Goal: Task Accomplishment & Management: Complete application form

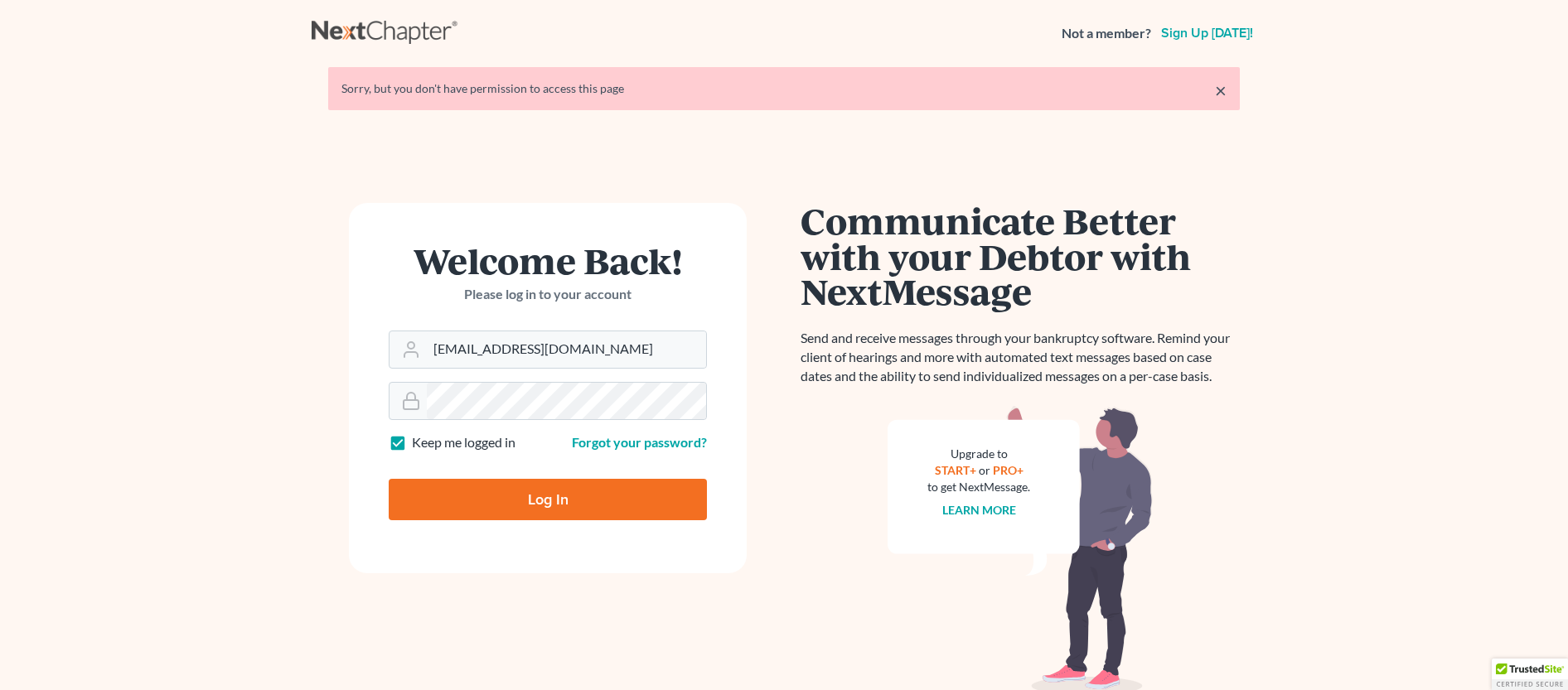
click at [540, 494] on input "Log In" at bounding box center [547, 500] width 319 height 41
type input "Thinking..."
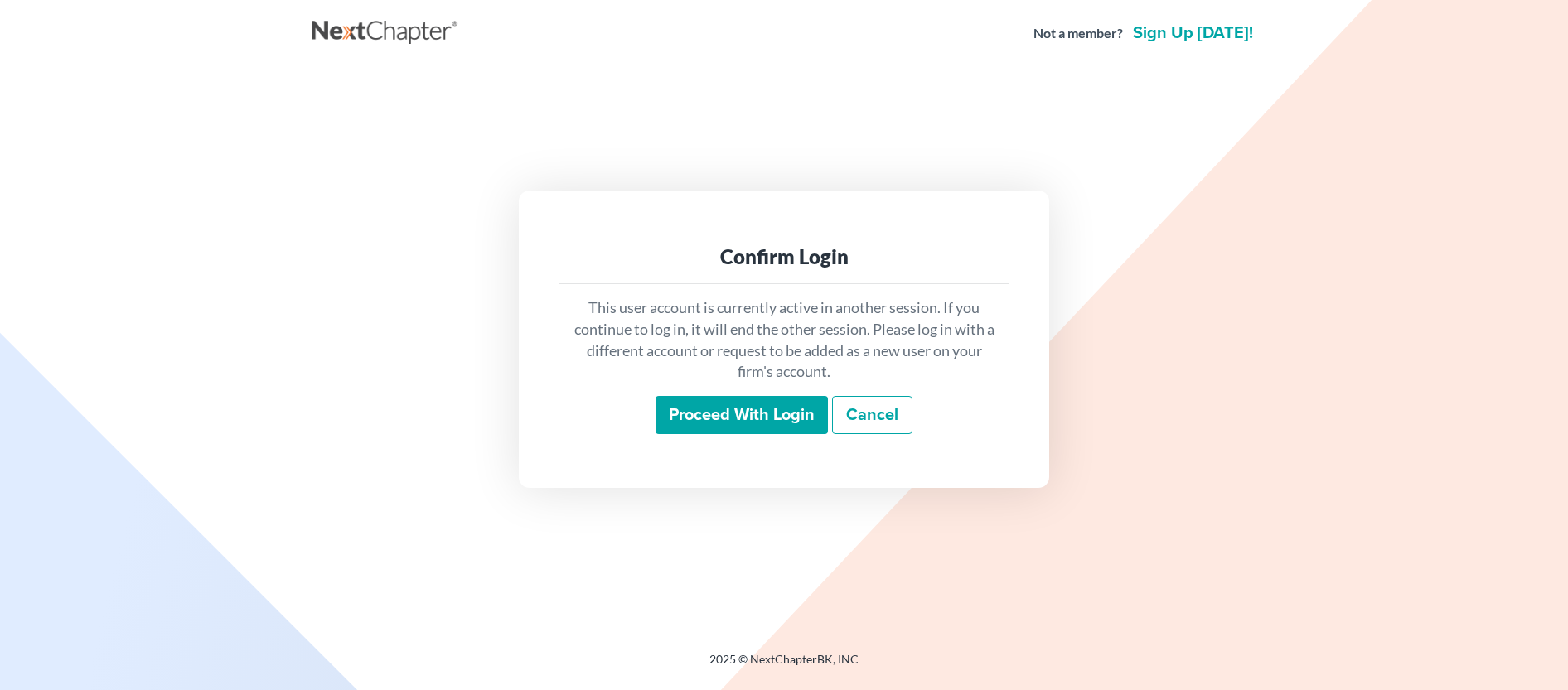
click at [679, 418] on input "Proceed with login" at bounding box center [742, 415] width 173 height 38
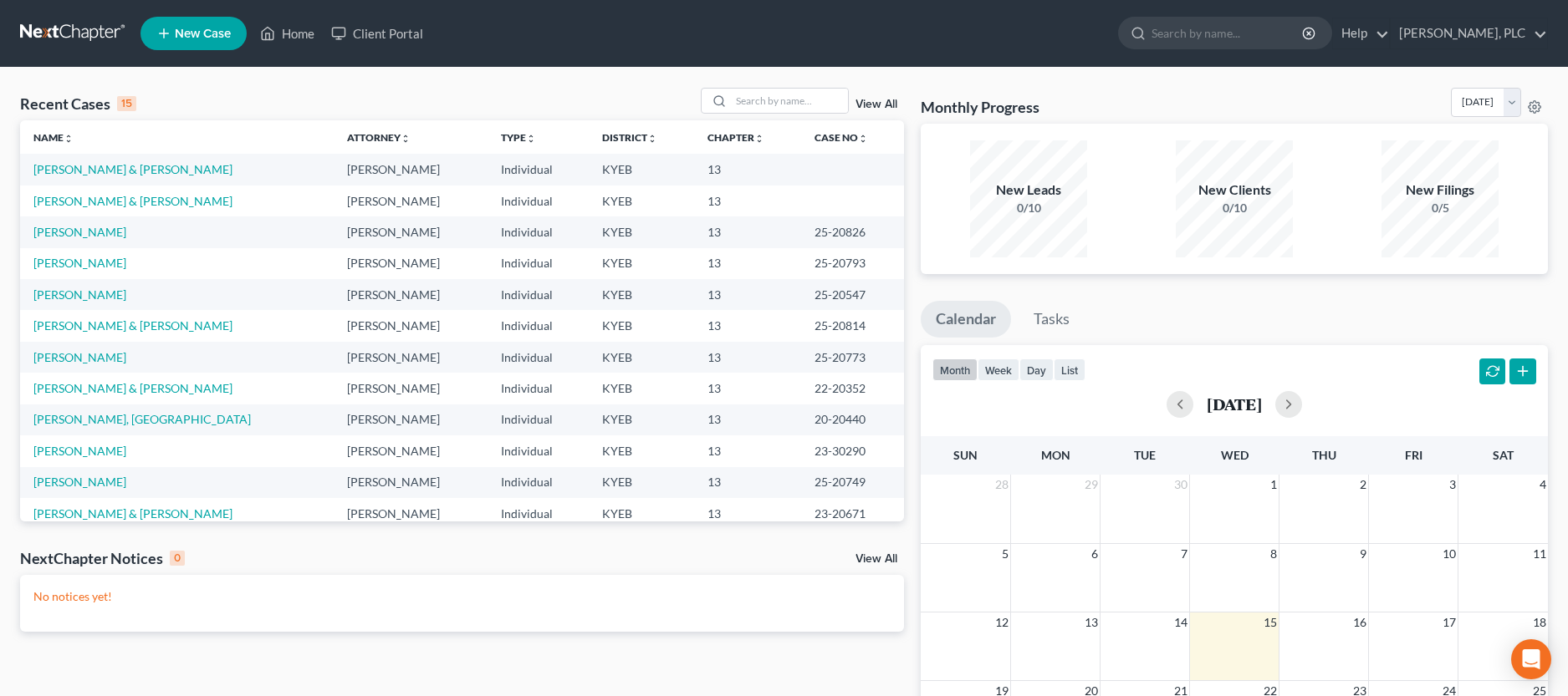
click at [220, 36] on span "New Case" at bounding box center [203, 34] width 56 height 12
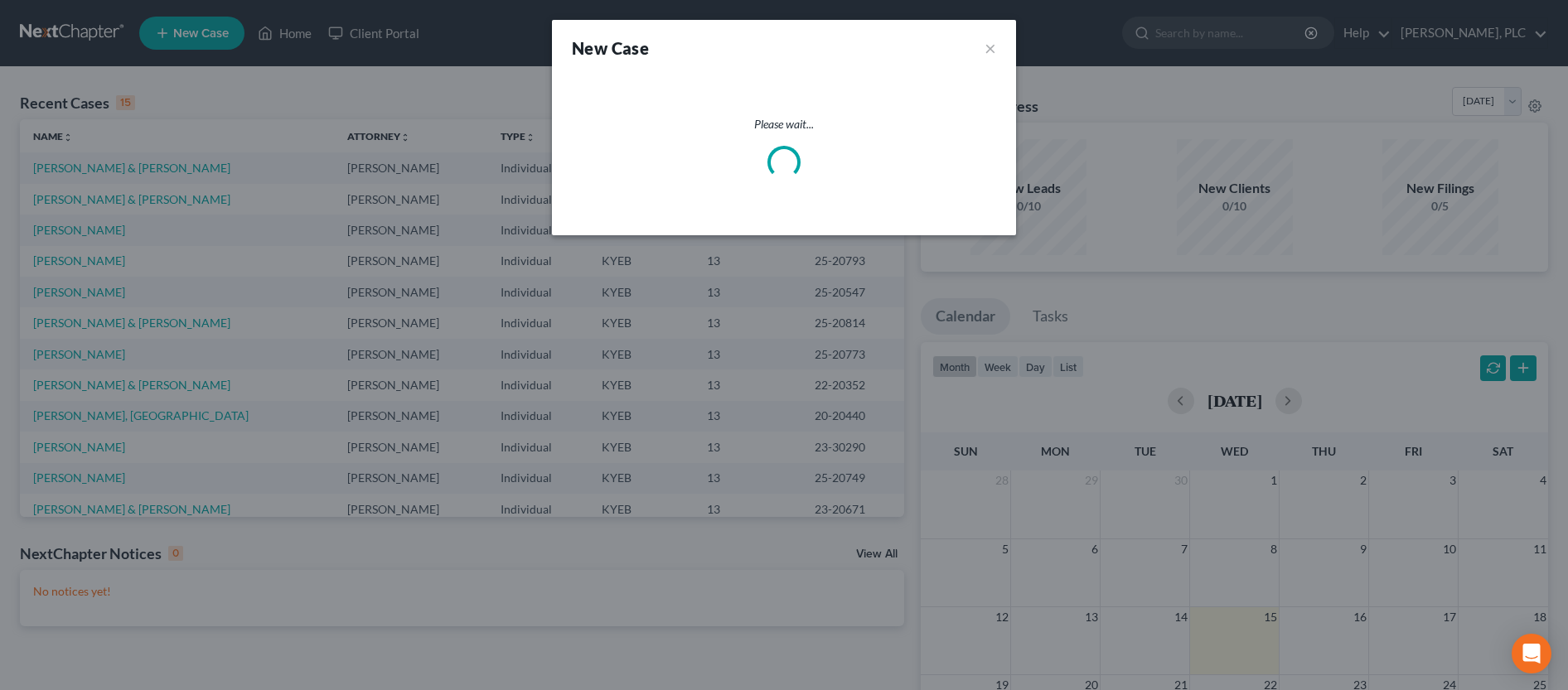
select select "32"
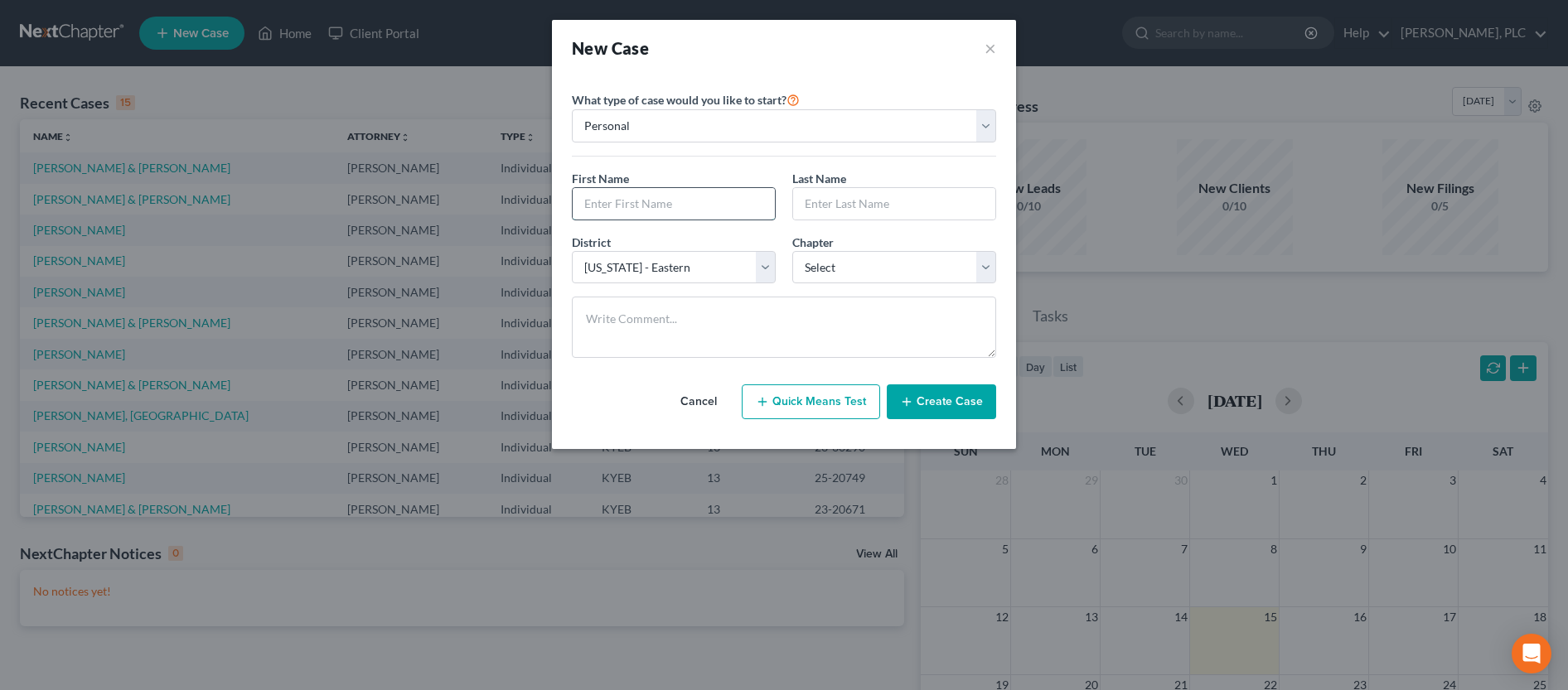
click at [617, 206] on input "text" at bounding box center [673, 204] width 202 height 31
type input "Vicki"
type input "Gemereth"
select select "3"
click option "13" at bounding box center [0, 0] width 0 height 0
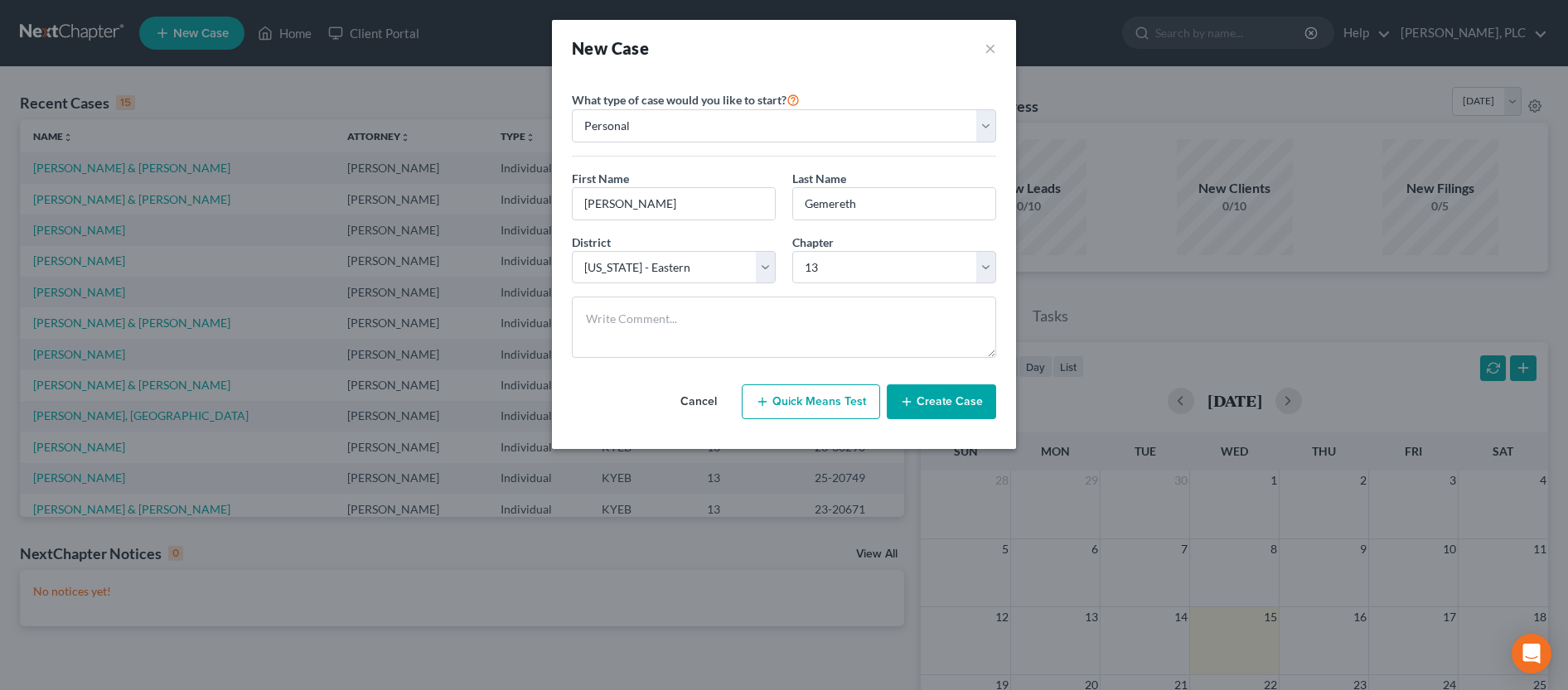
click at [941, 407] on button "Create Case" at bounding box center [941, 402] width 110 height 35
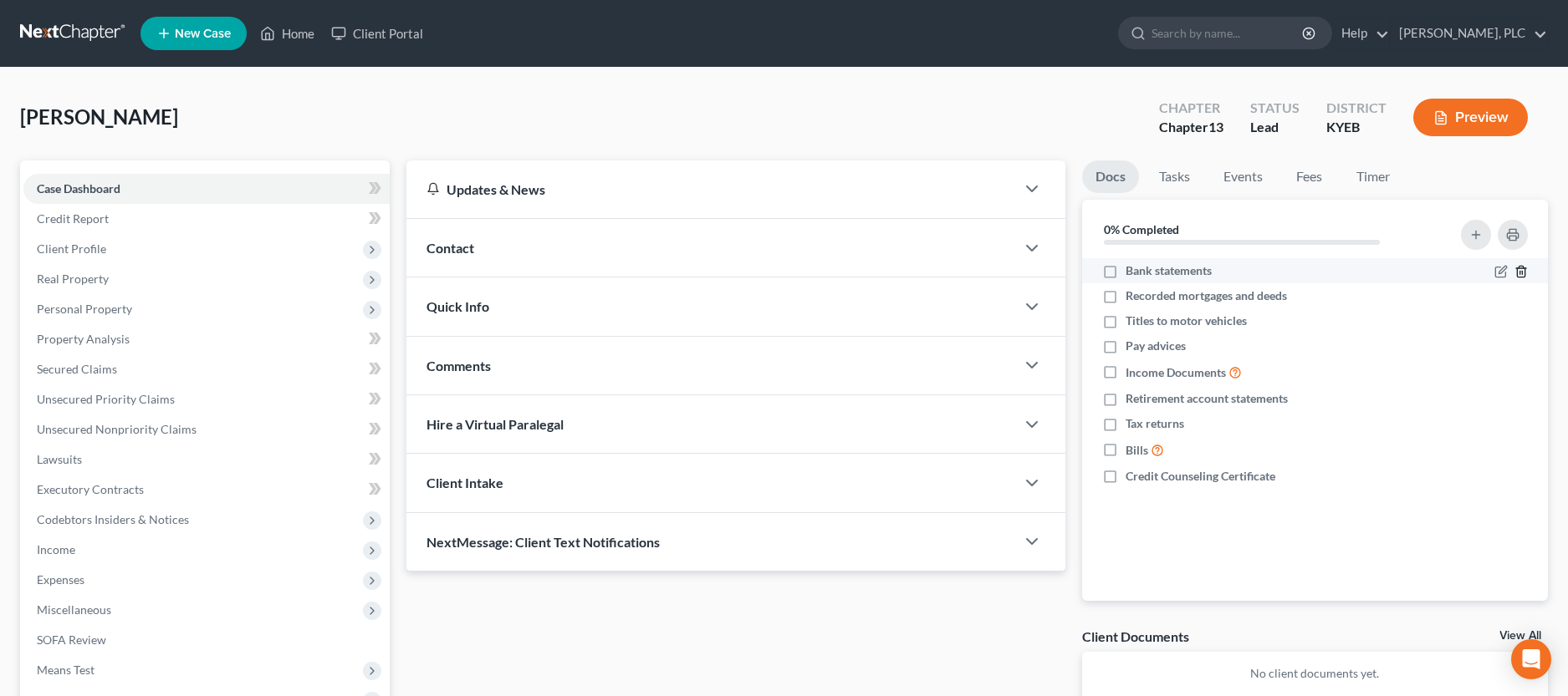
click at [1522, 274] on icon "button" at bounding box center [1521, 271] width 13 height 13
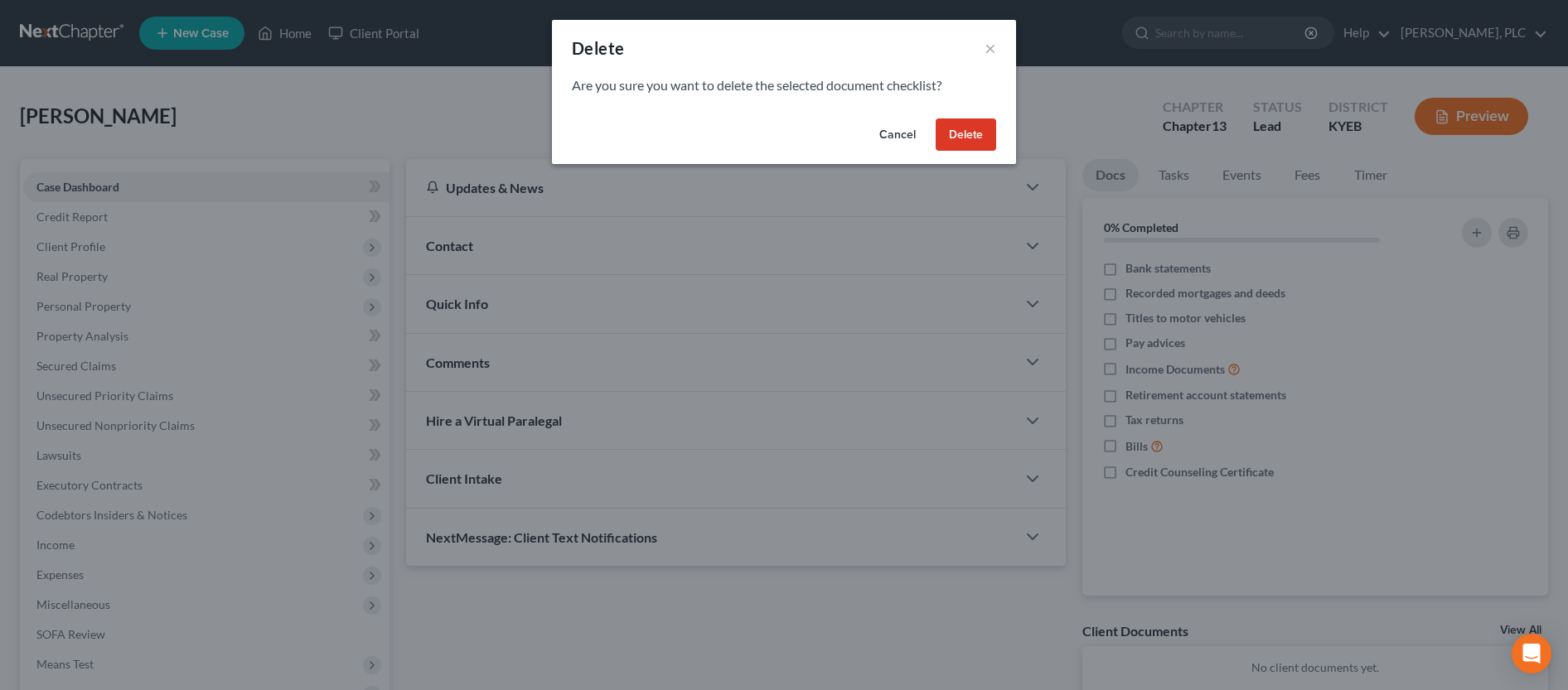
click at [988, 139] on button "Delete" at bounding box center [965, 135] width 60 height 33
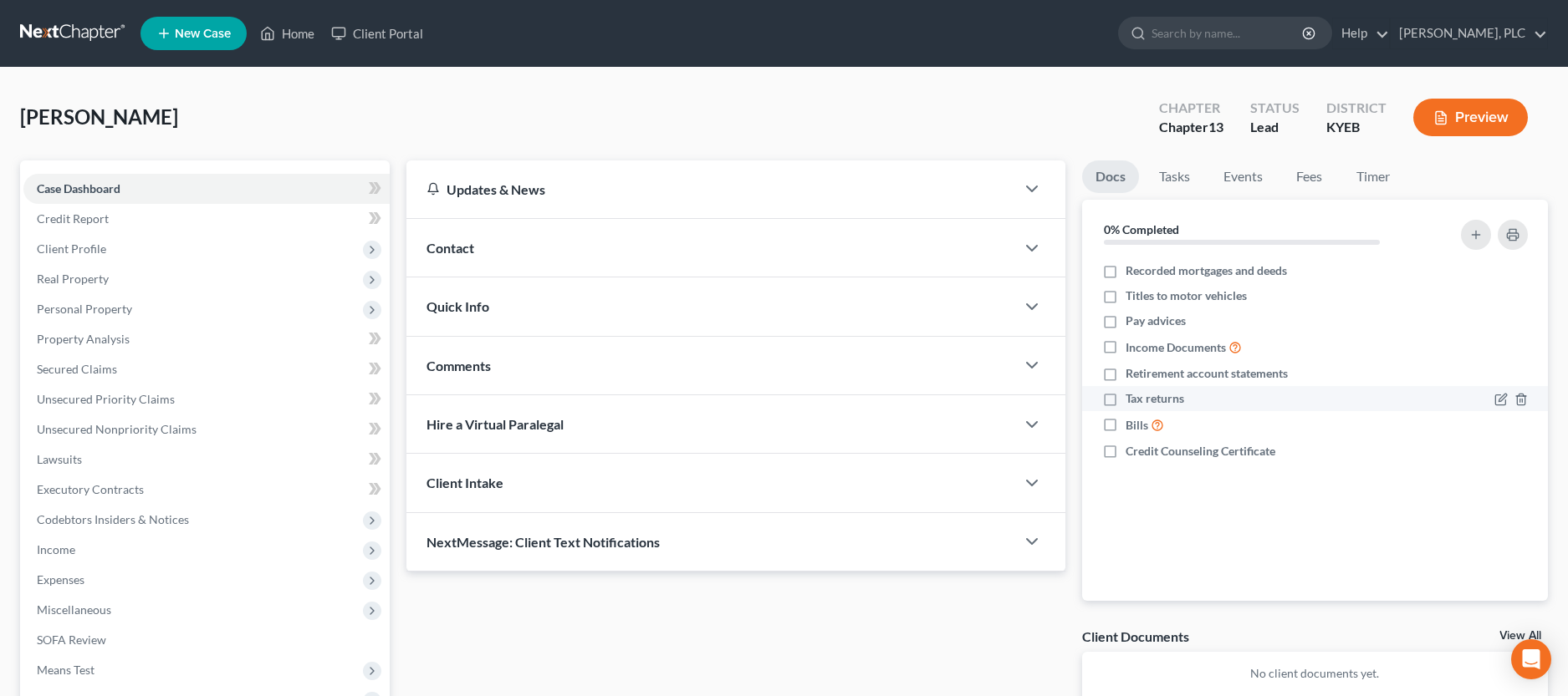
click at [1126, 401] on label "Tax returns" at bounding box center [1155, 398] width 58 height 17
click at [1132, 401] on input "Tax returns" at bounding box center [1137, 395] width 10 height 10
checkbox input "true"
click at [1034, 307] on polyline "button" at bounding box center [1032, 307] width 10 height 5
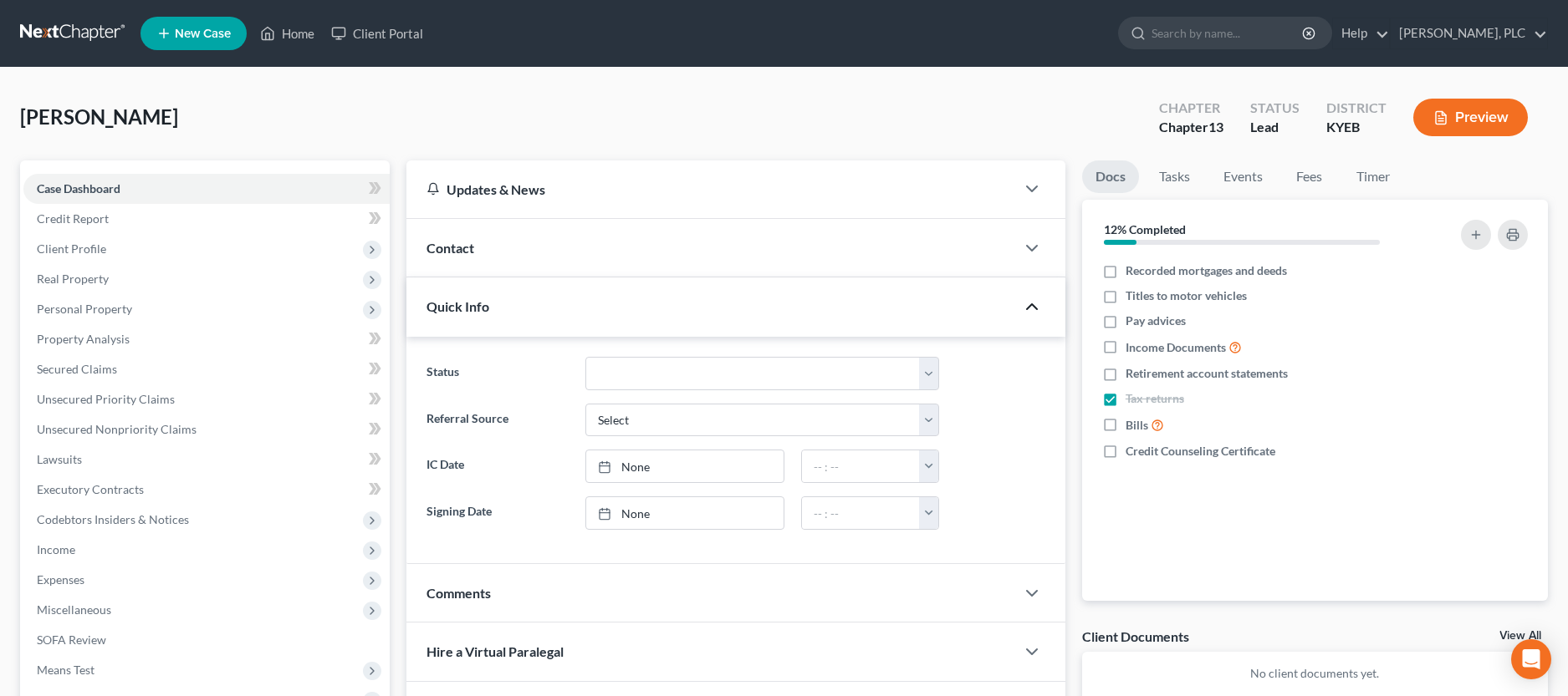
click at [1034, 307] on icon "button" at bounding box center [1032, 307] width 20 height 20
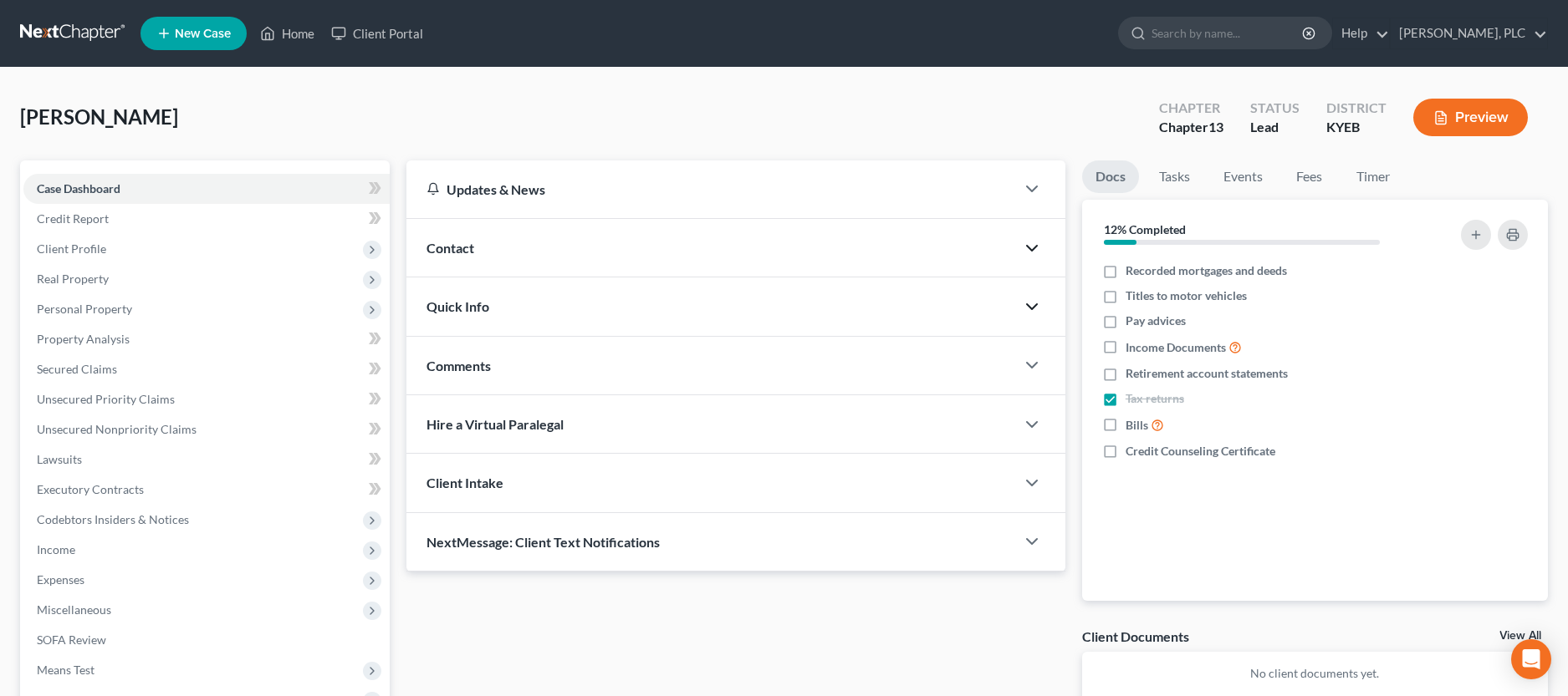
click at [1035, 256] on icon "button" at bounding box center [1032, 248] width 20 height 20
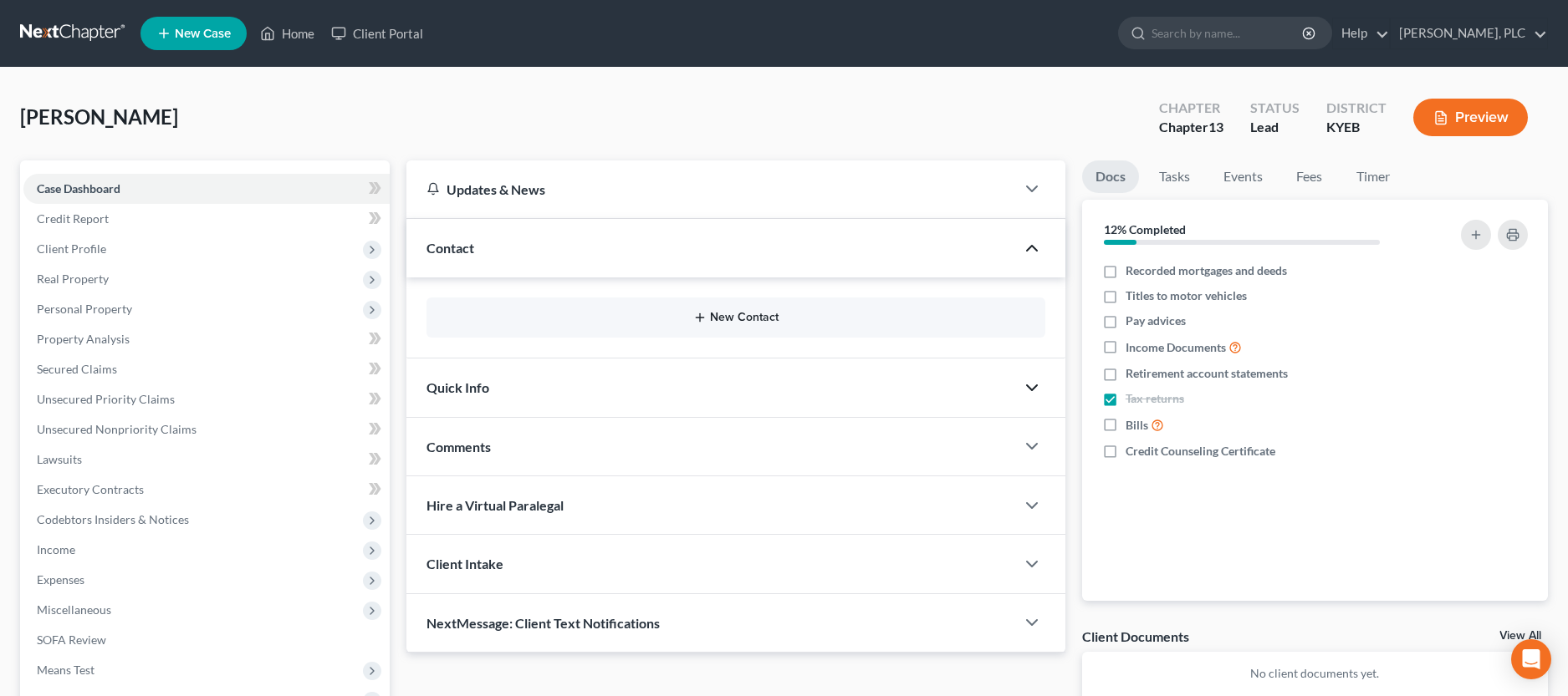
click at [747, 317] on button "New Contact" at bounding box center [736, 317] width 592 height 13
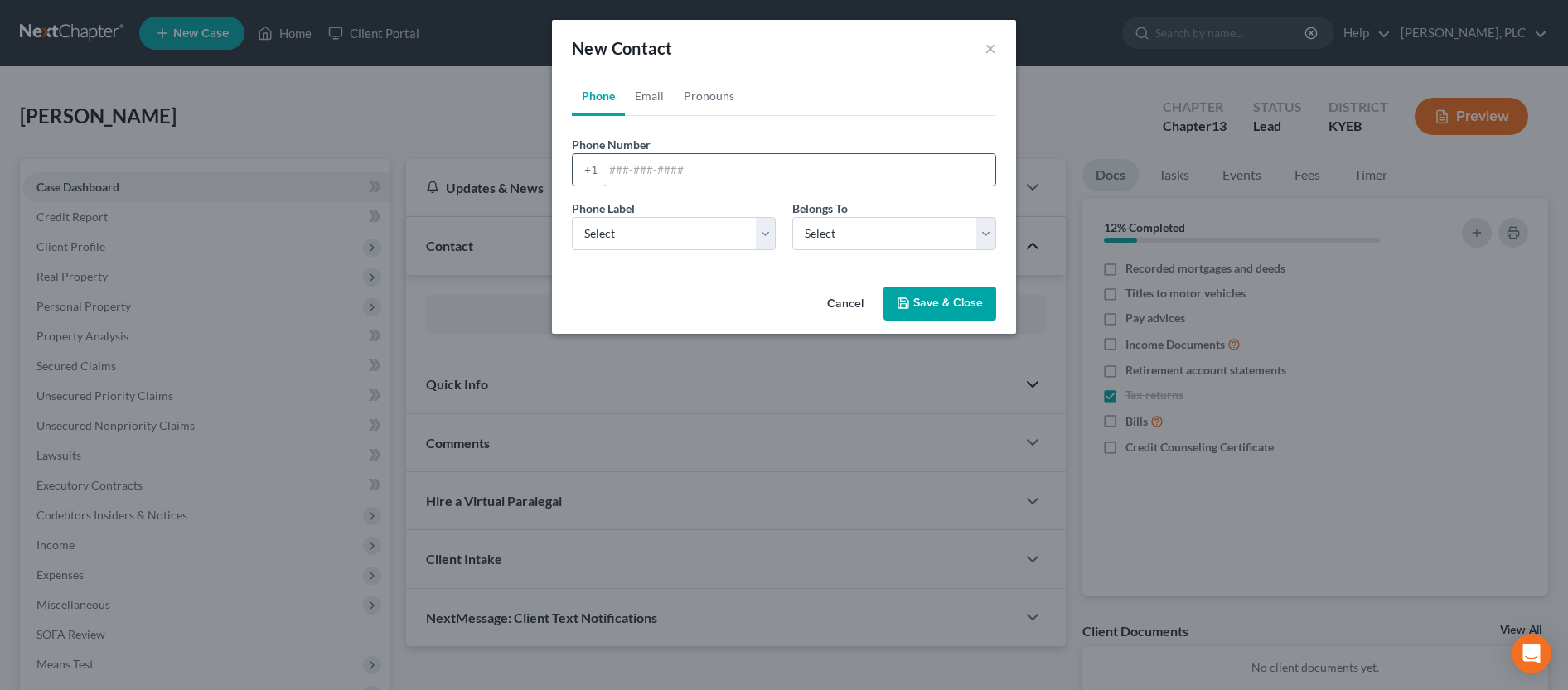
click at [716, 174] on input "tel" at bounding box center [800, 170] width 392 height 31
type input "8598783248"
select select "0"
click option "Mobile" at bounding box center [0, 0] width 0 height 0
click at [792, 217] on select "Select Client Other" at bounding box center [894, 233] width 204 height 33
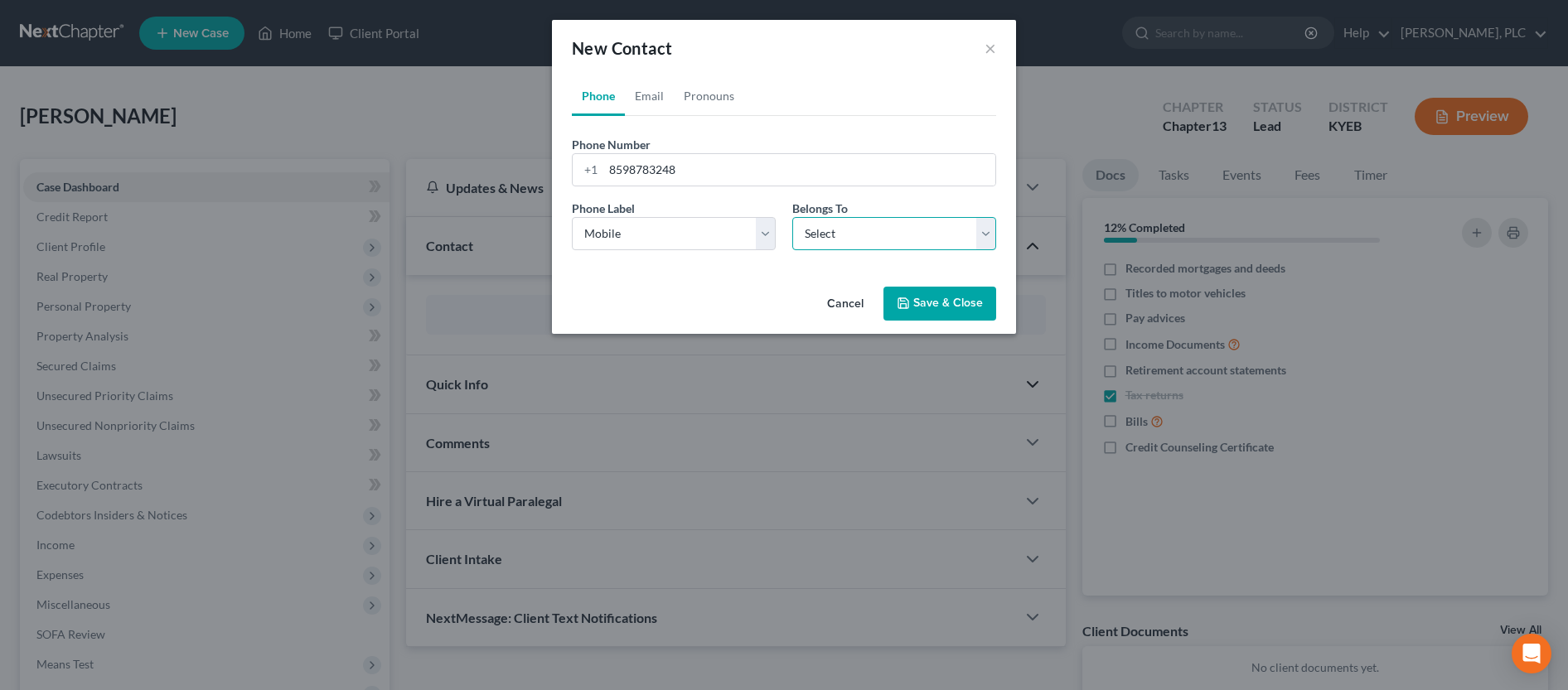
select select "0"
click option "Client" at bounding box center [0, 0] width 0 height 0
select select "0"
click at [661, 99] on link "Email" at bounding box center [649, 96] width 49 height 40
click at [665, 166] on input "email" at bounding box center [800, 170] width 392 height 31
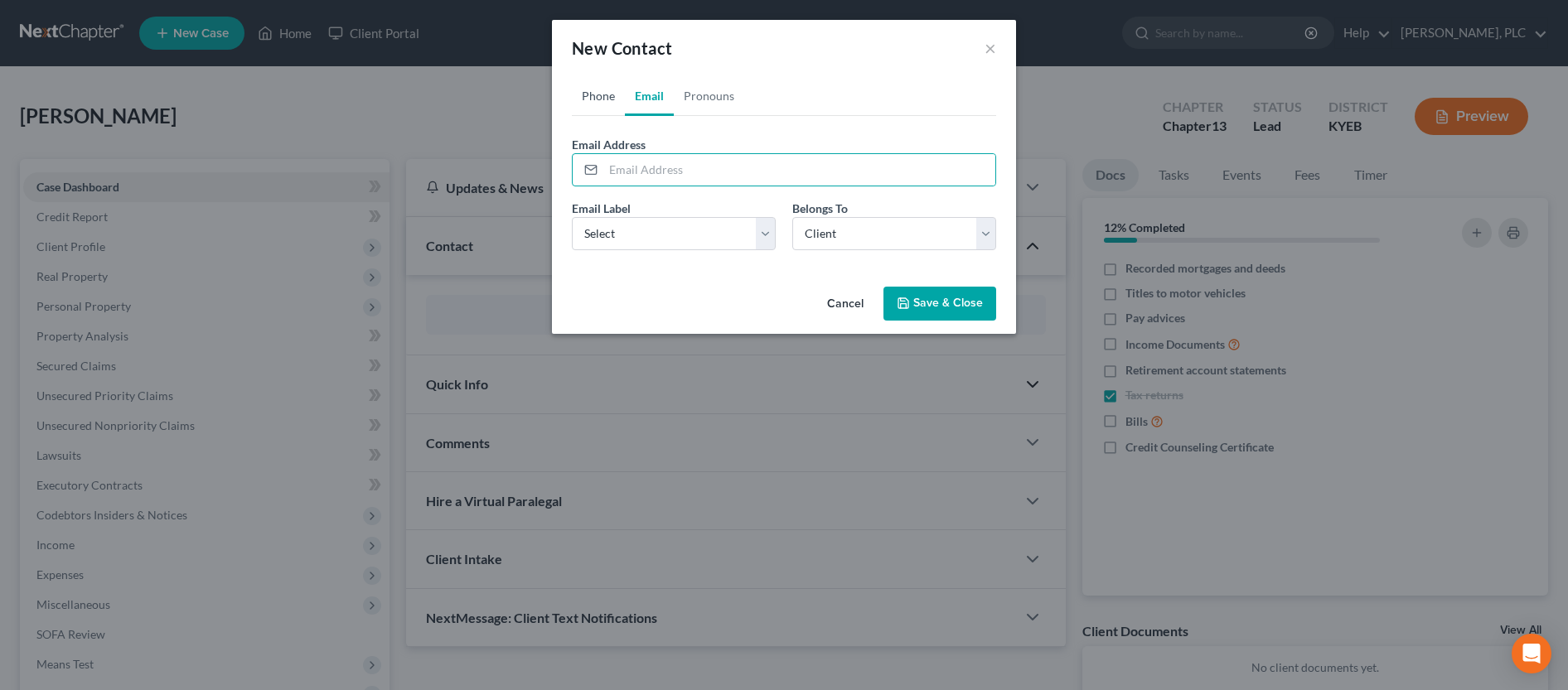
click at [596, 102] on link "Phone" at bounding box center [597, 96] width 53 height 40
click at [952, 316] on button "Save & Close" at bounding box center [939, 304] width 113 height 35
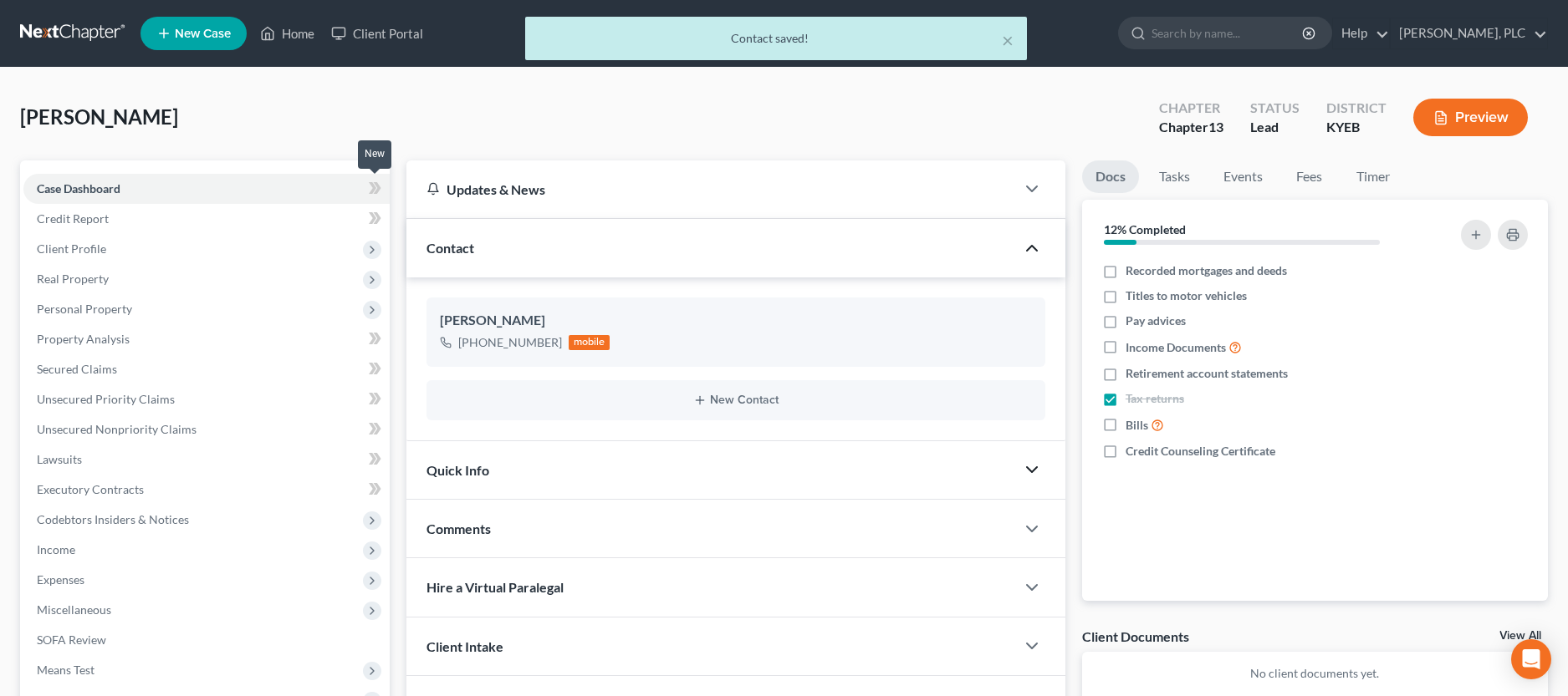
click at [375, 193] on icon at bounding box center [377, 187] width 8 height 11
click at [151, 247] on span "Client Profile" at bounding box center [207, 249] width 366 height 30
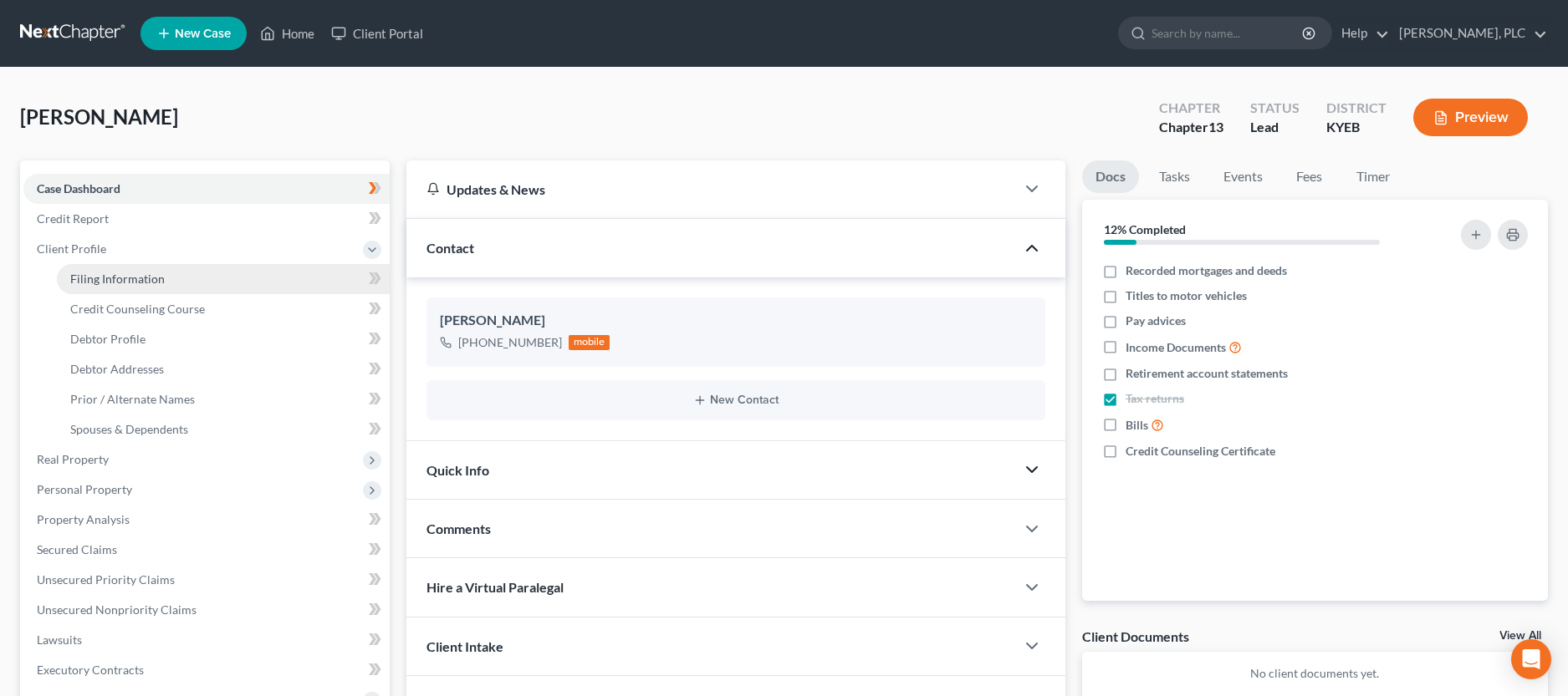
click at [146, 285] on span "Filing Information" at bounding box center [118, 279] width 94 height 14
select select "1"
select select "0"
select select "3"
select select "32"
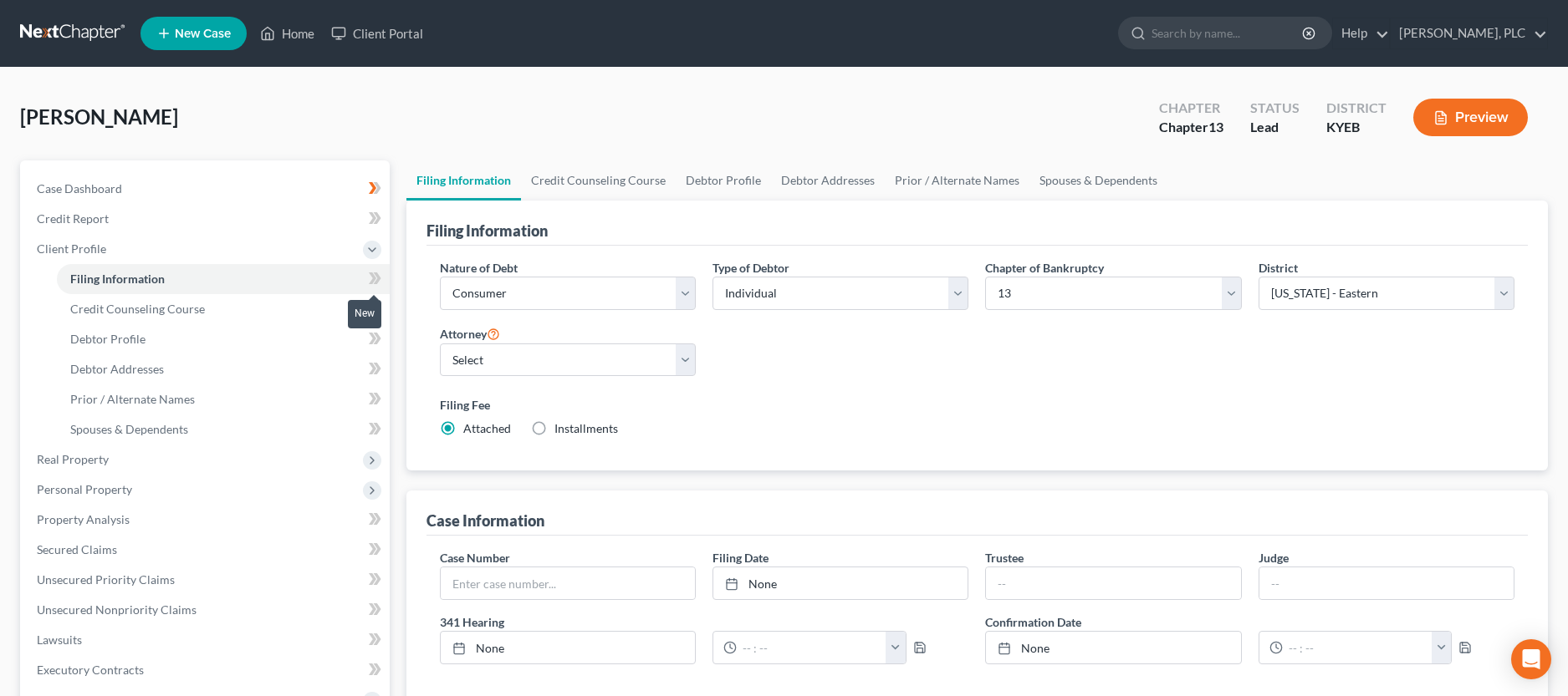
click at [373, 276] on icon at bounding box center [372, 278] width 8 height 11
click at [226, 308] on link "Credit Counseling Course" at bounding box center [223, 309] width 333 height 30
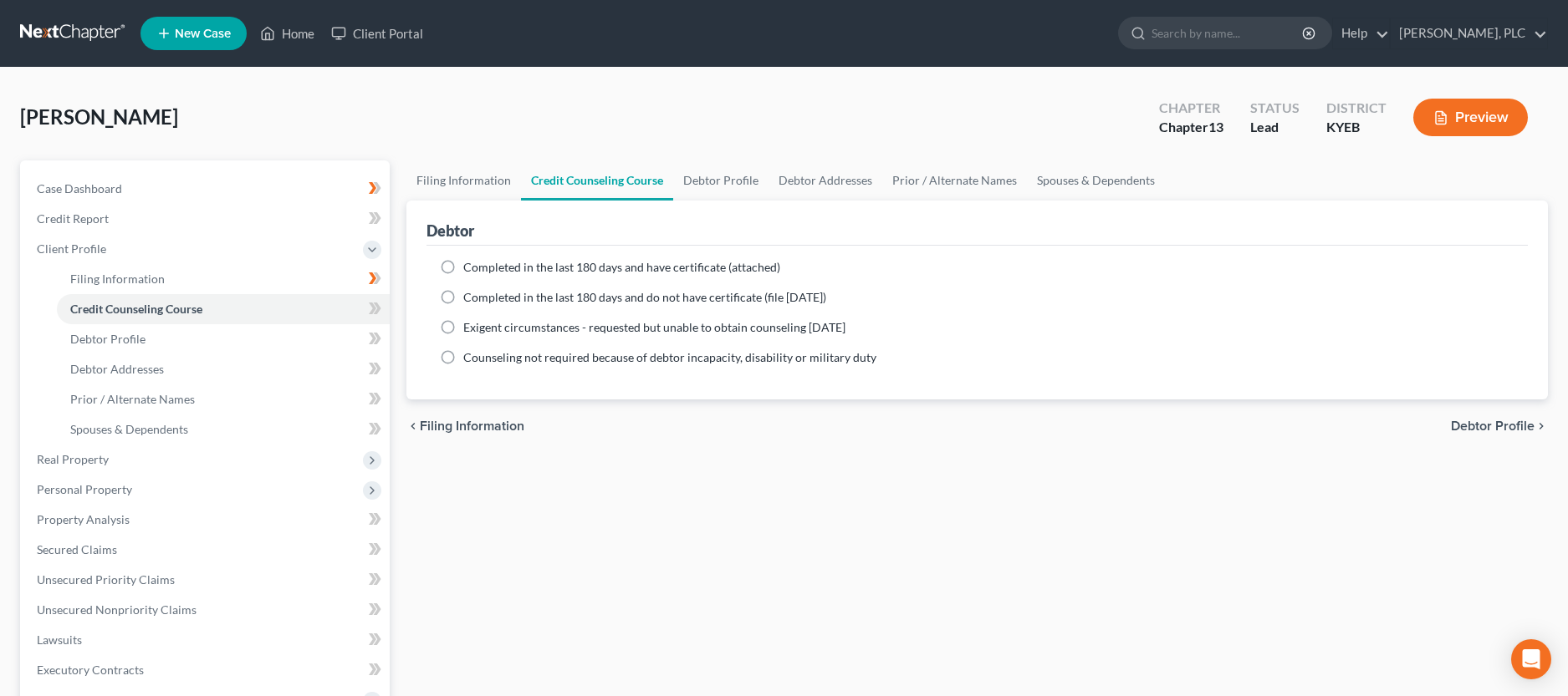
click at [464, 267] on label "Completed in the last 180 days and have certificate (attached)" at bounding box center [622, 267] width 317 height 17
click at [470, 267] on input "Completed in the last 180 days and have certificate (attached)" at bounding box center [475, 265] width 10 height 10
radio input "true"
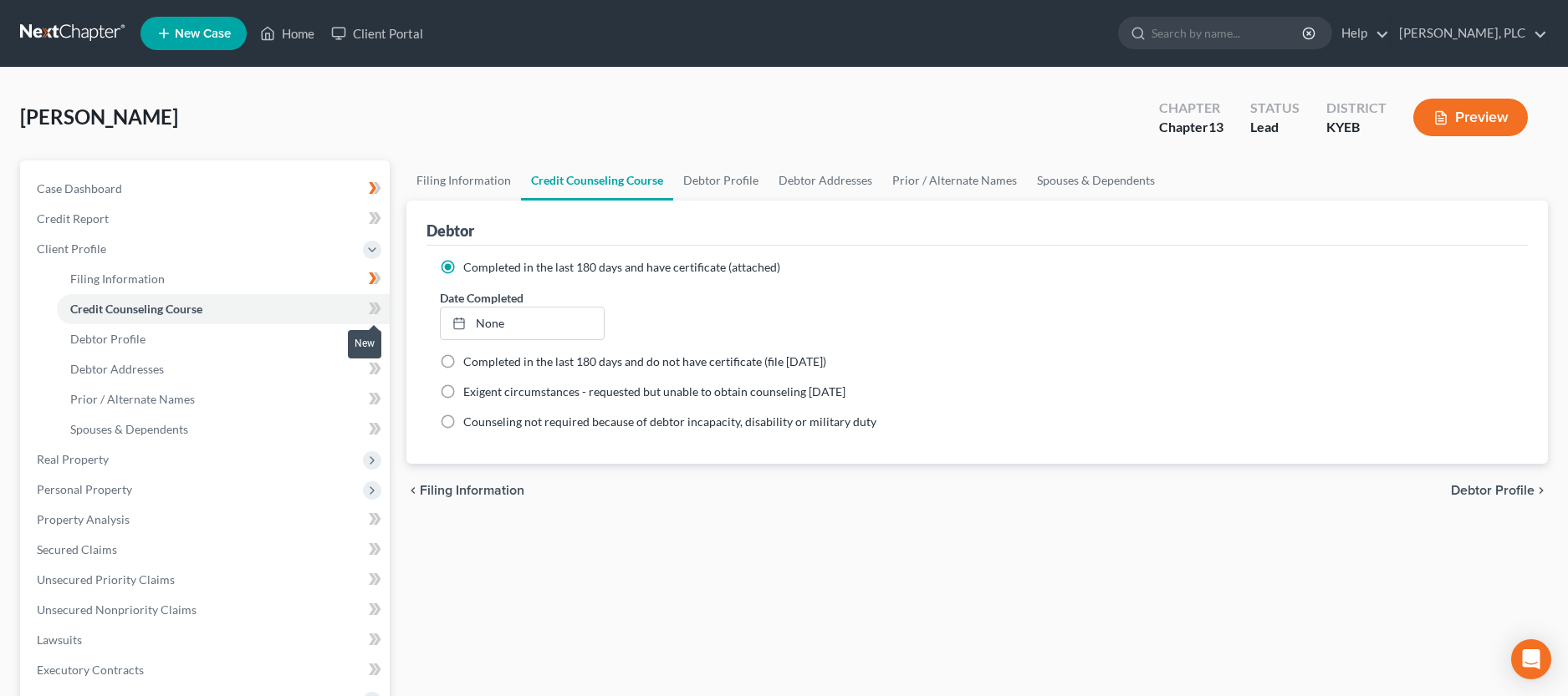
click at [376, 307] on icon at bounding box center [372, 307] width 8 height 11
click at [214, 350] on link "Debtor Profile" at bounding box center [223, 339] width 333 height 30
select select "0"
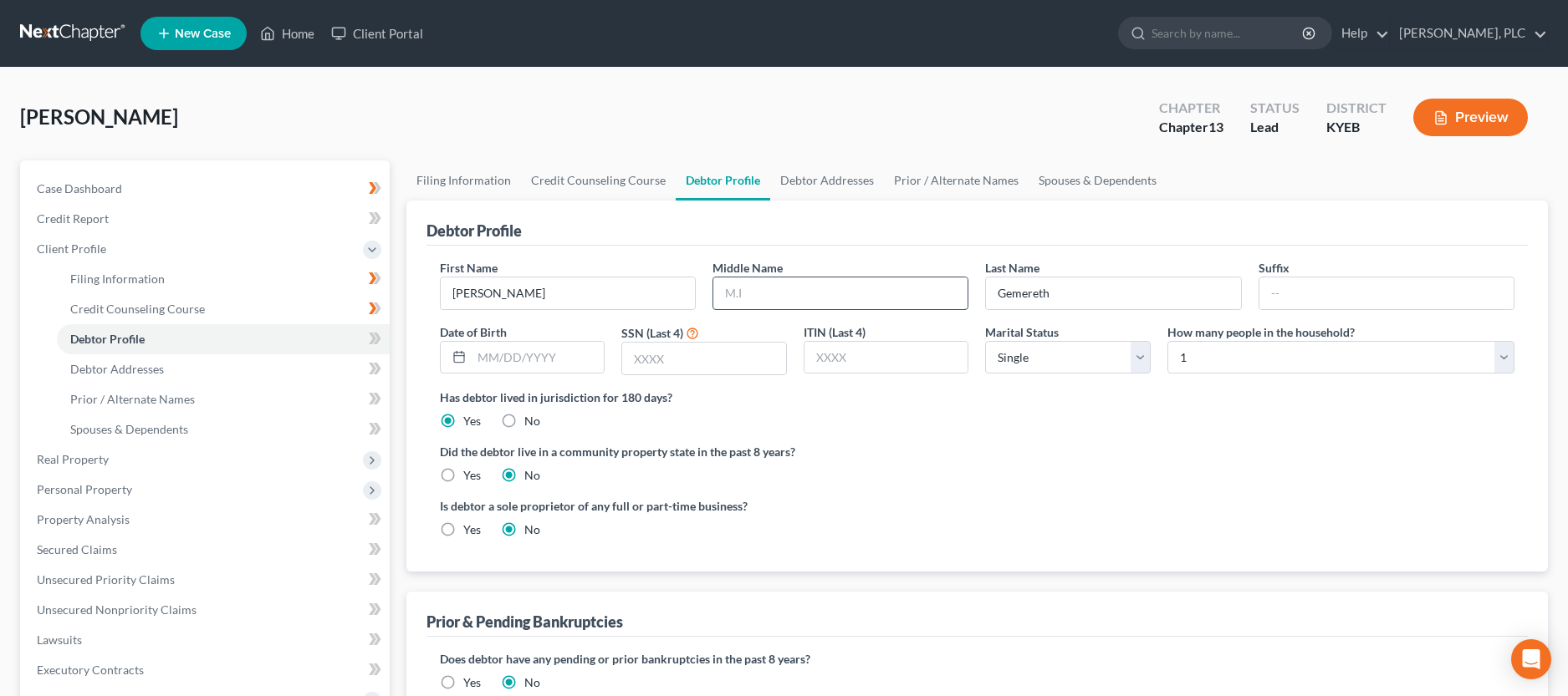
click at [752, 293] on input "text" at bounding box center [841, 294] width 255 height 31
type input "Marie"
type input "09/20/1961"
type input "3248"
select select "1"
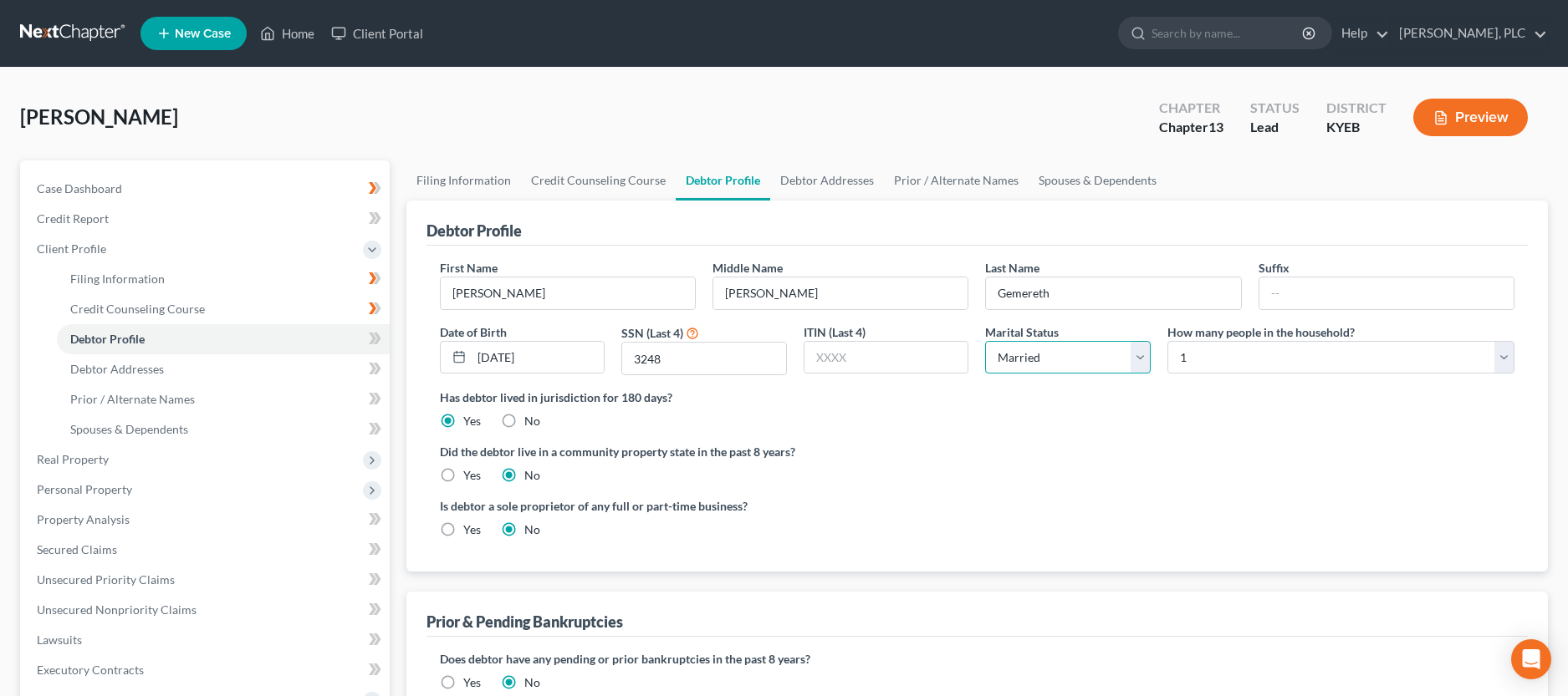
click option "Married" at bounding box center [0, 0] width 0 height 0
select select "1"
click option "2" at bounding box center [0, 0] width 0 height 0
click at [923, 551] on div "First Name Vicki Middle Name Marie Last Name Gemereth Suffix Date of Birth 09/2…" at bounding box center [977, 409] width 1102 height 326
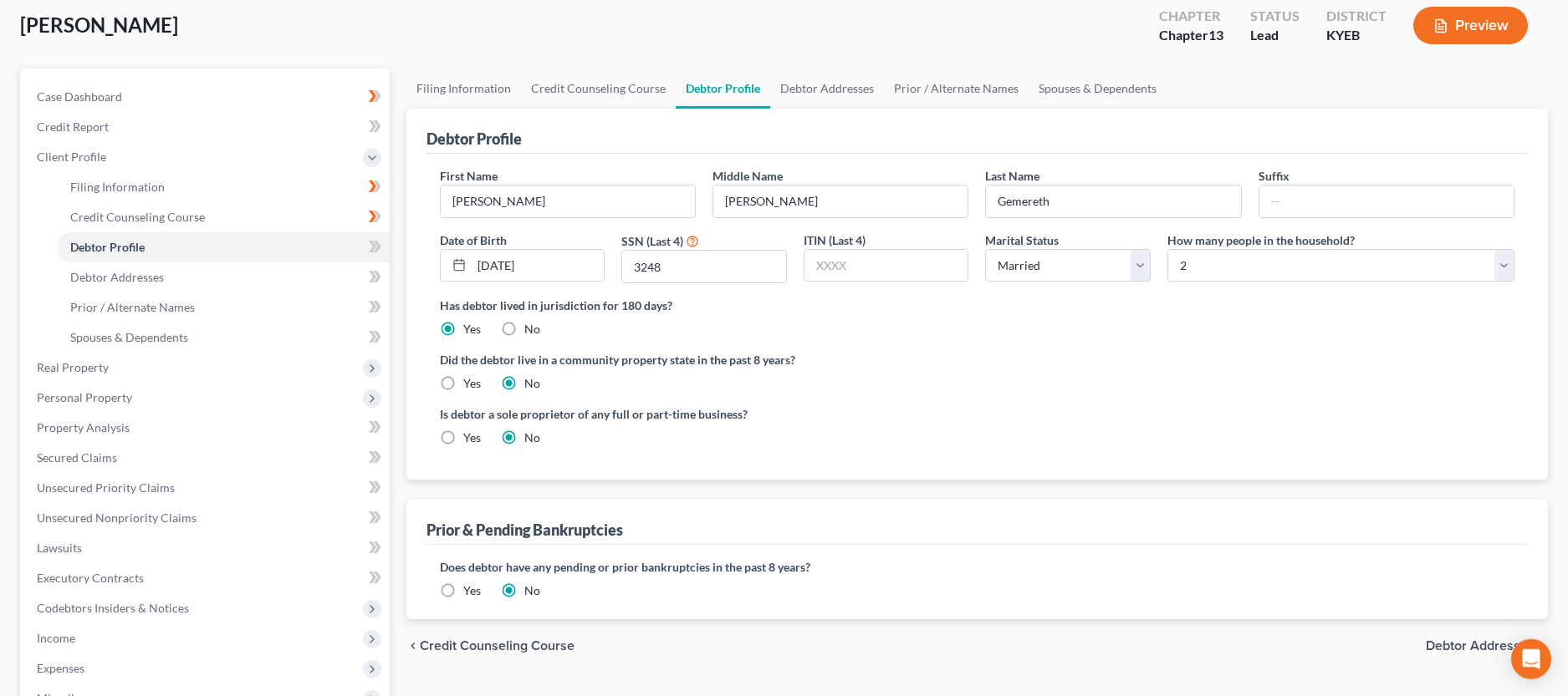
scroll to position [171, 0]
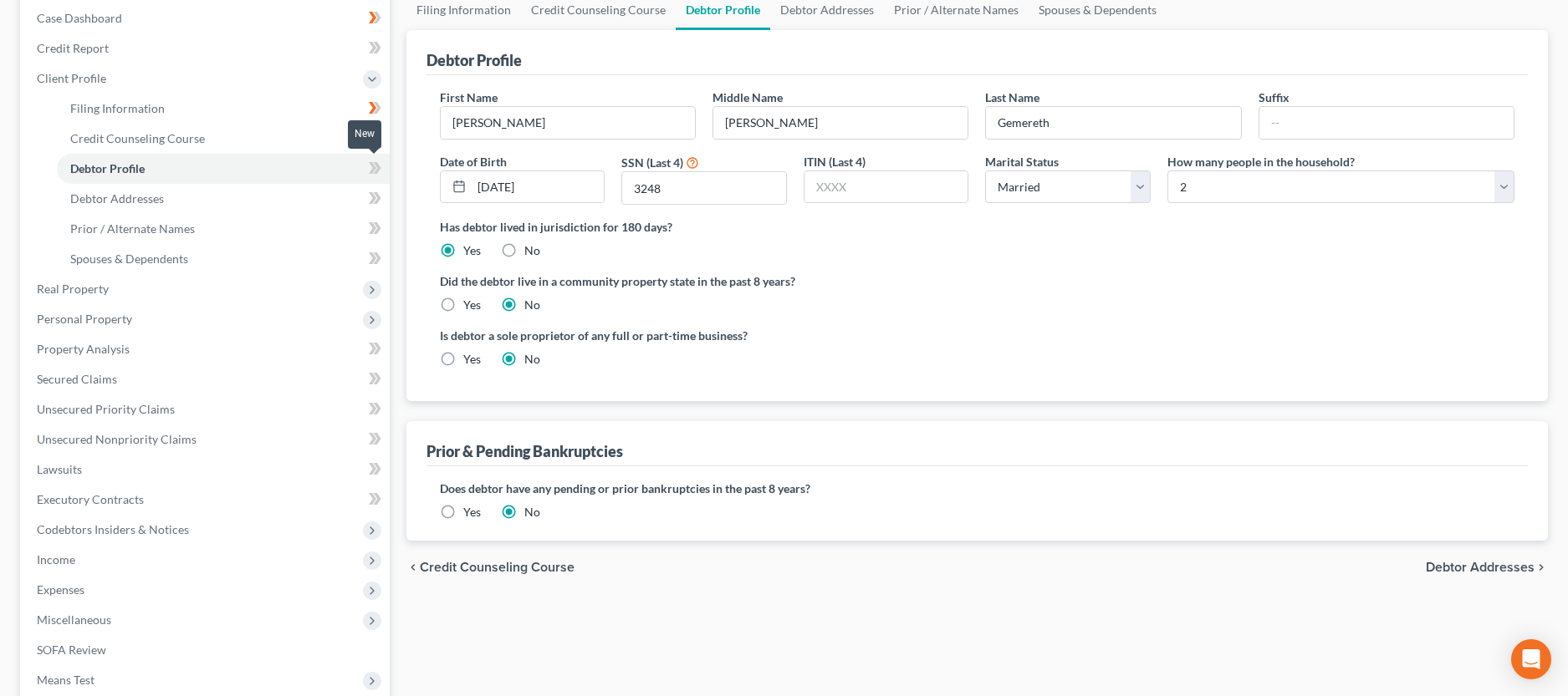
click at [372, 168] on icon at bounding box center [375, 168] width 12 height 21
click at [322, 200] on link "Debtor Addresses" at bounding box center [223, 199] width 333 height 30
select select "0"
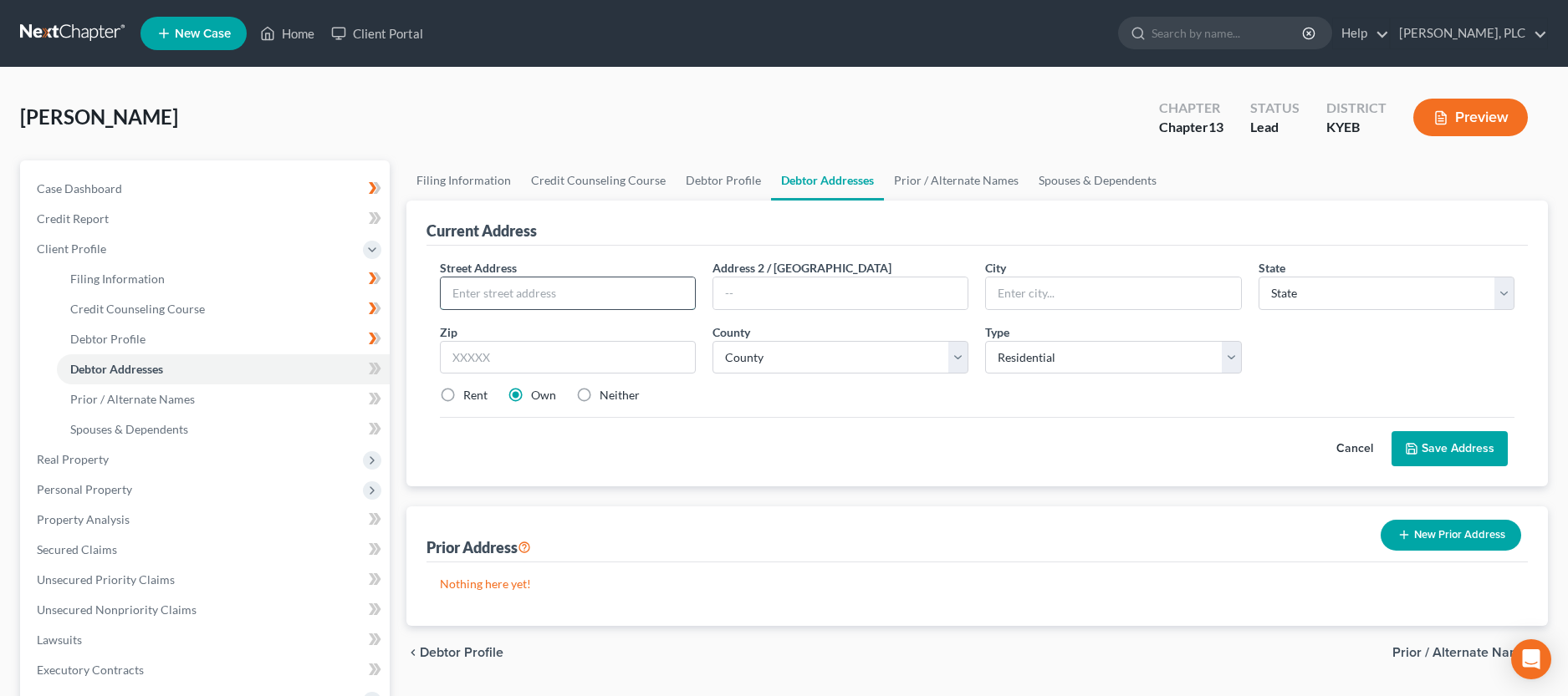
click at [469, 287] on input "text" at bounding box center [568, 294] width 255 height 31
type input "302 Hopewell Road"
type input "Crittenden"
select select "18"
type input "41030"
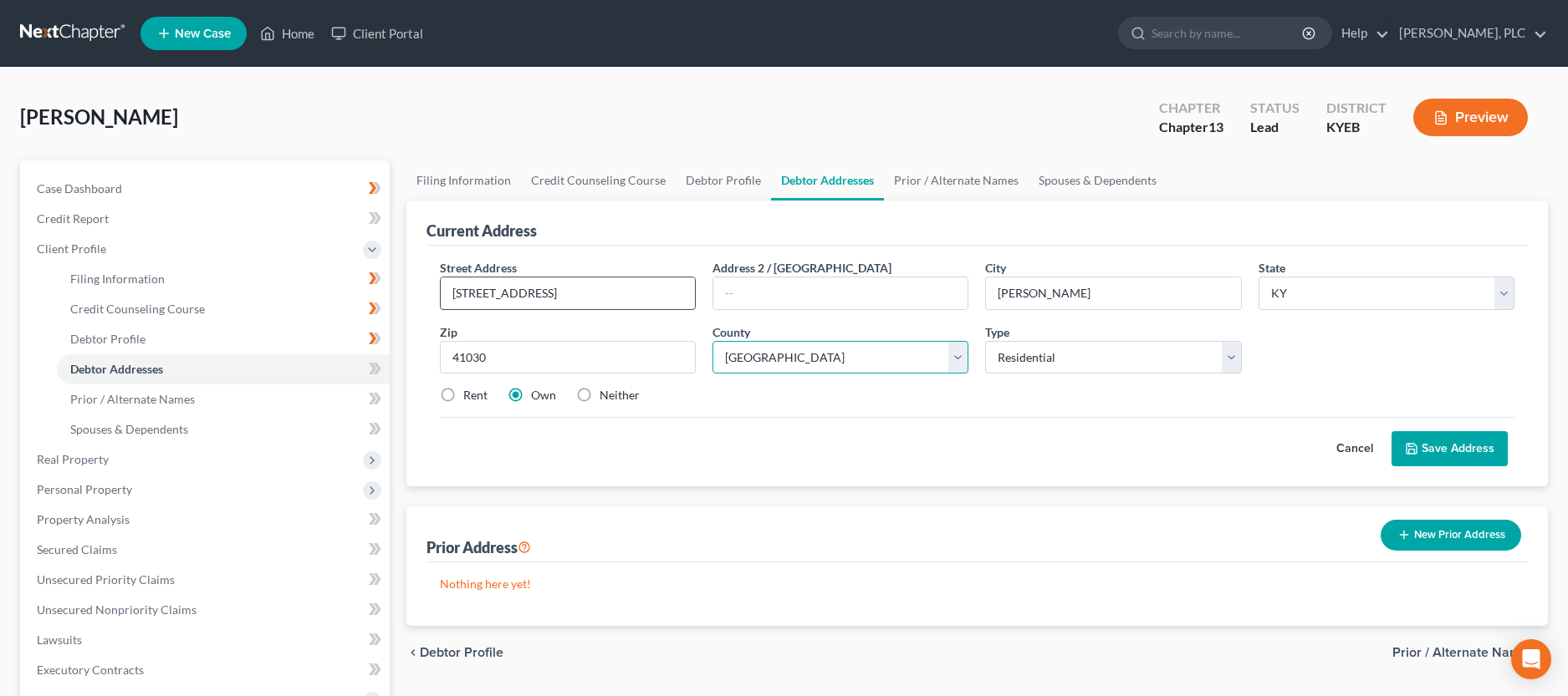
select select "40"
click at [1452, 449] on button "Save Address" at bounding box center [1449, 449] width 116 height 35
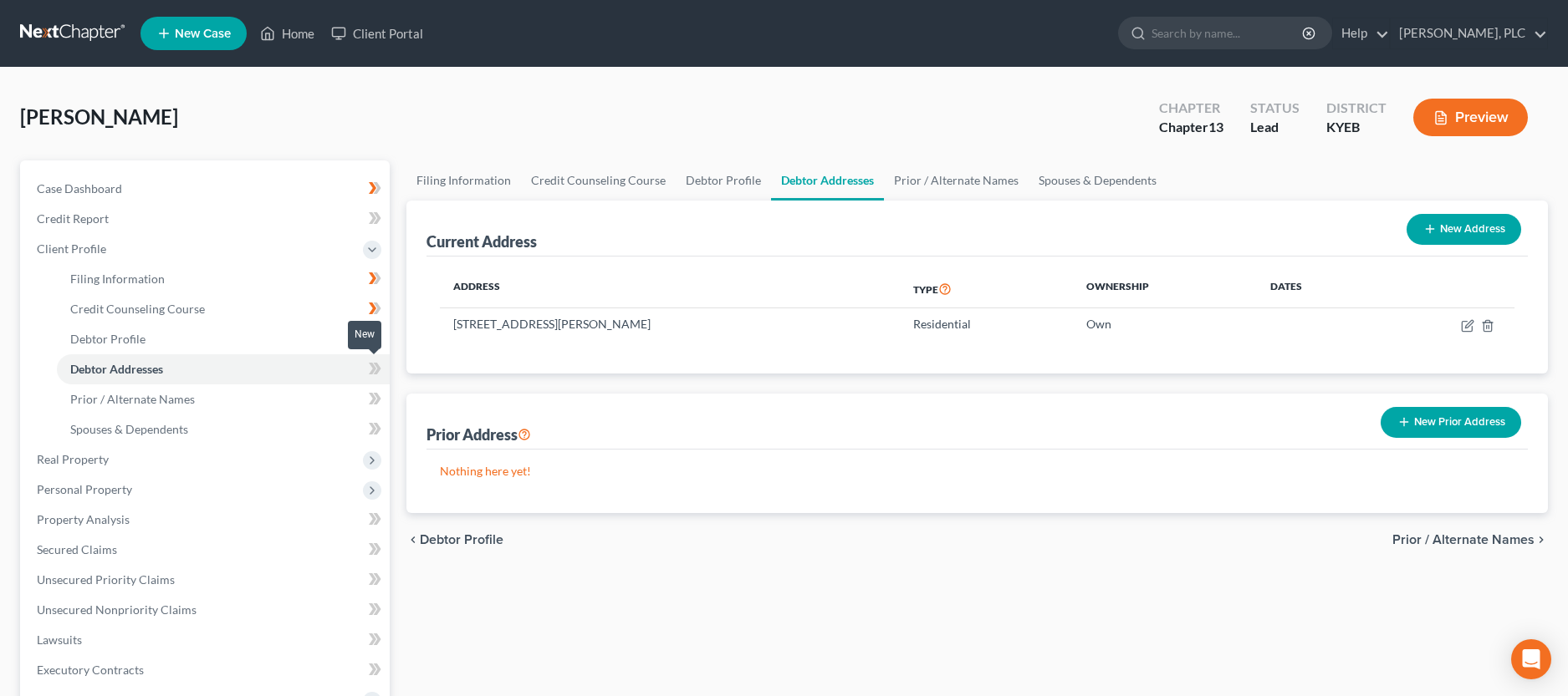
click at [374, 369] on icon at bounding box center [372, 368] width 8 height 11
click at [369, 395] on icon at bounding box center [375, 399] width 12 height 21
click at [314, 425] on link "Spouses & Dependents" at bounding box center [223, 429] width 333 height 30
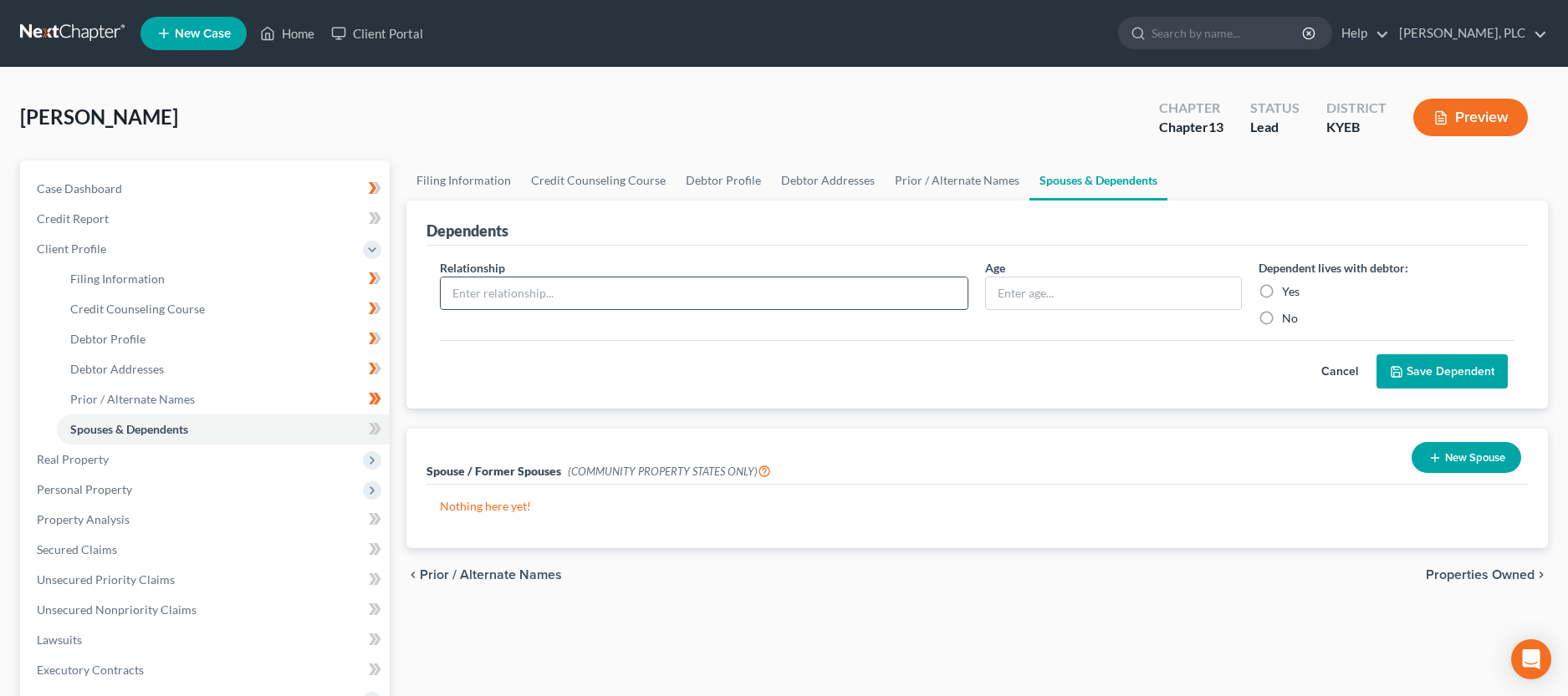
click at [485, 301] on input "text" at bounding box center [705, 294] width 528 height 31
type input "Spouse"
type input "Adult"
click at [1282, 291] on label "Yes" at bounding box center [1291, 291] width 17 height 17
click at [1289, 291] on input "Yes" at bounding box center [1294, 288] width 10 height 10
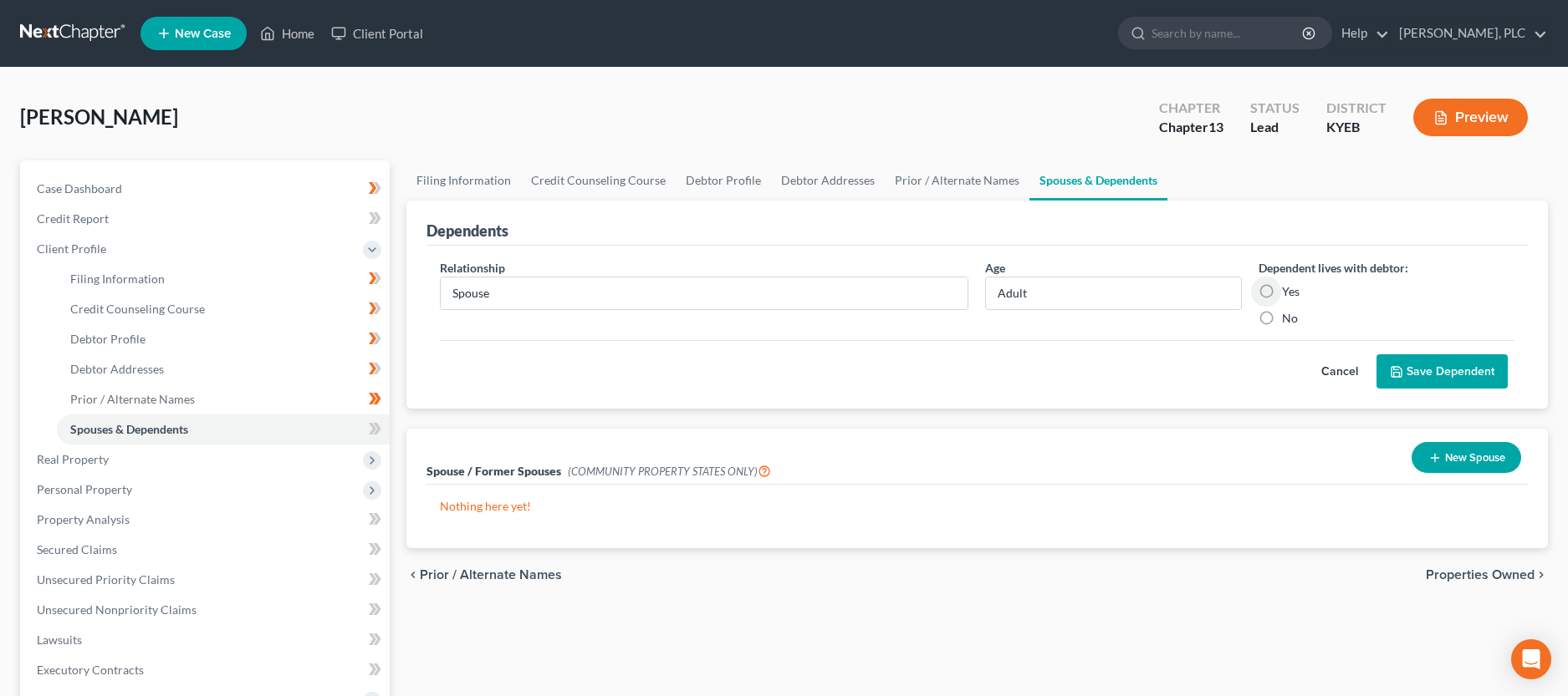
radio input "true"
click at [1442, 378] on button "Save Dependent" at bounding box center [1442, 372] width 132 height 35
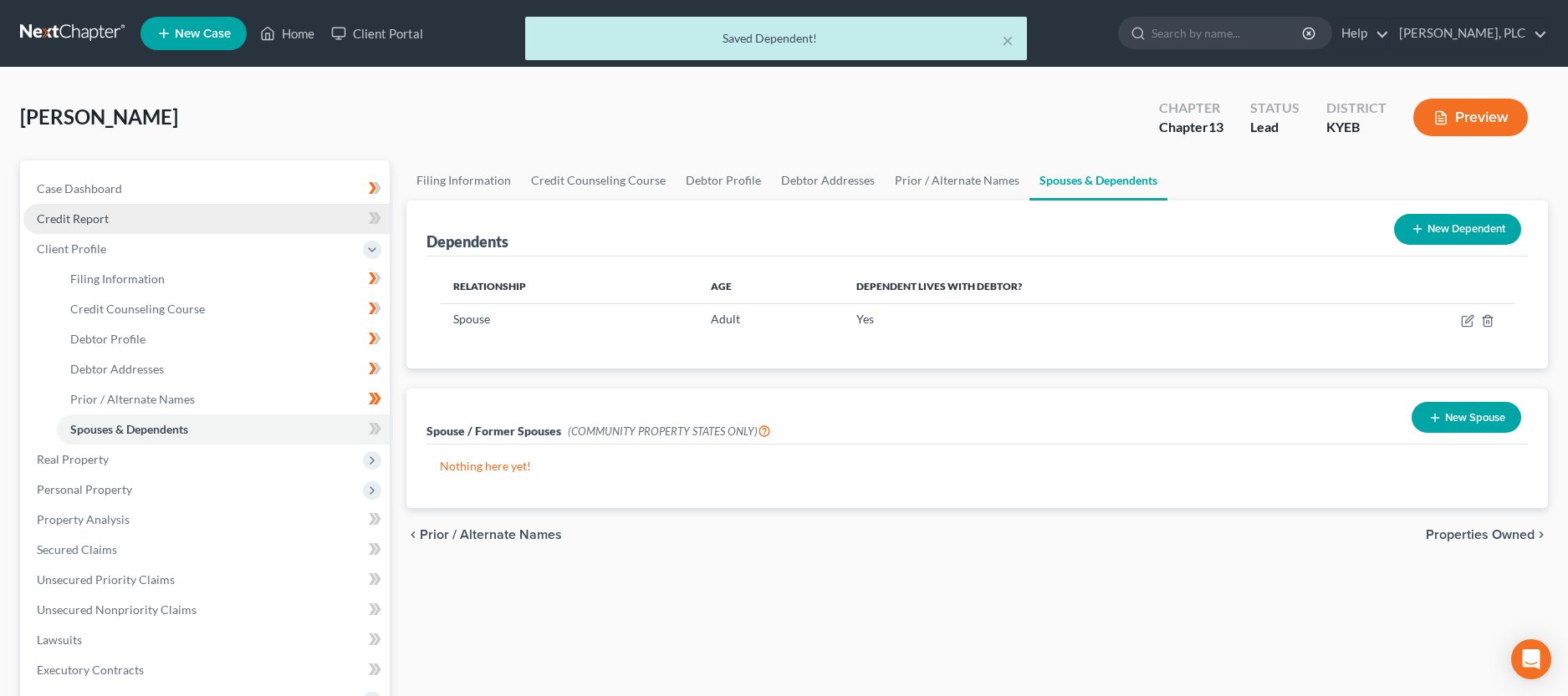
click at [41, 220] on span "Credit Report" at bounding box center [72, 219] width 72 height 14
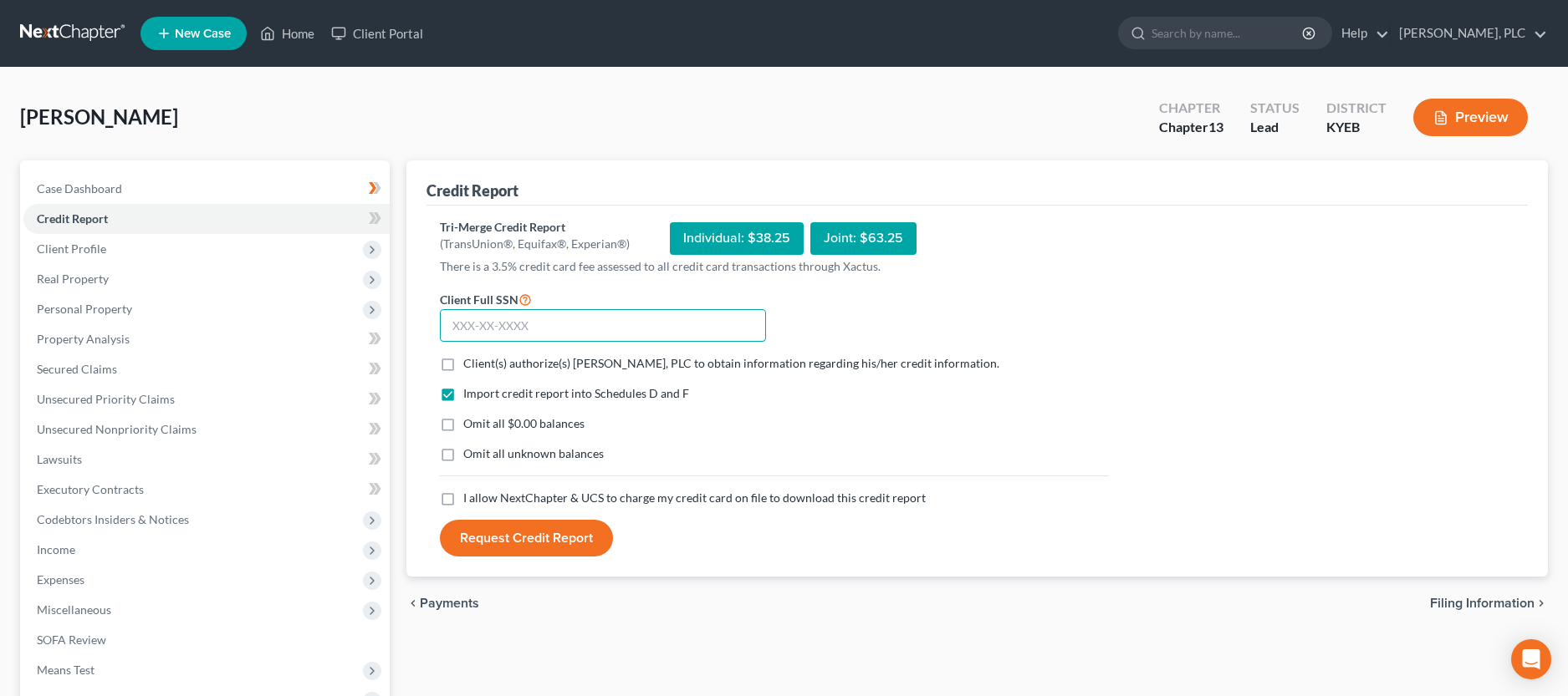
click at [516, 327] on input "text" at bounding box center [603, 326] width 326 height 33
type input "400-08-4224"
click at [464, 366] on label "Client(s) authorize(s) John M. Schultz, PLC to obtain information regarding his…" at bounding box center [731, 363] width 536 height 17
click at [470, 366] on input "Client(s) authorize(s) John M. Schultz, PLC to obtain information regarding his…" at bounding box center [475, 361] width 10 height 10
checkbox input "true"
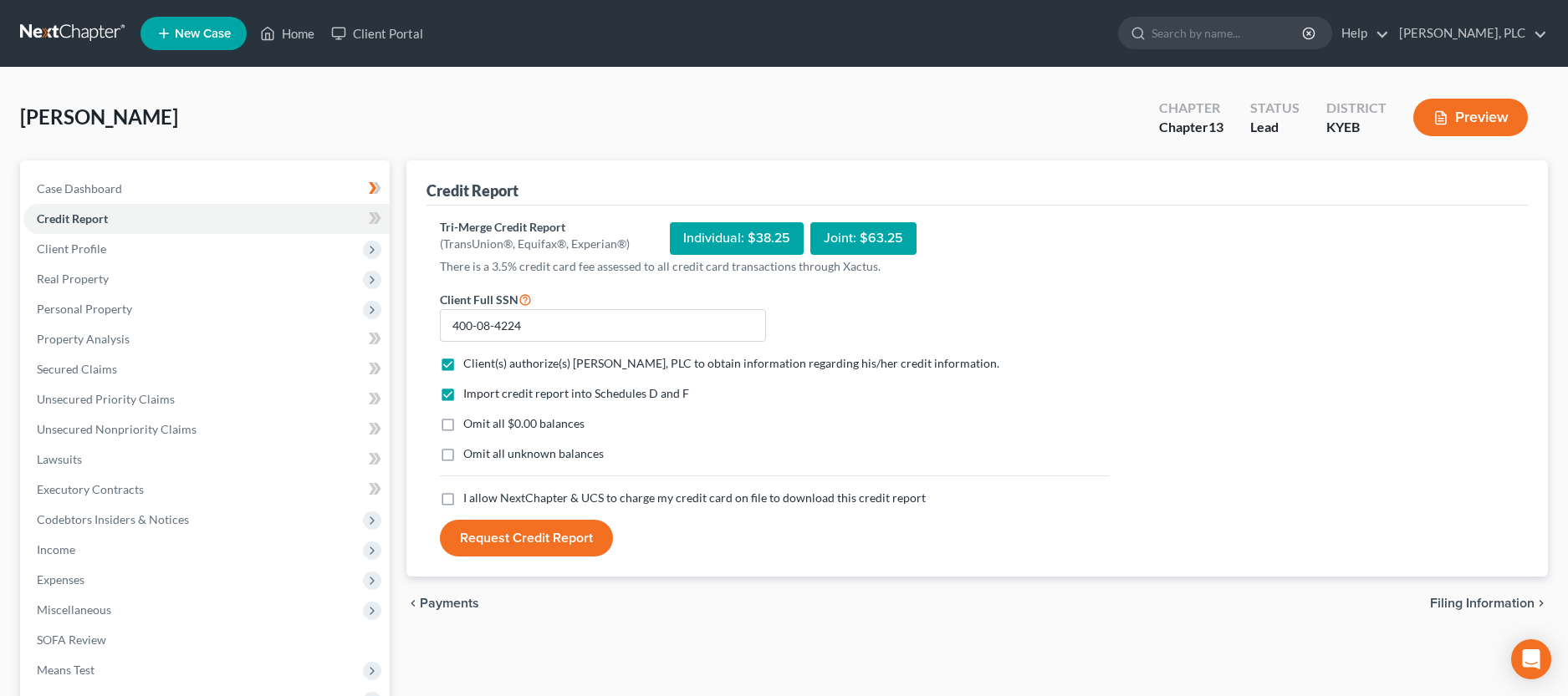
click at [464, 425] on label "Omit all $0.00 balances" at bounding box center [524, 423] width 121 height 17
click at [470, 425] on input "Omit all $0.00 balances" at bounding box center [475, 421] width 10 height 10
checkbox input "true"
drag, startPoint x: 447, startPoint y: 455, endPoint x: 446, endPoint y: 483, distance: 28.0
click at [464, 454] on label "Omit all unknown balances" at bounding box center [533, 454] width 140 height 17
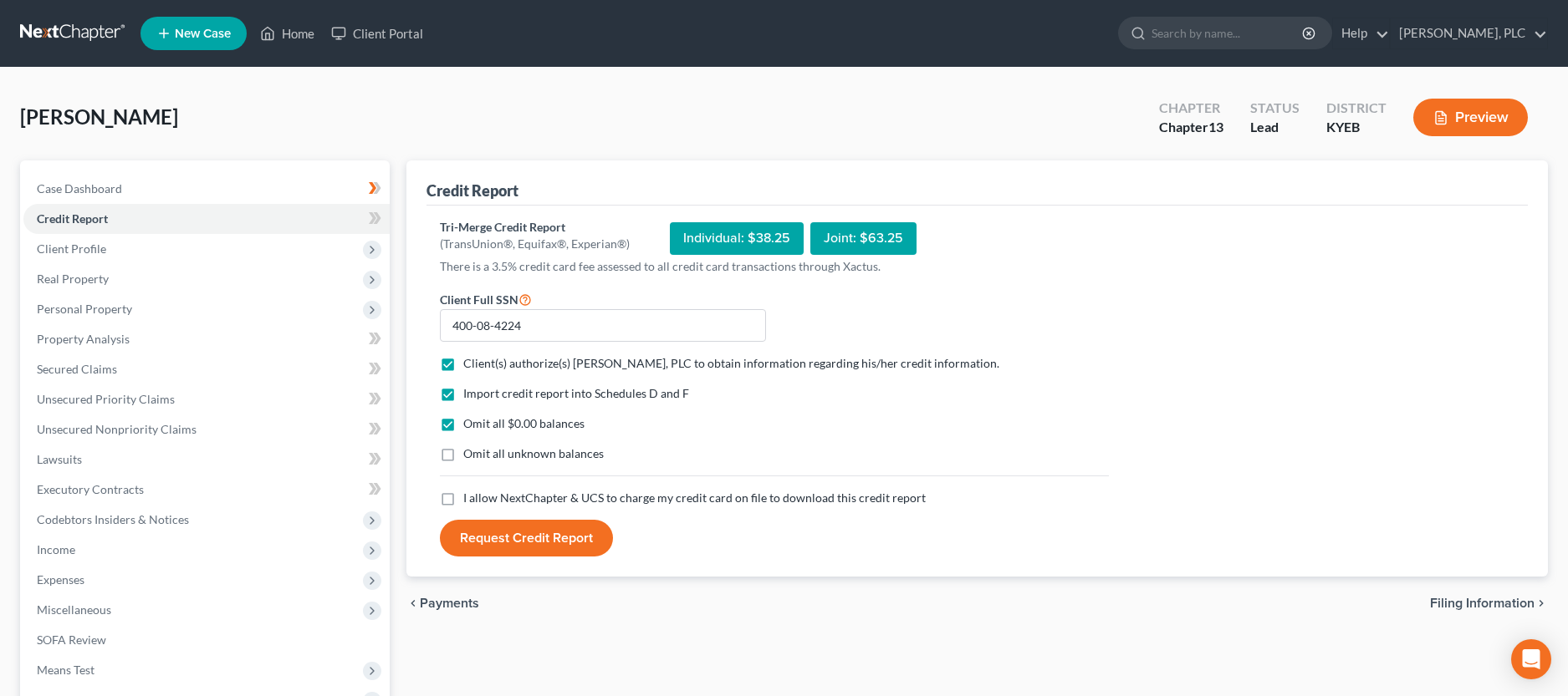
click at [470, 454] on input "Omit all unknown balances" at bounding box center [475, 451] width 10 height 10
checkbox input "true"
click at [464, 503] on label "I allow NextChapter & UCS to charge my credit card on file to download this cre…" at bounding box center [695, 497] width 463 height 17
click at [470, 501] on input "I allow NextChapter & UCS to charge my credit card on file to download this cre…" at bounding box center [475, 495] width 10 height 10
checkbox input "true"
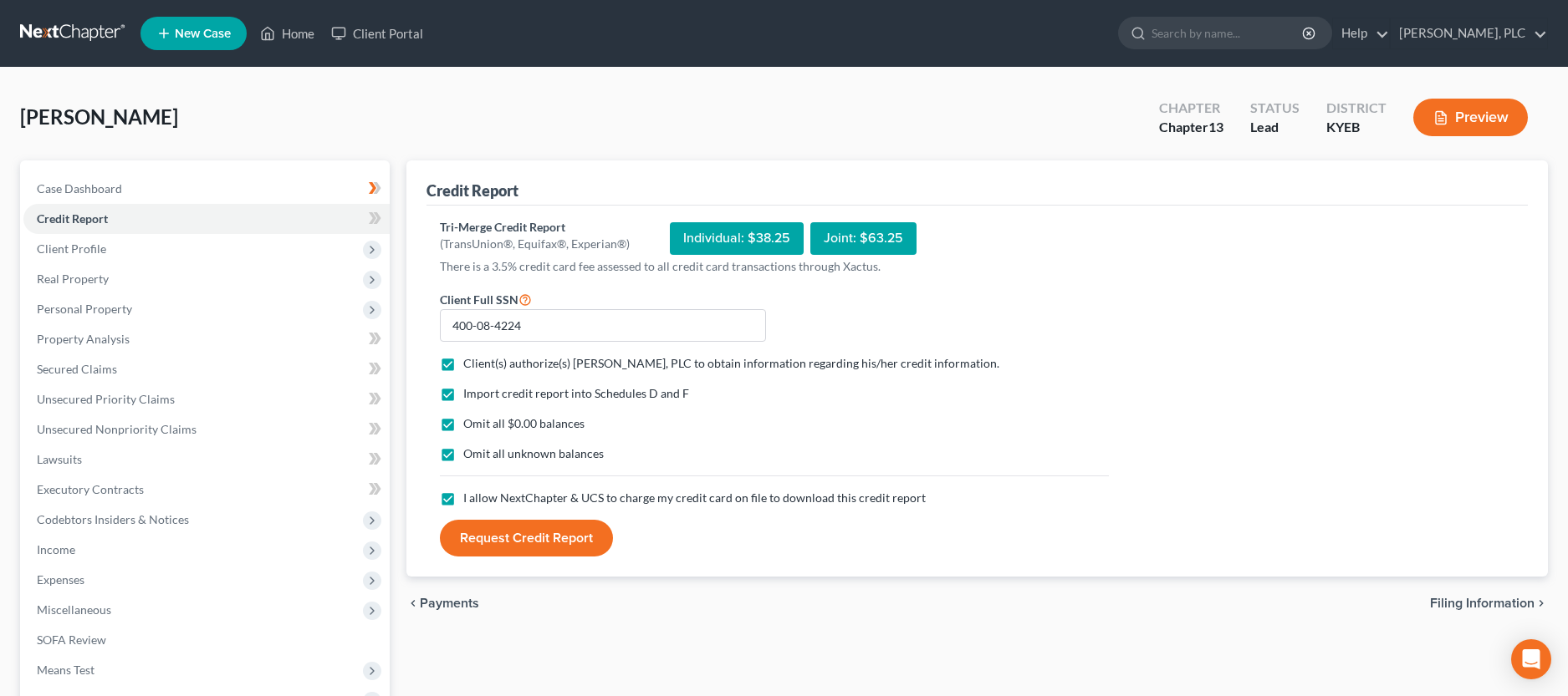
click at [532, 543] on button "Request Credit Report" at bounding box center [526, 538] width 173 height 37
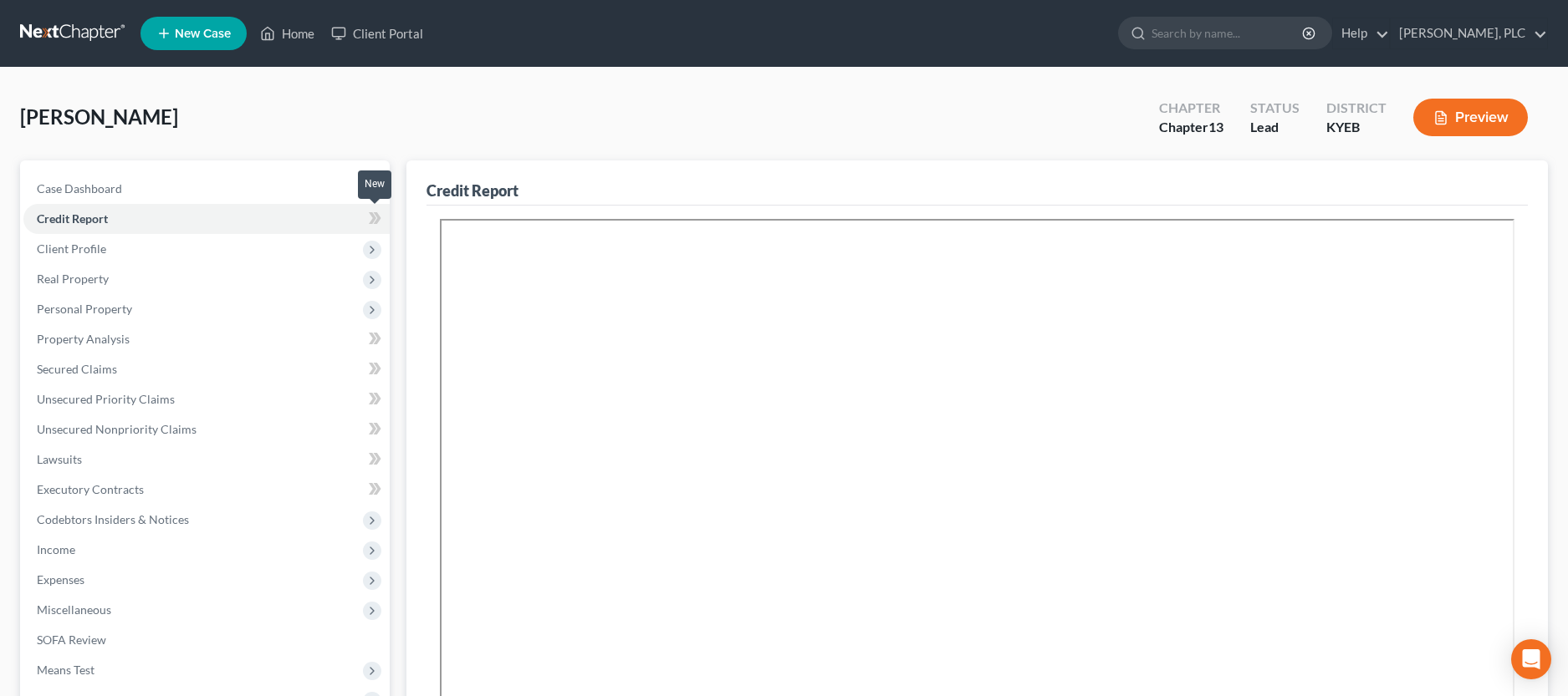
click at [369, 213] on icon at bounding box center [375, 219] width 12 height 21
click at [76, 250] on span "Client Profile" at bounding box center [71, 248] width 70 height 14
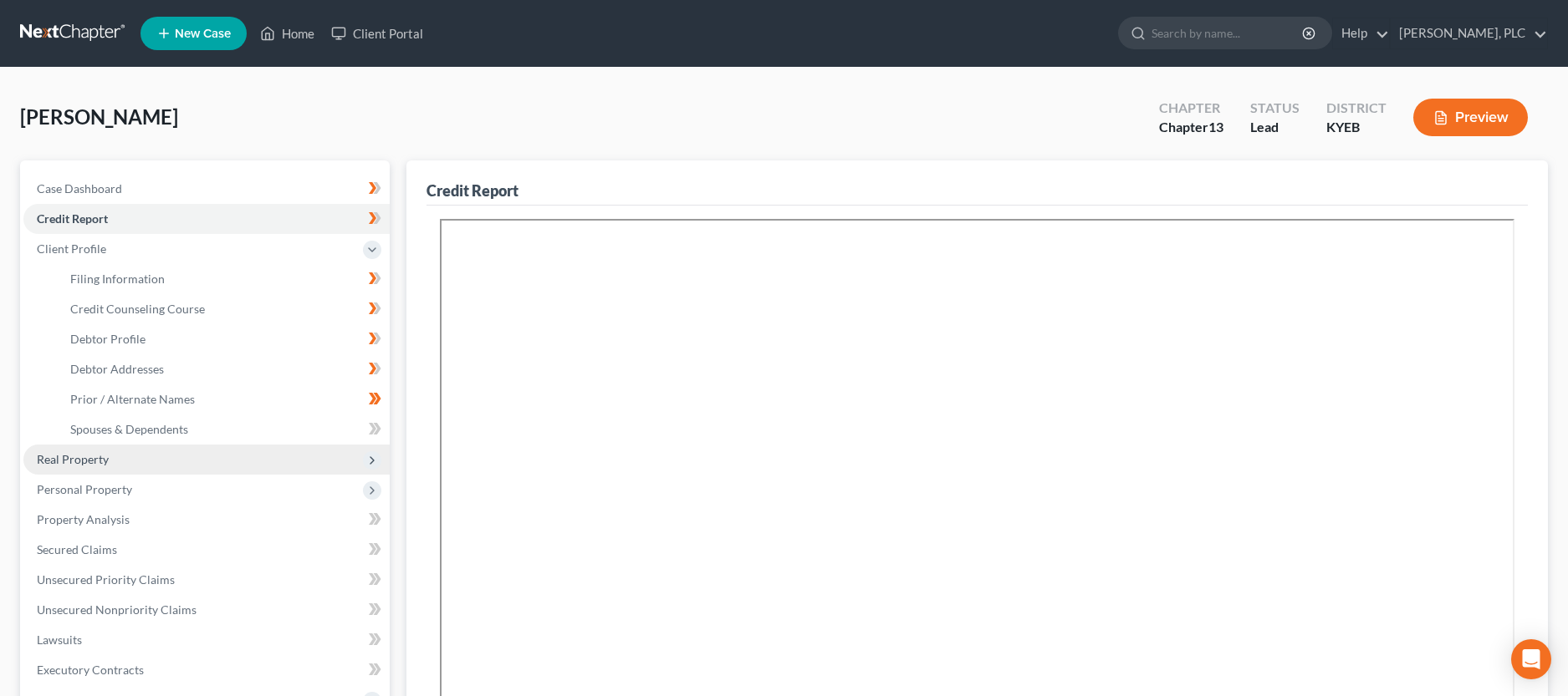
click at [92, 463] on span "Real Property" at bounding box center [72, 459] width 72 height 14
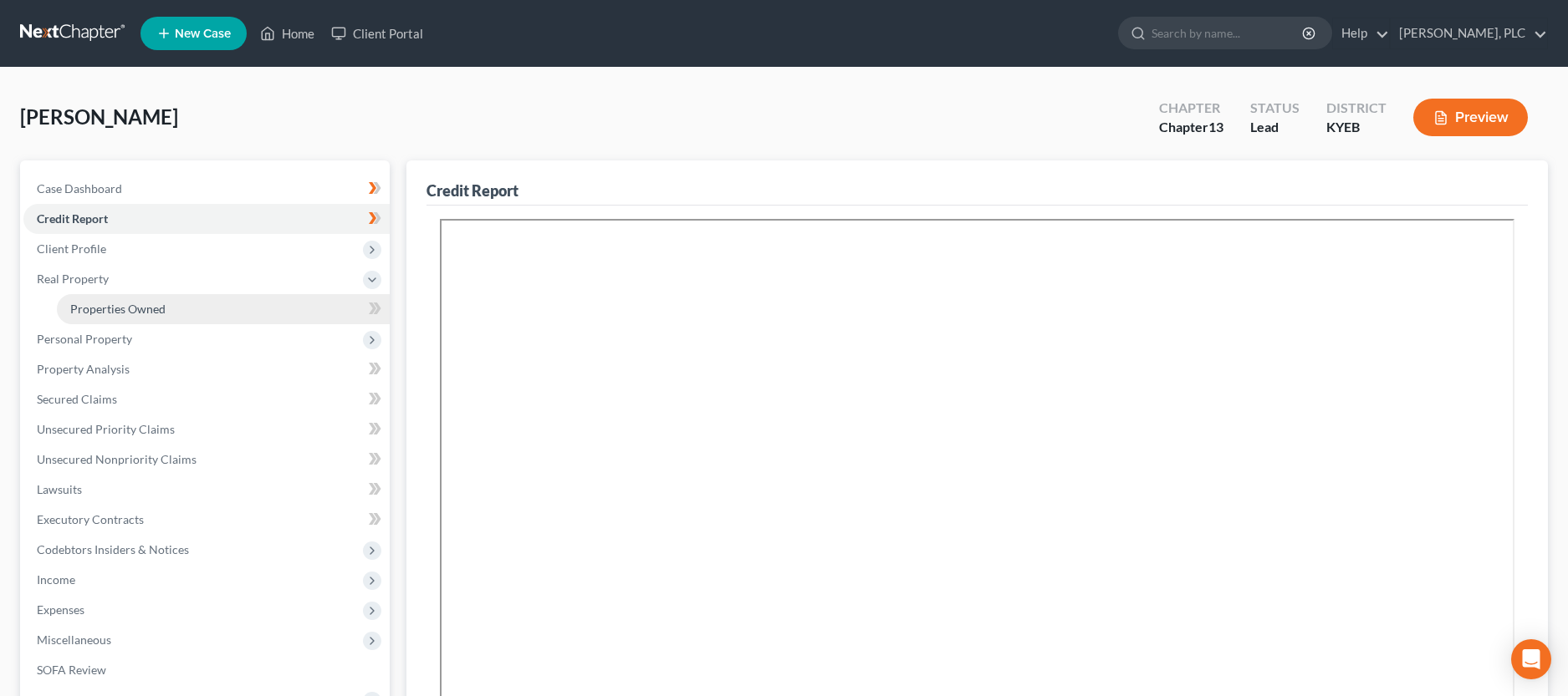
click at [74, 315] on span "Properties Owned" at bounding box center [118, 308] width 95 height 14
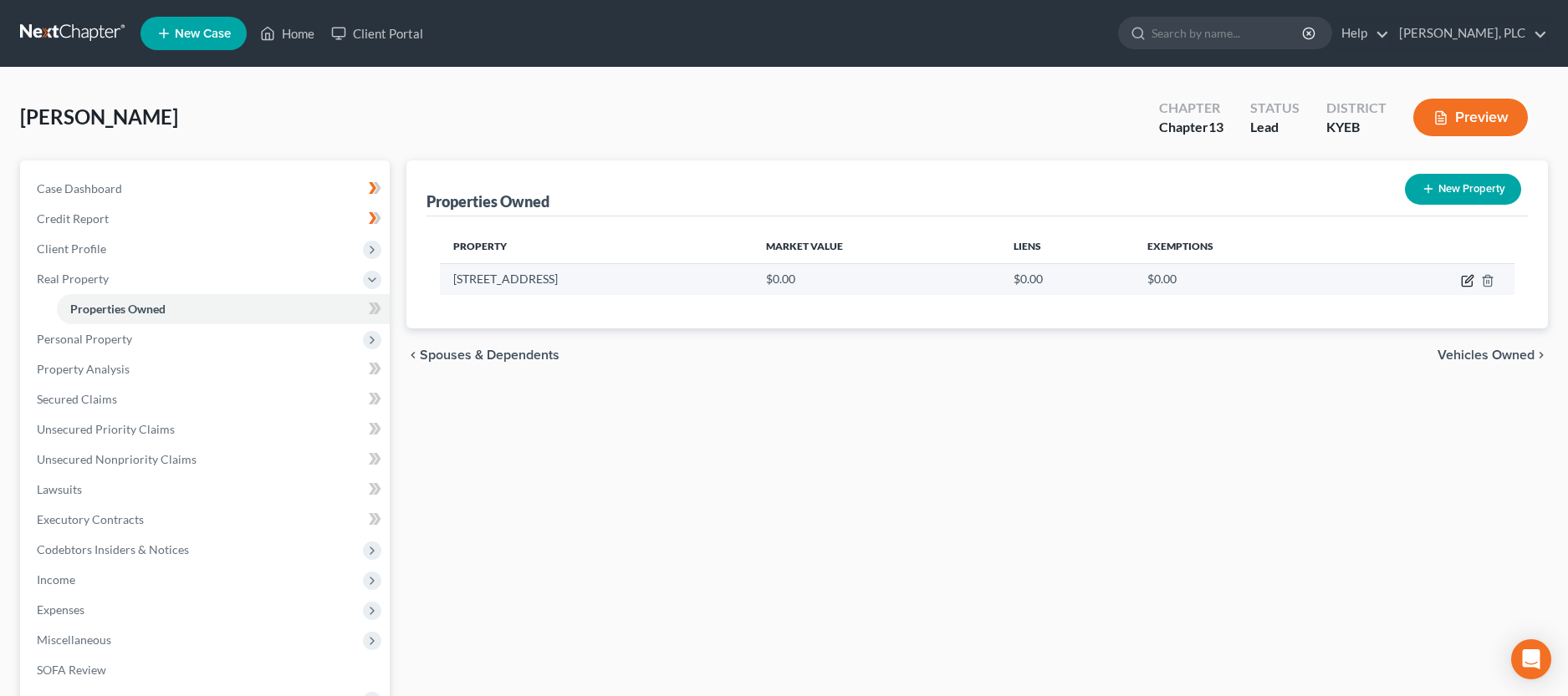
click at [1472, 280] on icon "button" at bounding box center [1468, 280] width 13 height 13
select select "18"
select select "40"
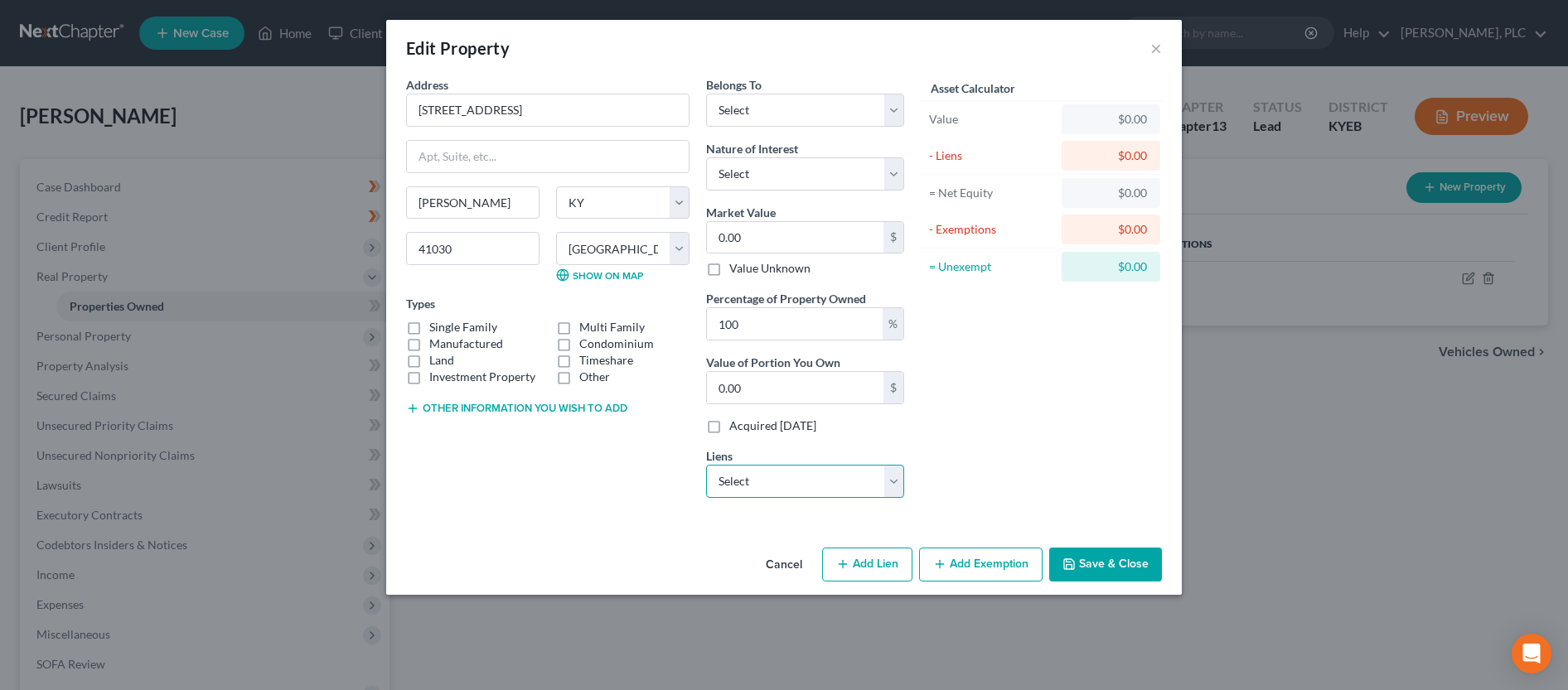
select select "0"
click option "Rocket Mortgage - $96,551.00" at bounding box center [0, 0] width 0 height 0
select select
select select "23"
select select "0"
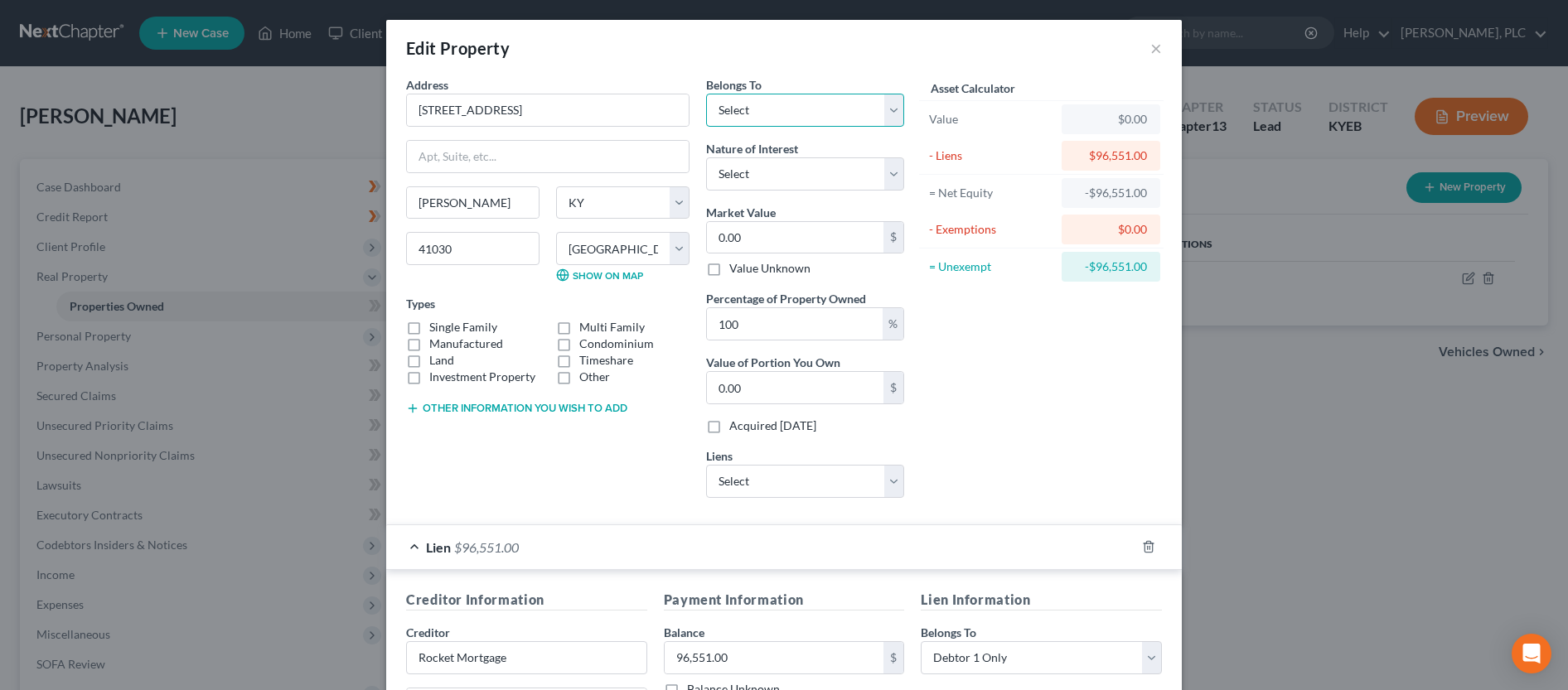
select select "3"
click option "At Least One Of The Debtors And Another" at bounding box center [0, 0] width 0 height 0
drag, startPoint x: 812, startPoint y: 329, endPoint x: 699, endPoint y: 332, distance: 113.0
click at [707, 332] on input "100" at bounding box center [794, 324] width 175 height 31
type input "5"
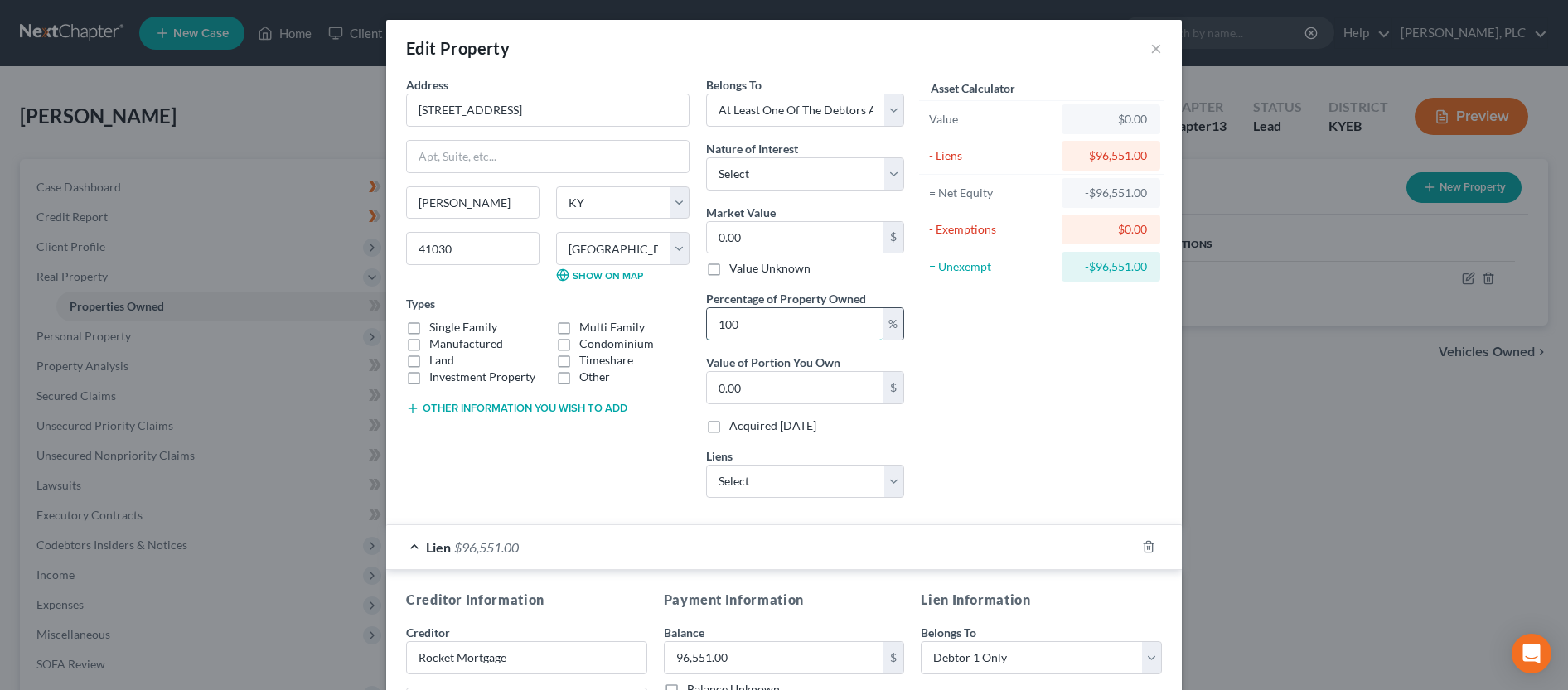
type input "0"
type input "50"
click at [736, 247] on input "0.00" at bounding box center [795, 237] width 176 height 31
type input "1"
type input "0.50"
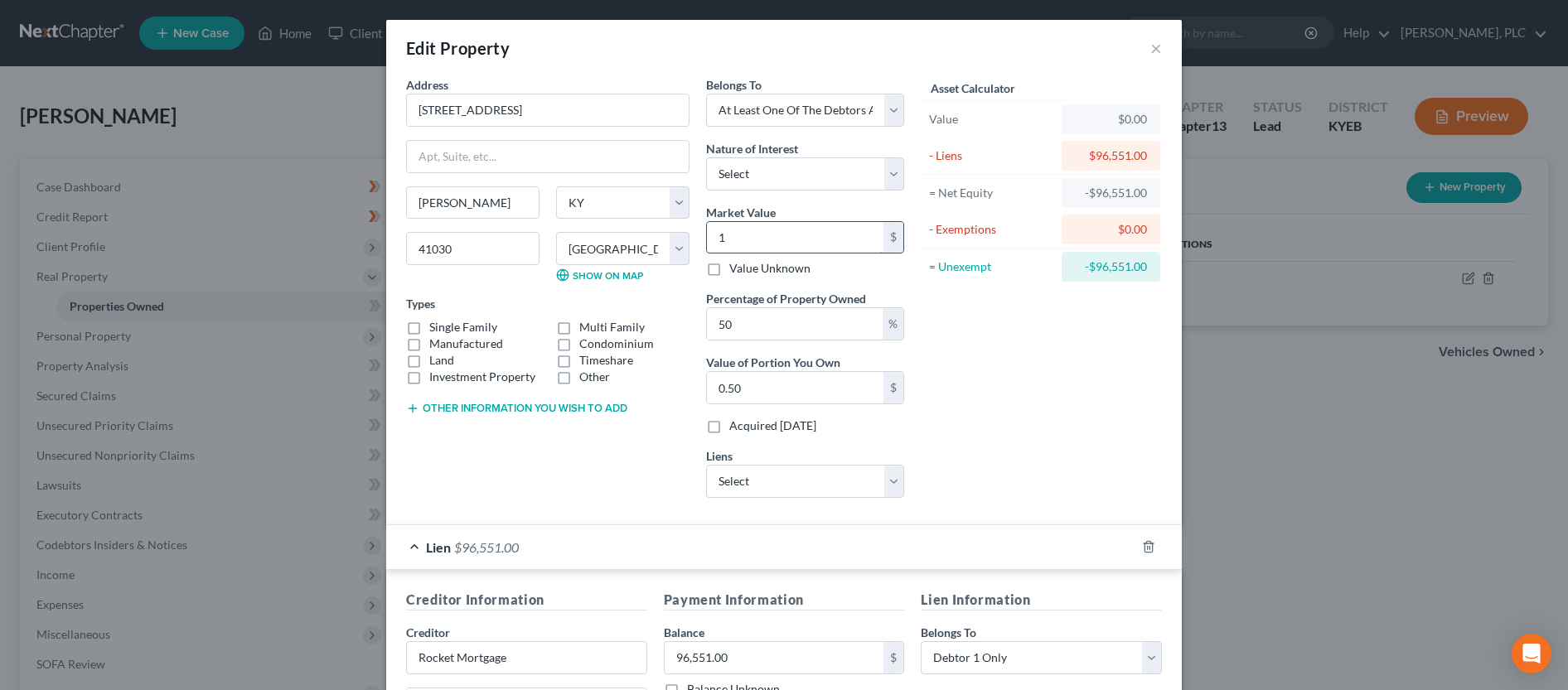
type input "11"
type input "5.50"
type input "113"
type input "56.50"
type input "1138"
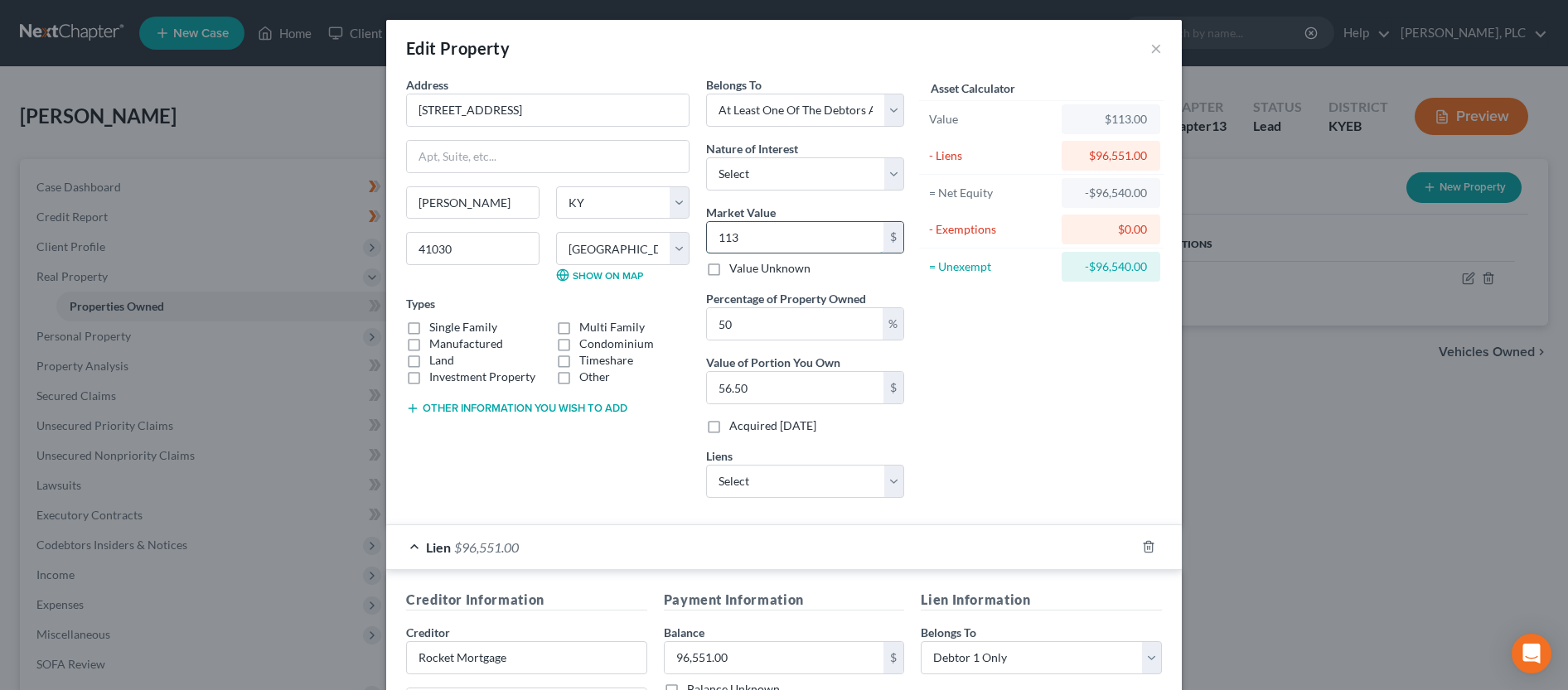
type input "569.00"
type input "1,1385"
type input "5,692.50"
type input "11,3850"
type input "56,925.00"
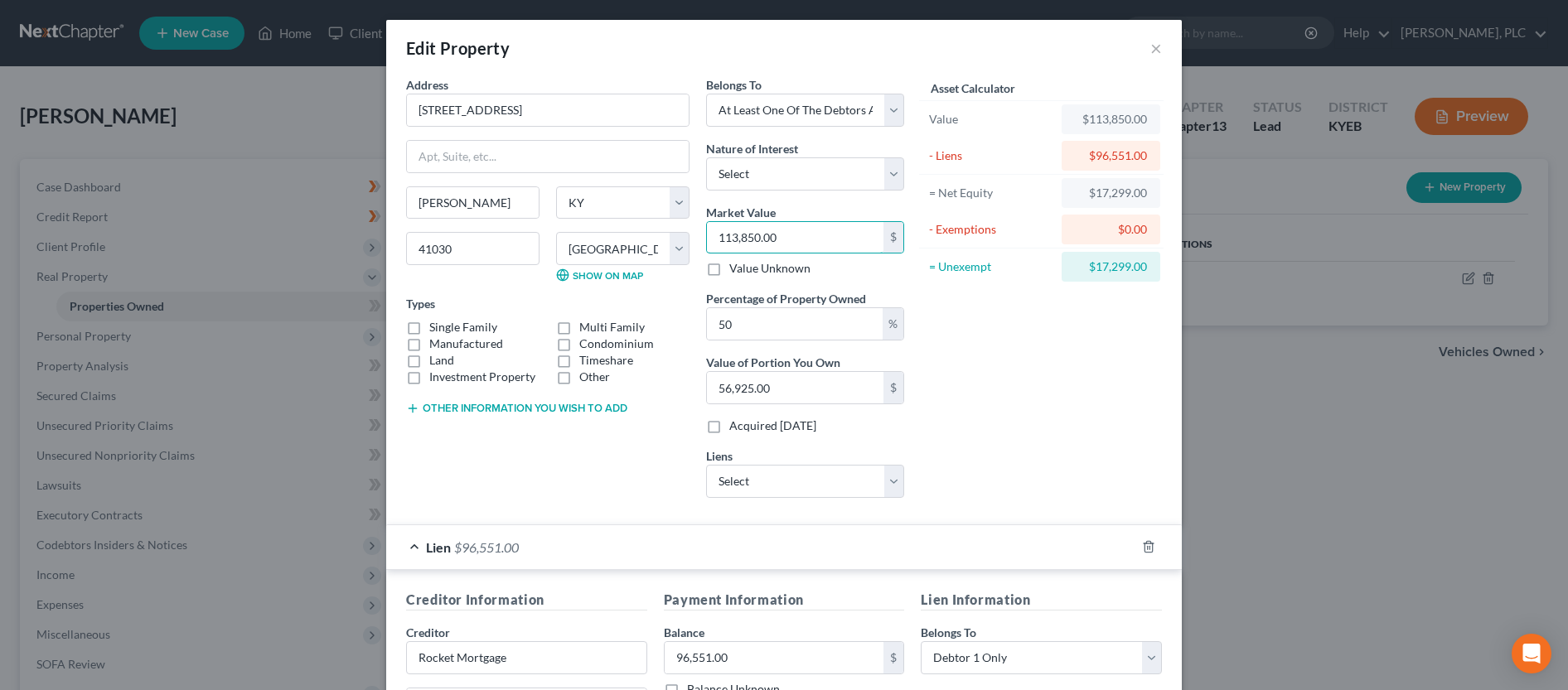
type input "113,850.00"
click at [429, 329] on label "Single Family" at bounding box center [463, 326] width 68 height 16
click at [436, 329] on input "Single Family" at bounding box center [441, 324] width 10 height 10
checkbox input "true"
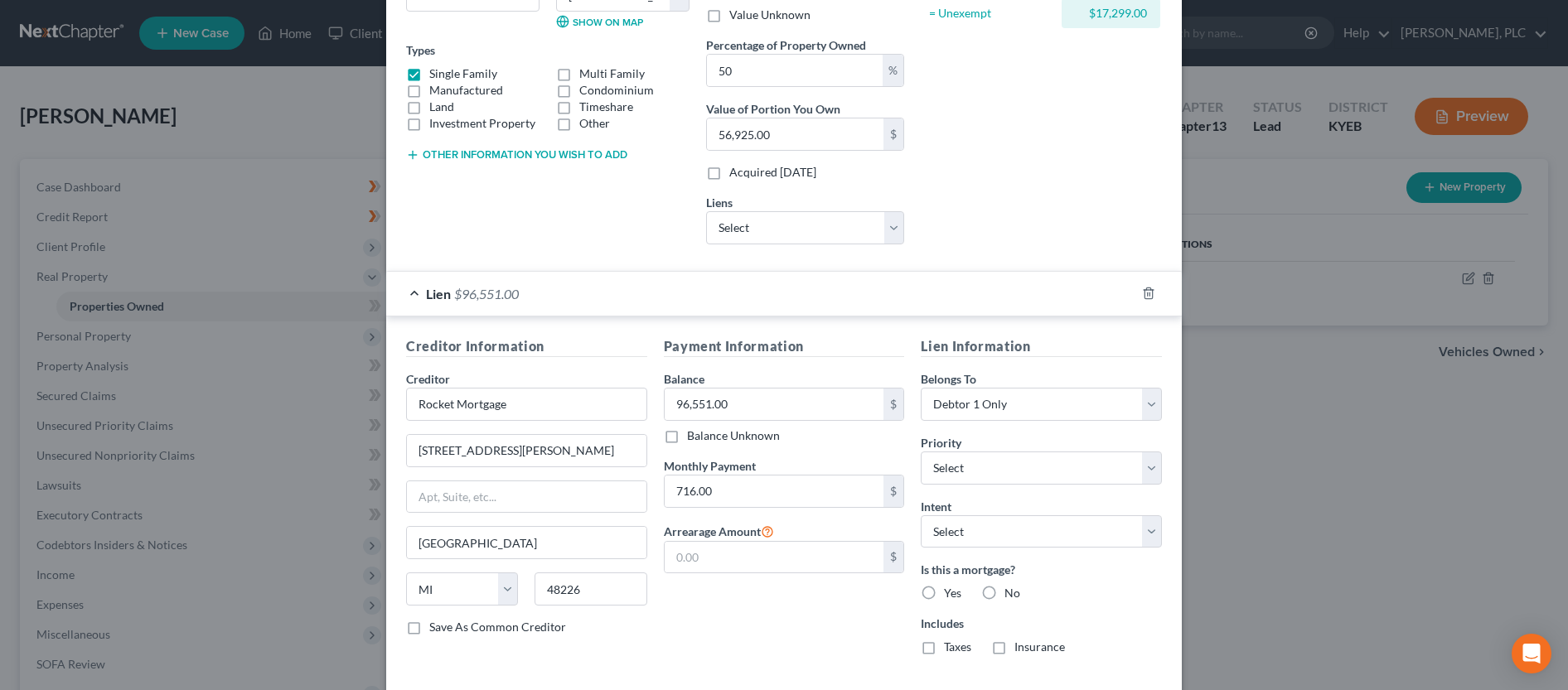
scroll to position [337, 0]
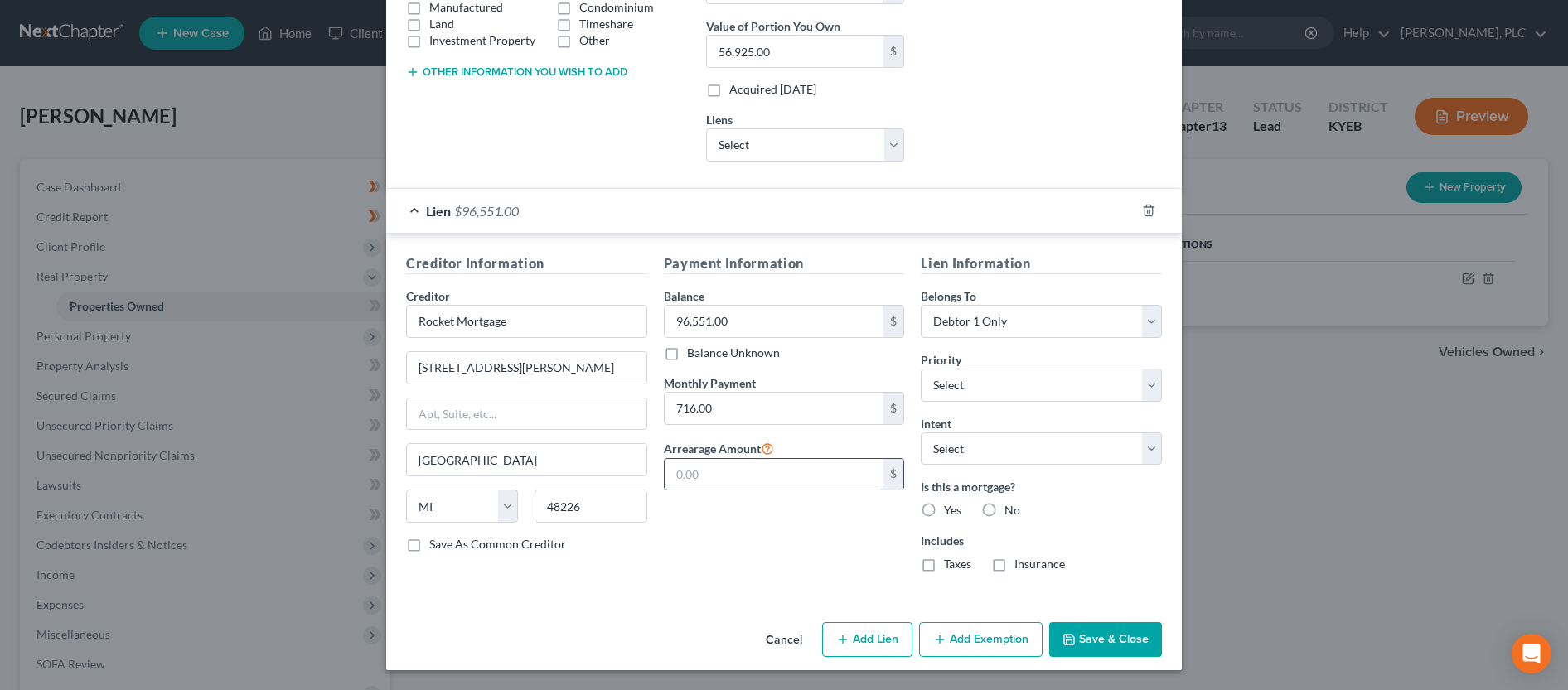
click at [792, 479] on input "text" at bounding box center [775, 475] width 219 height 31
type input "744.00"
click at [920, 305] on select "Select Debtor 1 Only Debtor 2 Only Debtor 1 And Debtor 2 Only At Least One Of T…" at bounding box center [1040, 321] width 241 height 33
select select "3"
click option "At Least One Of The Debtors And Another" at bounding box center [0, 0] width 0 height 0
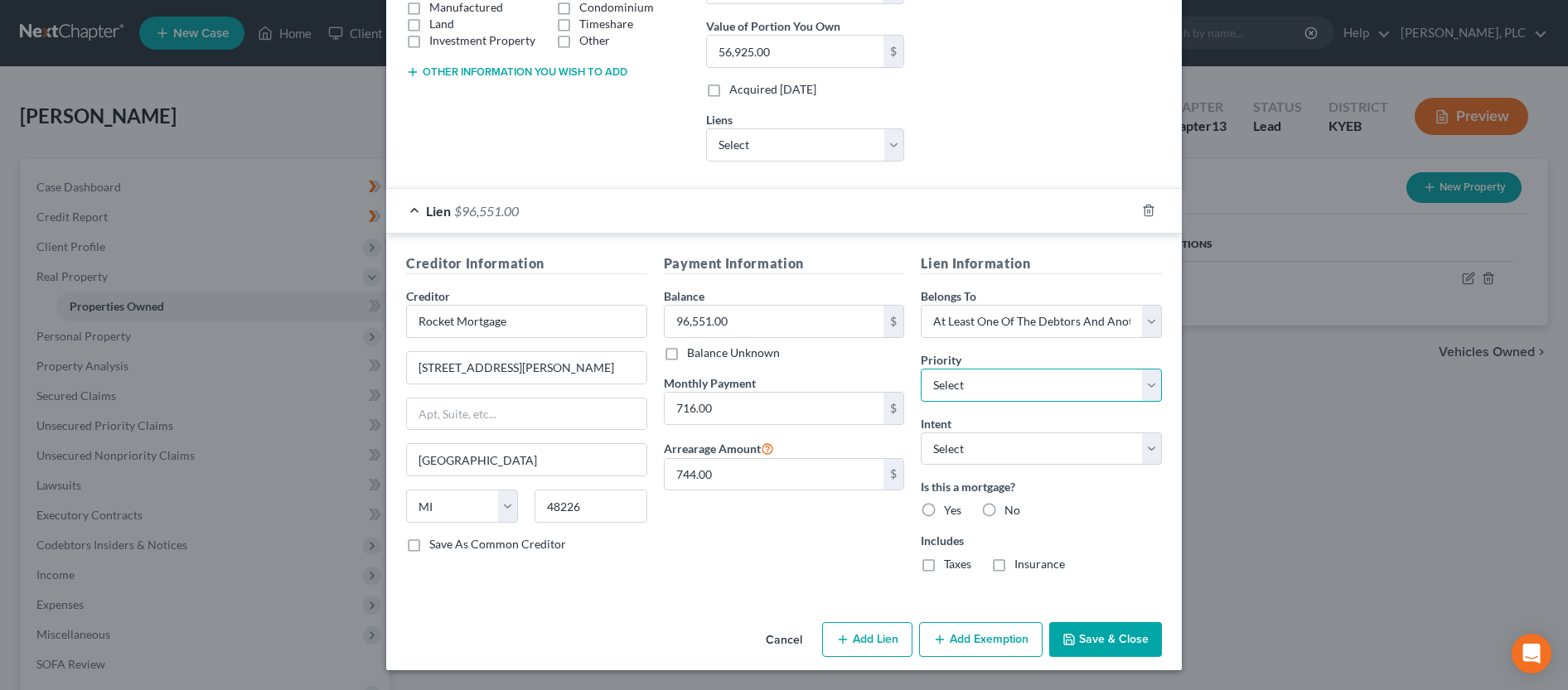
select select "0"
click option "1st" at bounding box center [0, 0] width 0 height 0
click at [920, 433] on select "Select Surrender Redeem Reaffirm Avoid Other" at bounding box center [1040, 449] width 241 height 33
select select "2"
click option "Reaffirm" at bounding box center [0, 0] width 0 height 0
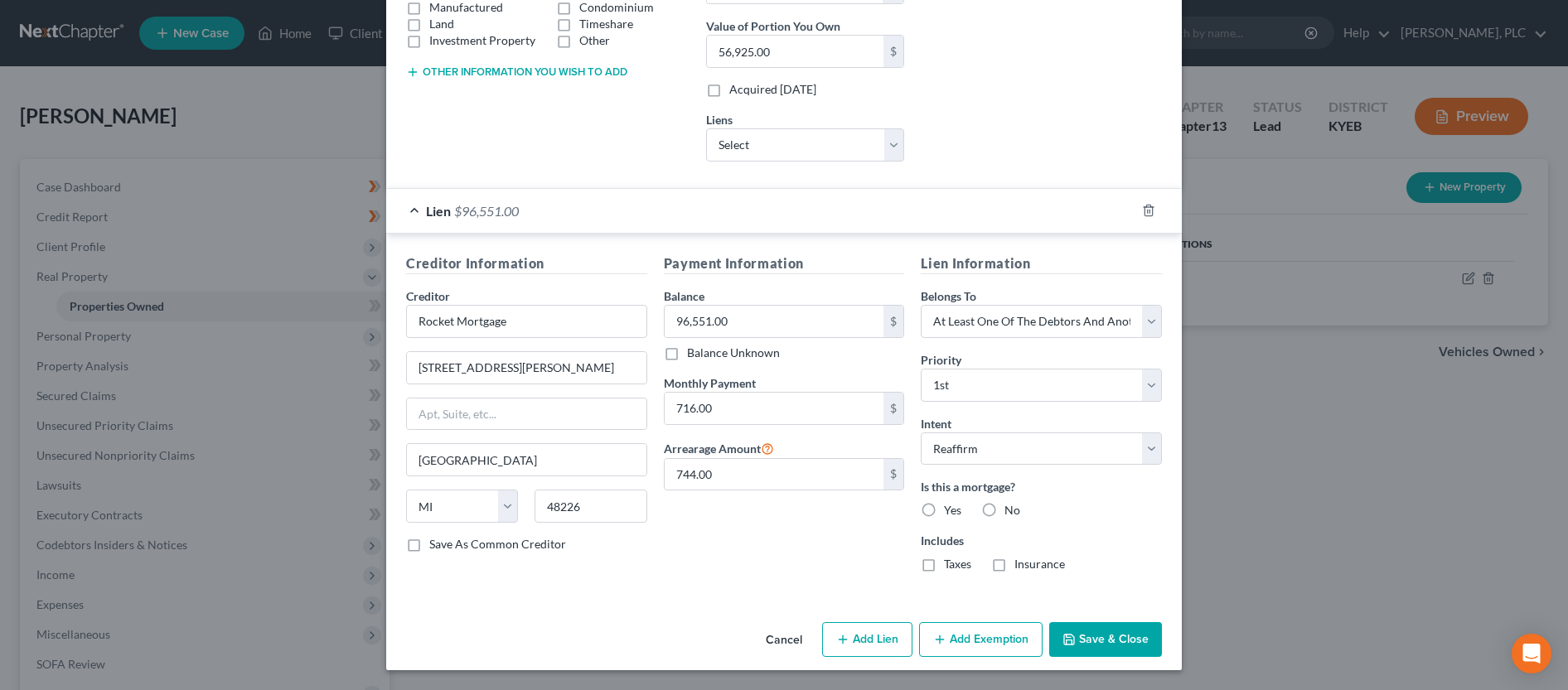
click at [944, 510] on label "Yes" at bounding box center [952, 510] width 17 height 16
click at [951, 510] on input "Yes" at bounding box center [956, 508] width 10 height 10
radio input "true"
click at [944, 569] on label "Taxes" at bounding box center [958, 564] width 28 height 16
click at [951, 567] on input "Taxes" at bounding box center [956, 561] width 10 height 10
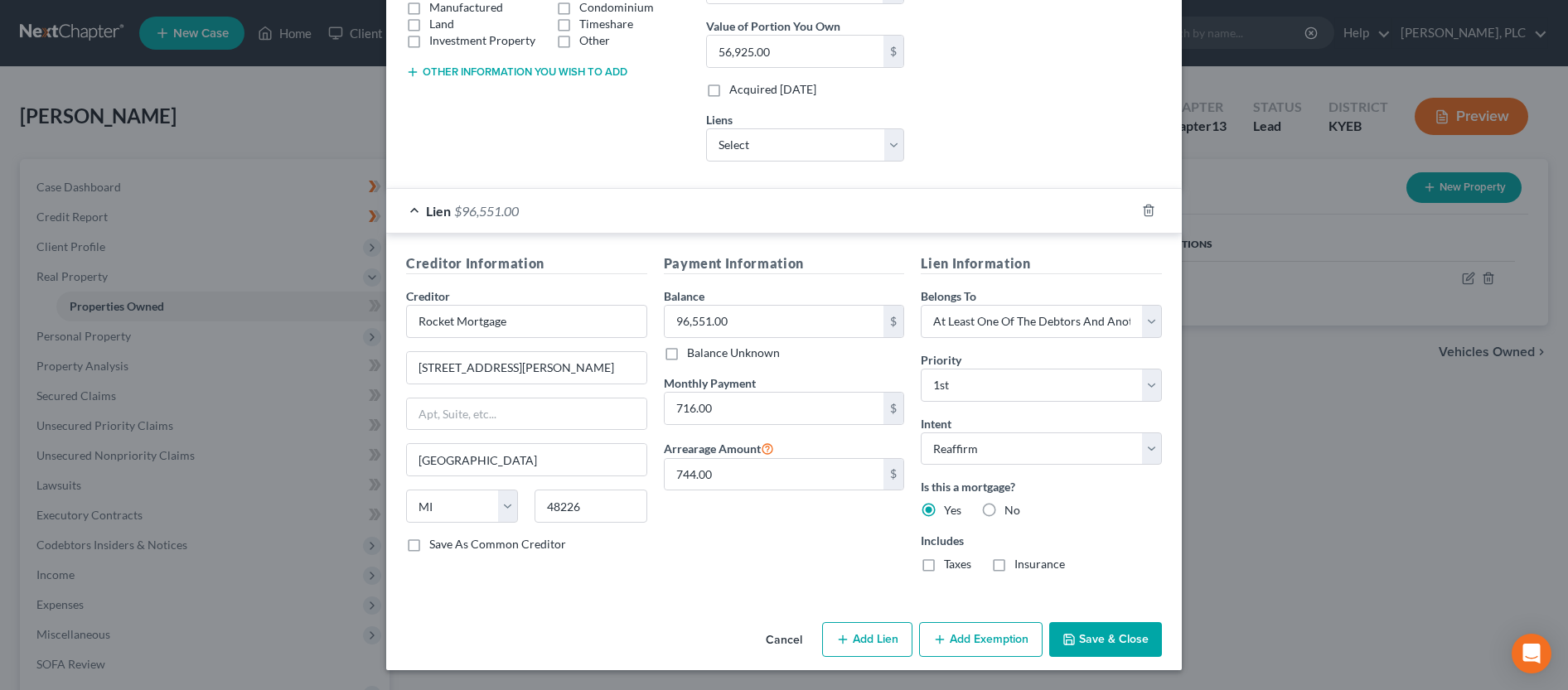
checkbox input "true"
click at [1015, 569] on label "Insurance" at bounding box center [1040, 564] width 51 height 16
click at [1021, 567] on input "Insurance" at bounding box center [1026, 561] width 10 height 10
checkbox input "true"
click at [1027, 641] on button "Add Exemption" at bounding box center [980, 640] width 123 height 35
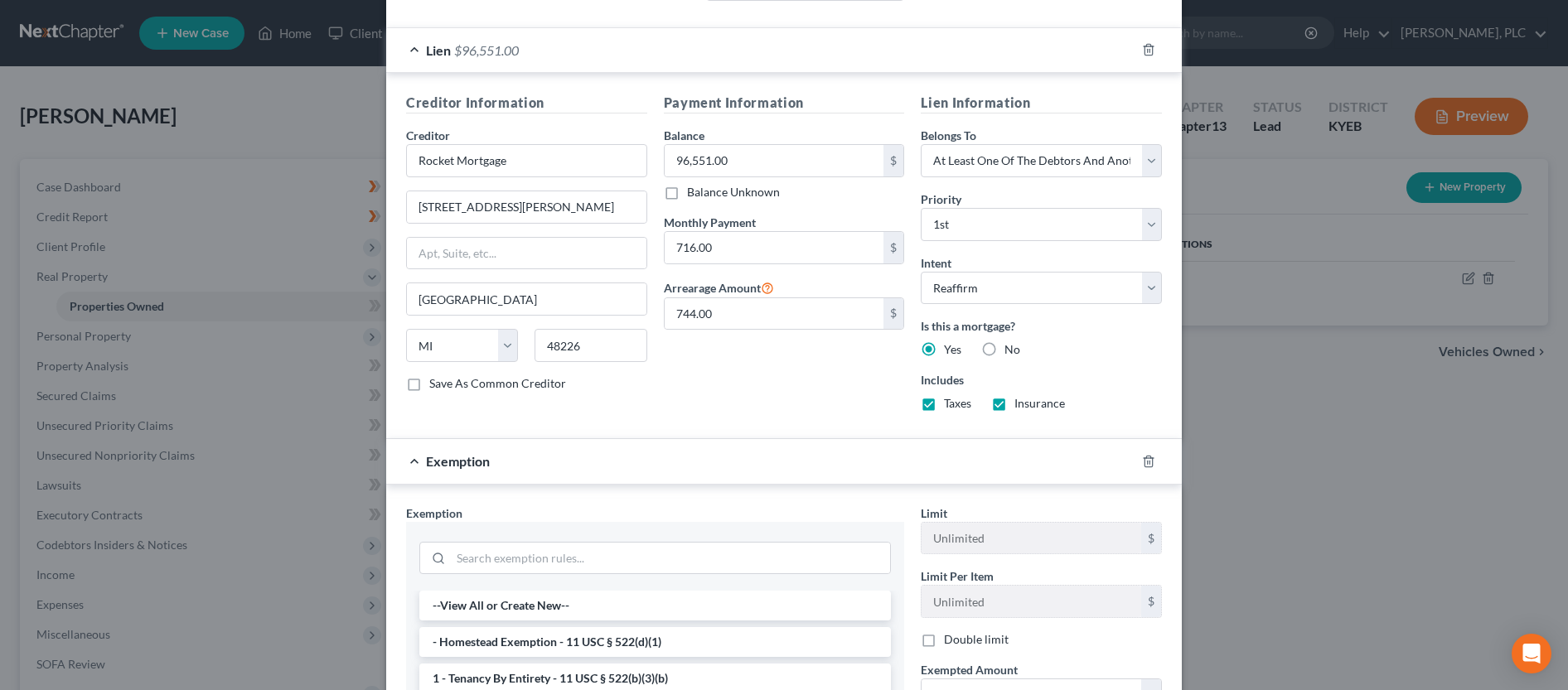
scroll to position [674, 0]
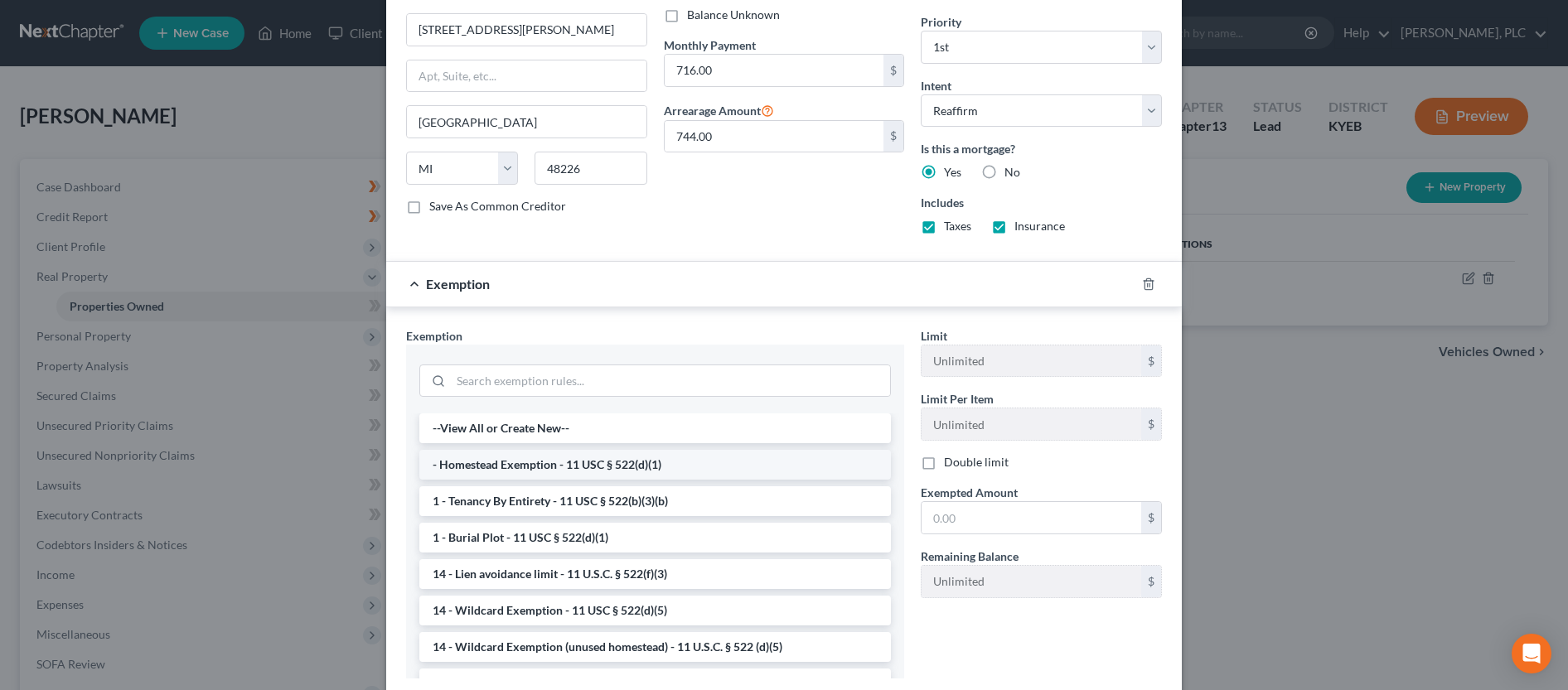
click at [547, 465] on li "- Homestead Exemption - 11 USC § 522(d)(1)" at bounding box center [655, 465] width 471 height 30
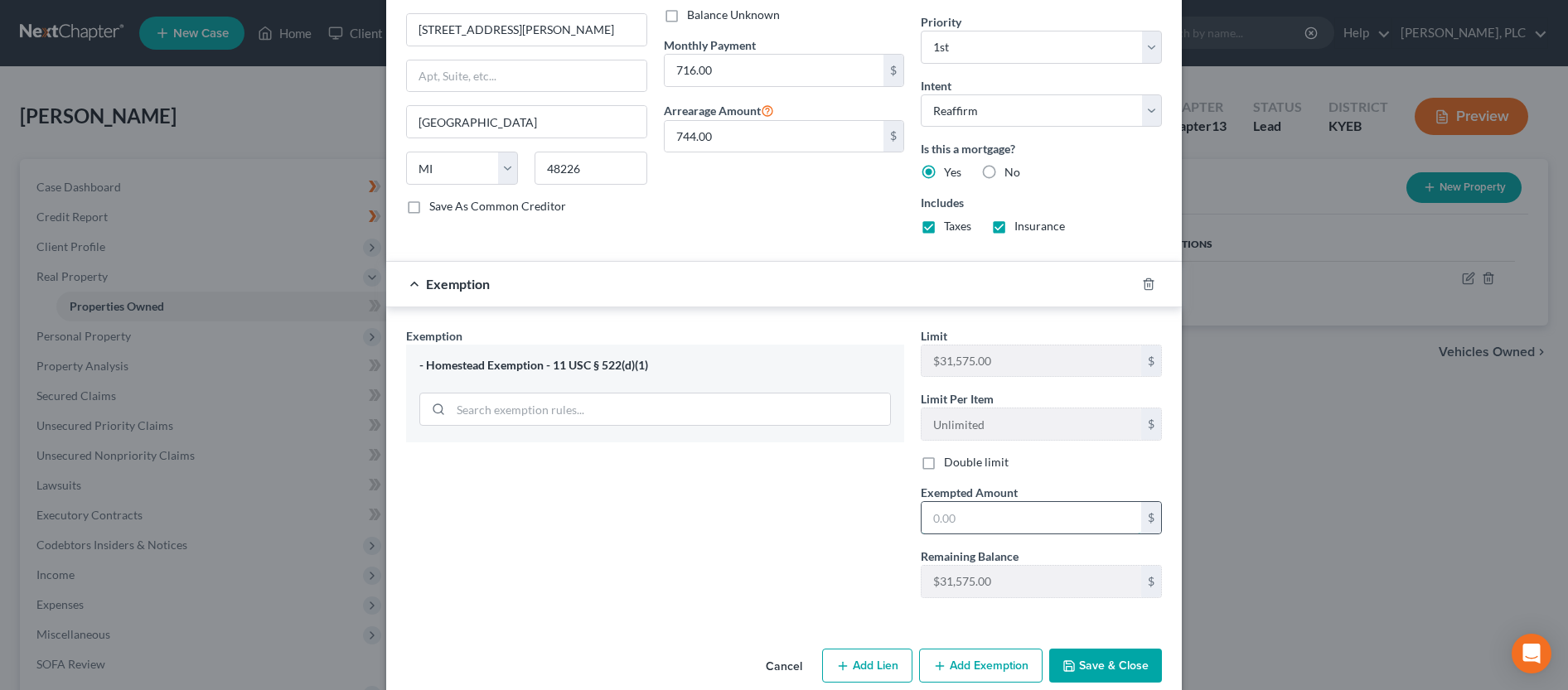
click at [983, 522] on input "text" at bounding box center [1031, 518] width 219 height 31
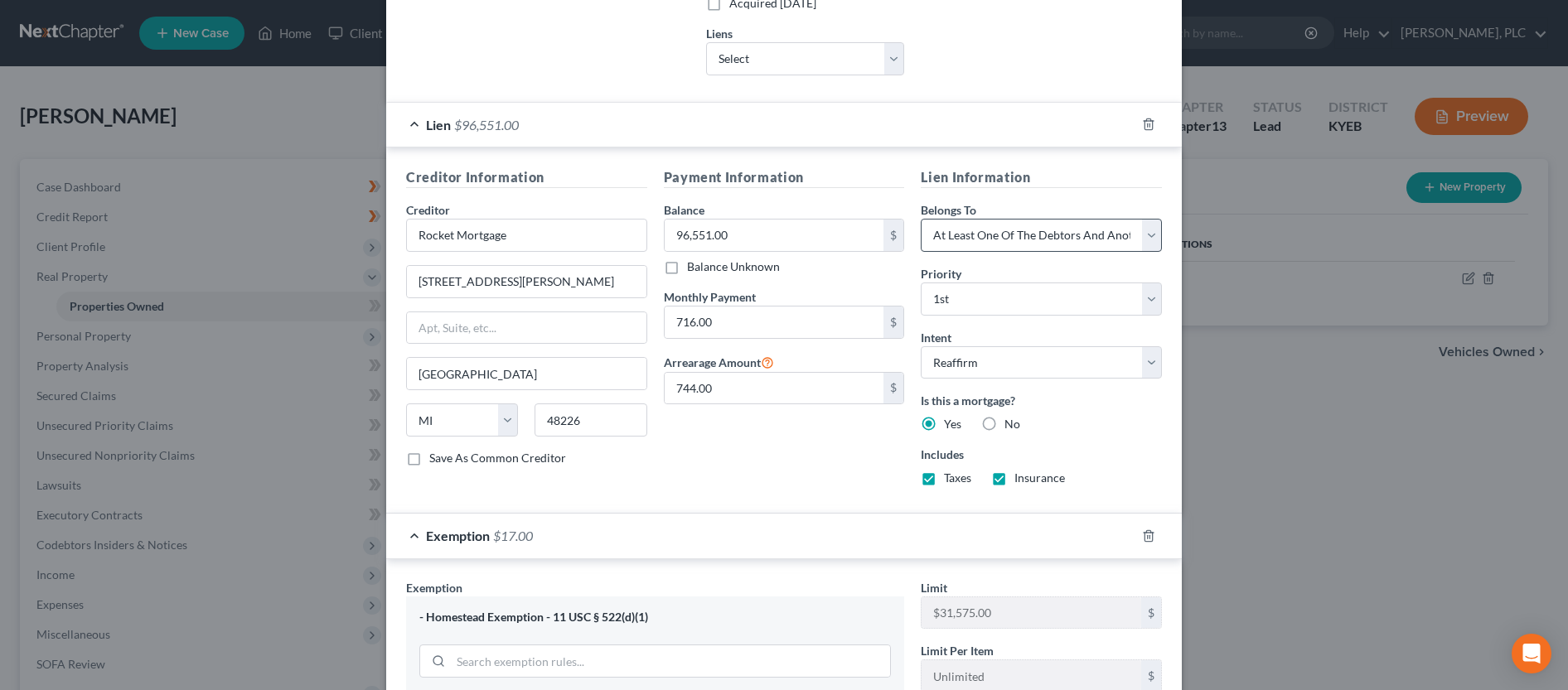
scroll to position [701, 0]
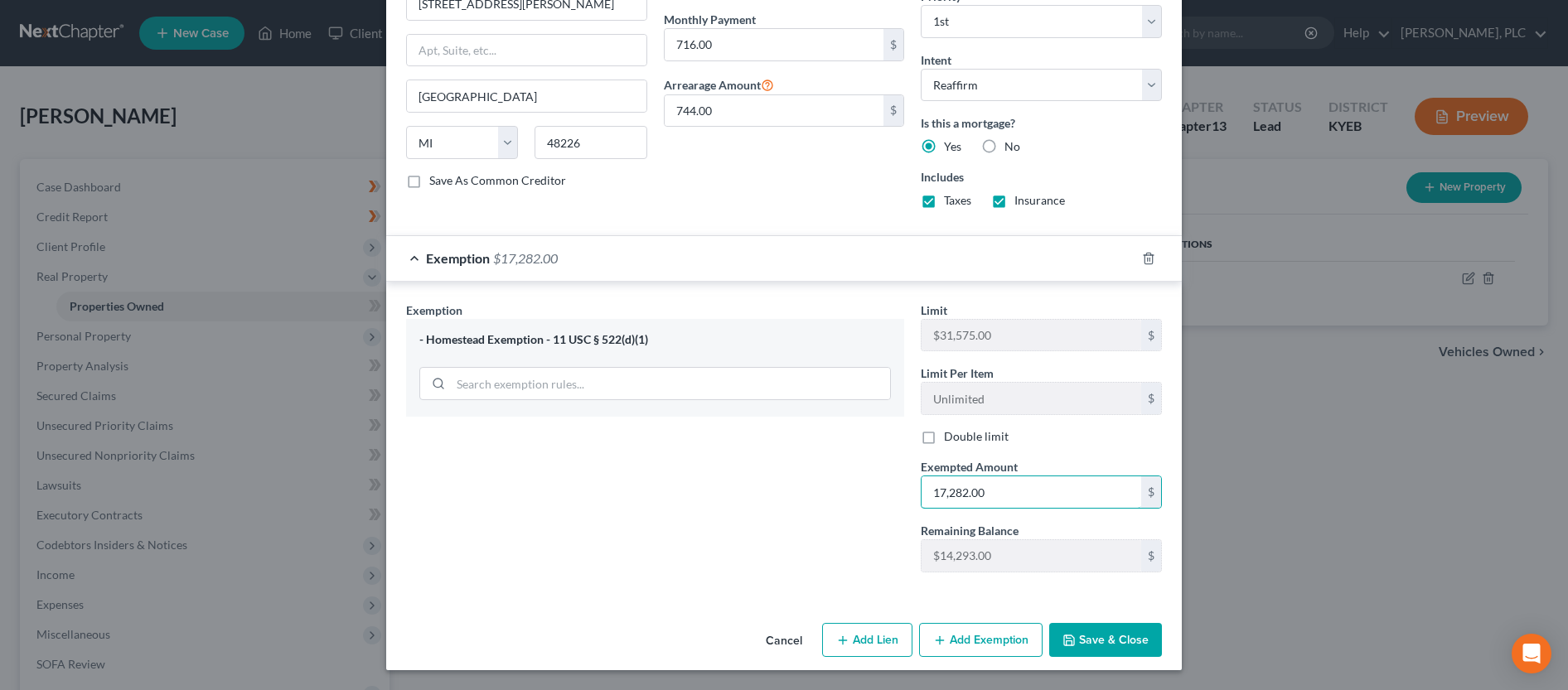
type input "17,282.00"
click at [1110, 635] on button "Save & Close" at bounding box center [1105, 641] width 113 height 35
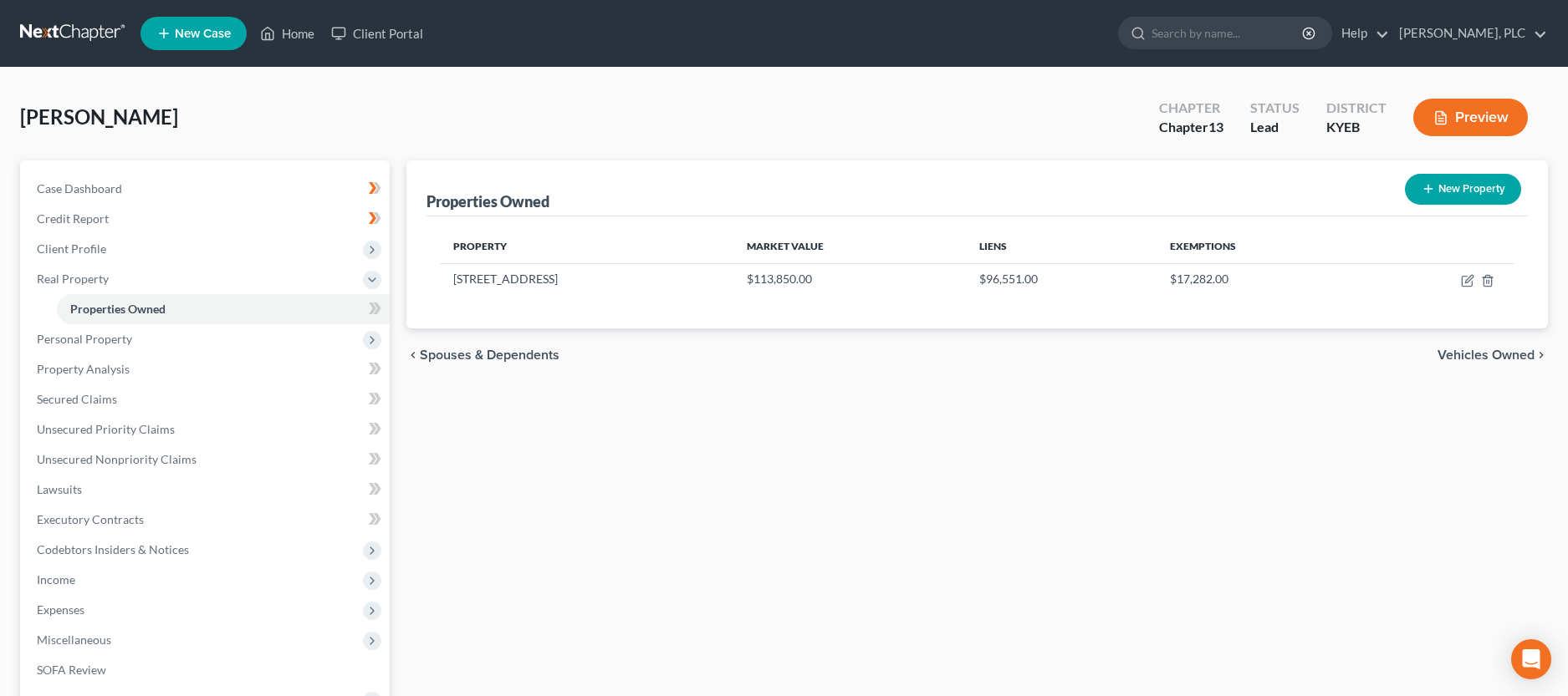
click at [1484, 195] on button "New Property" at bounding box center [1463, 190] width 116 height 31
select select "18"
select select "40"
select select "0"
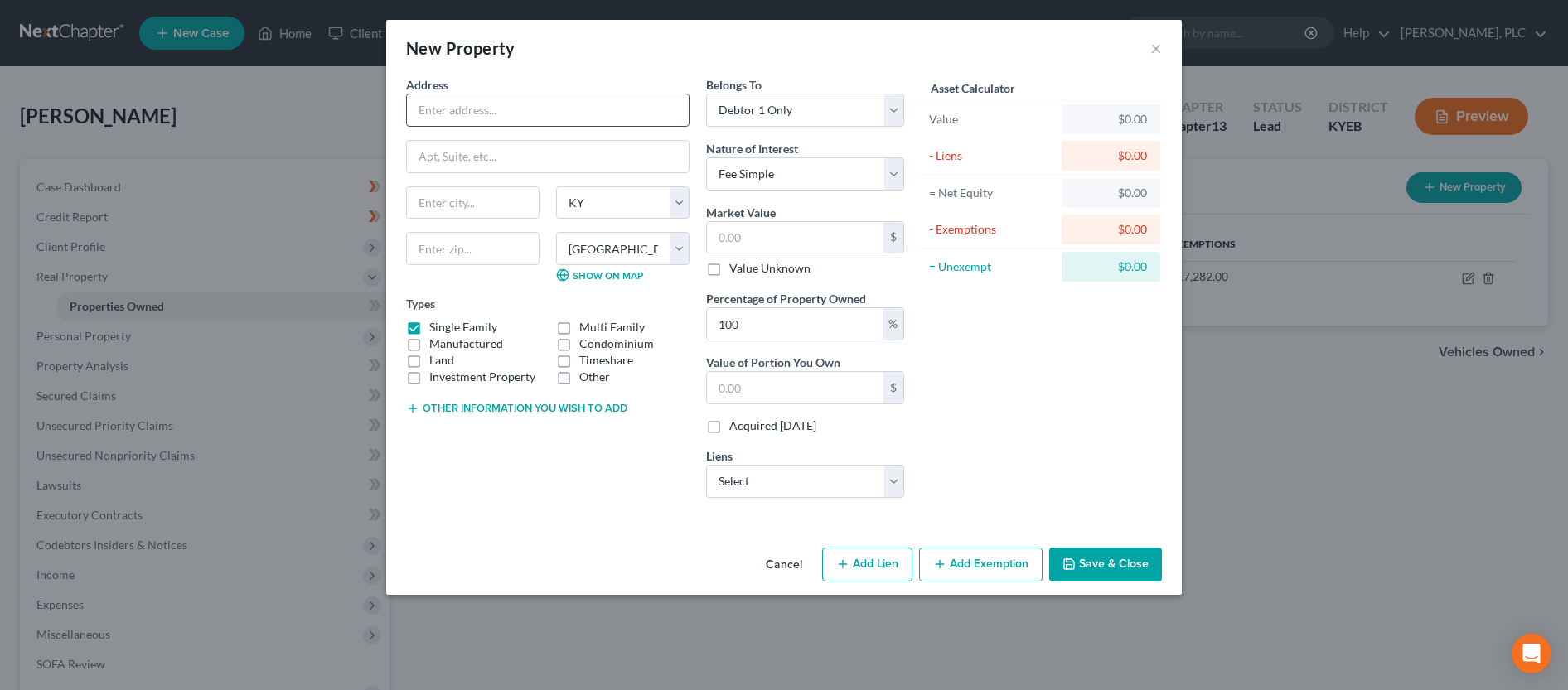
click at [512, 120] on input "text" at bounding box center [547, 110] width 281 height 31
type input "300 Hopewell Road"
type input "Crittenden"
type input "41030"
click at [803, 224] on input "text" at bounding box center [795, 237] width 176 height 31
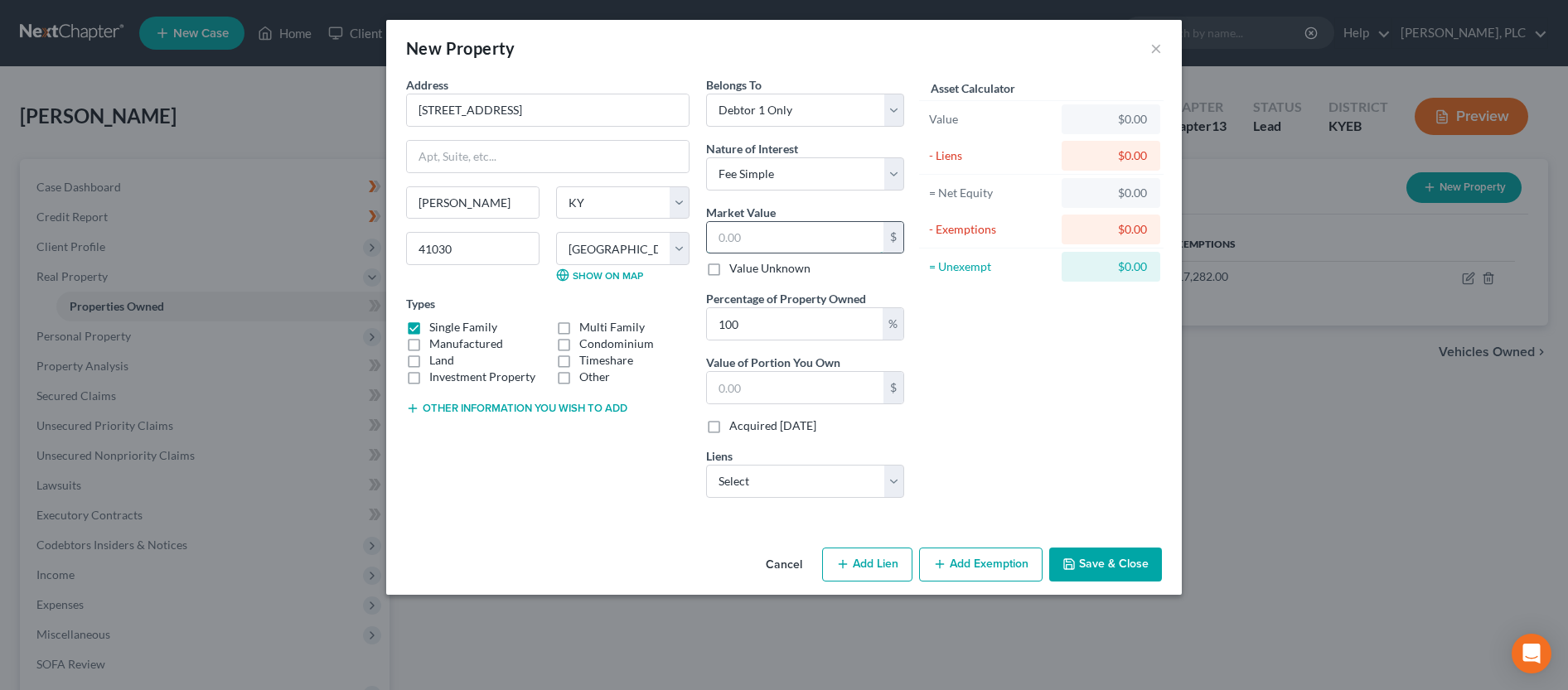
type input "7"
type input "7.00"
type input "70"
type input "70.00"
type input "700"
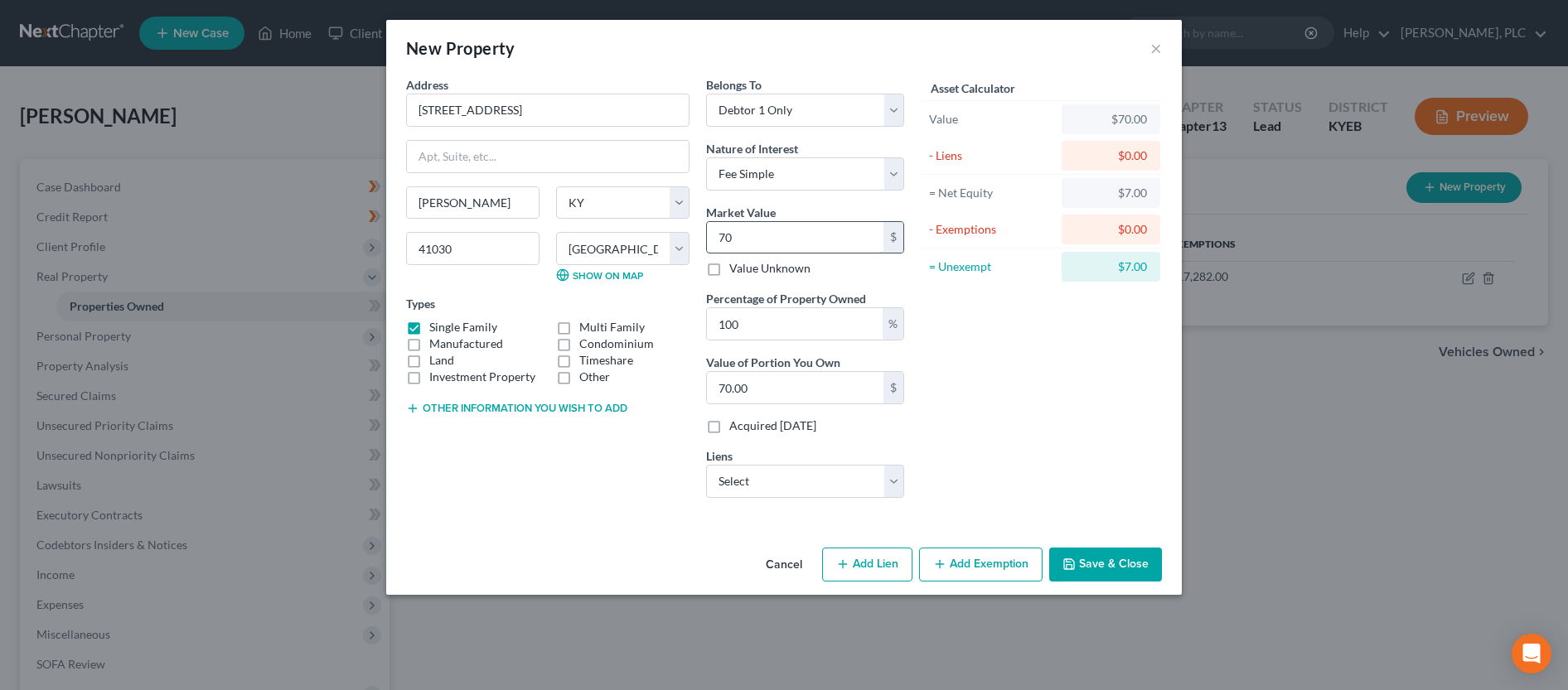
type input "700.00"
type input "7000"
type input "7,000.00"
type input "7,0000"
type input "70,000.00"
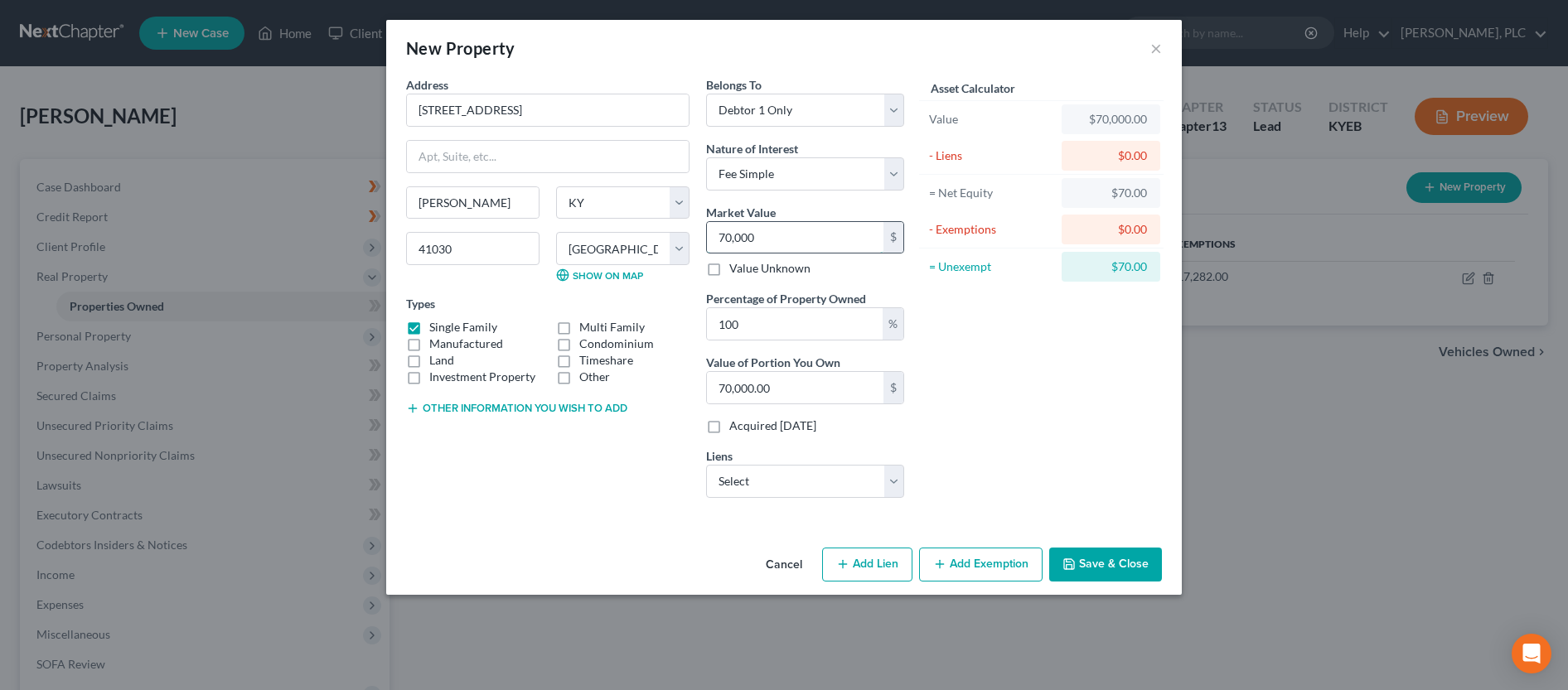
click at [799, 238] on input "70,000" at bounding box center [795, 237] width 176 height 31
type input "70,000.00"
click at [965, 563] on button "Add Exemption" at bounding box center [980, 565] width 123 height 35
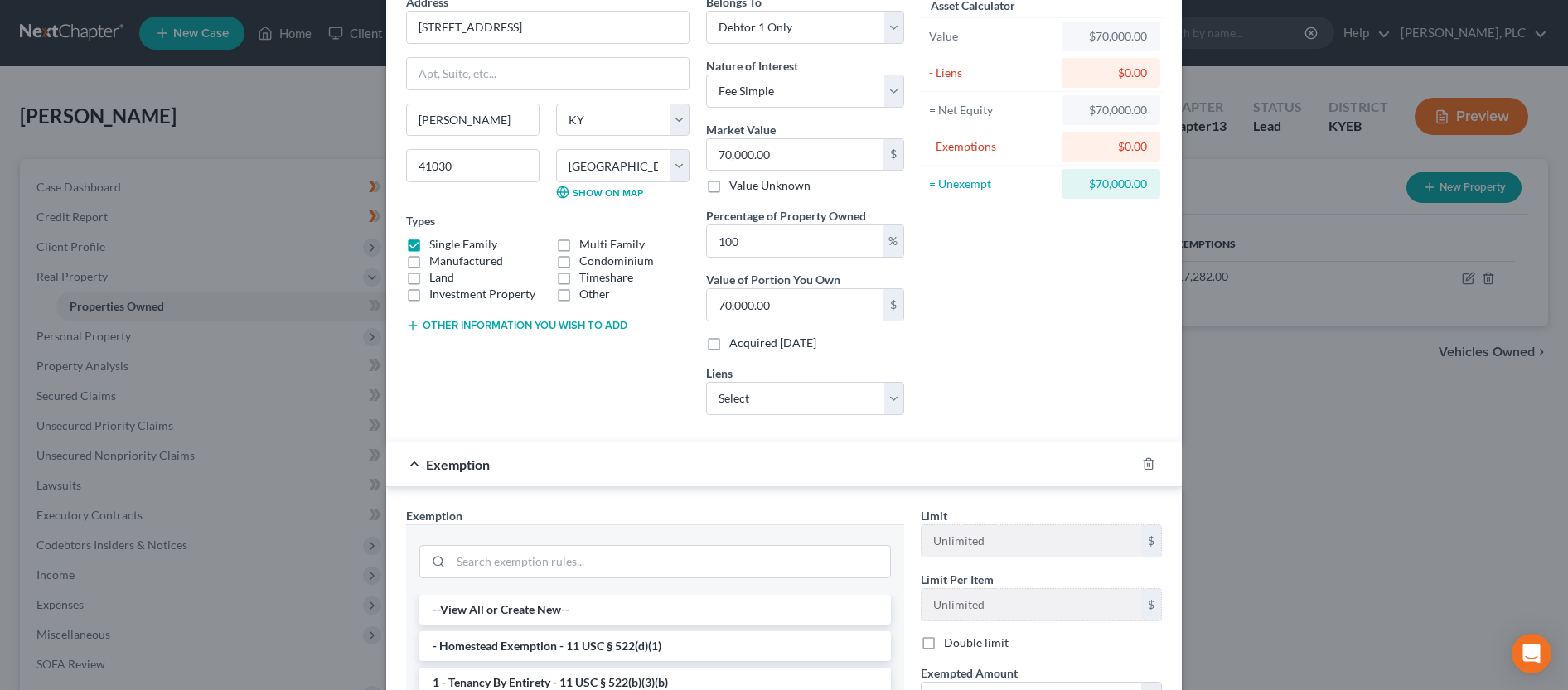
scroll to position [169, 0]
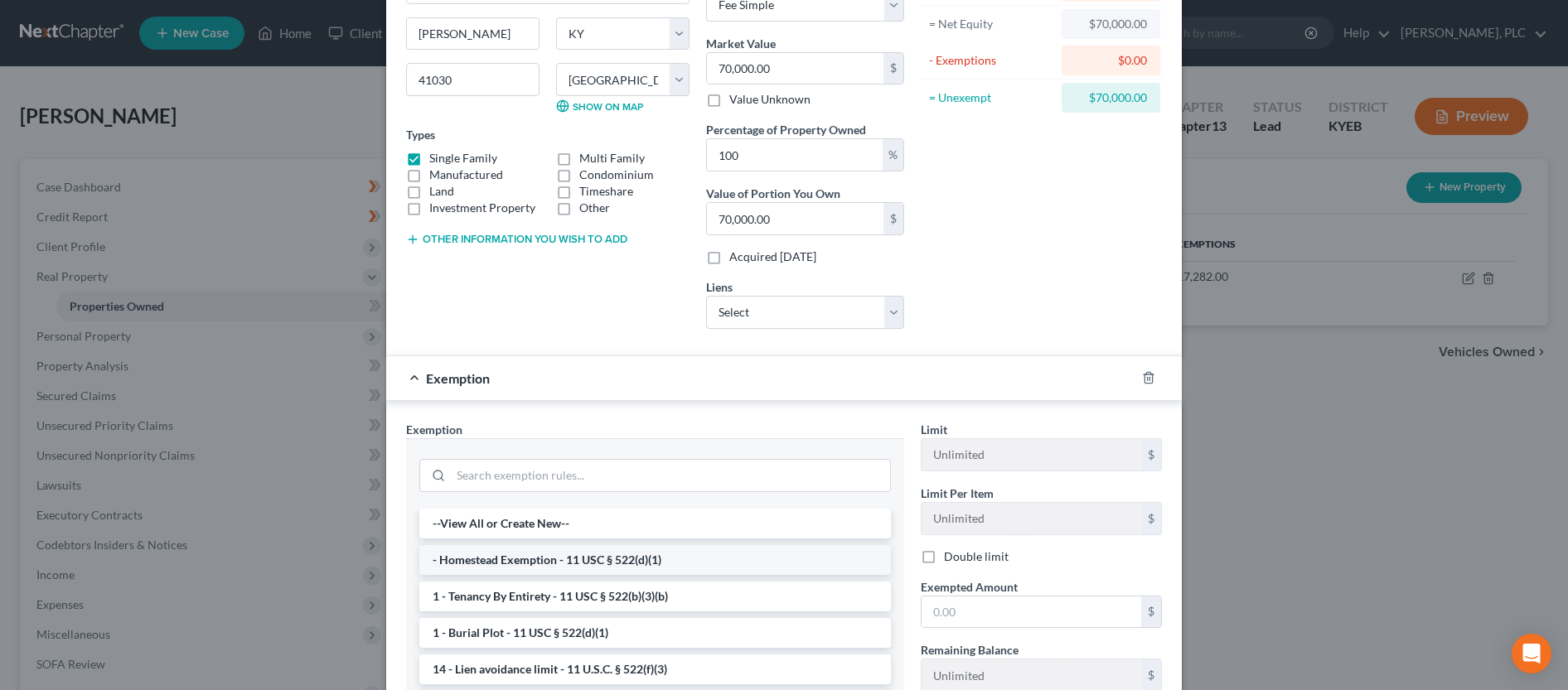
click at [490, 561] on li "- Homestead Exemption - 11 USC § 522(d)(1)" at bounding box center [655, 560] width 471 height 30
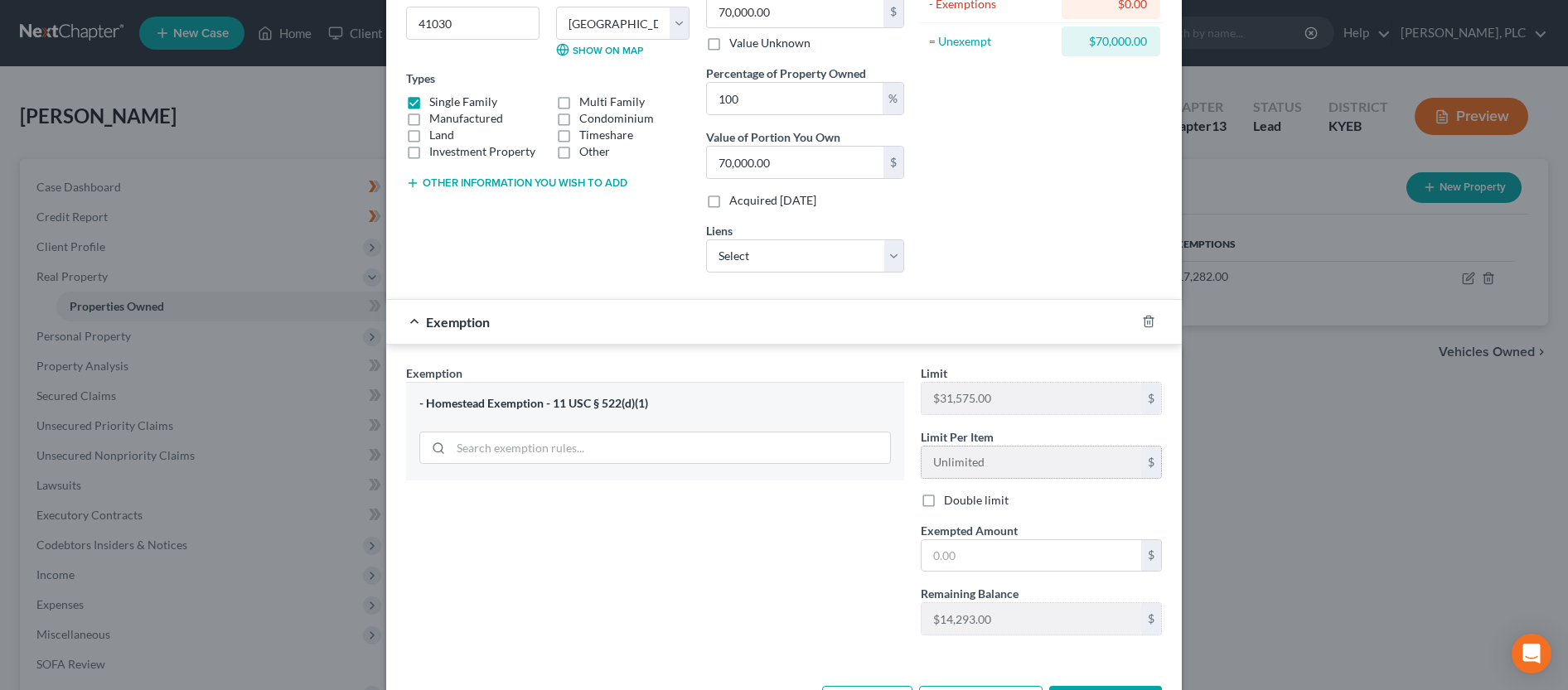
scroll to position [254, 0]
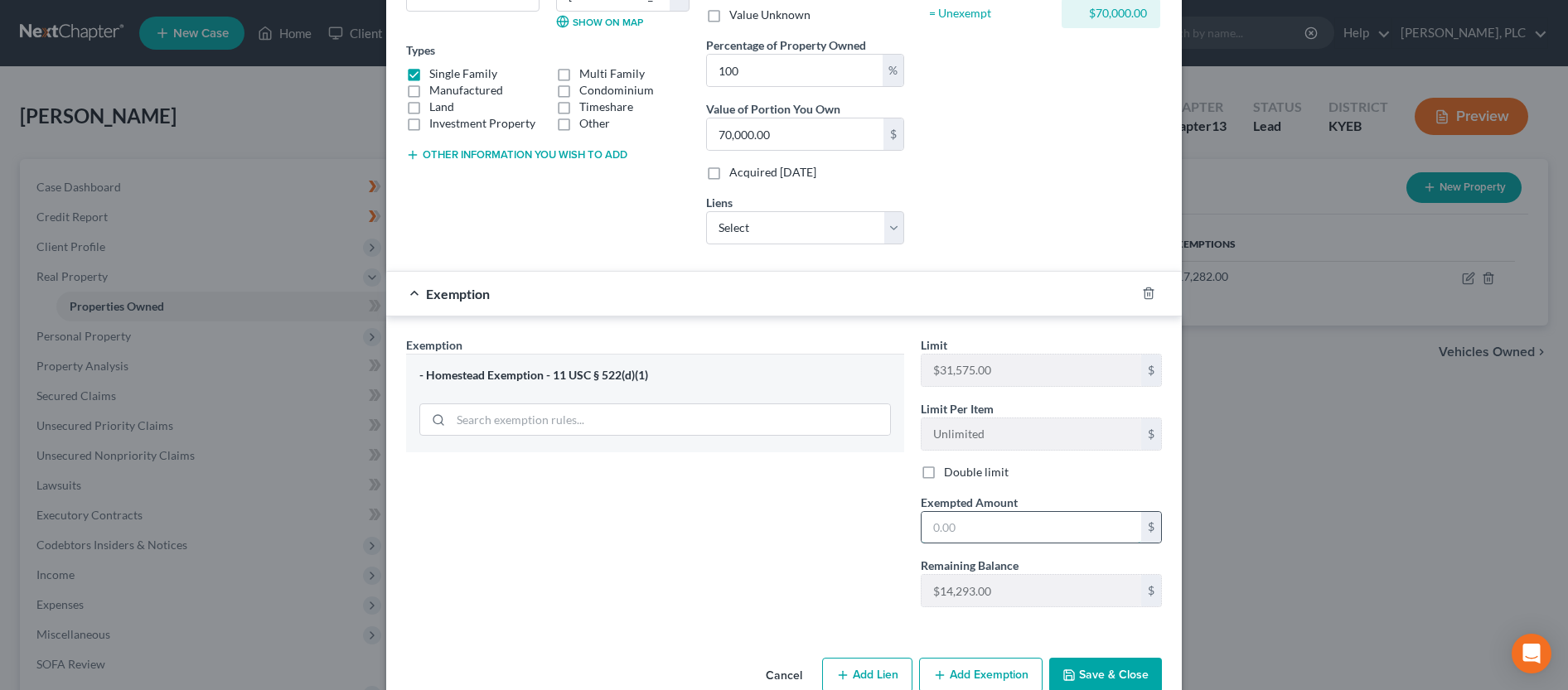
click at [986, 516] on input "text" at bounding box center [1031, 528] width 219 height 31
type input "14,293.00"
click at [1100, 670] on button "Save & Close" at bounding box center [1105, 675] width 113 height 35
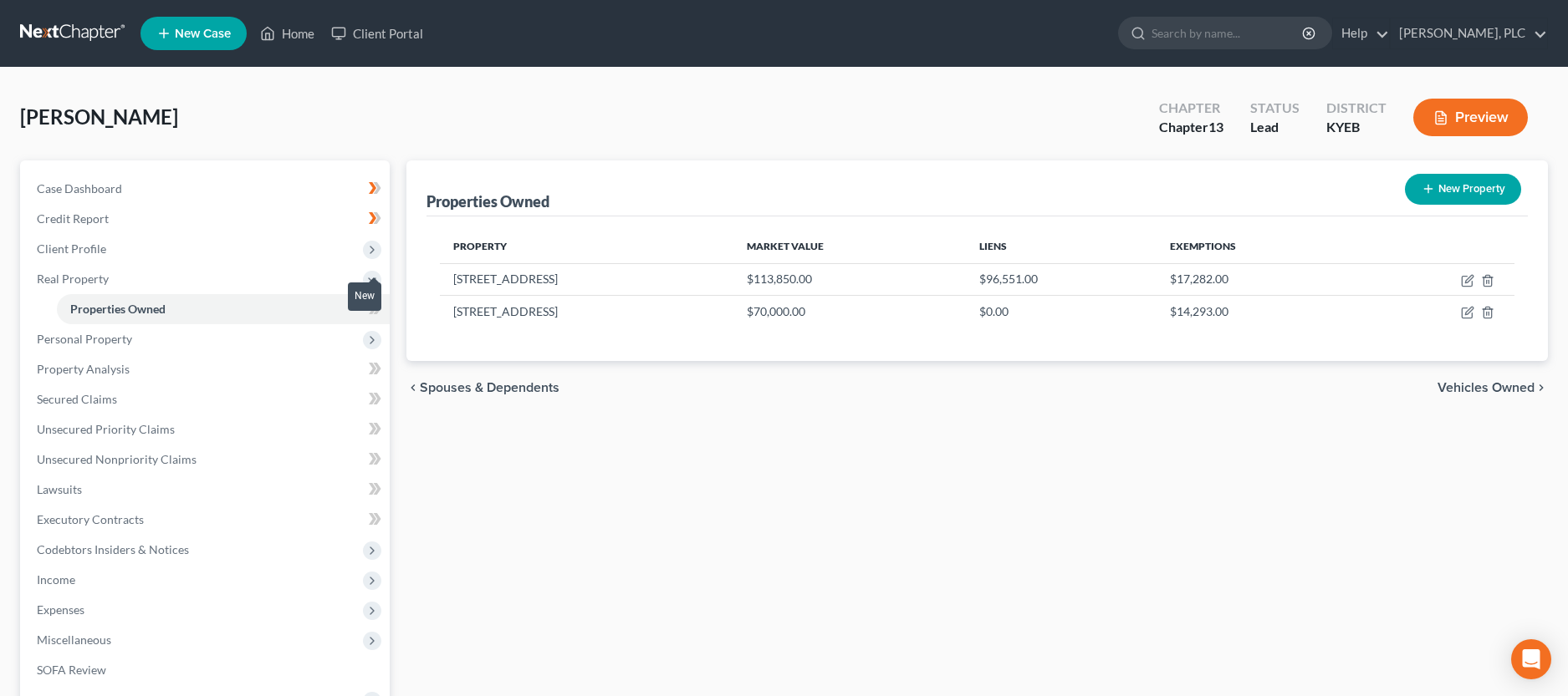
click at [371, 310] on div "New" at bounding box center [364, 296] width 33 height 28
click at [208, 338] on span "Personal Property" at bounding box center [207, 339] width 366 height 30
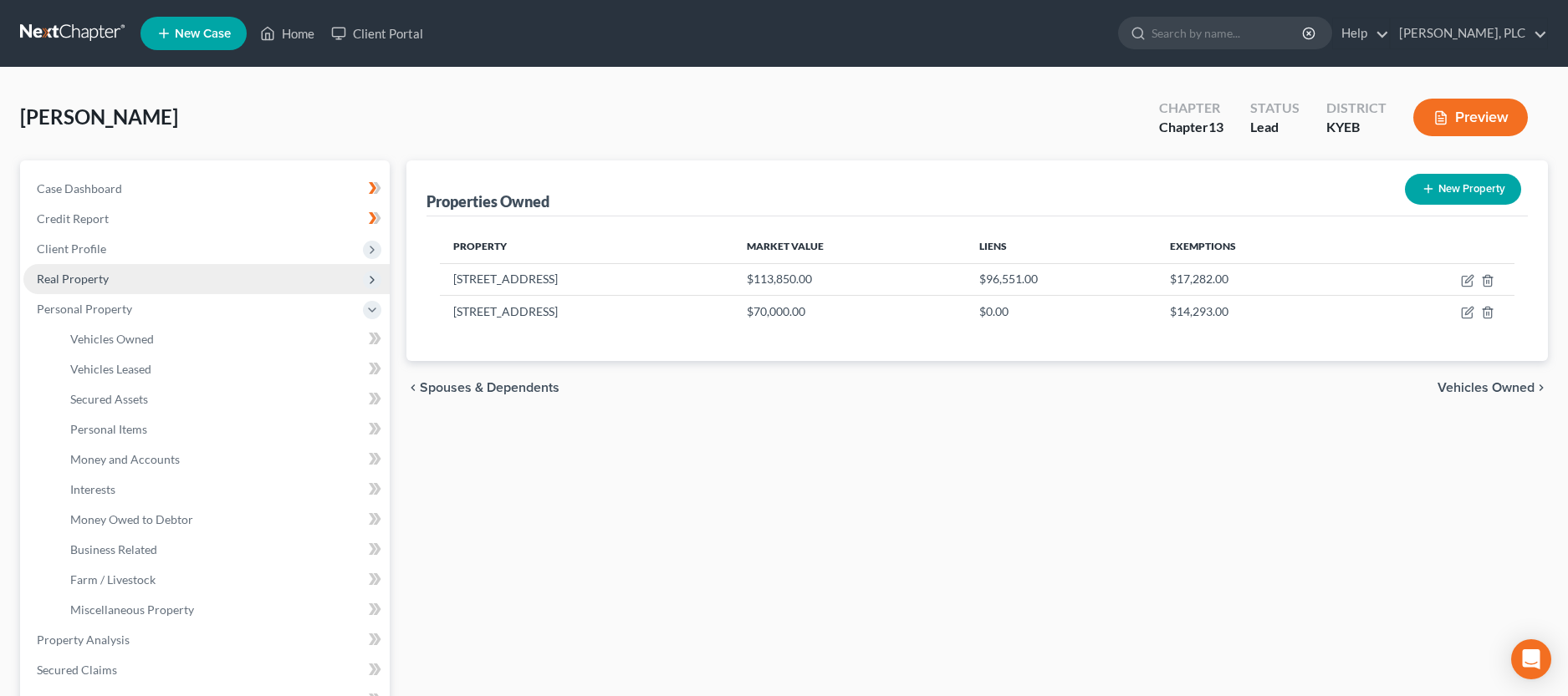
click at [201, 284] on span "Real Property" at bounding box center [207, 279] width 366 height 30
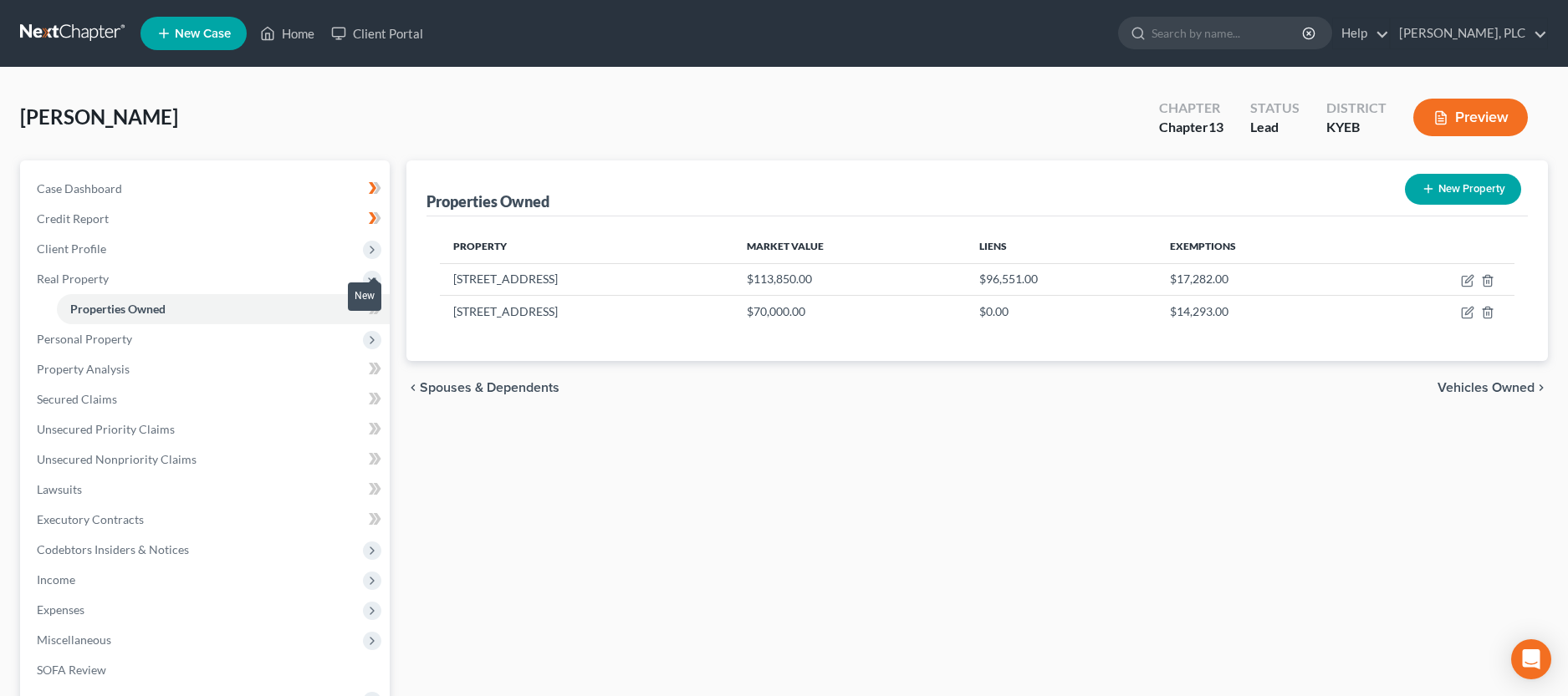
click at [369, 311] on div "New" at bounding box center [364, 297] width 33 height 38
click at [372, 314] on div "New" at bounding box center [364, 297] width 33 height 38
click at [372, 312] on div "New" at bounding box center [364, 297] width 33 height 38
click at [383, 308] on span at bounding box center [376, 311] width 30 height 25
click at [168, 342] on span "Personal Property" at bounding box center [207, 339] width 366 height 30
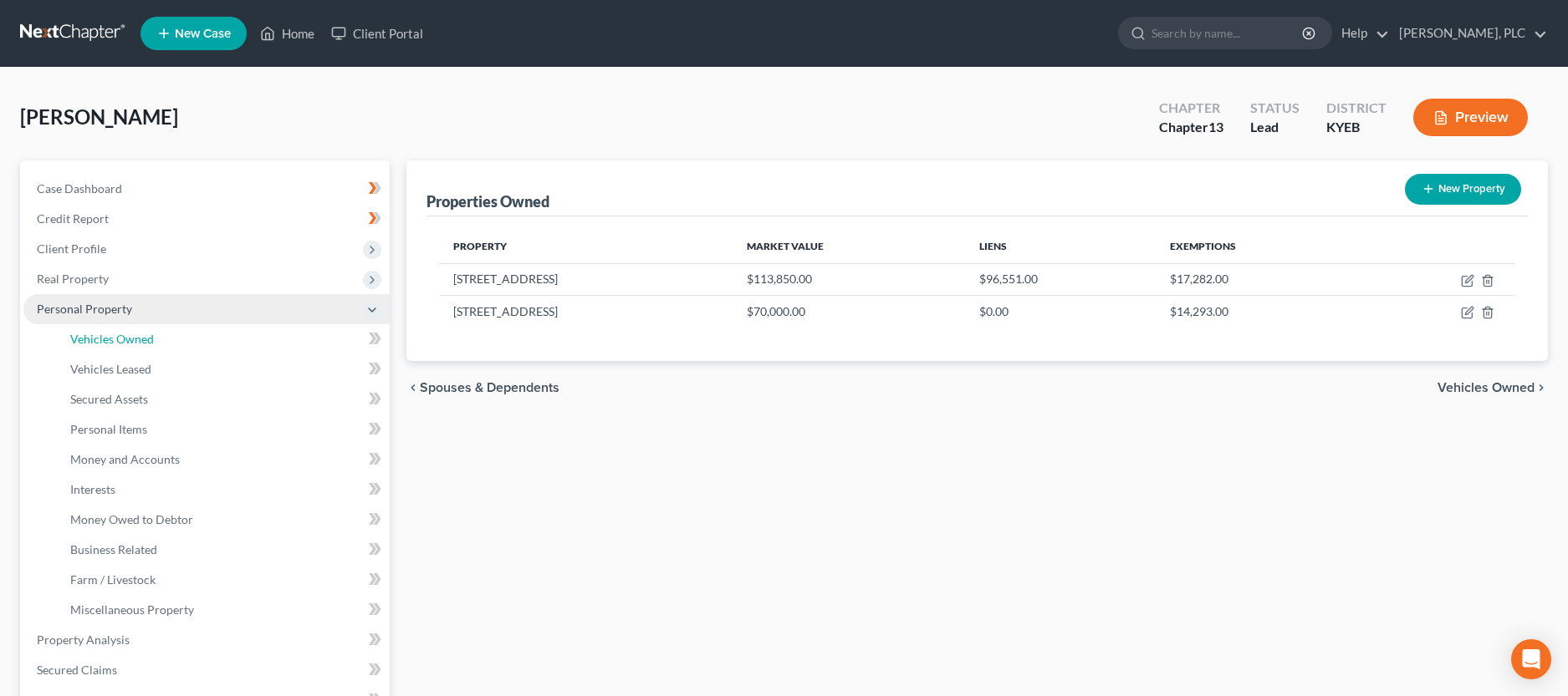
click at [168, 342] on link "Vehicles Owned" at bounding box center [223, 339] width 333 height 30
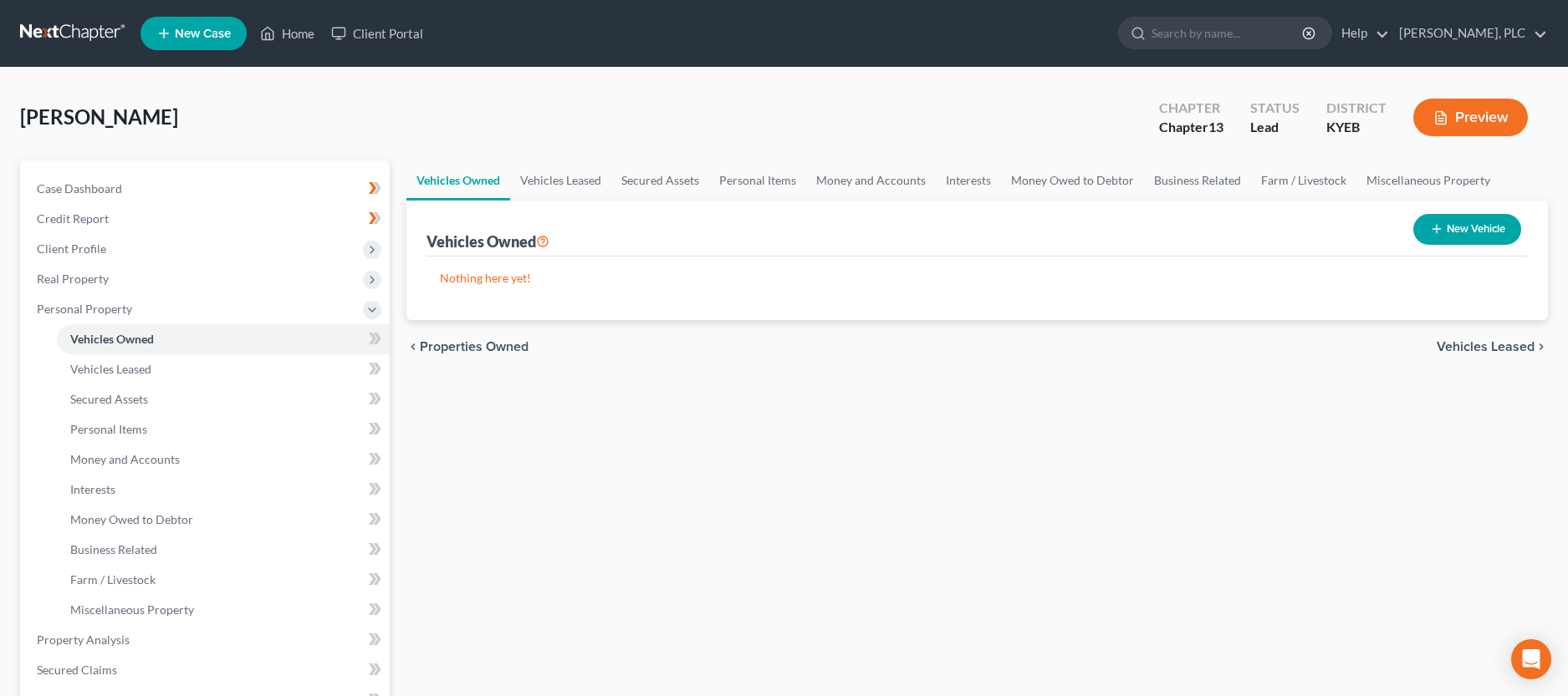
click at [1469, 224] on button "New Vehicle" at bounding box center [1468, 230] width 108 height 31
select select "0"
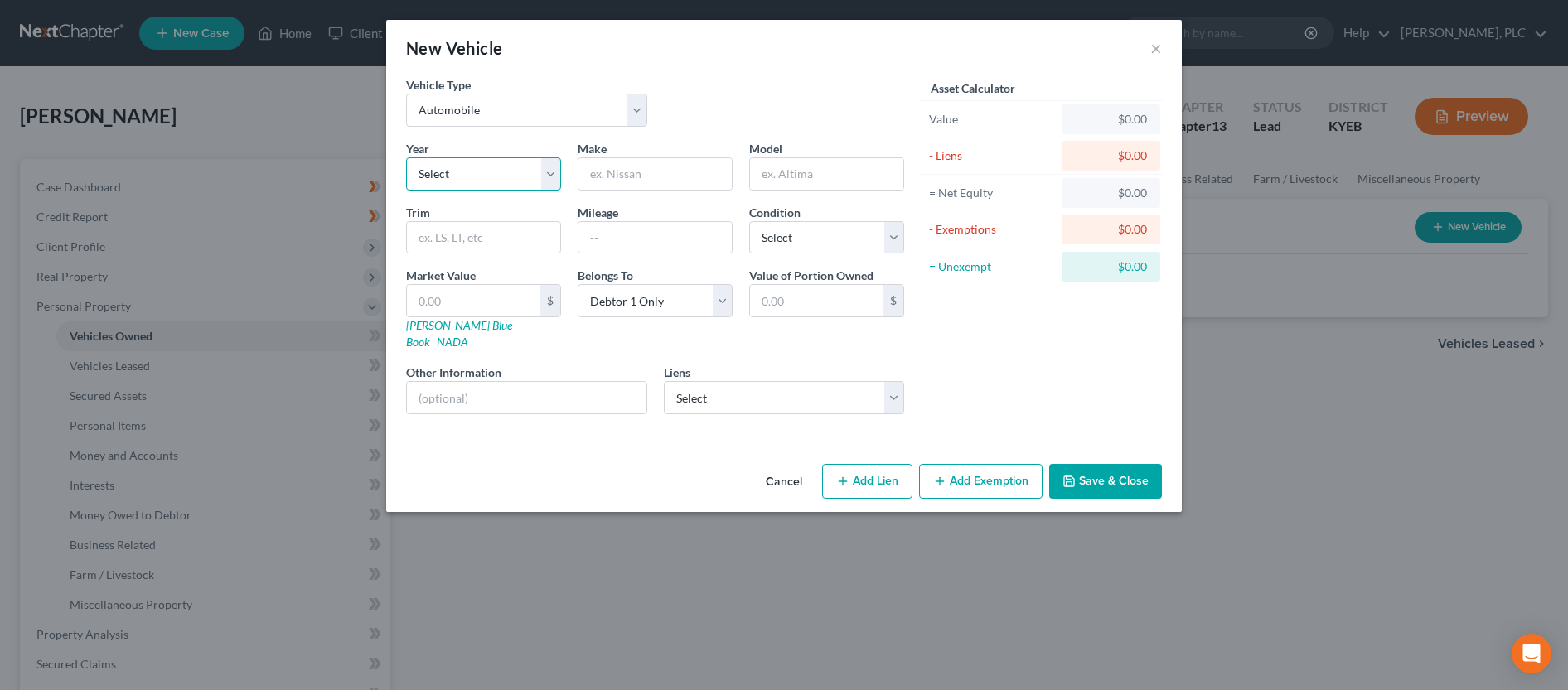
select select "8"
click option "2018" at bounding box center [0, 0] width 0 height 0
click at [653, 169] on input "text" at bounding box center [655, 174] width 154 height 31
type input "Toyota"
type input "Prius"
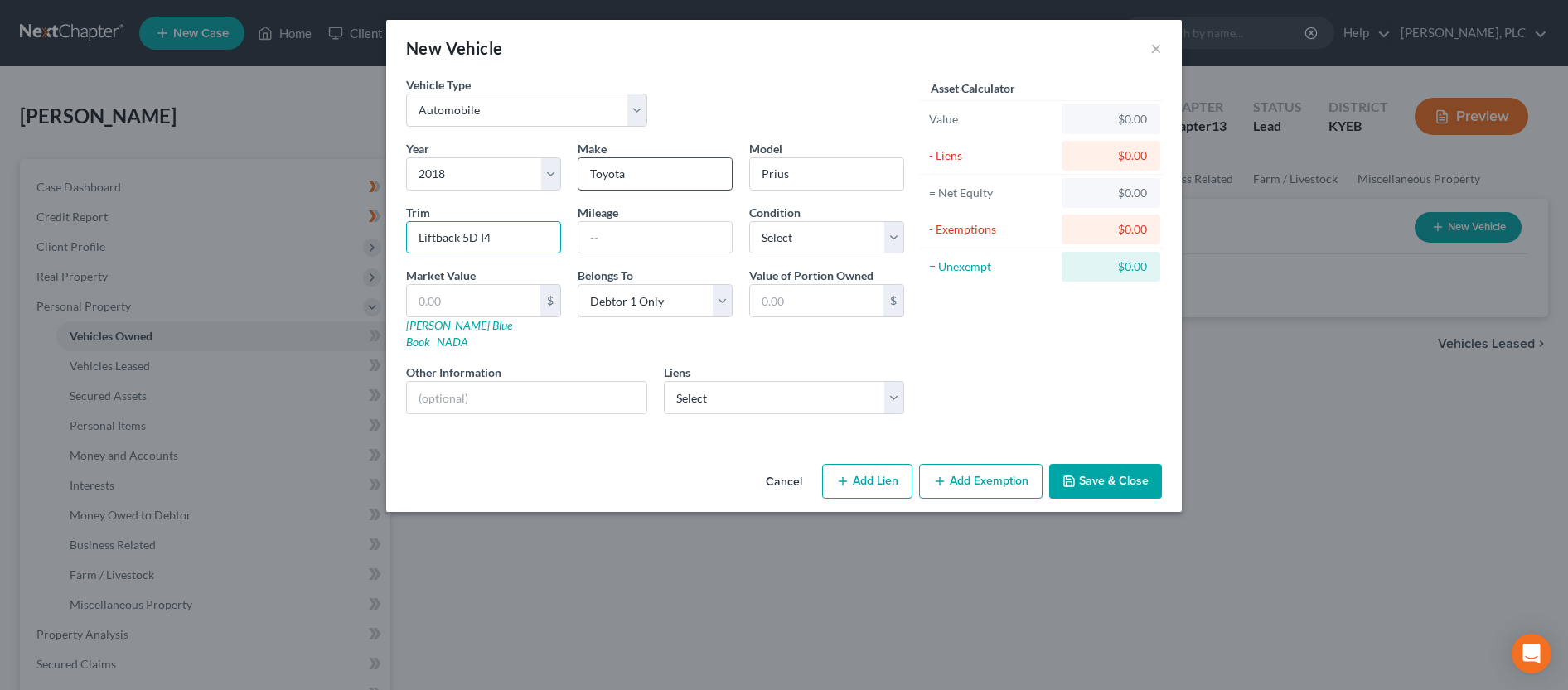
type input "Liftback 5D I4"
type input "70,000"
click at [749, 221] on select "Select Excellent Very Good Good Fair Poor" at bounding box center [826, 237] width 155 height 33
select select "2"
click option "Good" at bounding box center [0, 0] width 0 height 0
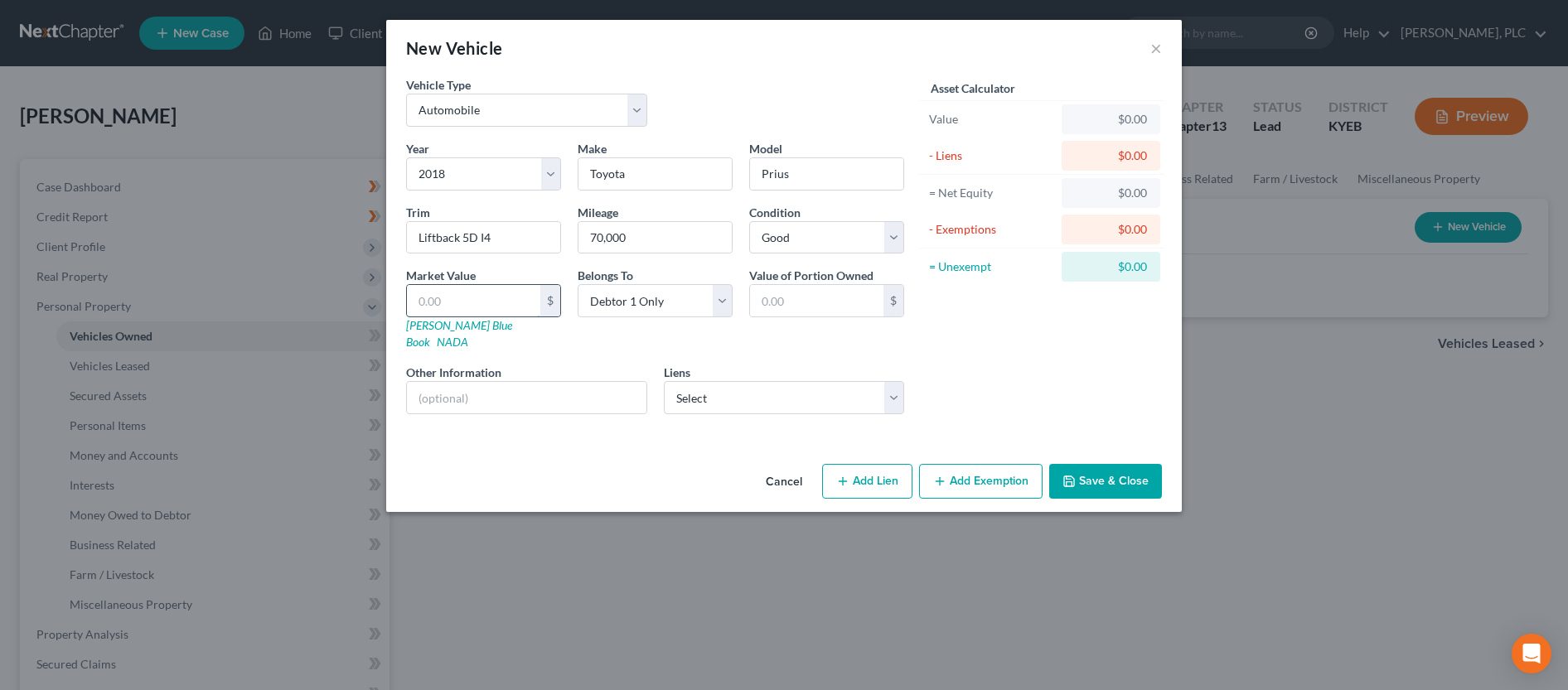
click at [470, 301] on input "text" at bounding box center [473, 301] width 134 height 31
type input "1"
type input "1.00"
type input "14"
type input "14.00"
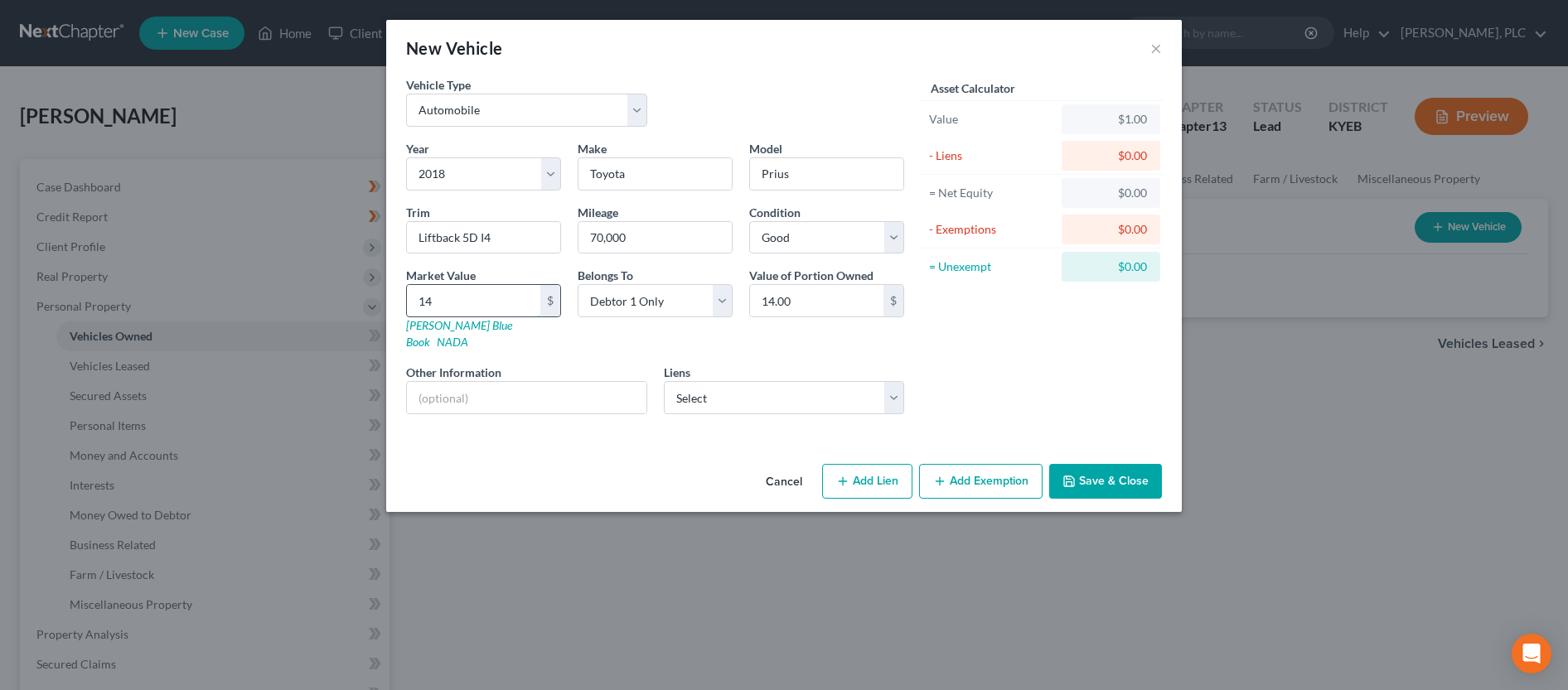
type input "144"
type input "144.00"
type input "1442"
type input "1,442.00"
type input "1,4425"
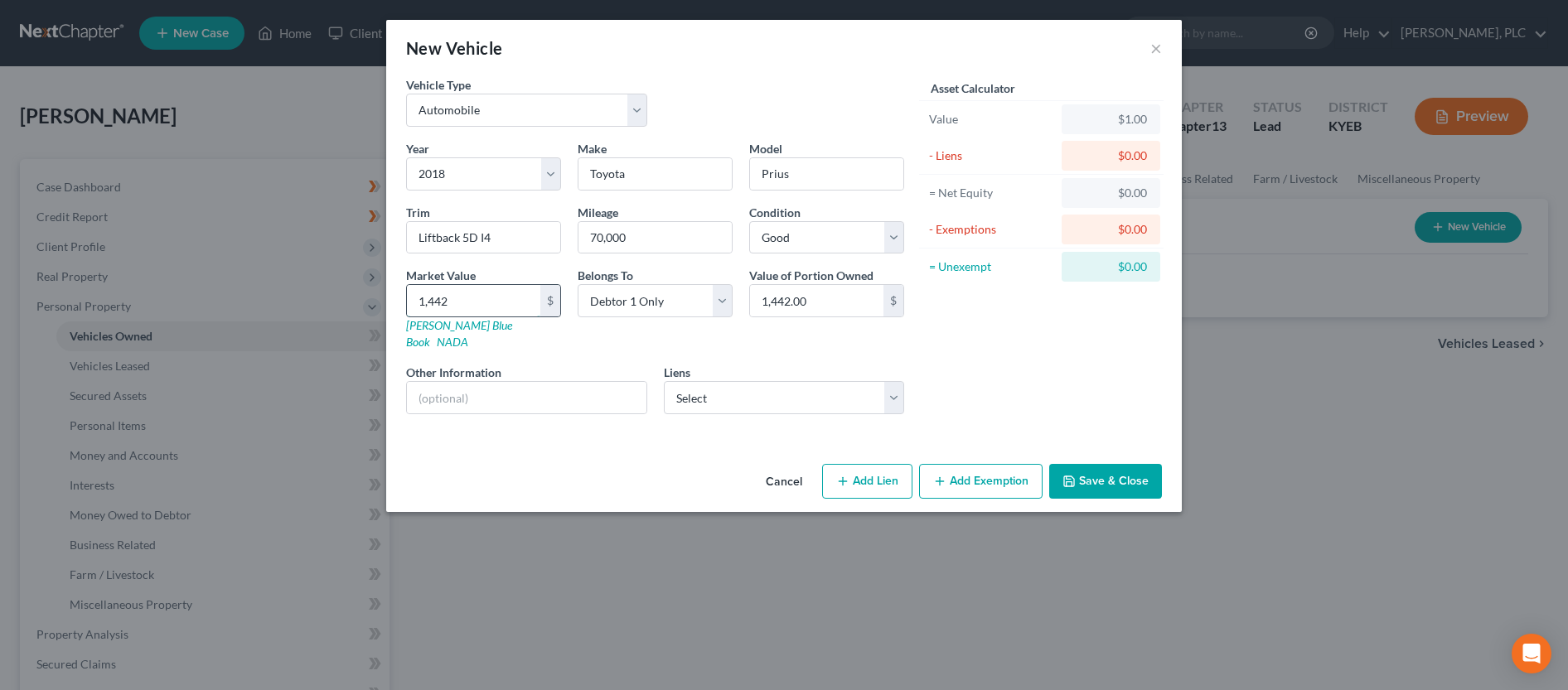
type input "14,425.00"
click at [461, 386] on input "text" at bounding box center [526, 397] width 239 height 31
type input "Value based on JD Power average condition"
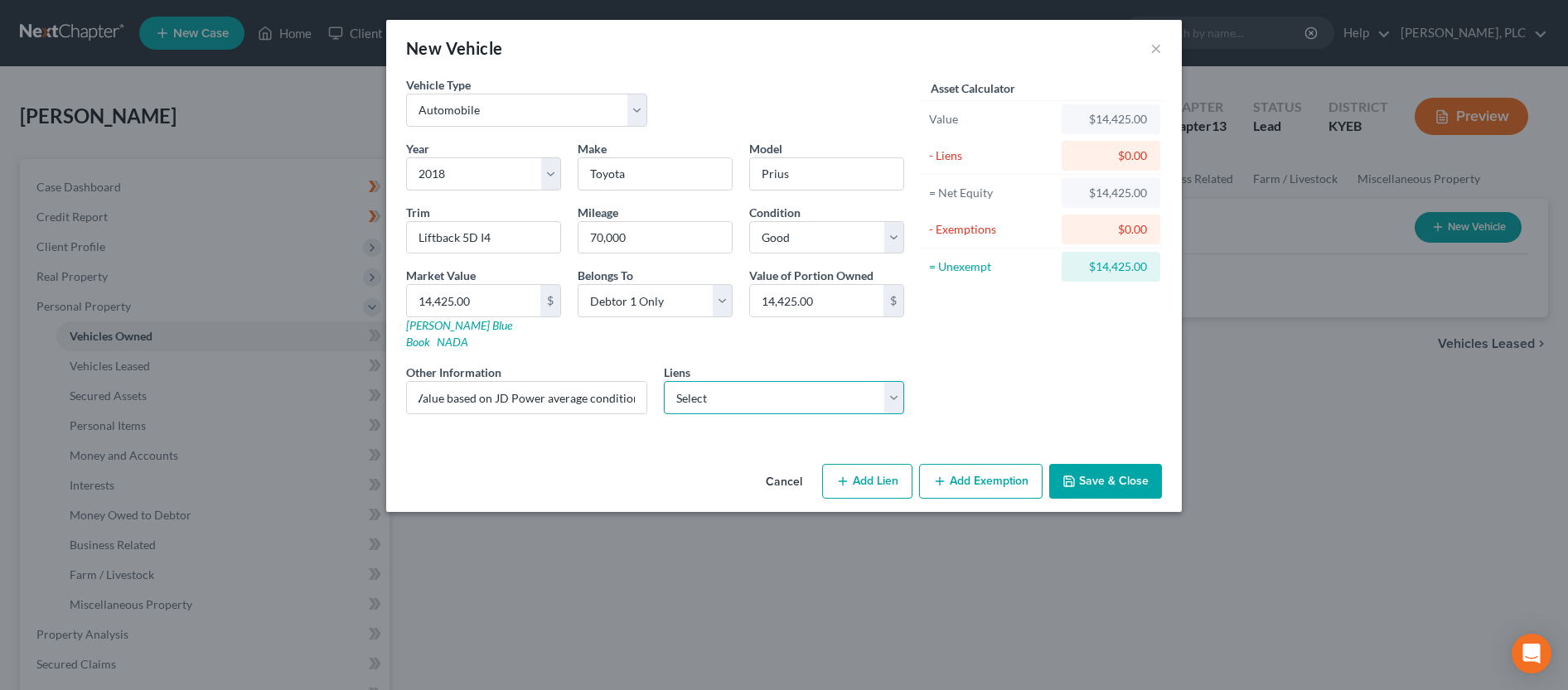
click at [664, 381] on select "Select Gecu Mc - $21,057.00 Ally Fincl - $18,223.00 Creditacpt - $17,764.00 Cas…" at bounding box center [784, 397] width 241 height 33
select select "0"
click option "Gecu Mc - $21,057.00" at bounding box center [0, 0] width 0 height 0
select select
select select "36"
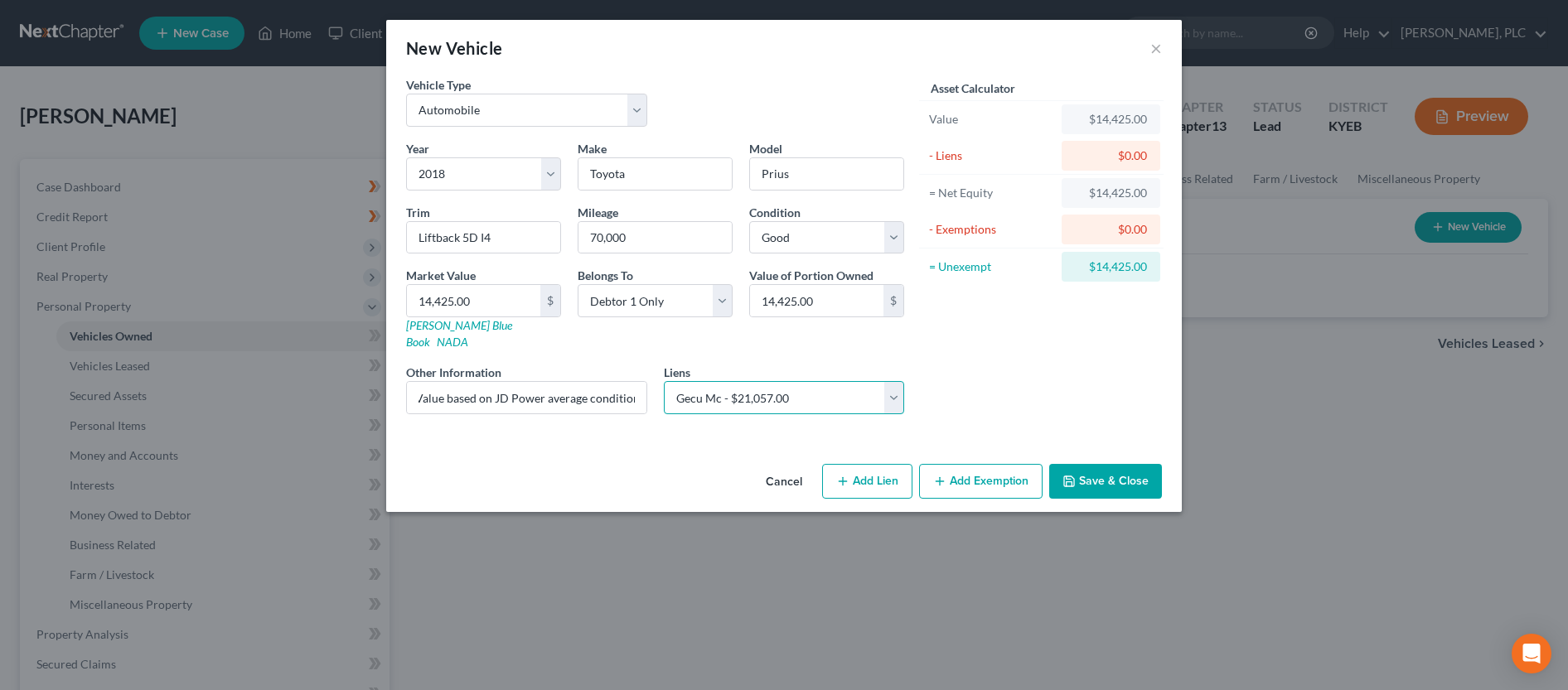
select select "0"
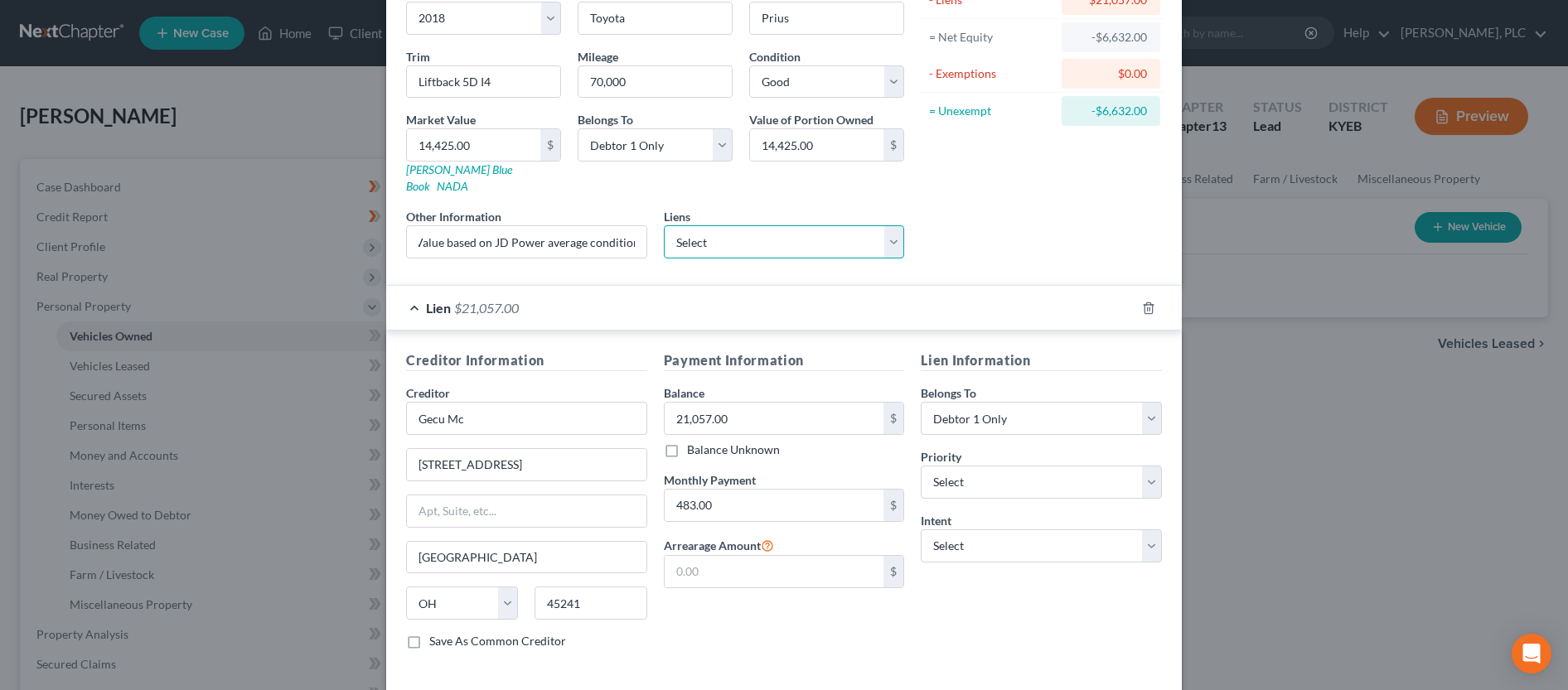
scroll to position [169, 0]
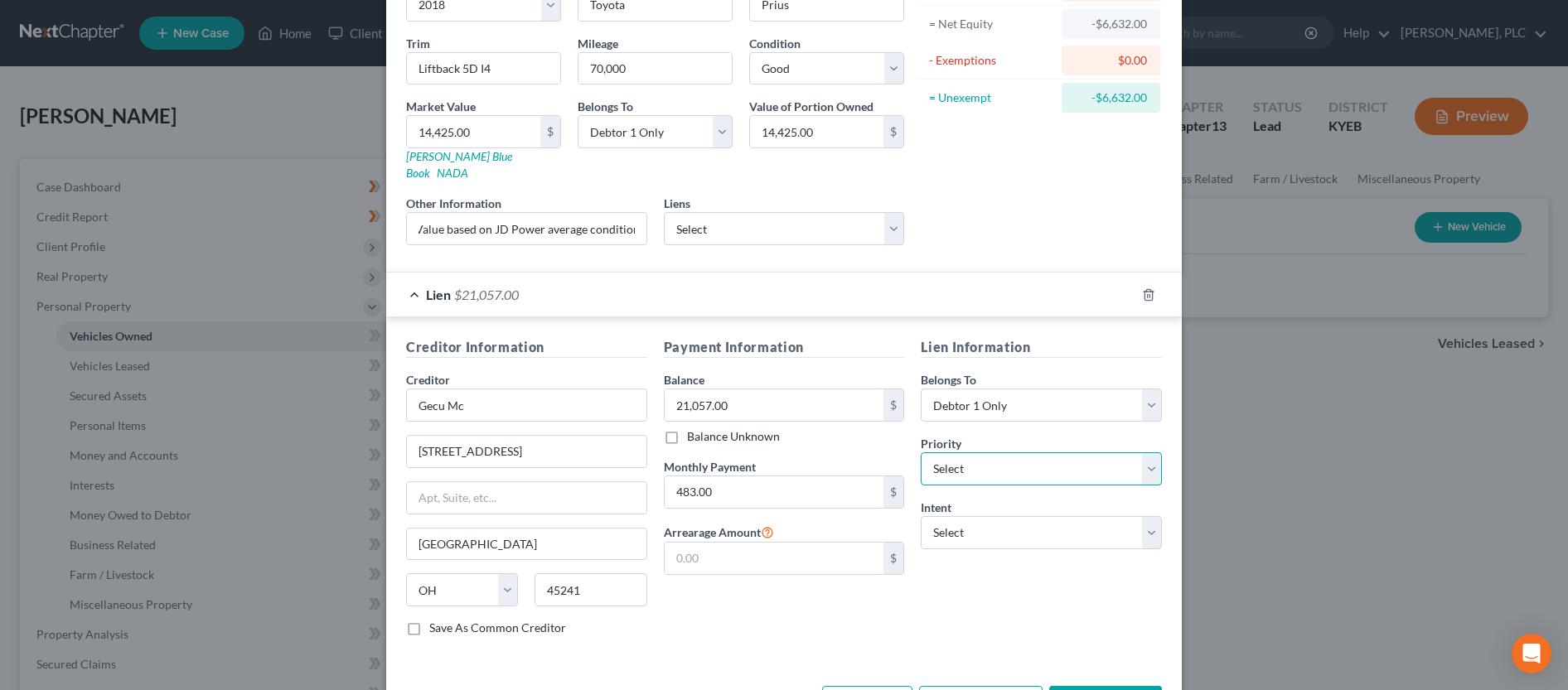
select select "0"
click option "1st" at bounding box center [0, 0] width 0 height 0
click at [920, 516] on select "Select Surrender Redeem Reaffirm Avoid Other" at bounding box center [1040, 533] width 241 height 33
select select "2"
click option "Reaffirm" at bounding box center [0, 0] width 0 height 0
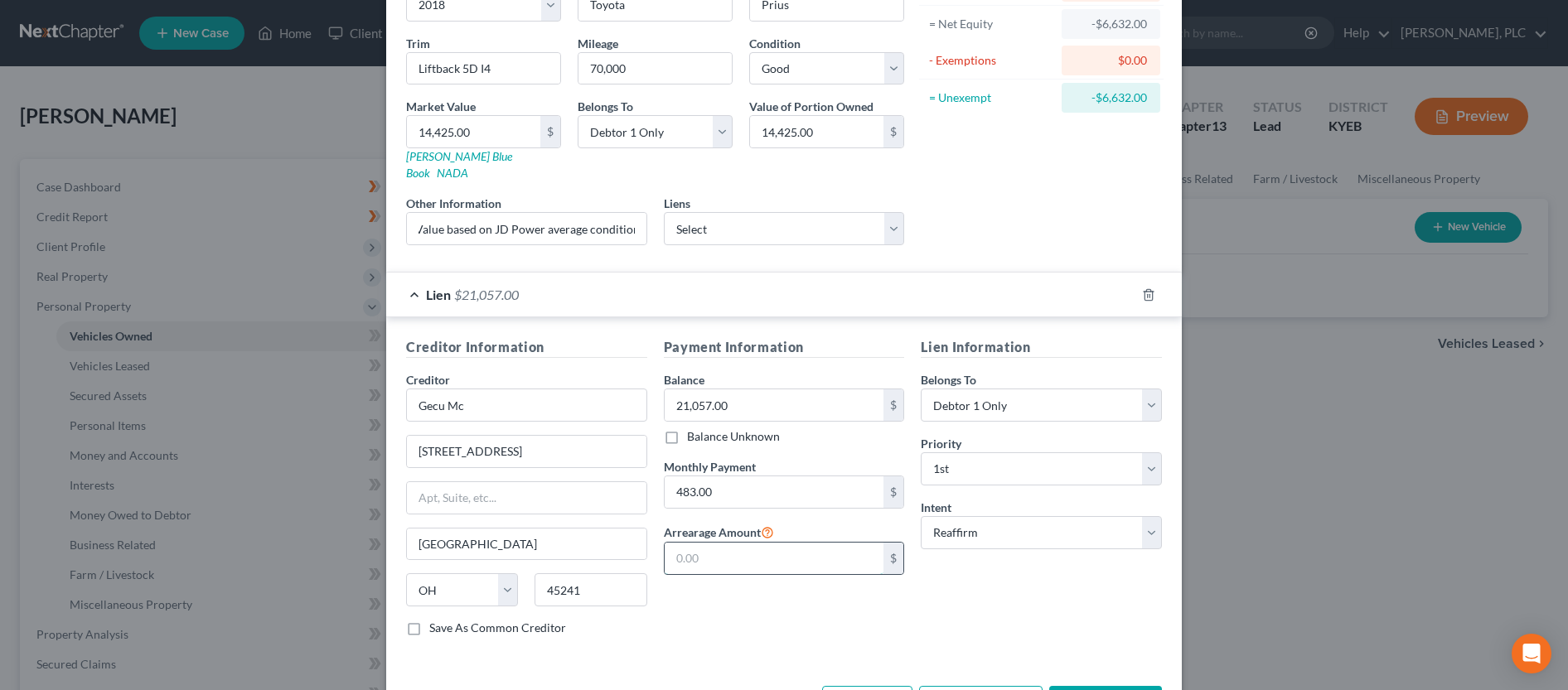
click at [738, 545] on input "text" at bounding box center [775, 559] width 219 height 31
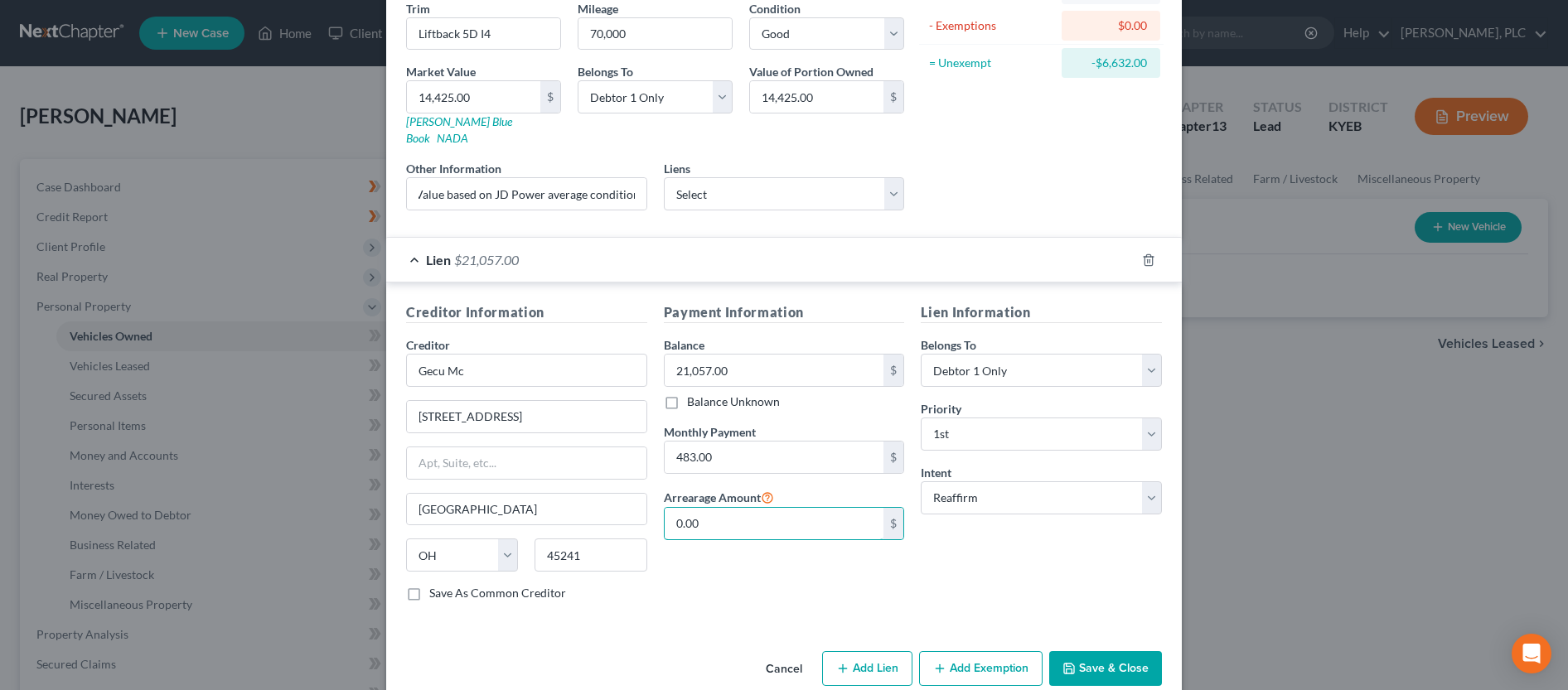
scroll to position [216, 0]
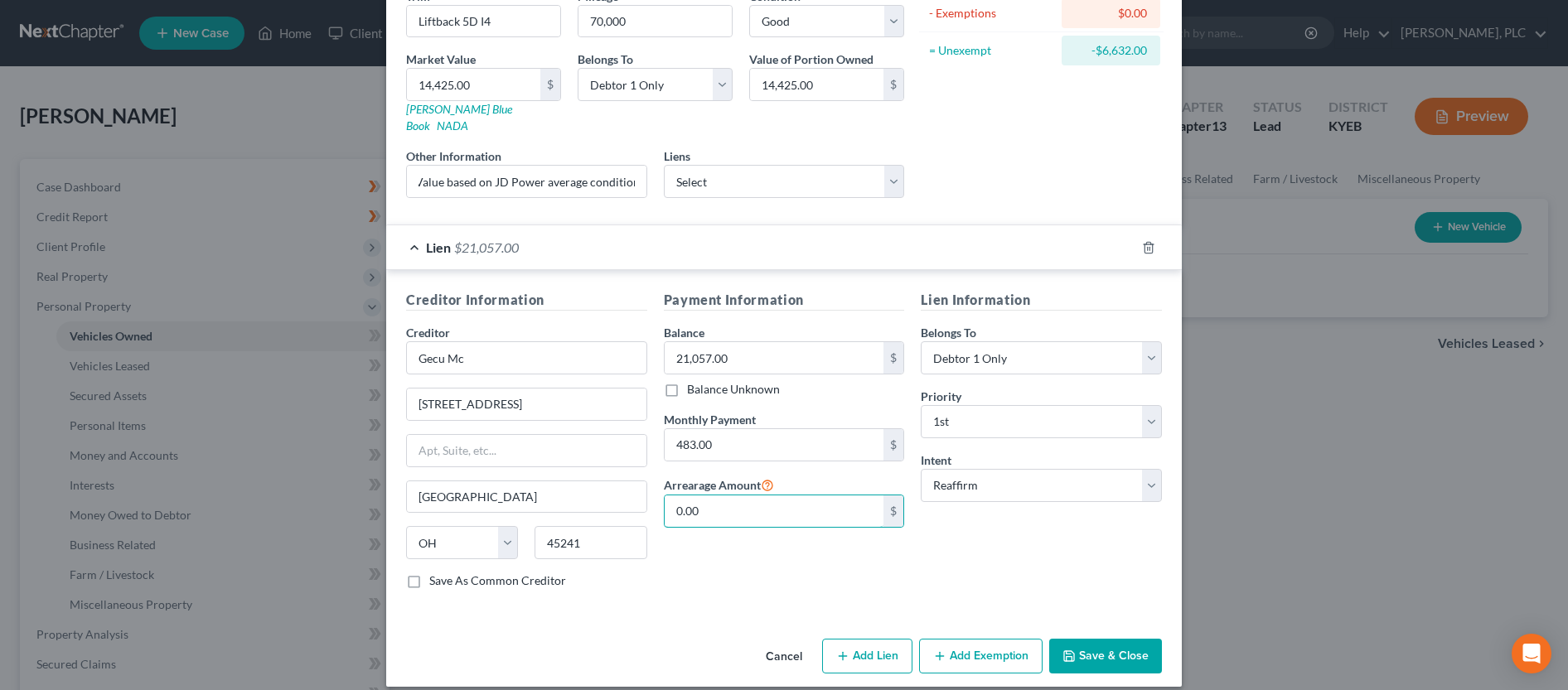
type input "0.00"
click at [1098, 639] on button "Save & Close" at bounding box center [1105, 656] width 113 height 35
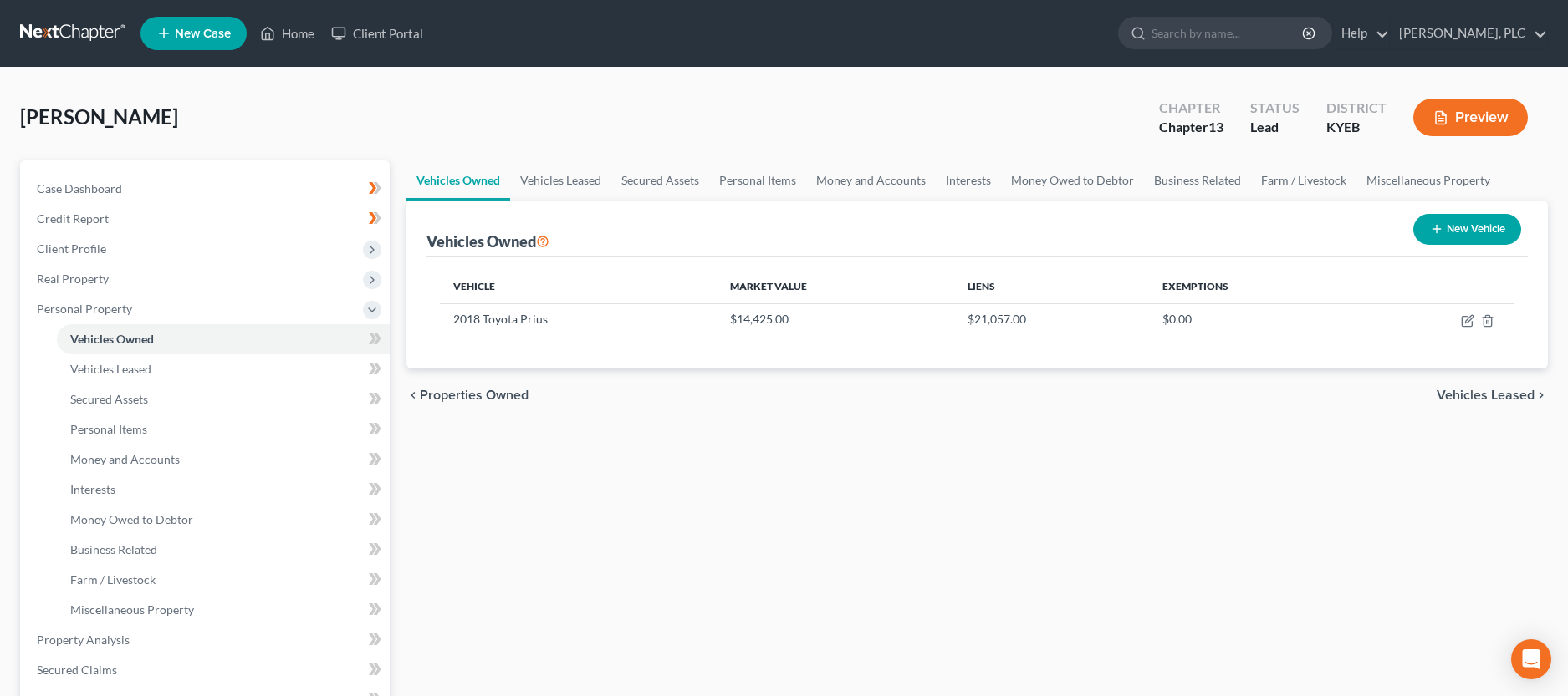
click at [1507, 231] on button "New Vehicle" at bounding box center [1468, 230] width 108 height 31
select select "0"
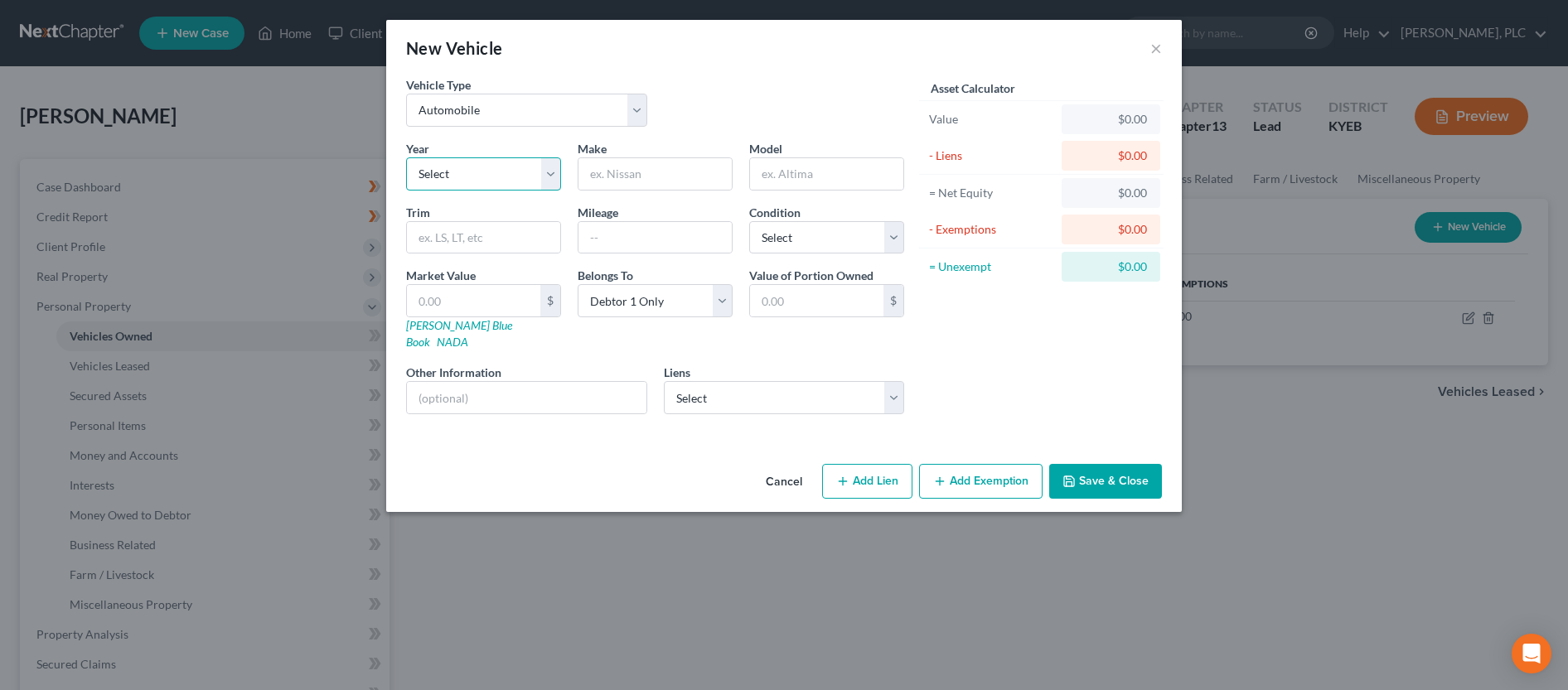
select select "11"
click option "2015" at bounding box center [0, 0] width 0 height 0
click at [649, 180] on input "text" at bounding box center [655, 174] width 154 height 31
type input "Kia"
type input "Sorento"
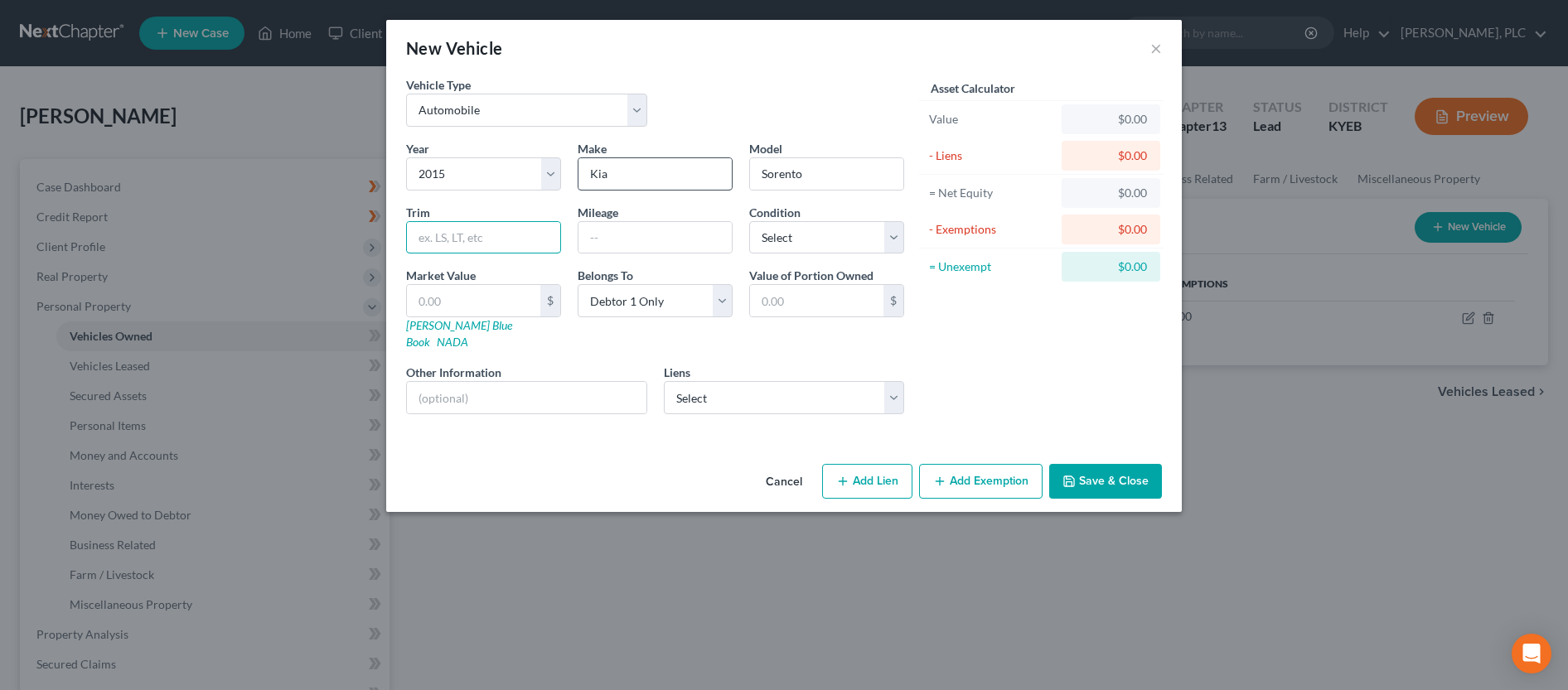
type input "$"
type input "4D EX 2WD V6"
type input "100,000"
select select "3"
click option "Fair" at bounding box center [0, 0] width 0 height 0
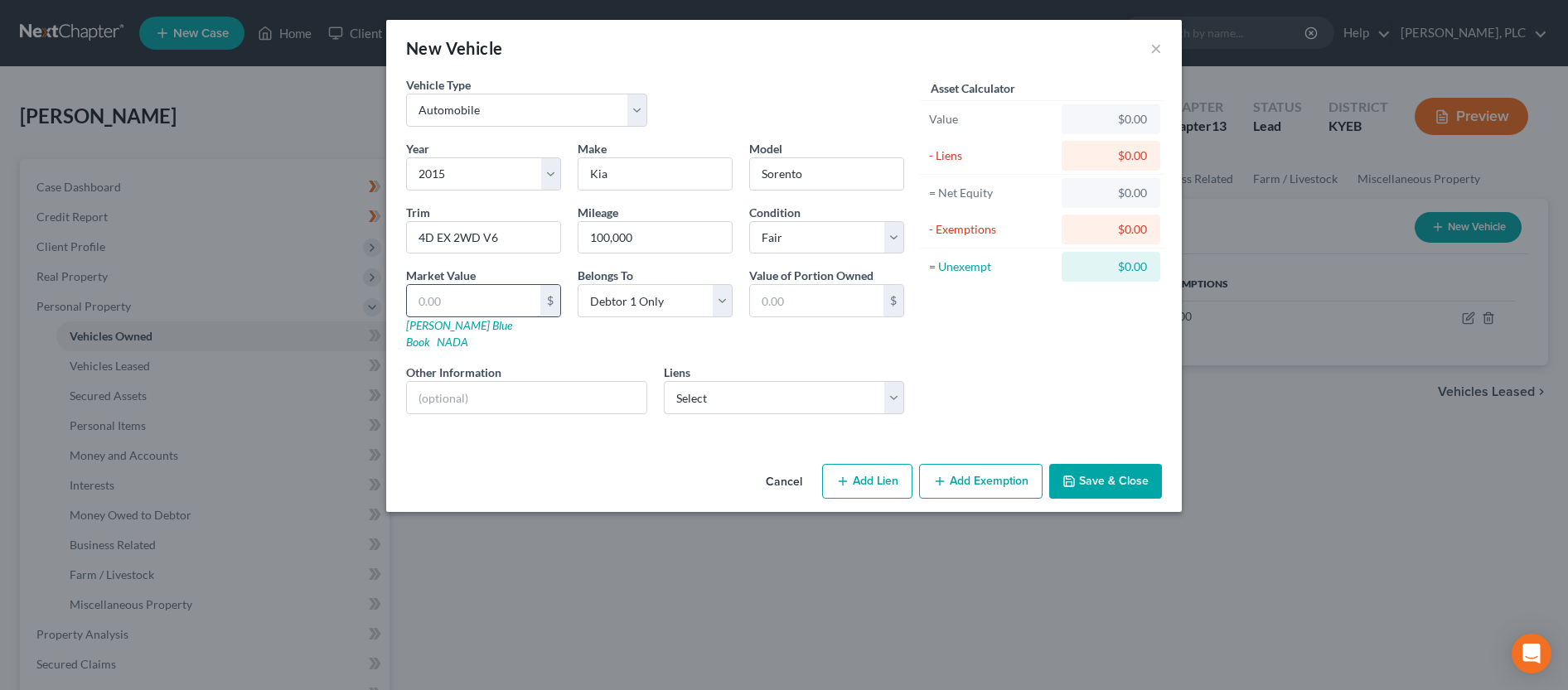
click at [500, 309] on input "text" at bounding box center [473, 301] width 134 height 31
type input "2"
type input "2.00"
type input "22"
type input "22.00"
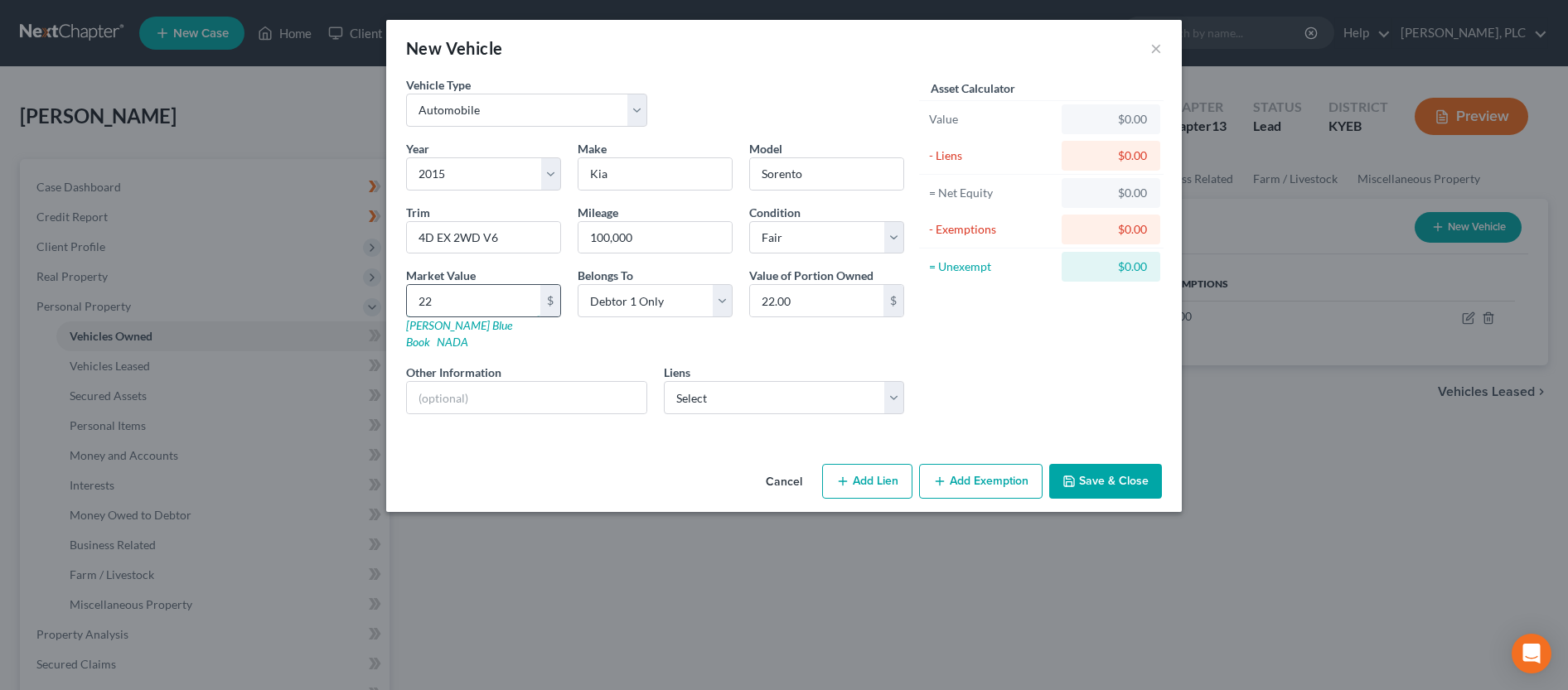
type input "225"
type input "225.00"
type input "2250"
type input "2,250.00"
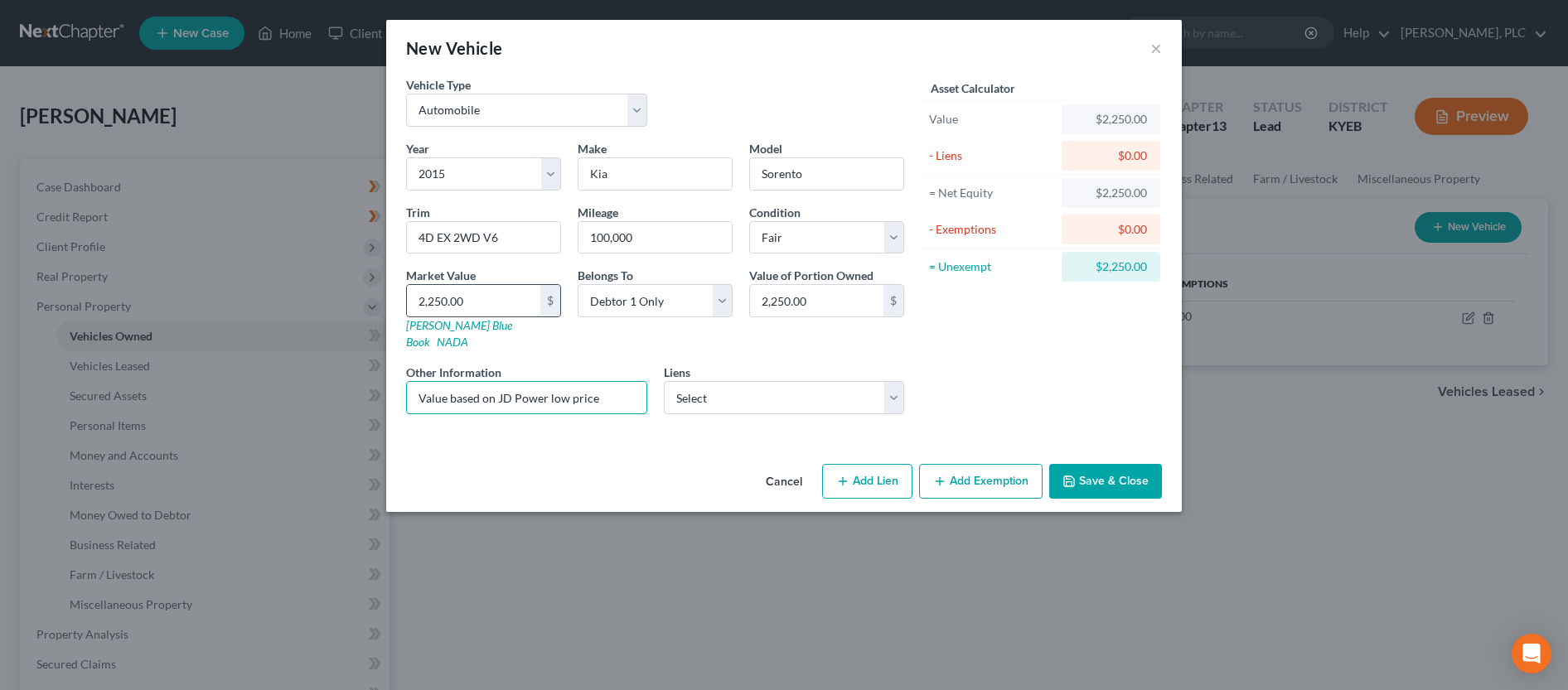
type input "Value based on JD Power low price"
select select "3"
select select
select select "36"
select select "0"
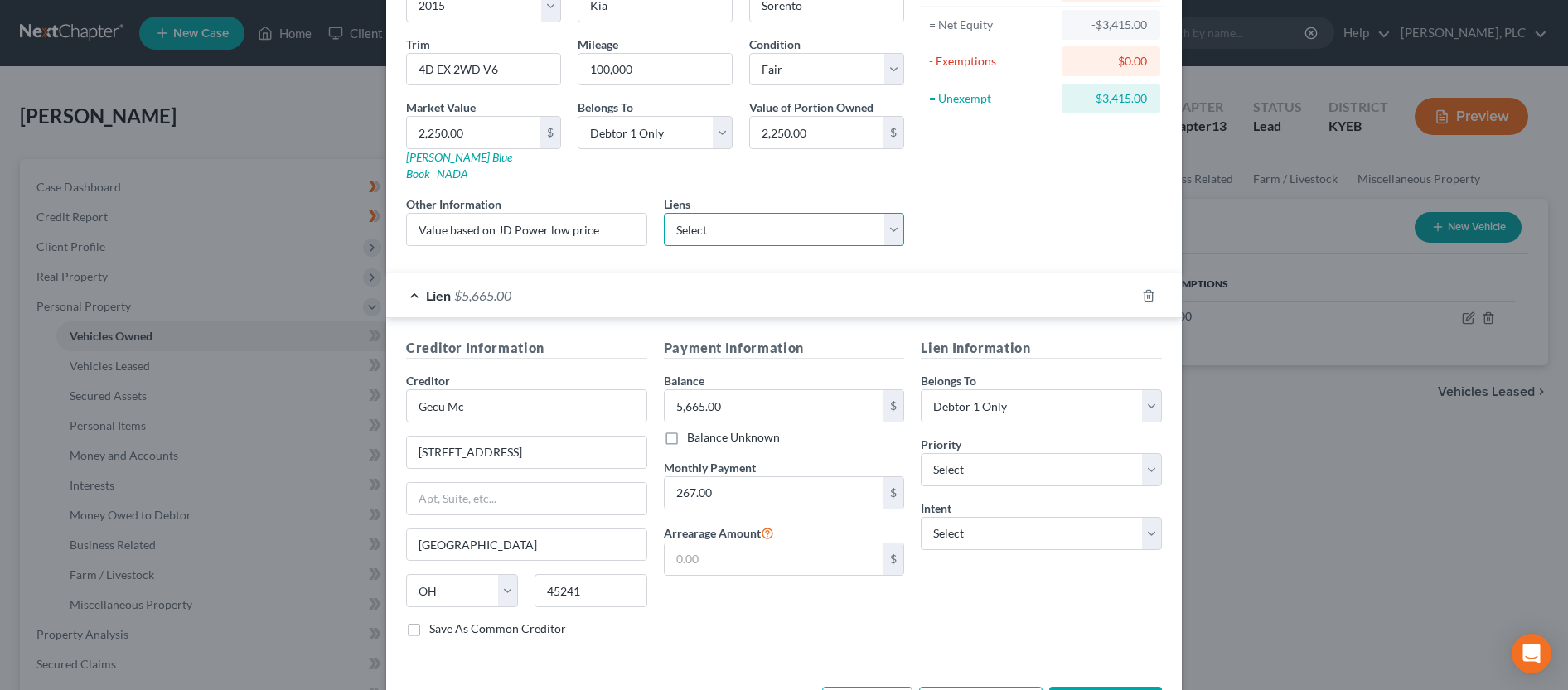
scroll to position [169, 0]
click at [920, 453] on select "Select 1st 2nd 3rd 4th 5th 6th 7th 8th 9th 10th 11th 12th 13th 14th 15th 16th 1…" at bounding box center [1040, 469] width 241 height 33
select select "0"
click option "1st" at bounding box center [0, 0] width 0 height 0
select select "4"
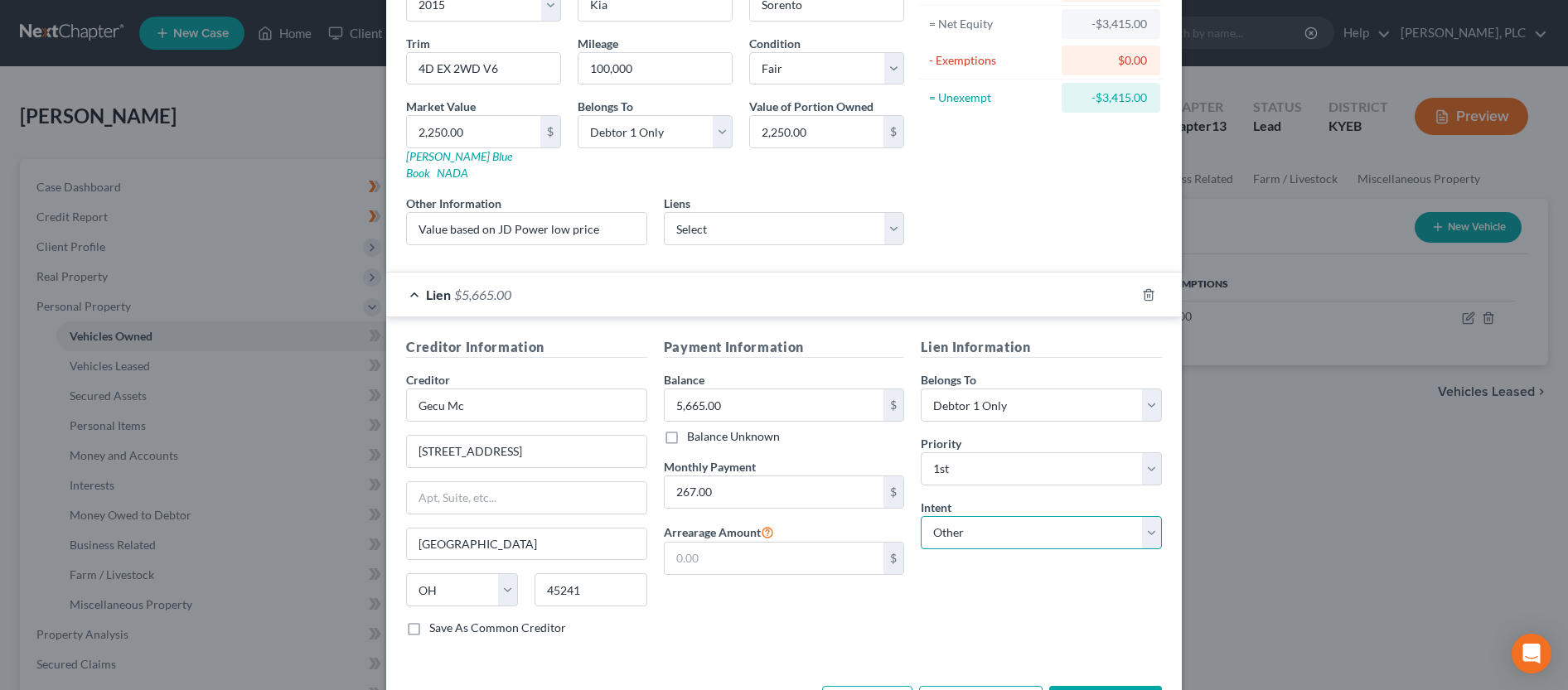
click option "Other" at bounding box center [0, 0] width 0 height 0
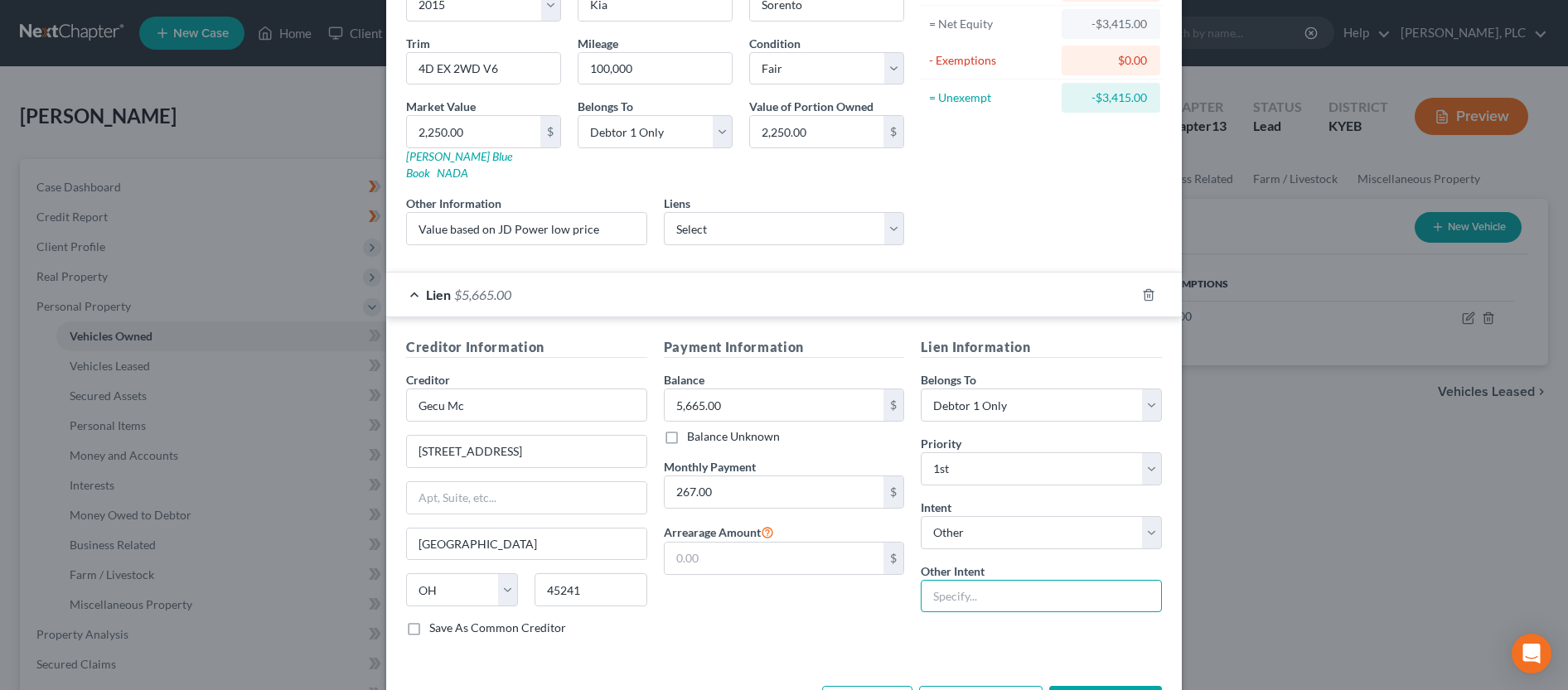
click at [1011, 584] on input "text" at bounding box center [1040, 597] width 241 height 33
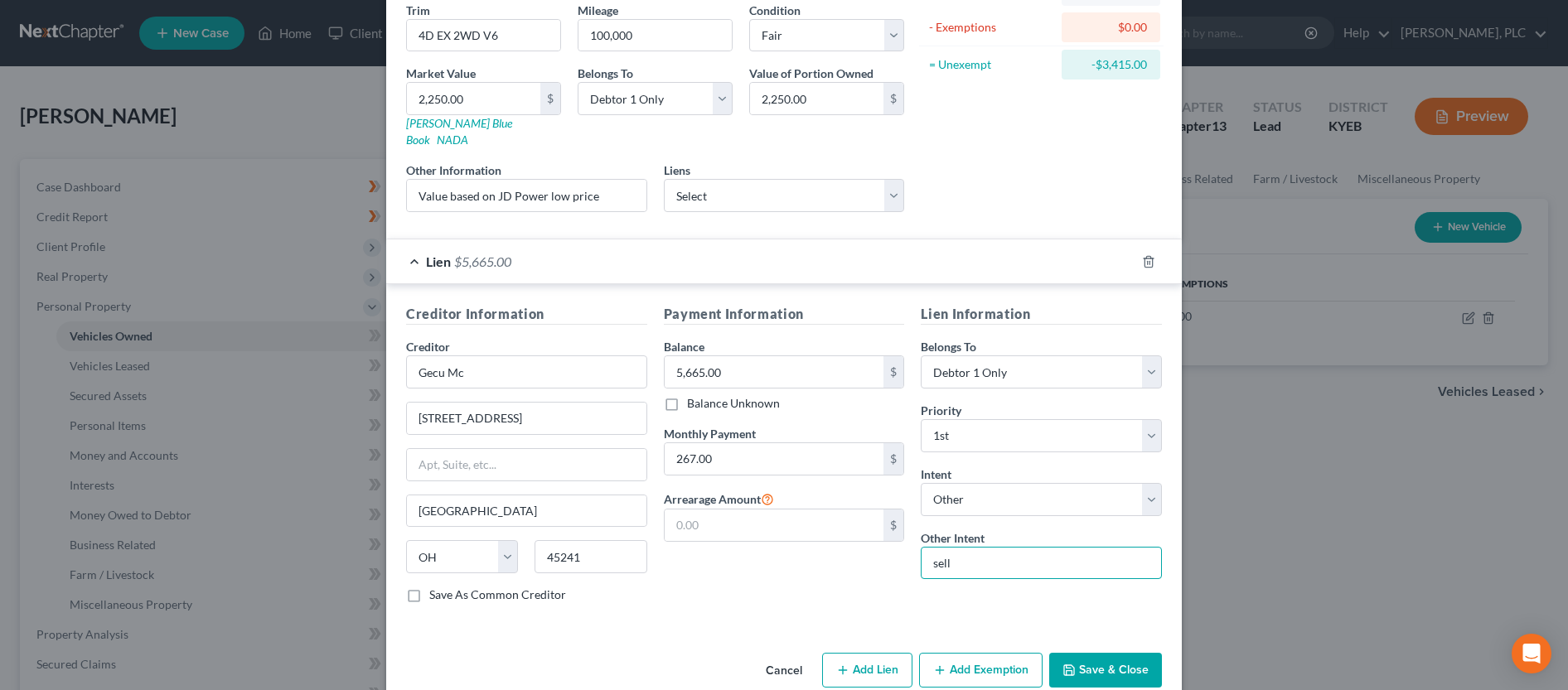
scroll to position [216, 0]
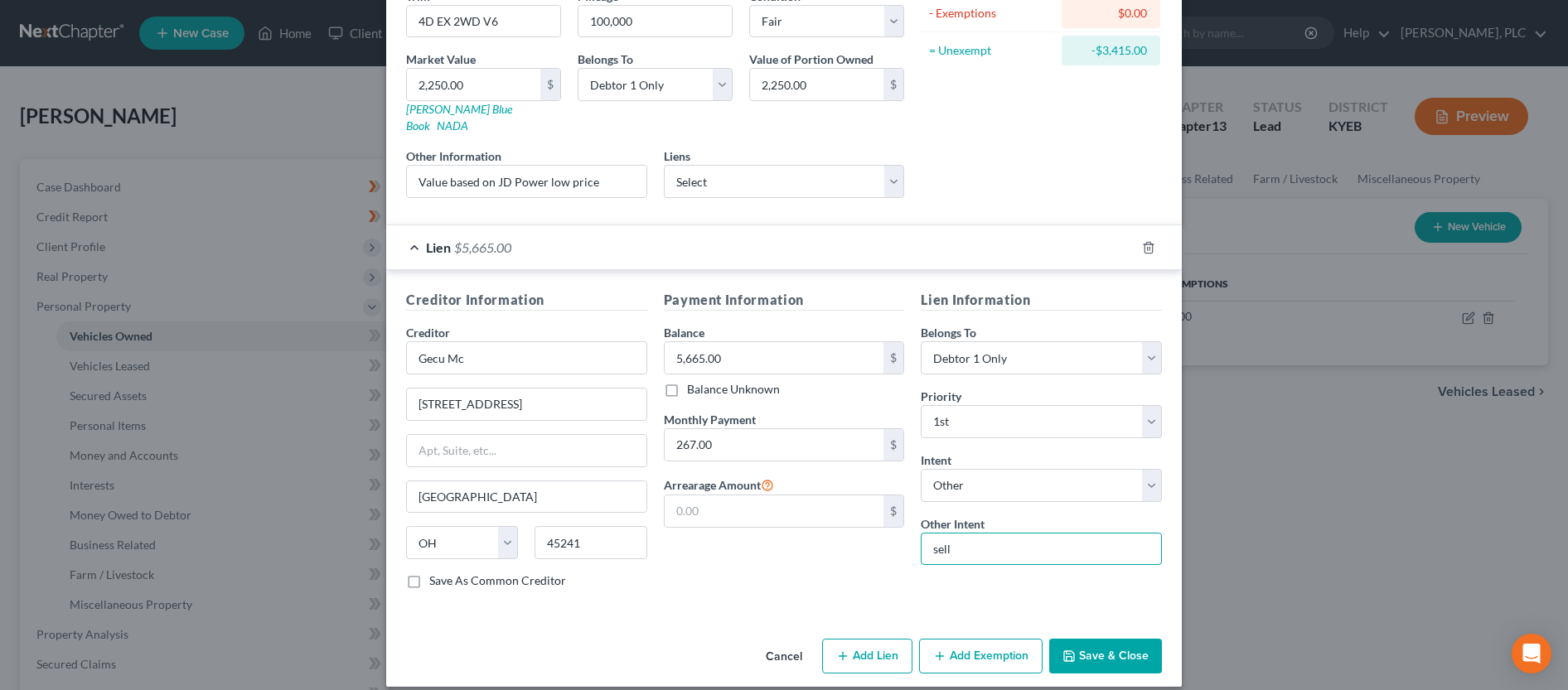
type input "sell"
click at [1144, 648] on button "Save & Close" at bounding box center [1105, 656] width 113 height 35
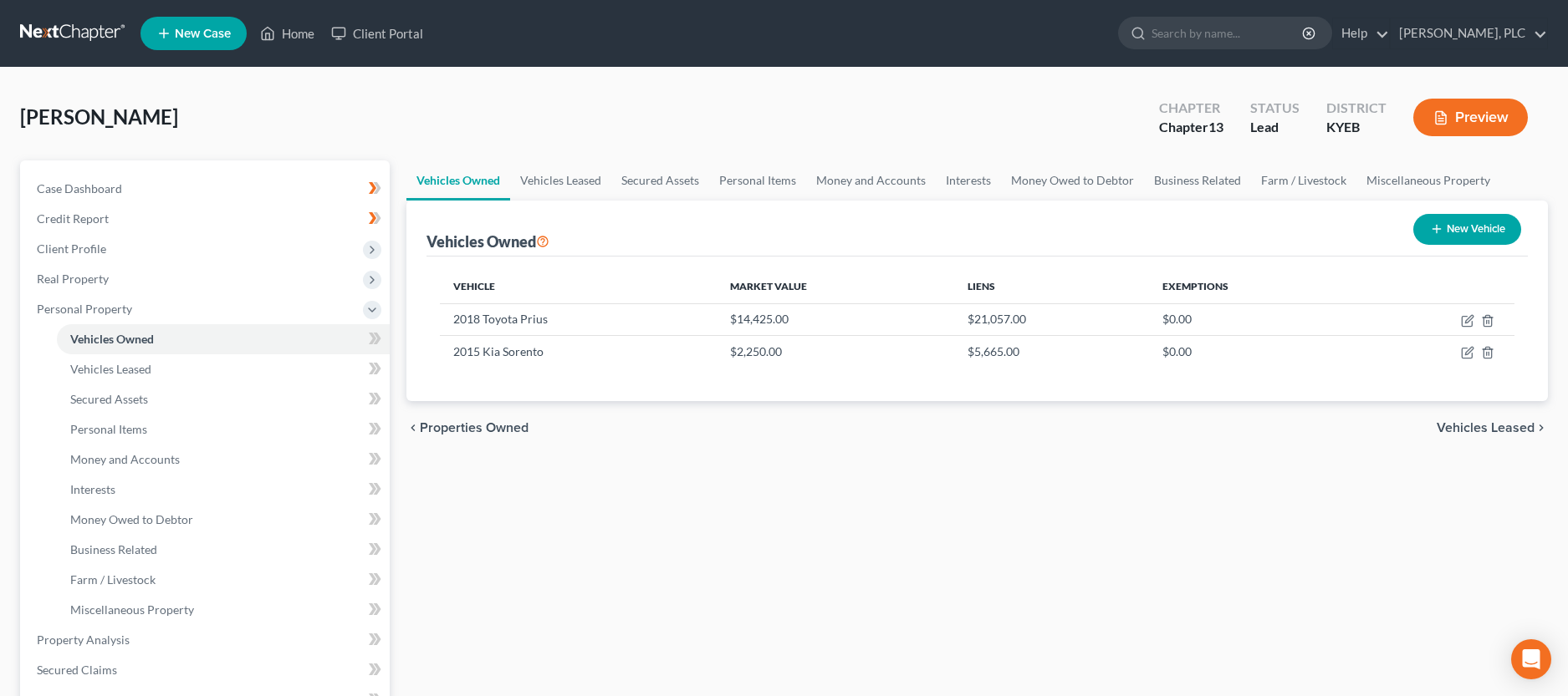
click at [1464, 228] on button "New Vehicle" at bounding box center [1468, 230] width 108 height 31
select select "0"
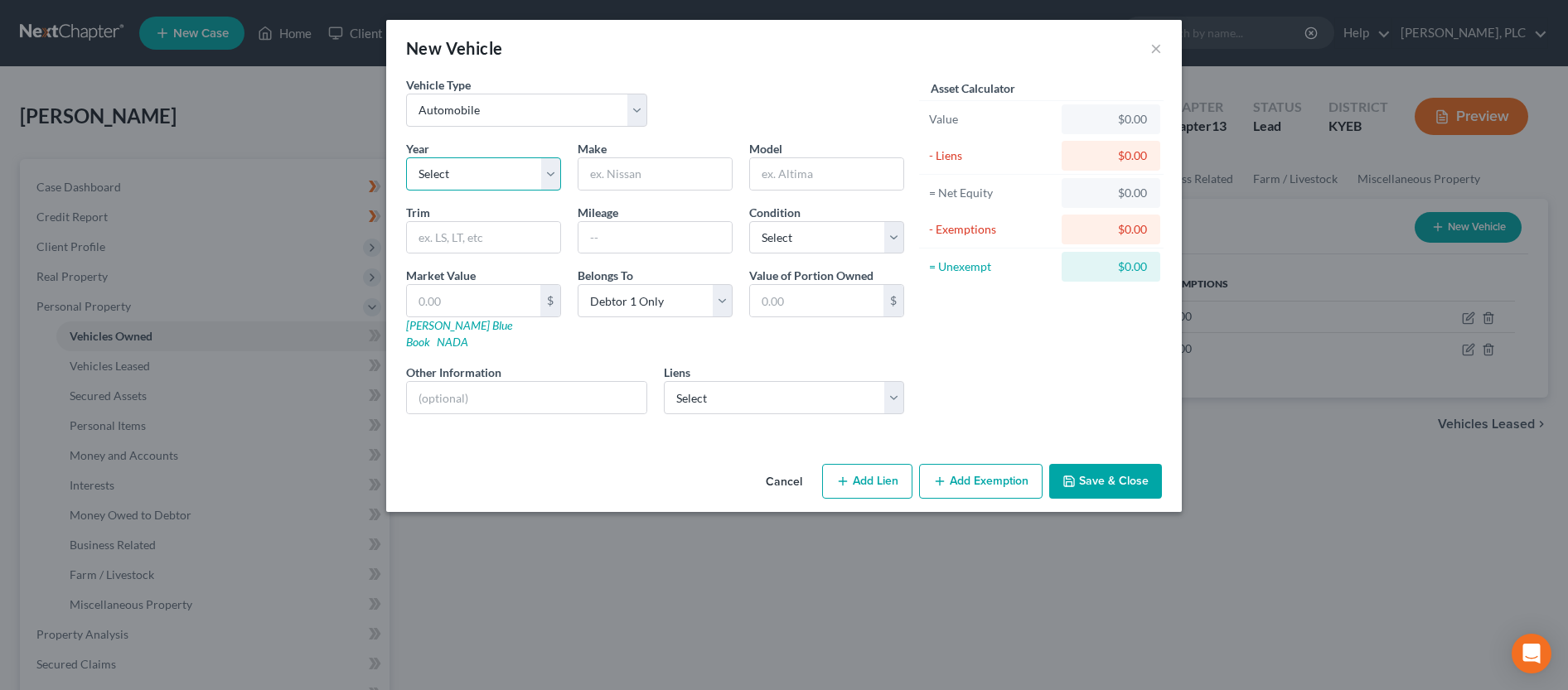
select select "7"
click option "2019" at bounding box center [0, 0] width 0 height 0
click at [623, 175] on input "text" at bounding box center [655, 174] width 154 height 31
type input "Dodge"
type input "Journey"
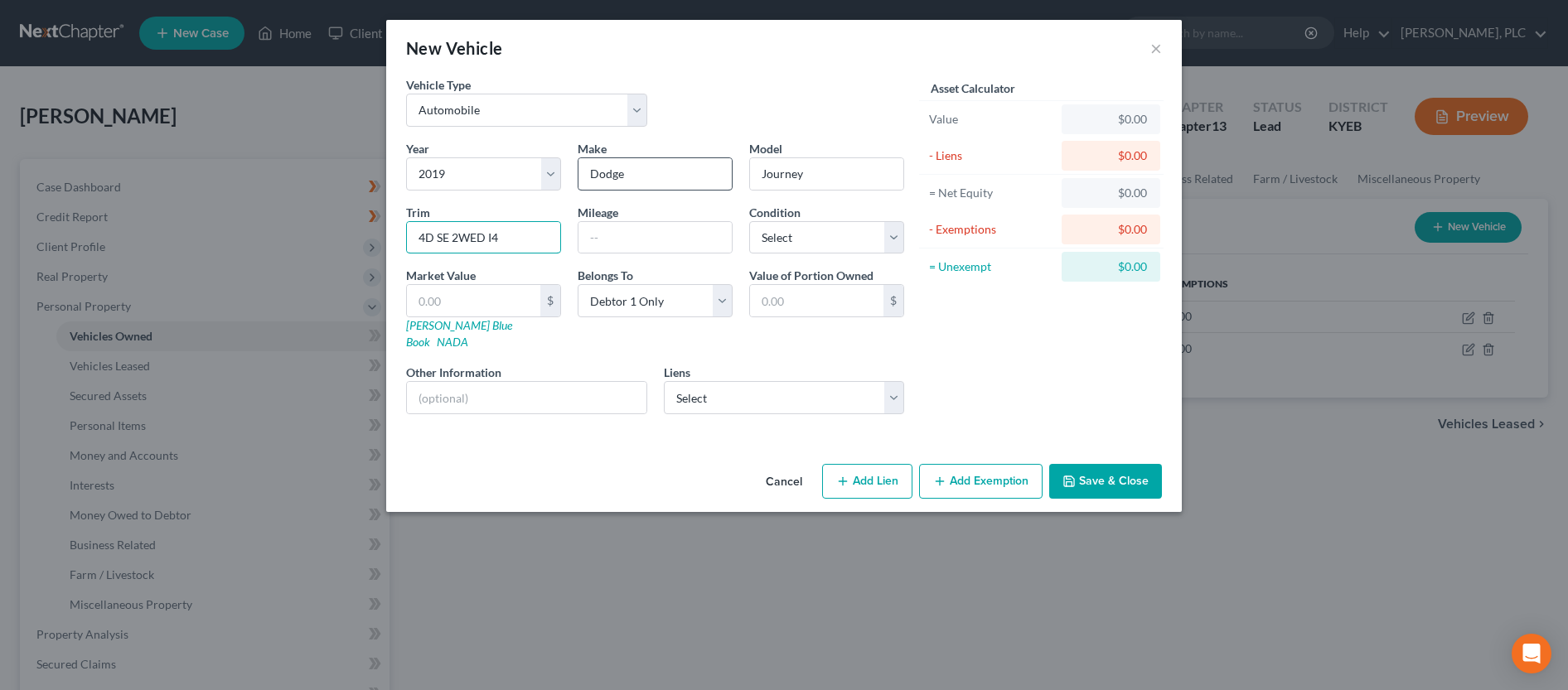
type input "4D SE 2WED I4"
type input "70,000"
click at [664, 381] on select "Select Ally Fincl - $18,223.00 Creditacpt - $17,764.00 Cas Sales And Rental - $…" at bounding box center [784, 397] width 241 height 33
select select "1"
click option "Creditacpt - $17,764.00" at bounding box center [0, 0] width 0 height 0
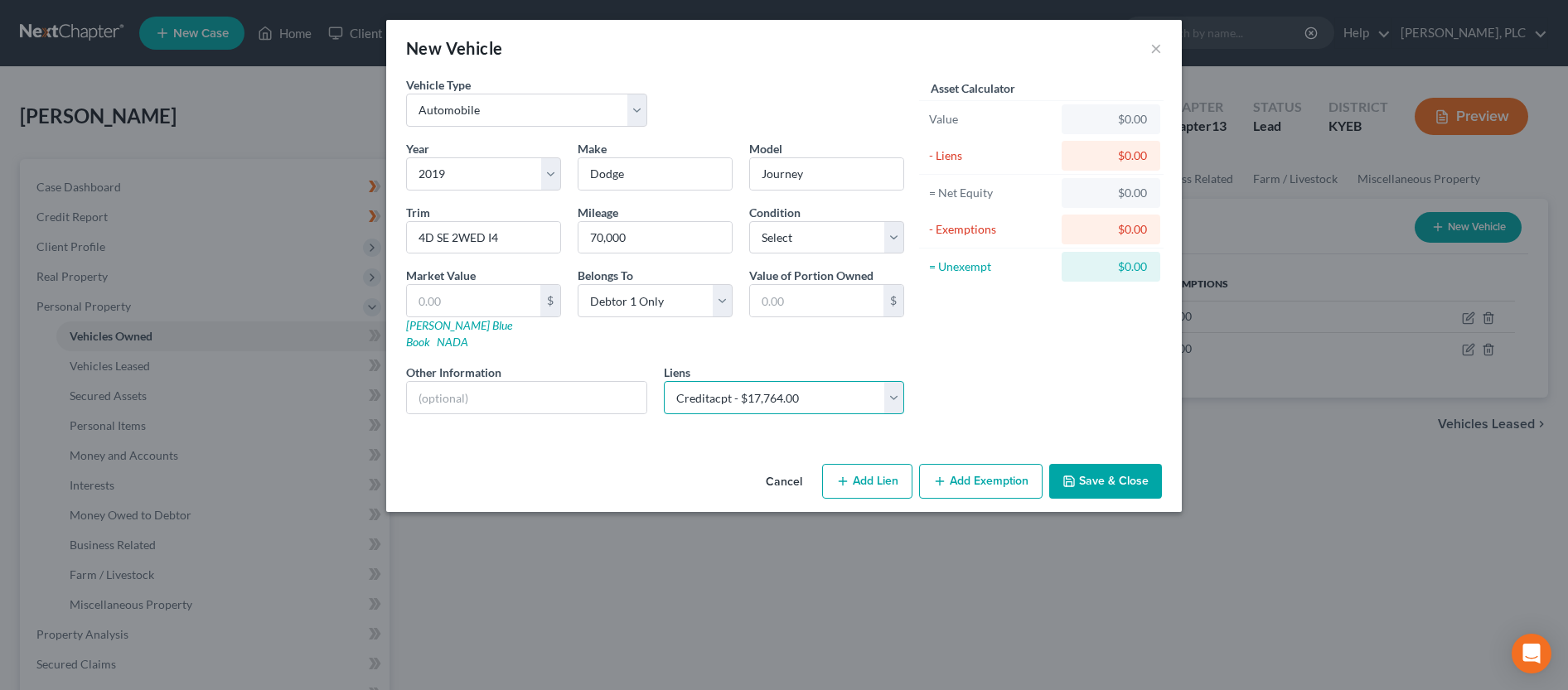
select select
select select "23"
select select "0"
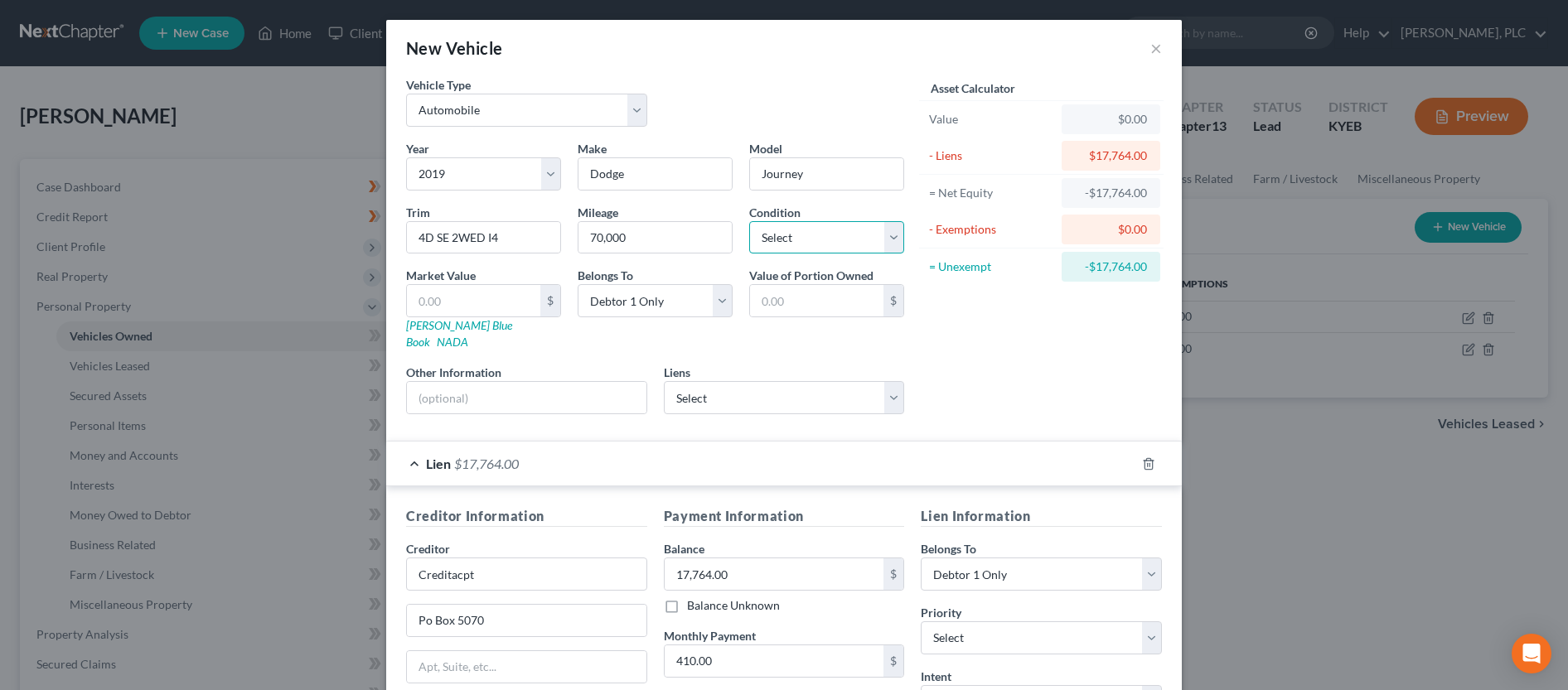
click at [749, 221] on select "Select Excellent Very Good Good Fair Poor" at bounding box center [826, 237] width 155 height 33
select select "2"
click option "Good" at bounding box center [0, 0] width 0 height 0
click at [432, 304] on input "text" at bounding box center [473, 301] width 134 height 31
type input "7"
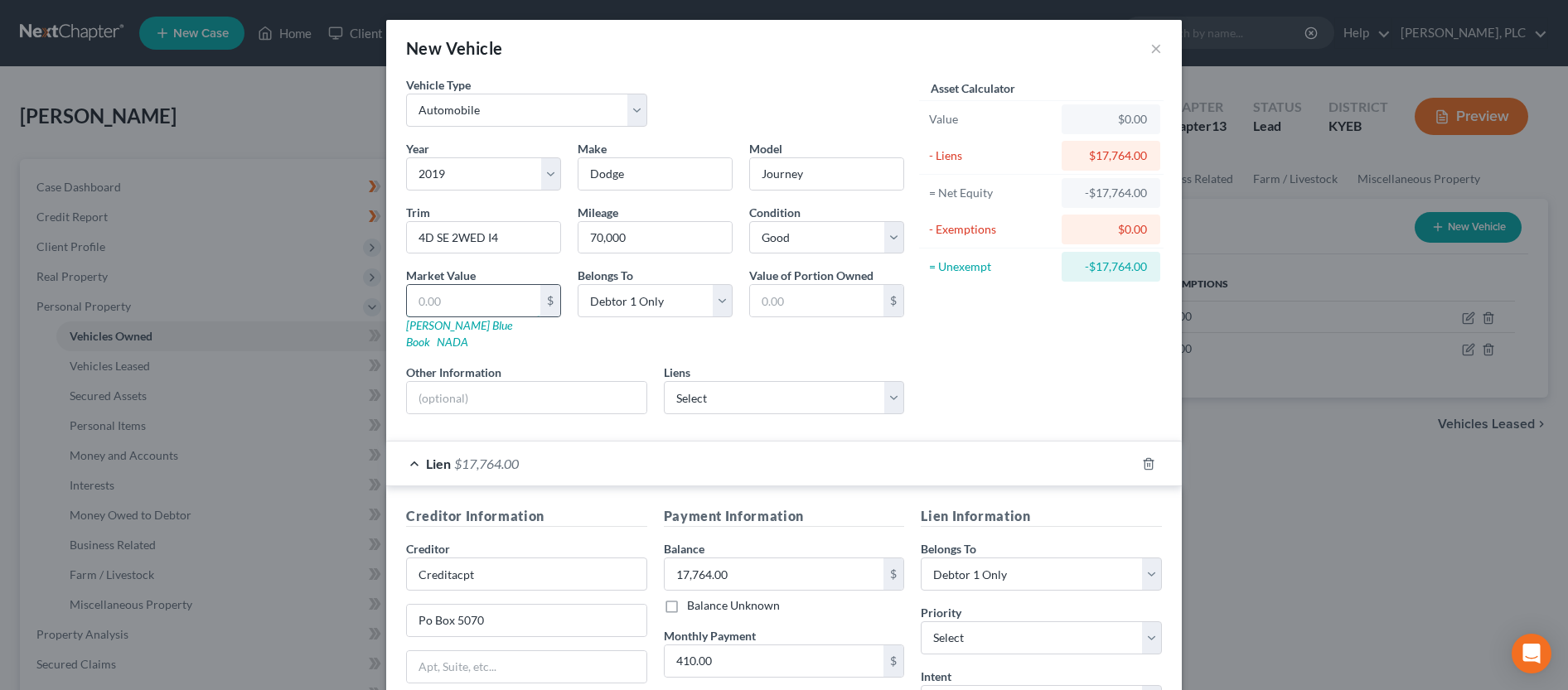
type input "7.00"
type input "70"
type input "70.00"
type input "700"
type input "700.00"
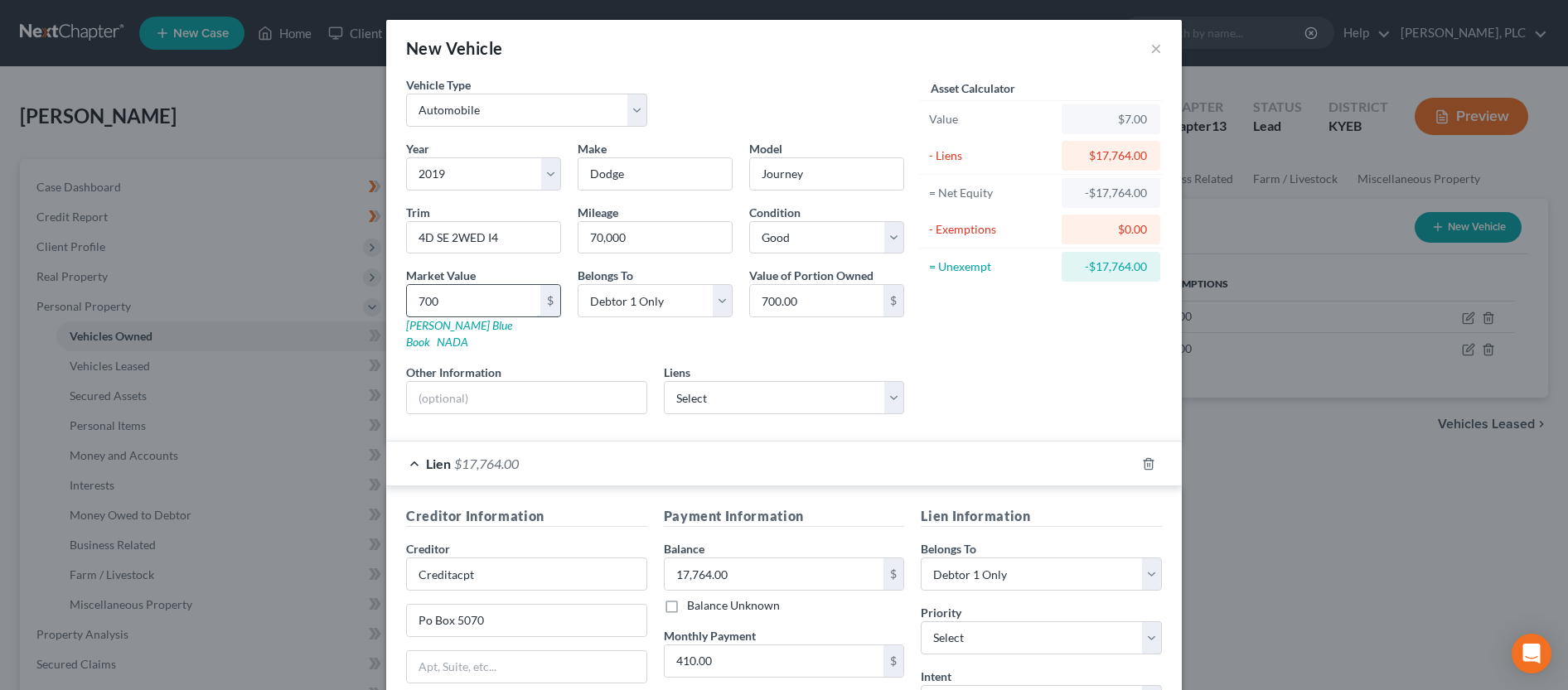
type input "7000"
type input "7,000.00"
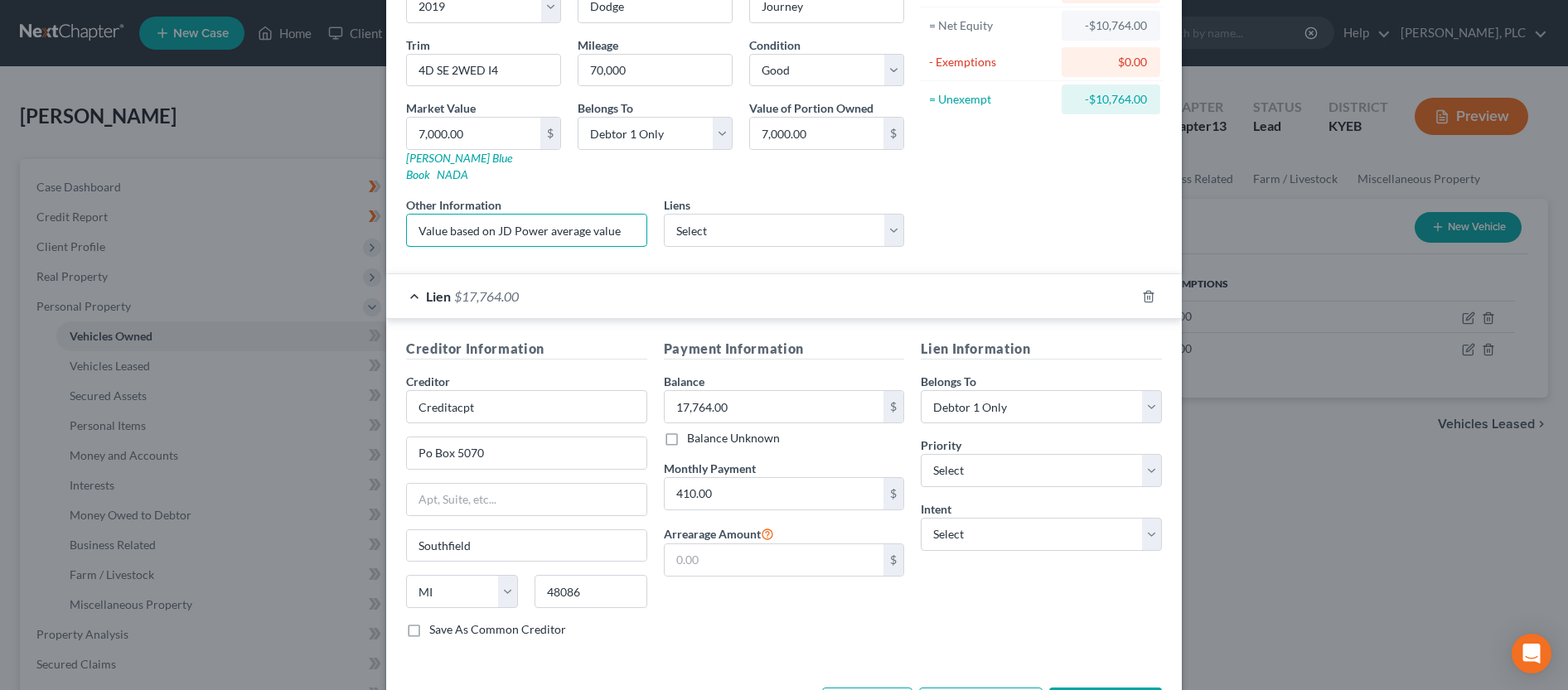
scroll to position [169, 0]
type input "Value based on JD Power average value"
select select "0"
click option "1st" at bounding box center [0, 0] width 0 height 0
click at [920, 516] on select "Select Surrender Redeem Reaffirm Avoid Other" at bounding box center [1040, 533] width 241 height 33
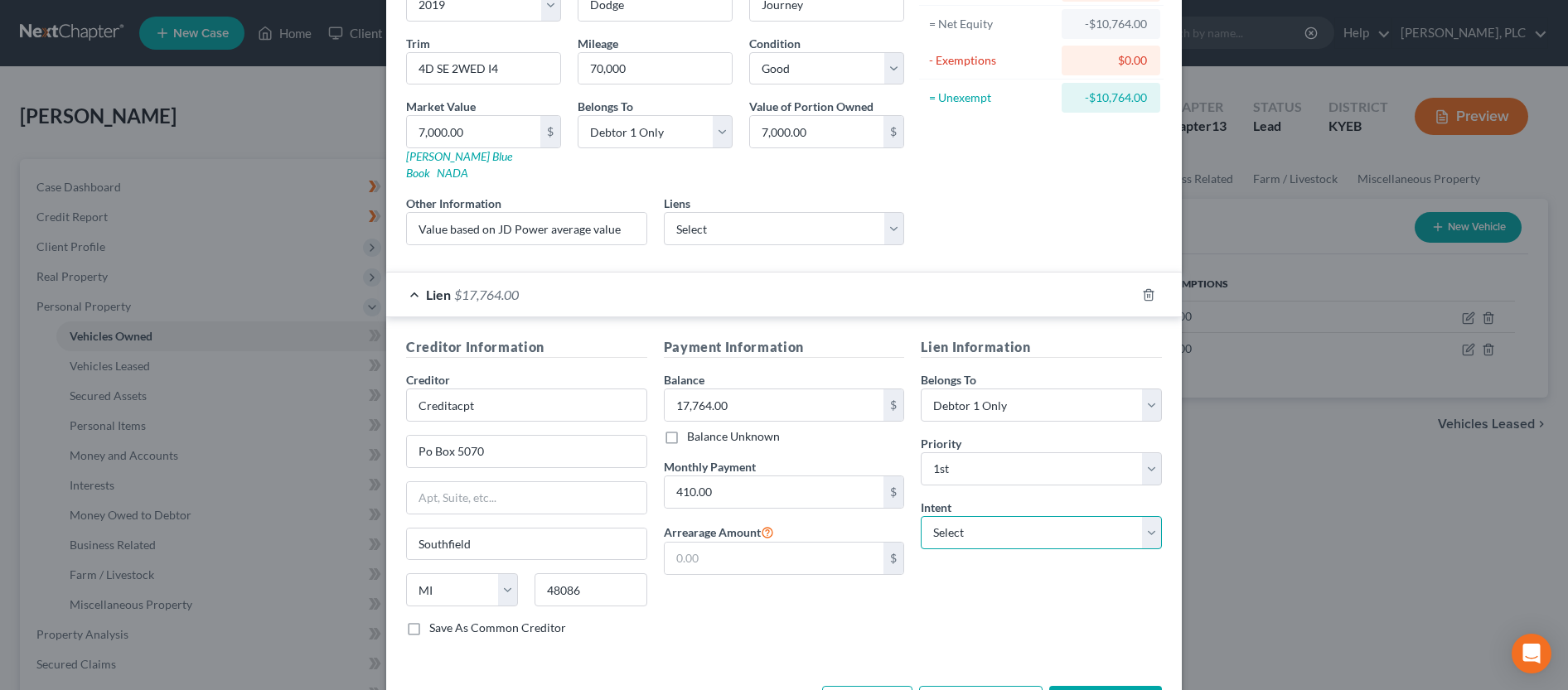
select select "2"
click option "Reaffirm" at bounding box center [0, 0] width 0 height 0
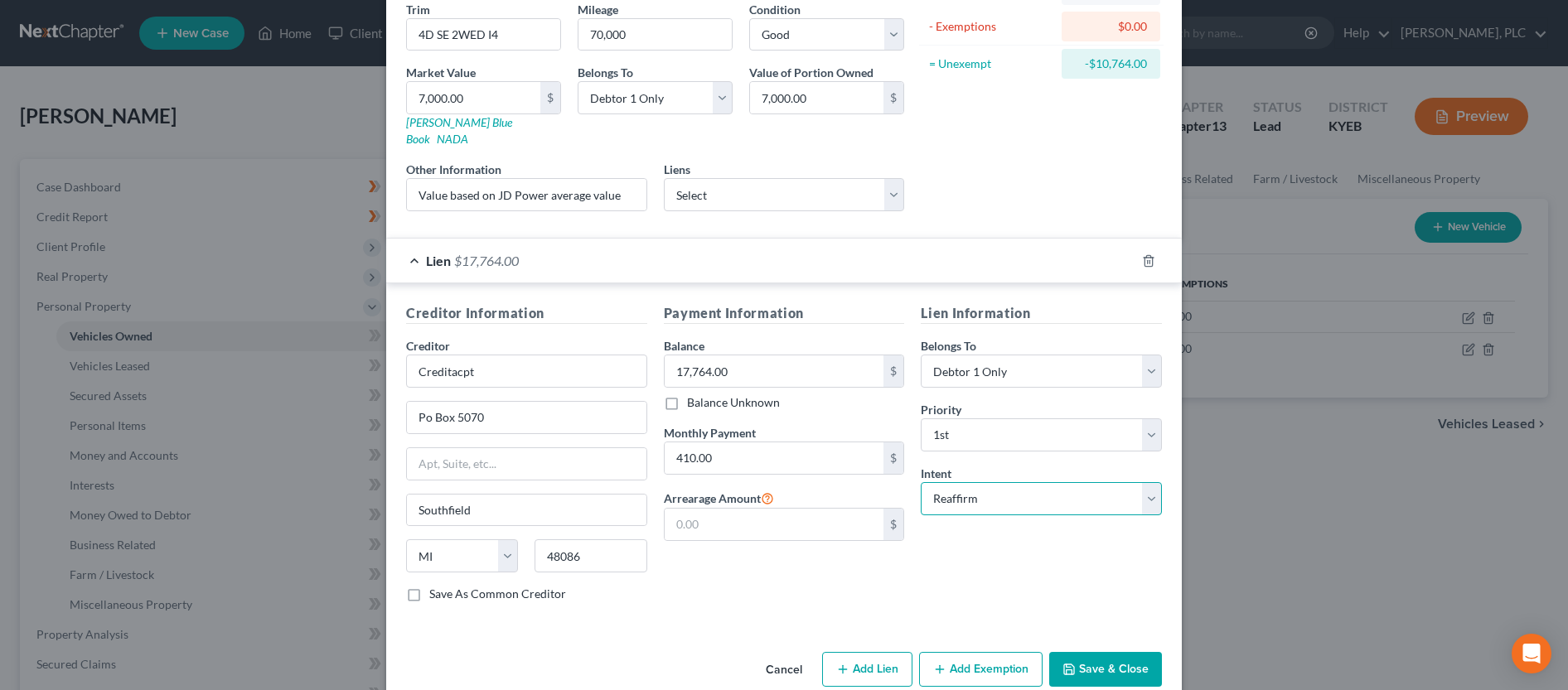
scroll to position [216, 0]
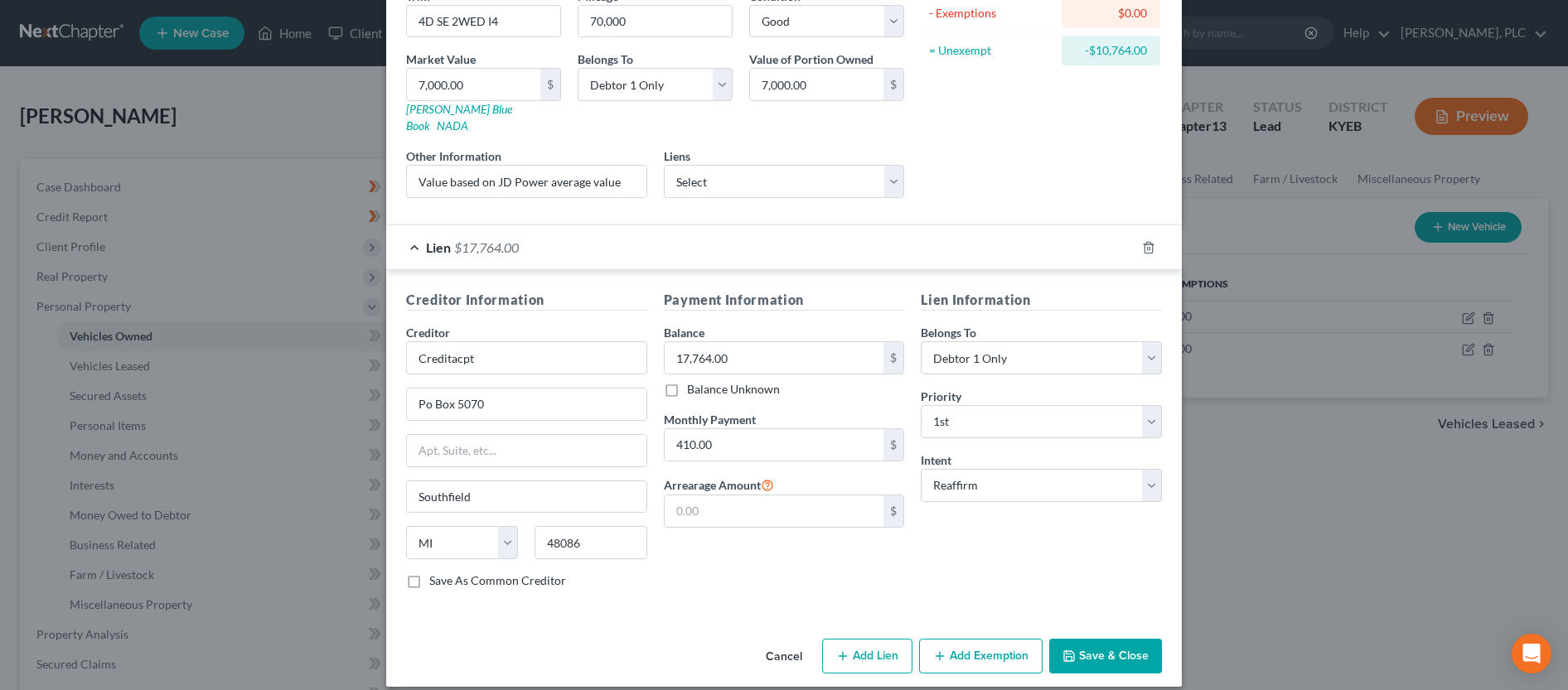
click at [1081, 639] on button "Save & Close" at bounding box center [1105, 656] width 113 height 35
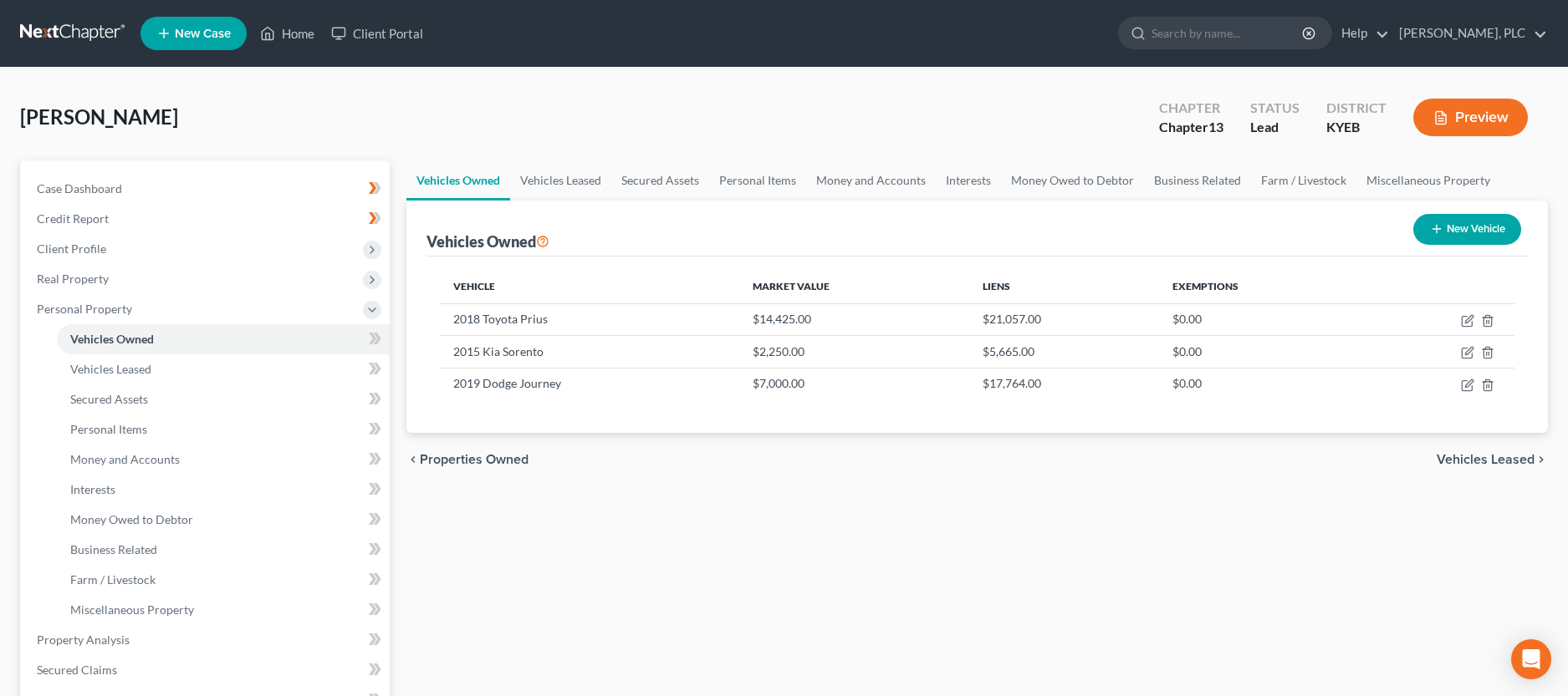
click at [1455, 233] on button "New Vehicle" at bounding box center [1468, 230] width 108 height 31
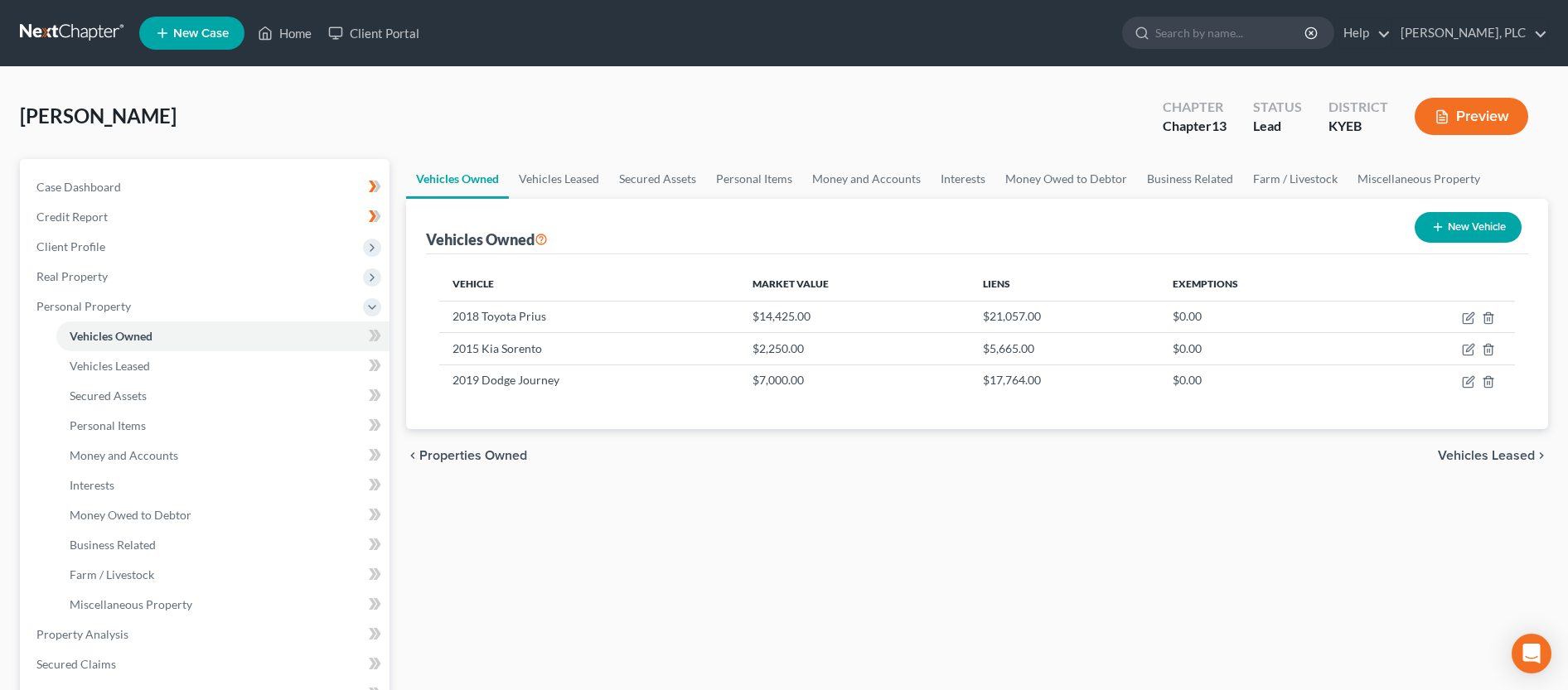
select select "0"
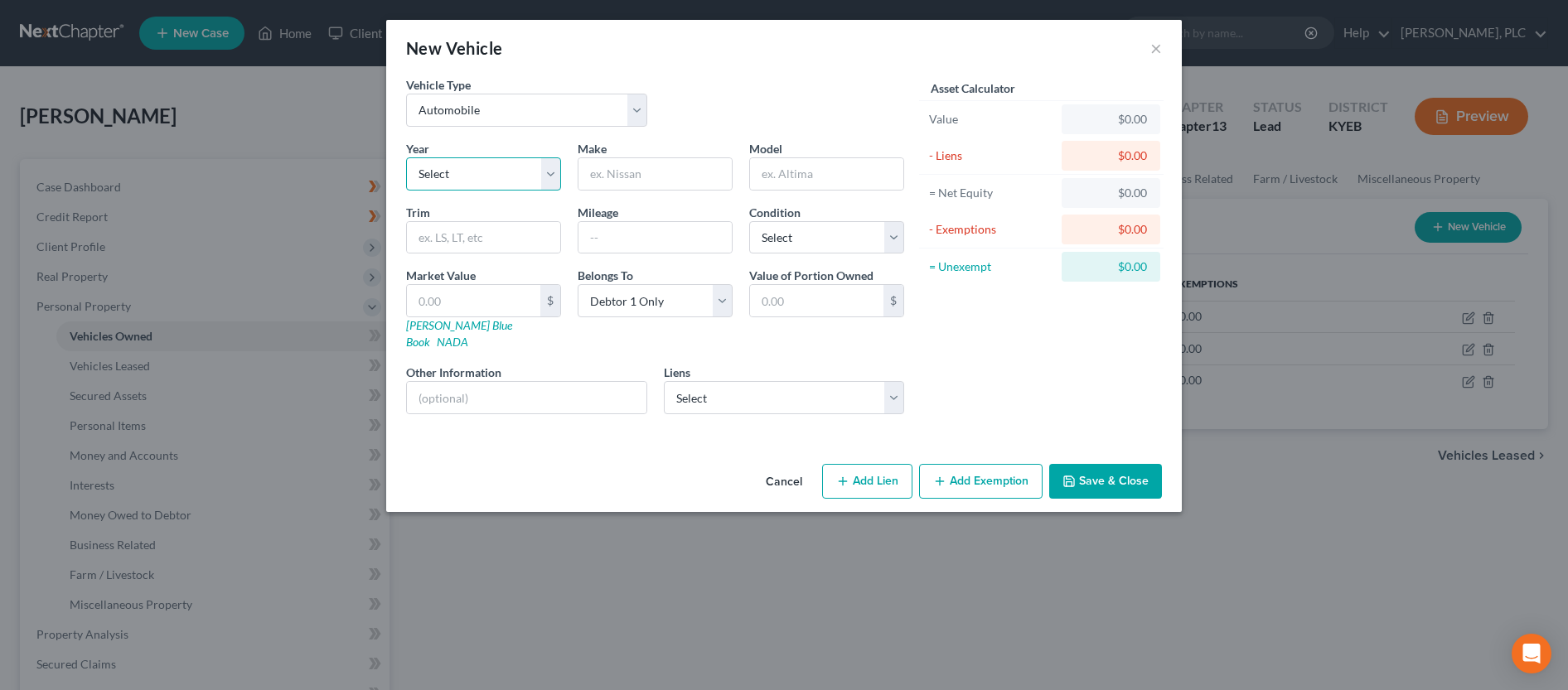
select select "7"
click option "2019" at bounding box center [0, 0] width 0 height 0
click at [654, 174] on input "text" at bounding box center [655, 174] width 154 height 31
type input "Subaru"
type input "Forester"
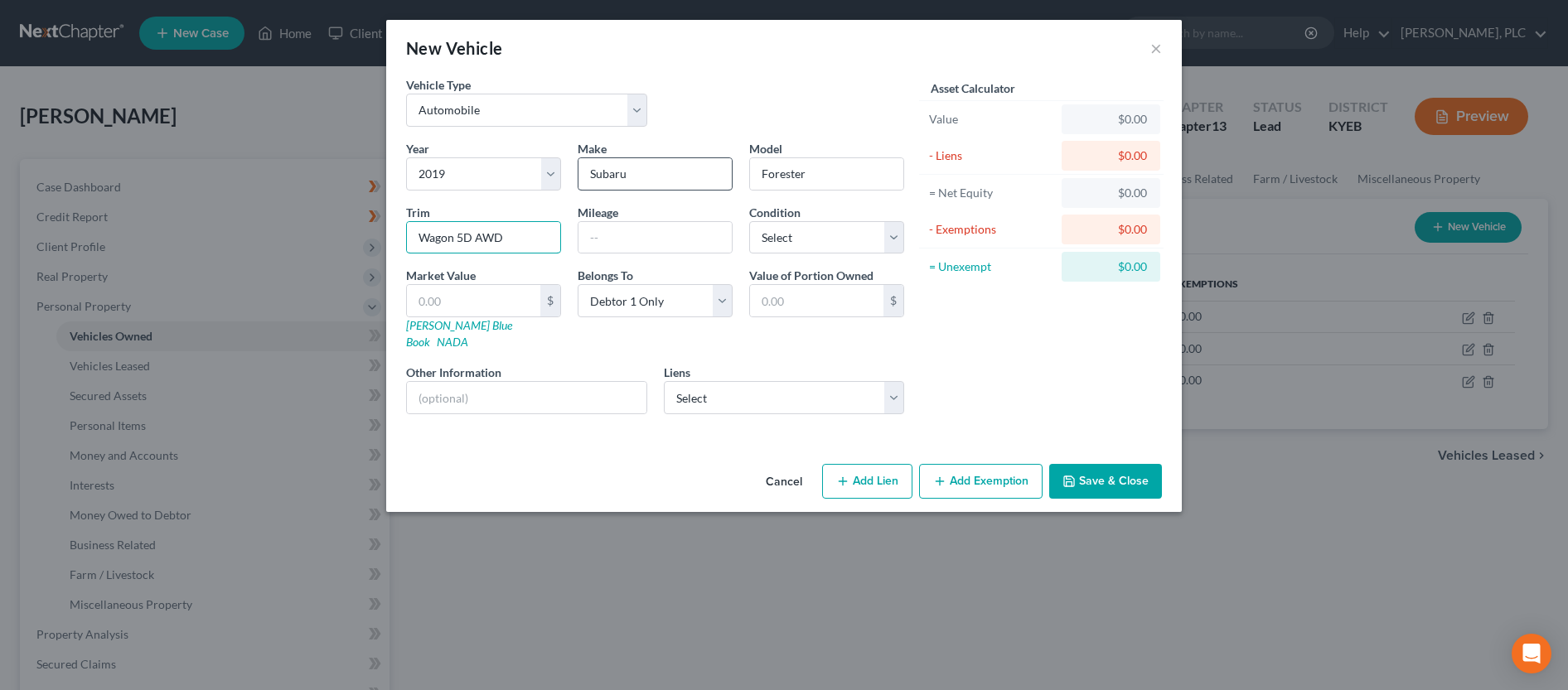
type input "Wagon 5D AWD"
type input "70,000"
select select "2"
click option "Good" at bounding box center [0, 0] width 0 height 0
click at [512, 301] on input "text" at bounding box center [473, 301] width 134 height 31
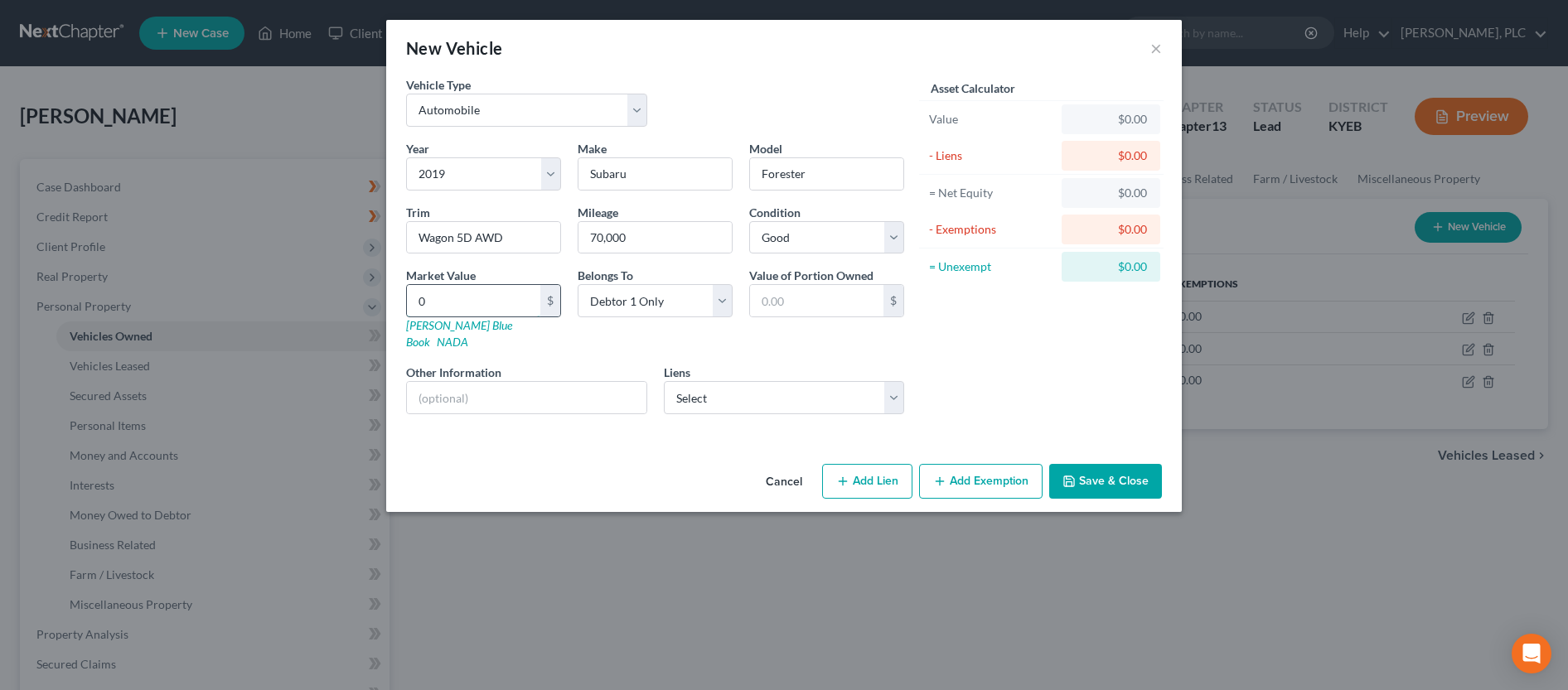
type input "0a"
type input "0.00"
type input "0"
type input "1"
type input "1.00"
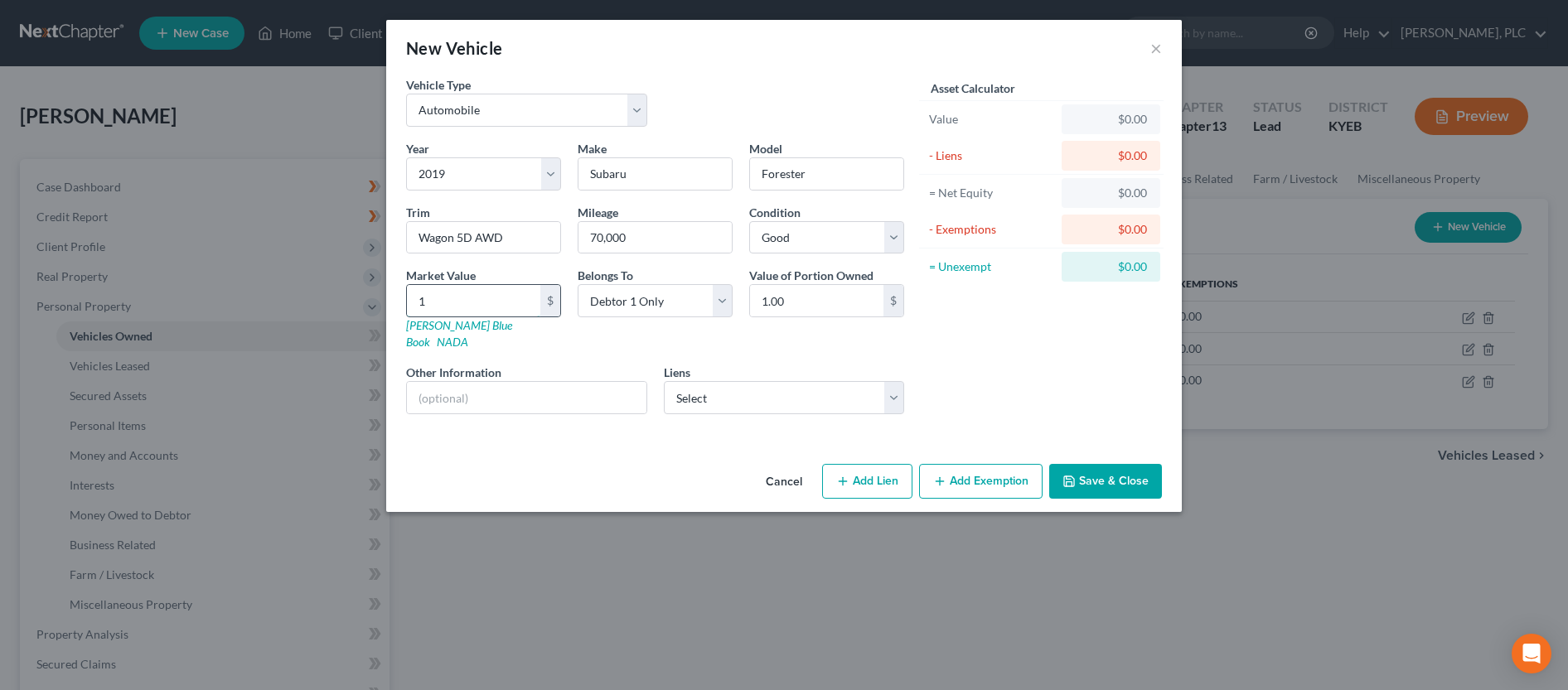
type input "12"
type input "12.00"
type input "125"
type input "125.00"
type input "1250"
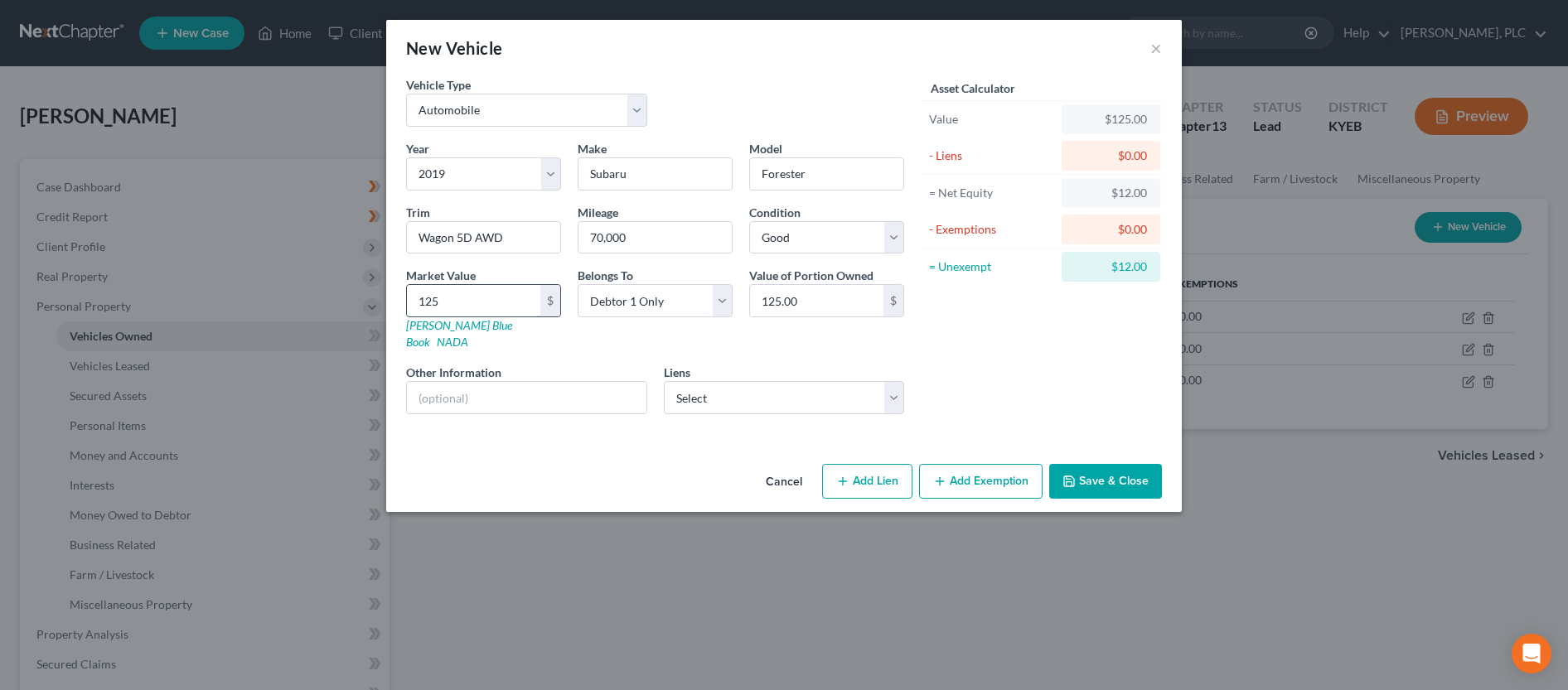
type input "1,250.00"
type input "1,2500"
type input "12,500.00"
type input "Value based on JD Power average value"
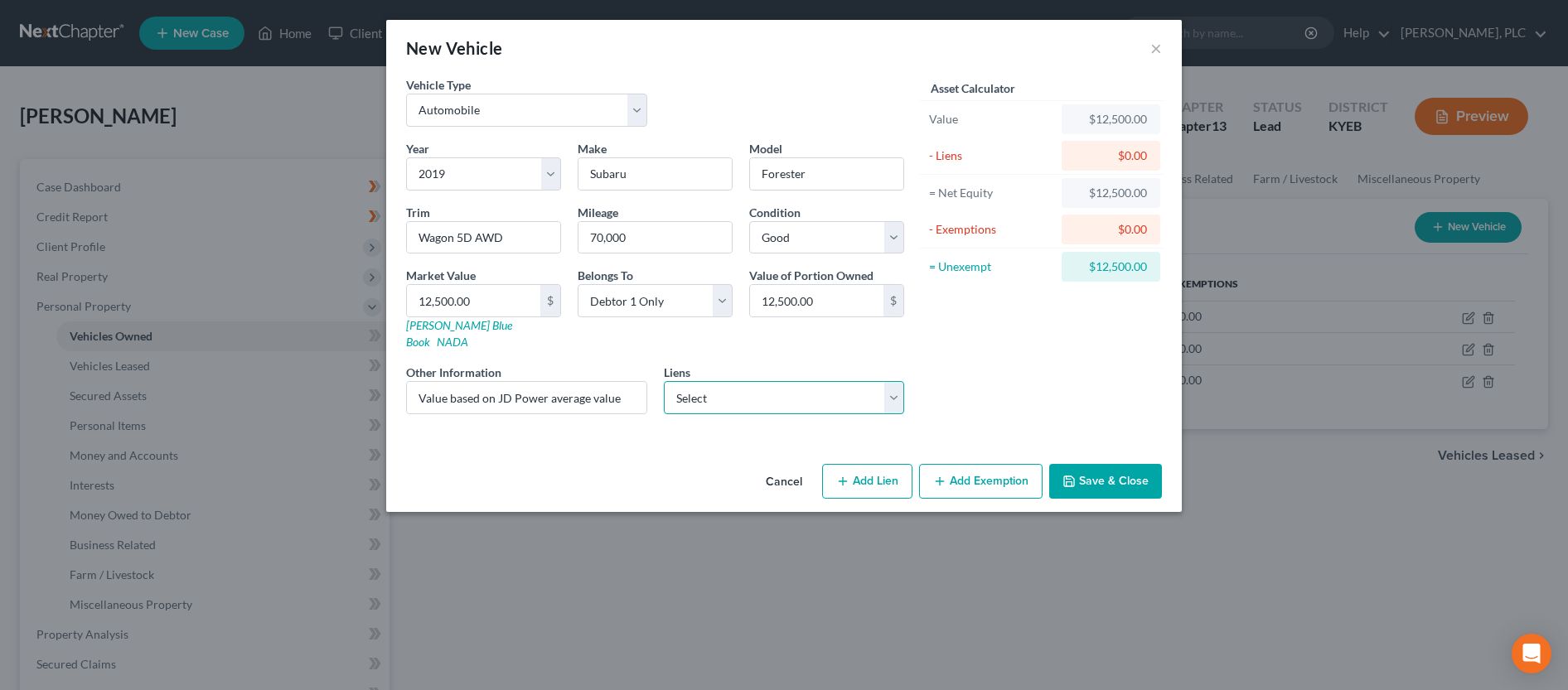
select select "0"
click option "Ally Fincl - $18,223.00" at bounding box center [0, 0] width 0 height 0
select select
select select "24"
select select "0"
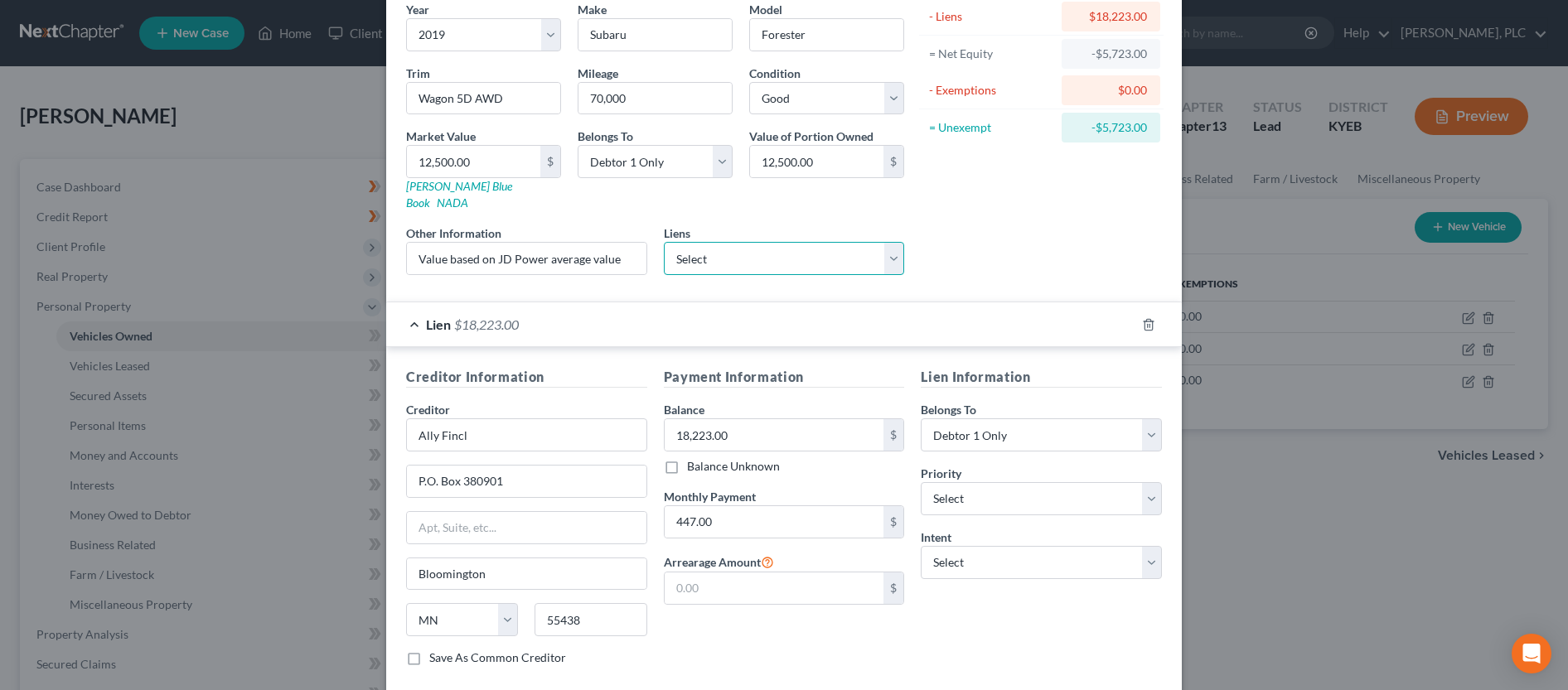
scroll to position [169, 0]
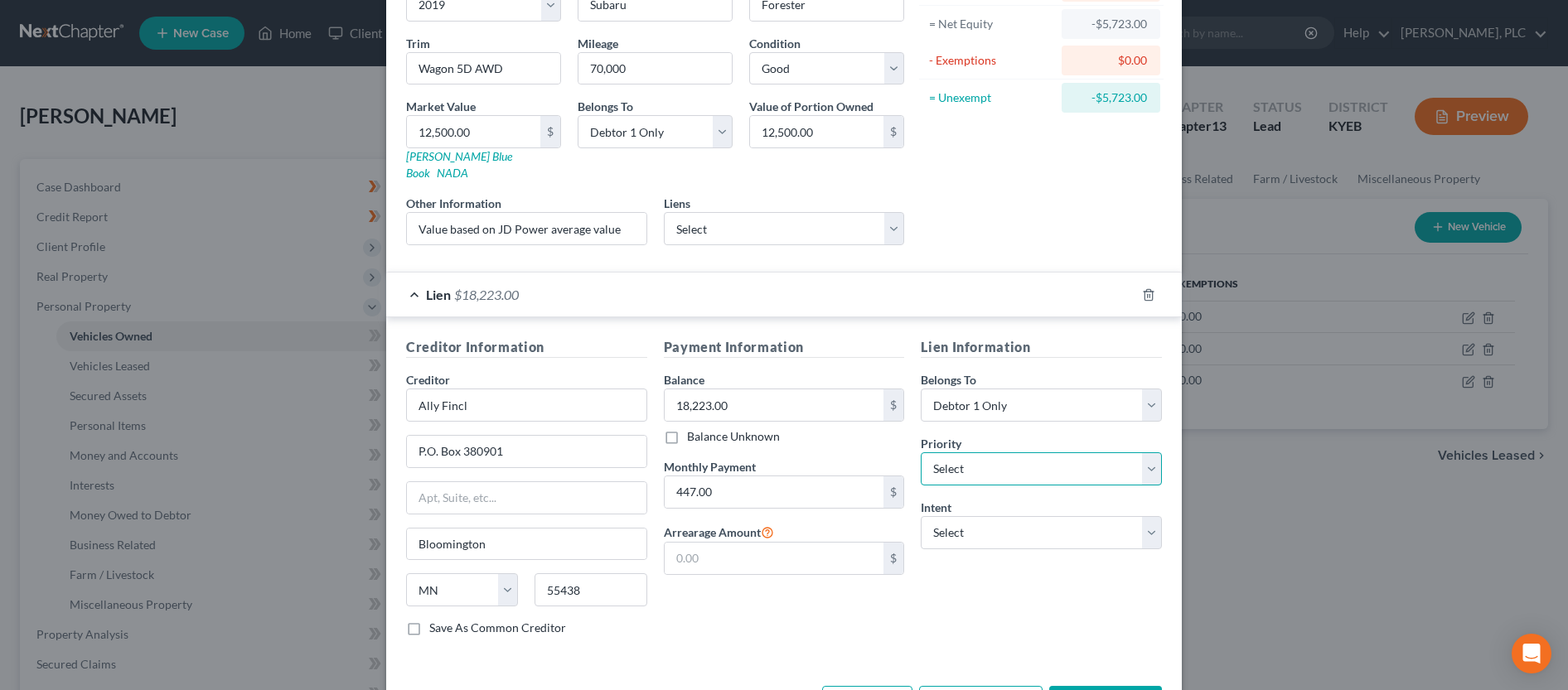
select select "0"
click option "1st" at bounding box center [0, 0] width 0 height 0
select select "2"
click option "Reaffirm" at bounding box center [0, 0] width 0 height 0
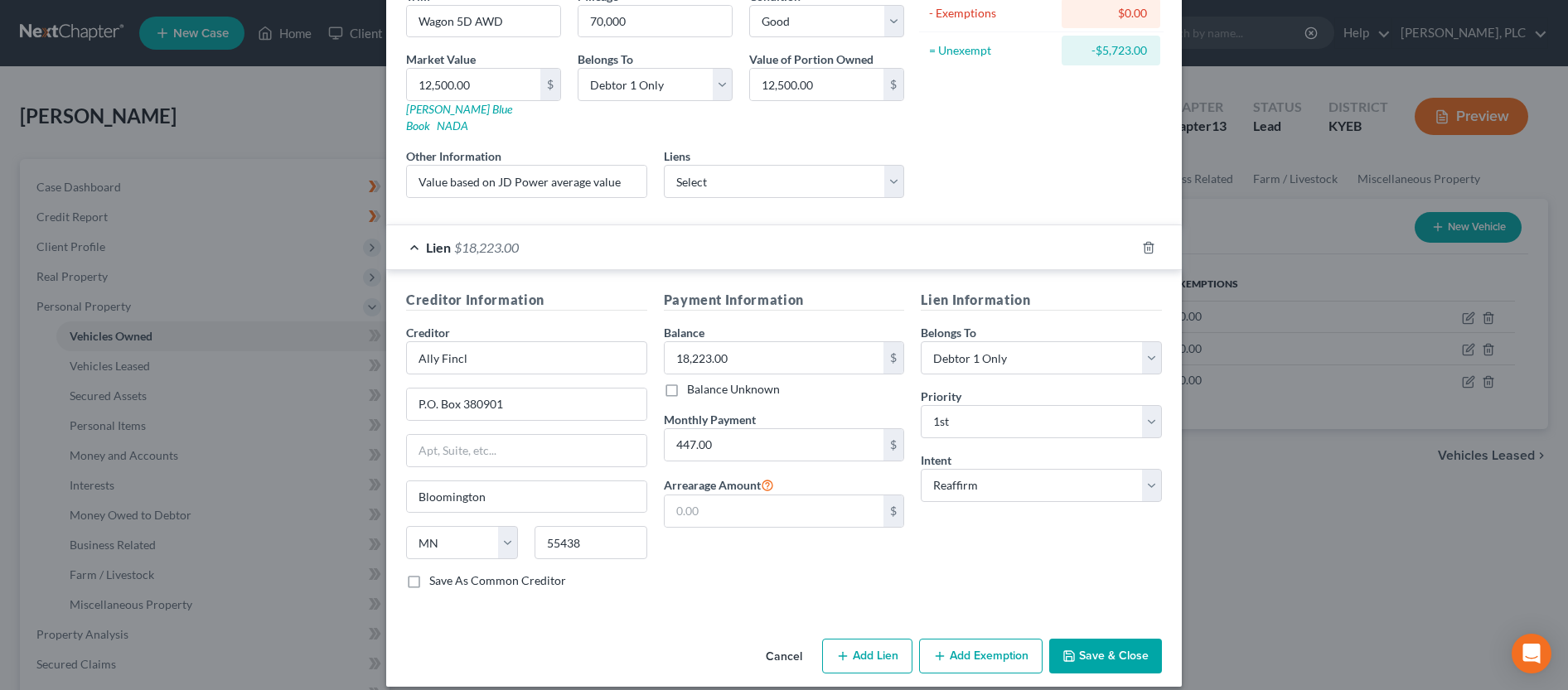
click at [1081, 639] on button "Save & Close" at bounding box center [1105, 656] width 113 height 35
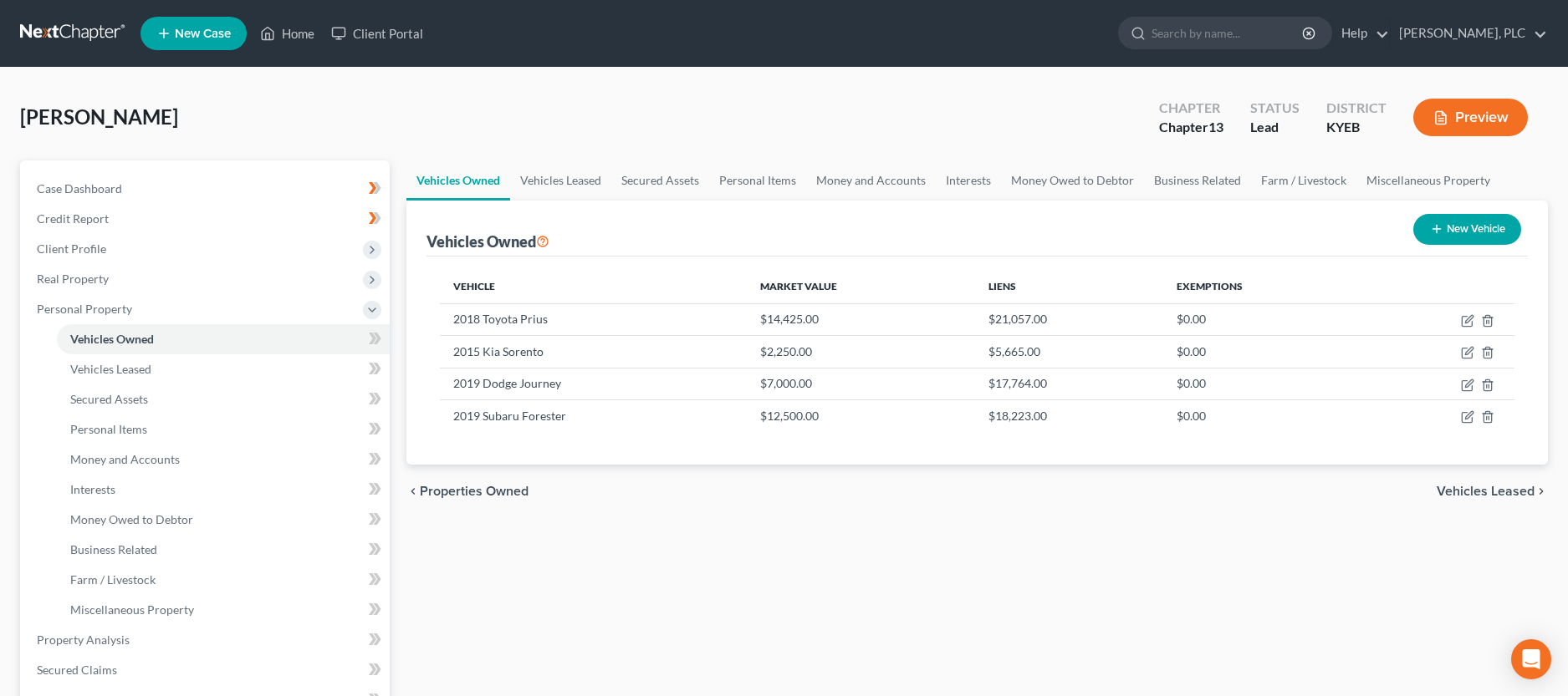
click at [1470, 236] on button "New Vehicle" at bounding box center [1468, 230] width 108 height 31
select select "0"
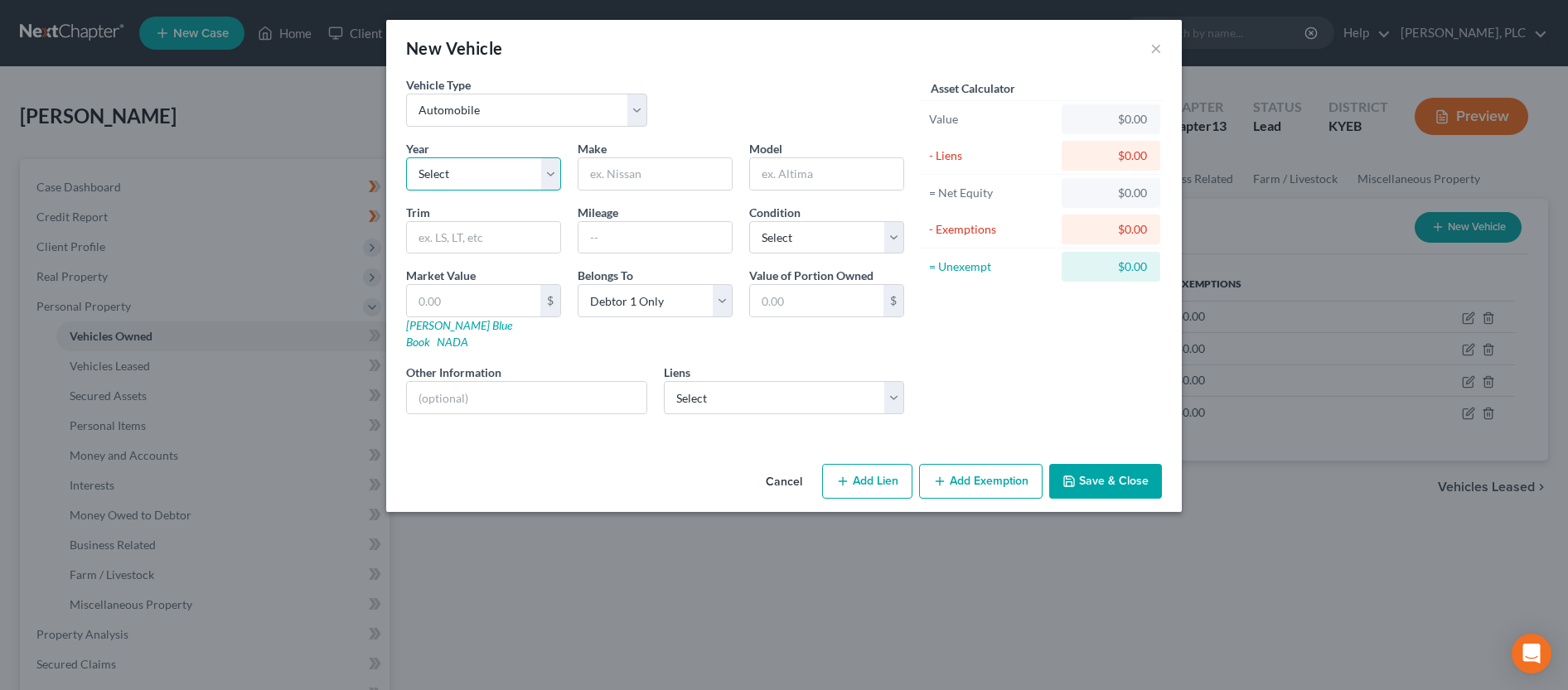
select select "7"
click option "2019" at bounding box center [0, 0] width 0 height 0
click at [633, 177] on input "text" at bounding box center [655, 174] width 154 height 31
type input "Kia"
type input "Soul"
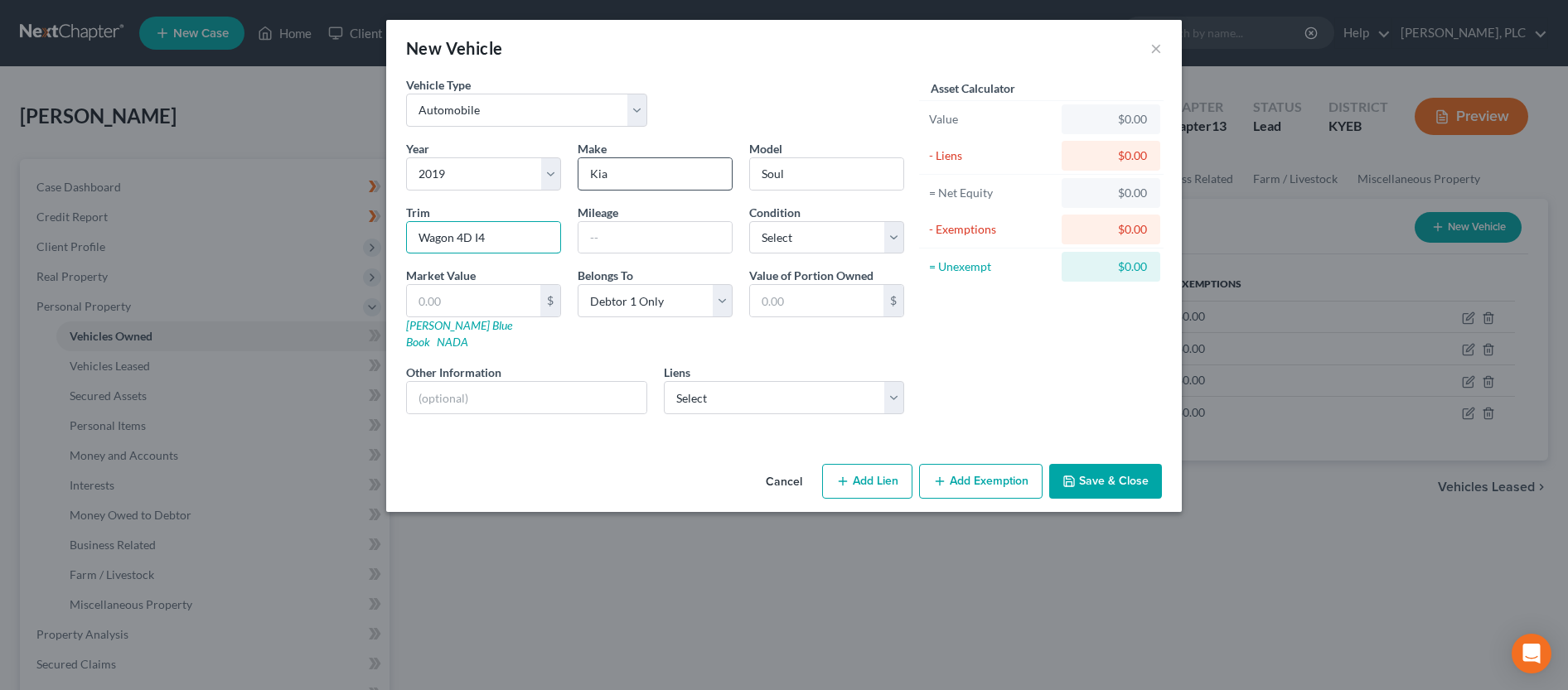
type input "Wagon 4D I4"
click at [749, 221] on select "Select Excellent Very Good Good Fair Poor" at bounding box center [826, 237] width 155 height 33
click option "Good" at bounding box center [0, 0] width 0 height 0
click at [449, 302] on input "text" at bounding box center [473, 301] width 134 height 31
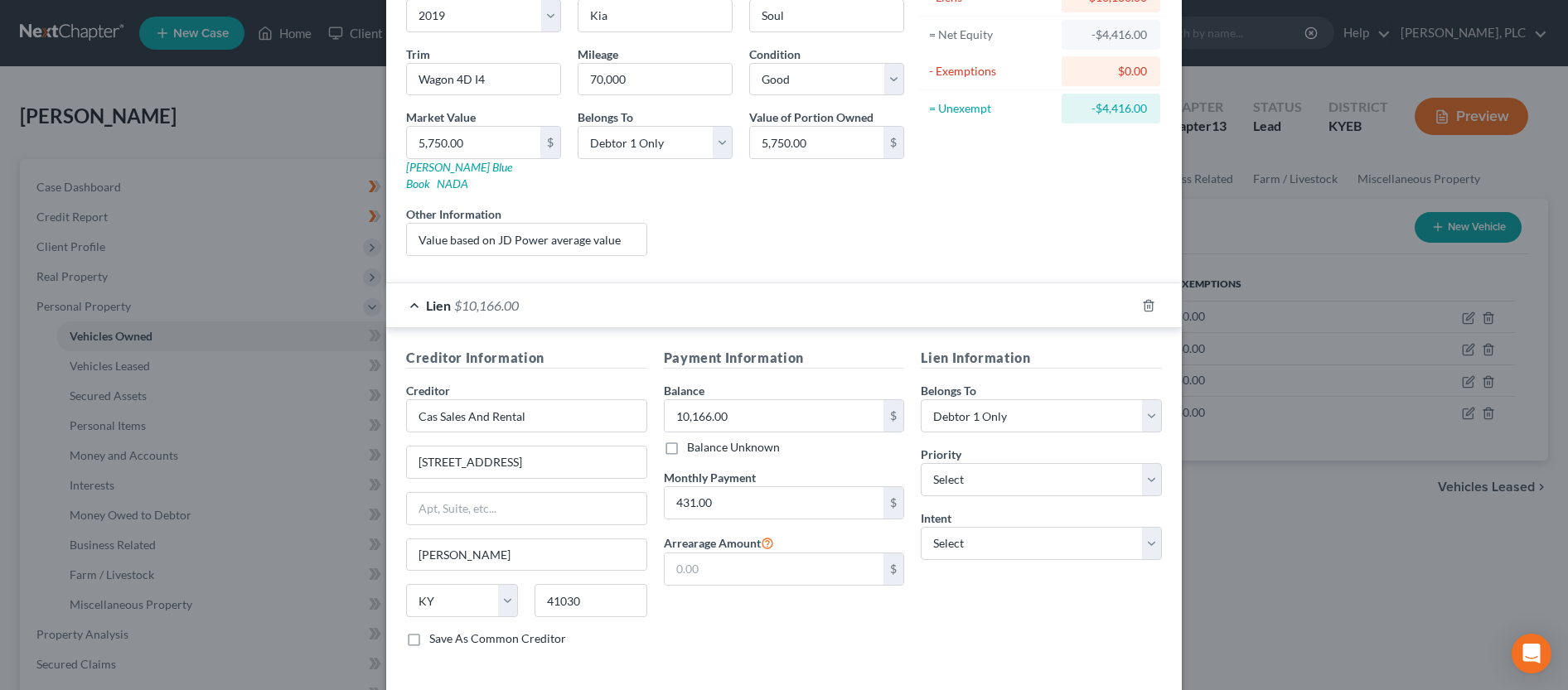
scroll to position [169, 0]
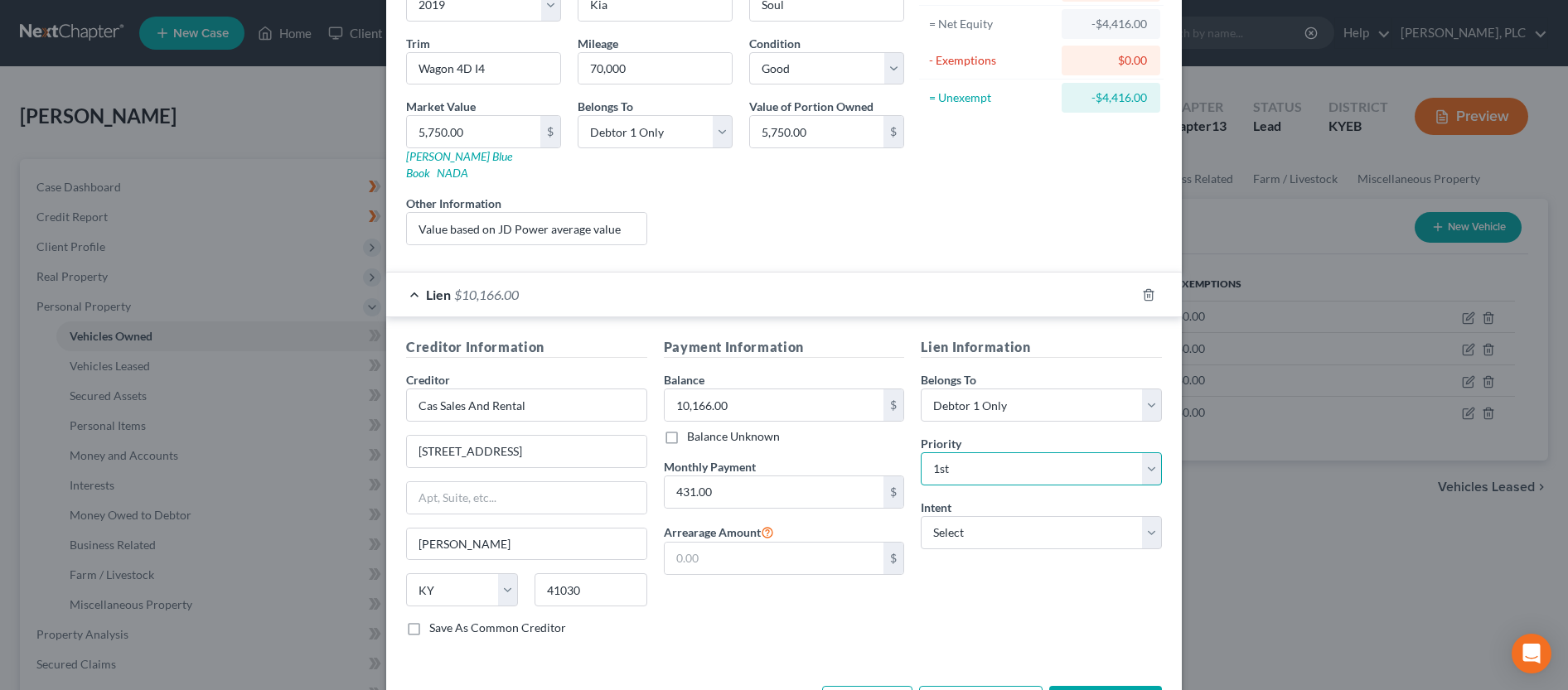
click option "1st" at bounding box center [0, 0] width 0 height 0
click option "Reaffirm" at bounding box center [0, 0] width 0 height 0
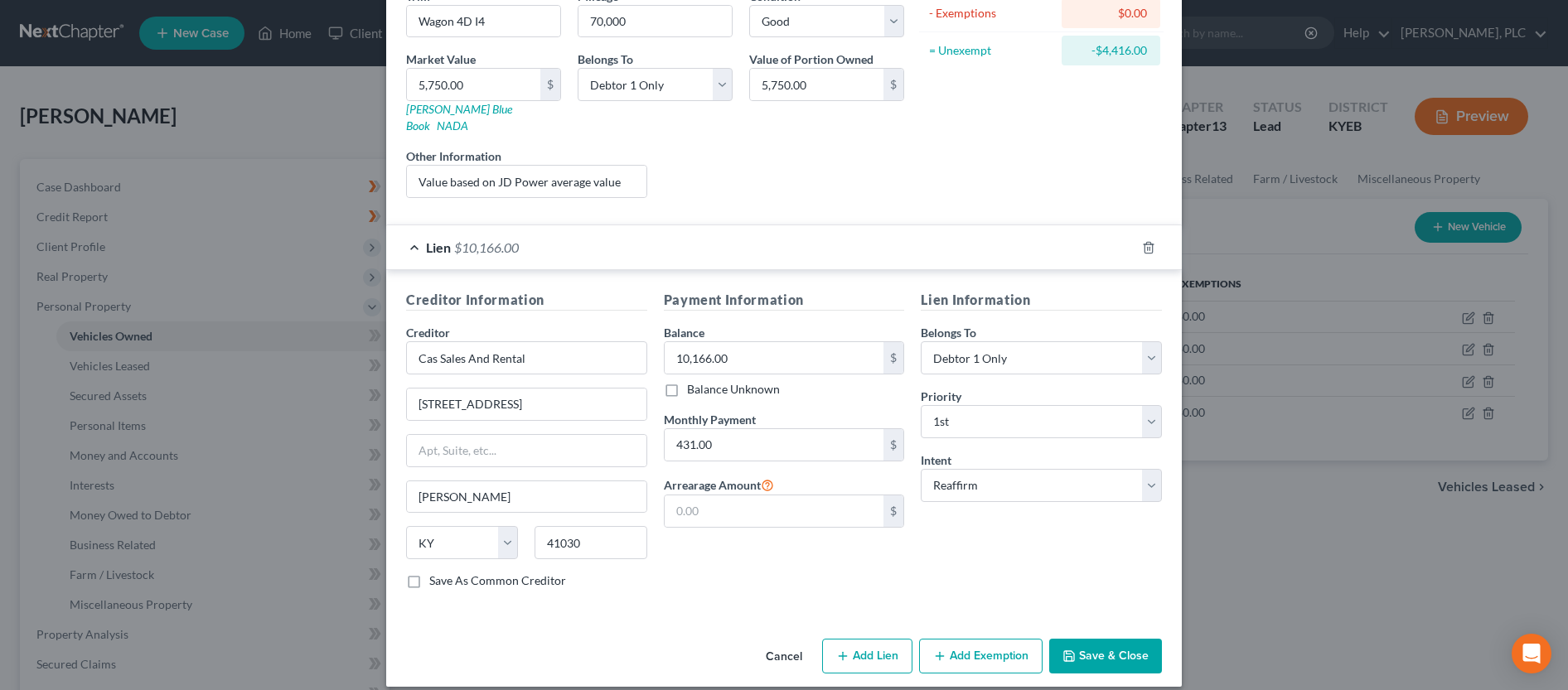
click at [1123, 643] on button "Save & Close" at bounding box center [1105, 656] width 113 height 35
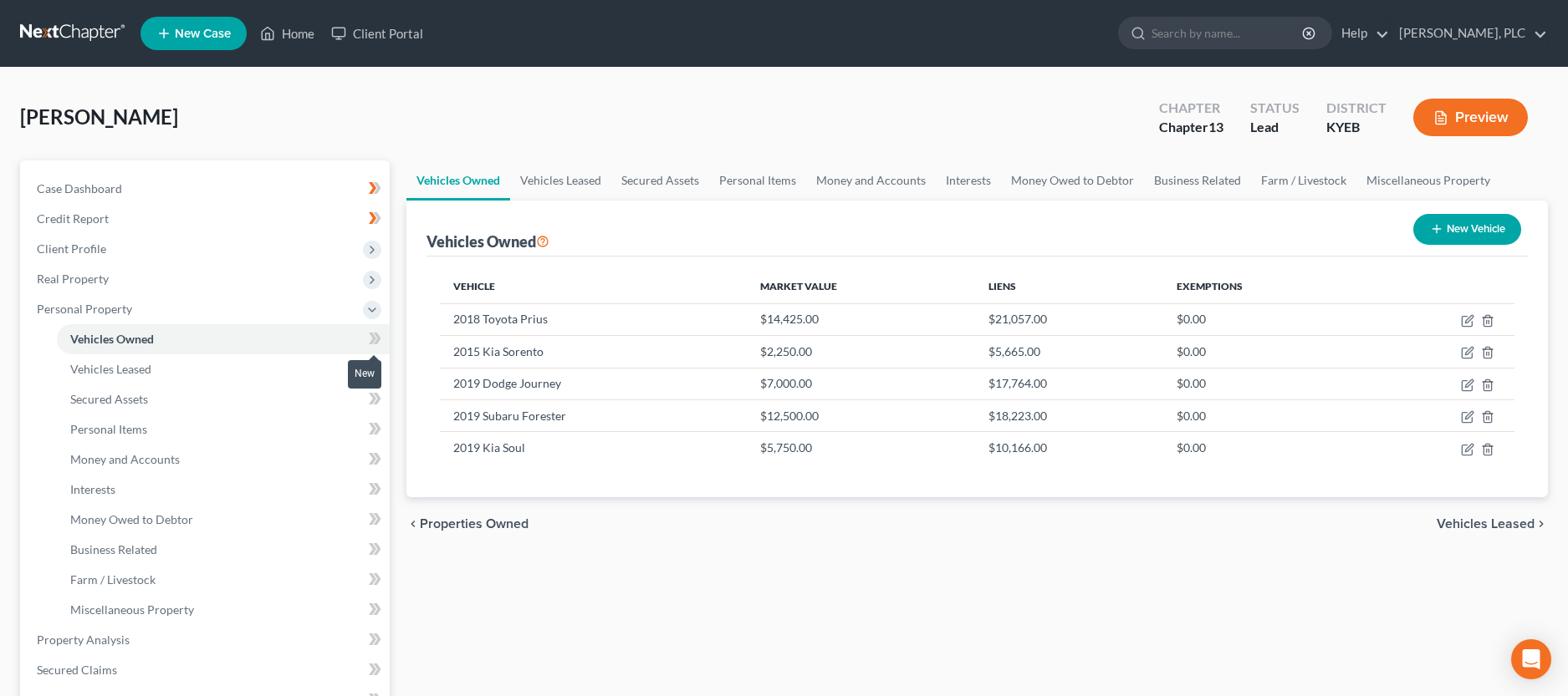
click at [374, 341] on icon at bounding box center [372, 338] width 8 height 11
click at [373, 367] on icon at bounding box center [372, 368] width 8 height 11
click at [369, 402] on icon at bounding box center [375, 399] width 12 height 21
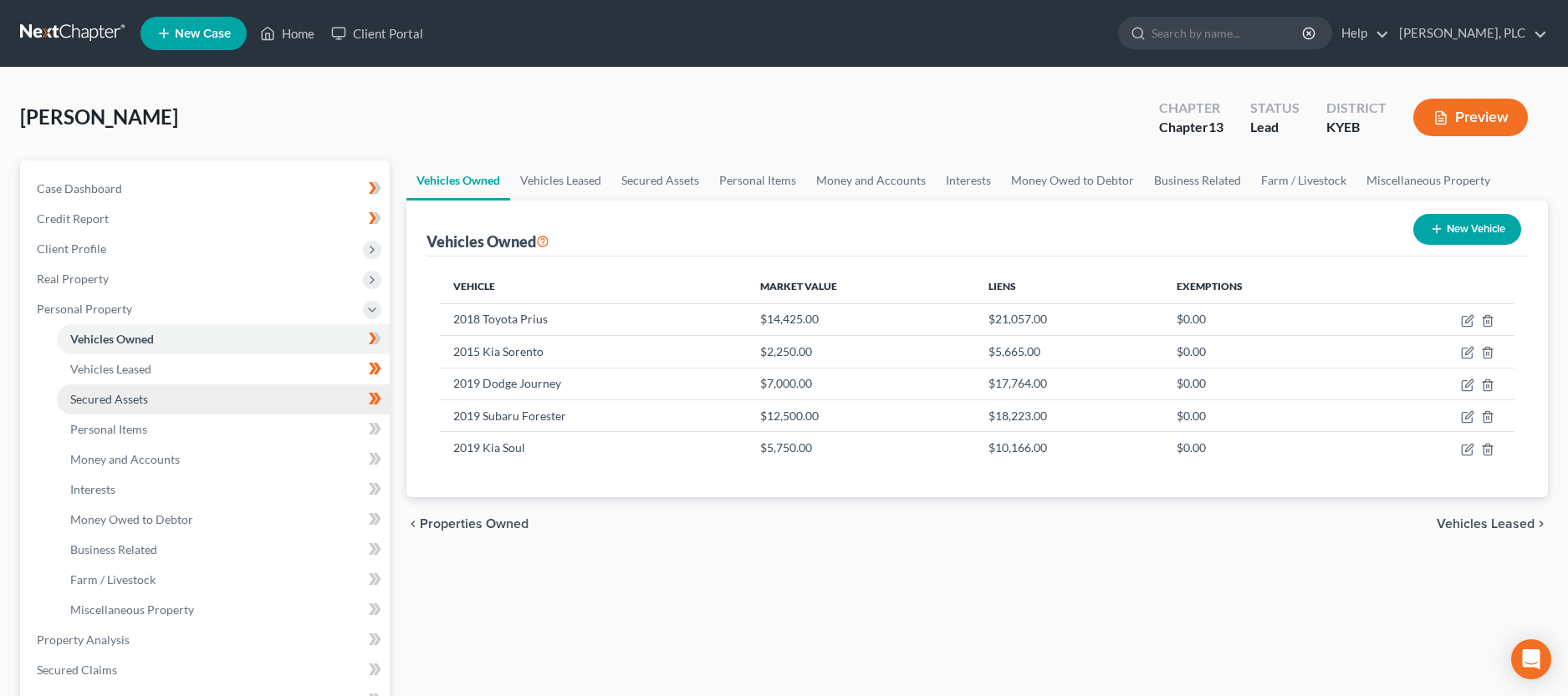
click at [82, 399] on span "Secured Assets" at bounding box center [109, 399] width 78 height 14
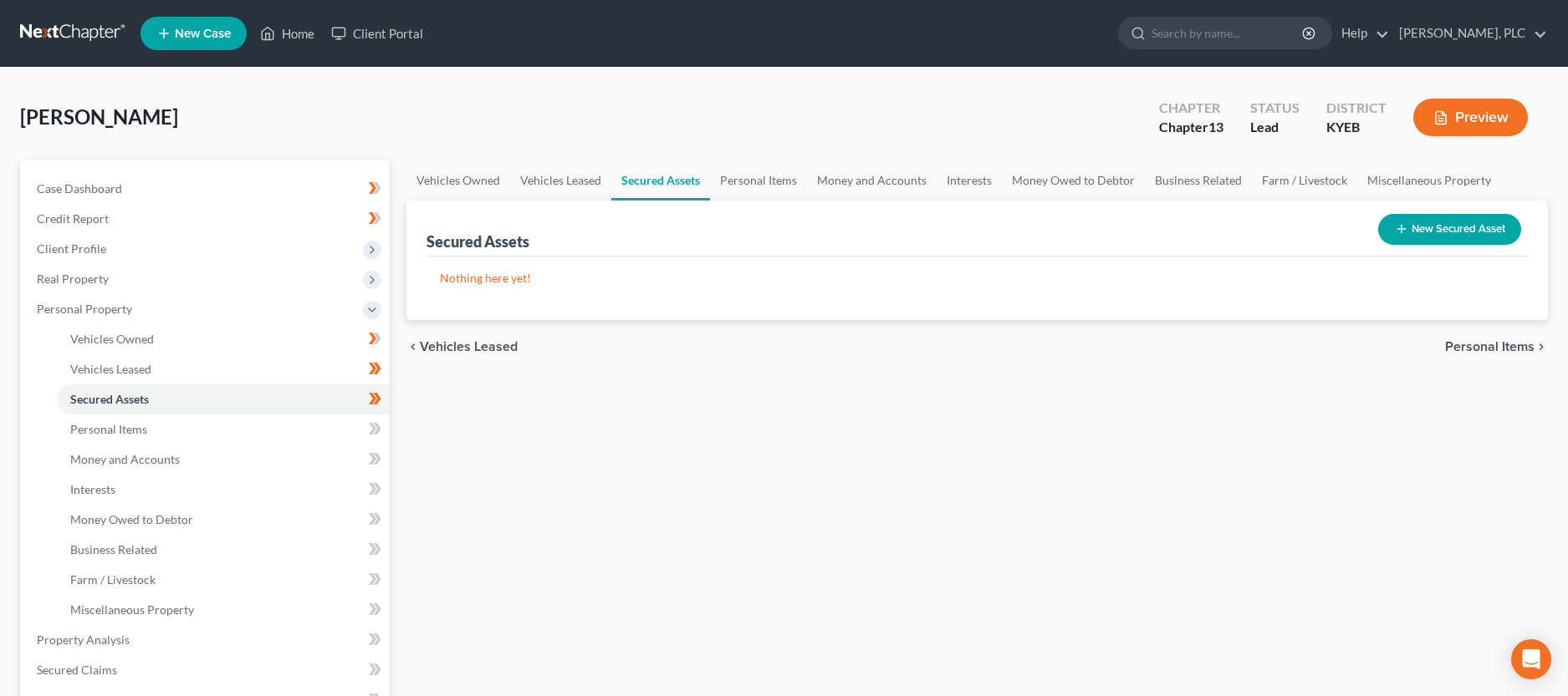
click at [1424, 223] on button "New Secured Asset" at bounding box center [1450, 230] width 143 height 31
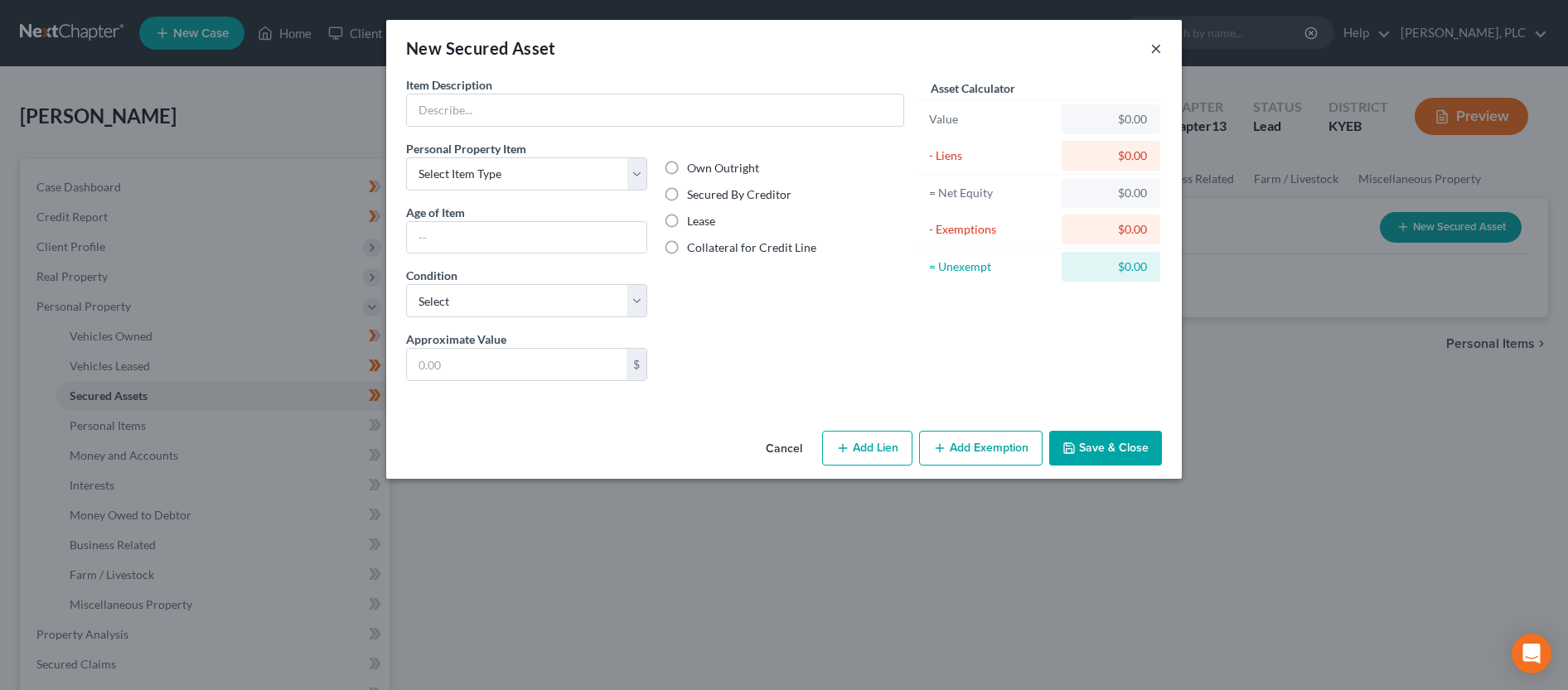
click at [1160, 52] on button "×" at bounding box center [1155, 47] width 11 height 20
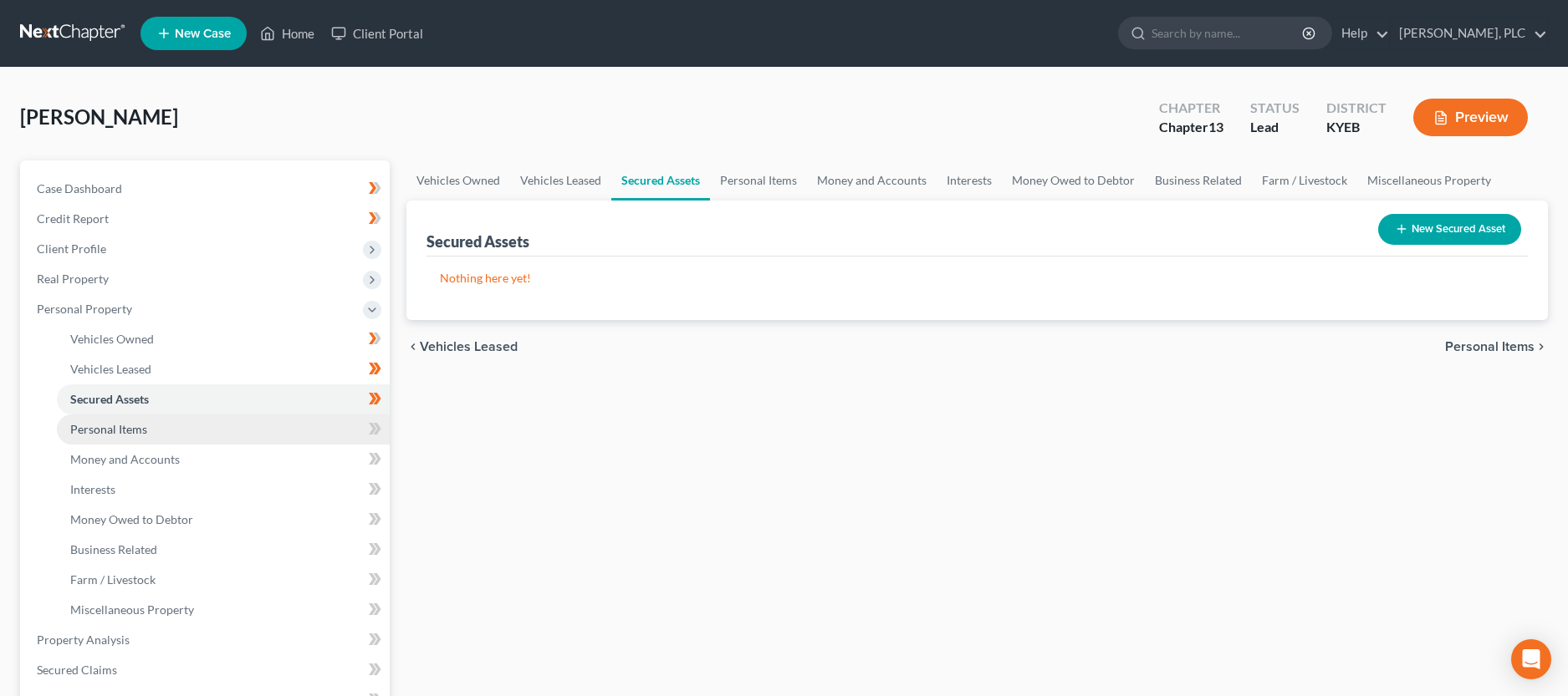
click at [173, 431] on link "Personal Items" at bounding box center [223, 429] width 333 height 30
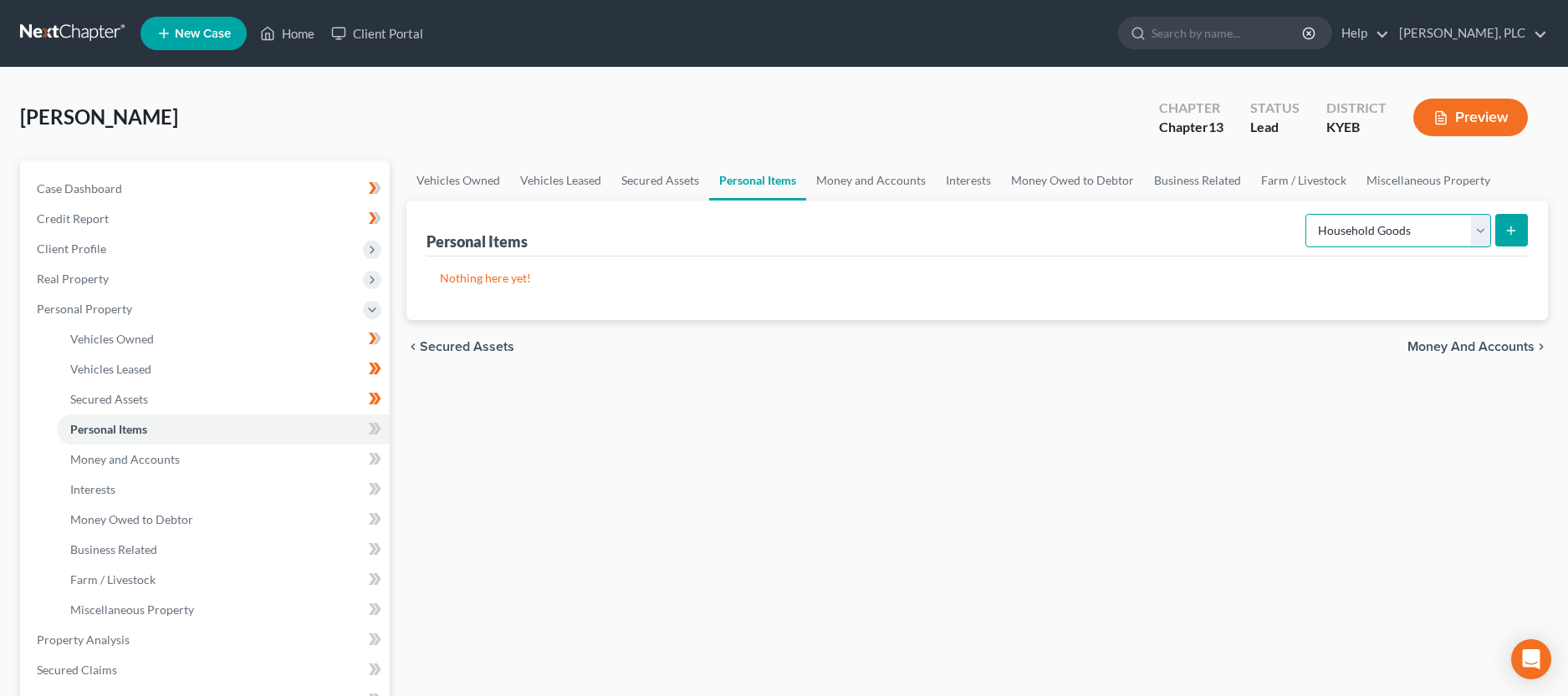
click option "Household Goods" at bounding box center [0, 0] width 0 height 0
click at [1510, 231] on line "submit" at bounding box center [1511, 231] width 8 height 0
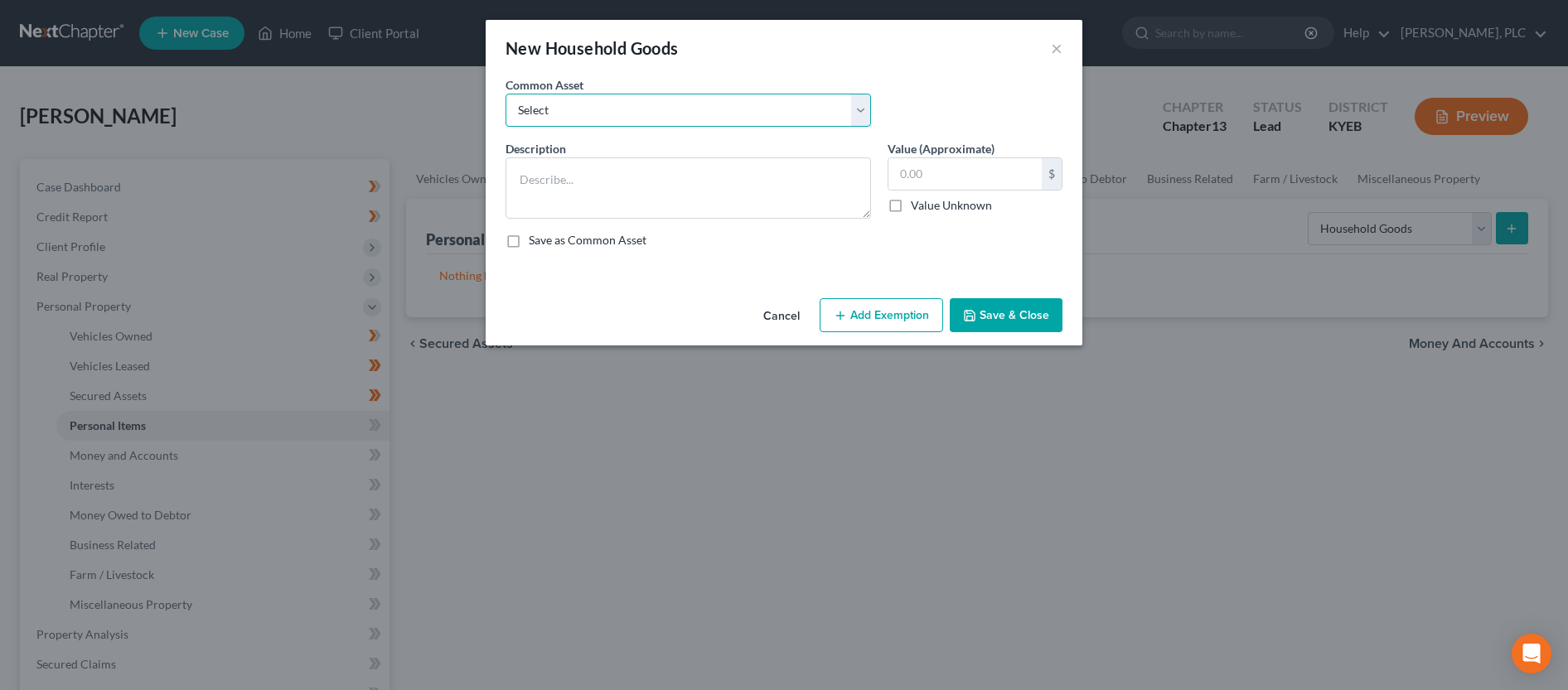
click at [505, 93] on select "Select Misc. Household Goods Misc Household Goods" at bounding box center [687, 110] width 365 height 33
click option "Misc. Household Goods" at bounding box center [0, 0] width 0 height 0
click at [893, 321] on button "Add Exemption" at bounding box center [881, 315] width 123 height 35
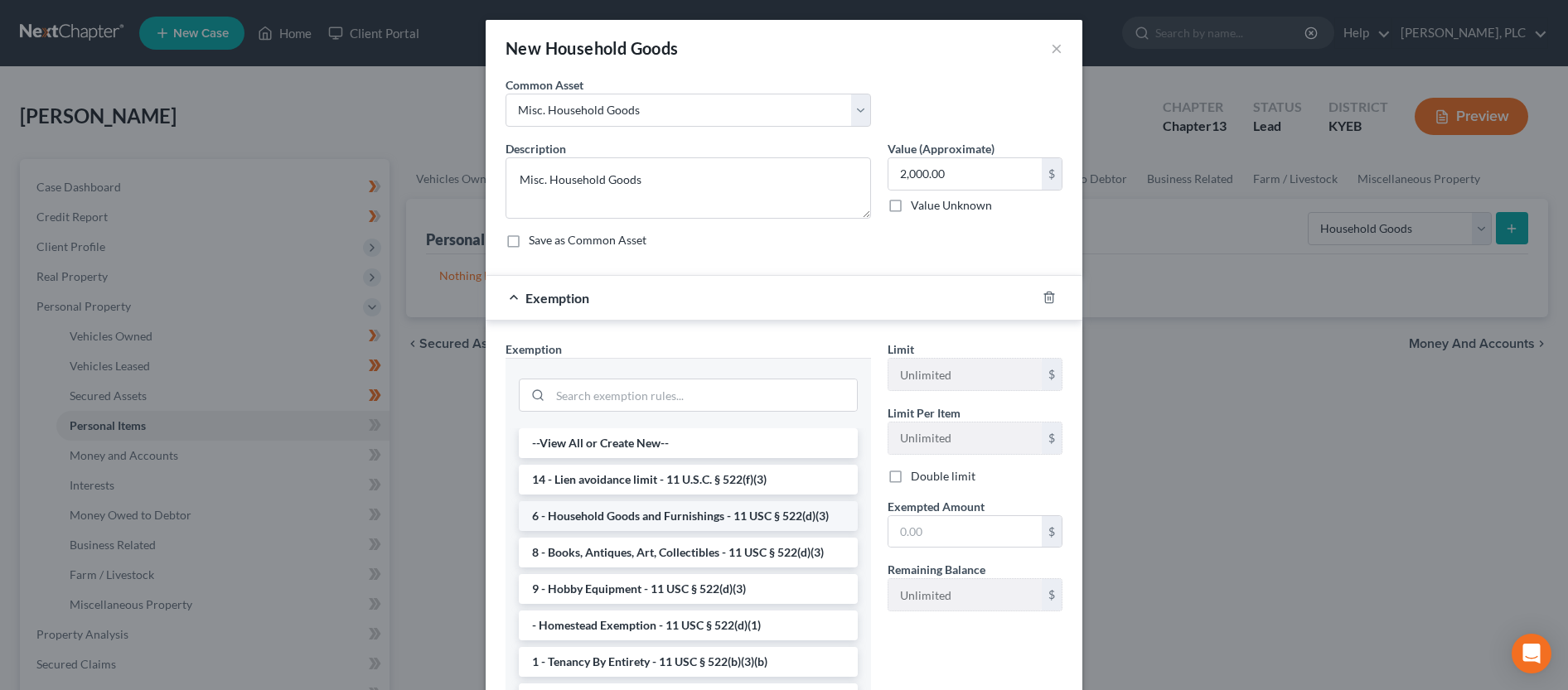
click at [674, 521] on li "6 - Household Goods and Furnishings - 11 USC § 522(d)(3)" at bounding box center [688, 516] width 339 height 30
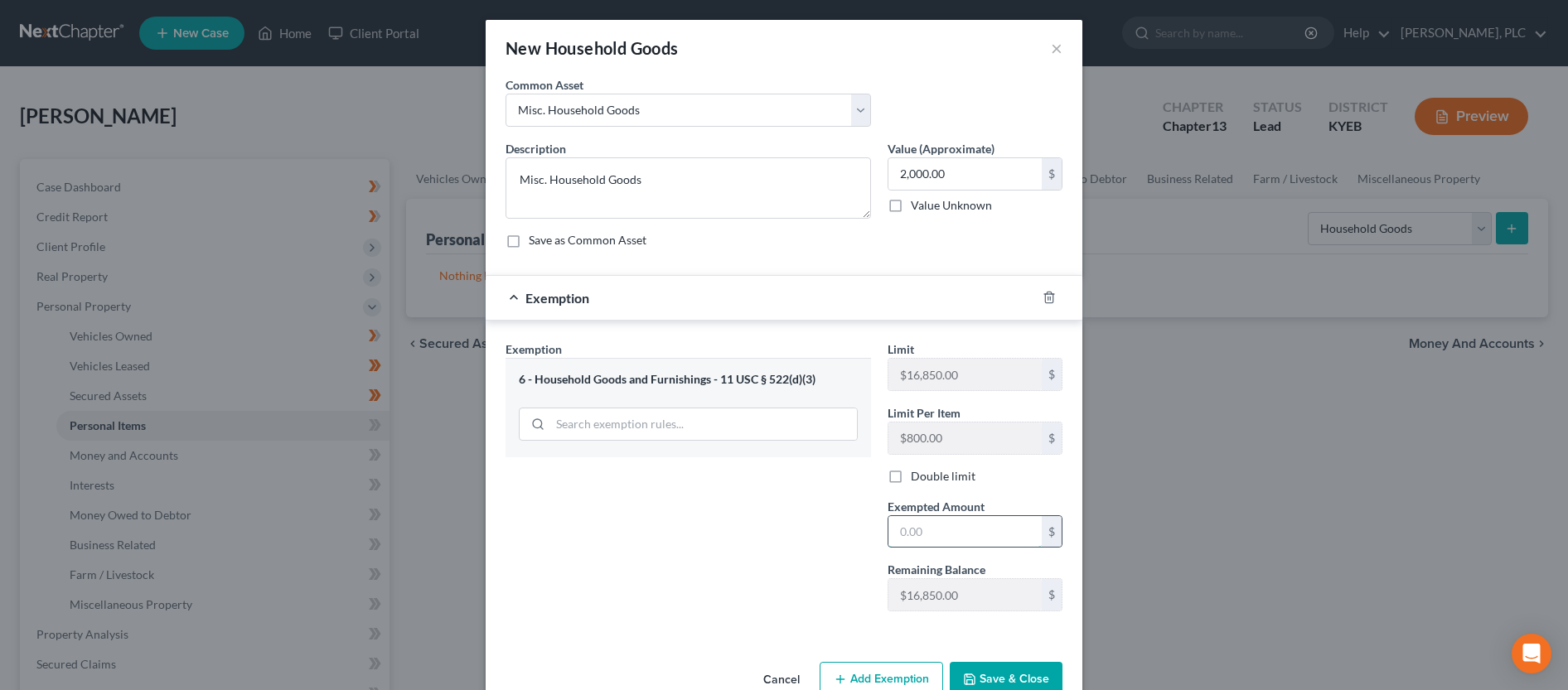
click at [968, 539] on input "text" at bounding box center [965, 532] width 154 height 31
click at [1002, 681] on button "Save & Close" at bounding box center [1006, 680] width 113 height 35
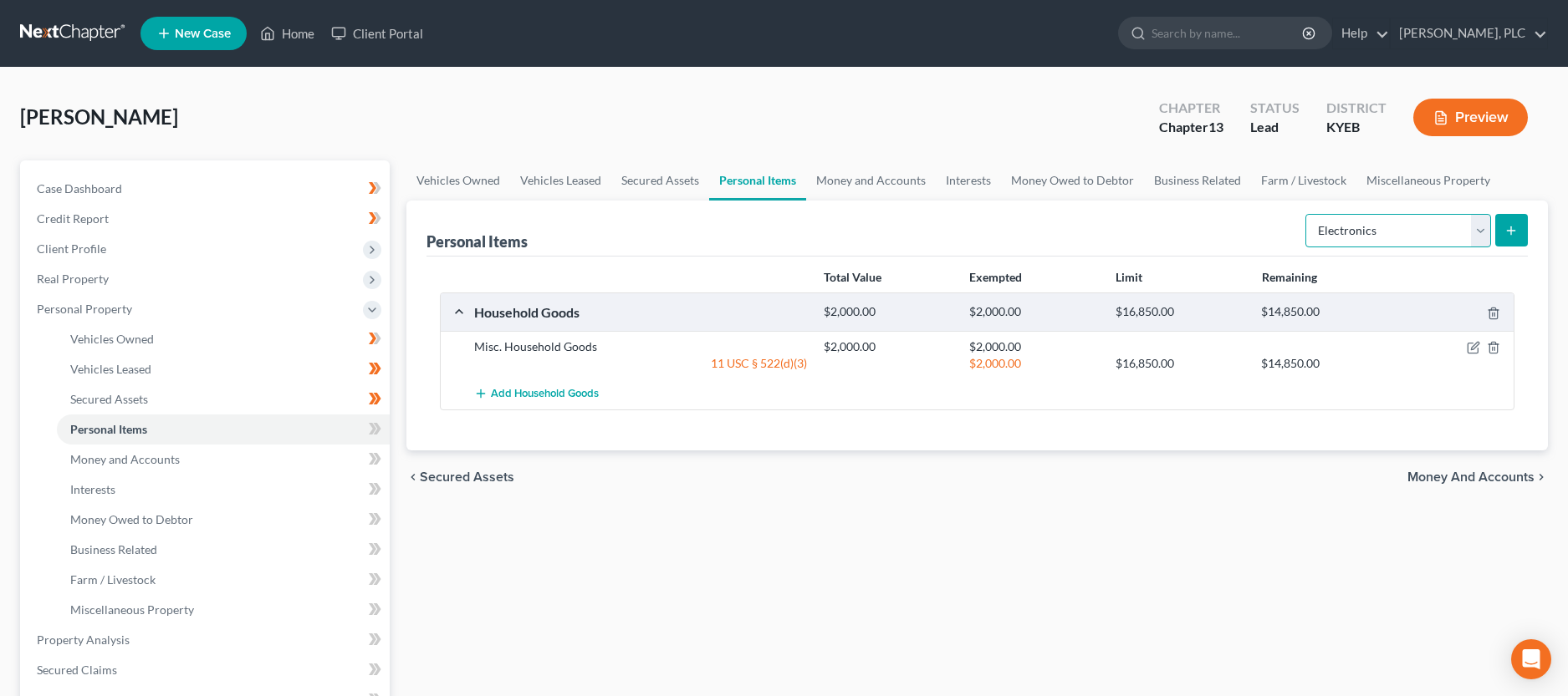
click option "Electronics" at bounding box center [0, 0] width 0 height 0
click at [1522, 230] on button "submit" at bounding box center [1511, 230] width 32 height 32
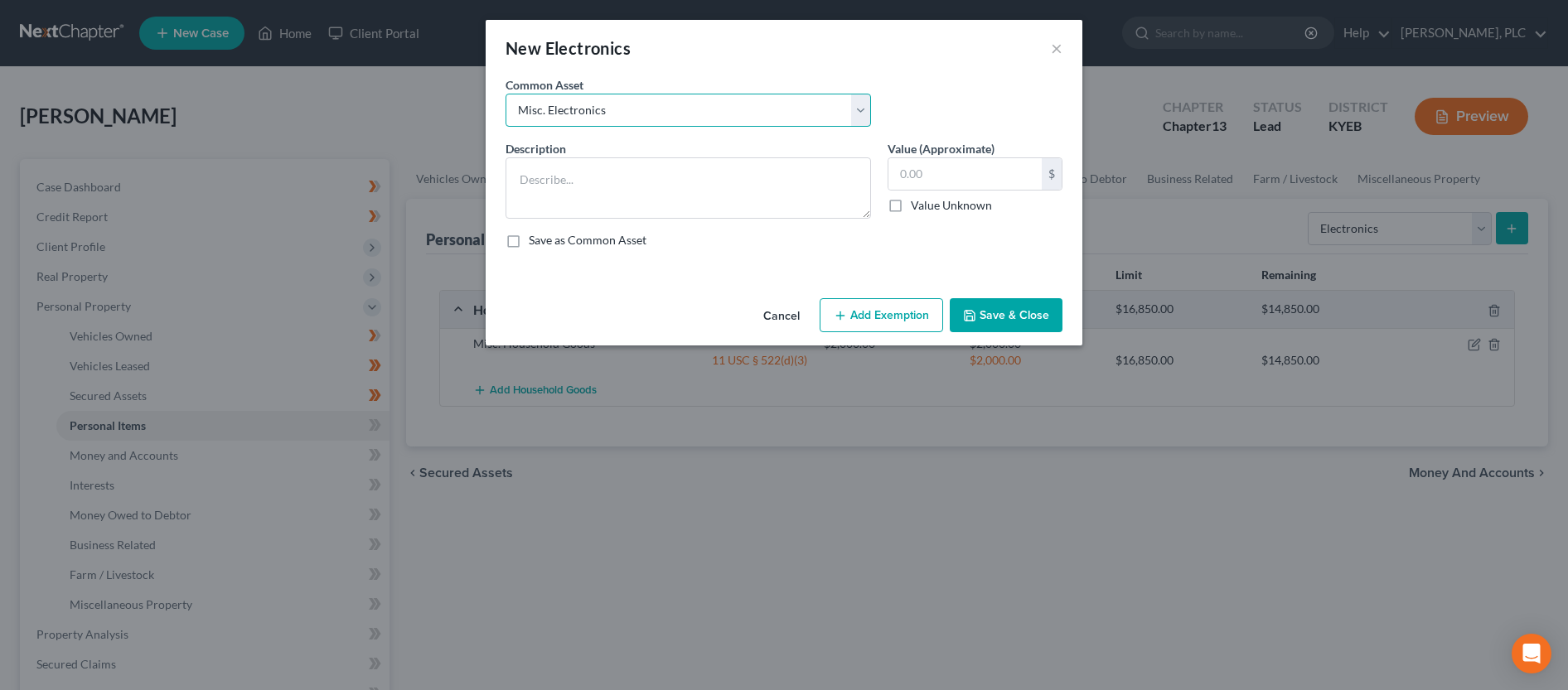
click option "Misc. Electronics" at bounding box center [0, 0] width 0 height 0
click at [872, 306] on button "Add Exemption" at bounding box center [881, 315] width 123 height 35
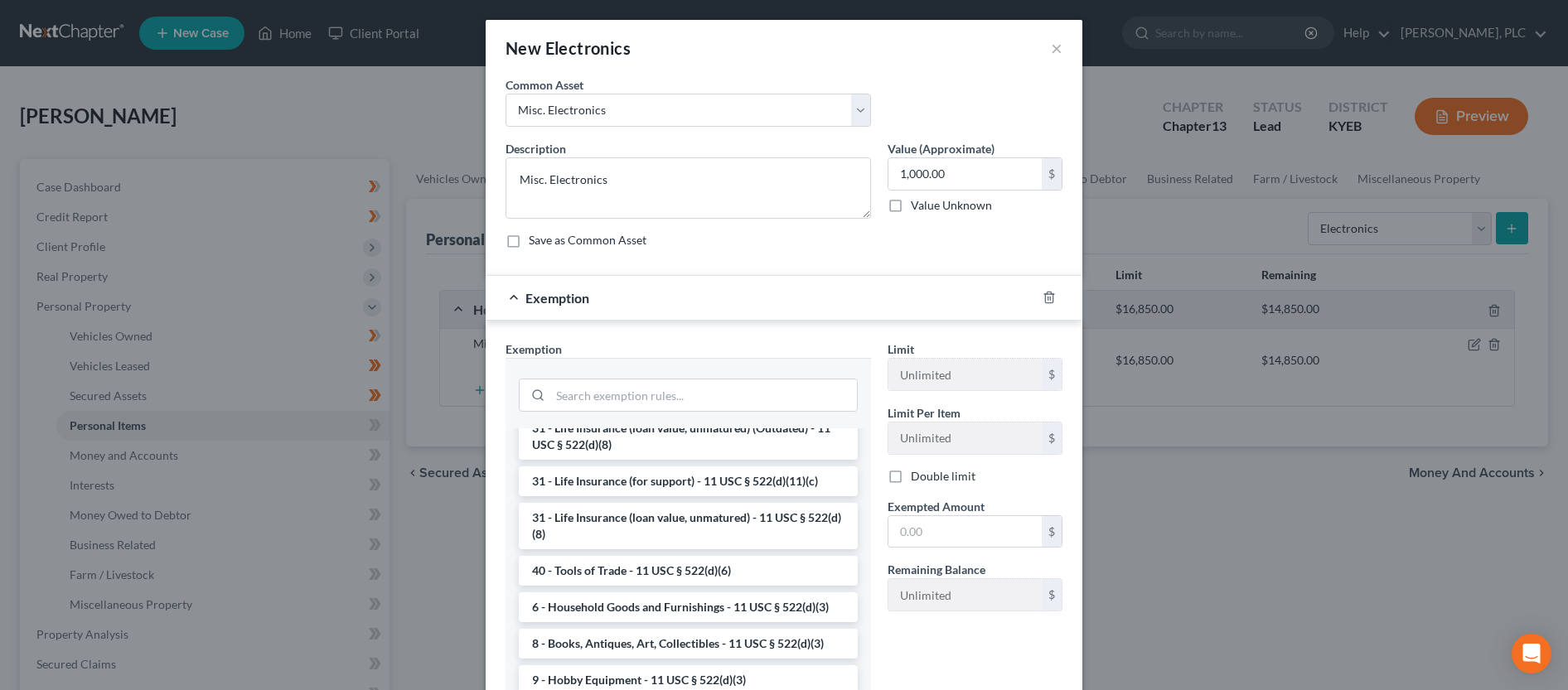
scroll to position [1352, 0]
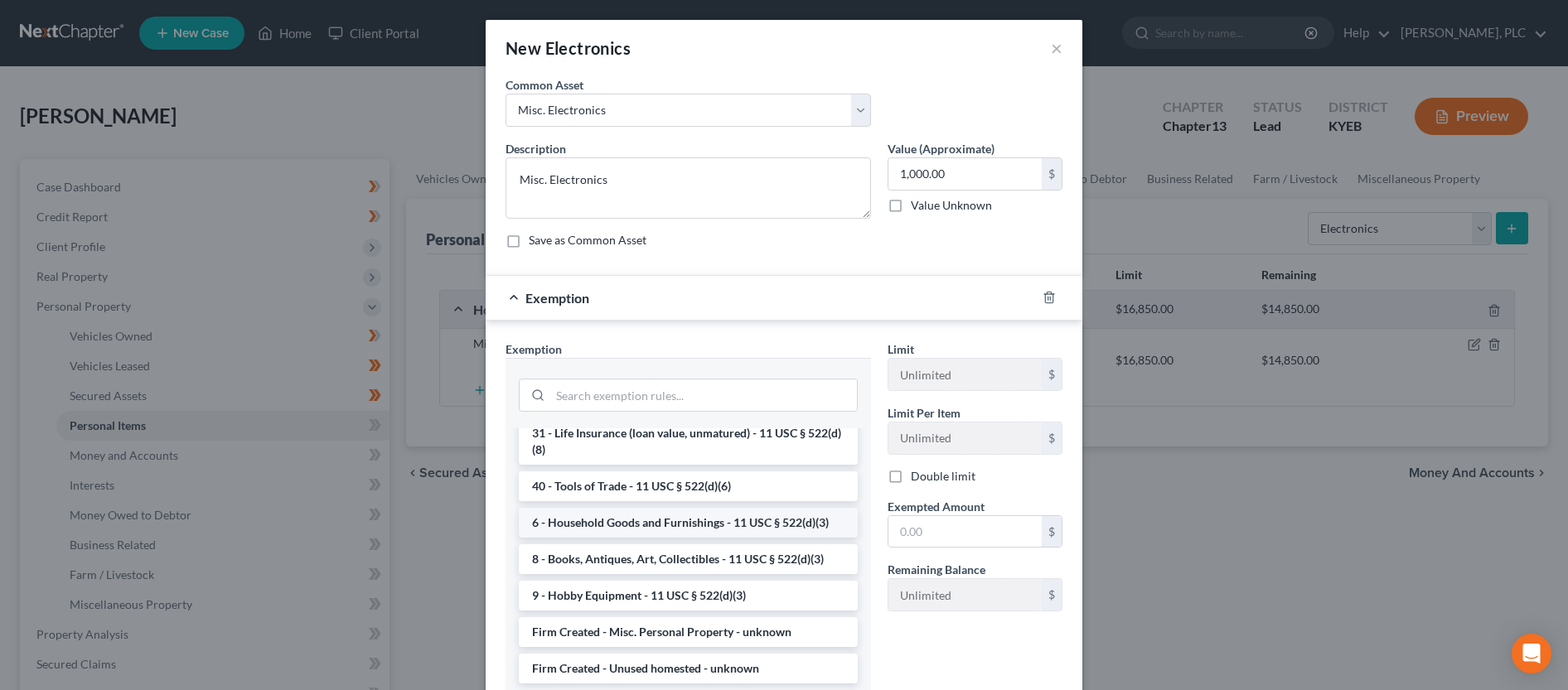
click at [668, 538] on li "6 - Household Goods and Furnishings - 11 USC § 522(d)(3)" at bounding box center [688, 522] width 339 height 30
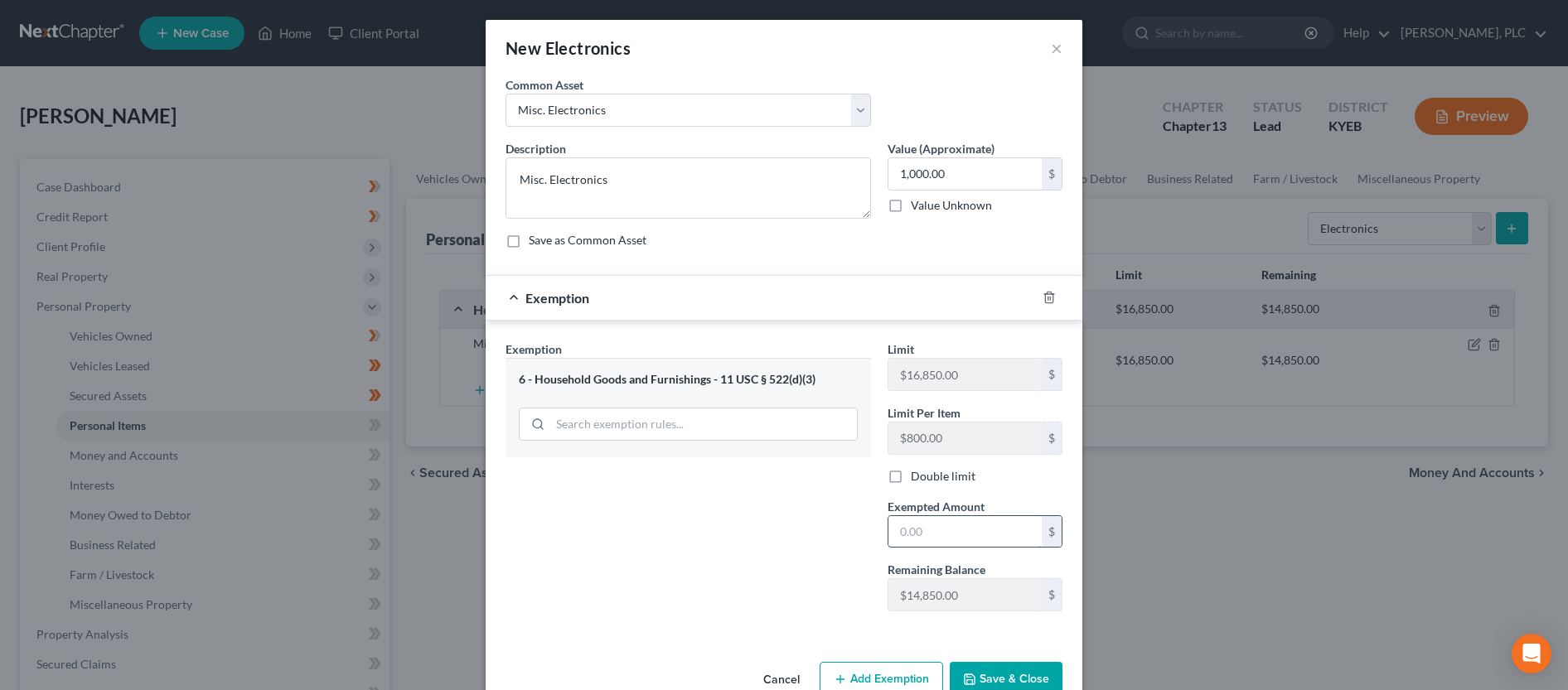
click at [924, 524] on input "text" at bounding box center [965, 532] width 154 height 31
click at [993, 669] on button "Save & Close" at bounding box center [1006, 680] width 113 height 35
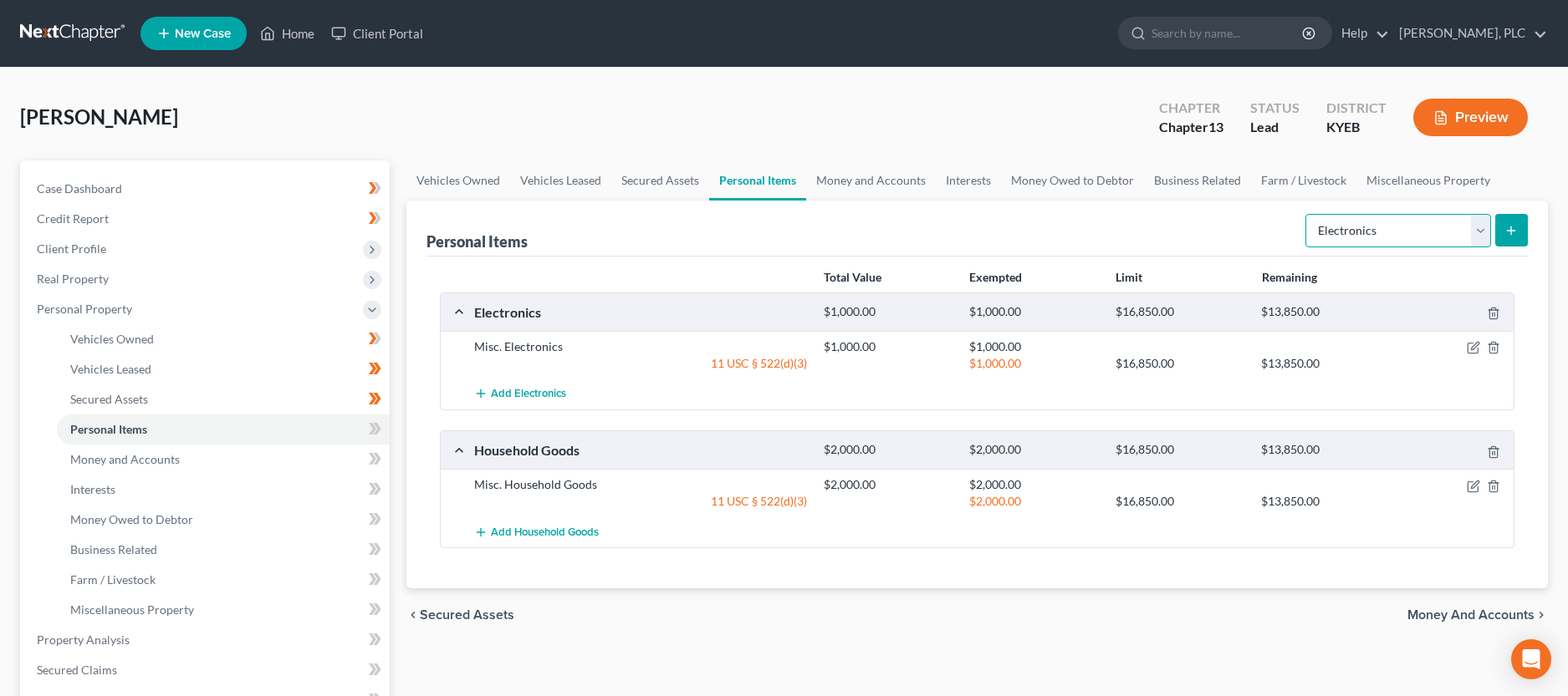
click at [1306, 214] on select "Select Item Type Clothing Collectibles Of Value Electronics Firearms Household …" at bounding box center [1398, 231] width 186 height 33
click option "Clothing" at bounding box center [0, 0] width 0 height 0
click option "Jewelry" at bounding box center [0, 0] width 0 height 0
click at [1531, 226] on div "Personal Items Select Item Type Clothing Collectibles Of Value Electronics Fire…" at bounding box center [977, 394] width 1142 height 388
click at [1519, 232] on button "submit" at bounding box center [1511, 230] width 32 height 32
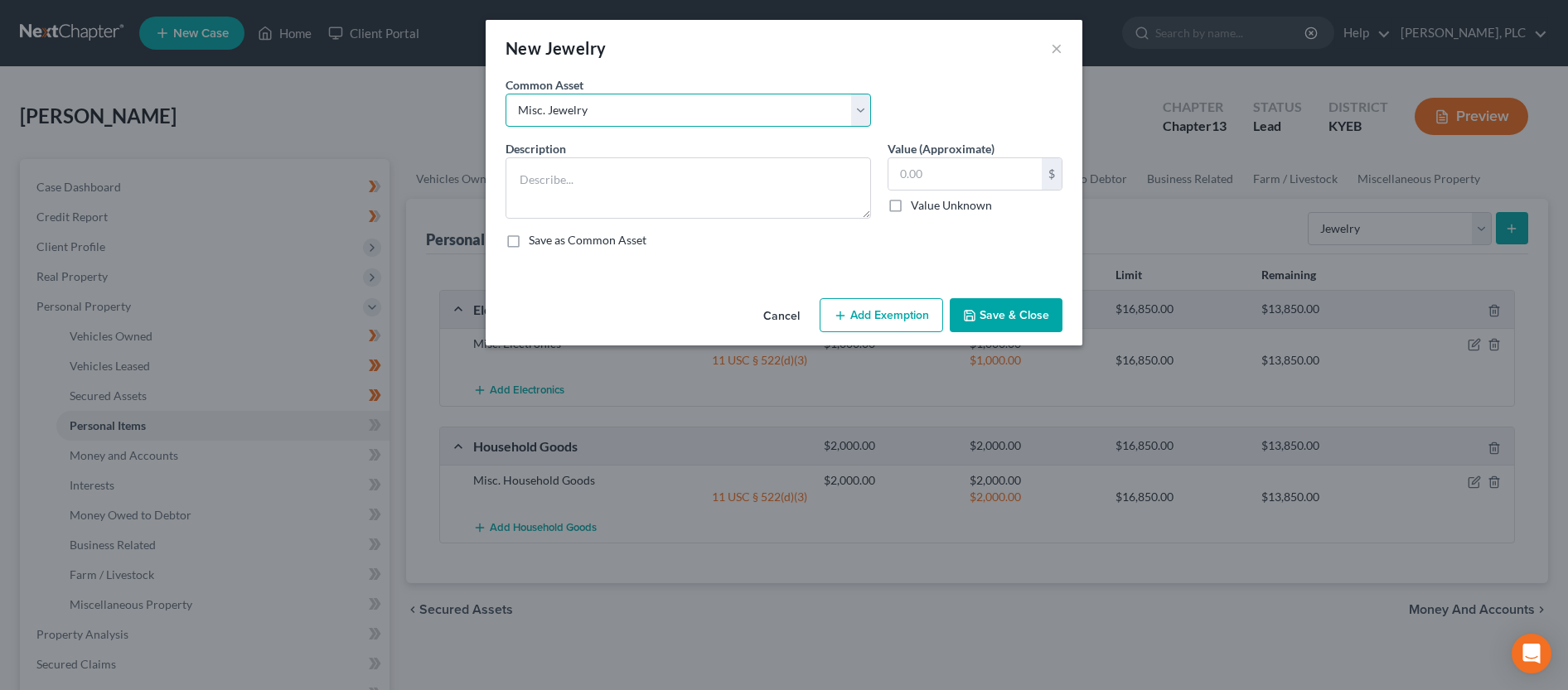
click option "Misc. Jewelry" at bounding box center [0, 0] width 0 height 0
drag, startPoint x: 901, startPoint y: 178, endPoint x: 919, endPoint y: 174, distance: 18.4
click at [919, 174] on input "500.00" at bounding box center [965, 174] width 154 height 31
click at [900, 319] on button "Add Exemption" at bounding box center [881, 315] width 123 height 35
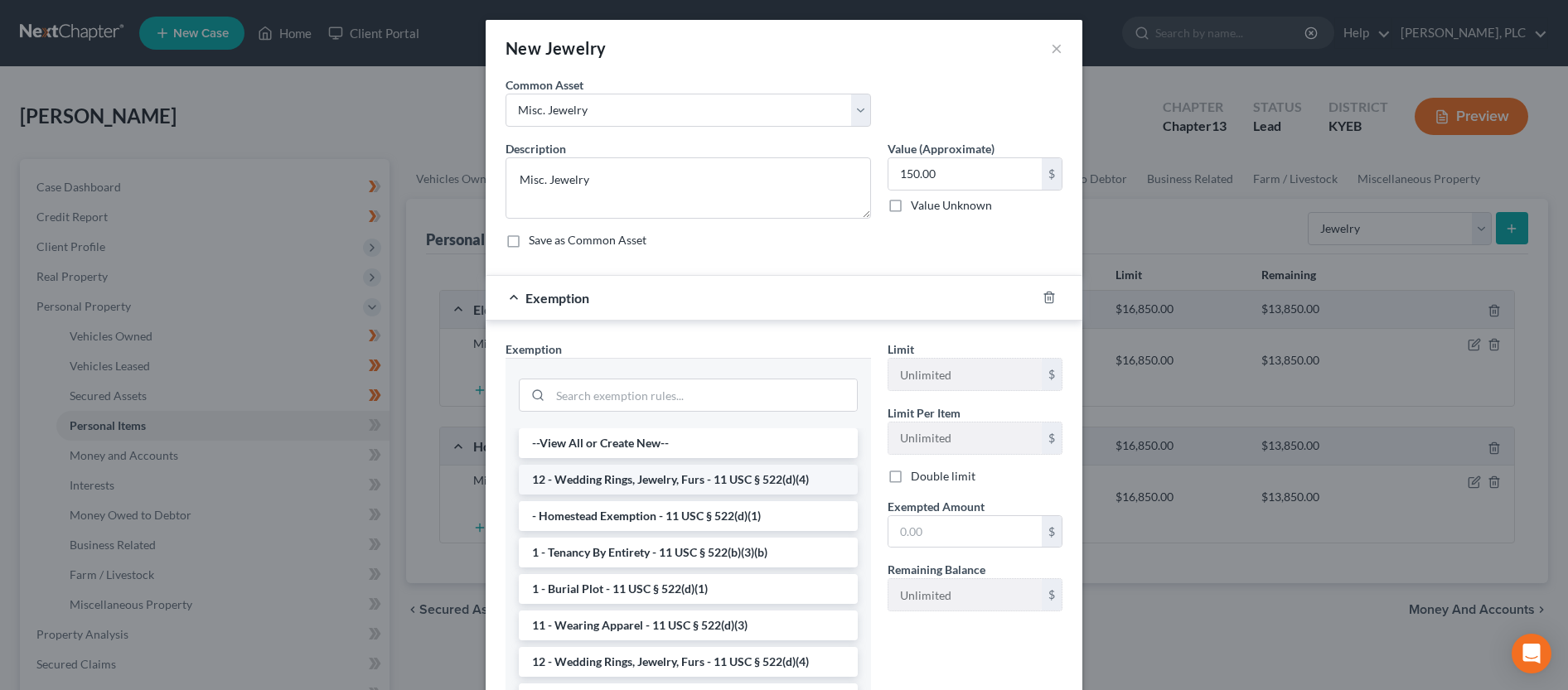
click at [671, 485] on li "12 - Wedding Rings, Jewelry, Furs - 11 USC § 522(d)(4)" at bounding box center [688, 479] width 339 height 30
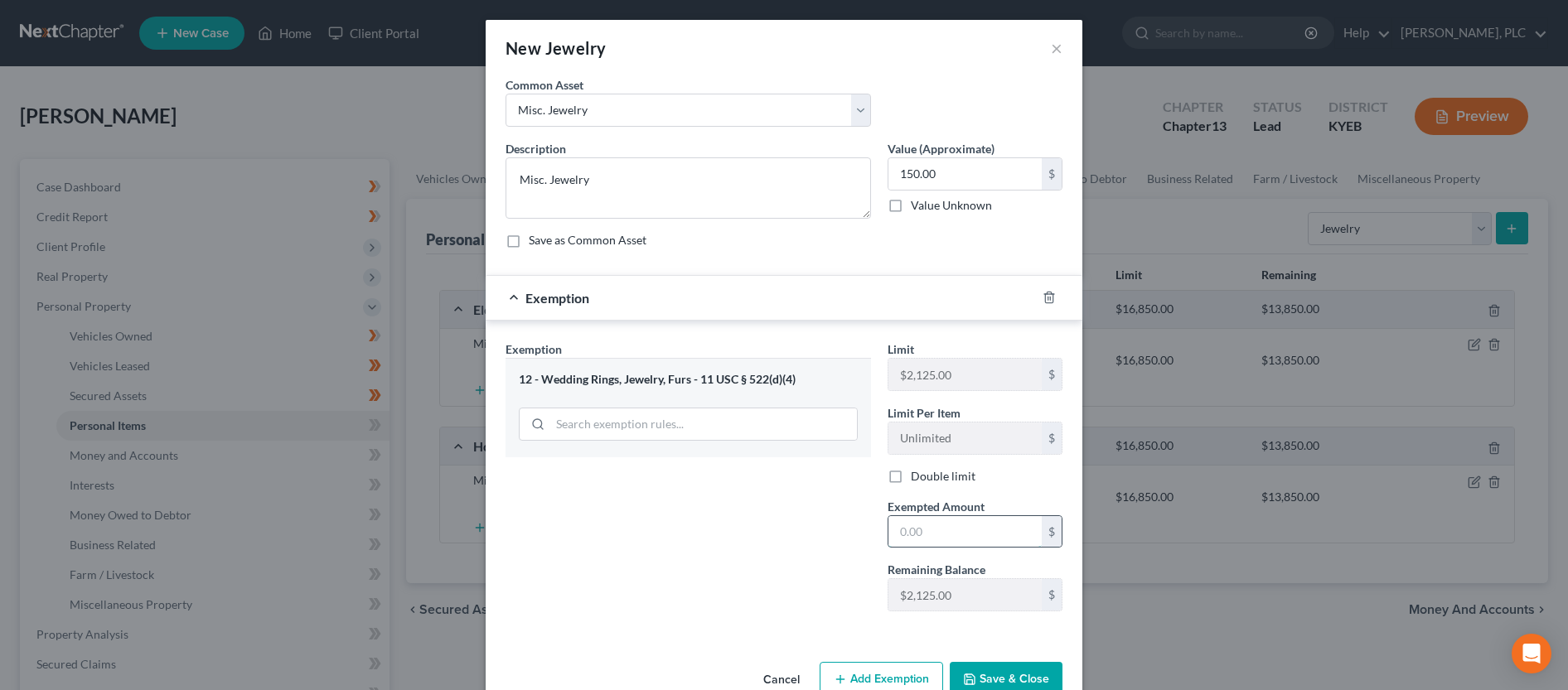
click at [923, 530] on input "text" at bounding box center [965, 532] width 154 height 31
click at [991, 671] on button "Save & Close" at bounding box center [1006, 680] width 113 height 35
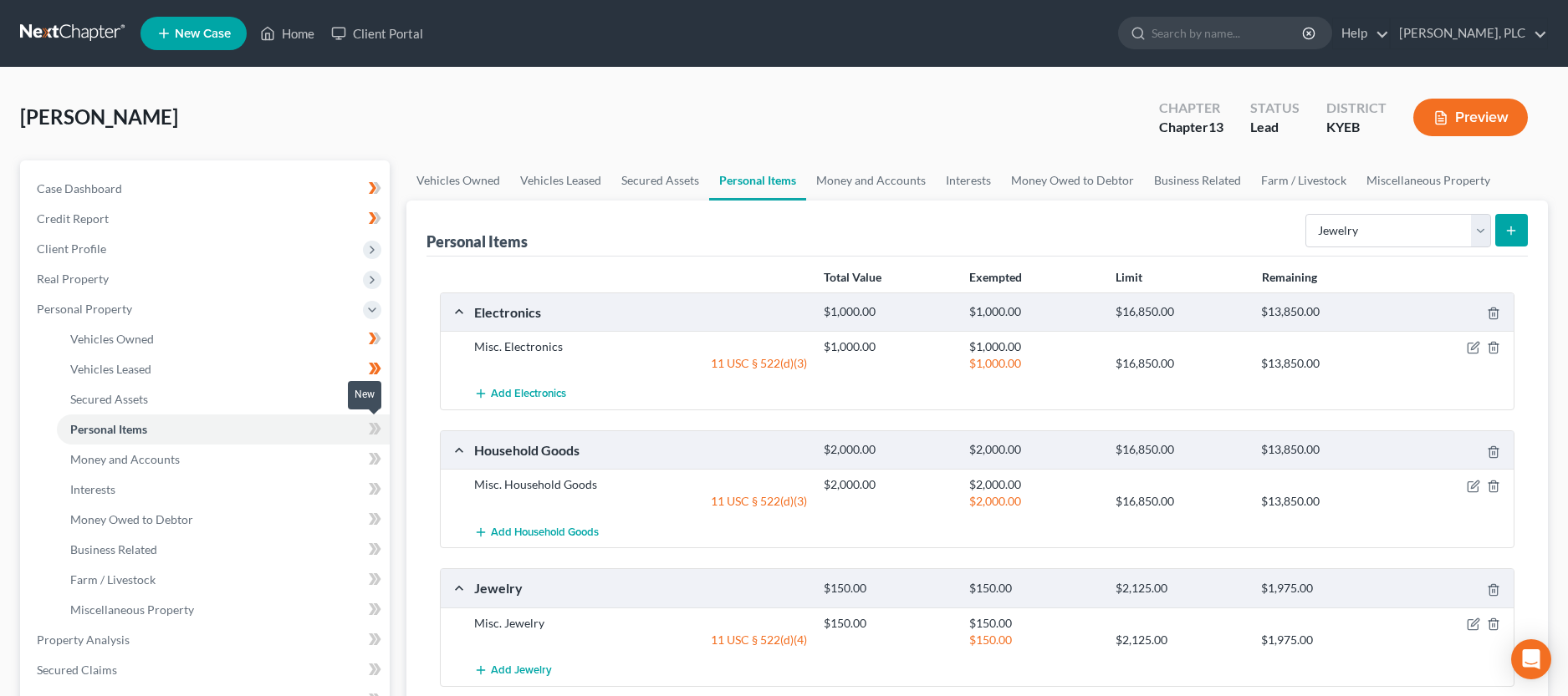
click at [364, 429] on span at bounding box center [376, 431] width 30 height 25
click at [349, 456] on link "Money and Accounts" at bounding box center [223, 460] width 333 height 30
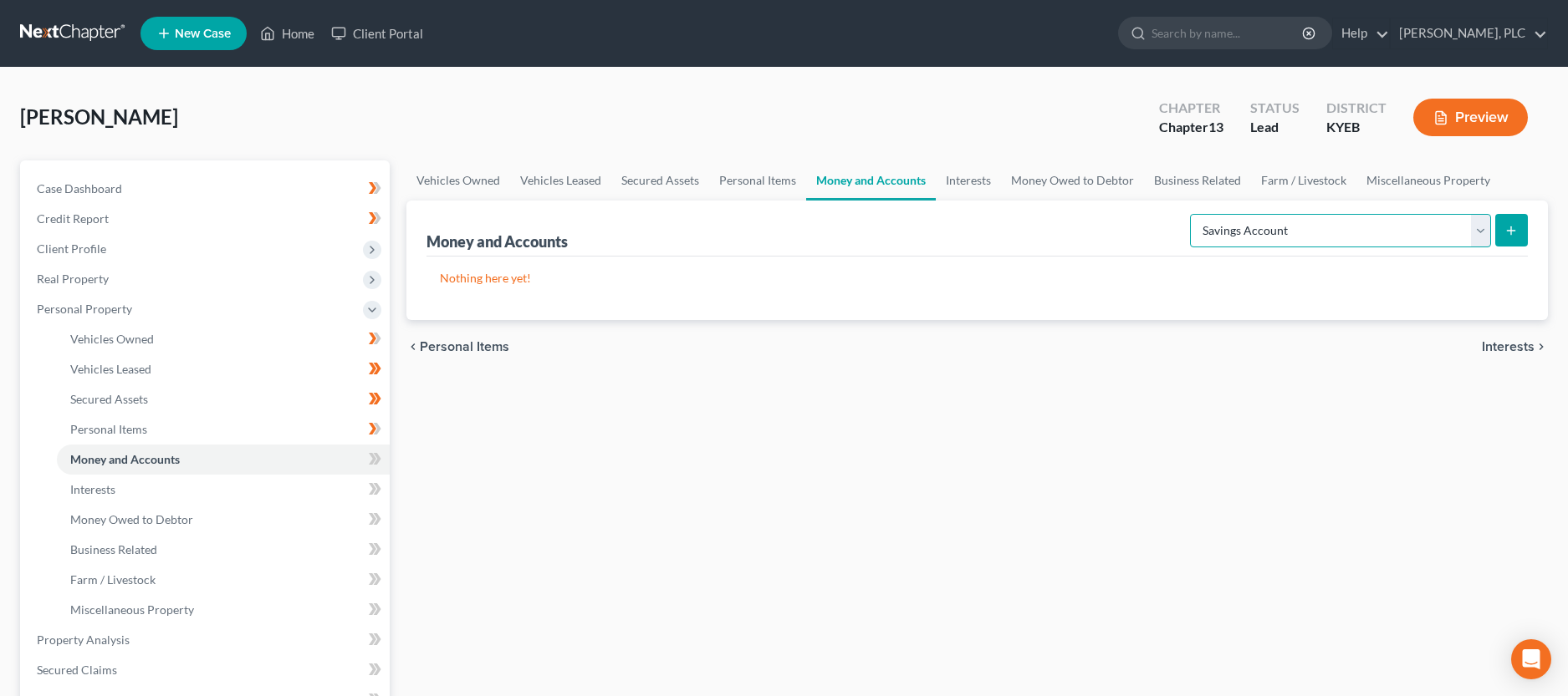
click option "Savings Account" at bounding box center [0, 0] width 0 height 0
click at [1516, 238] on button "submit" at bounding box center [1511, 230] width 32 height 32
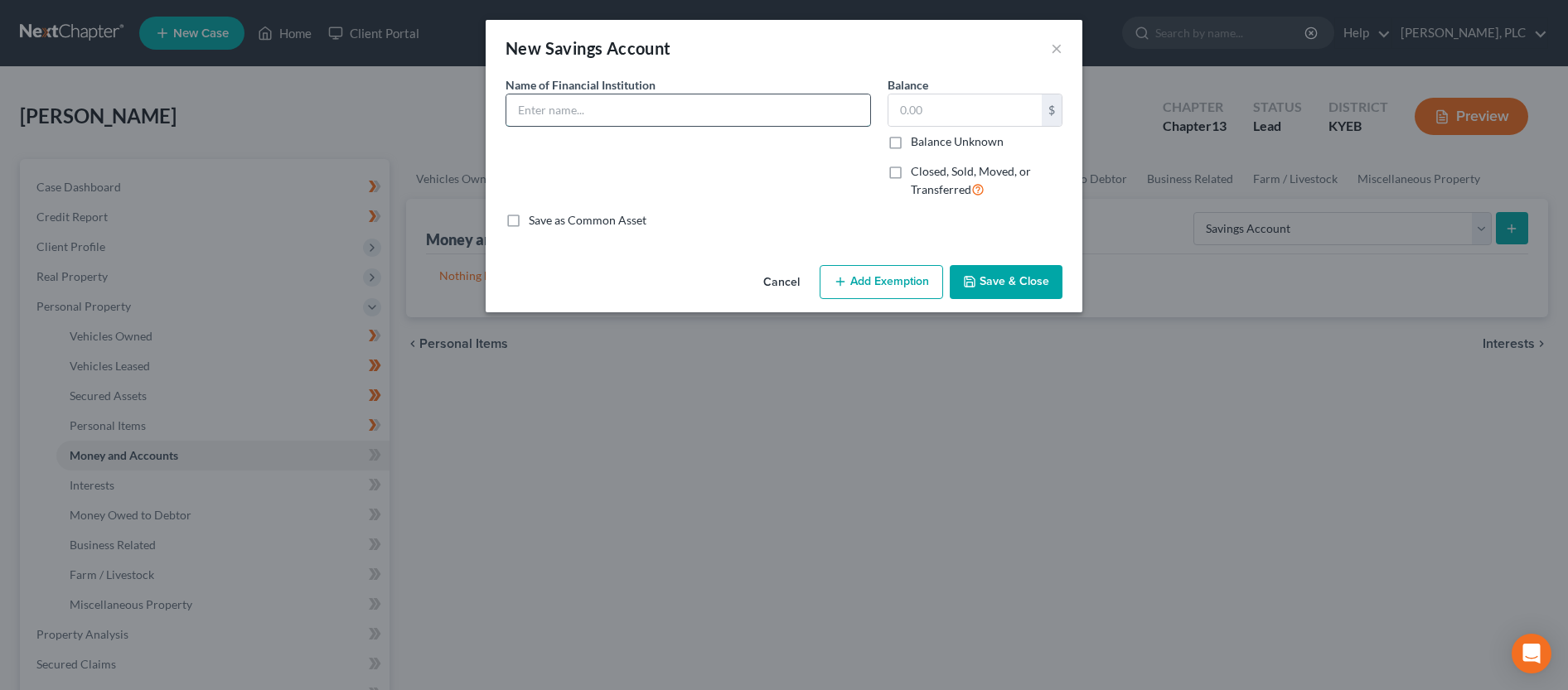
click at [677, 109] on input "text" at bounding box center [687, 110] width 364 height 31
click at [896, 293] on button "Add Exemption" at bounding box center [881, 282] width 123 height 35
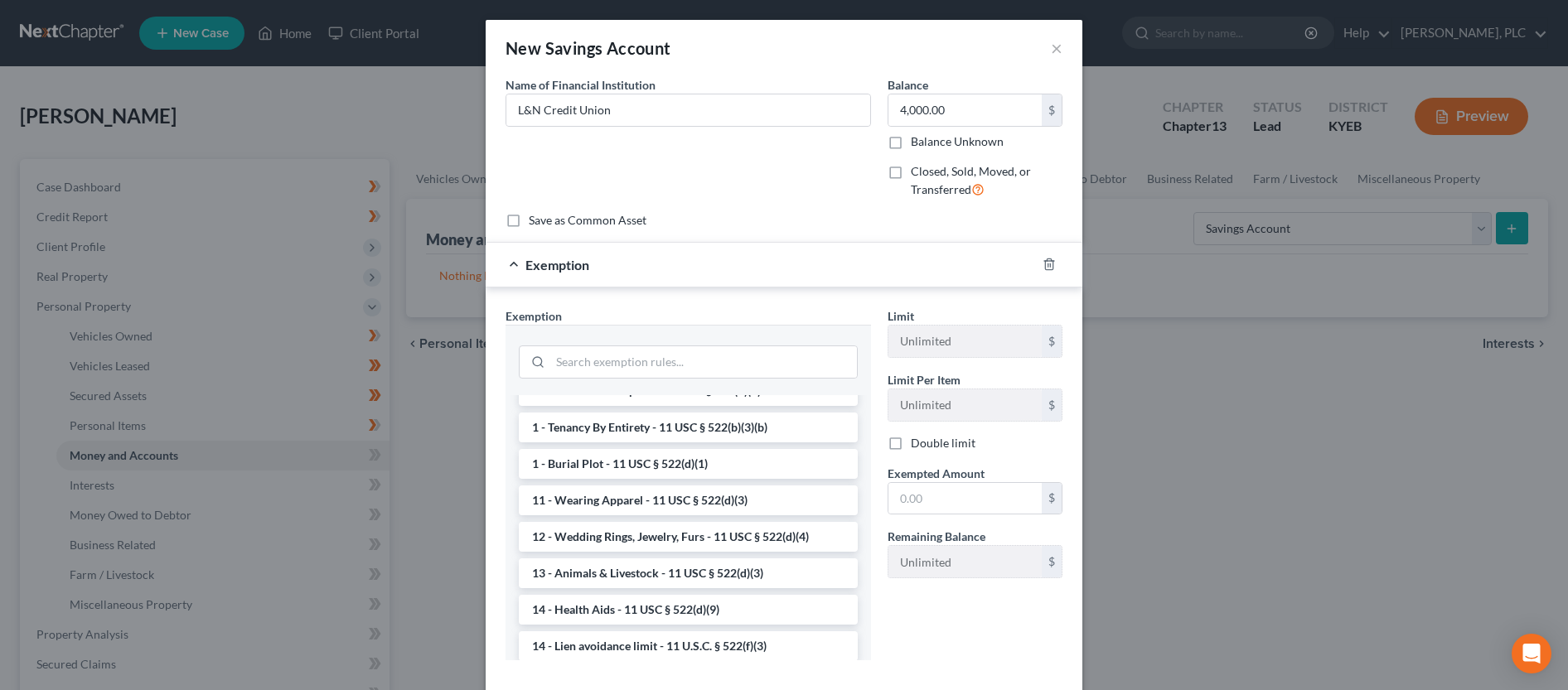
scroll to position [339, 0]
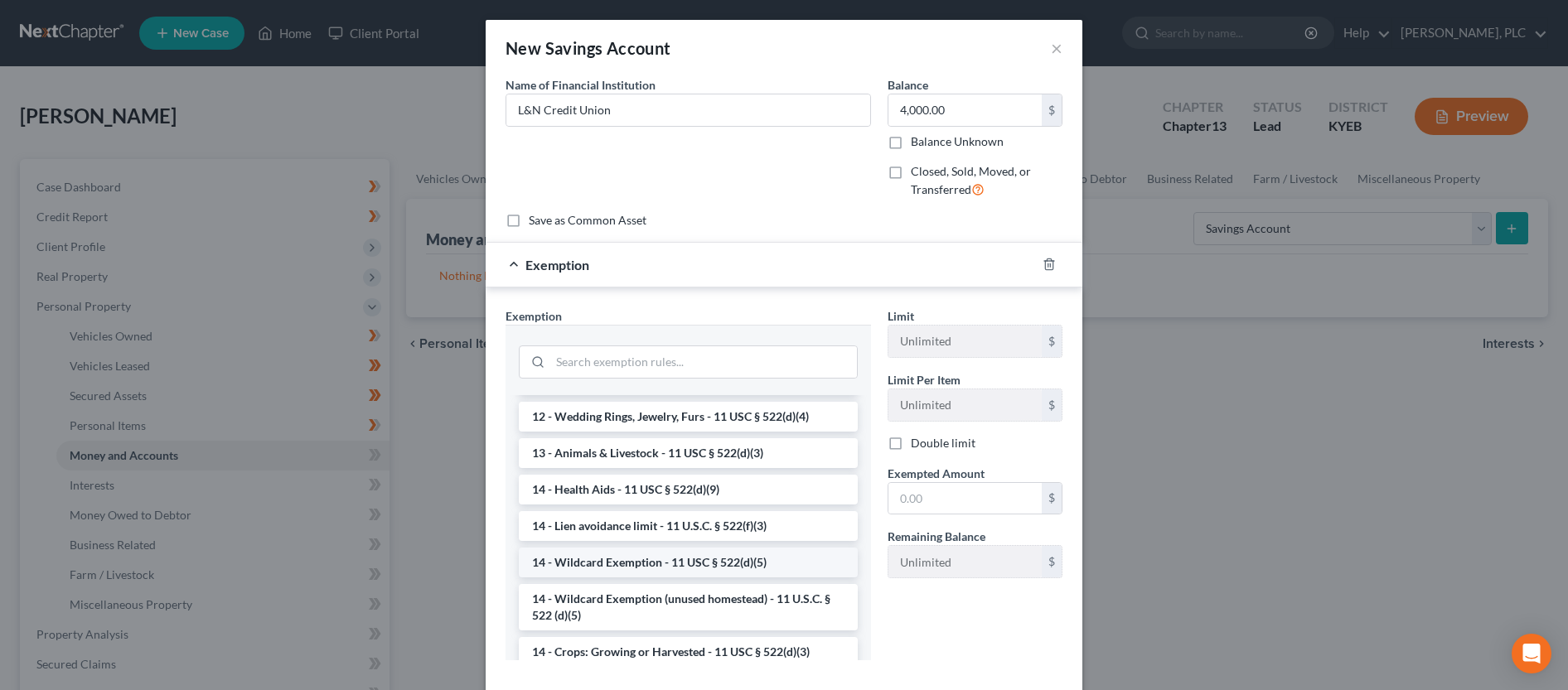
click at [740, 578] on li "14 - Wildcard Exemption - 11 USC § 522(d)(5)" at bounding box center [688, 562] width 339 height 30
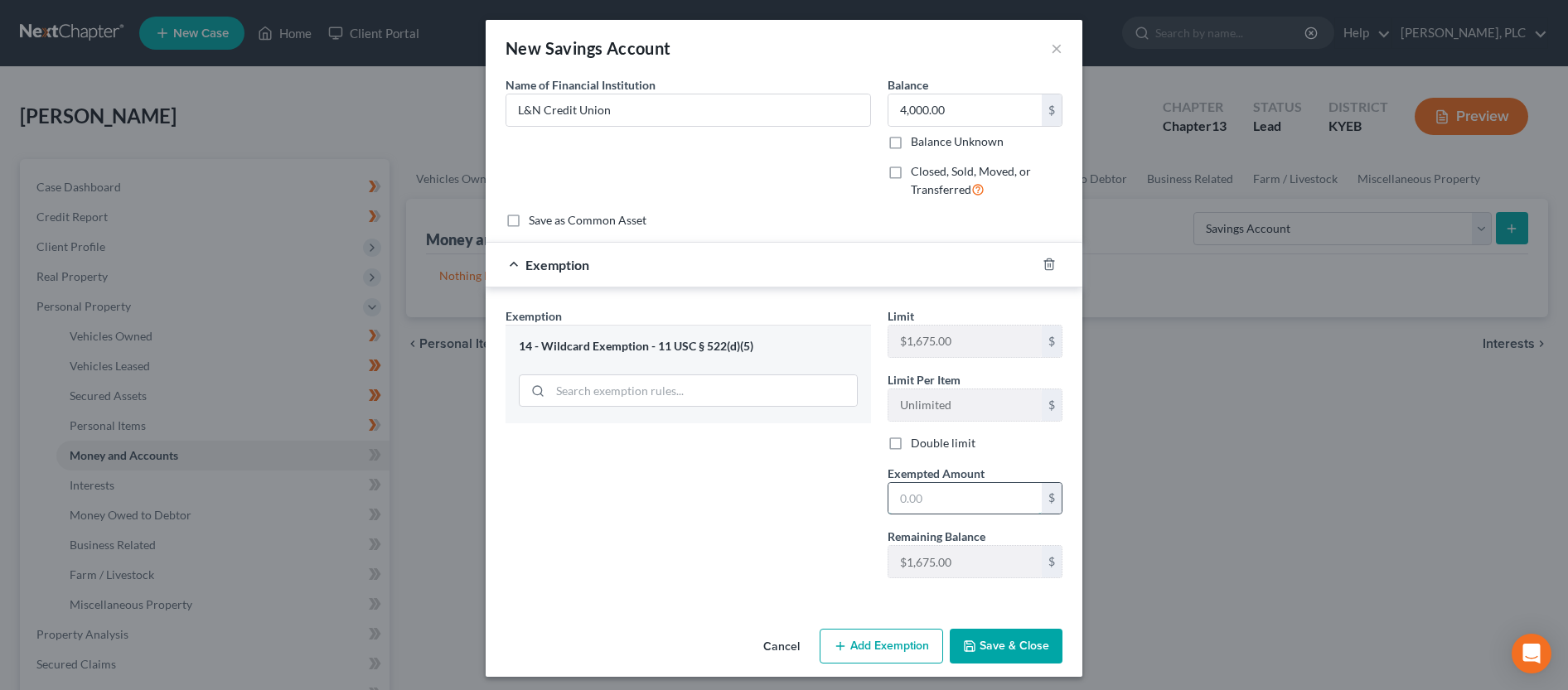
click at [968, 490] on input "text" at bounding box center [965, 498] width 154 height 31
click at [996, 653] on button "Save & Close" at bounding box center [1006, 646] width 113 height 35
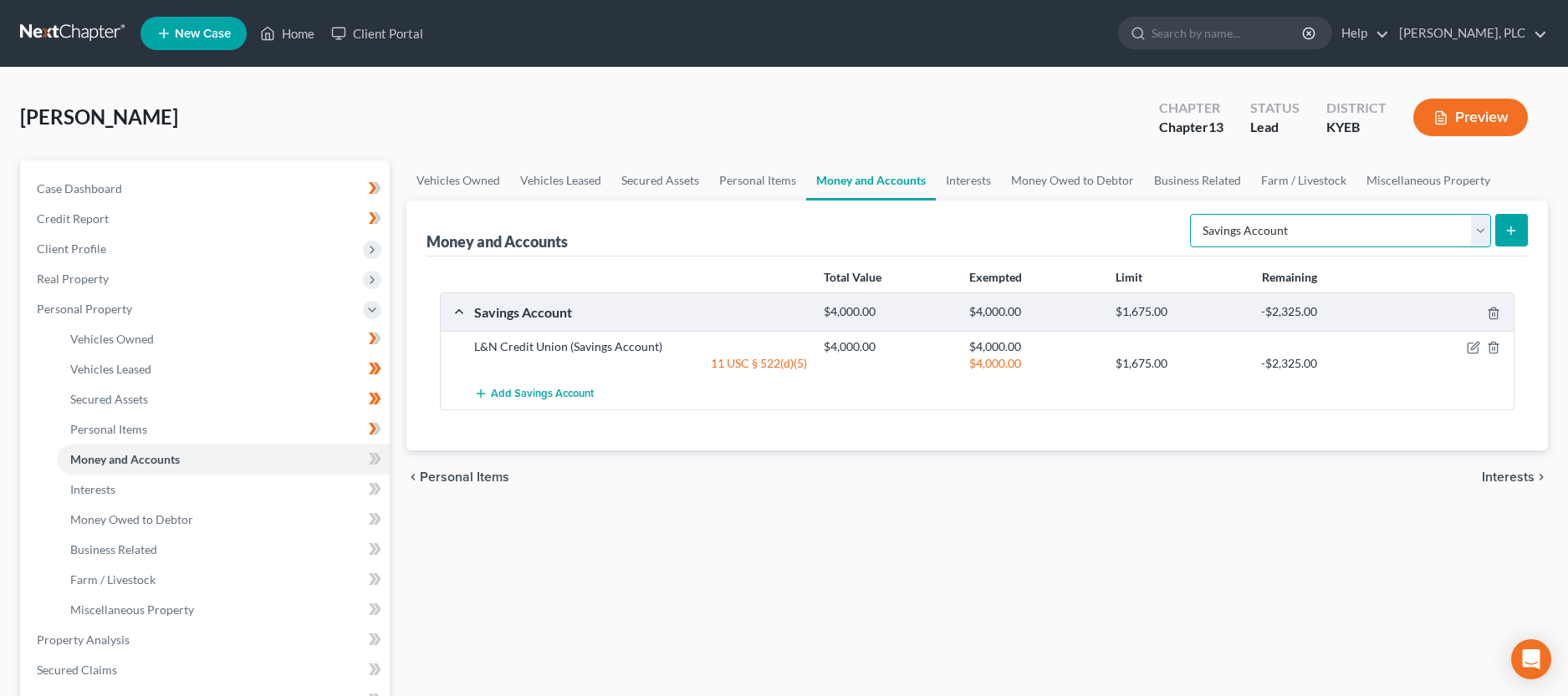
click at [1191, 214] on select "Select Account Type Brokerage Cash on Hand Certificates of Deposit Checking Acc…" at bounding box center [1341, 231] width 301 height 33
click option "Checking Account" at bounding box center [0, 0] width 0 height 0
click at [1513, 235] on icon "submit" at bounding box center [1510, 230] width 13 height 13
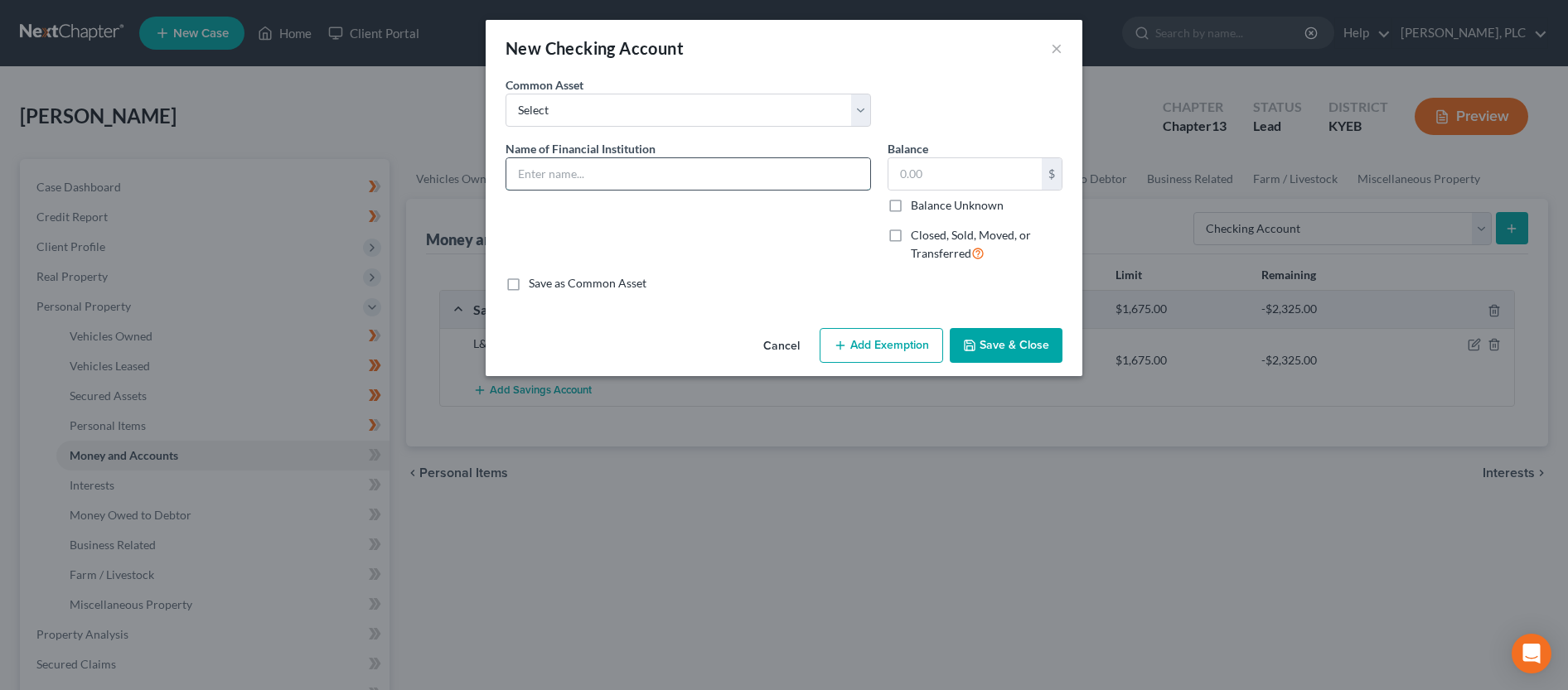
click at [571, 168] on input "text" at bounding box center [687, 174] width 364 height 31
click at [919, 358] on button "Add Exemption" at bounding box center [881, 345] width 123 height 35
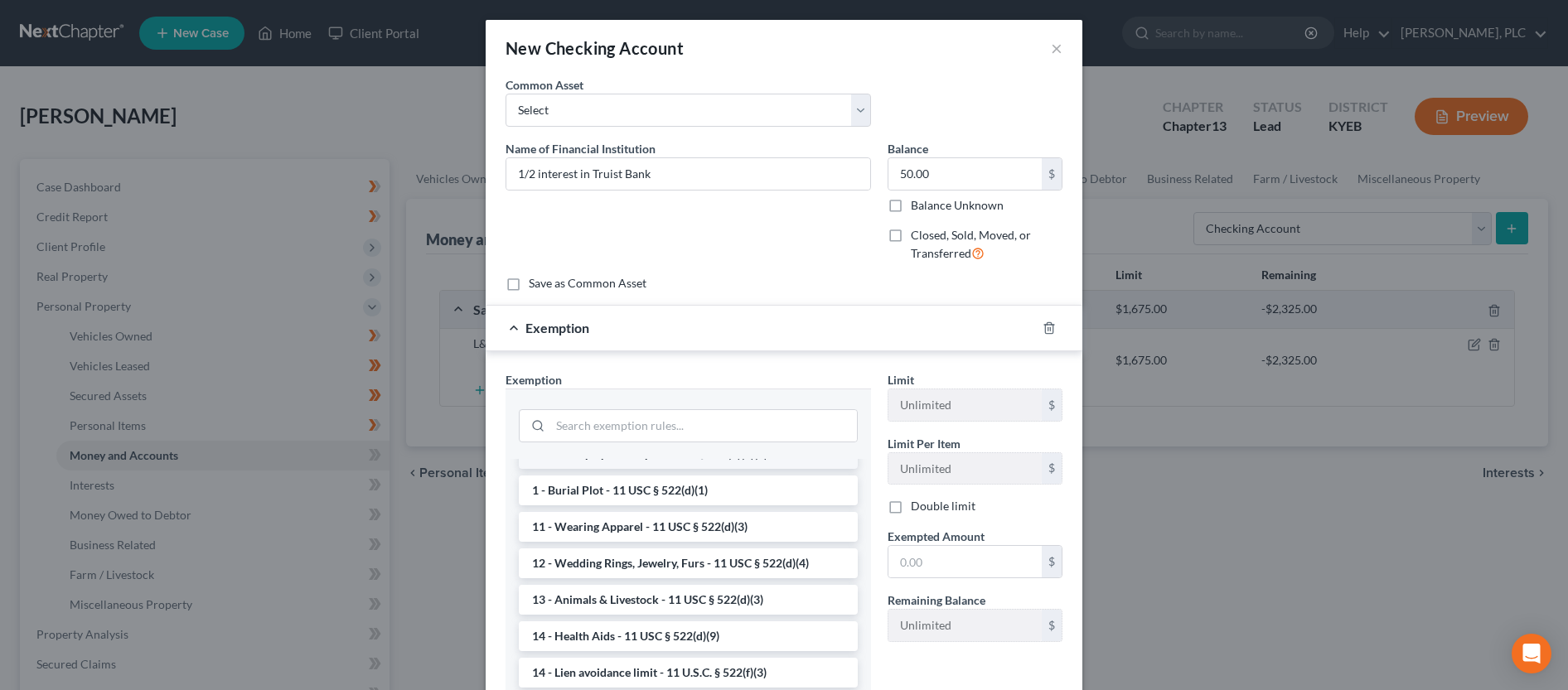
scroll to position [254, 0]
click at [756, 636] on li "14 - Wildcard Exemption - 11 USC § 522(d)(5)" at bounding box center [688, 638] width 339 height 30
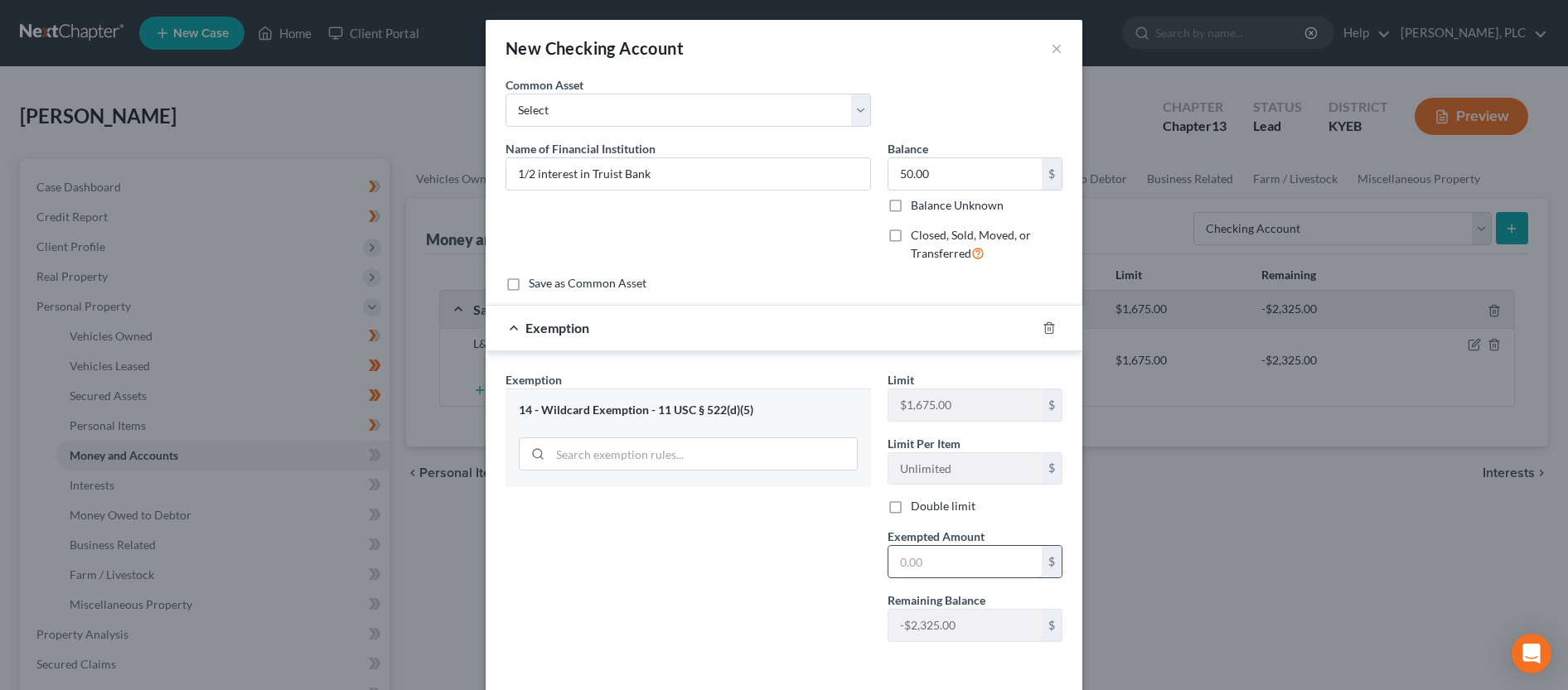
click at [958, 560] on input "text" at bounding box center [965, 561] width 154 height 31
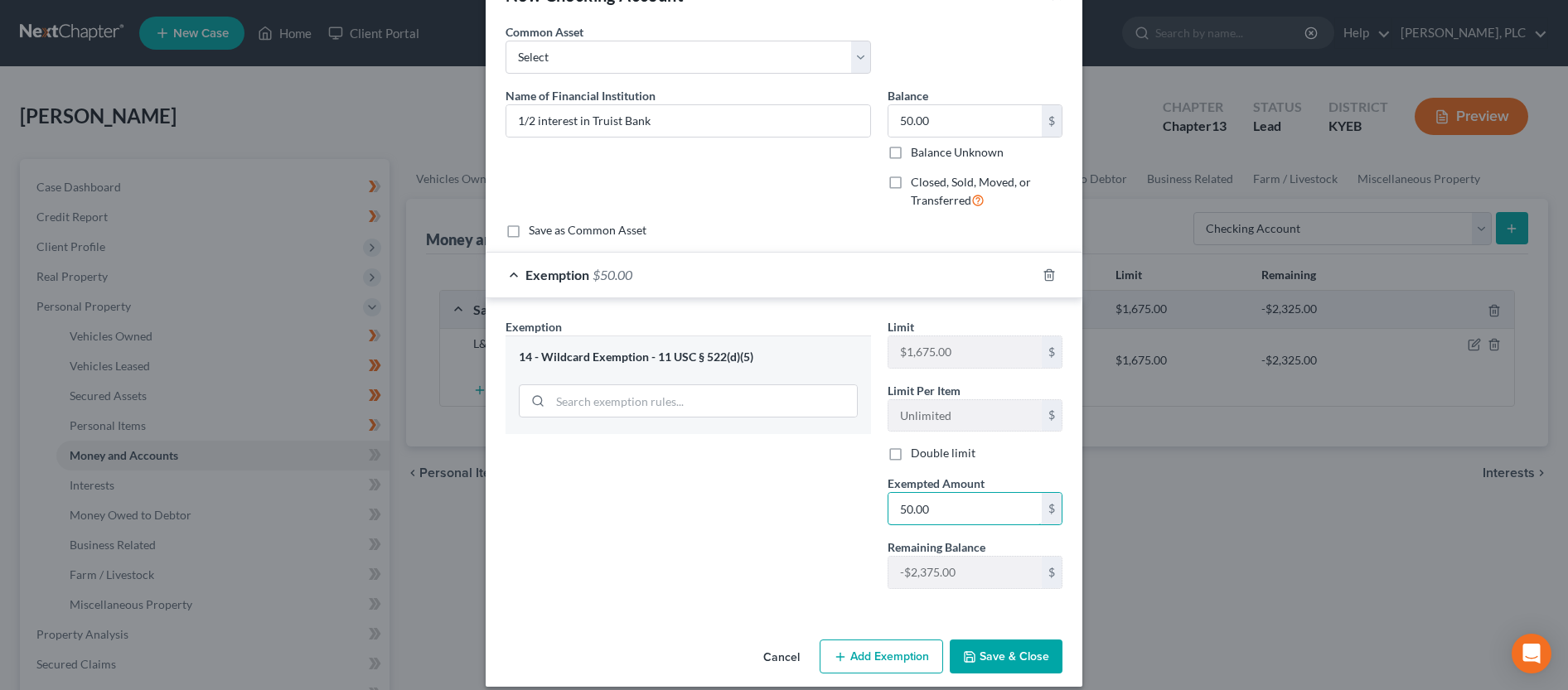
scroll to position [71, 0]
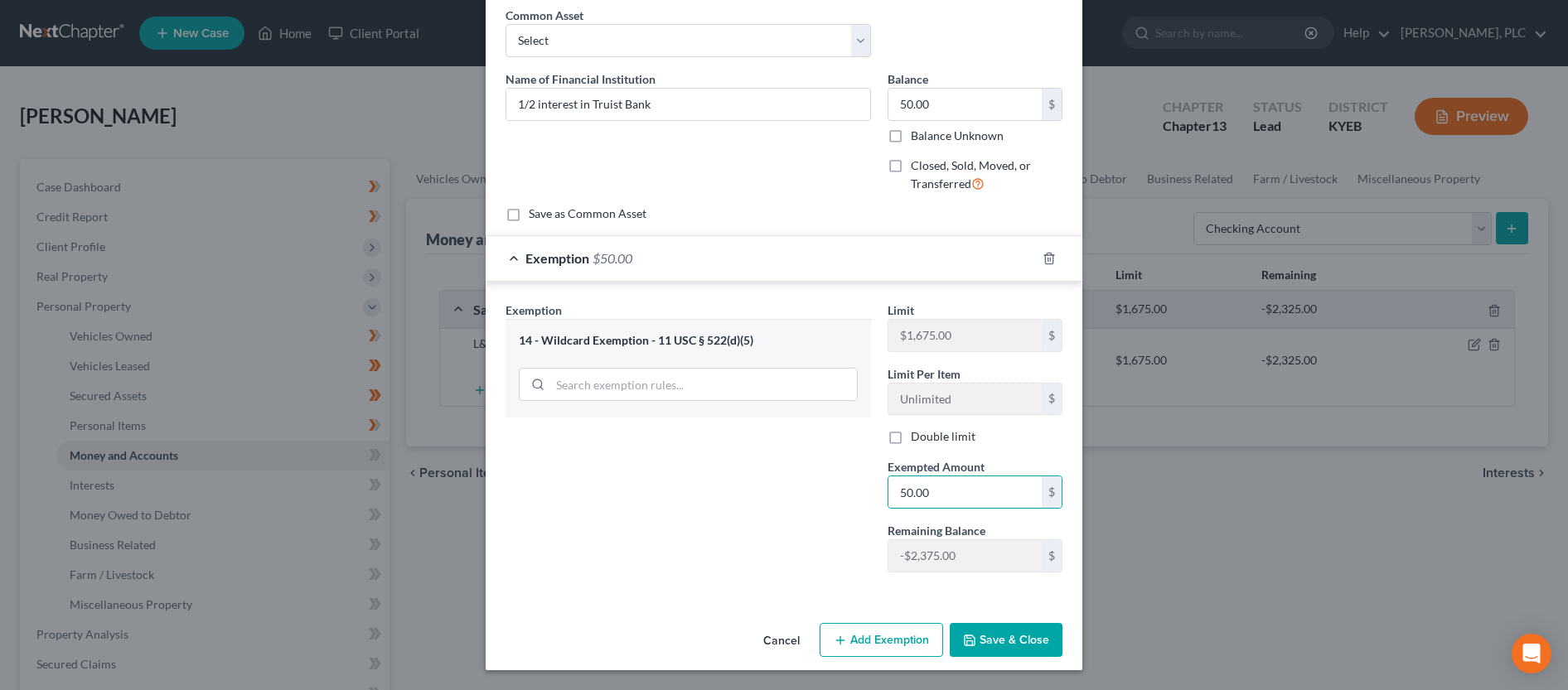
click at [992, 651] on button "Save & Close" at bounding box center [1006, 641] width 113 height 35
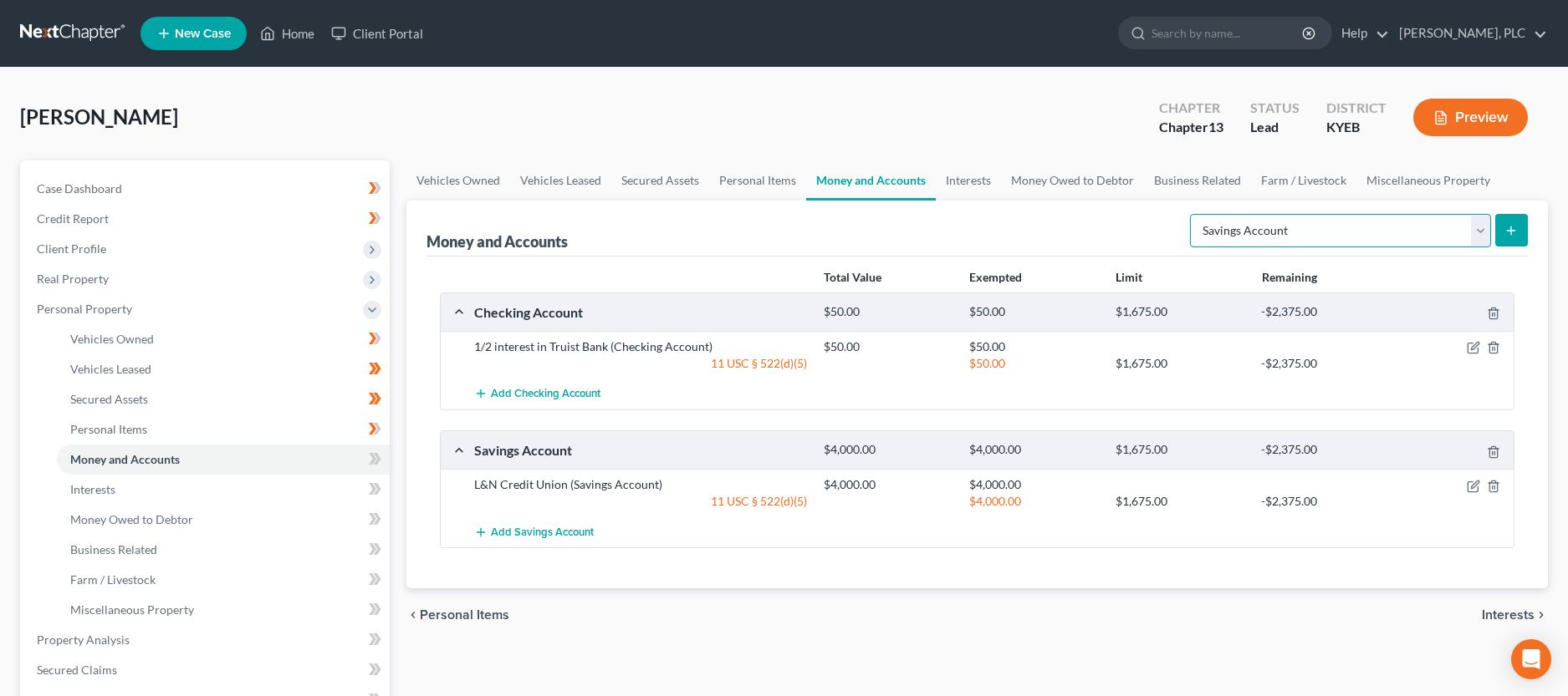
click option "Savings Account" at bounding box center [0, 0] width 0 height 0
click at [1517, 226] on icon "submit" at bounding box center [1510, 230] width 13 height 13
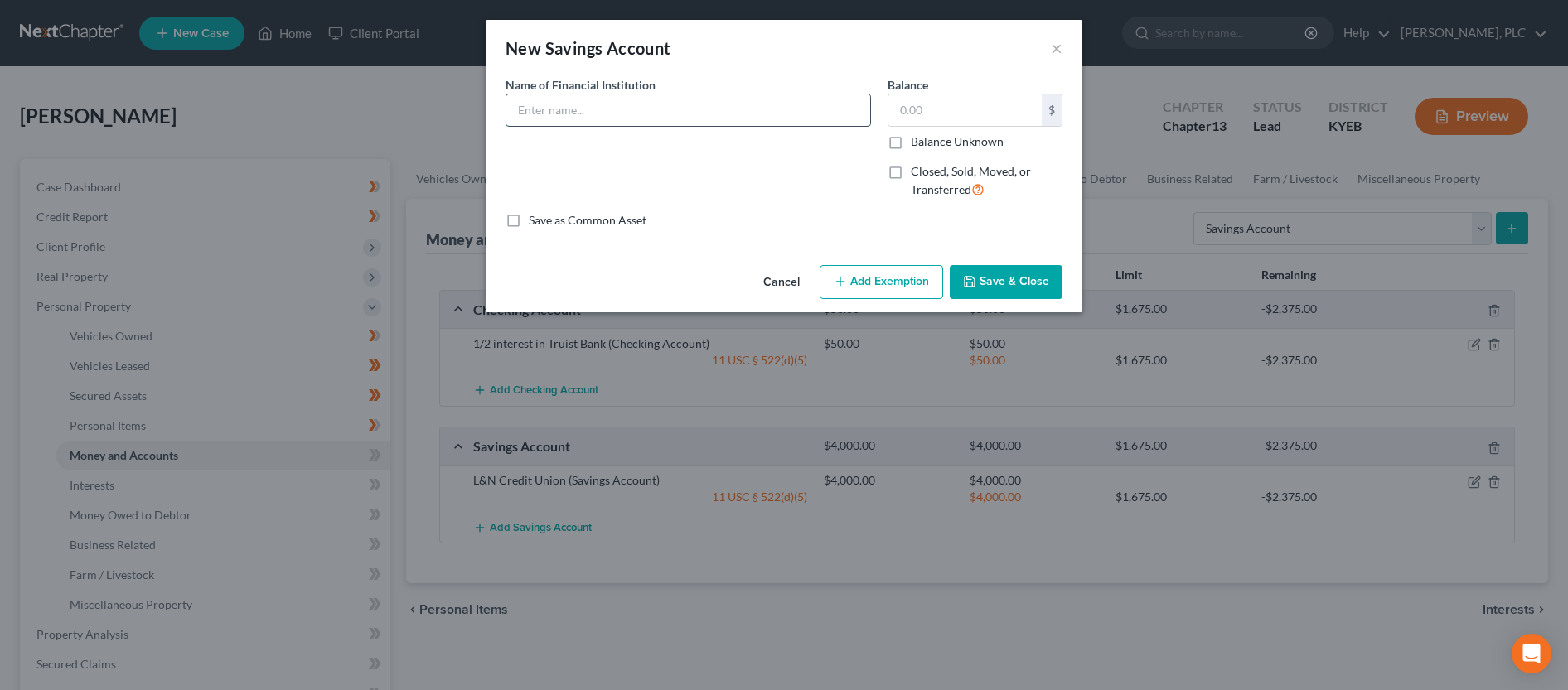
click at [570, 117] on input "text" at bounding box center [687, 110] width 364 height 31
click at [857, 288] on button "Add Exemption" at bounding box center [881, 282] width 123 height 35
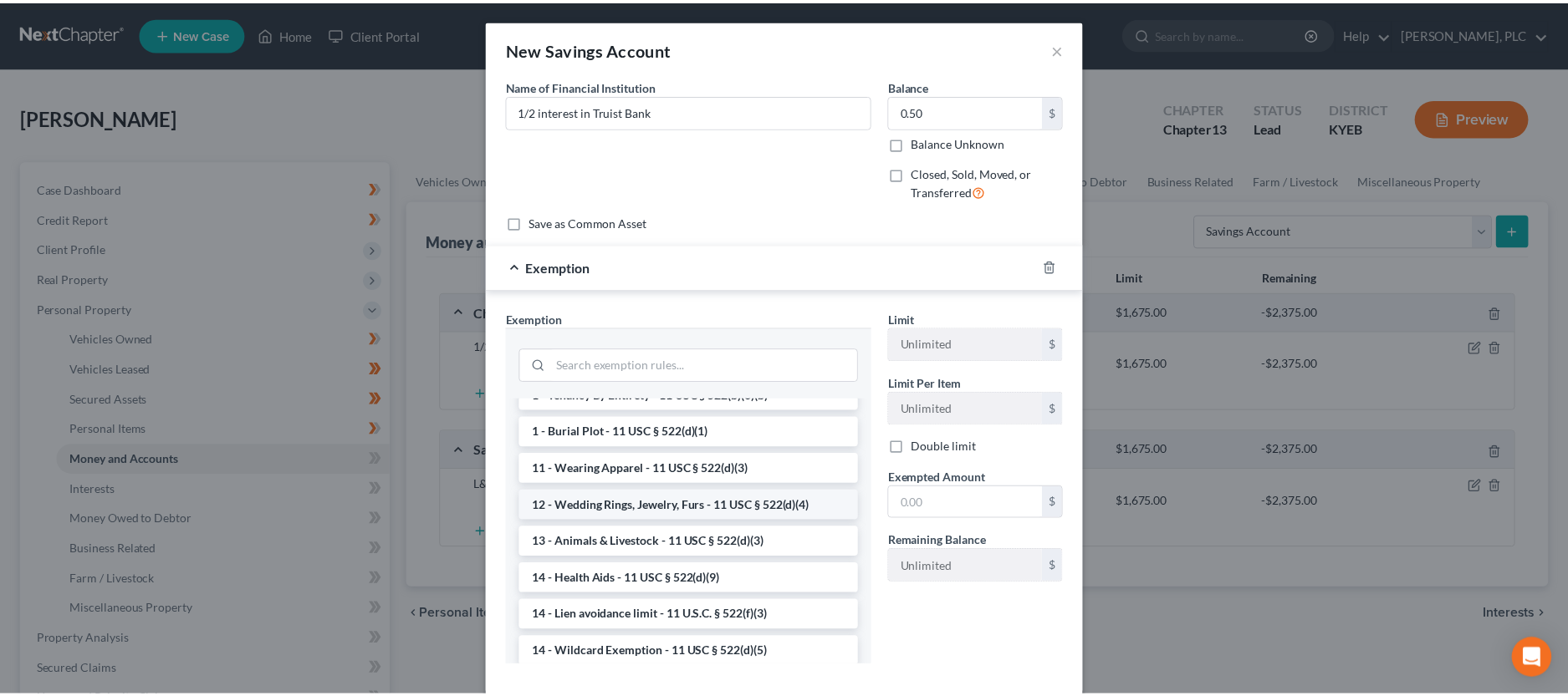
scroll to position [341, 0]
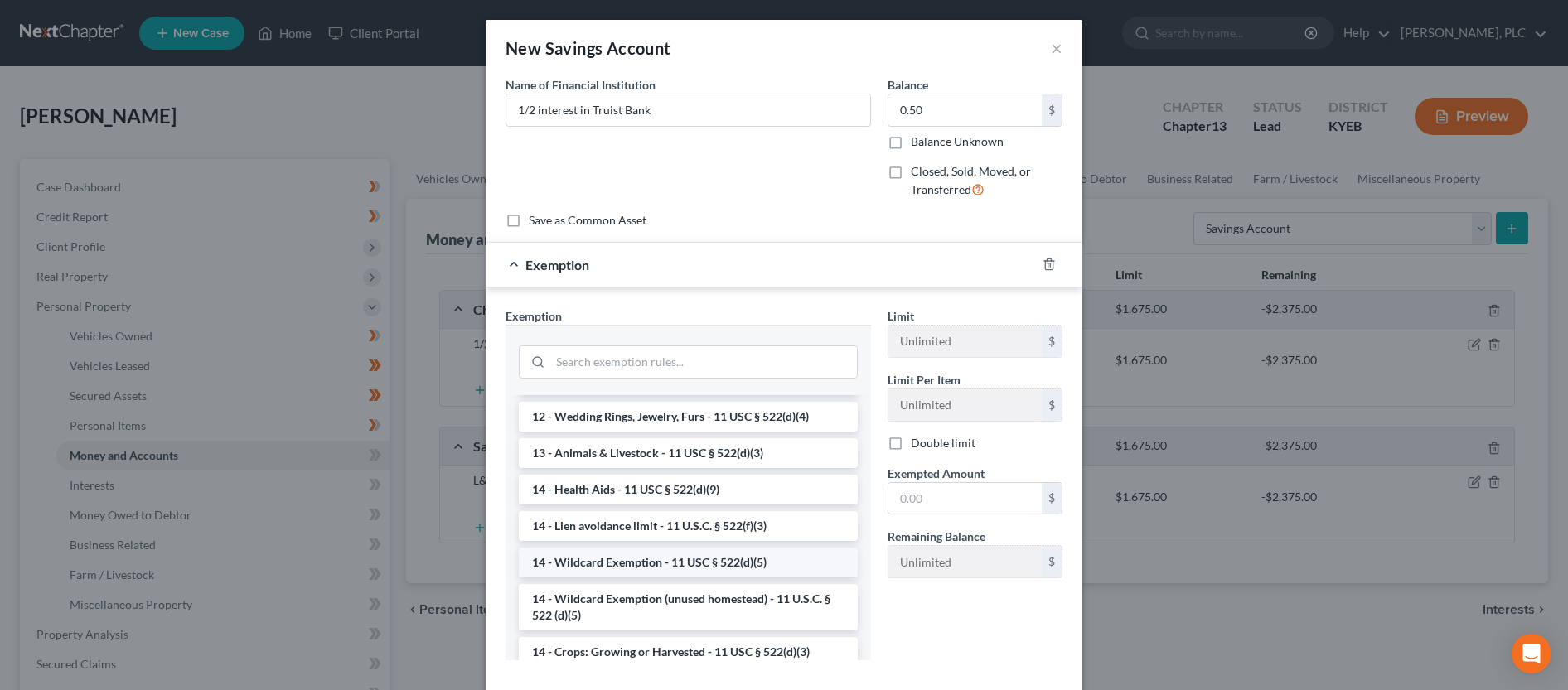
click at [734, 578] on li "14 - Wildcard Exemption - 11 USC § 522(d)(5)" at bounding box center [688, 562] width 339 height 30
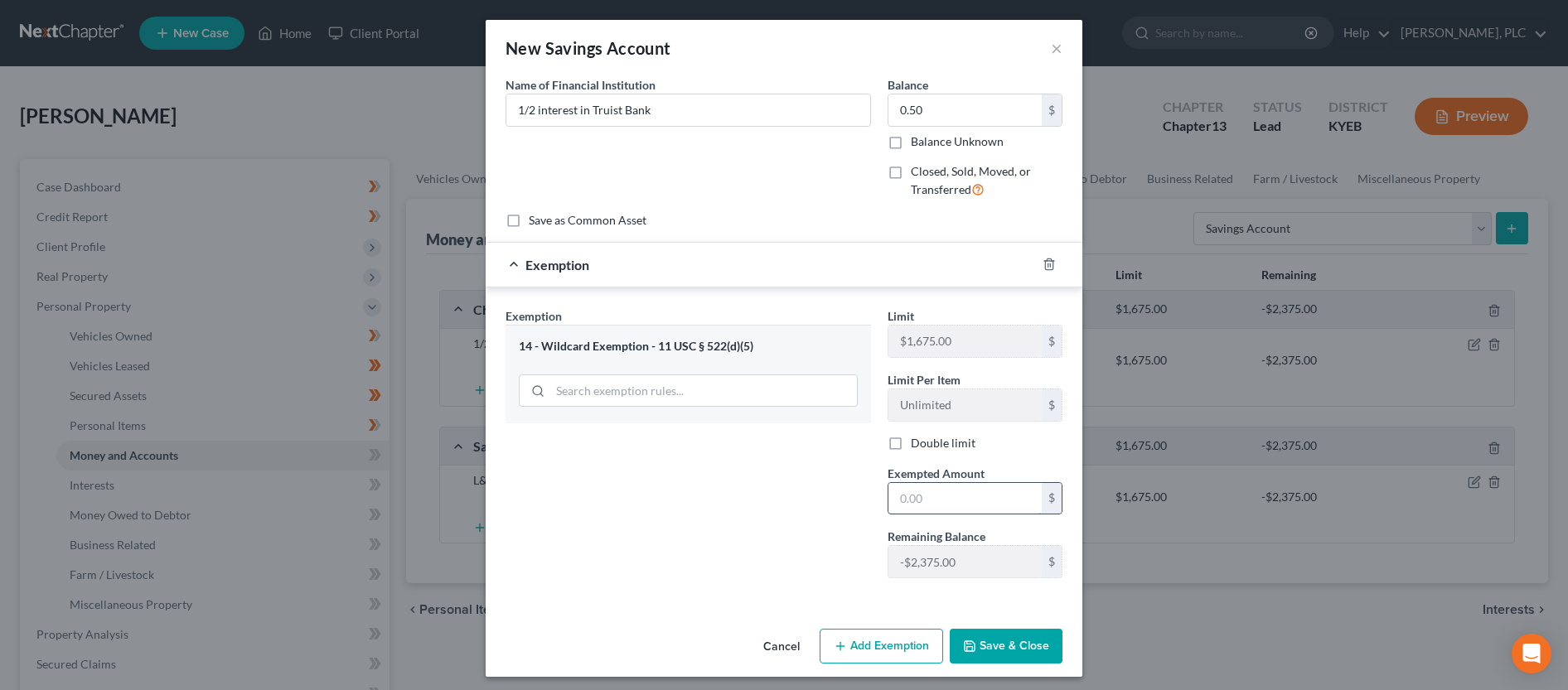
click at [908, 509] on input "text" at bounding box center [965, 498] width 154 height 31
click at [983, 649] on button "Save & Close" at bounding box center [1006, 646] width 113 height 35
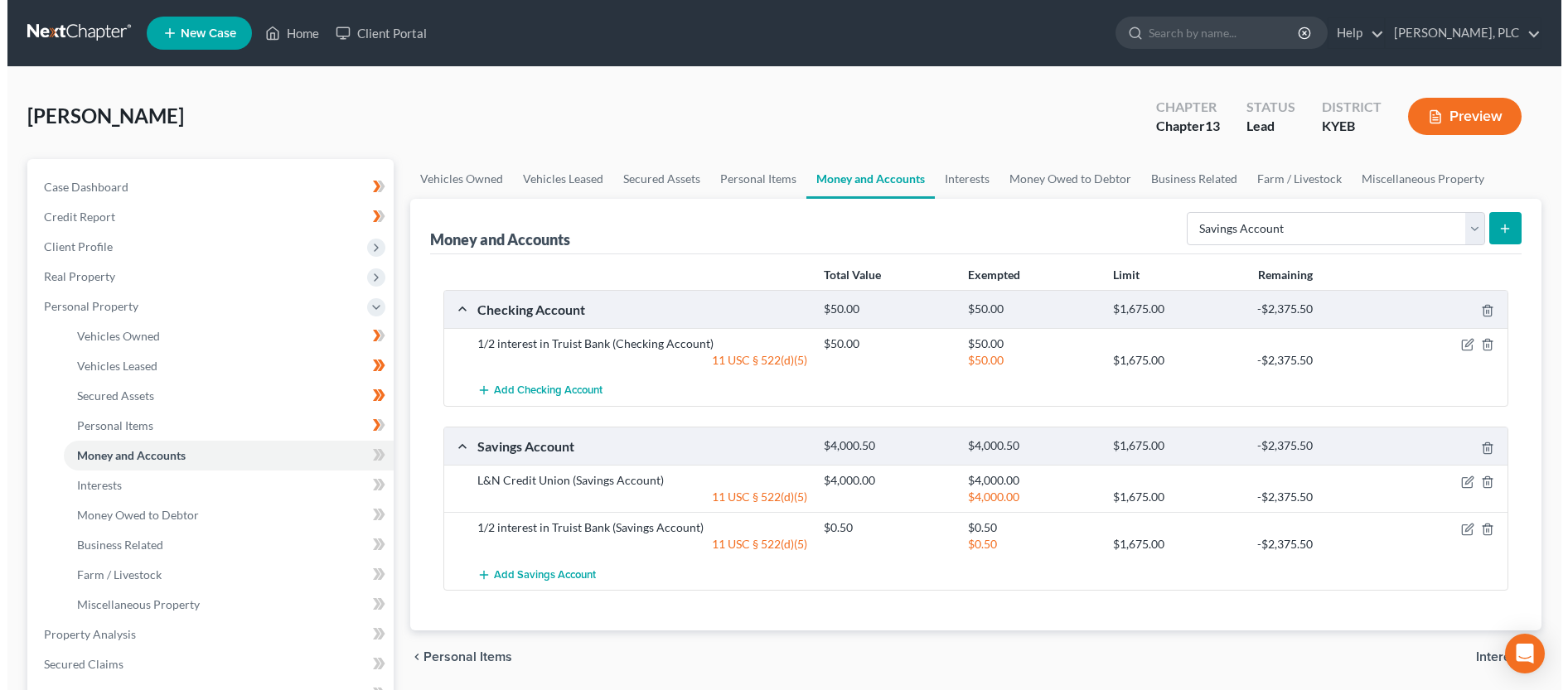
scroll to position [85, 0]
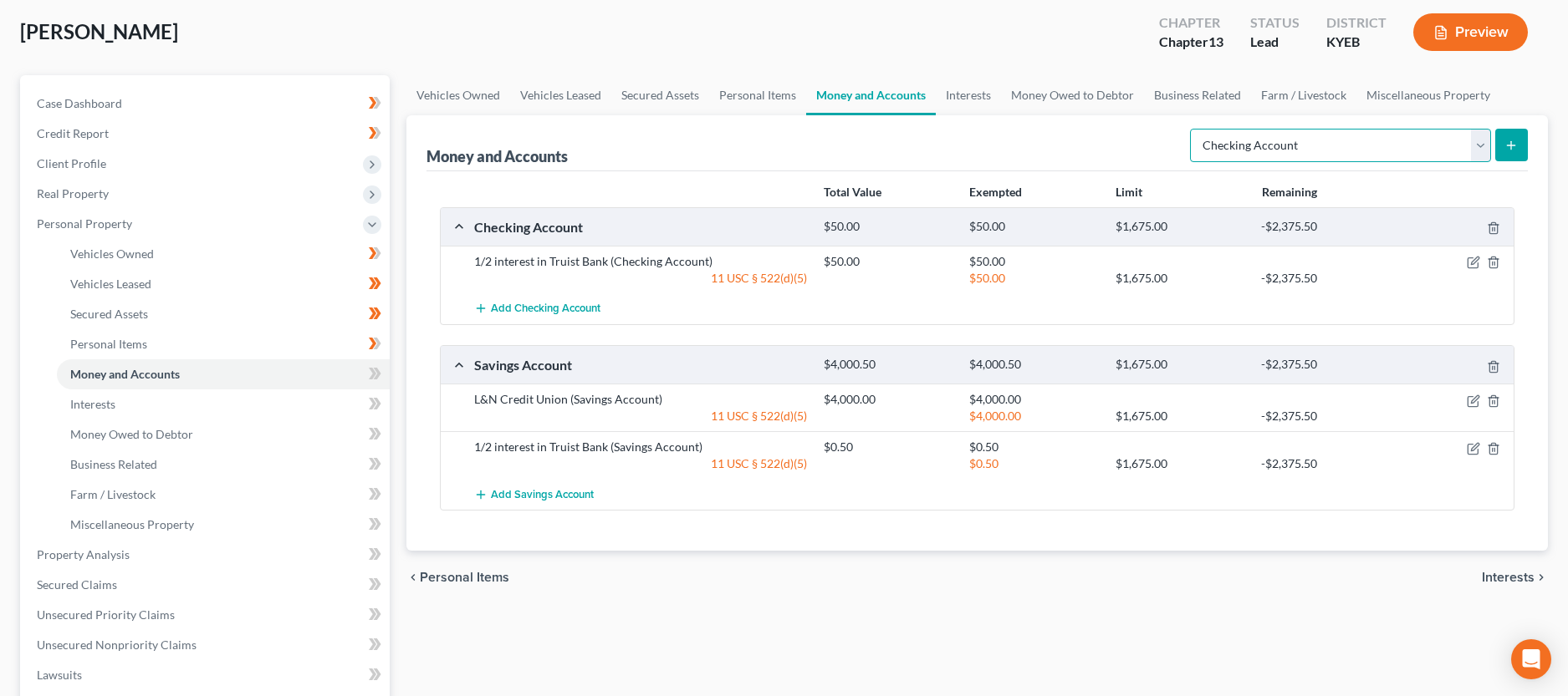
click option "Checking Account" at bounding box center [0, 0] width 0 height 0
click at [1514, 148] on icon "submit" at bounding box center [1510, 145] width 13 height 13
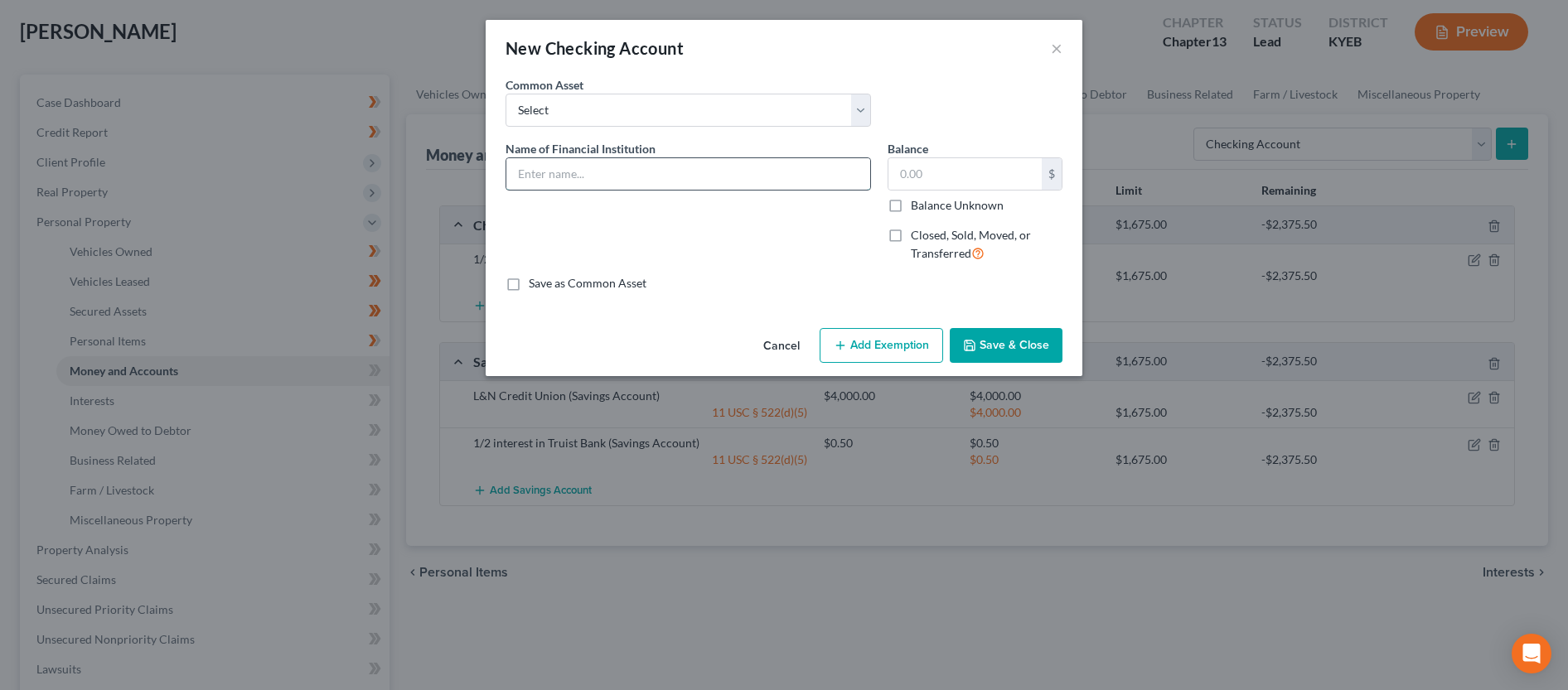
click at [566, 168] on input "text" at bounding box center [687, 174] width 364 height 31
click at [872, 341] on button "Add Exemption" at bounding box center [881, 345] width 123 height 35
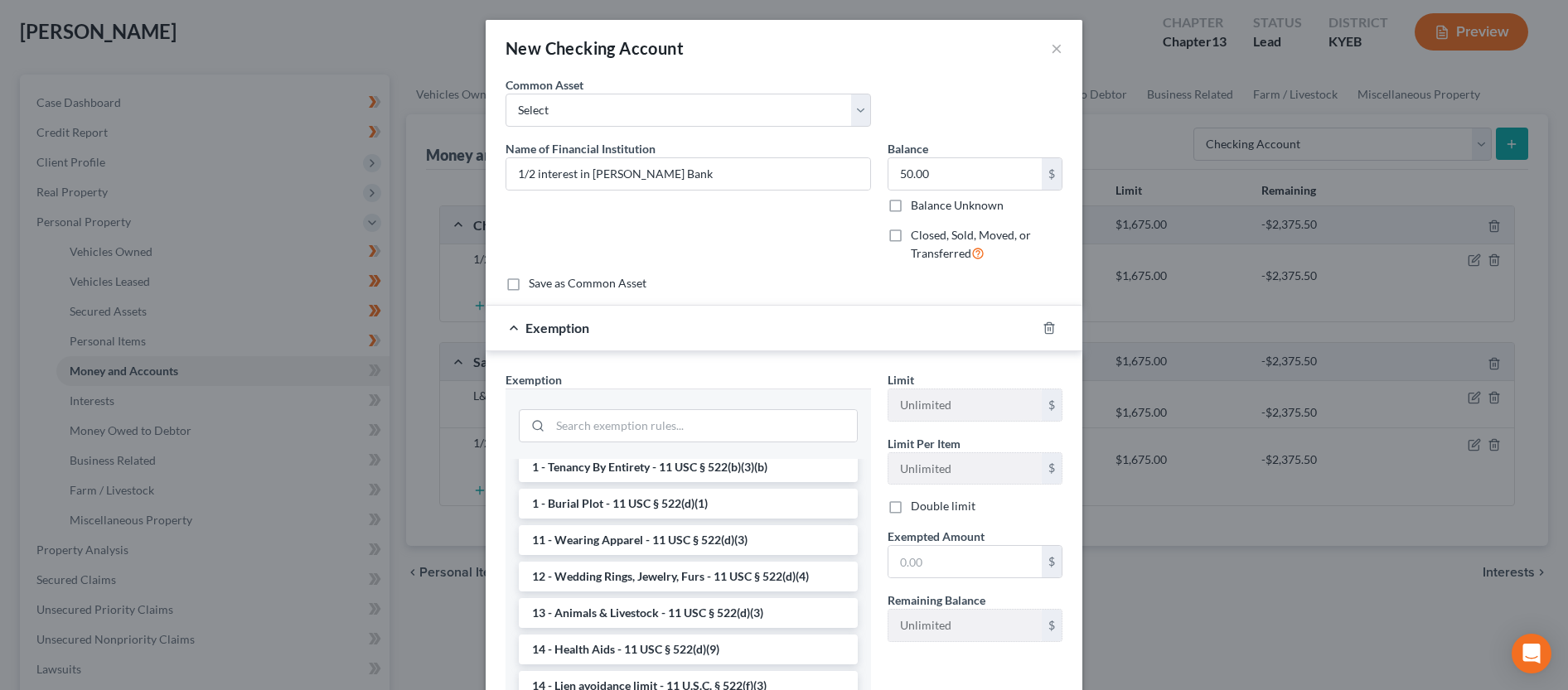
scroll to position [254, 0]
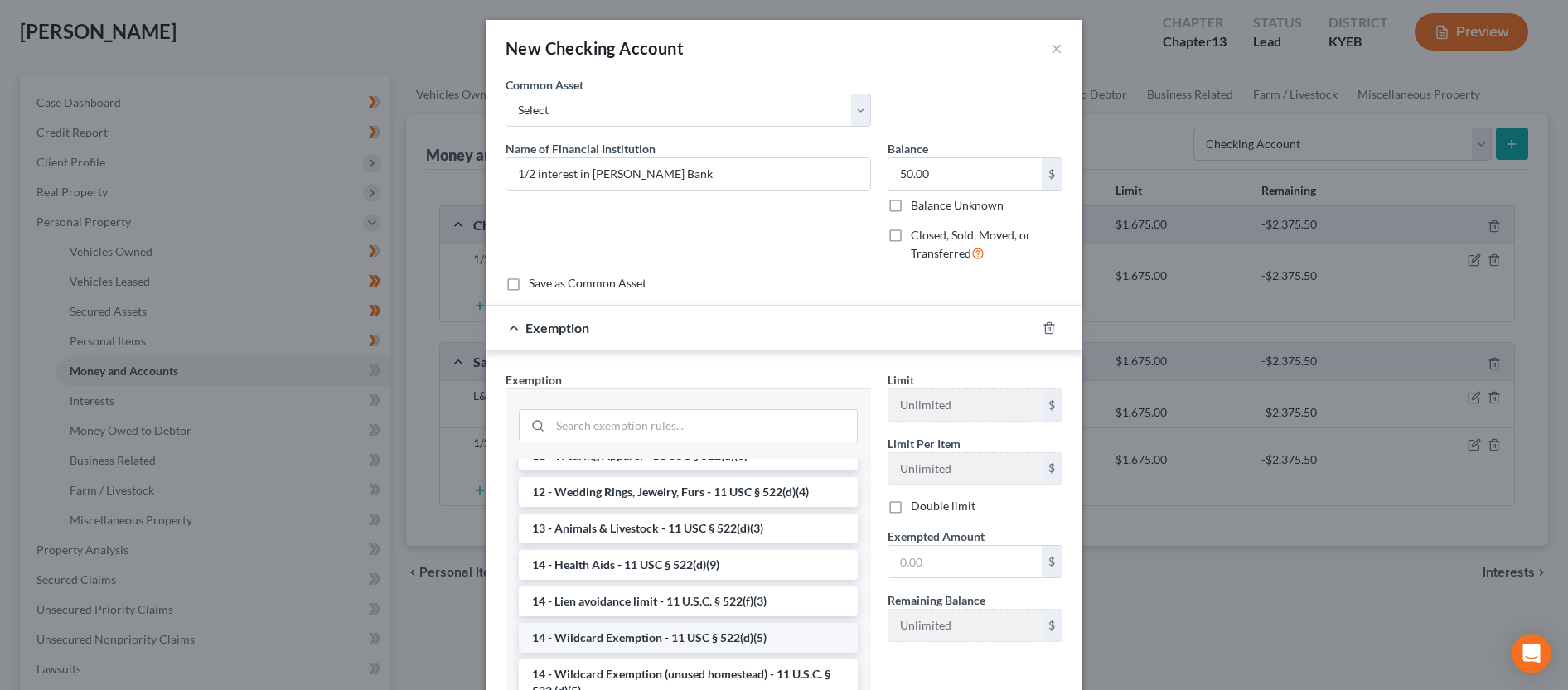
click at [690, 641] on li "14 - Wildcard Exemption - 11 USC § 522(d)(5)" at bounding box center [688, 638] width 339 height 30
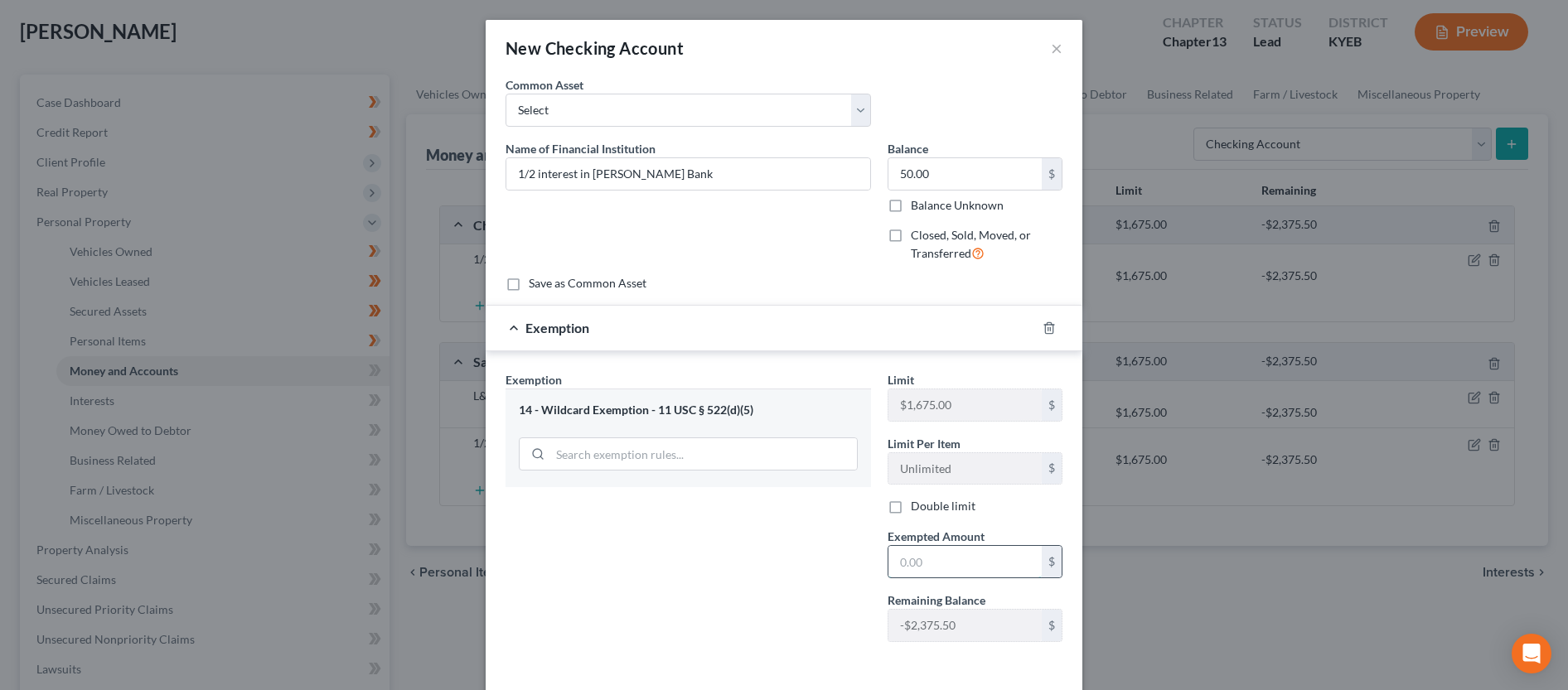
click at [922, 573] on input "text" at bounding box center [965, 561] width 154 height 31
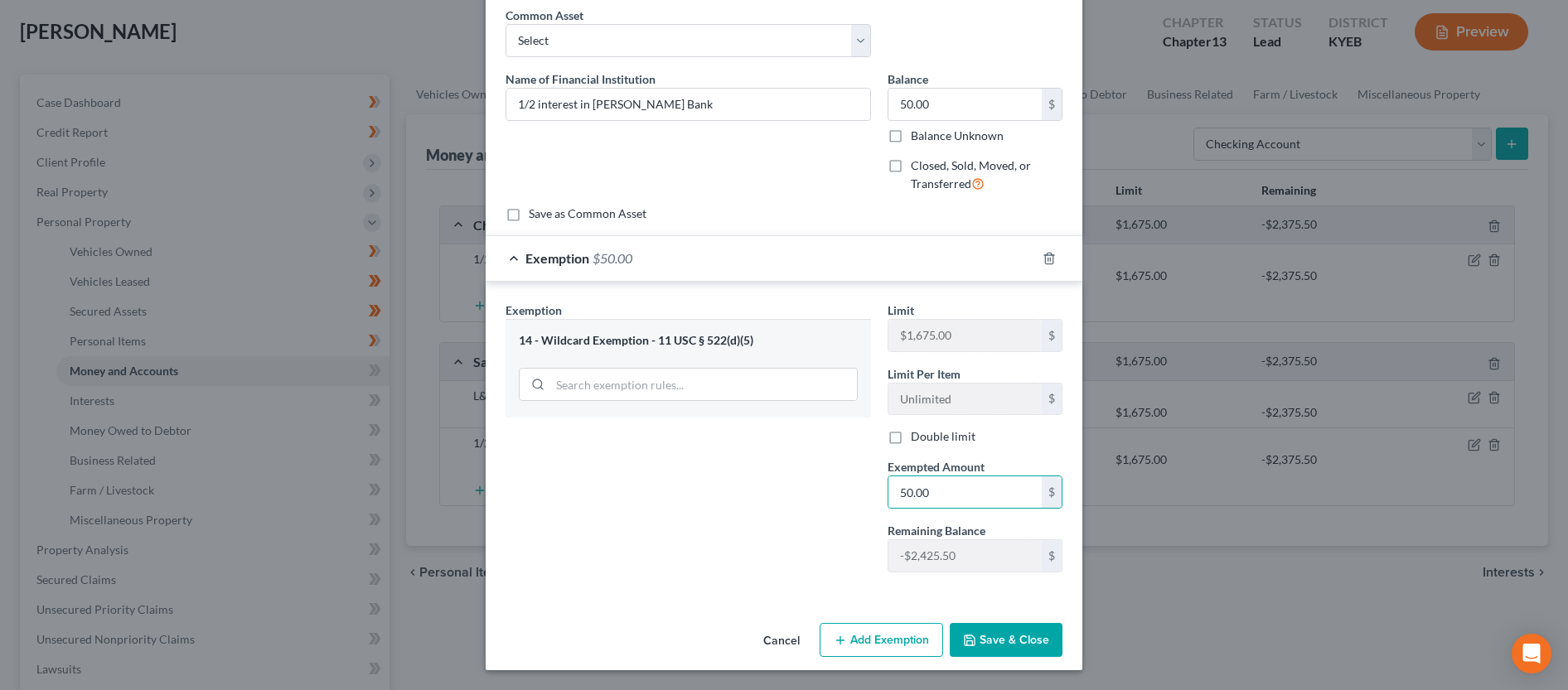
click at [1046, 650] on button "Save & Close" at bounding box center [1006, 641] width 113 height 35
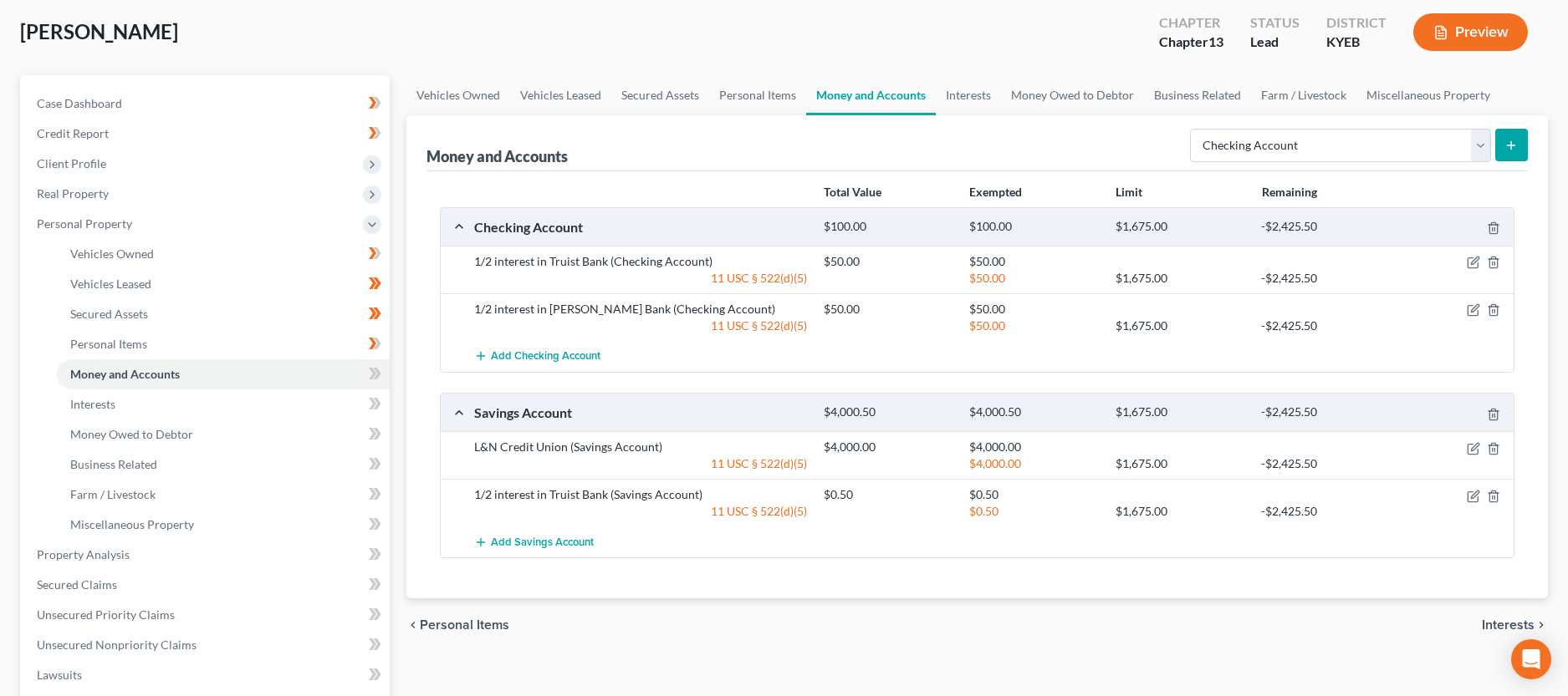
click at [1520, 145] on button "submit" at bounding box center [1511, 145] width 32 height 32
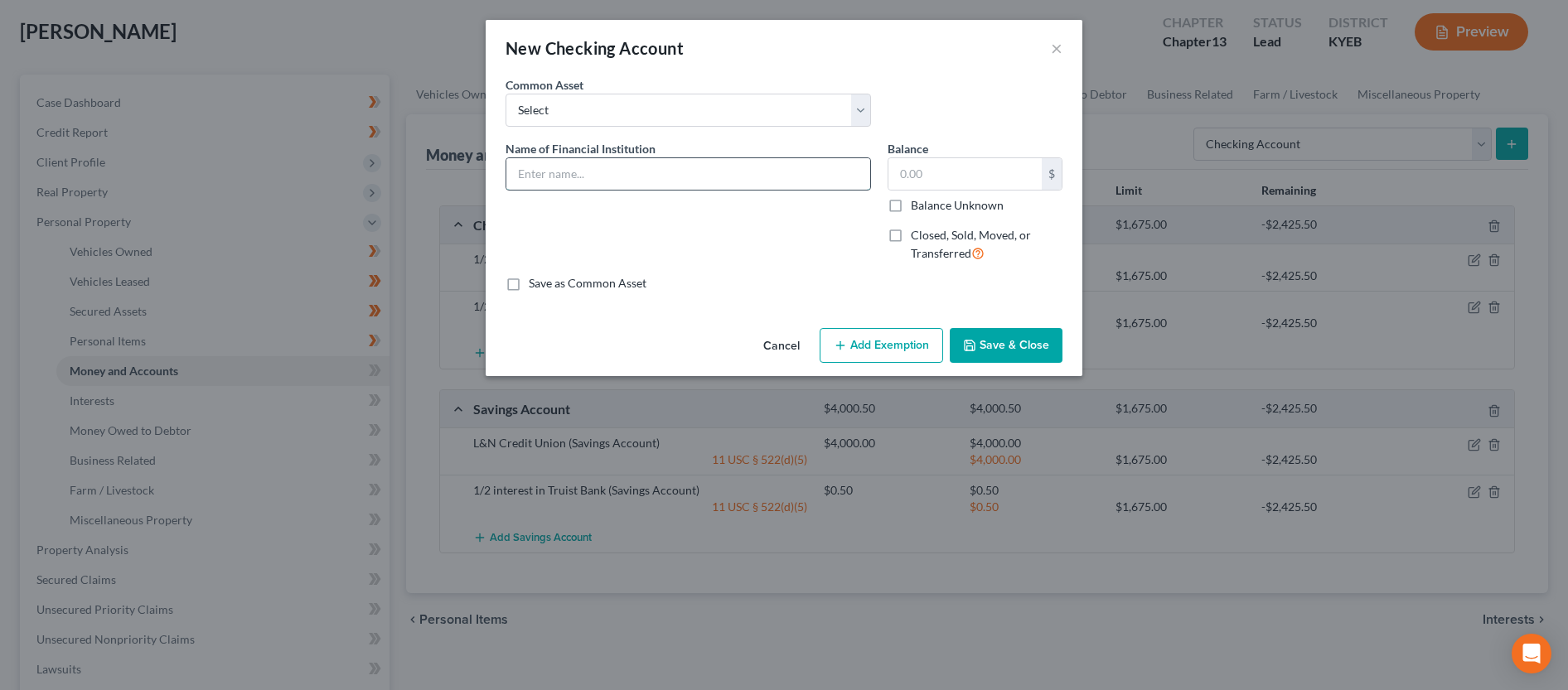
click at [624, 182] on input "text" at bounding box center [687, 174] width 364 height 31
click at [857, 339] on button "Add Exemption" at bounding box center [881, 345] width 123 height 35
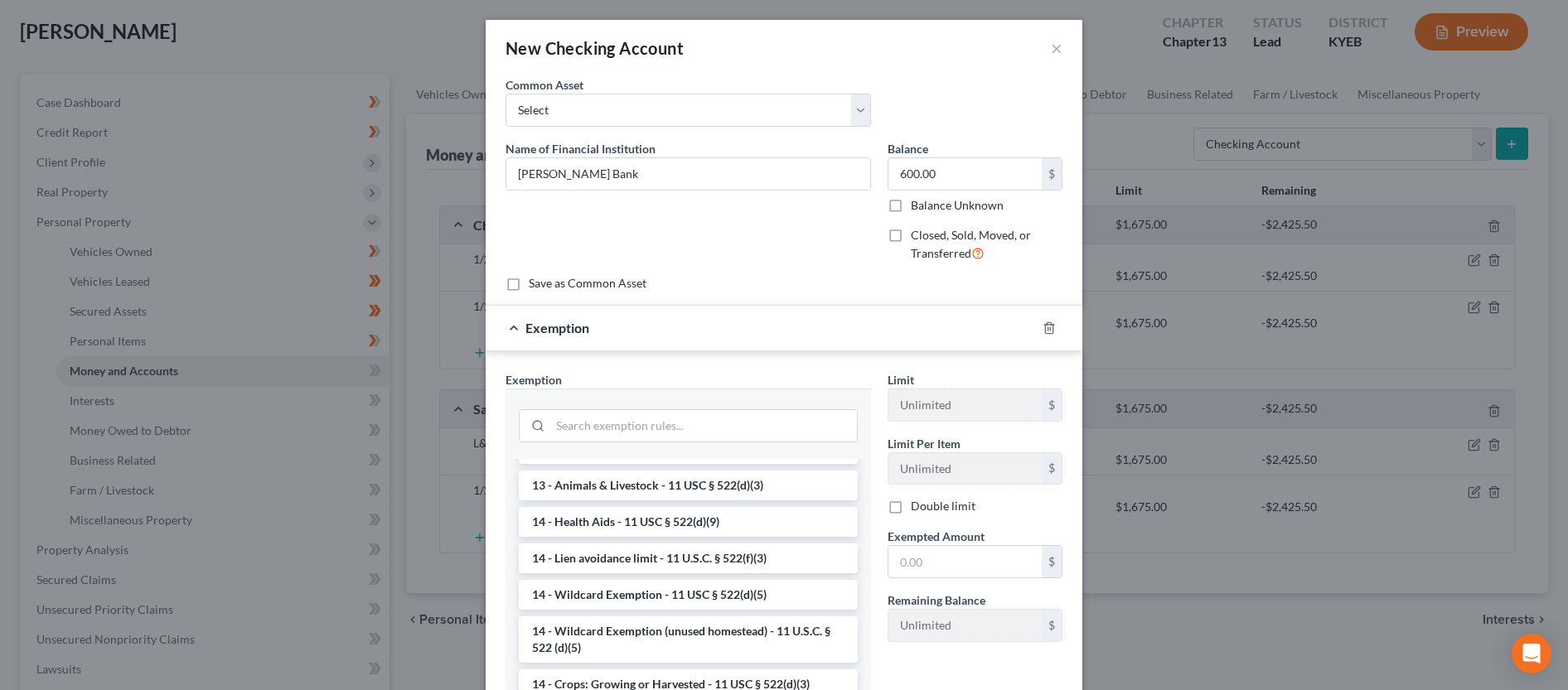
scroll to position [339, 0]
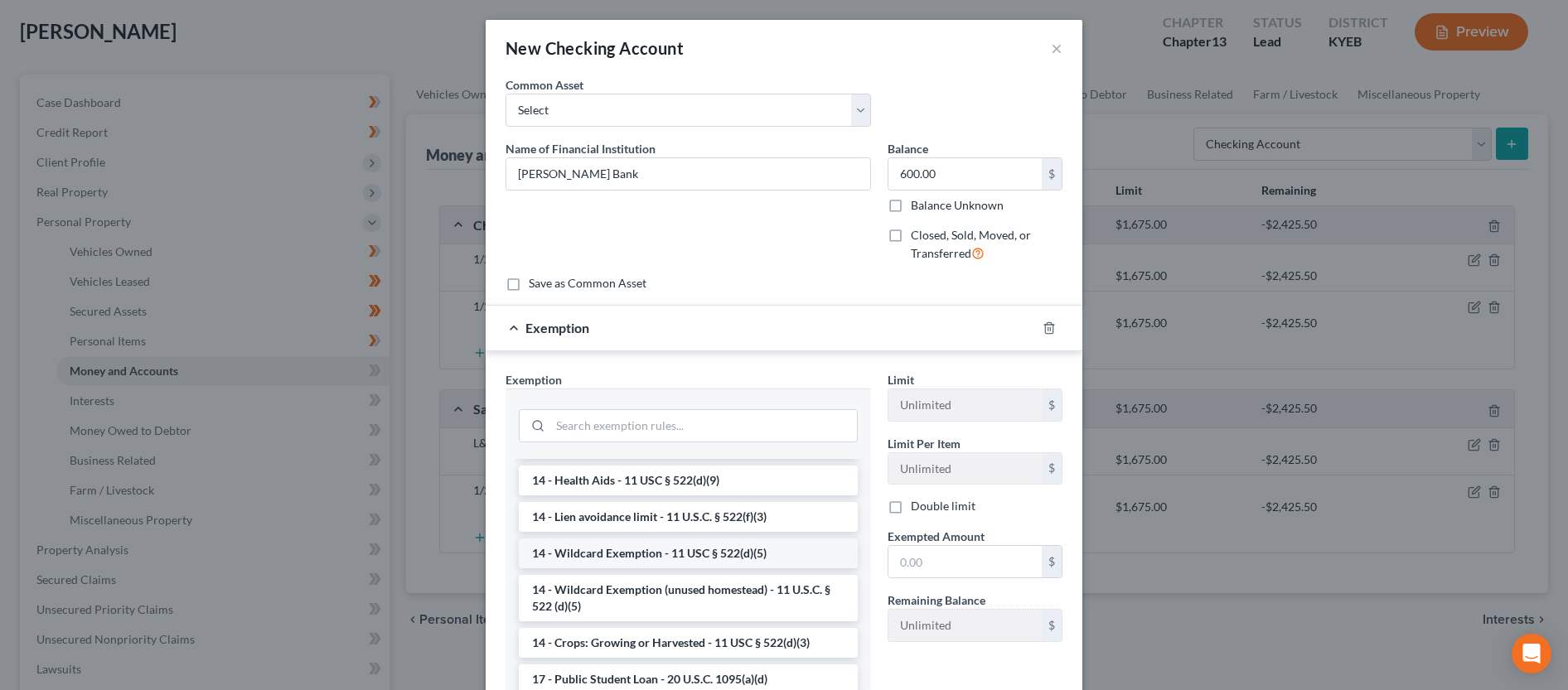
click at [701, 553] on li "14 - Wildcard Exemption - 11 USC § 522(d)(5)" at bounding box center [688, 554] width 339 height 30
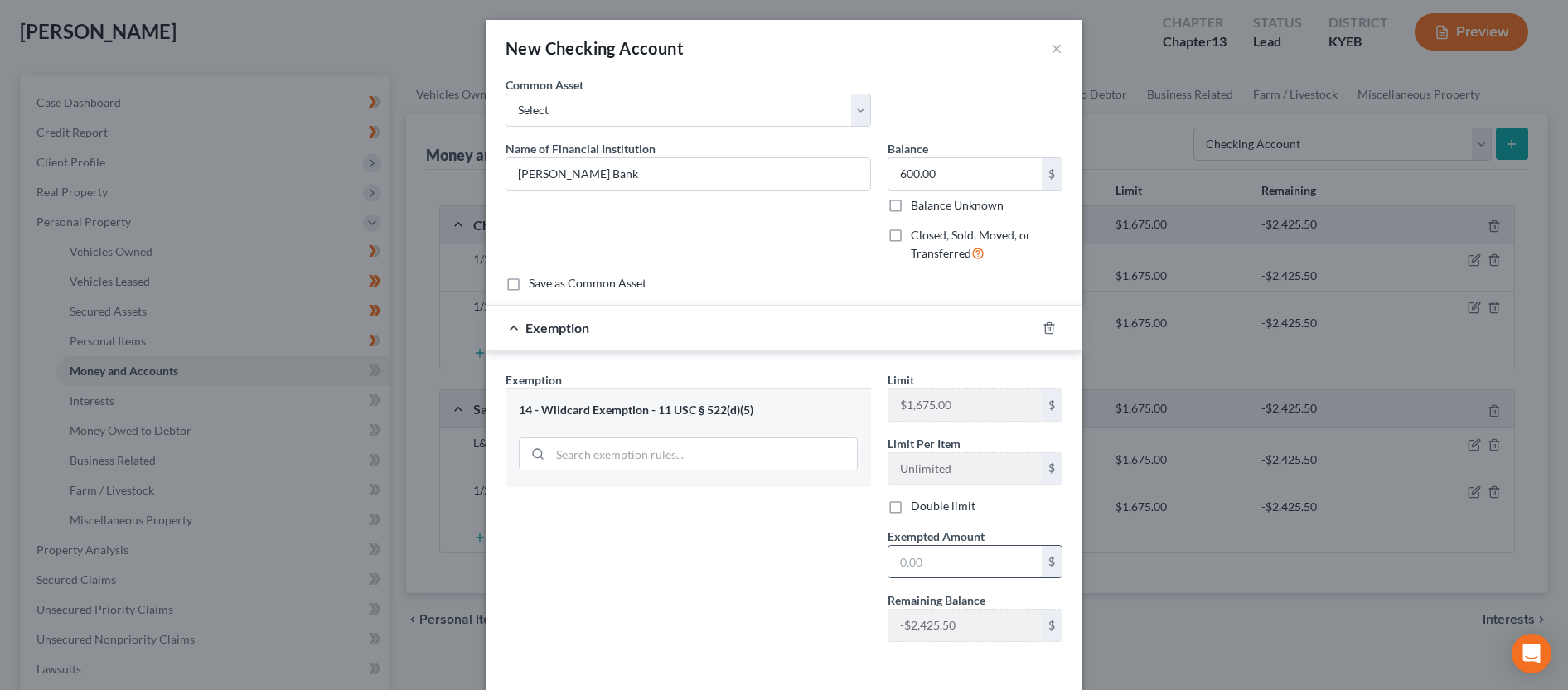
click at [918, 566] on input "text" at bounding box center [965, 561] width 154 height 31
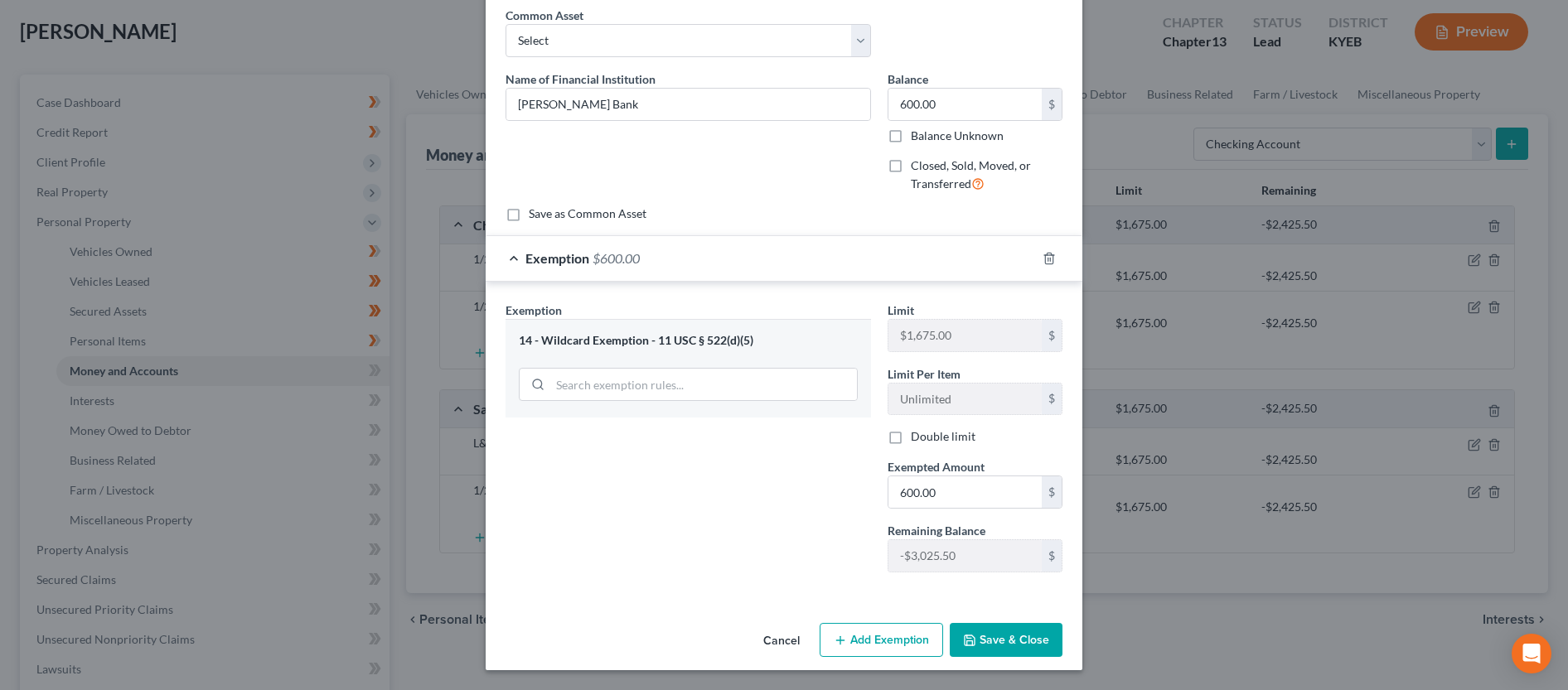
click at [1004, 629] on button "Save & Close" at bounding box center [1006, 641] width 113 height 35
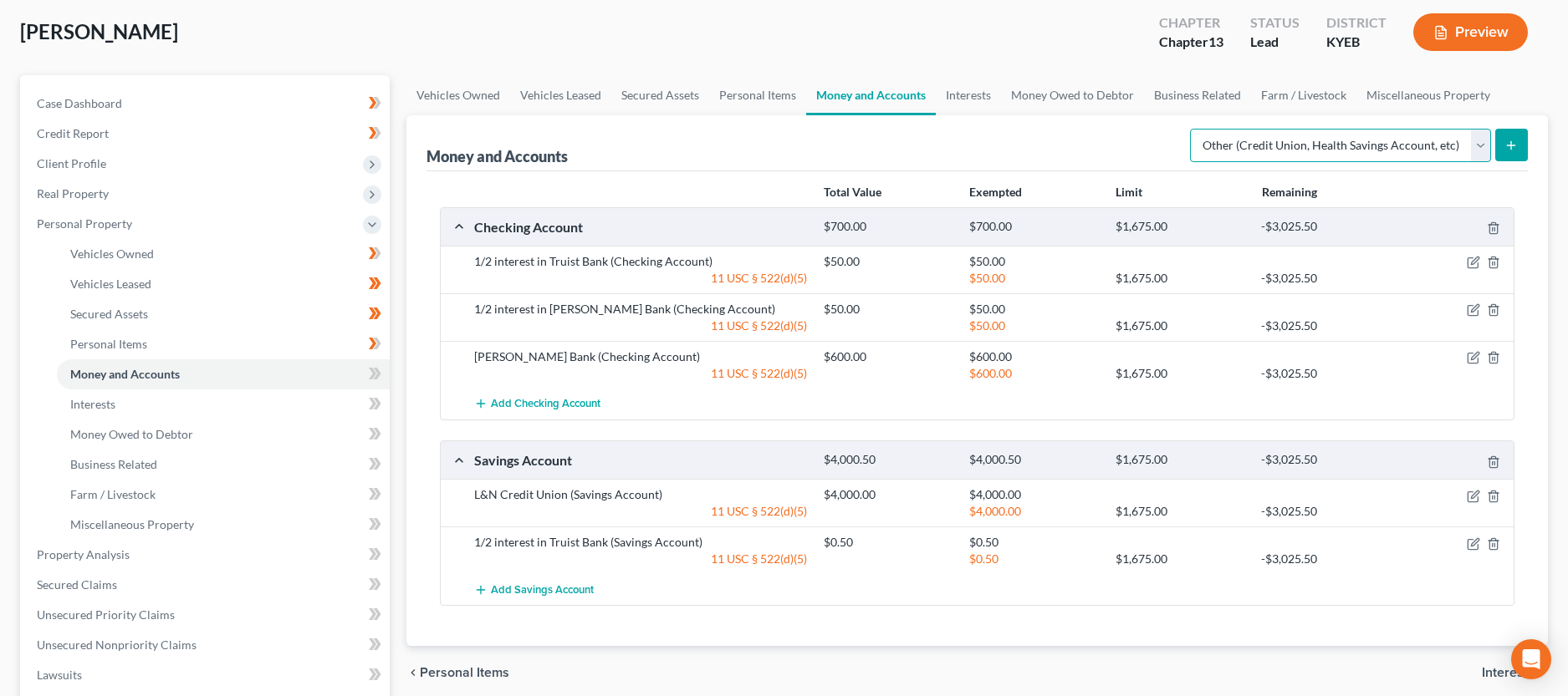
click option "Other (Credit Union, Health Savings Account, etc)" at bounding box center [0, 0] width 0 height 0
click at [1505, 147] on icon "submit" at bounding box center [1510, 145] width 13 height 13
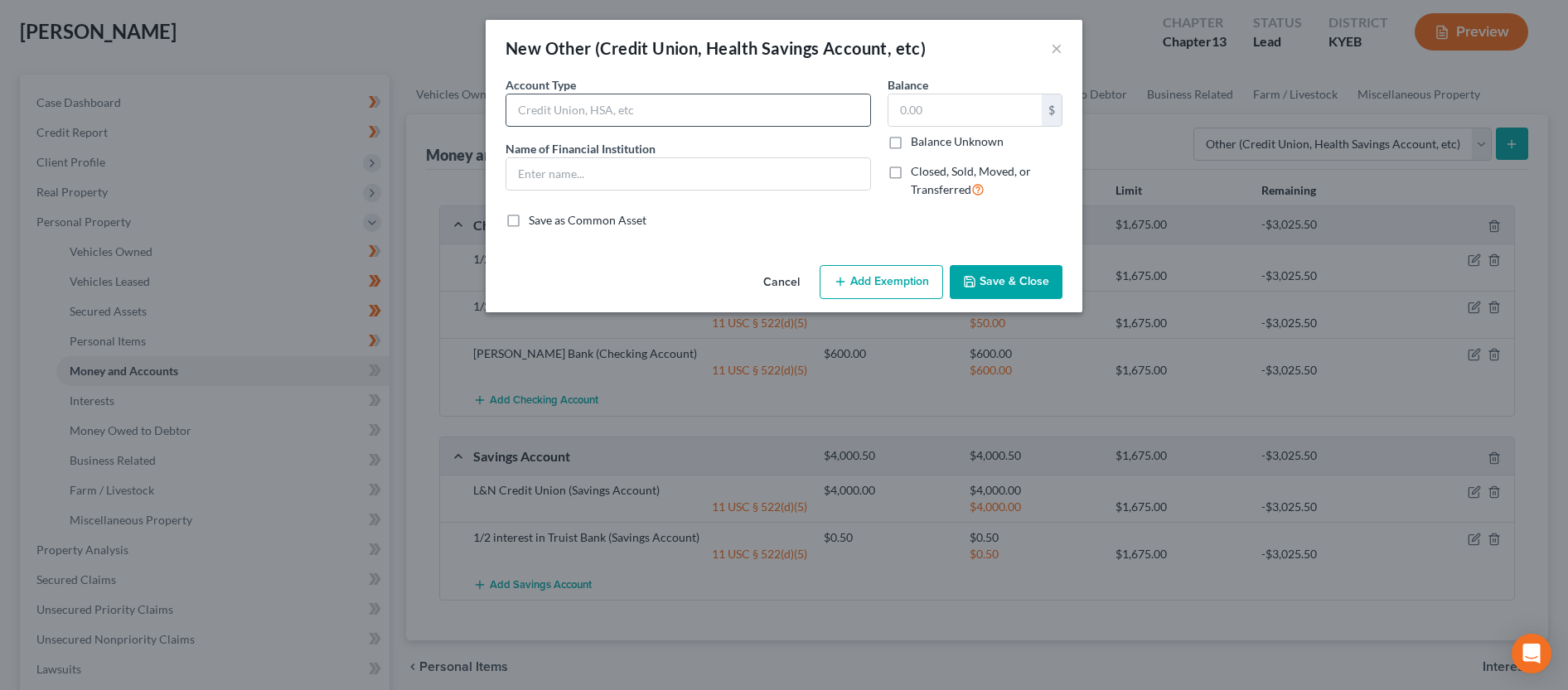
click at [715, 113] on input "text" at bounding box center [687, 110] width 364 height 31
click at [927, 105] on input "text" at bounding box center [965, 110] width 154 height 31
click at [717, 182] on input "text" at bounding box center [687, 174] width 364 height 31
click at [904, 280] on button "Add Exemption" at bounding box center [881, 282] width 123 height 35
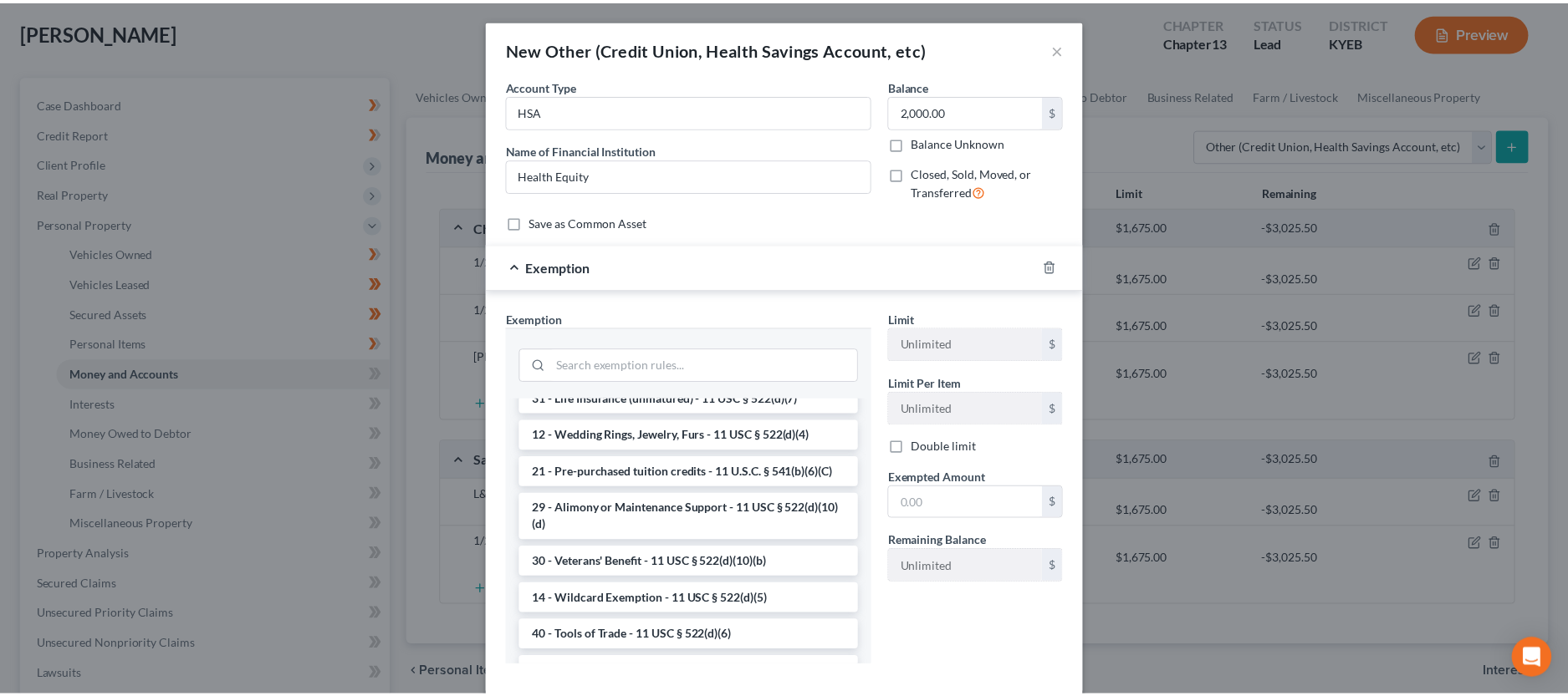
scroll to position [426, 0]
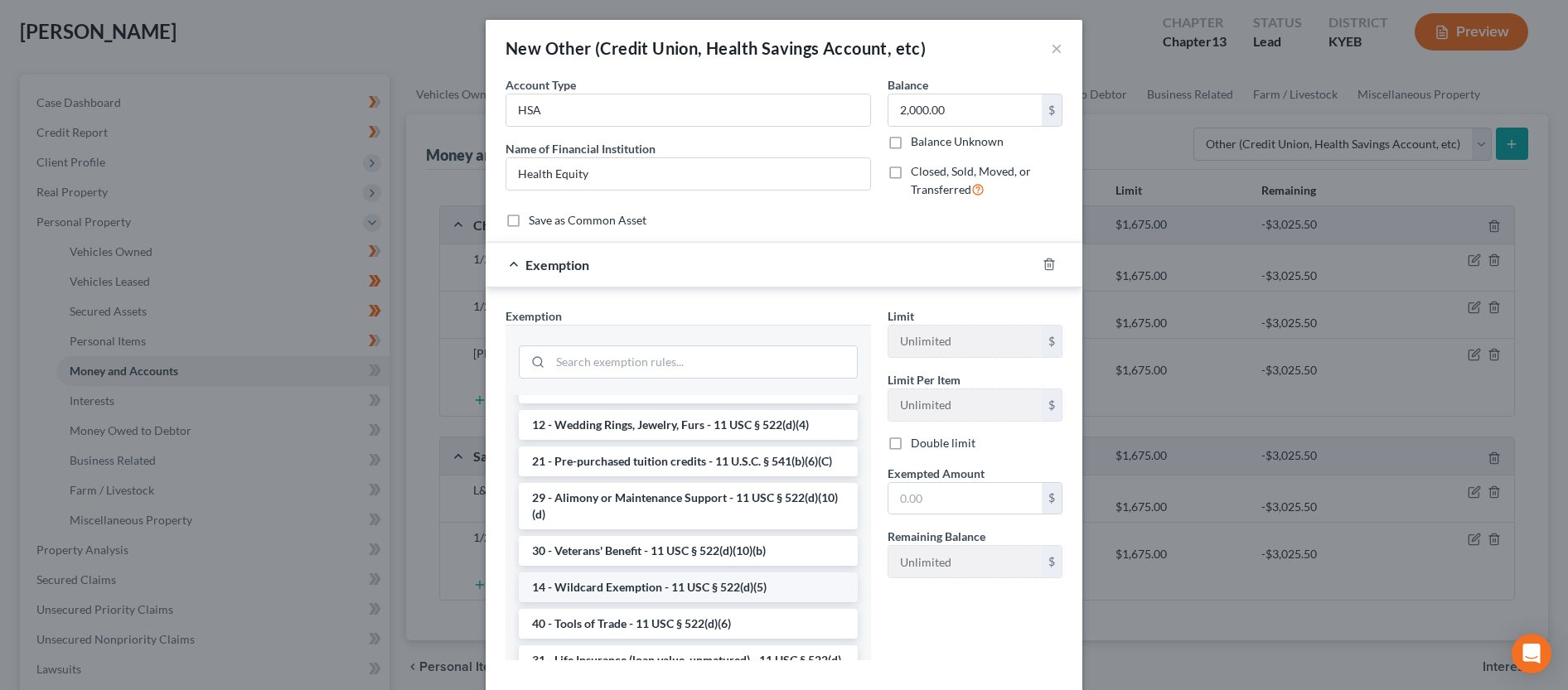
click at [775, 603] on li "14 - Wildcard Exemption - 11 USC § 522(d)(5)" at bounding box center [688, 587] width 339 height 30
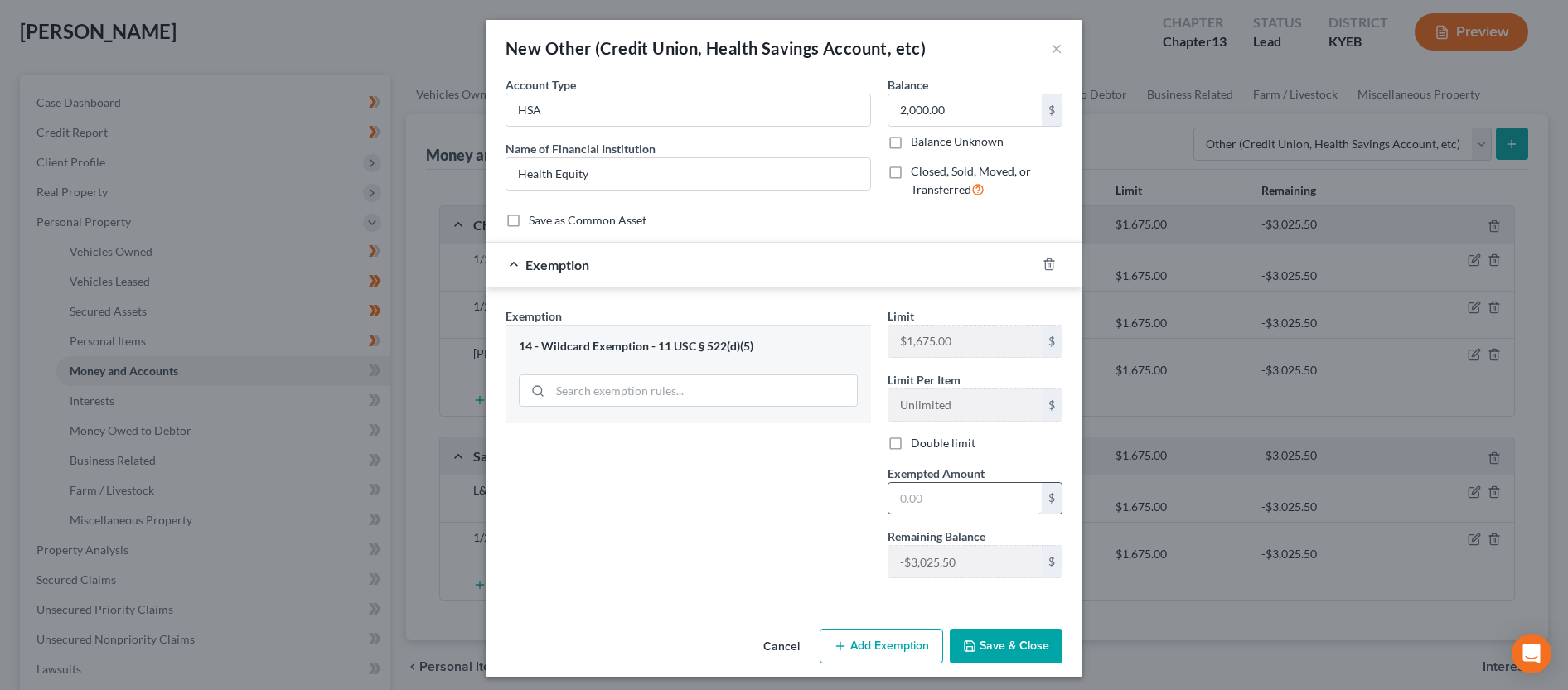
click at [920, 491] on input "text" at bounding box center [965, 498] width 154 height 31
click at [1004, 642] on button "Save & Close" at bounding box center [1006, 646] width 113 height 35
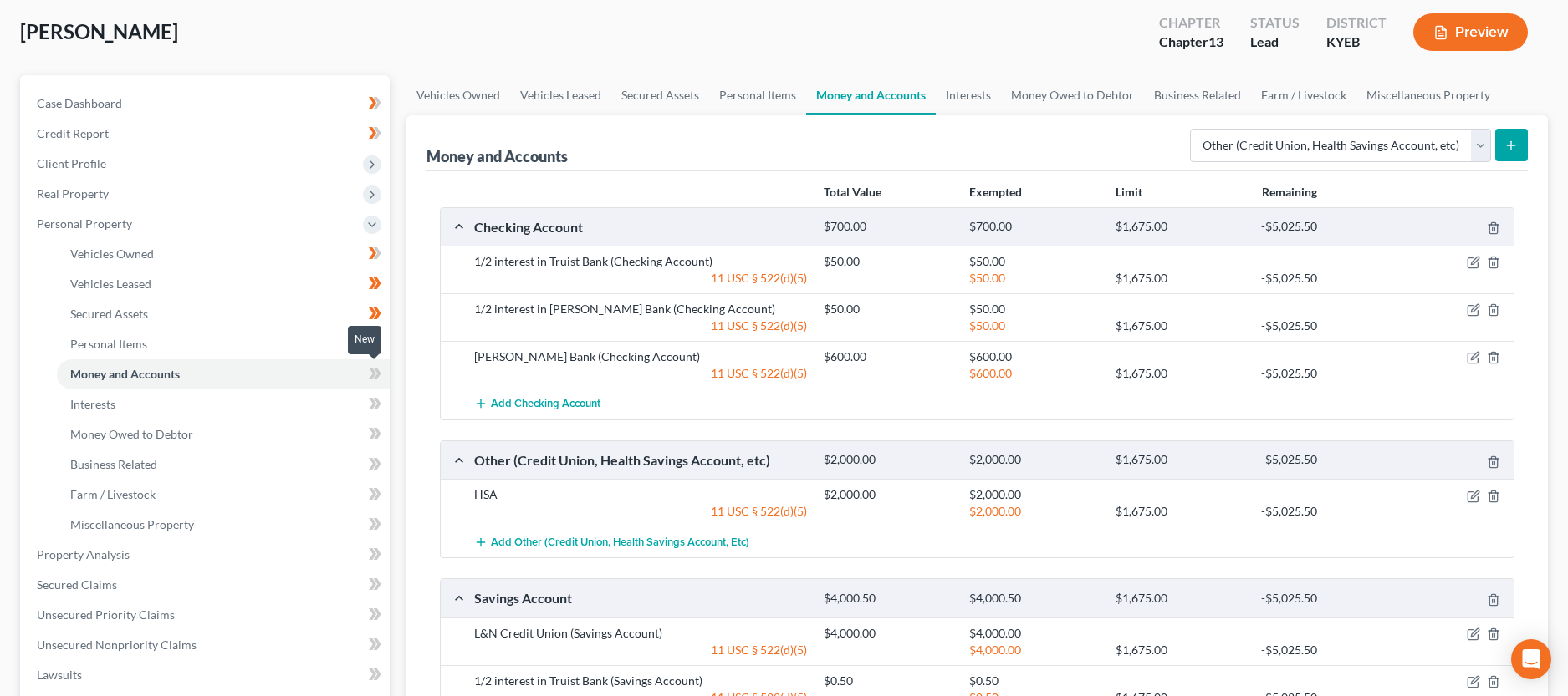
click at [377, 376] on icon at bounding box center [377, 373] width 8 height 11
click at [286, 409] on link "Interests" at bounding box center [223, 404] width 333 height 30
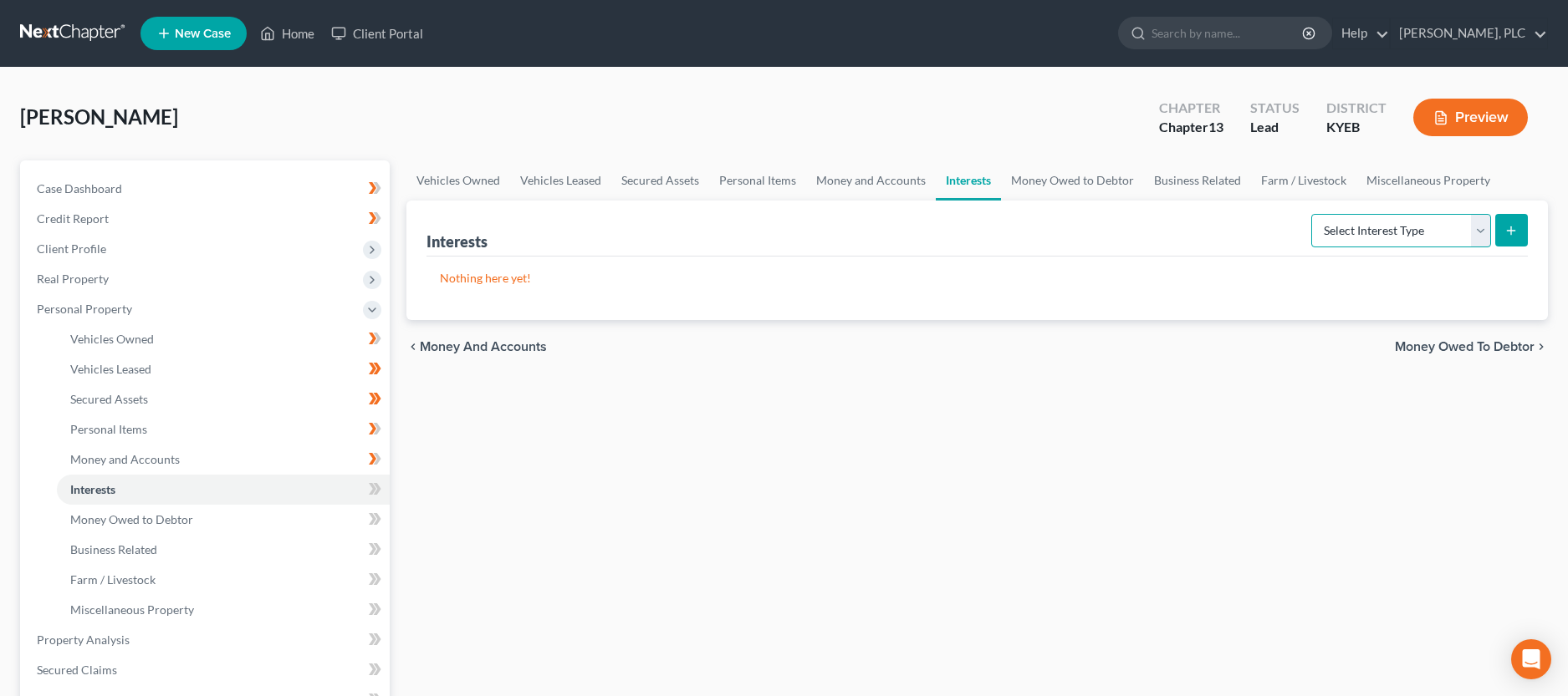
click at [1312, 214] on select "Select Interest Type 401K Annuity Bond Education IRA Government Bond Government…" at bounding box center [1402, 231] width 180 height 33
click option "Other Retirement Plan" at bounding box center [0, 0] width 0 height 0
click at [1517, 230] on icon "submit" at bounding box center [1510, 230] width 13 height 13
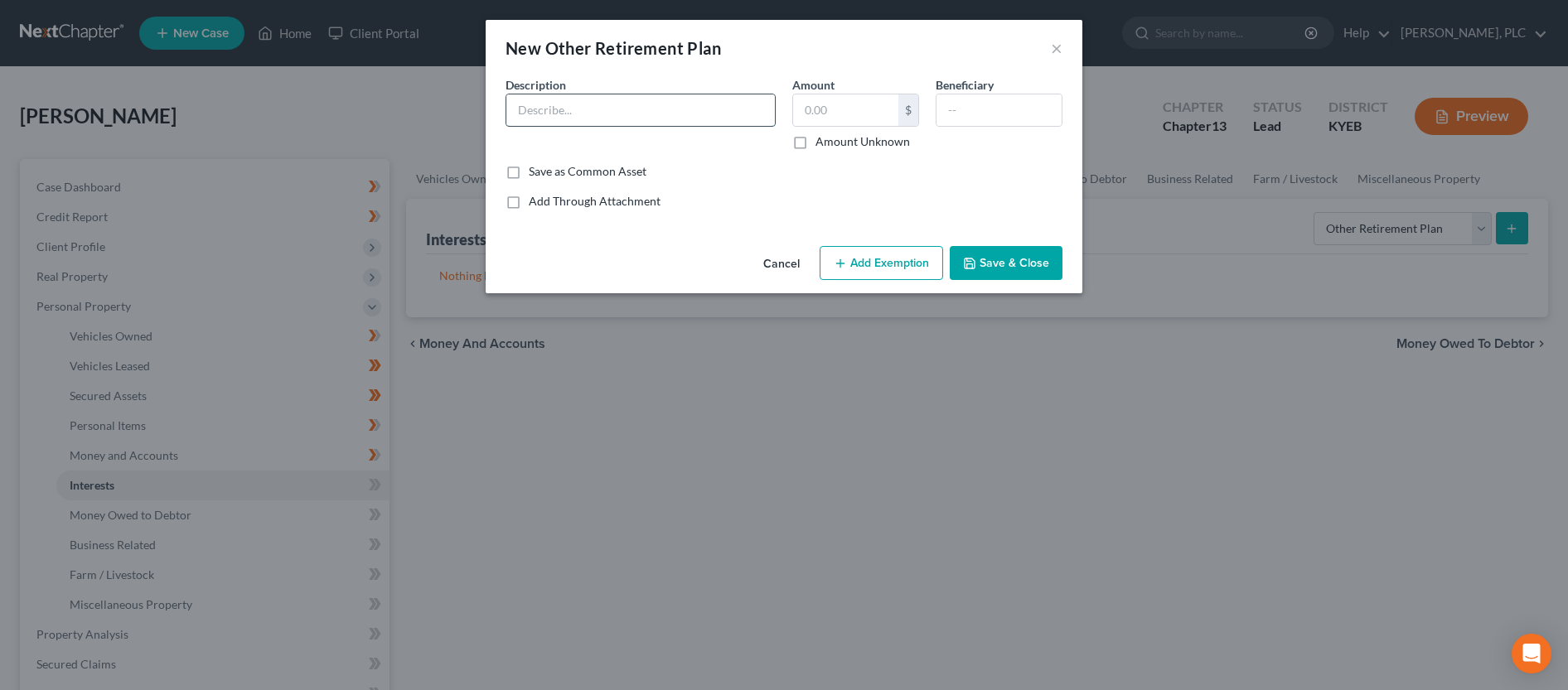
click at [541, 111] on input "text" at bounding box center [640, 110] width 269 height 31
click at [854, 269] on button "Add Exemption" at bounding box center [881, 263] width 123 height 35
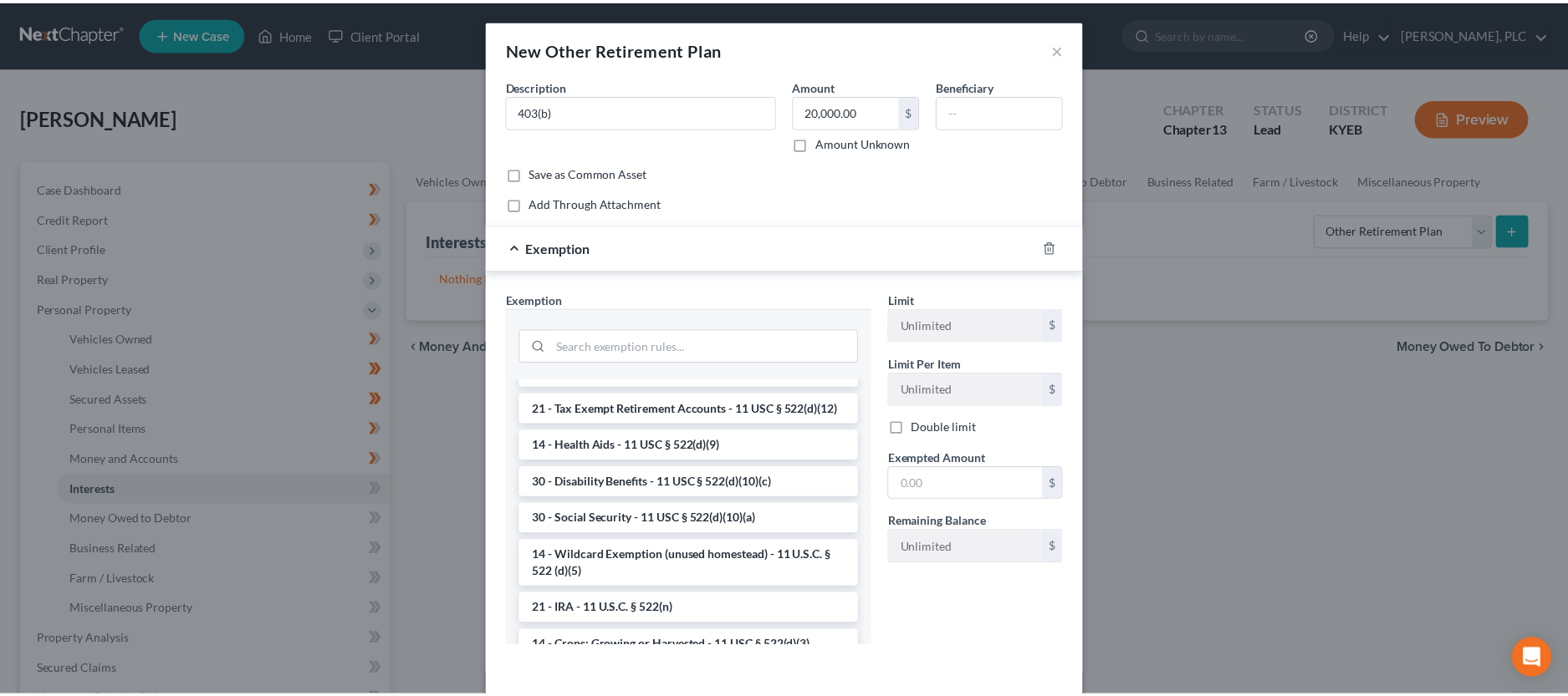
scroll to position [853, 0]
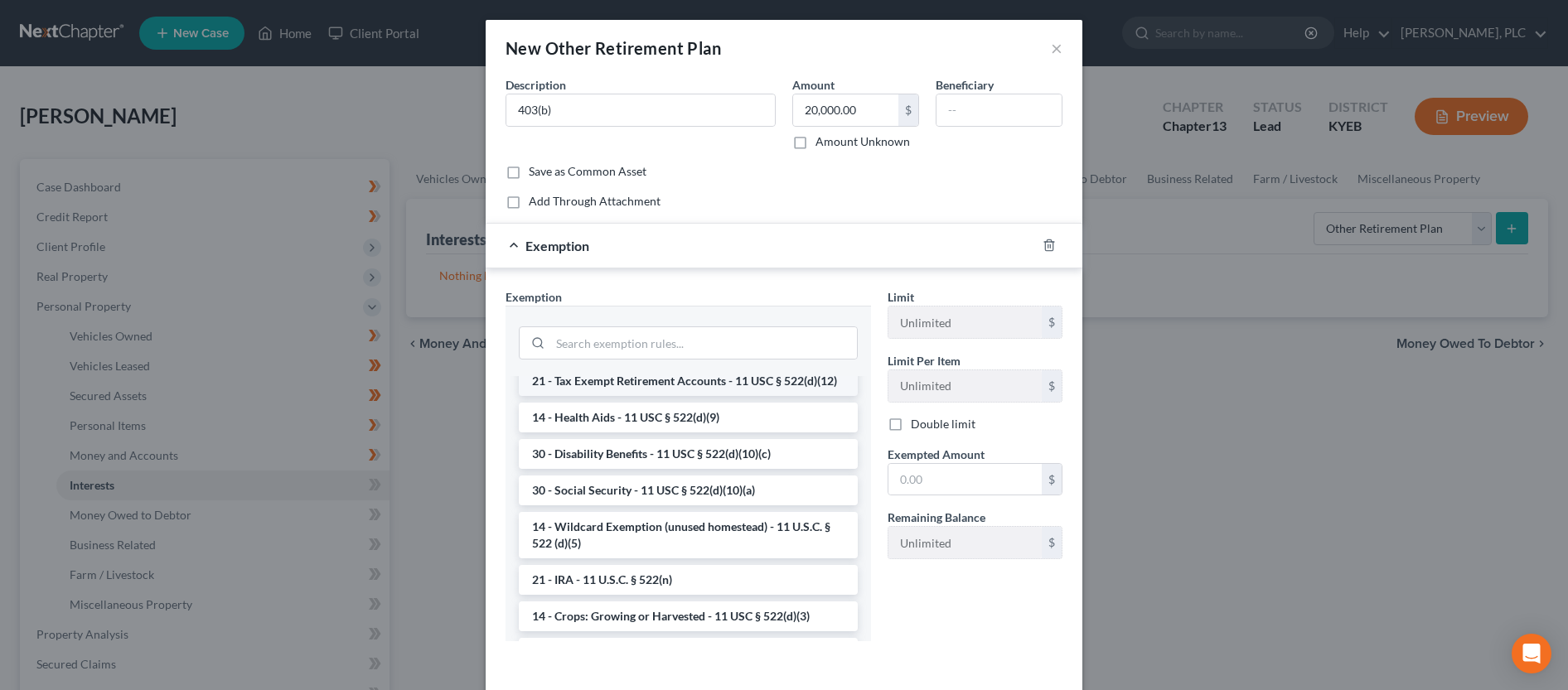
click at [745, 396] on li "21 - Tax Exempt Retirement Accounts - 11 USC § 522(d)(12)" at bounding box center [688, 381] width 339 height 30
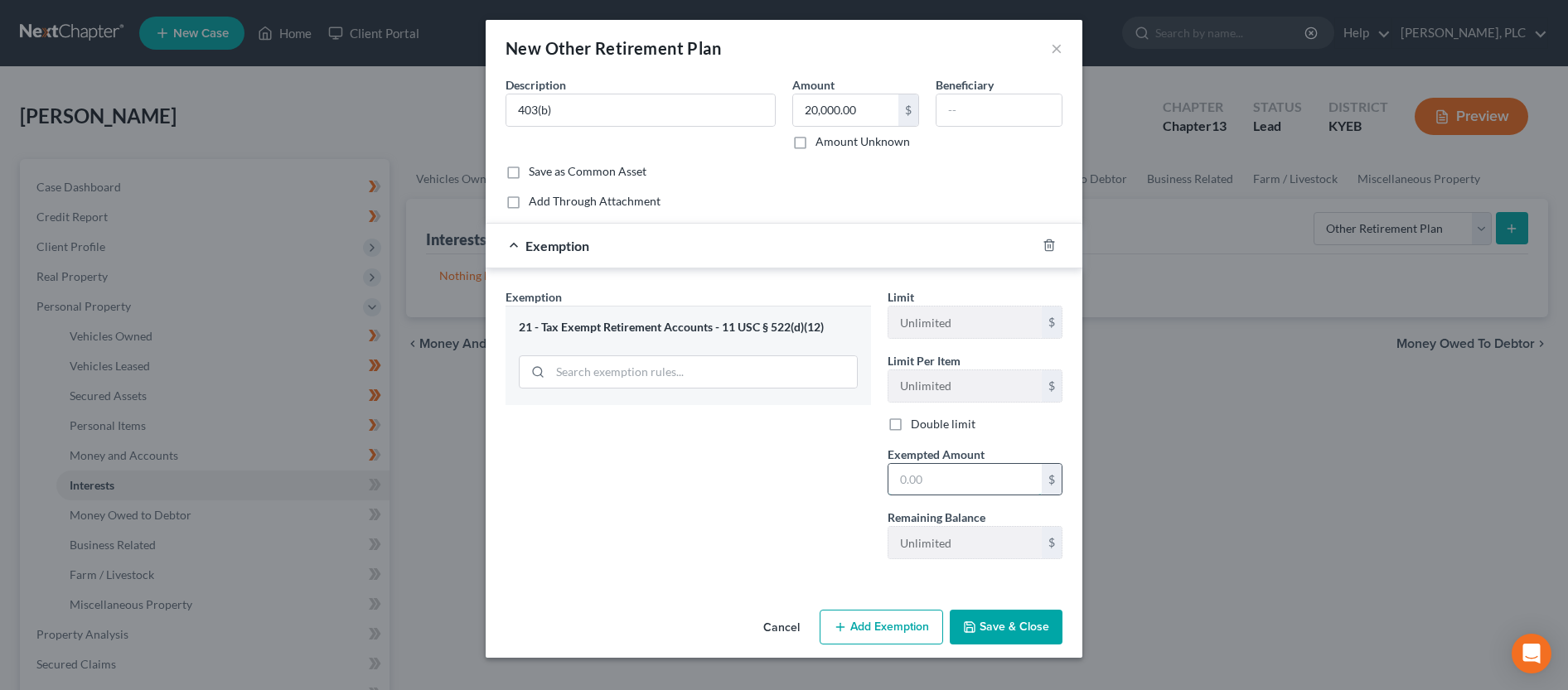
click at [932, 475] on input "text" at bounding box center [965, 479] width 154 height 31
click at [996, 639] on button "Save & Close" at bounding box center [1006, 627] width 113 height 35
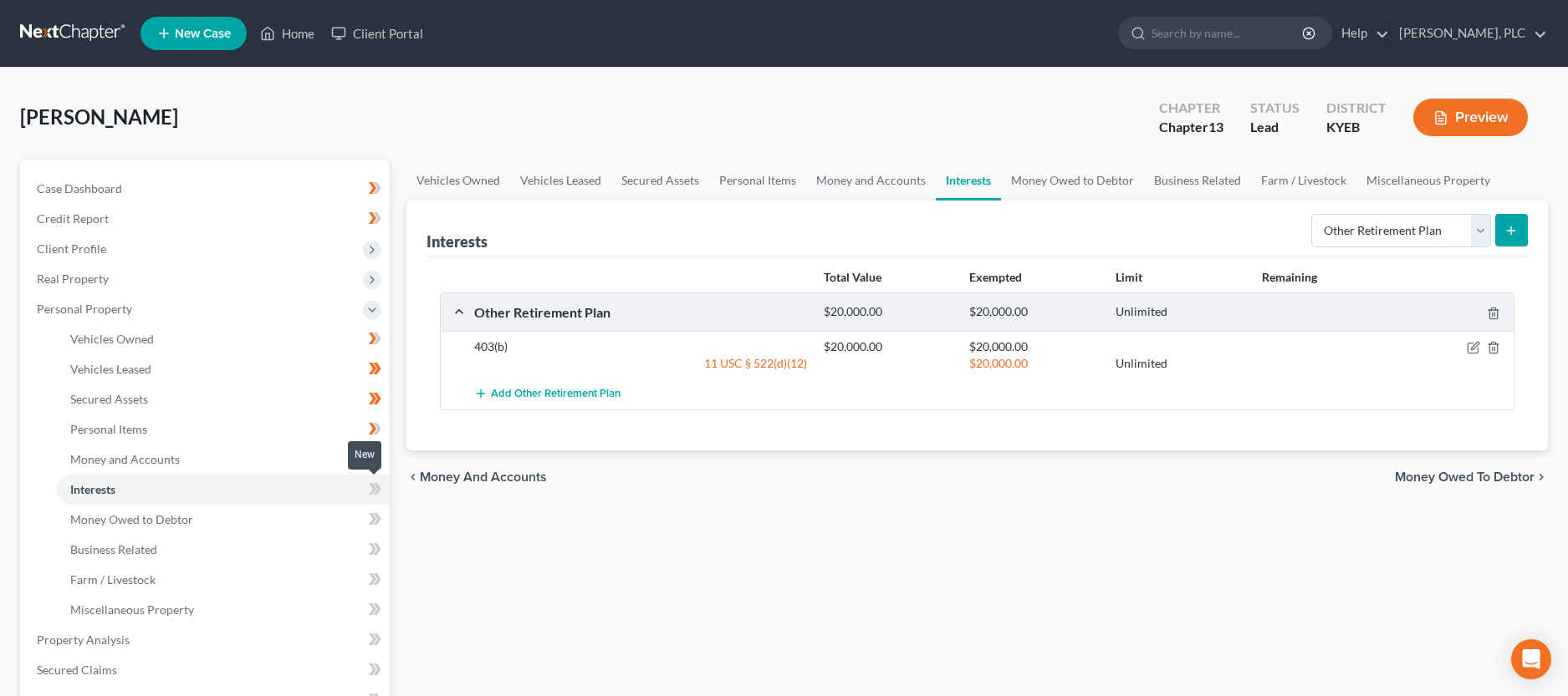
click at [372, 484] on icon at bounding box center [372, 489] width 8 height 11
click at [373, 523] on icon at bounding box center [372, 518] width 8 height 11
click at [372, 551] on icon at bounding box center [372, 549] width 8 height 11
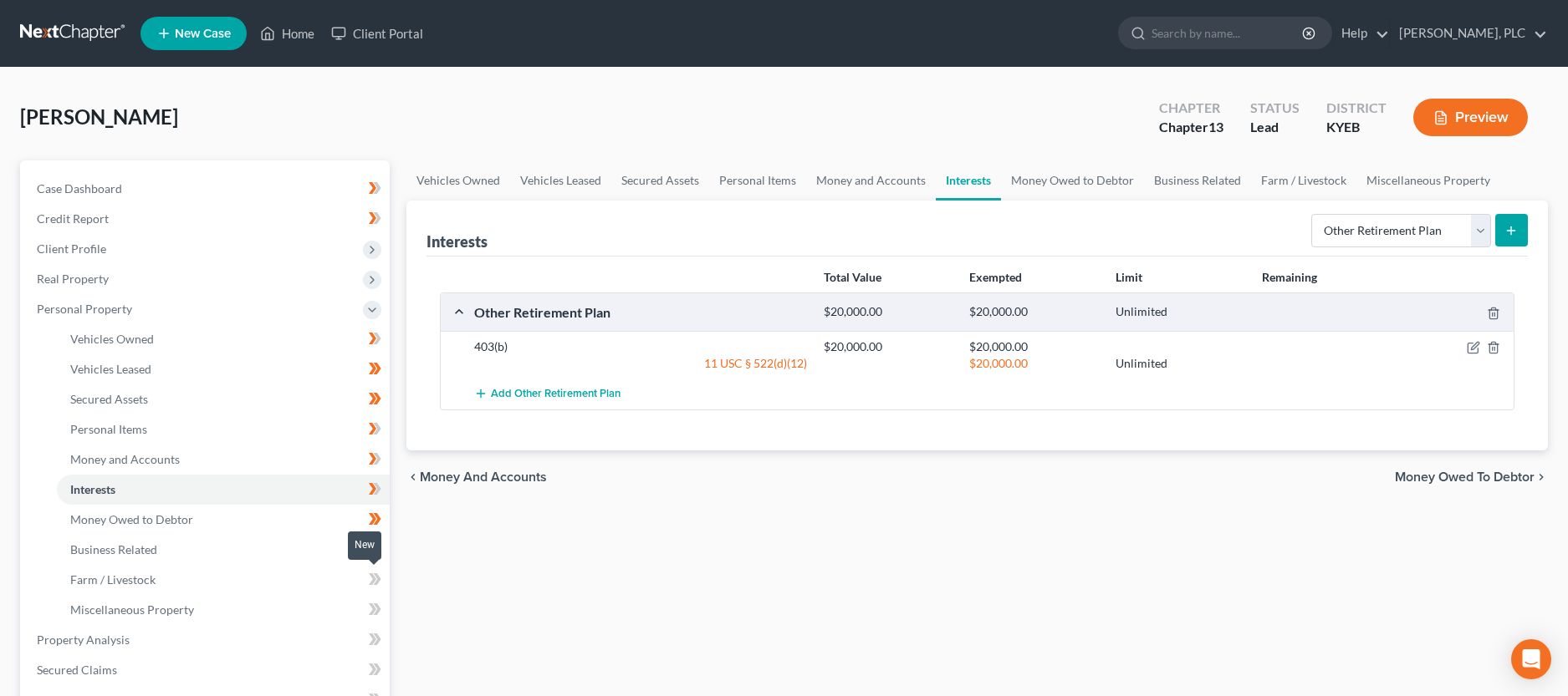
click at [383, 585] on span at bounding box center [376, 582] width 30 height 25
click at [379, 609] on icon at bounding box center [377, 609] width 8 height 11
click at [205, 632] on link "Property Analysis" at bounding box center [207, 640] width 366 height 30
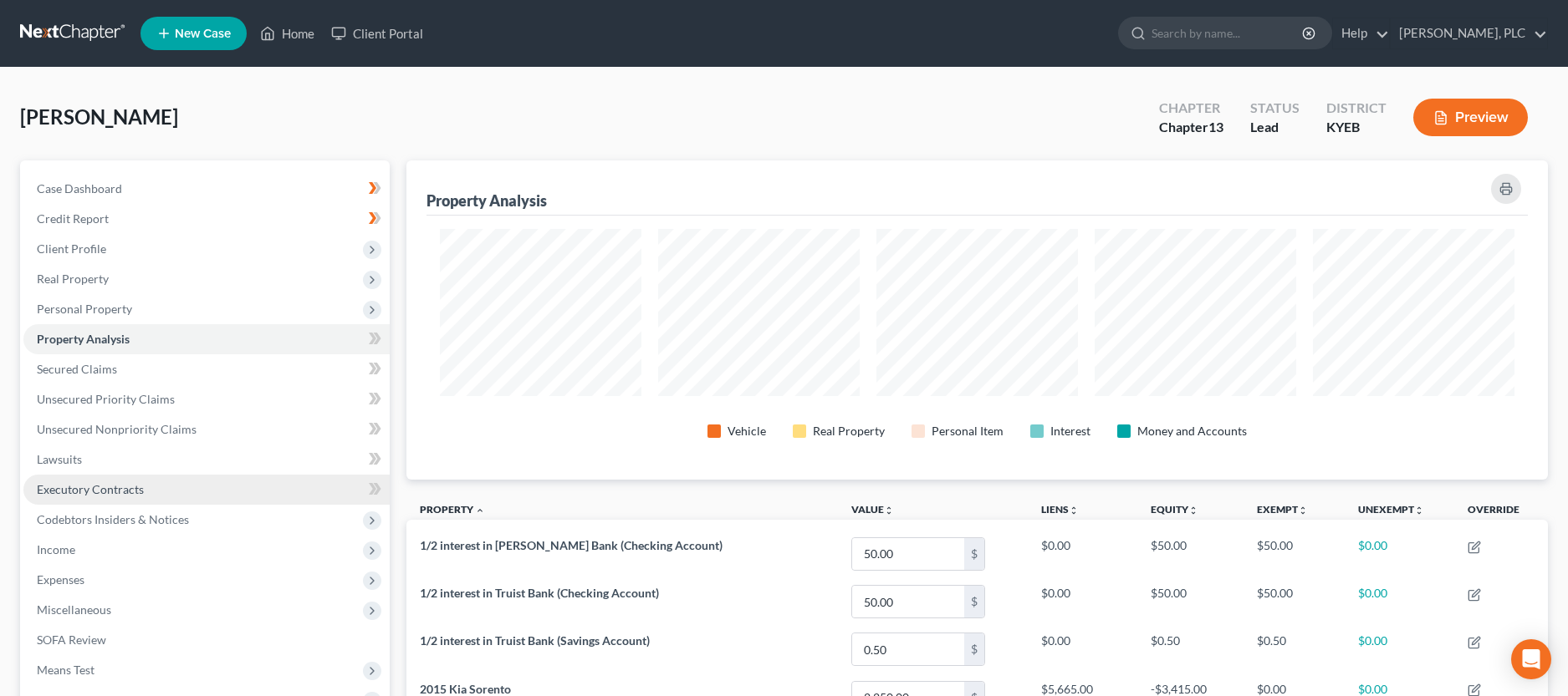
scroll to position [85, 0]
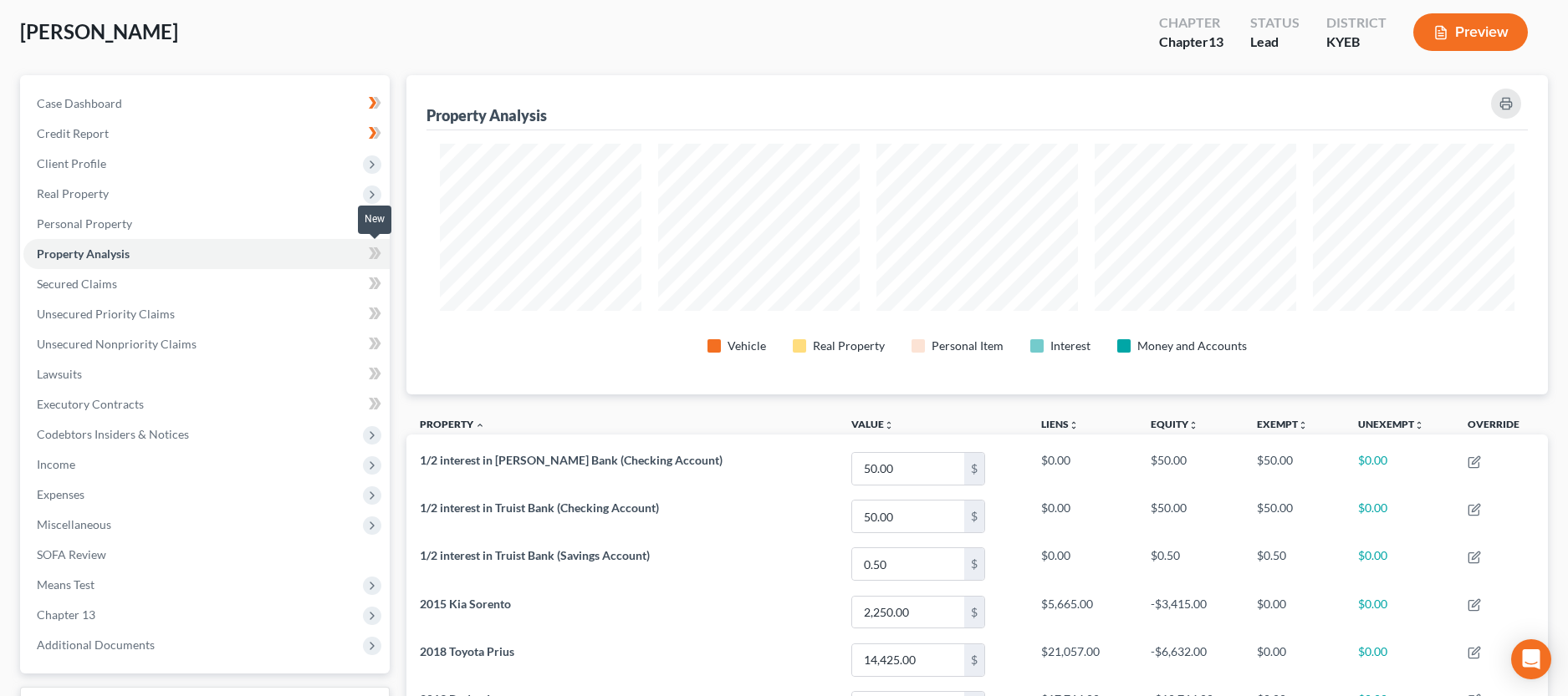
click at [370, 253] on icon at bounding box center [375, 253] width 12 height 21
click at [323, 275] on link "Secured Claims" at bounding box center [207, 284] width 366 height 30
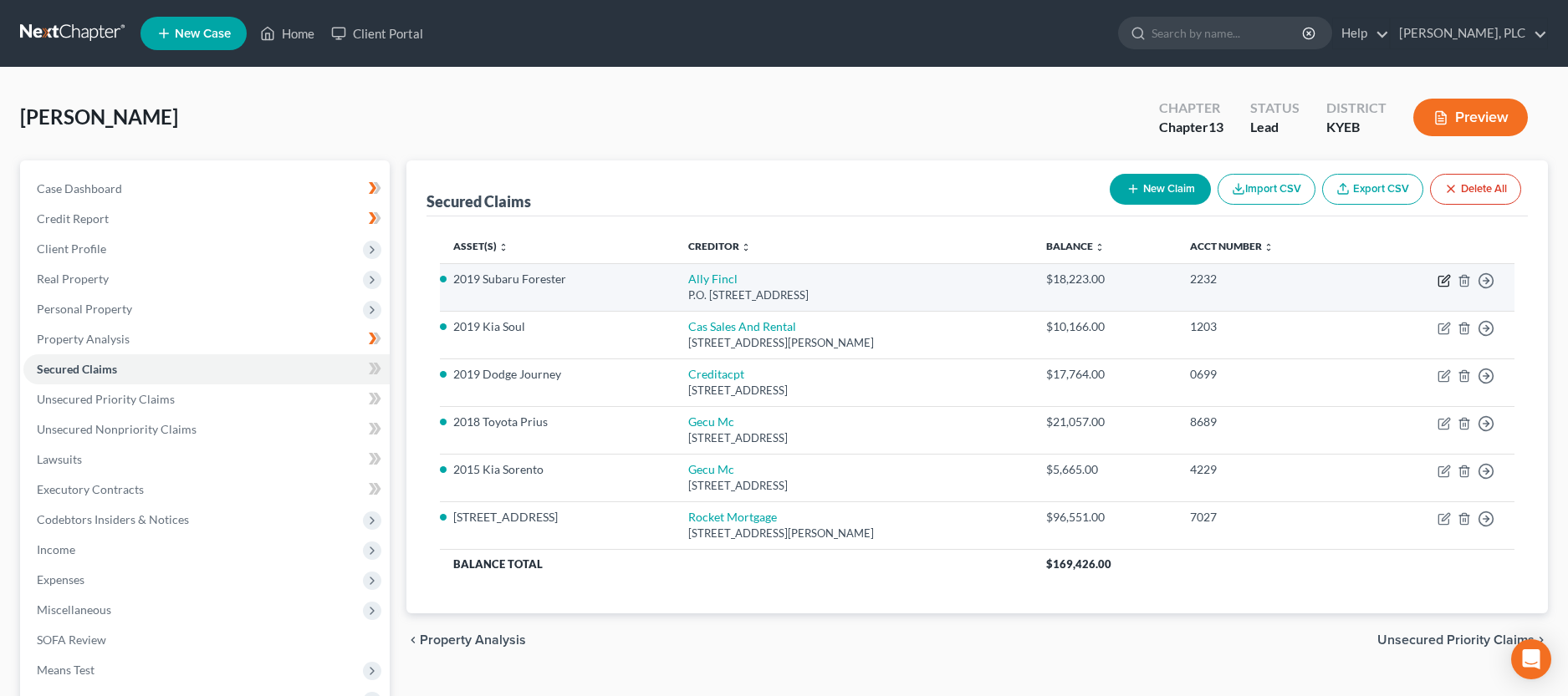
click at [1440, 280] on icon "button" at bounding box center [1444, 282] width 10 height 10
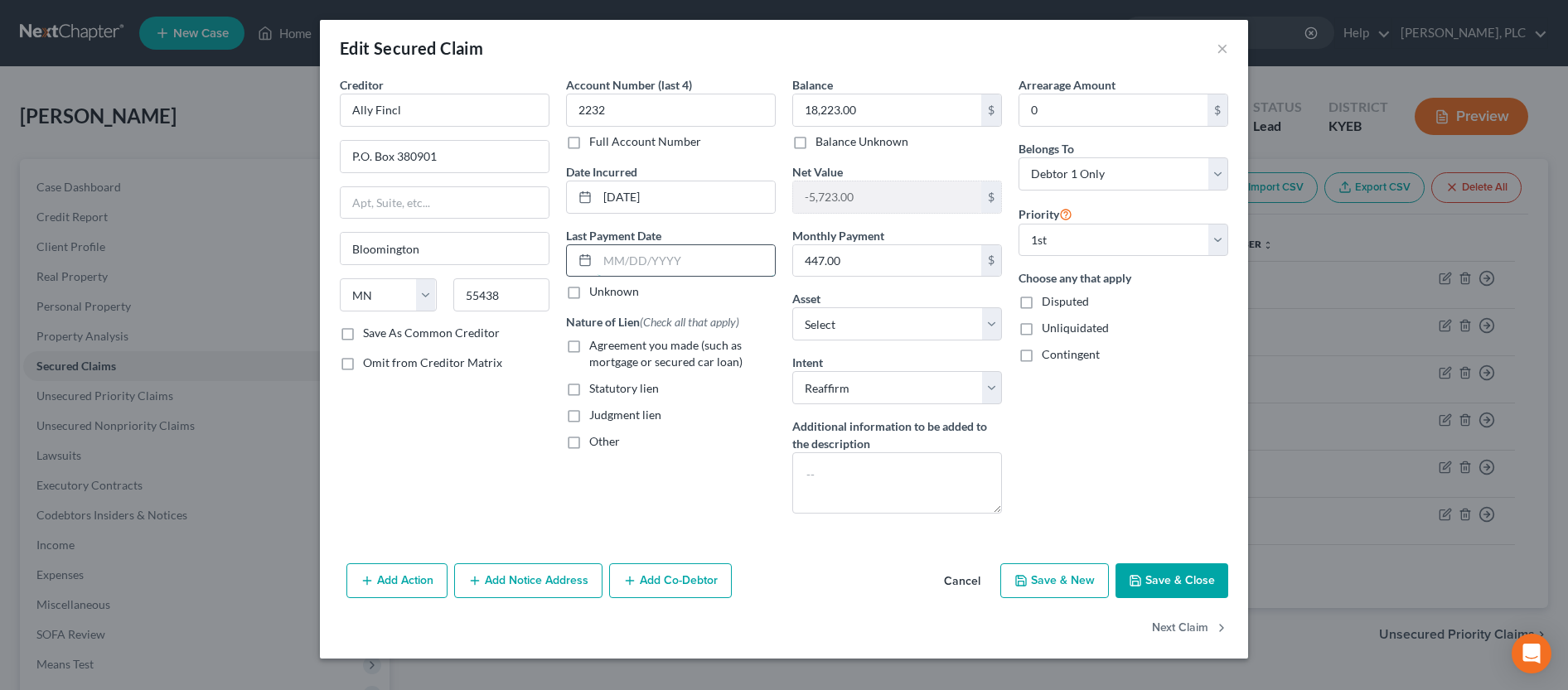
click at [766, 259] on input "text" at bounding box center [686, 261] width 177 height 31
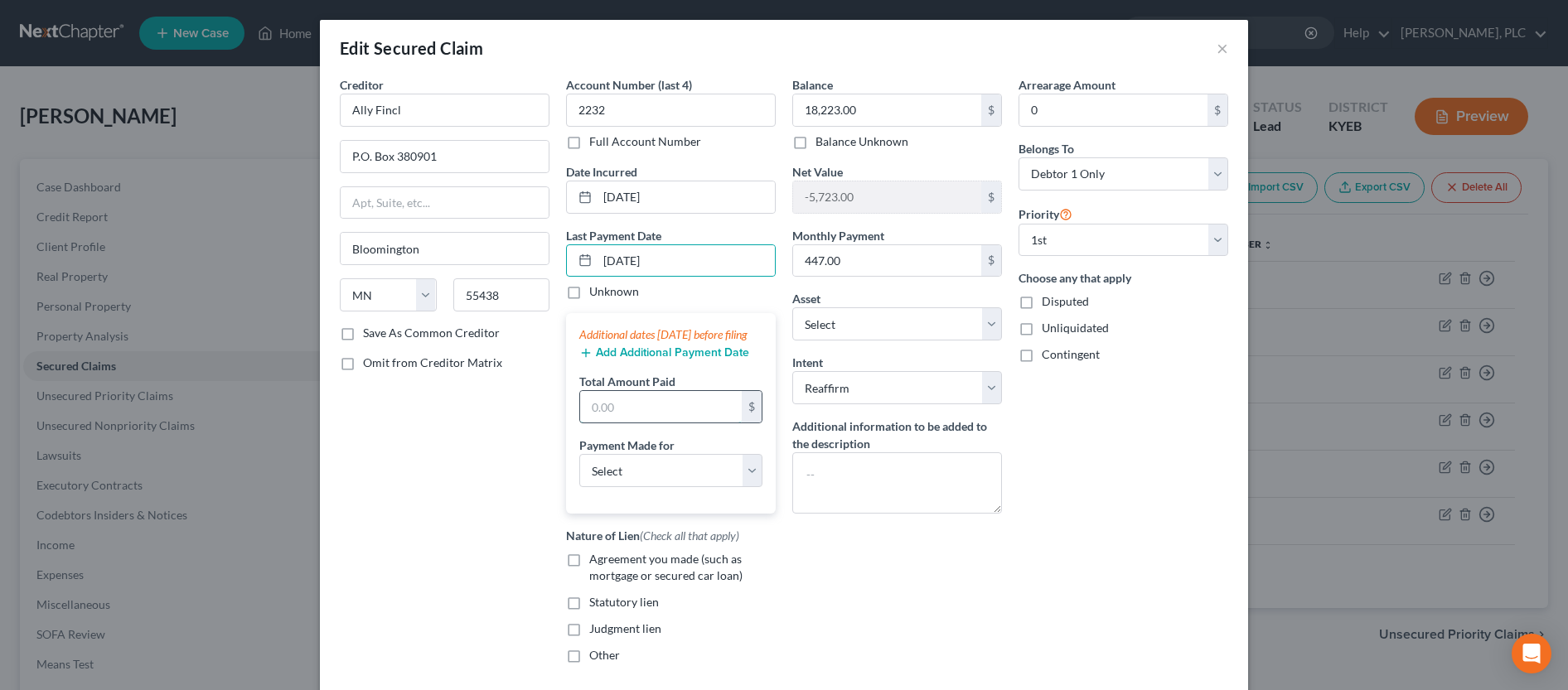
click at [627, 422] on input "text" at bounding box center [661, 407] width 161 height 31
click at [668, 422] on input "text" at bounding box center [661, 407] width 161 height 31
click option "Car" at bounding box center [0, 0] width 0 height 0
click at [589, 578] on label "Agreement you made (such as mortgage or secured car loan)" at bounding box center [682, 567] width 187 height 33
click at [596, 562] on input "Agreement you made (such as mortgage or secured car loan)" at bounding box center [601, 556] width 10 height 10
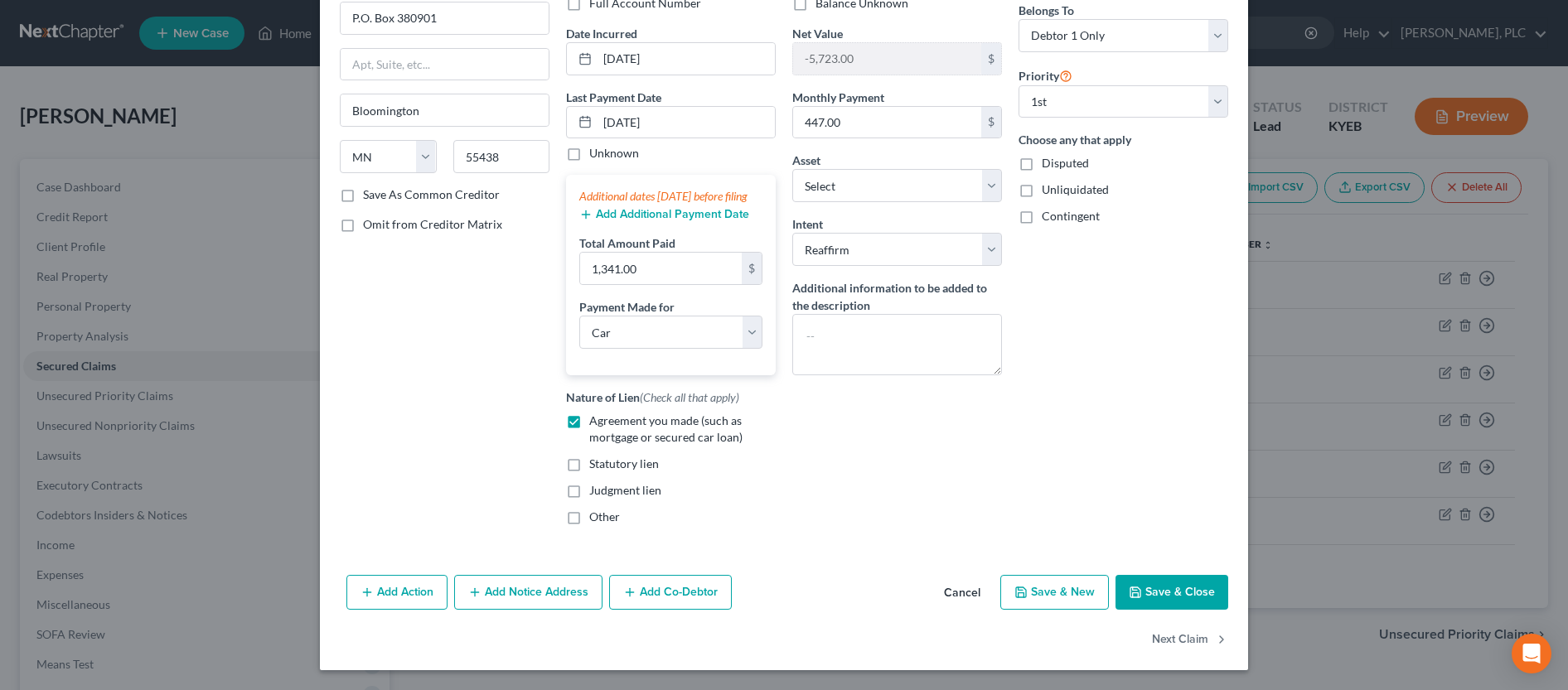
scroll to position [155, 0]
click at [1141, 601] on button "Save & Close" at bounding box center [1172, 592] width 113 height 35
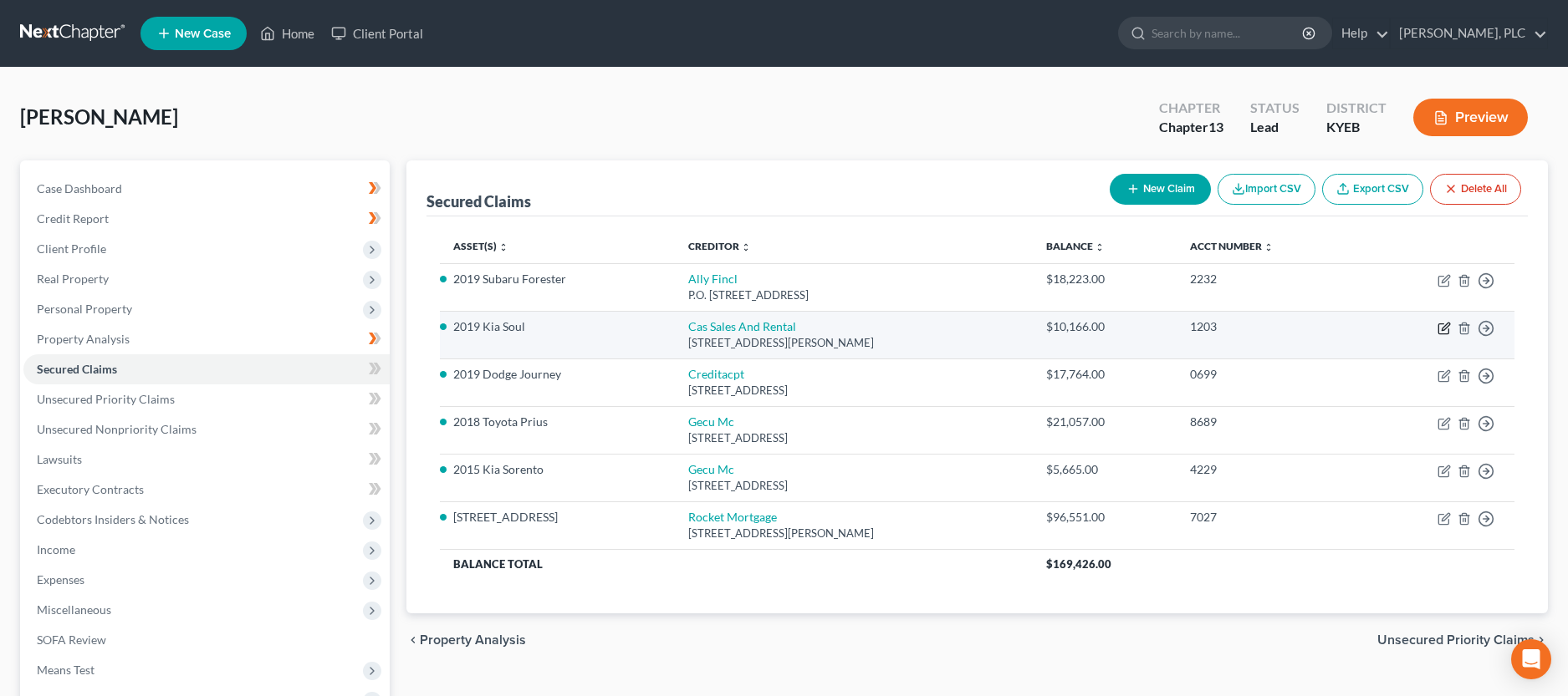
click at [1442, 328] on icon "button" at bounding box center [1444, 328] width 13 height 13
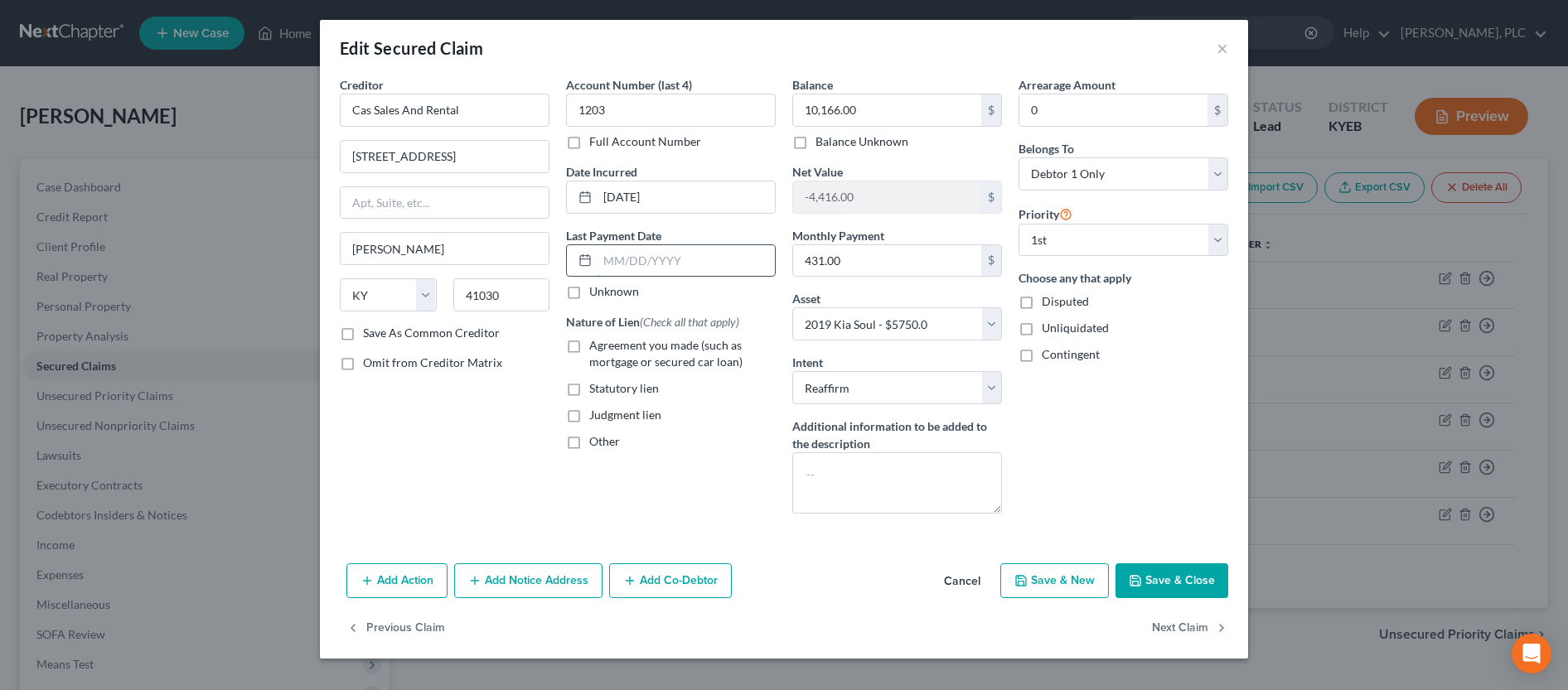
click at [643, 265] on input "text" at bounding box center [686, 261] width 177 height 31
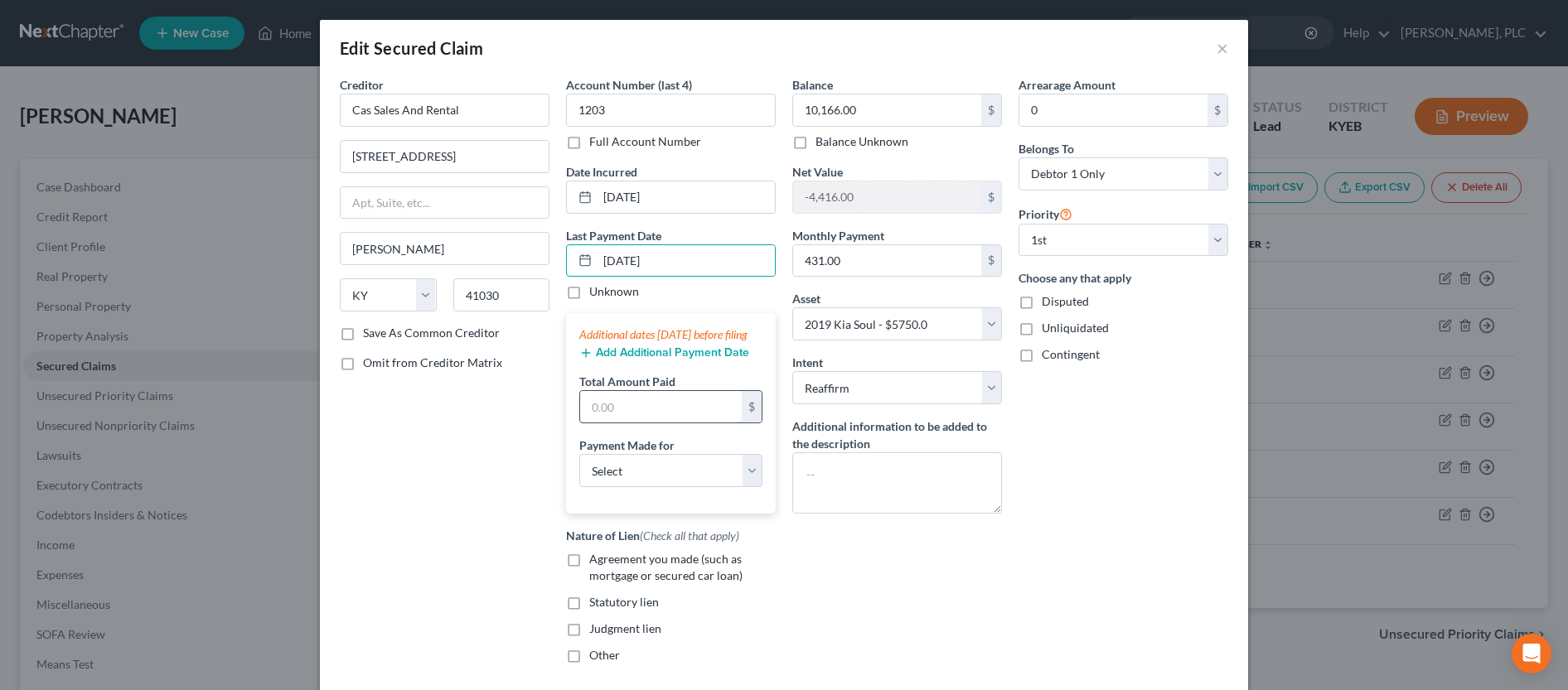
click at [628, 420] on input "text" at bounding box center [661, 407] width 161 height 31
click at [589, 421] on input "text" at bounding box center [661, 407] width 161 height 31
click option "Car" at bounding box center [0, 0] width 0 height 0
click at [589, 581] on label "Agreement you made (such as mortgage or secured car loan)" at bounding box center [682, 567] width 187 height 33
click at [596, 562] on input "Agreement you made (such as mortgage or secured car loan)" at bounding box center [601, 556] width 10 height 10
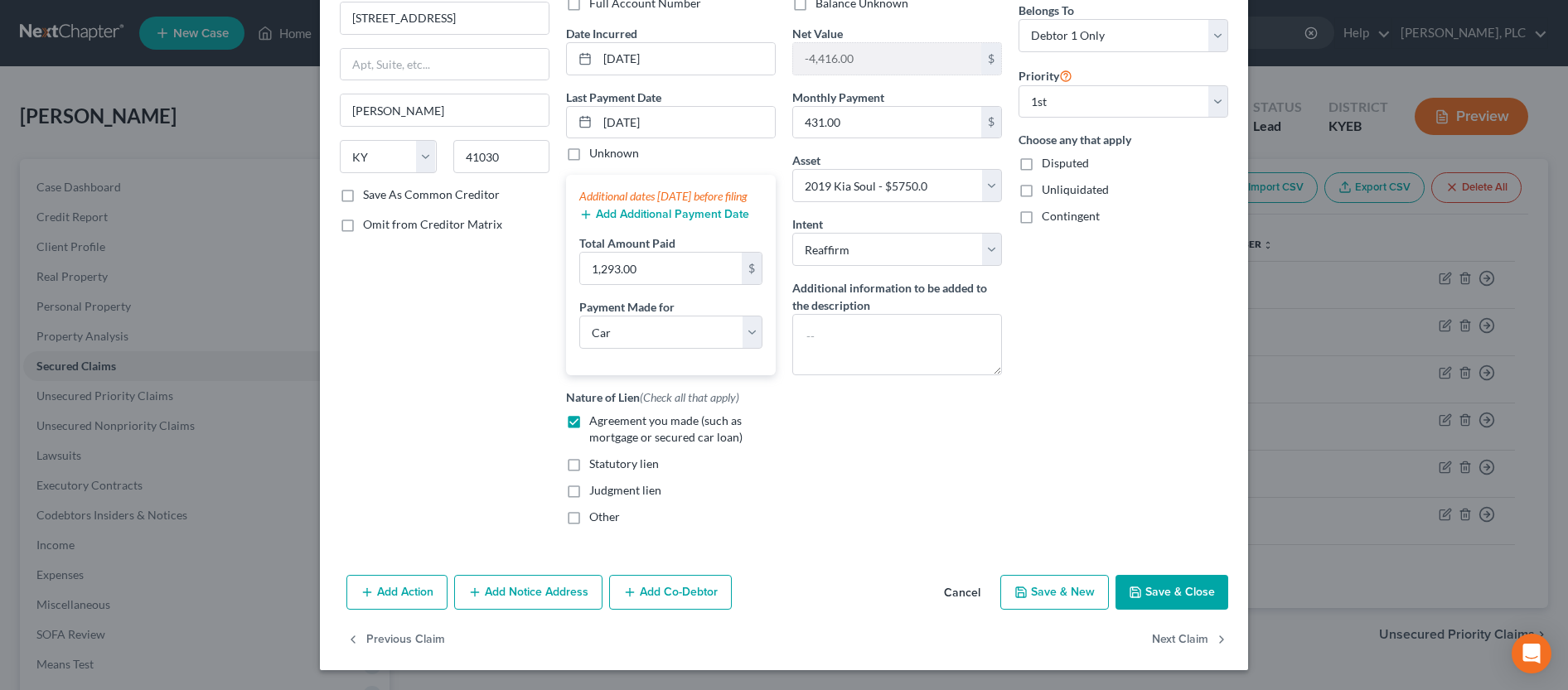
click at [1192, 595] on button "Save & Close" at bounding box center [1172, 592] width 113 height 35
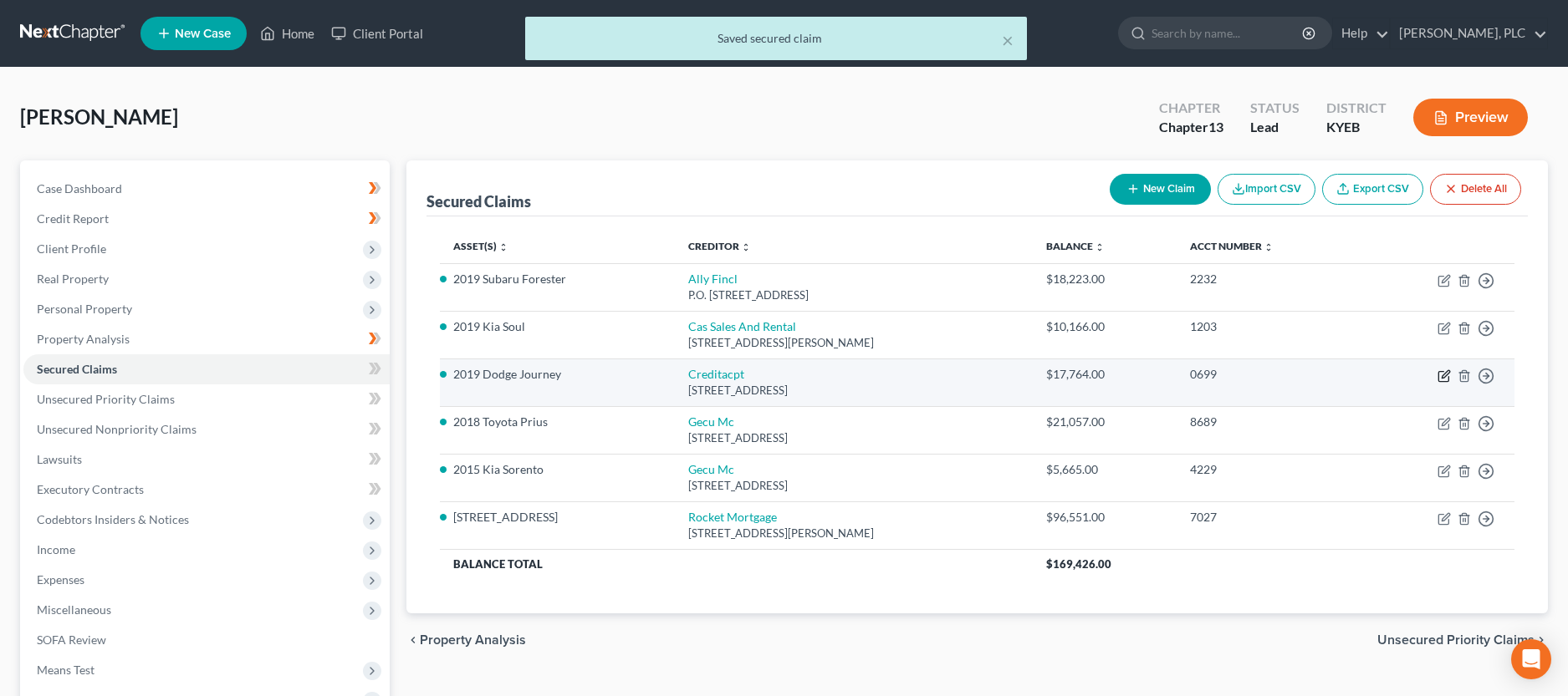
click at [1445, 381] on icon "button" at bounding box center [1444, 375] width 13 height 13
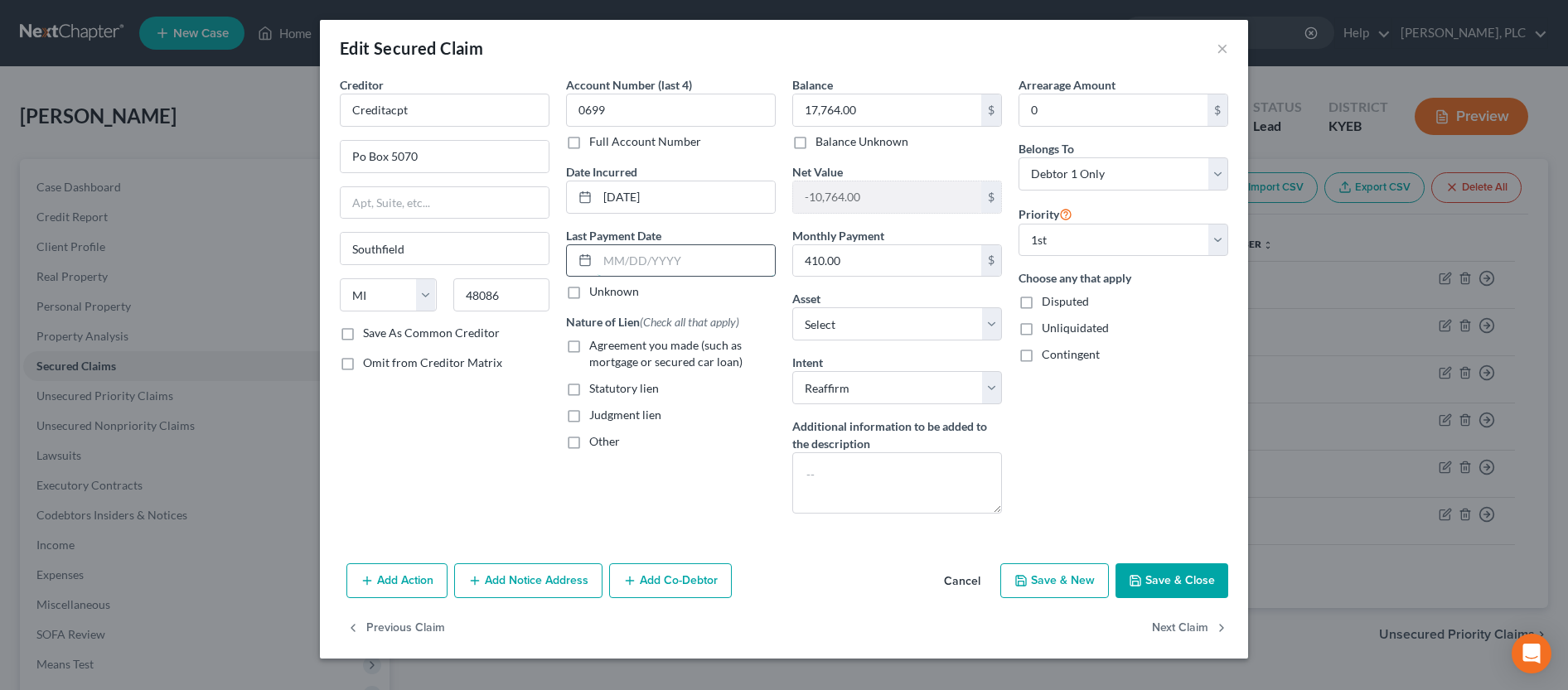
click at [659, 265] on input "text" at bounding box center [686, 261] width 177 height 31
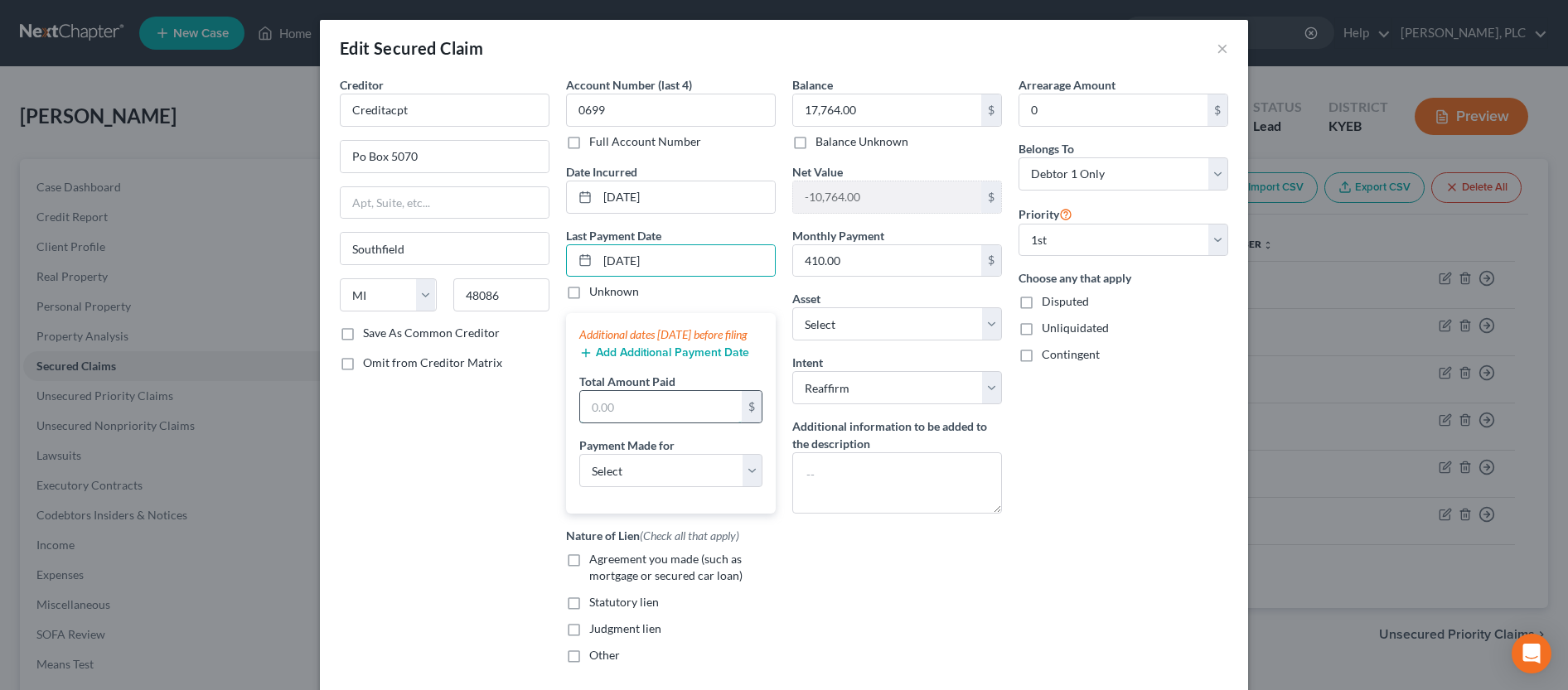
click at [642, 422] on input "text" at bounding box center [661, 407] width 161 height 31
click option "Car" at bounding box center [0, 0] width 0 height 0
click at [589, 576] on label "Agreement you made (such as mortgage or secured car loan)" at bounding box center [682, 567] width 187 height 33
click at [596, 562] on input "Agreement you made (such as mortgage or secured car loan)" at bounding box center [601, 556] width 10 height 10
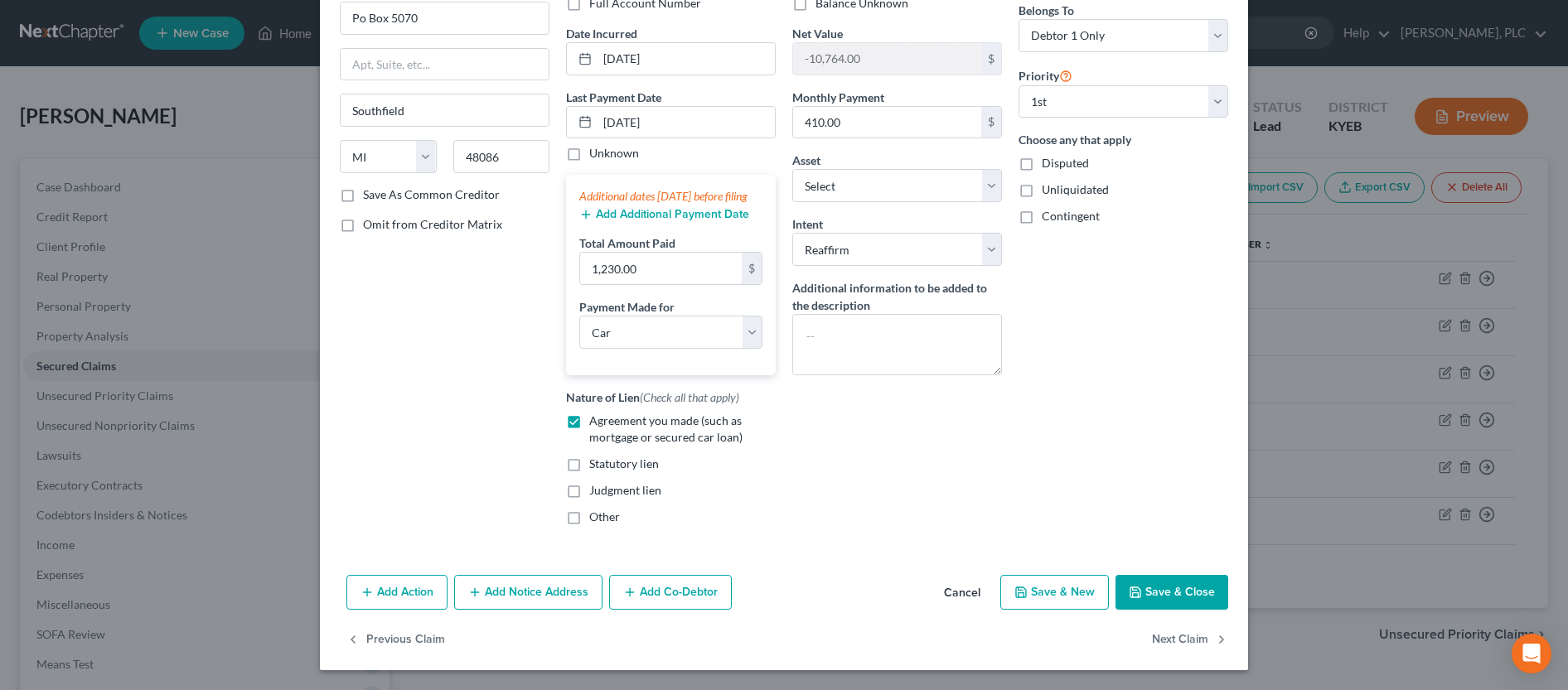
click at [1133, 590] on polyline "button" at bounding box center [1135, 588] width 4 height 3
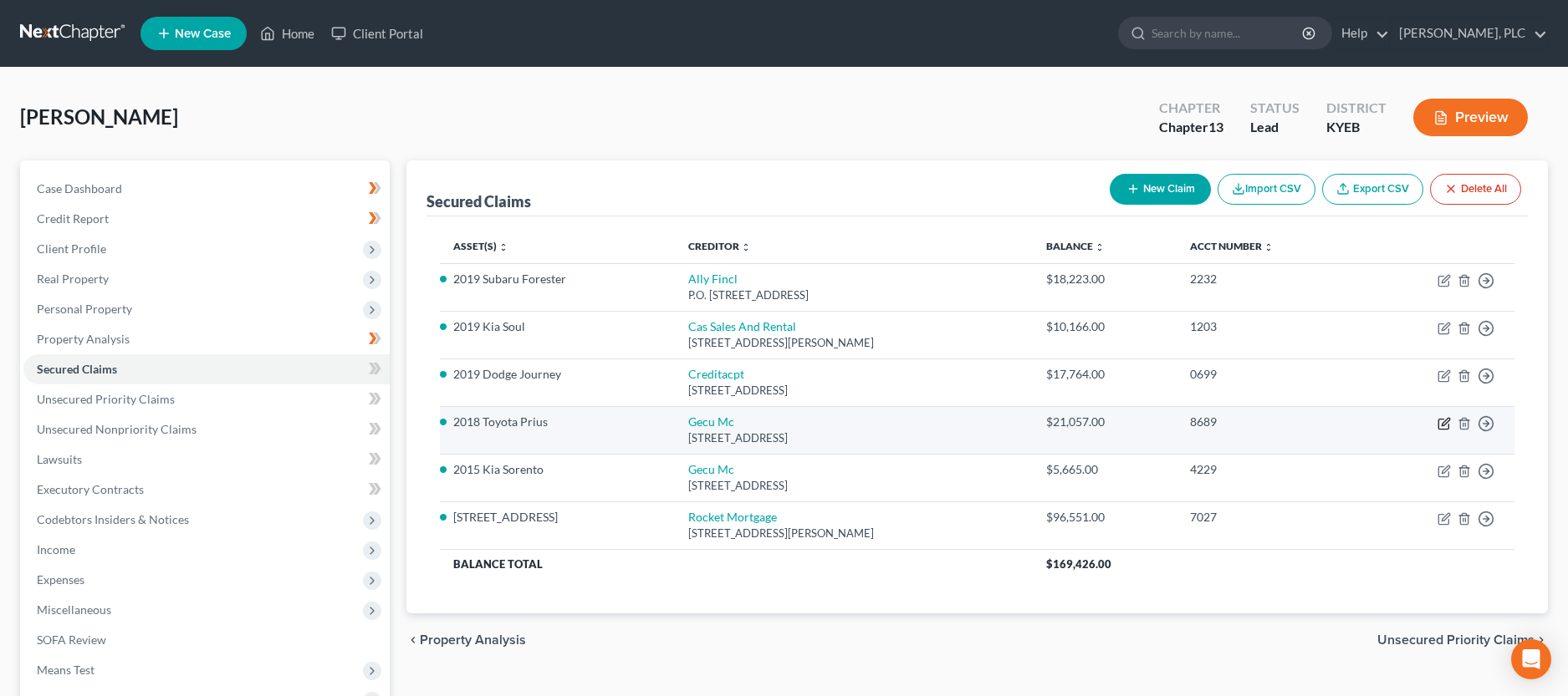
click at [1439, 424] on icon "button" at bounding box center [1444, 424] width 10 height 10
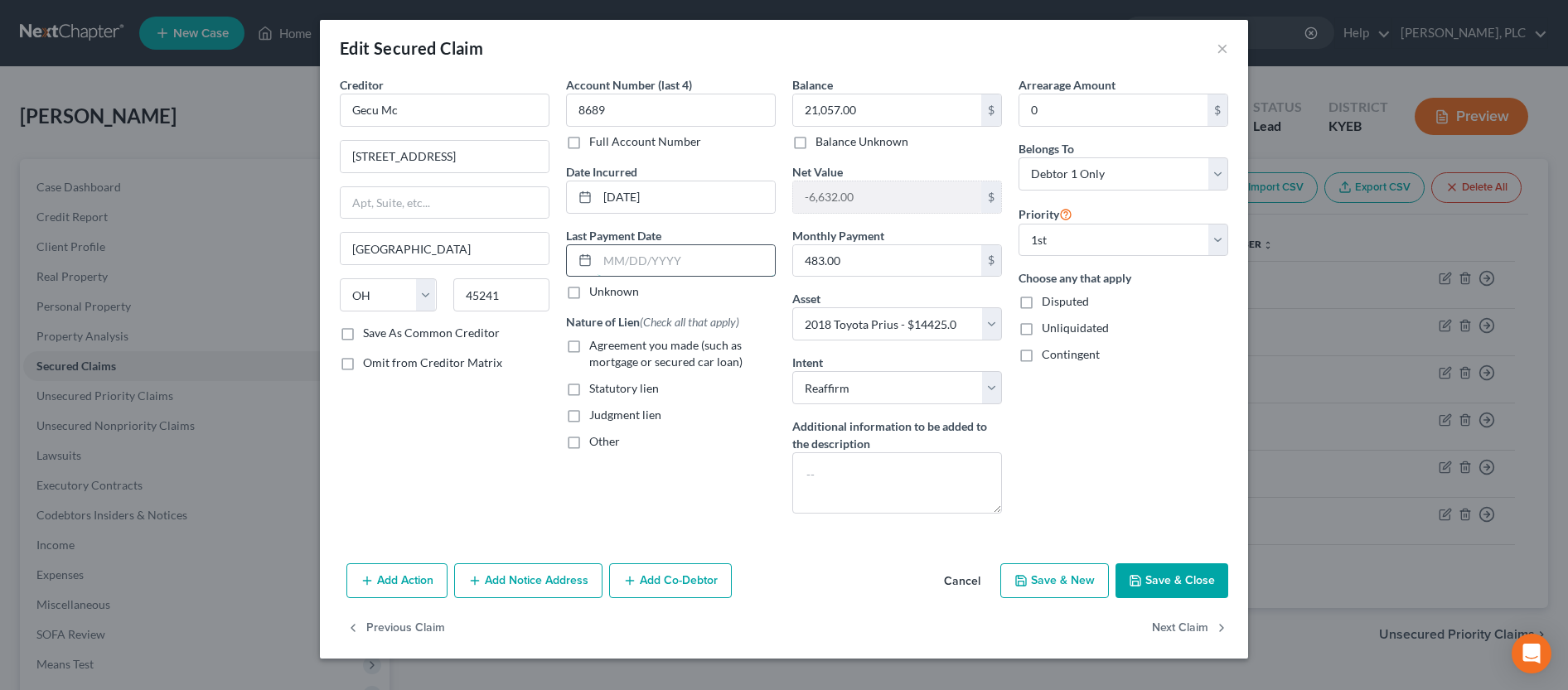
click at [683, 269] on input "text" at bounding box center [686, 261] width 177 height 31
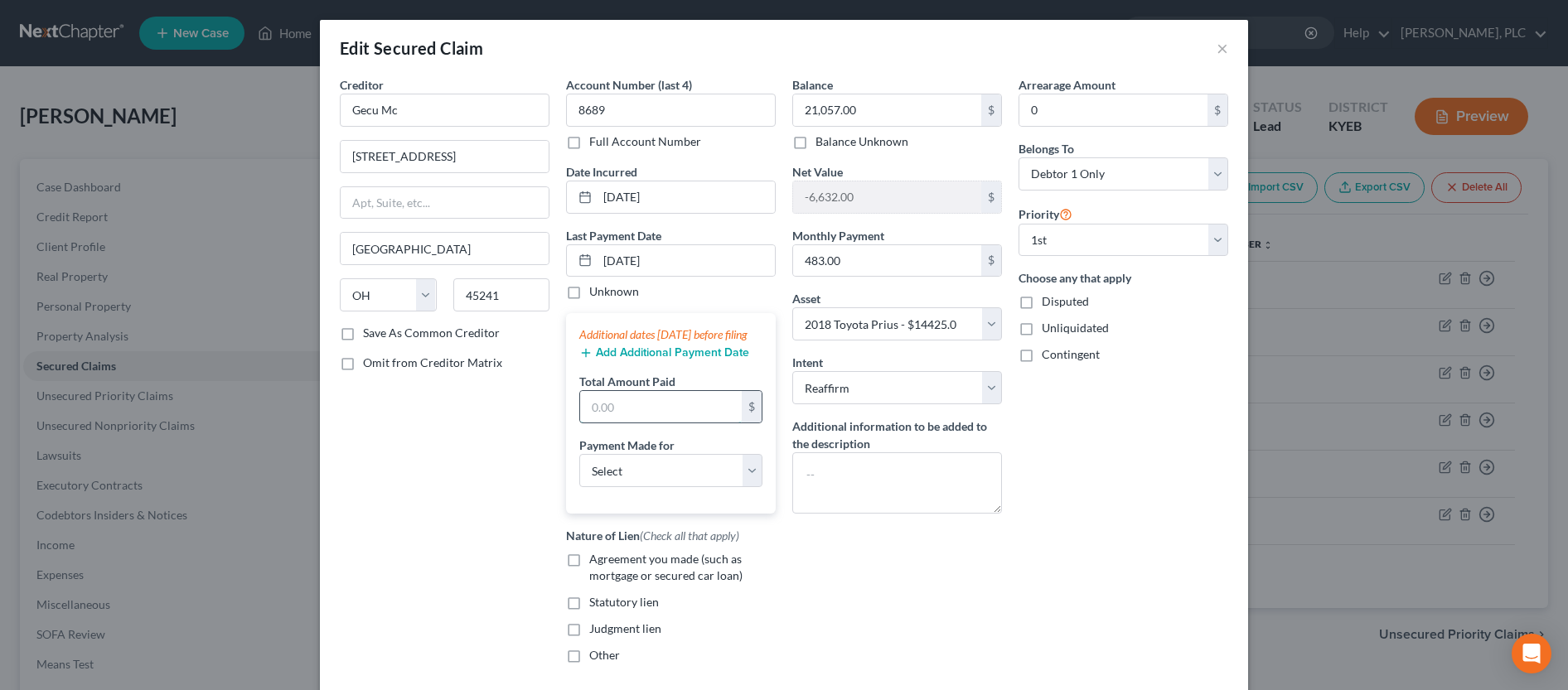
click at [673, 408] on input "text" at bounding box center [661, 407] width 161 height 31
click option "Car" at bounding box center [0, 0] width 0 height 0
click at [589, 574] on label "Agreement you made (such as mortgage or secured car loan)" at bounding box center [682, 567] width 187 height 33
click at [596, 562] on input "Agreement you made (such as mortgage or secured car loan)" at bounding box center [601, 556] width 10 height 10
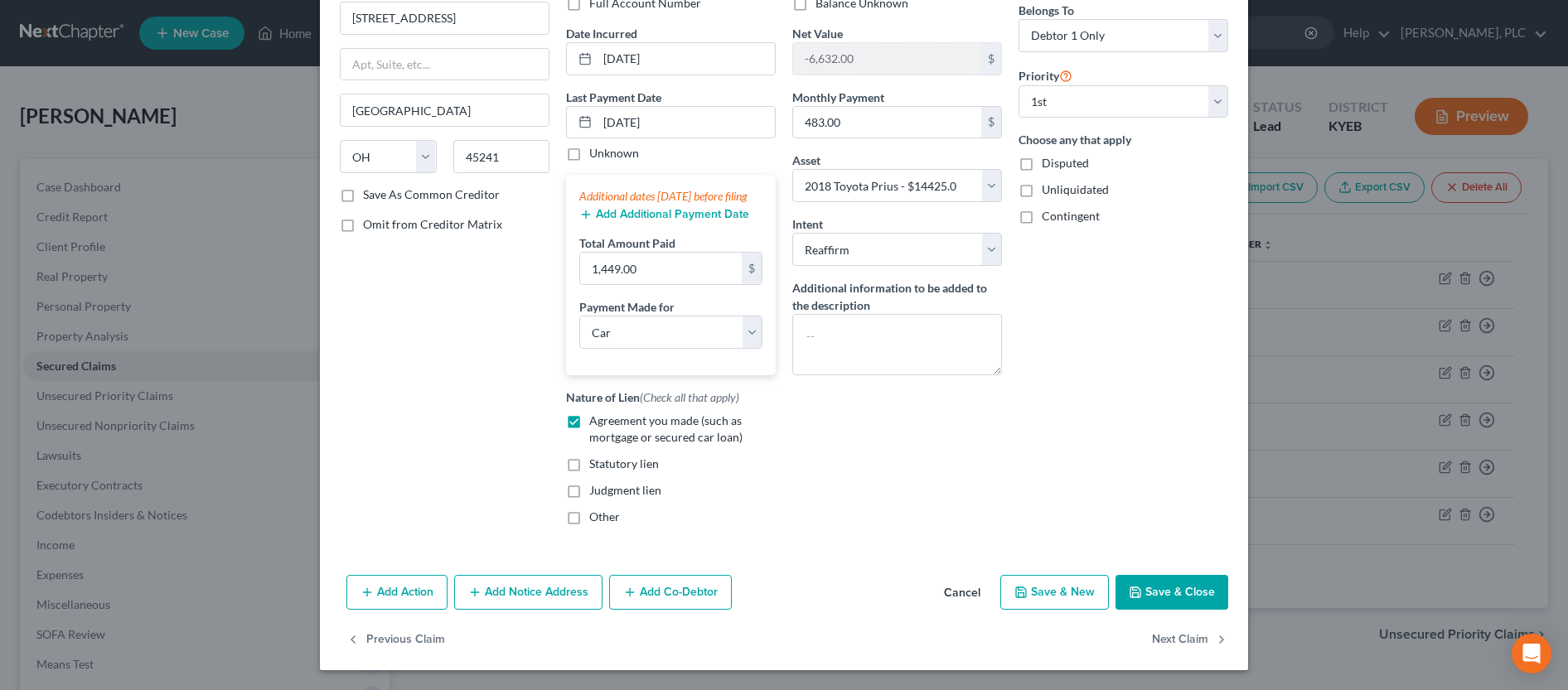
click at [1178, 588] on button "Save & Close" at bounding box center [1172, 592] width 113 height 35
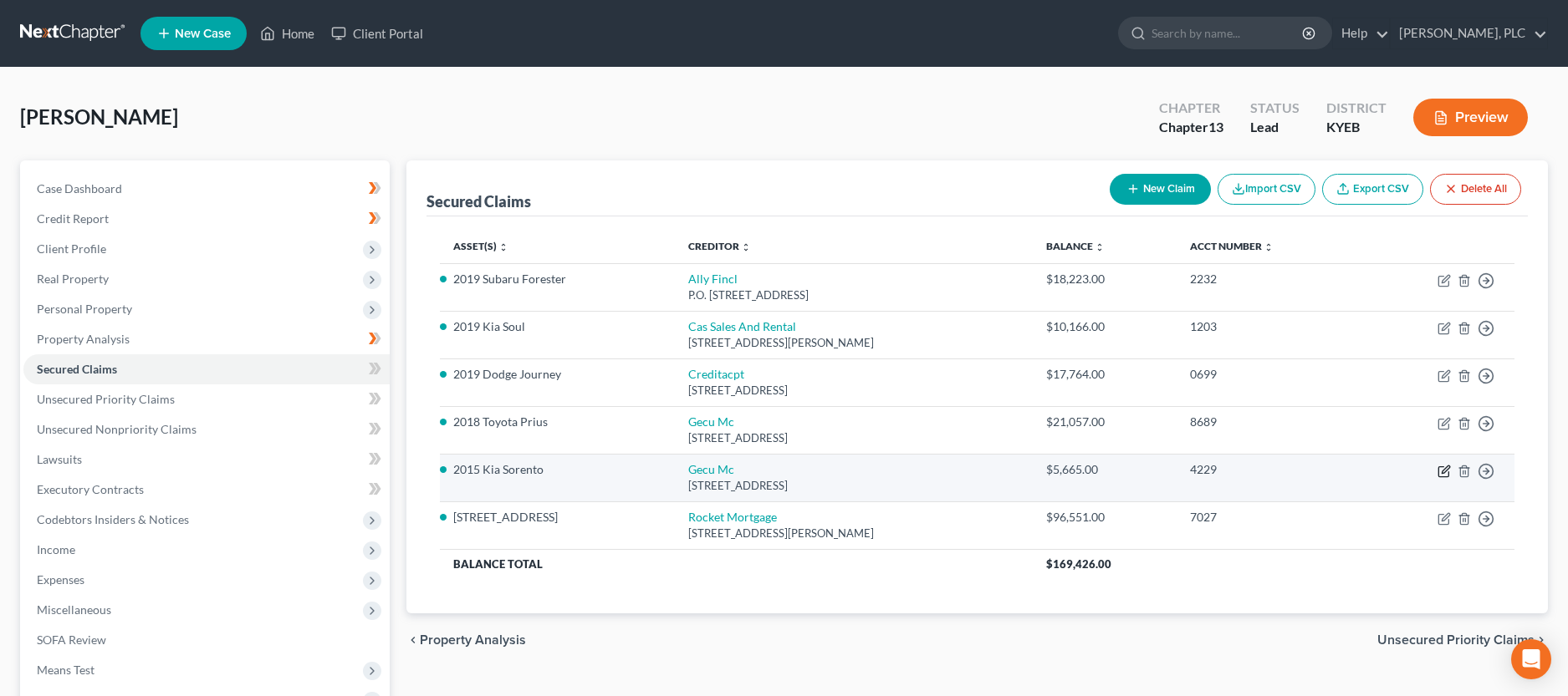
click at [1444, 471] on icon "button" at bounding box center [1444, 471] width 13 height 13
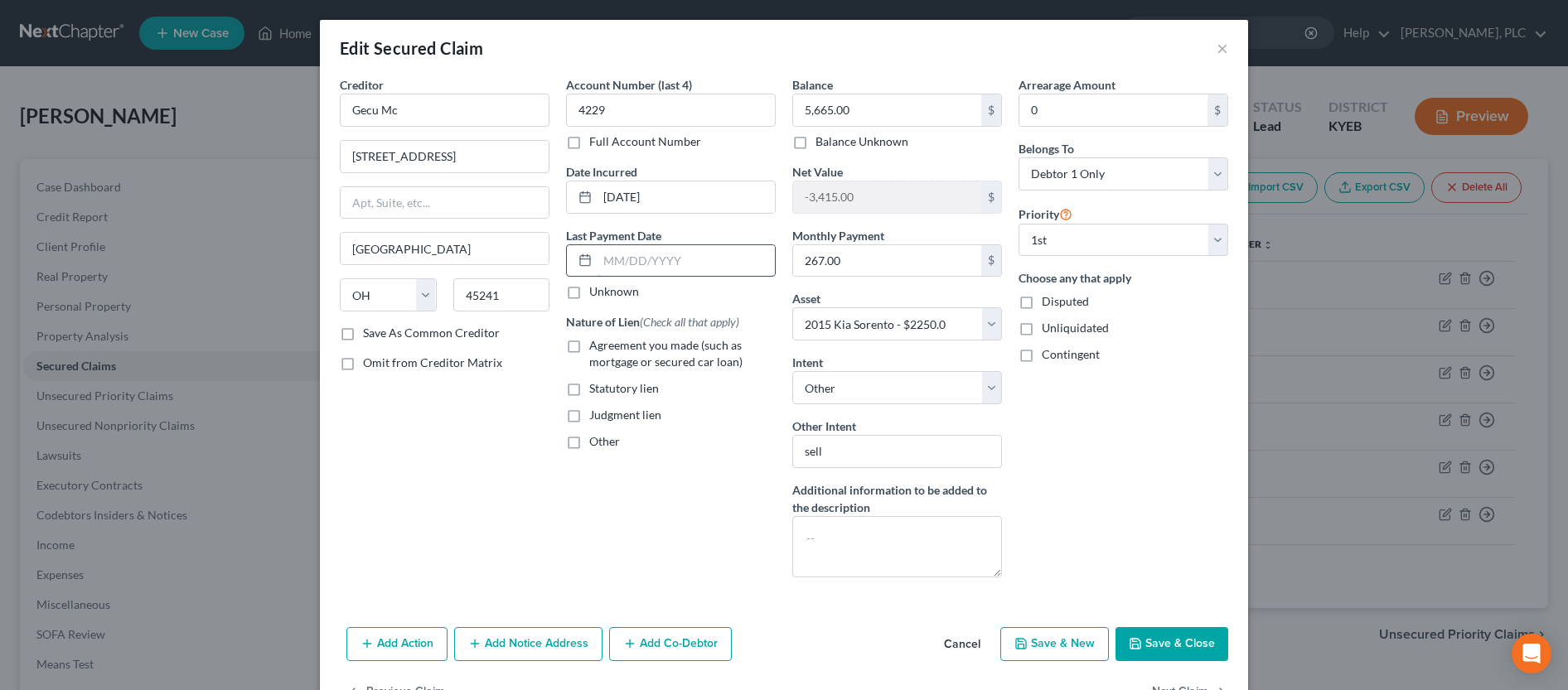
click at [731, 269] on input "text" at bounding box center [686, 261] width 177 height 31
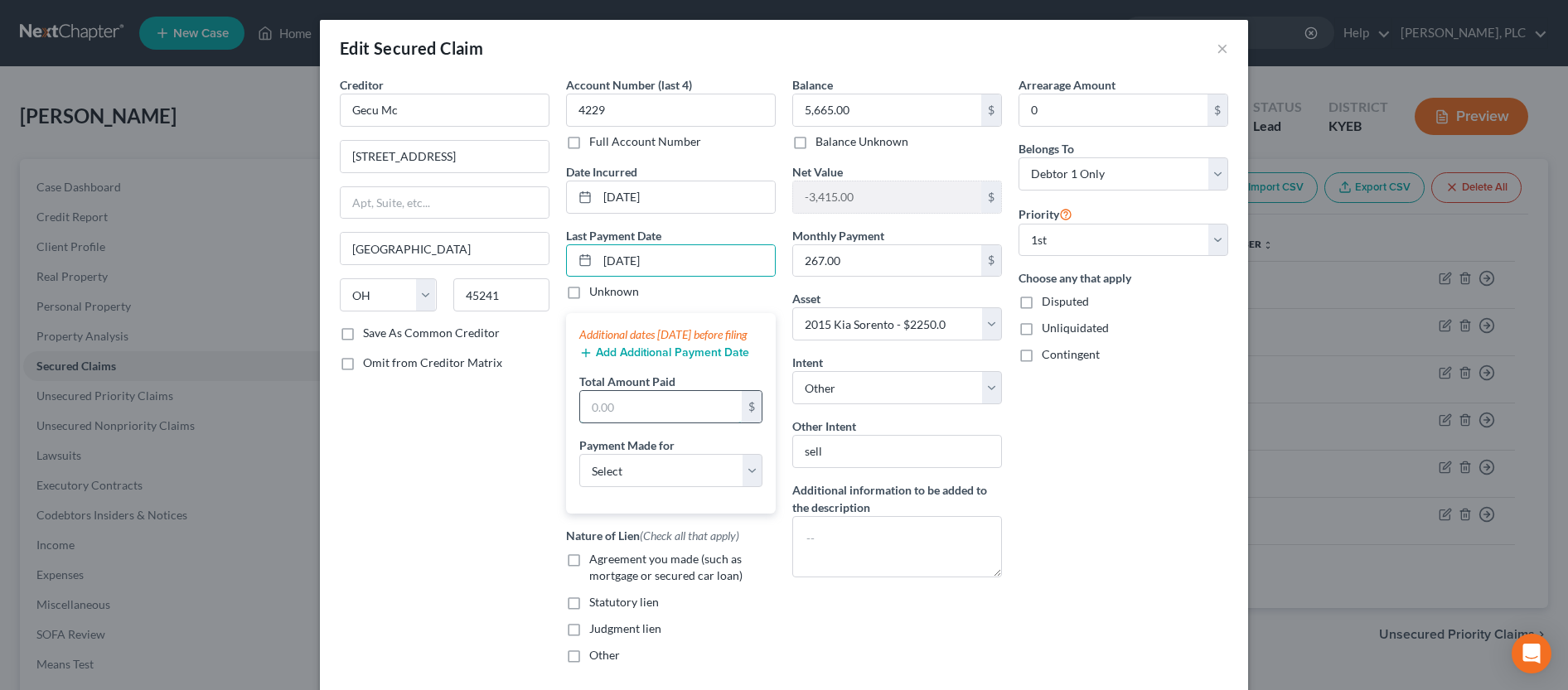
click at [699, 419] on input "text" at bounding box center [661, 407] width 161 height 31
click at [622, 422] on input "text" at bounding box center [661, 407] width 161 height 31
click option "Car" at bounding box center [0, 0] width 0 height 0
click at [589, 574] on label "Agreement you made (such as mortgage or secured car loan)" at bounding box center [682, 567] width 187 height 33
click at [596, 562] on input "Agreement you made (such as mortgage or secured car loan)" at bounding box center [601, 556] width 10 height 10
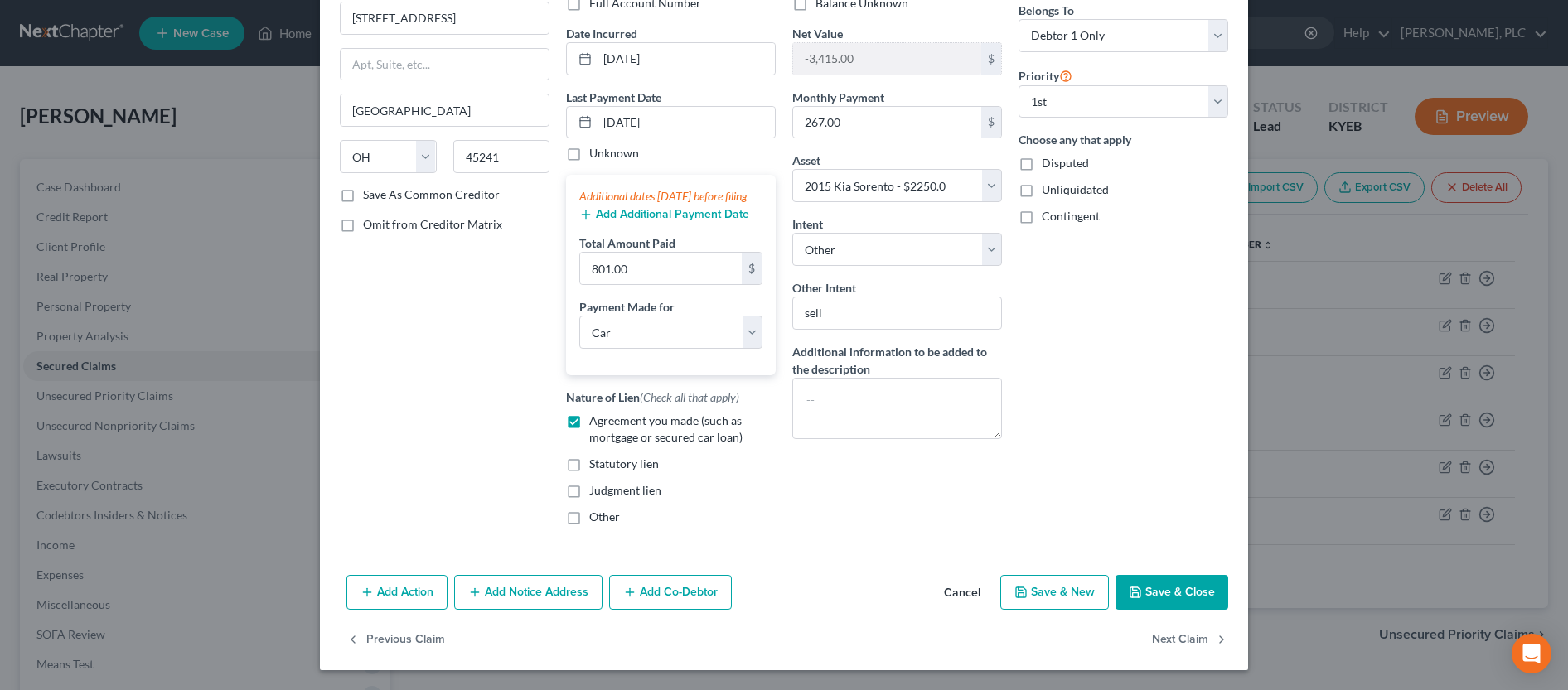
click at [1135, 592] on icon "button" at bounding box center [1135, 592] width 13 height 13
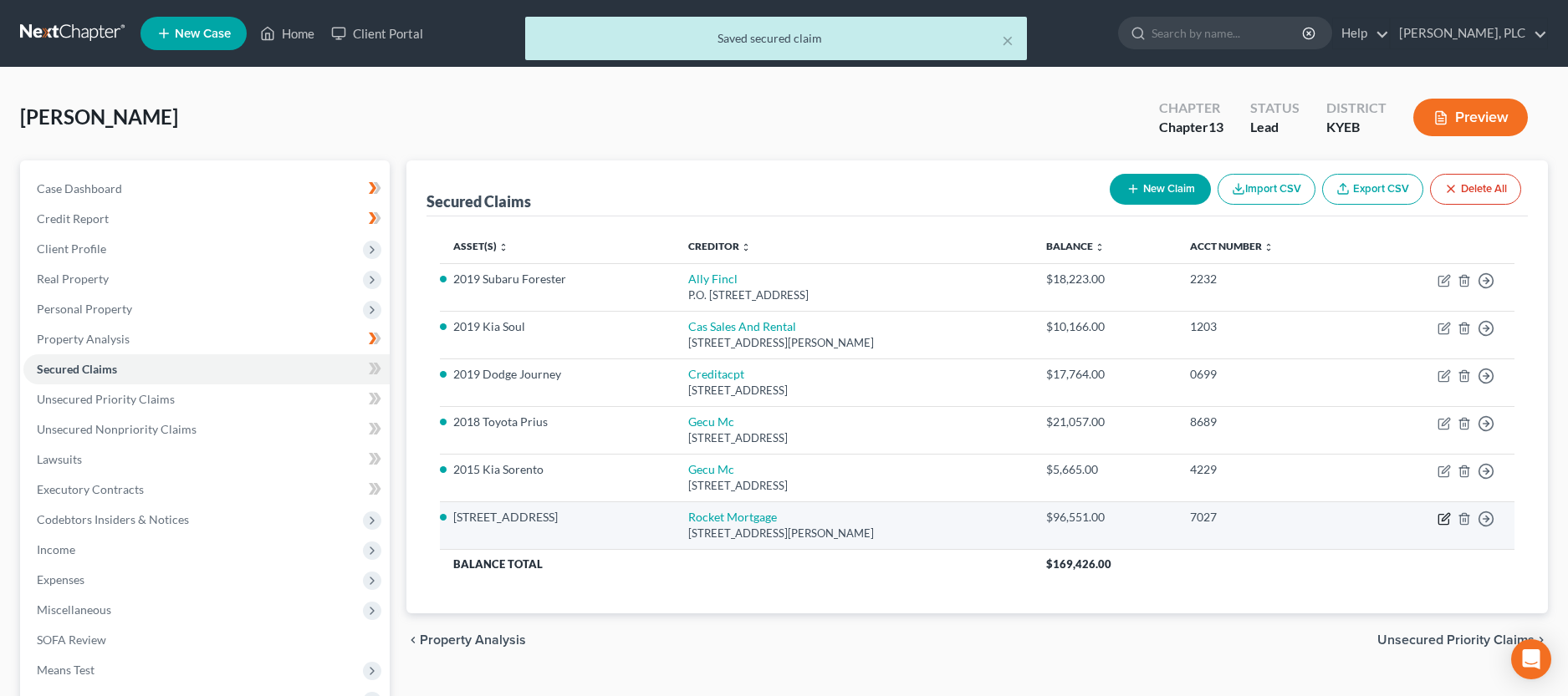
click at [1442, 523] on icon "button" at bounding box center [1444, 518] width 13 height 13
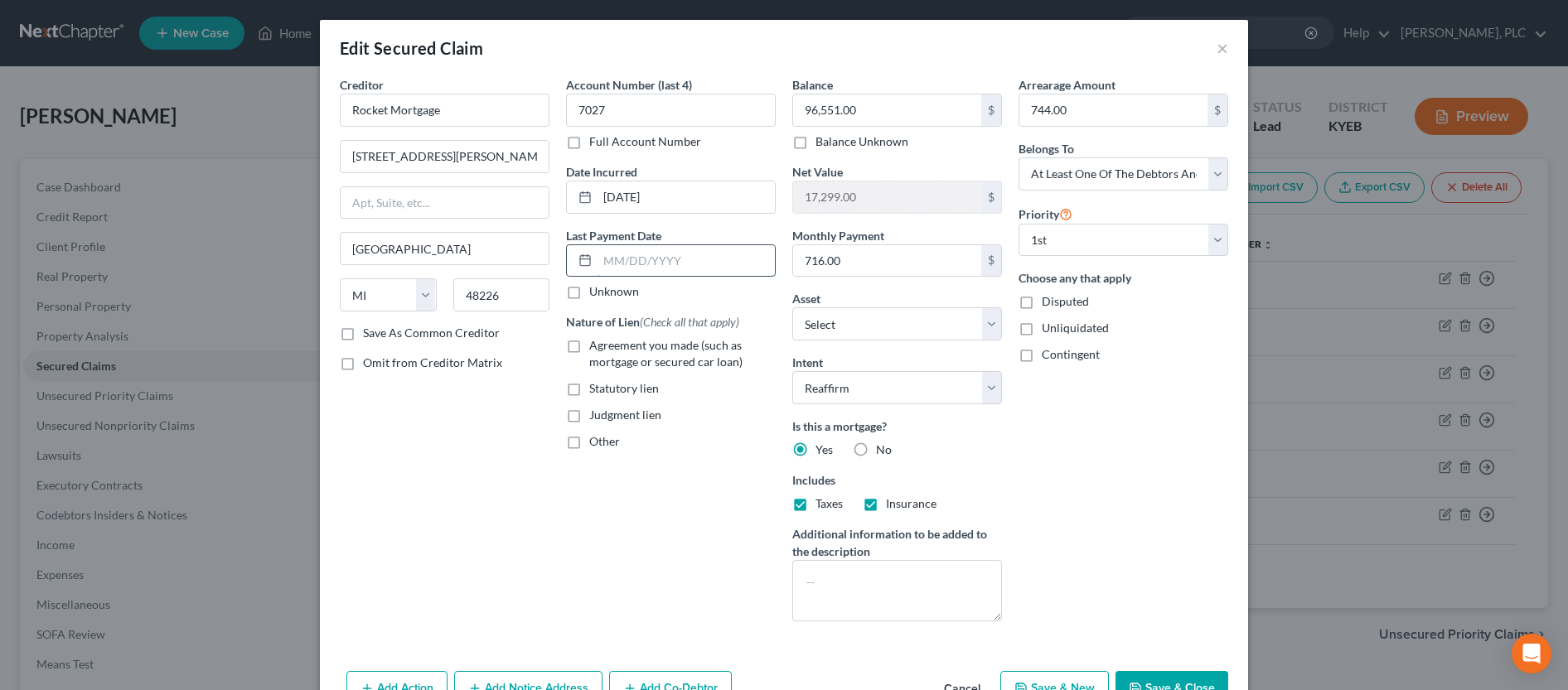
click at [702, 269] on input "text" at bounding box center [686, 261] width 177 height 31
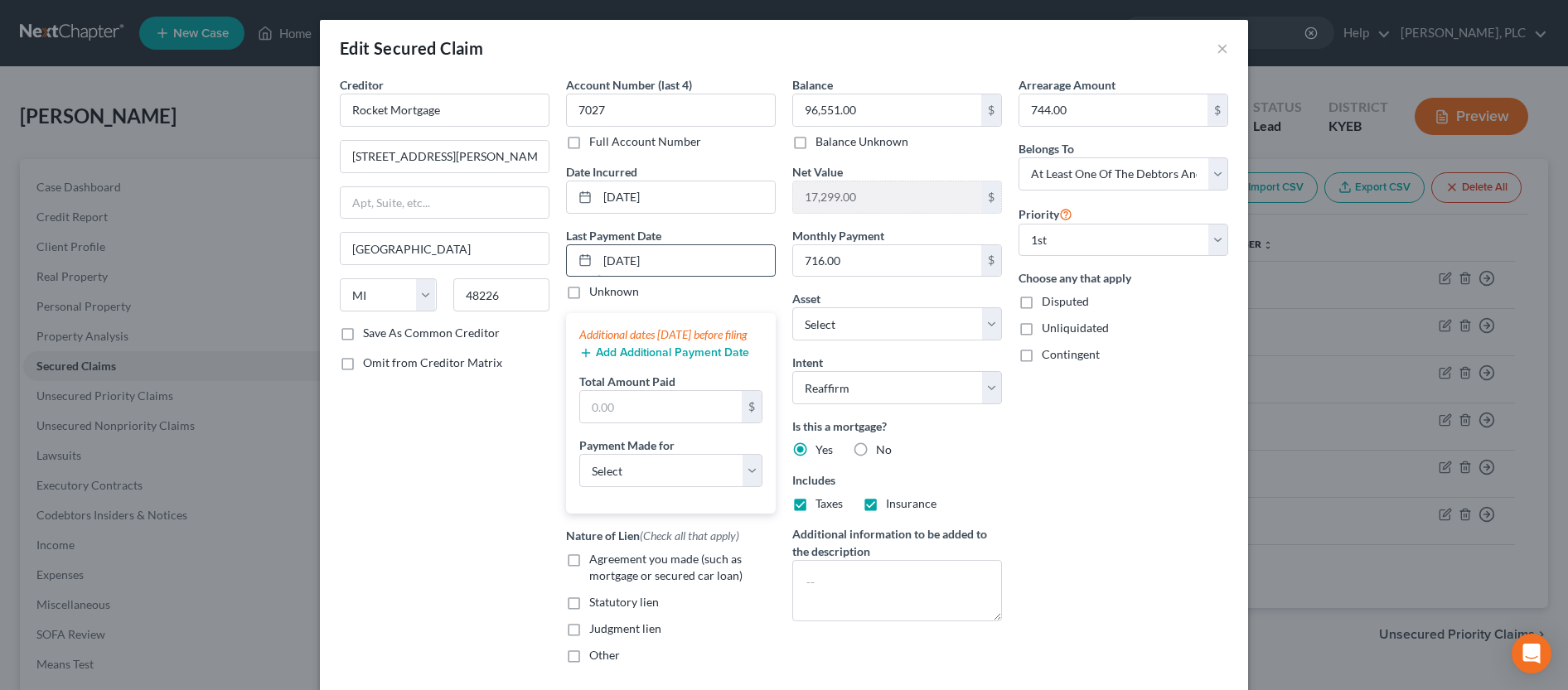
drag, startPoint x: 711, startPoint y: 255, endPoint x: 589, endPoint y: 277, distance: 124.0
click at [597, 277] on input "09/01/2025" at bounding box center [686, 261] width 177 height 31
click at [610, 419] on input "text" at bounding box center [661, 407] width 161 height 31
click option "Mortgage" at bounding box center [0, 0] width 0 height 0
click at [589, 577] on label "Agreement you made (such as mortgage or secured car loan)" at bounding box center [682, 567] width 187 height 33
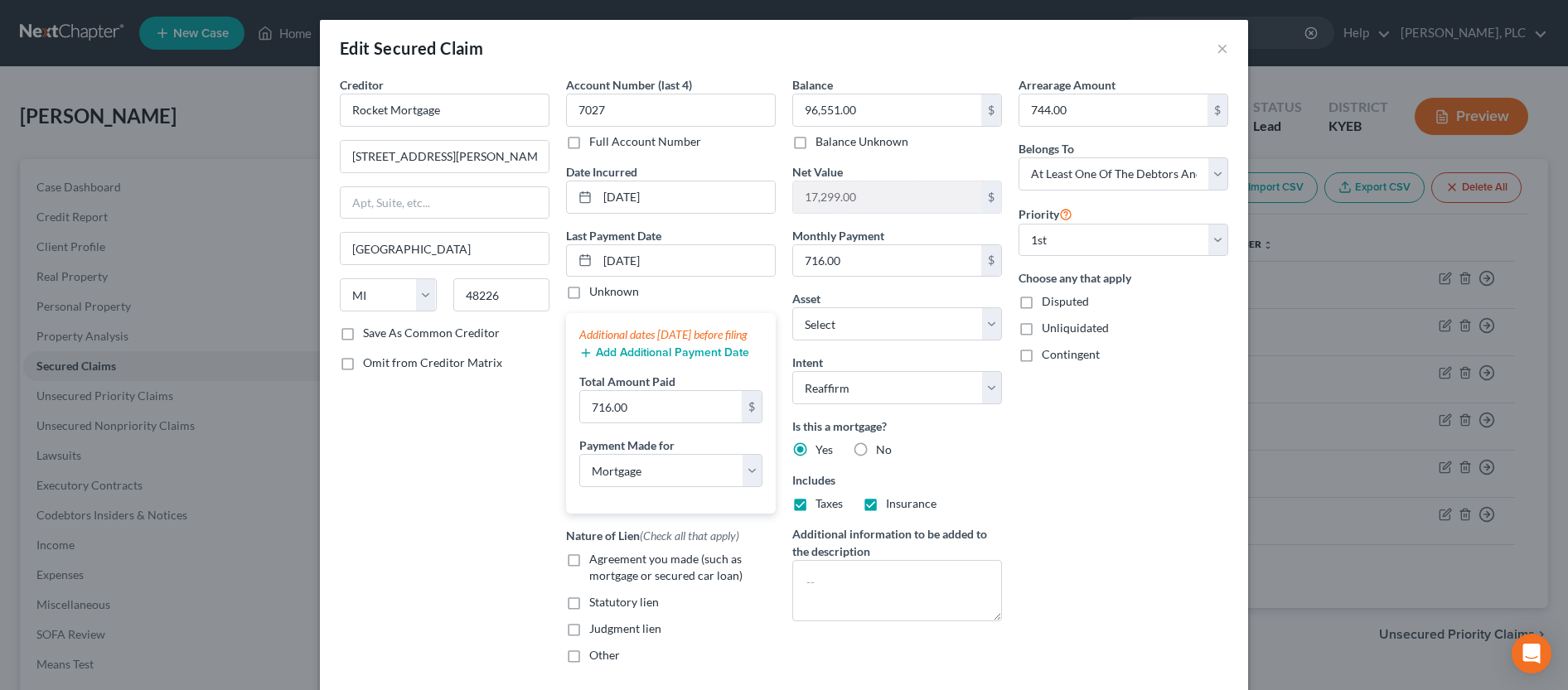
click at [596, 562] on input "Agreement you made (such as mortgage or secured car loan)" at bounding box center [601, 556] width 10 height 10
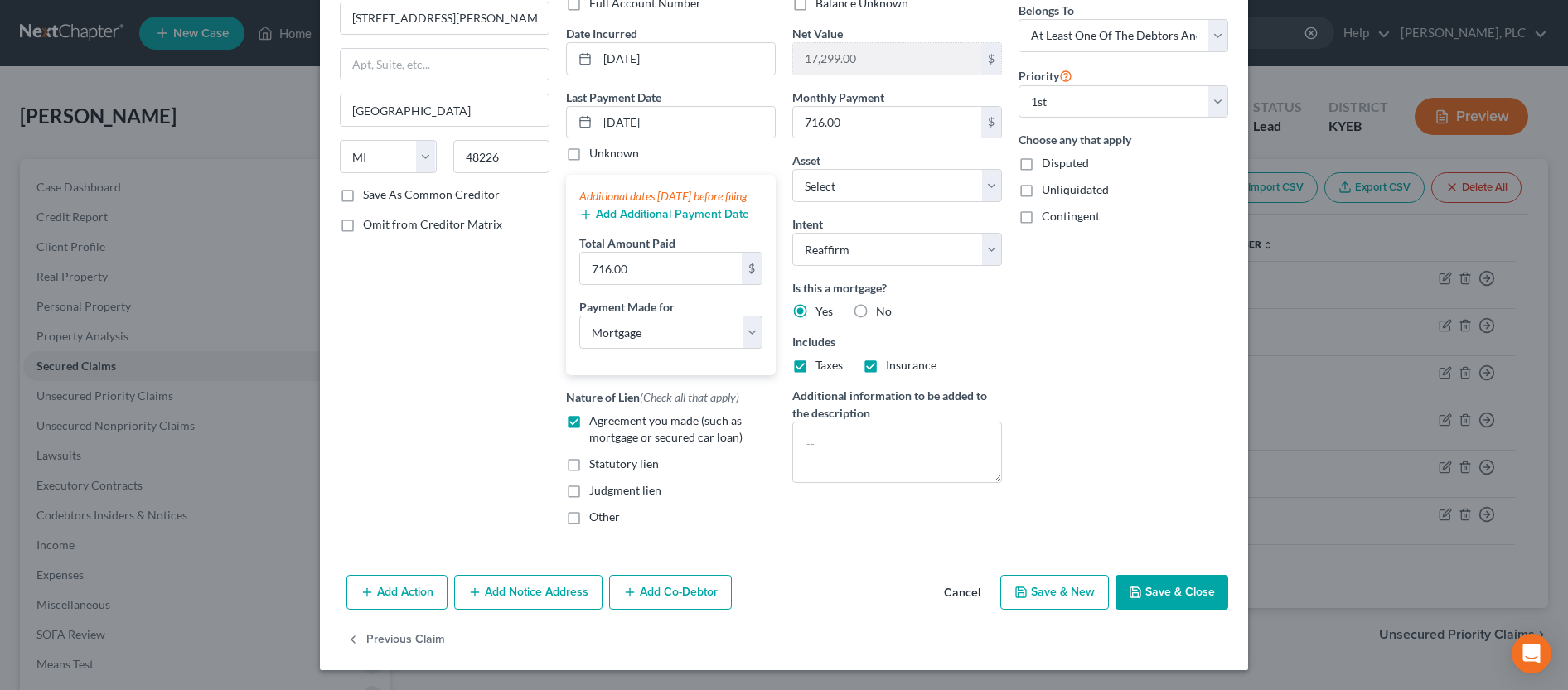
click at [1189, 597] on button "Save & Close" at bounding box center [1172, 592] width 113 height 35
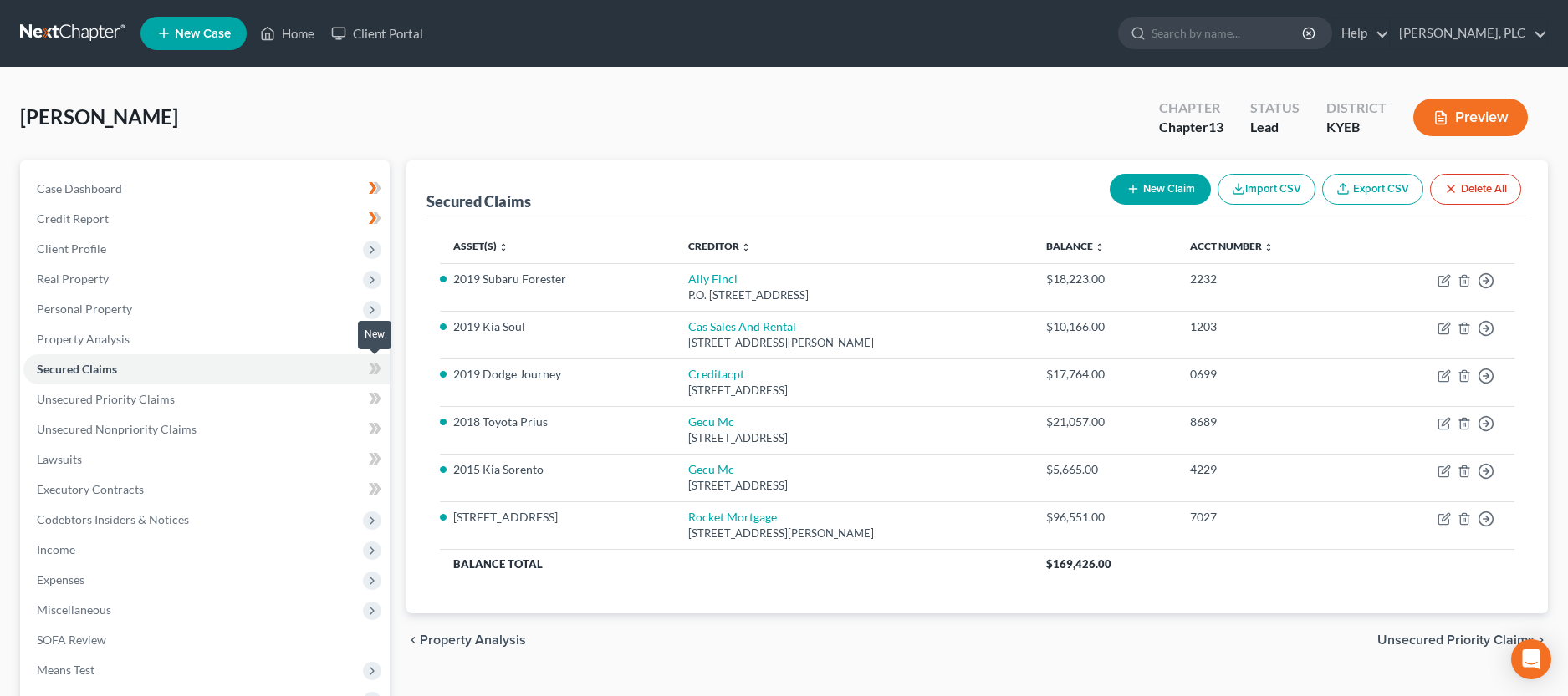
click at [373, 374] on icon at bounding box center [375, 369] width 12 height 21
click at [239, 402] on link "Unsecured Priority Claims" at bounding box center [207, 399] width 366 height 30
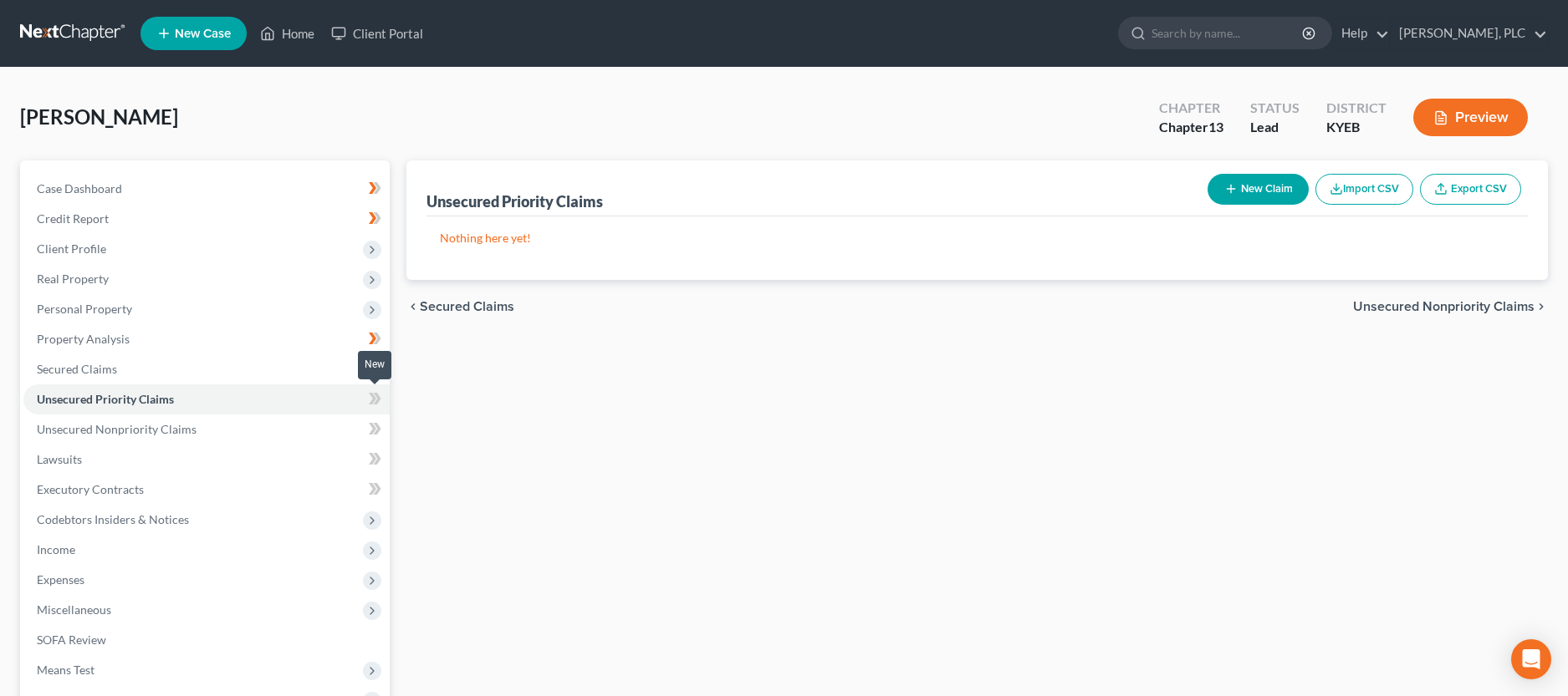
click at [370, 398] on icon at bounding box center [375, 399] width 12 height 21
click at [233, 425] on link "Unsecured Nonpriority Claims" at bounding box center [207, 429] width 366 height 30
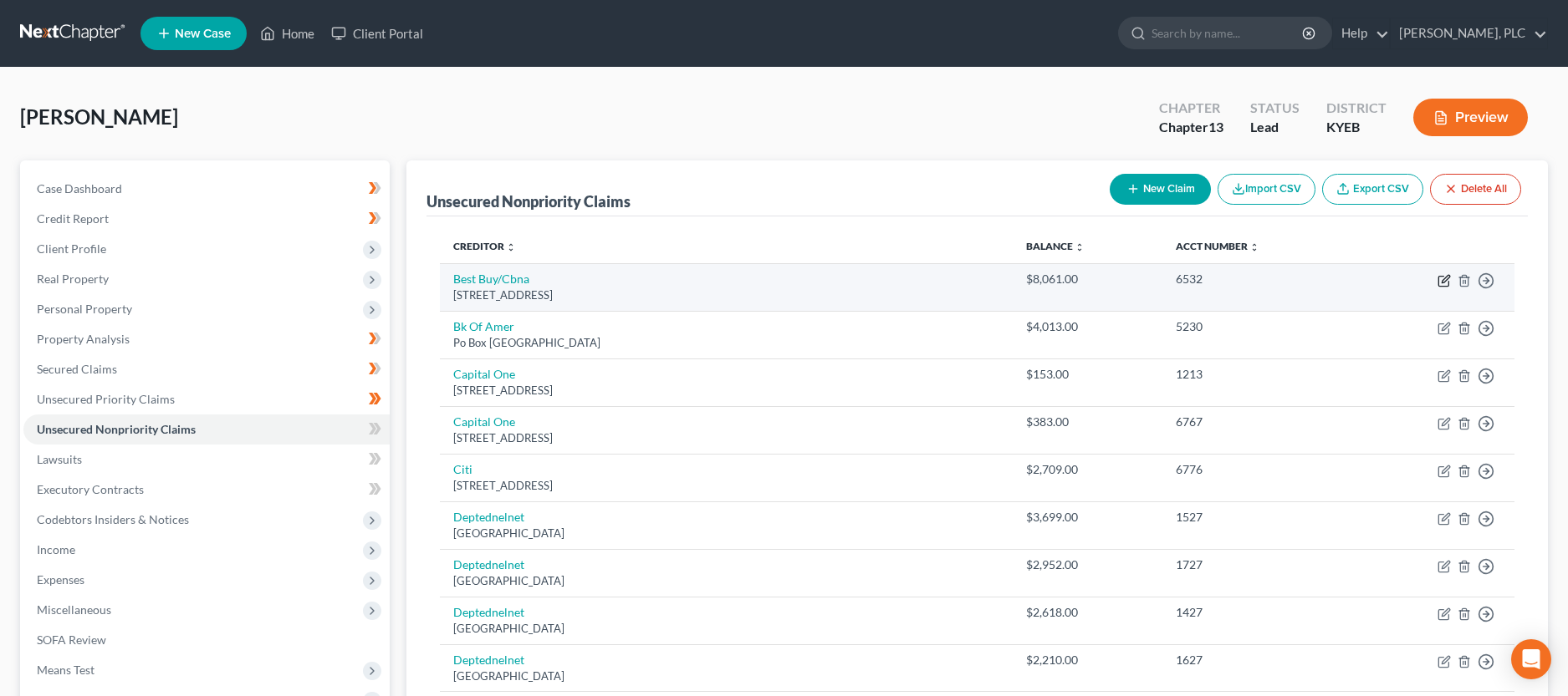
click at [1446, 275] on icon "button" at bounding box center [1444, 280] width 13 height 13
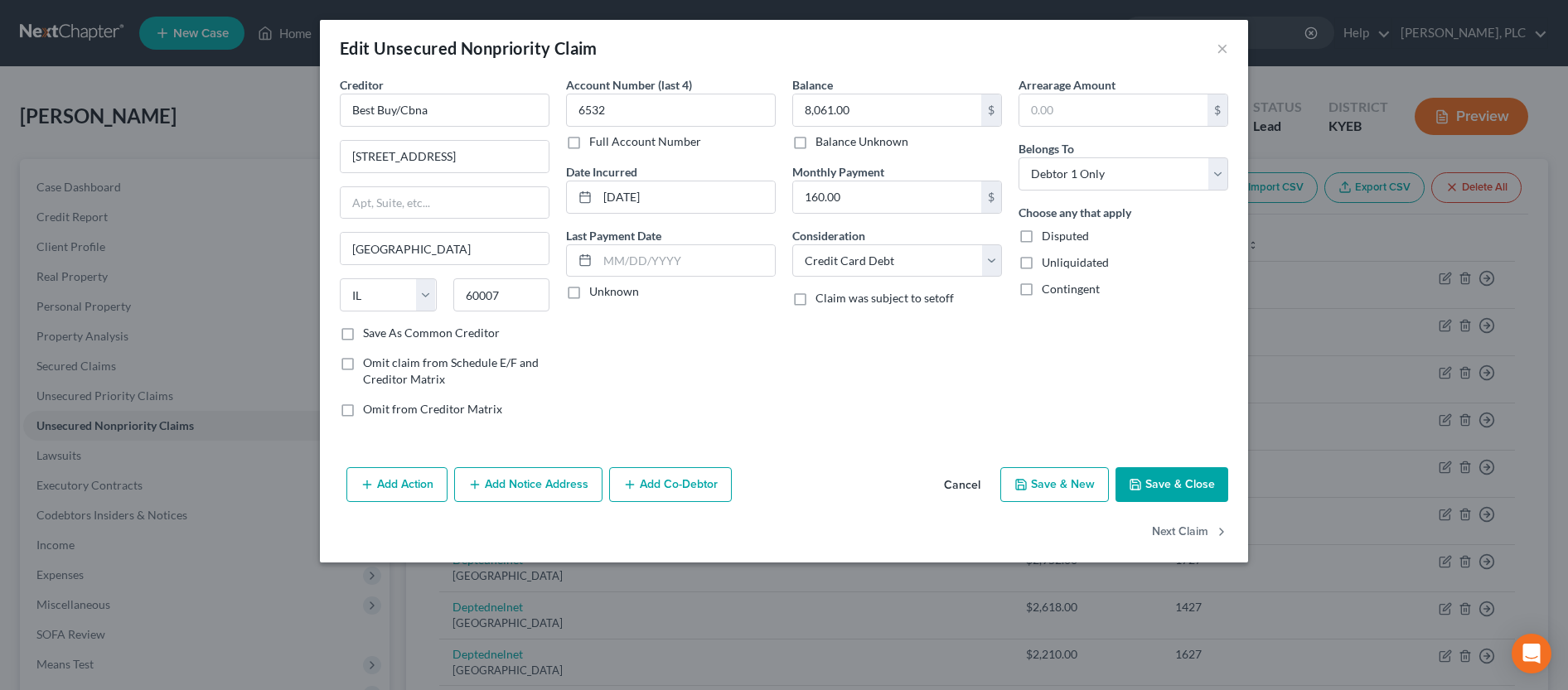
click at [1153, 483] on button "Save & Close" at bounding box center [1172, 484] width 113 height 35
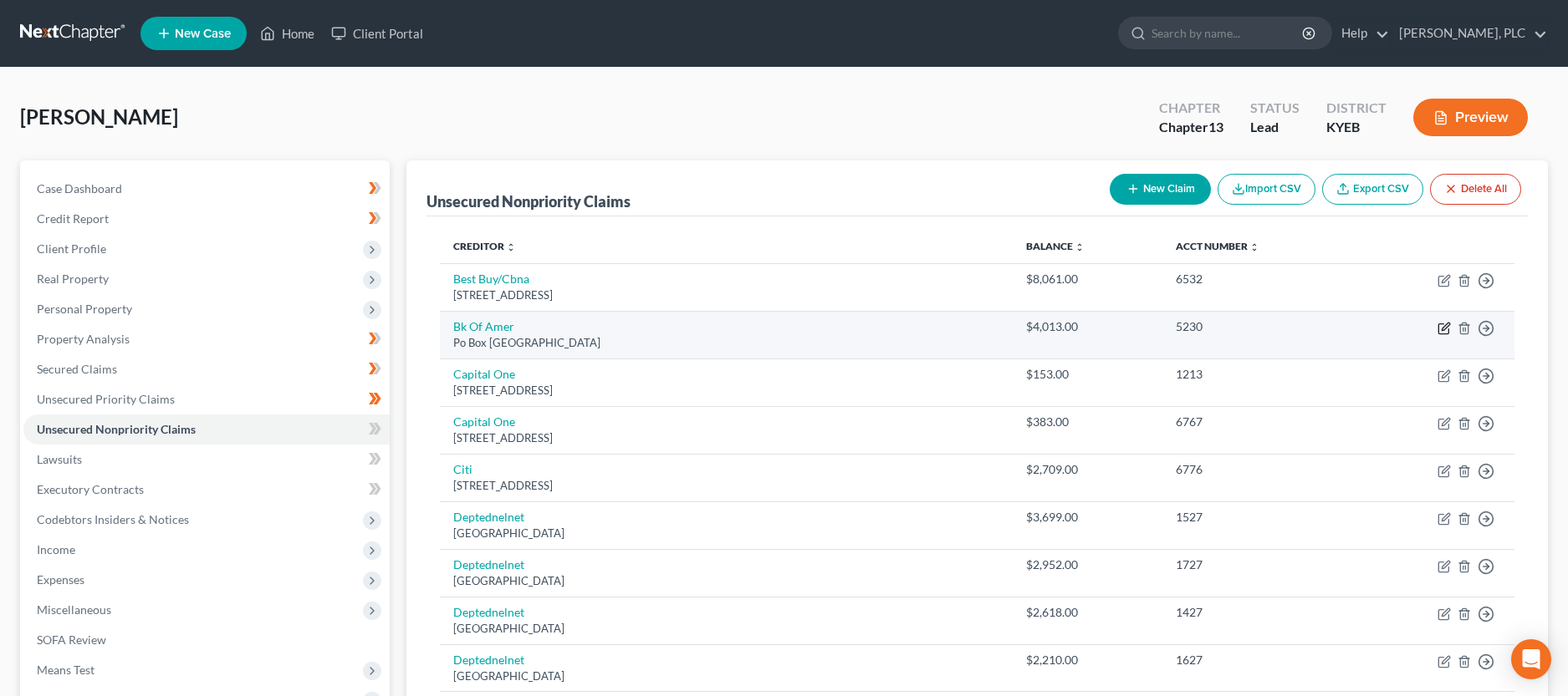
click at [1442, 325] on icon "button" at bounding box center [1444, 328] width 13 height 13
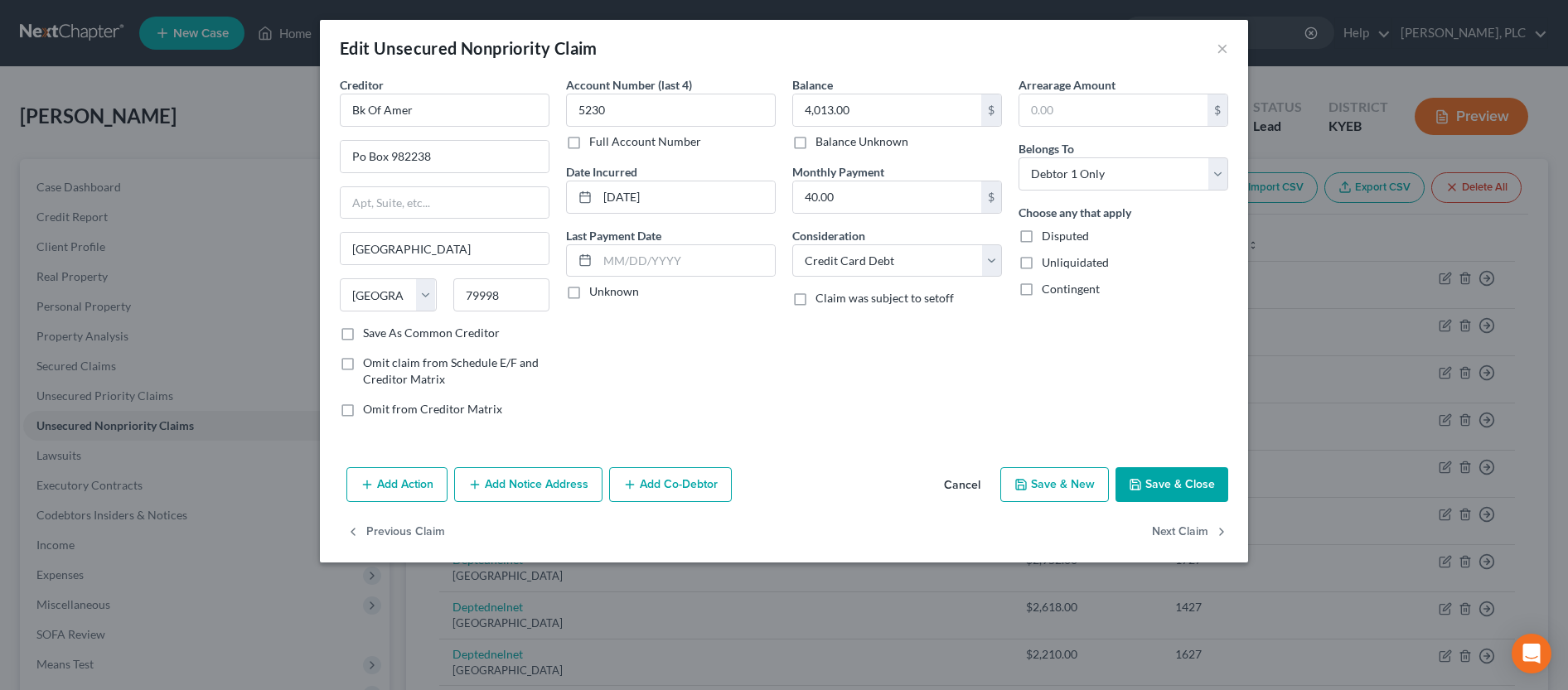
click at [1158, 482] on button "Save & Close" at bounding box center [1172, 484] width 113 height 35
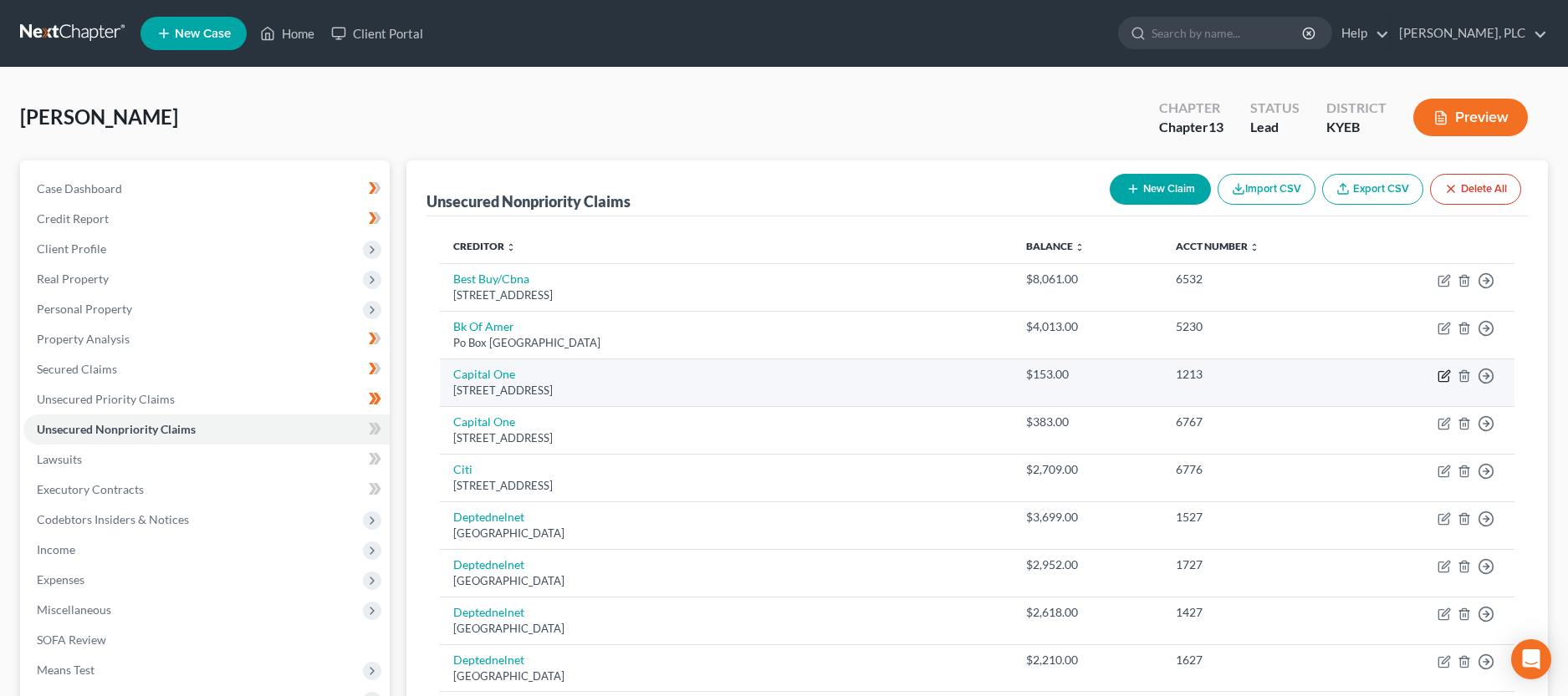
click at [1442, 377] on icon "button" at bounding box center [1444, 375] width 13 height 13
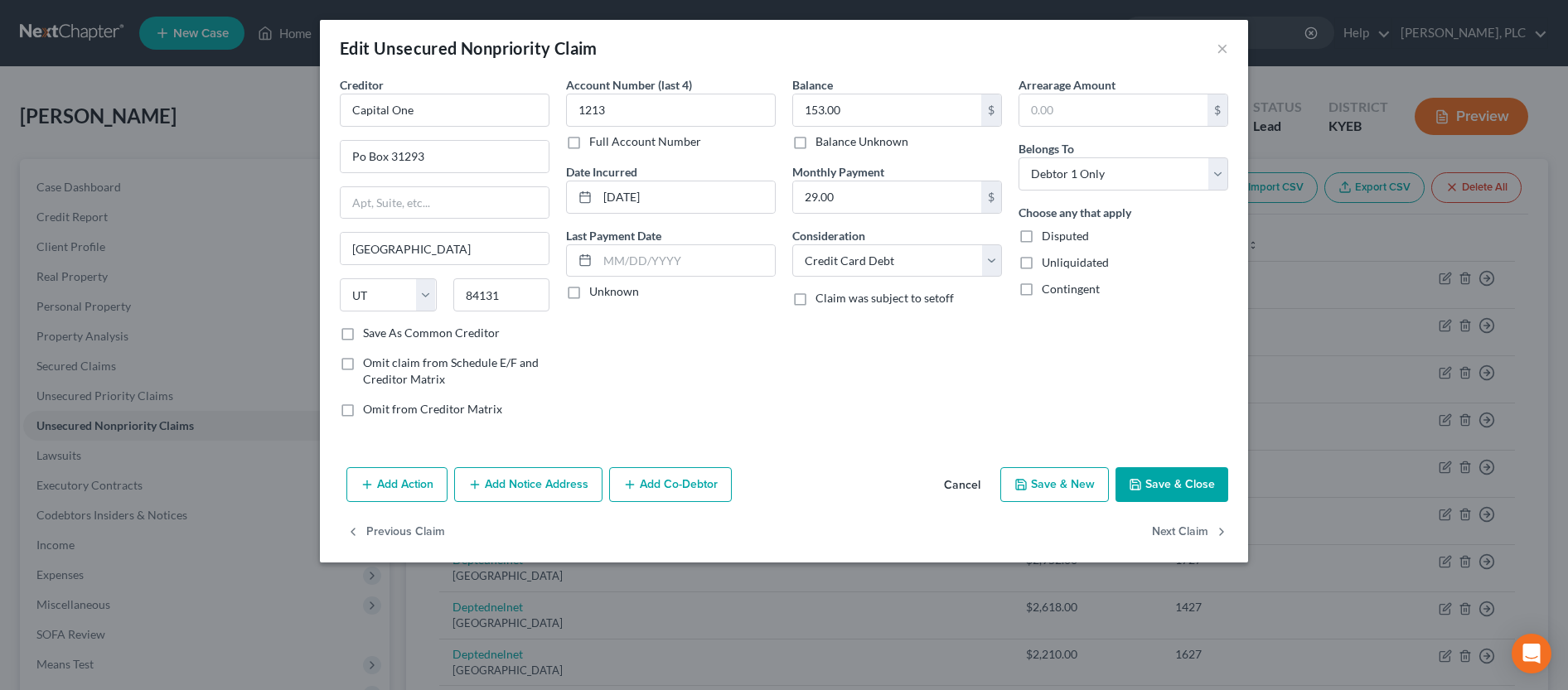
click at [1182, 486] on button "Save & Close" at bounding box center [1172, 484] width 113 height 35
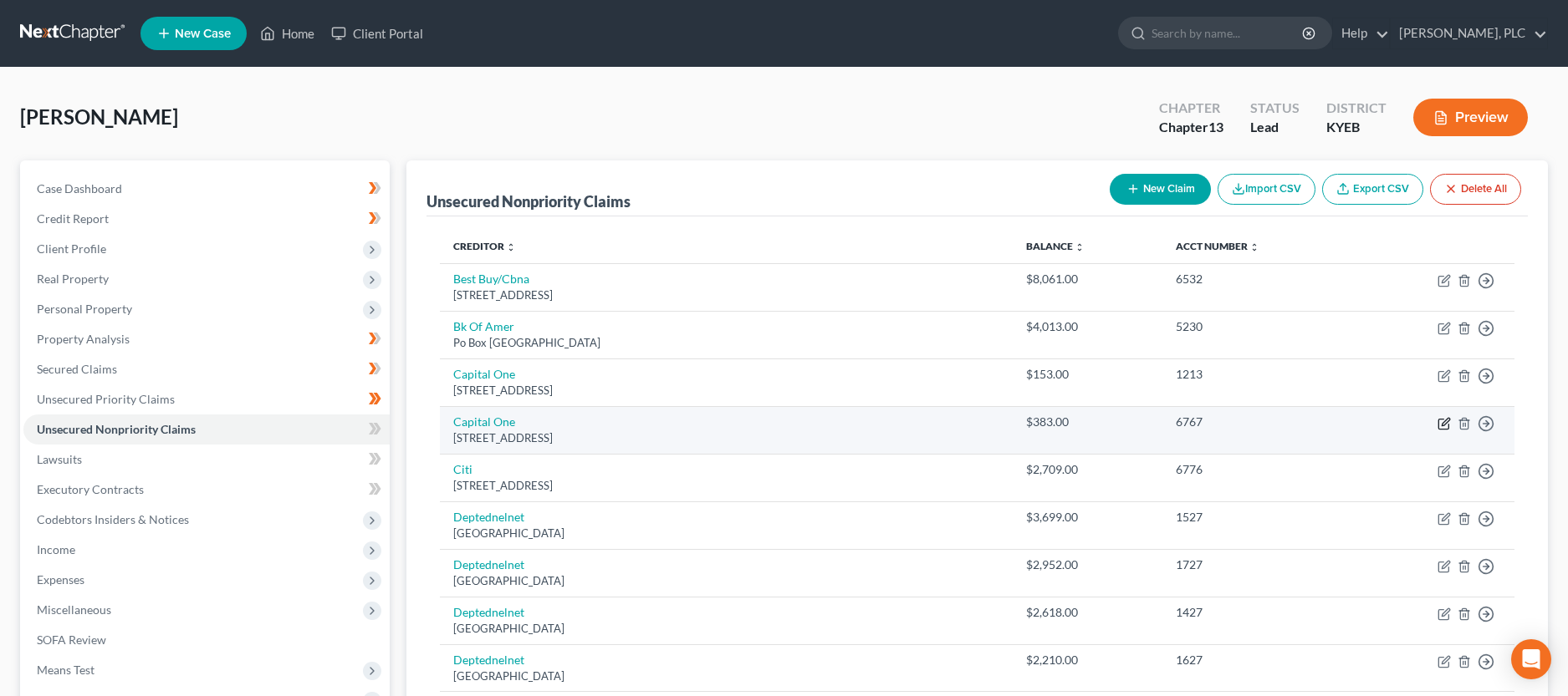
click at [1447, 421] on icon "button" at bounding box center [1444, 423] width 13 height 13
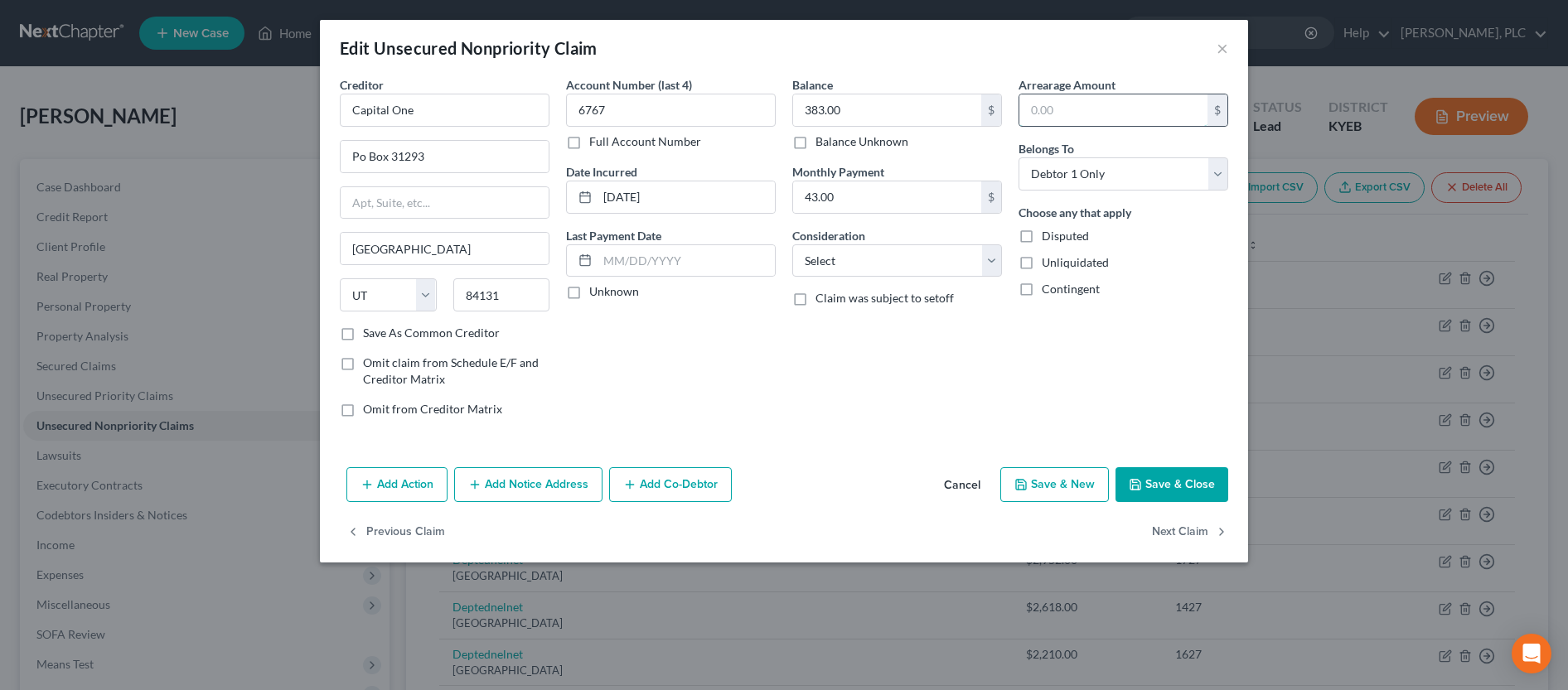
click at [1134, 113] on input "text" at bounding box center [1113, 110] width 188 height 31
click option "Credit Card Debt" at bounding box center [0, 0] width 0 height 0
click at [1182, 484] on button "Save & Close" at bounding box center [1172, 484] width 113 height 35
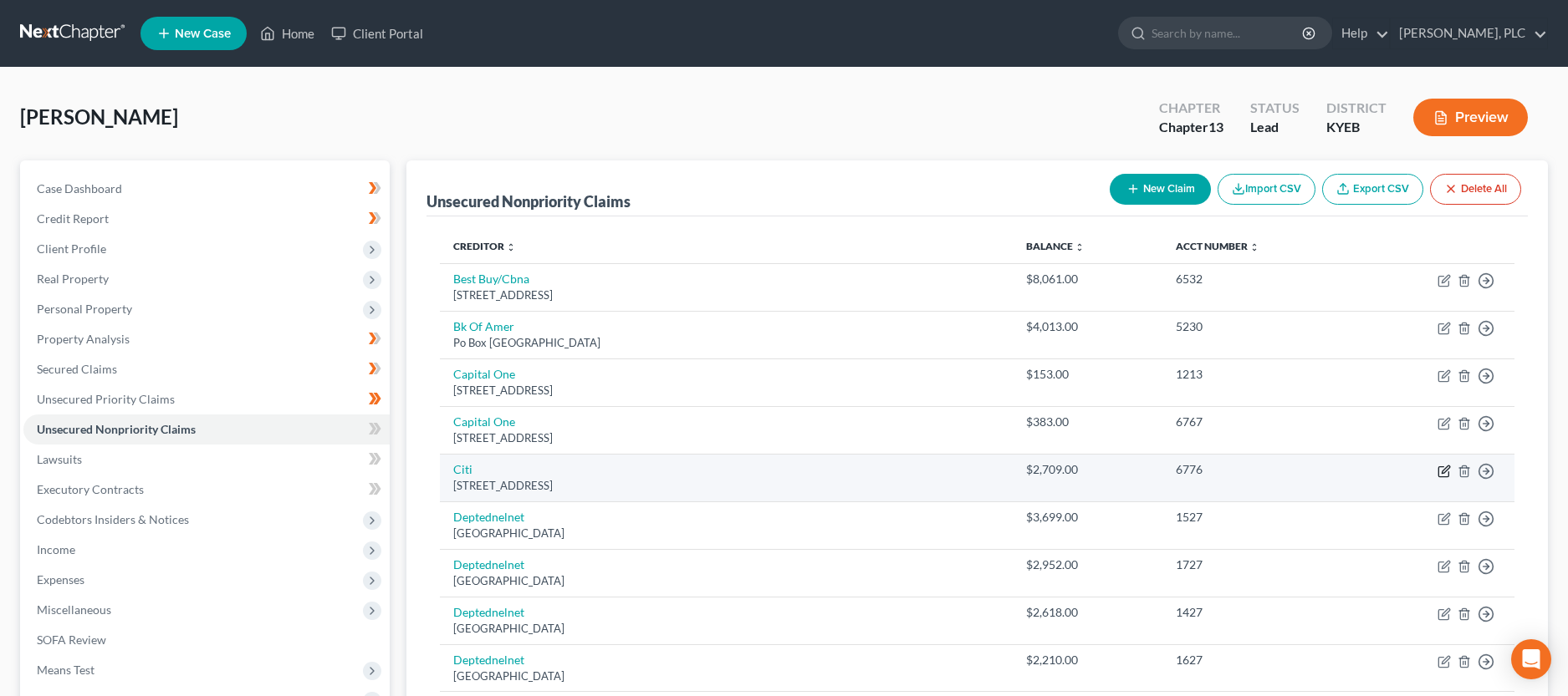
click at [1446, 475] on icon "button" at bounding box center [1444, 471] width 13 height 13
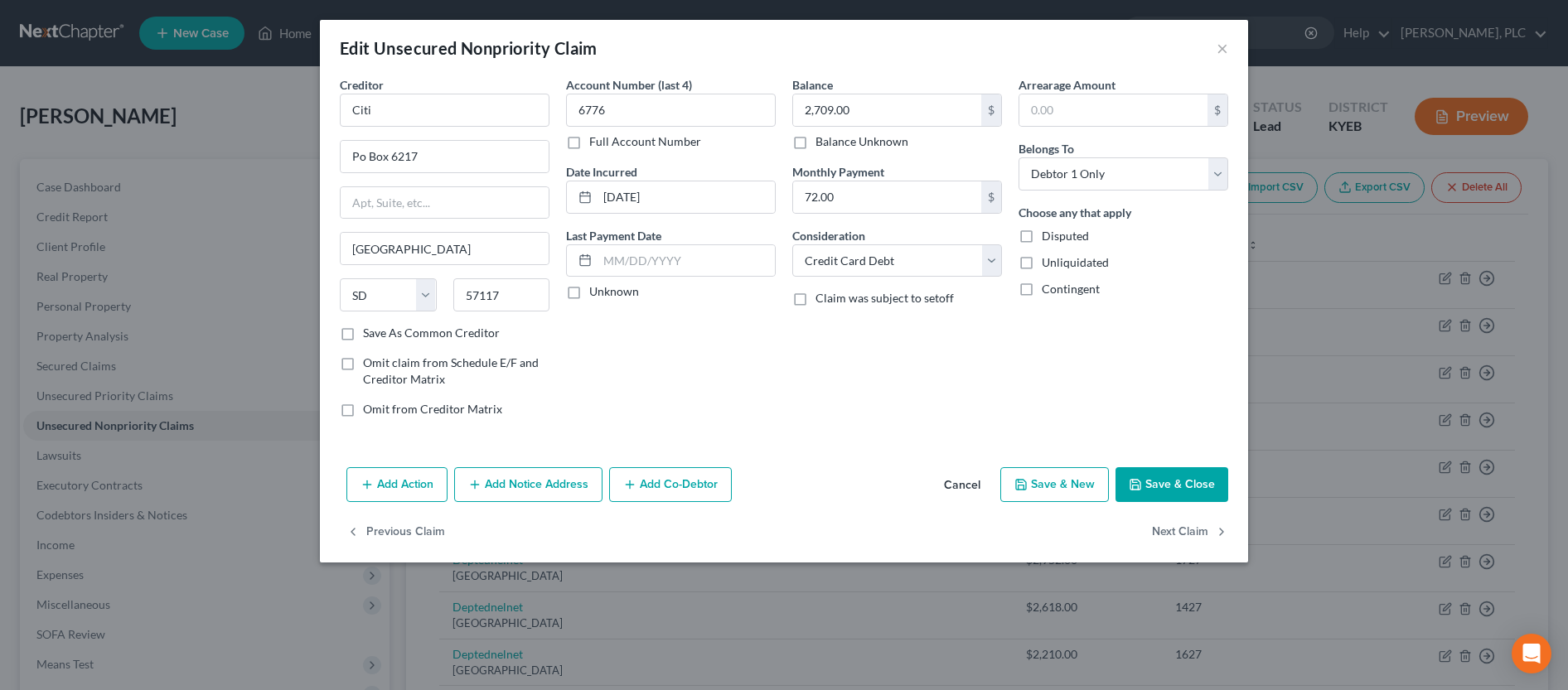
click at [1172, 484] on button "Save & Close" at bounding box center [1172, 484] width 113 height 35
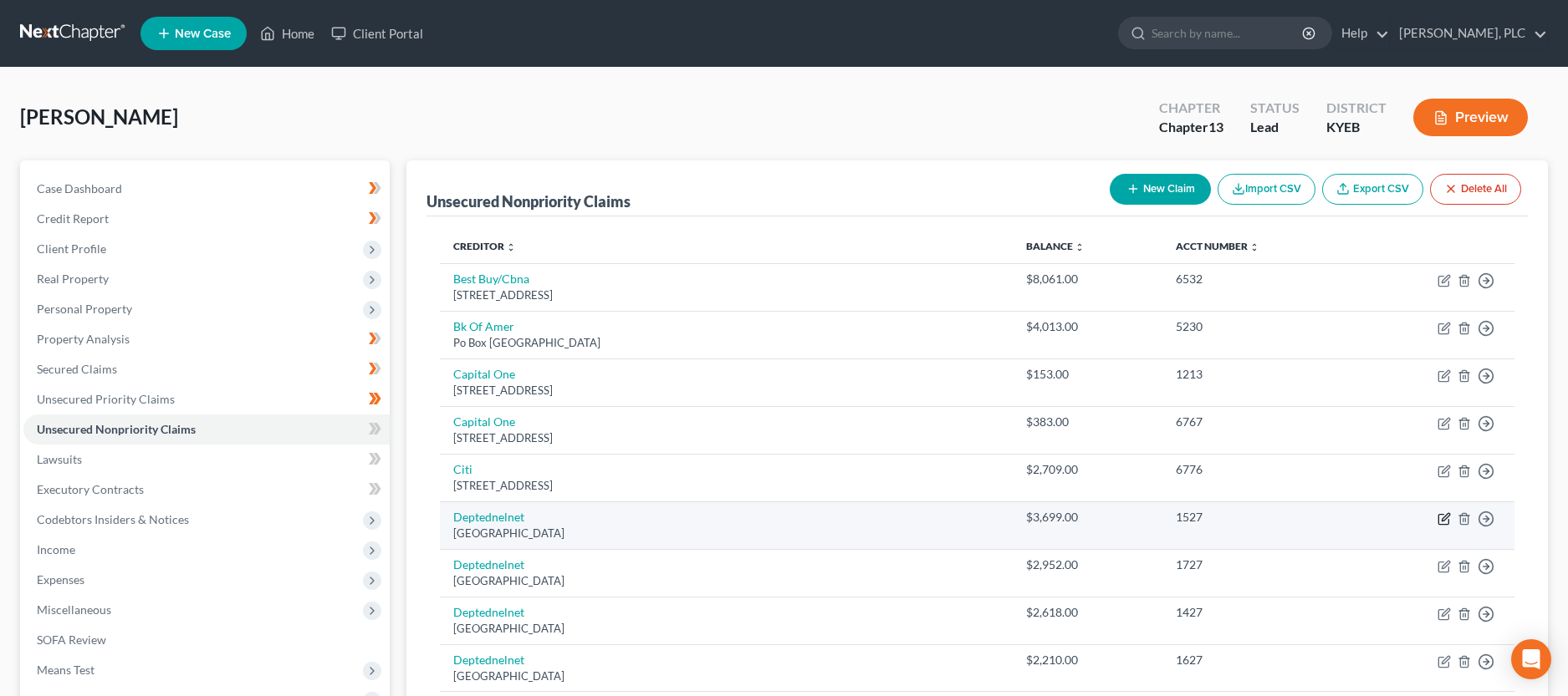
click at [1448, 521] on icon "button" at bounding box center [1444, 518] width 13 height 13
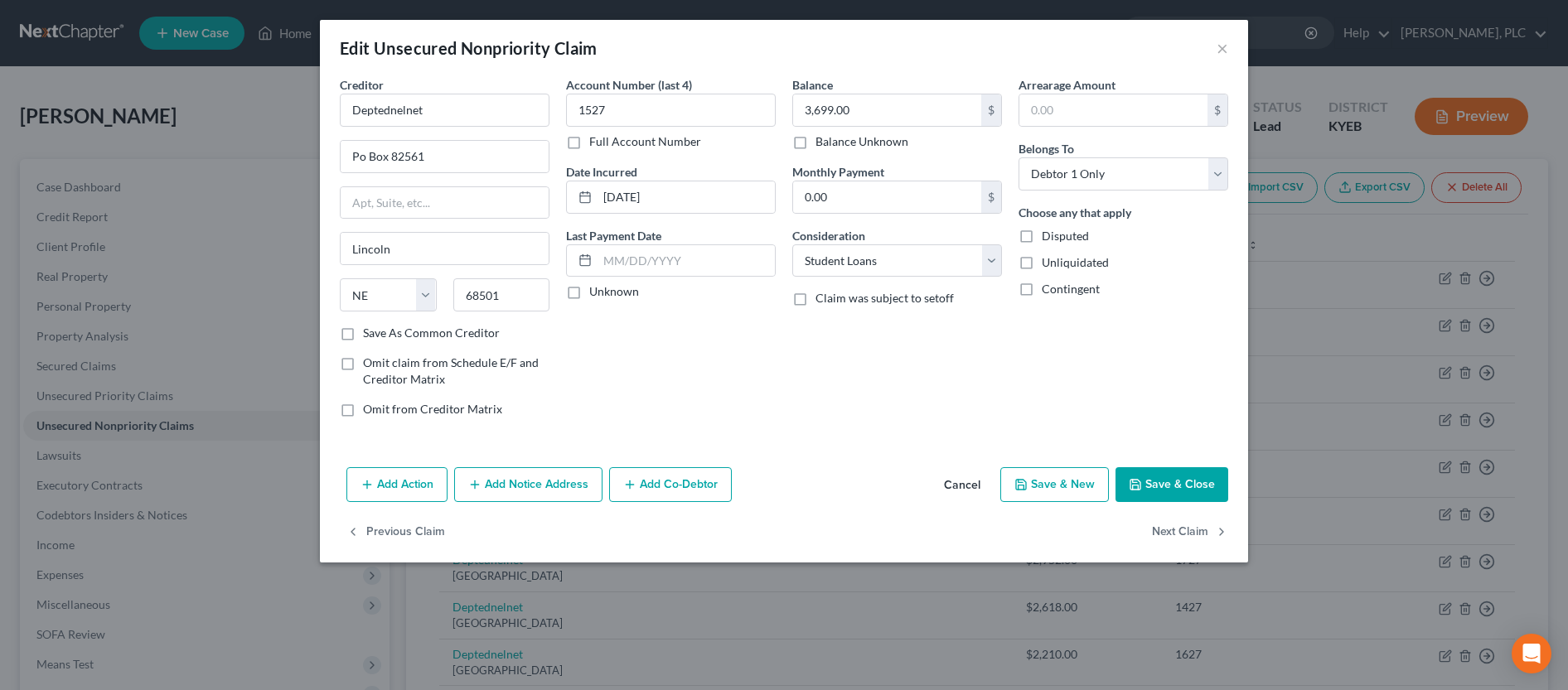
click at [1216, 490] on button "Save & Close" at bounding box center [1172, 484] width 113 height 35
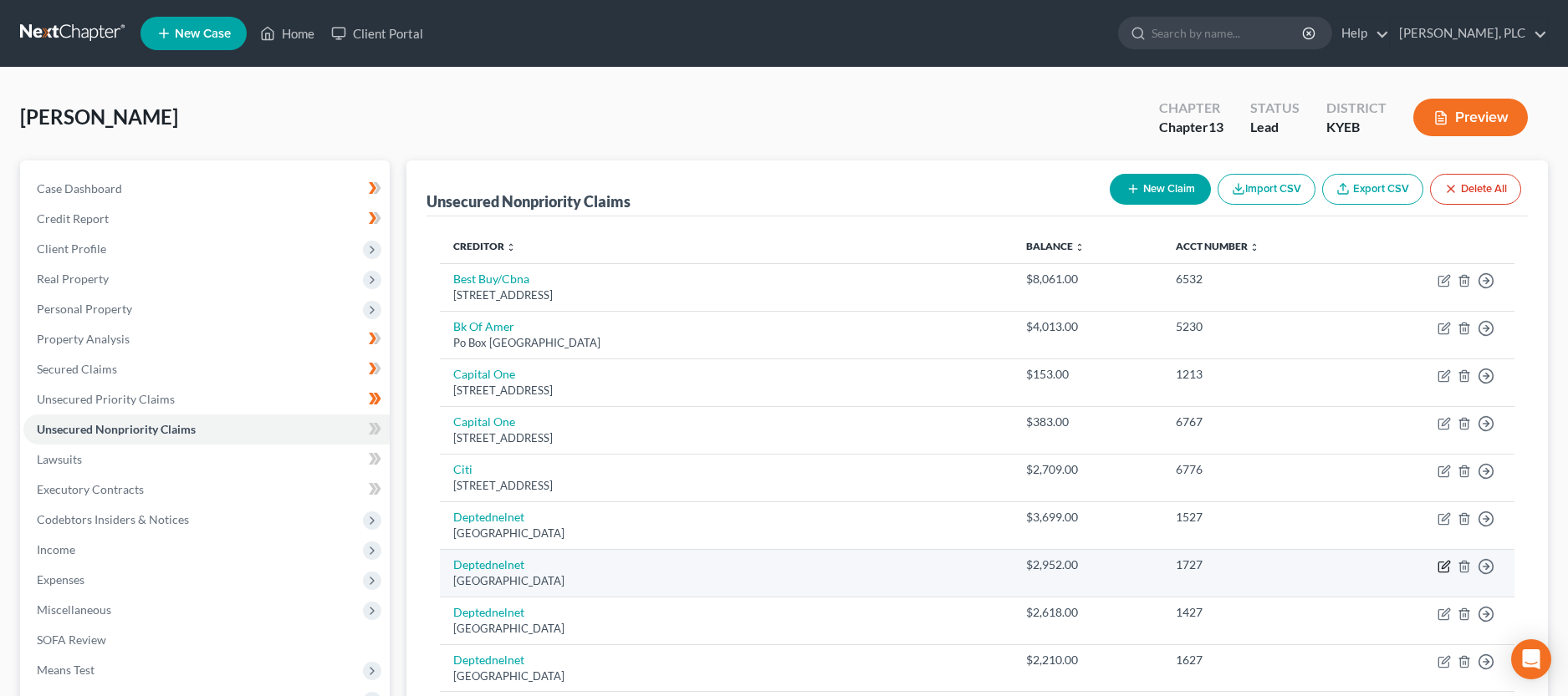
click at [1446, 571] on icon "button" at bounding box center [1444, 566] width 13 height 13
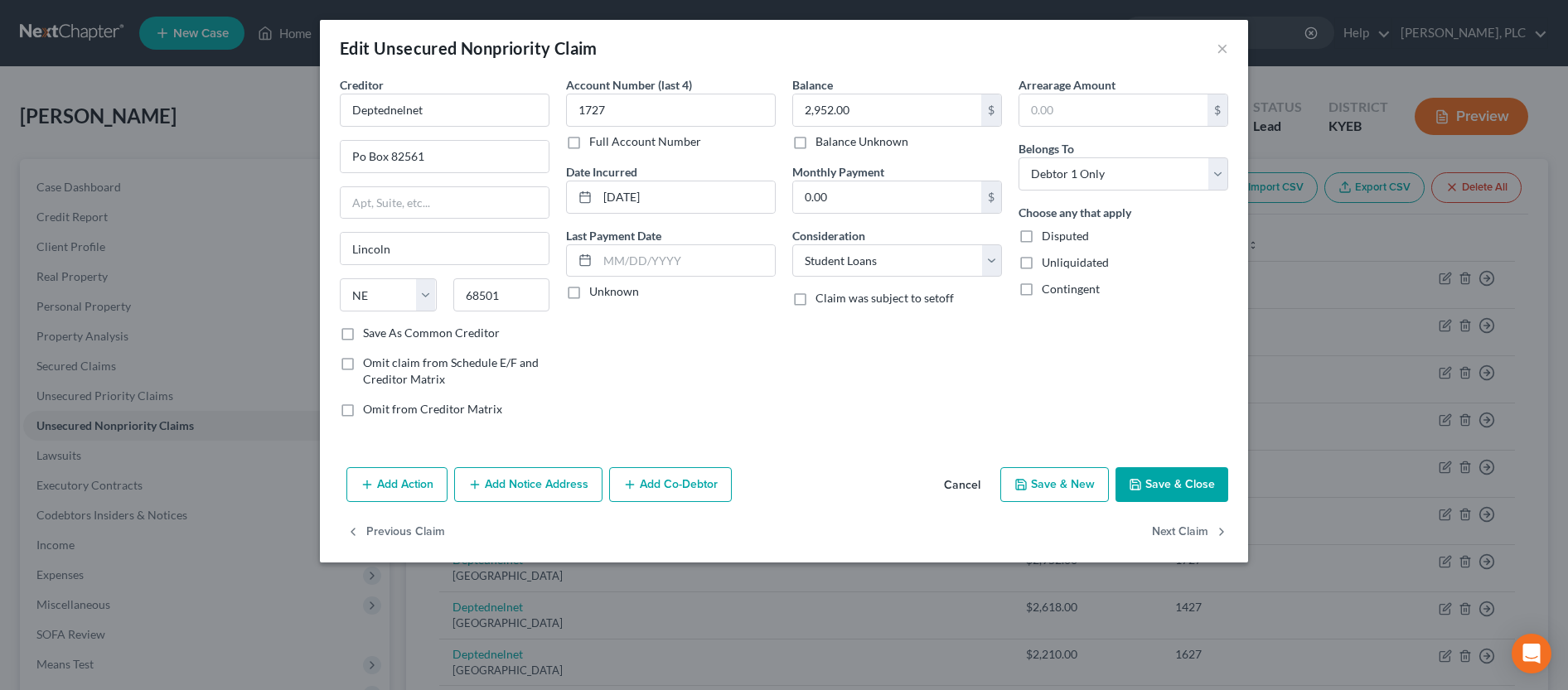
click at [1160, 488] on button "Save & Close" at bounding box center [1172, 484] width 113 height 35
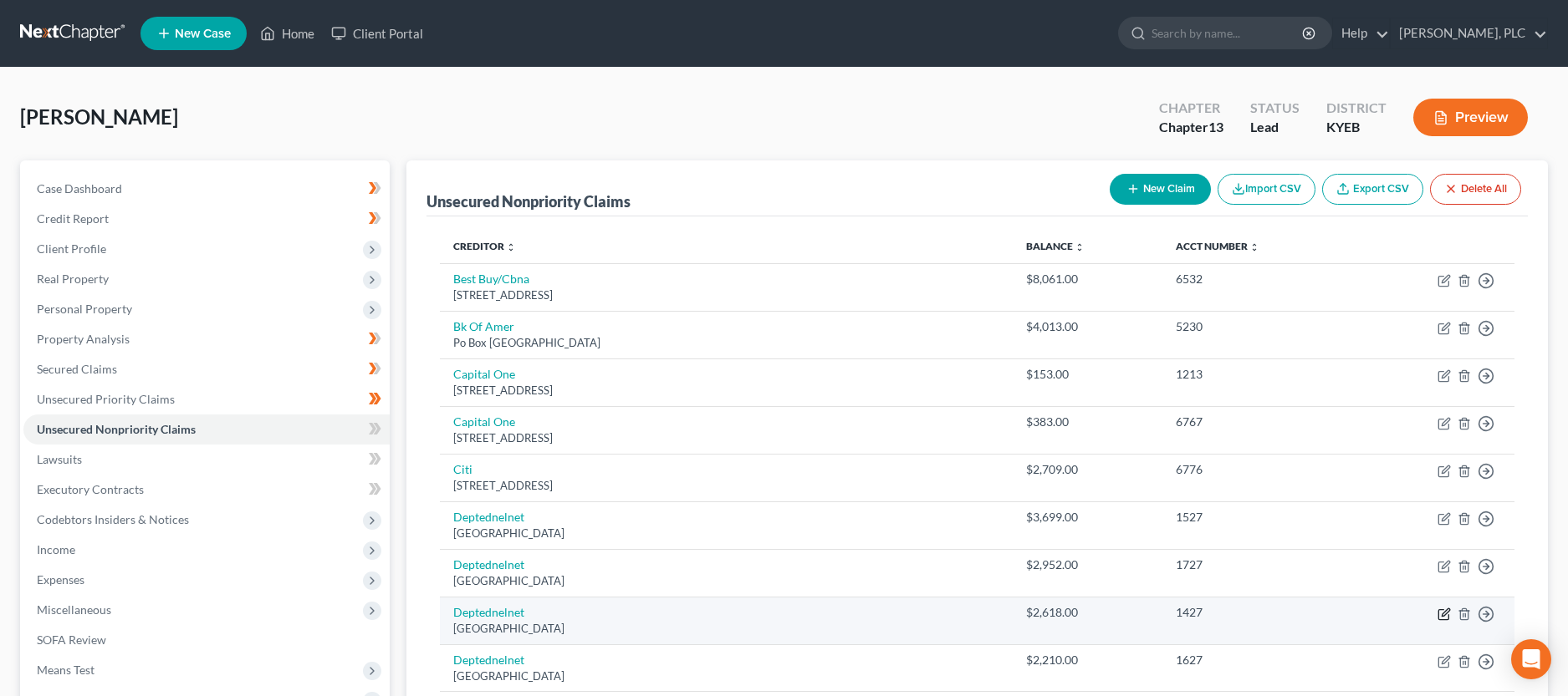
click at [1442, 612] on icon "button" at bounding box center [1444, 614] width 13 height 13
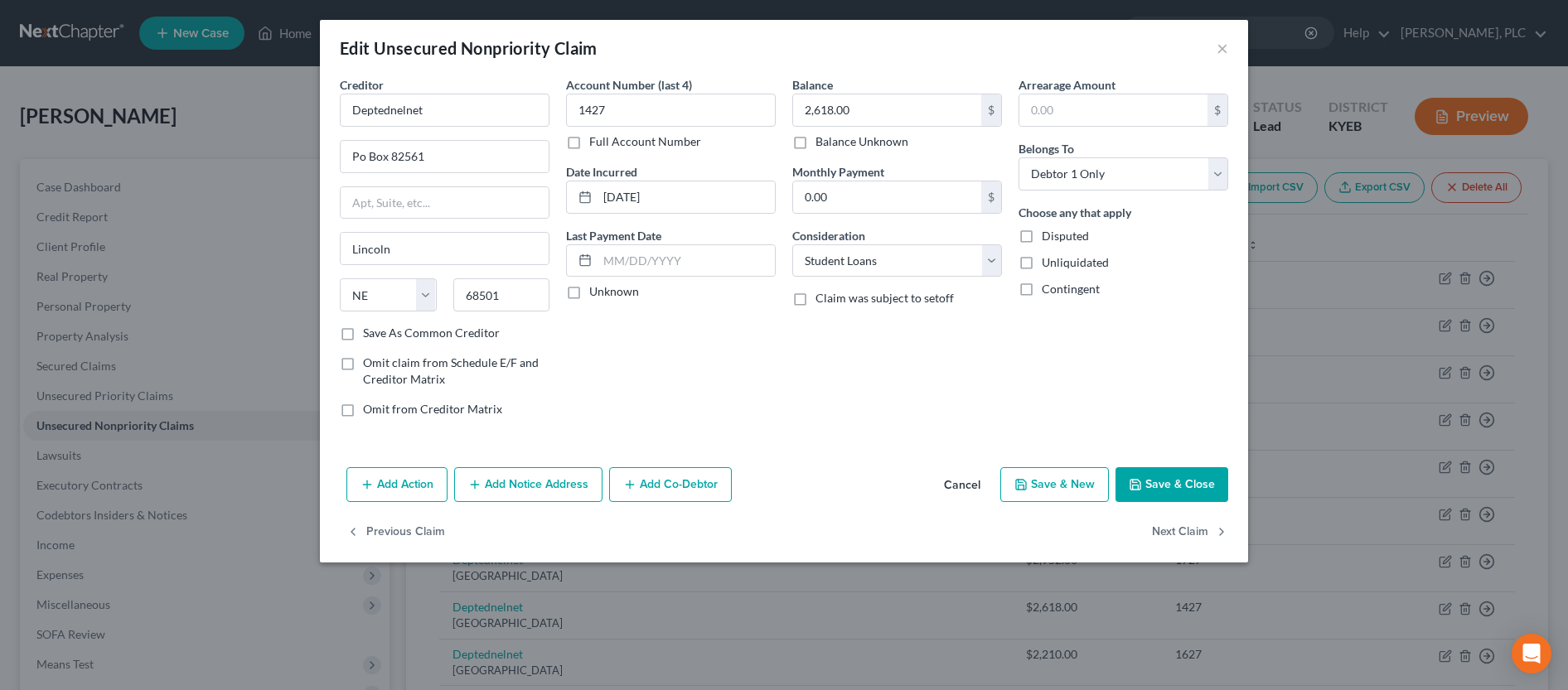
click at [1213, 491] on button "Save & Close" at bounding box center [1172, 484] width 113 height 35
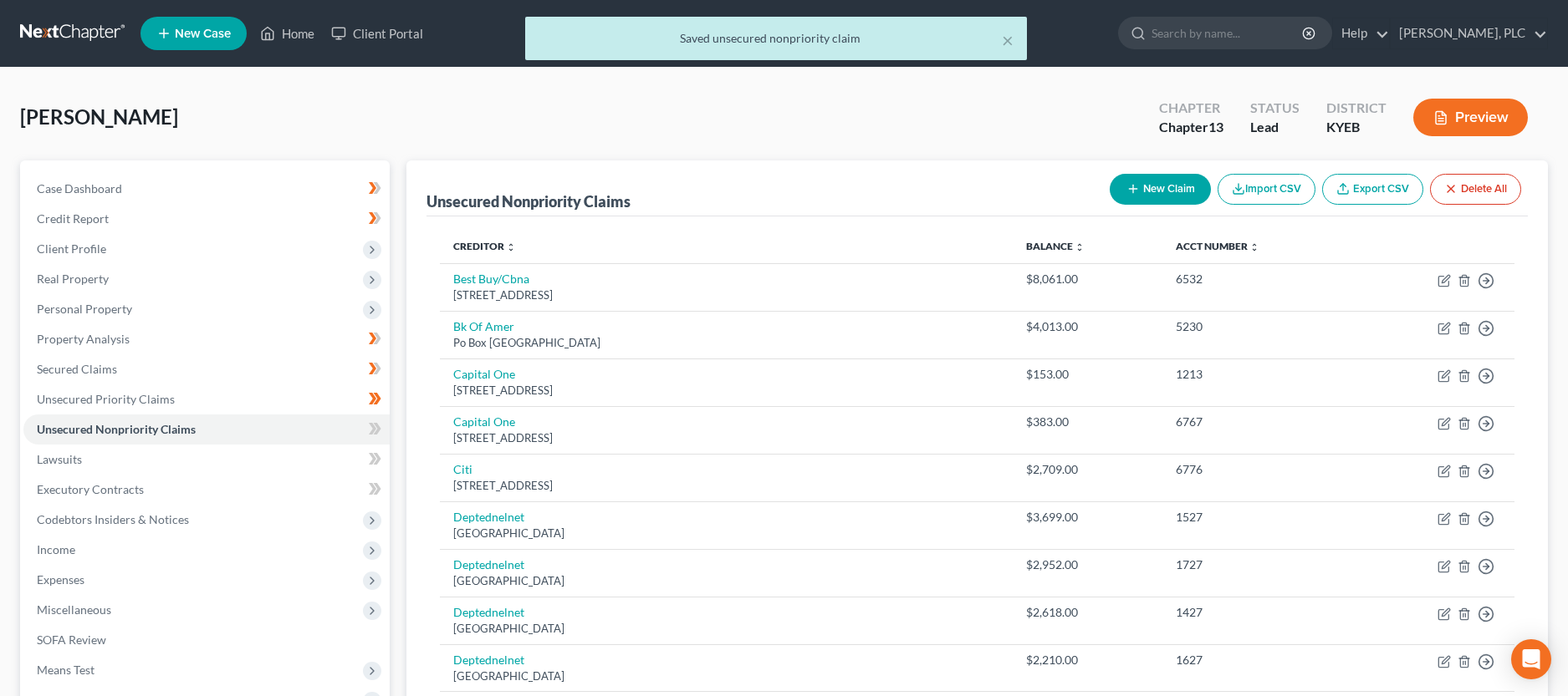
scroll to position [85, 0]
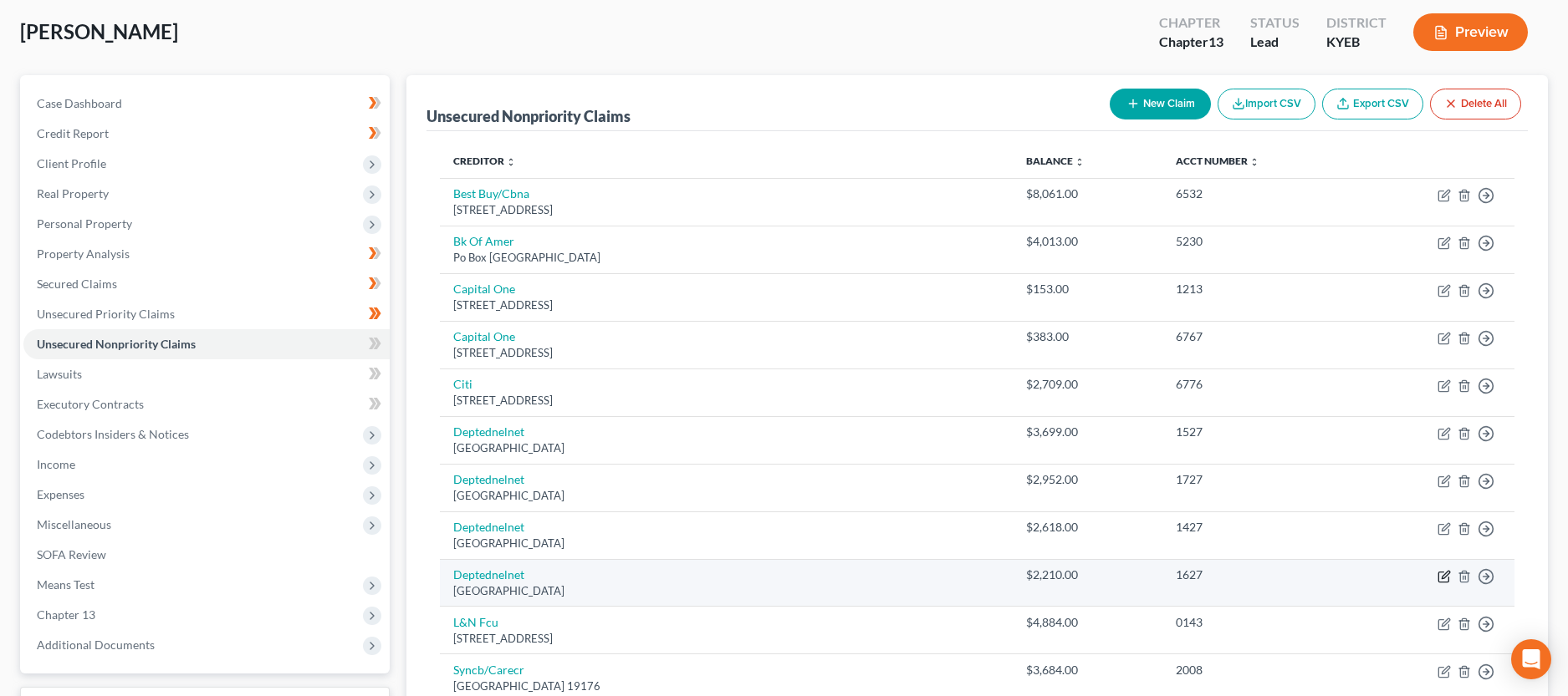
click at [1444, 580] on icon "button" at bounding box center [1444, 577] width 13 height 13
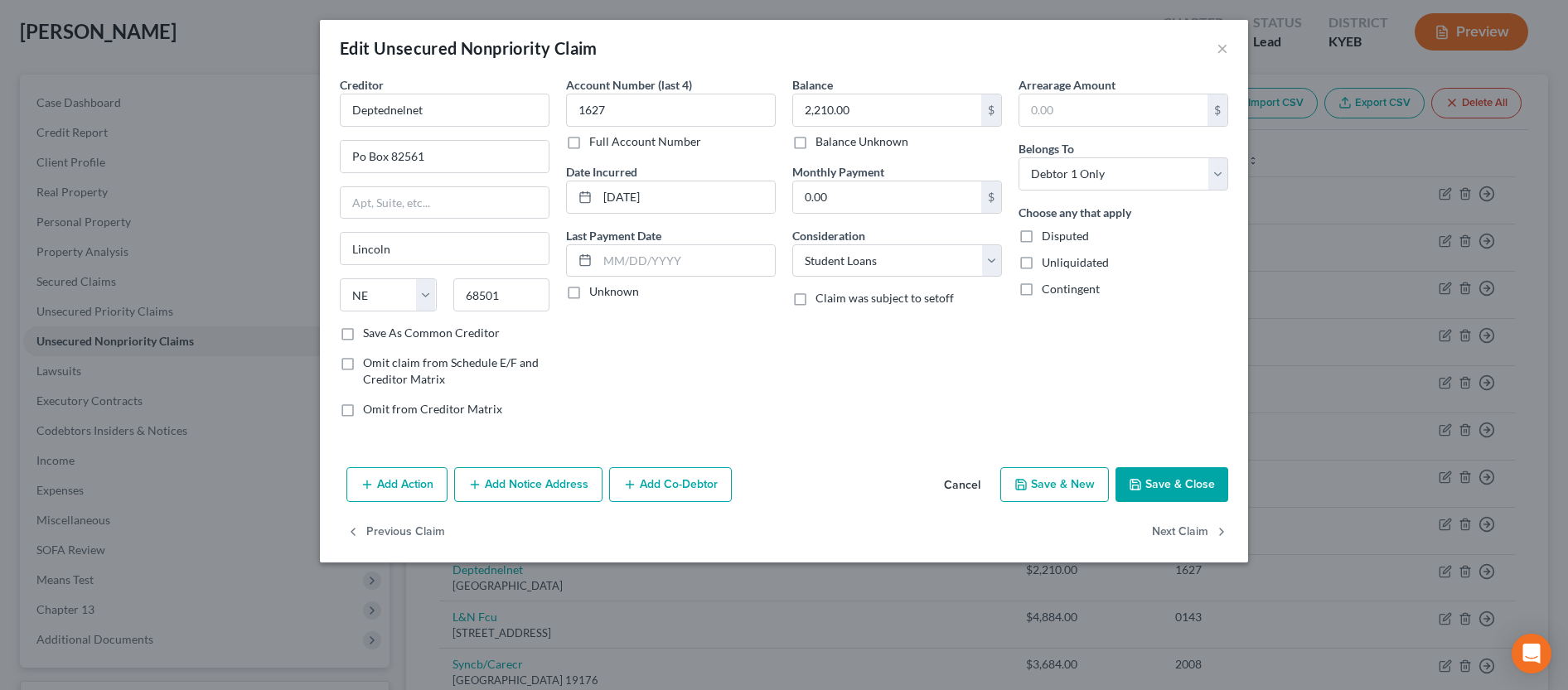
click at [1205, 494] on button "Save & Close" at bounding box center [1172, 484] width 113 height 35
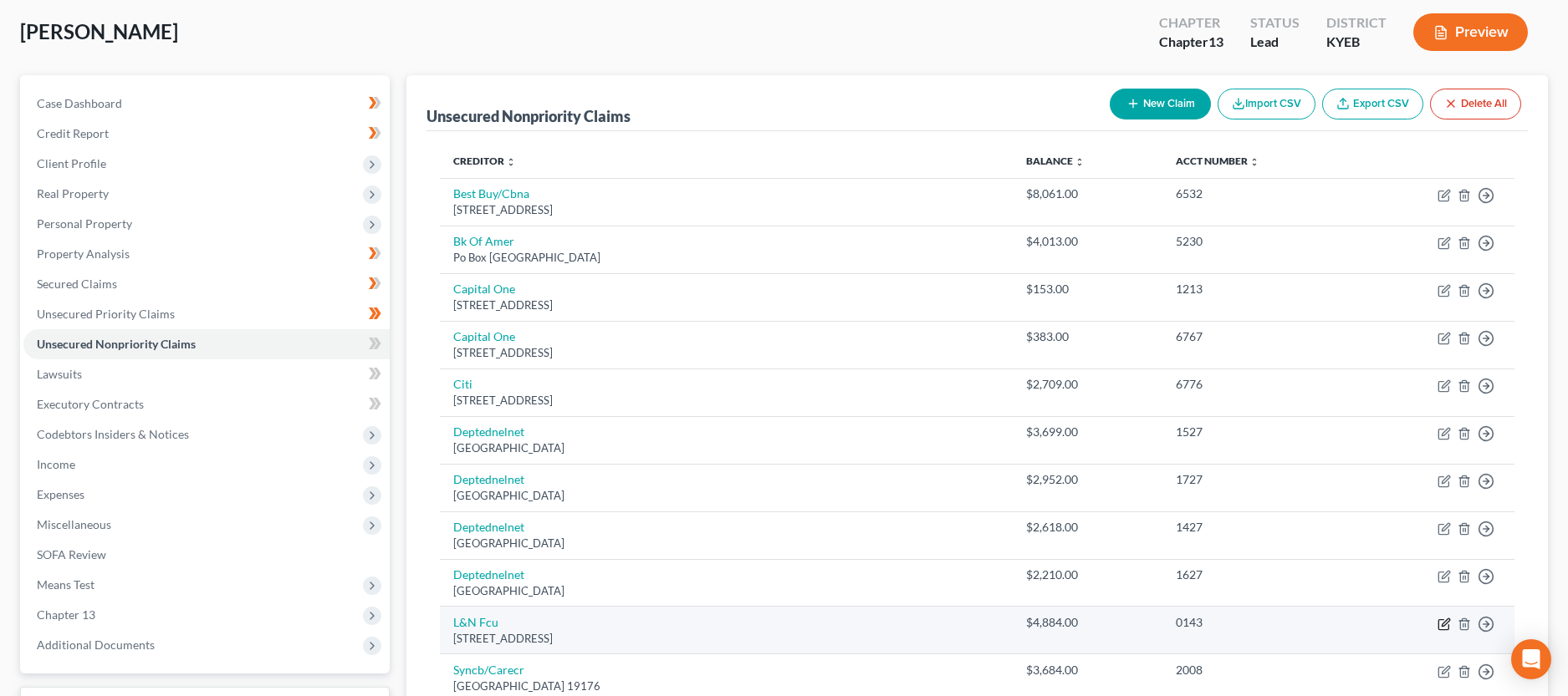
click at [1446, 625] on icon "button" at bounding box center [1446, 622] width 8 height 8
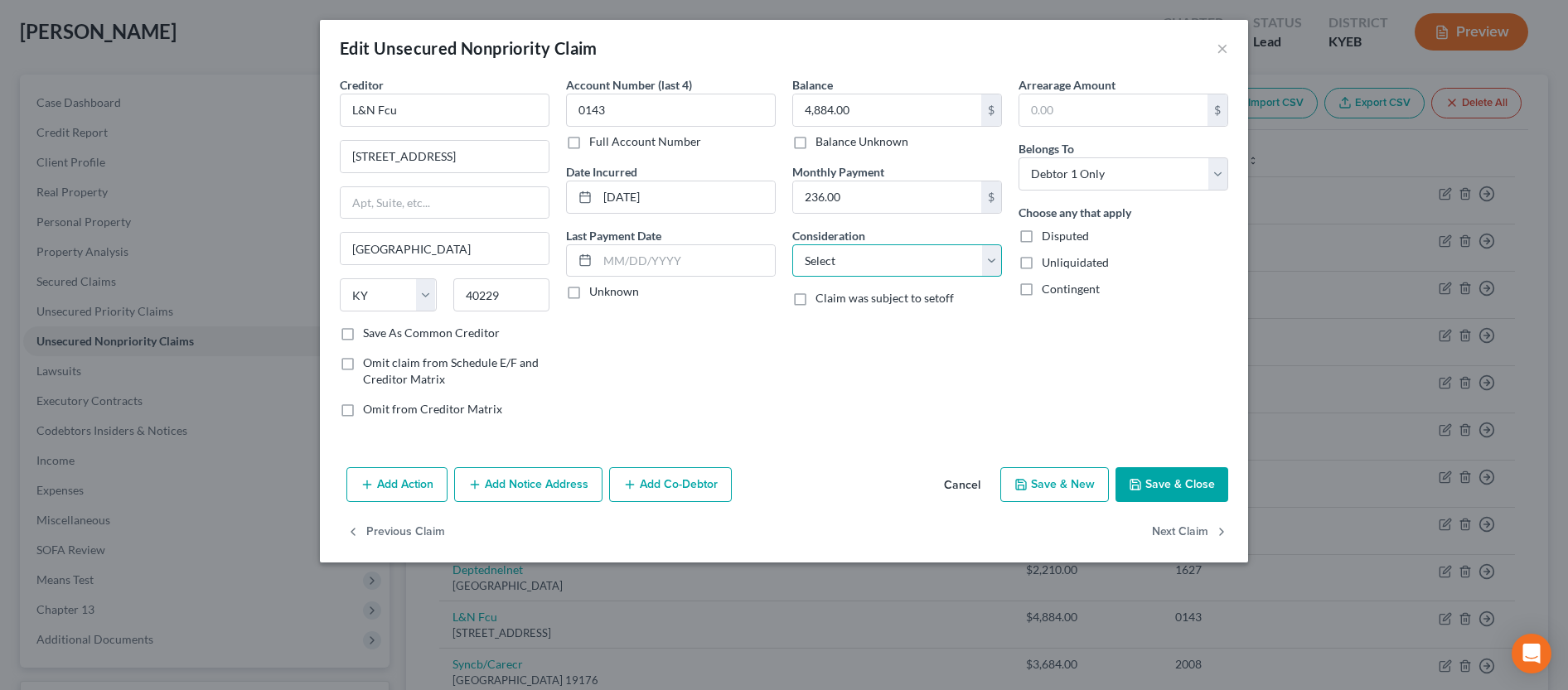
click at [792, 244] on select "Select Cable / Satellite Services Collection Agency Credit Card Debt Debt Couns…" at bounding box center [896, 261] width 210 height 33
click option "Monies Loaned / Advanced" at bounding box center [0, 0] width 0 height 0
click at [1205, 487] on button "Save & Close" at bounding box center [1172, 484] width 113 height 35
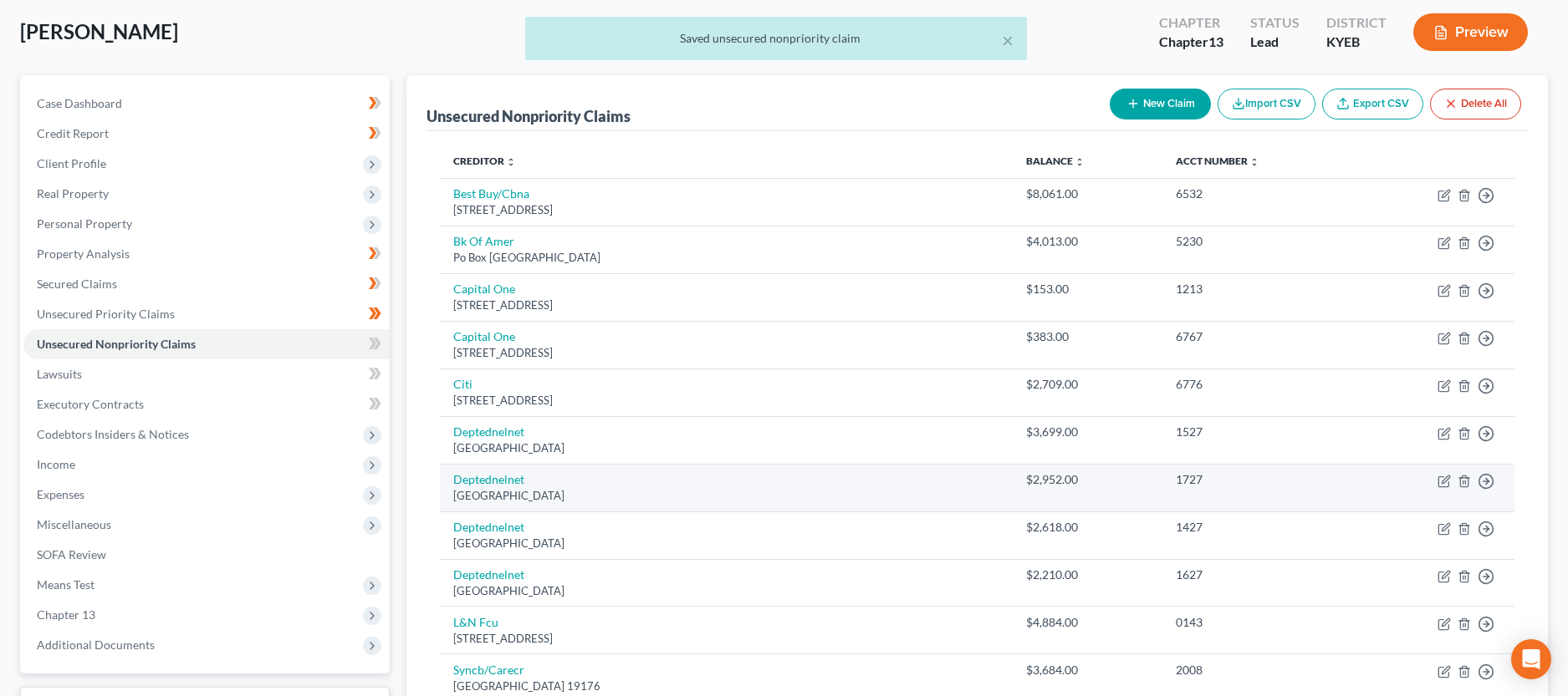
scroll to position [256, 0]
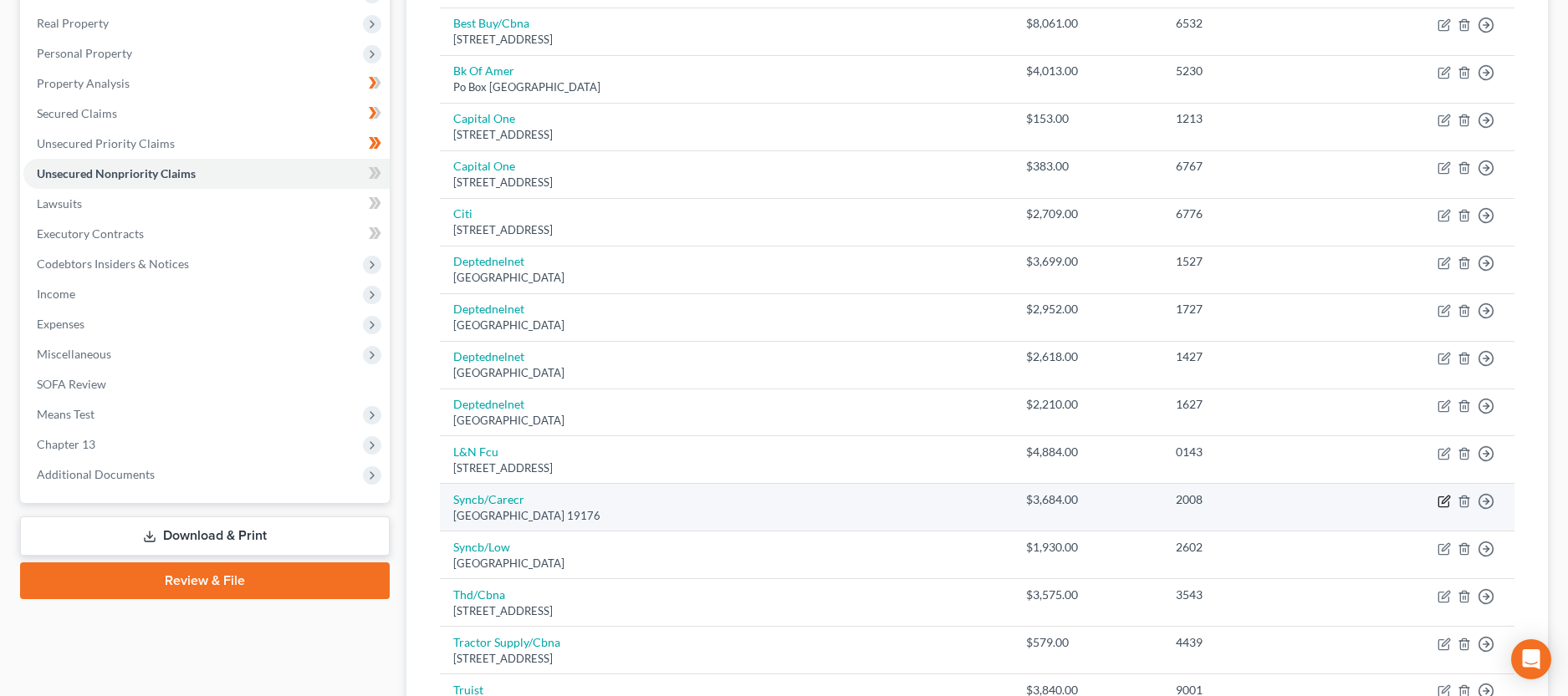
click at [1442, 503] on icon "button" at bounding box center [1446, 499] width 8 height 8
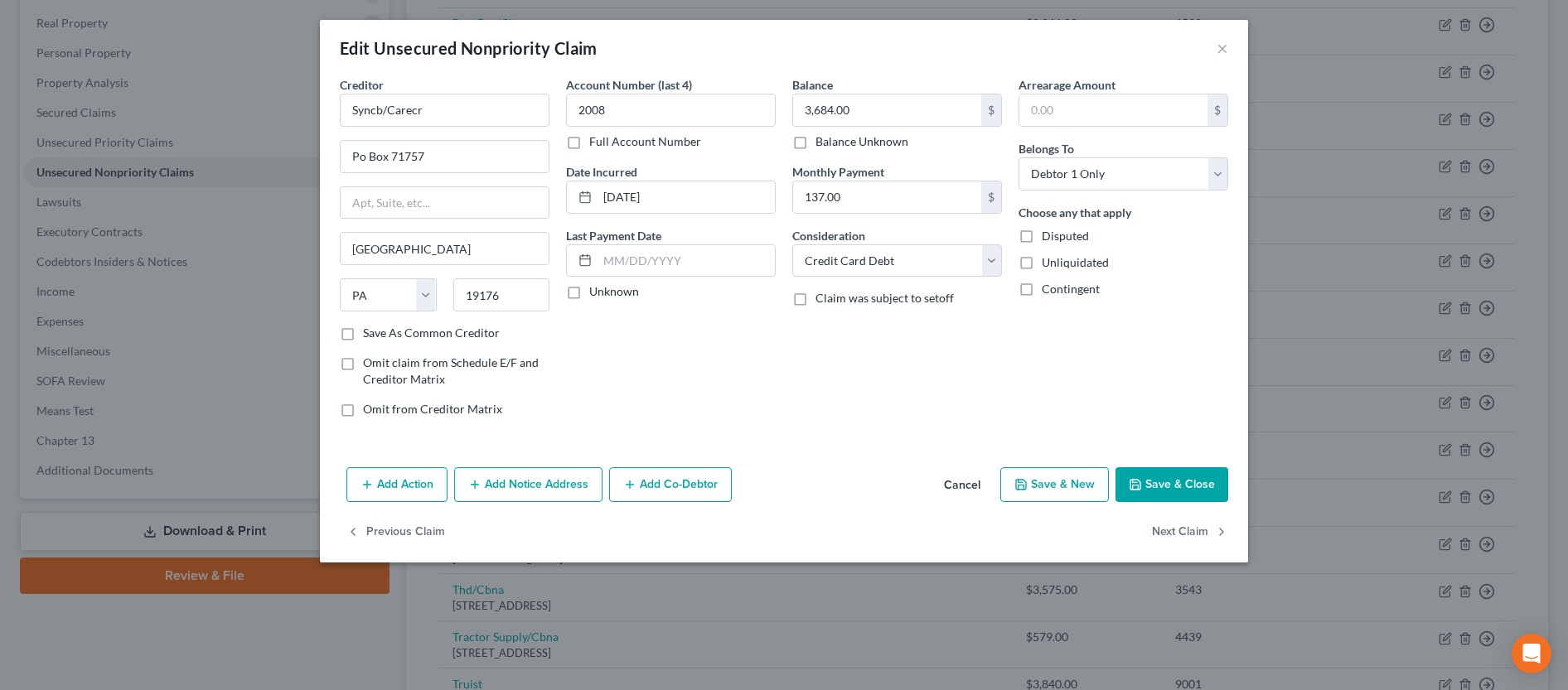
click at [1203, 487] on button "Save & Close" at bounding box center [1172, 484] width 113 height 35
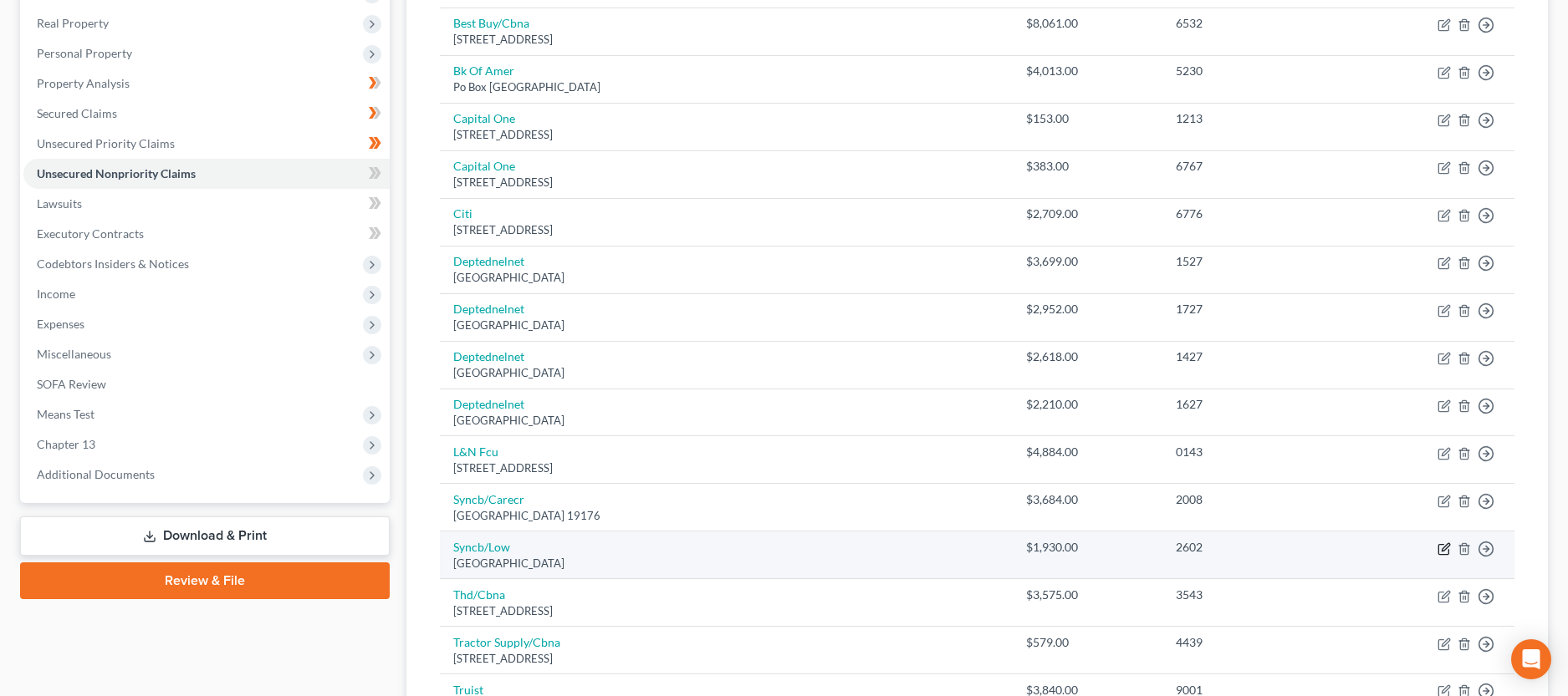
click at [1444, 553] on icon "button" at bounding box center [1444, 549] width 13 height 13
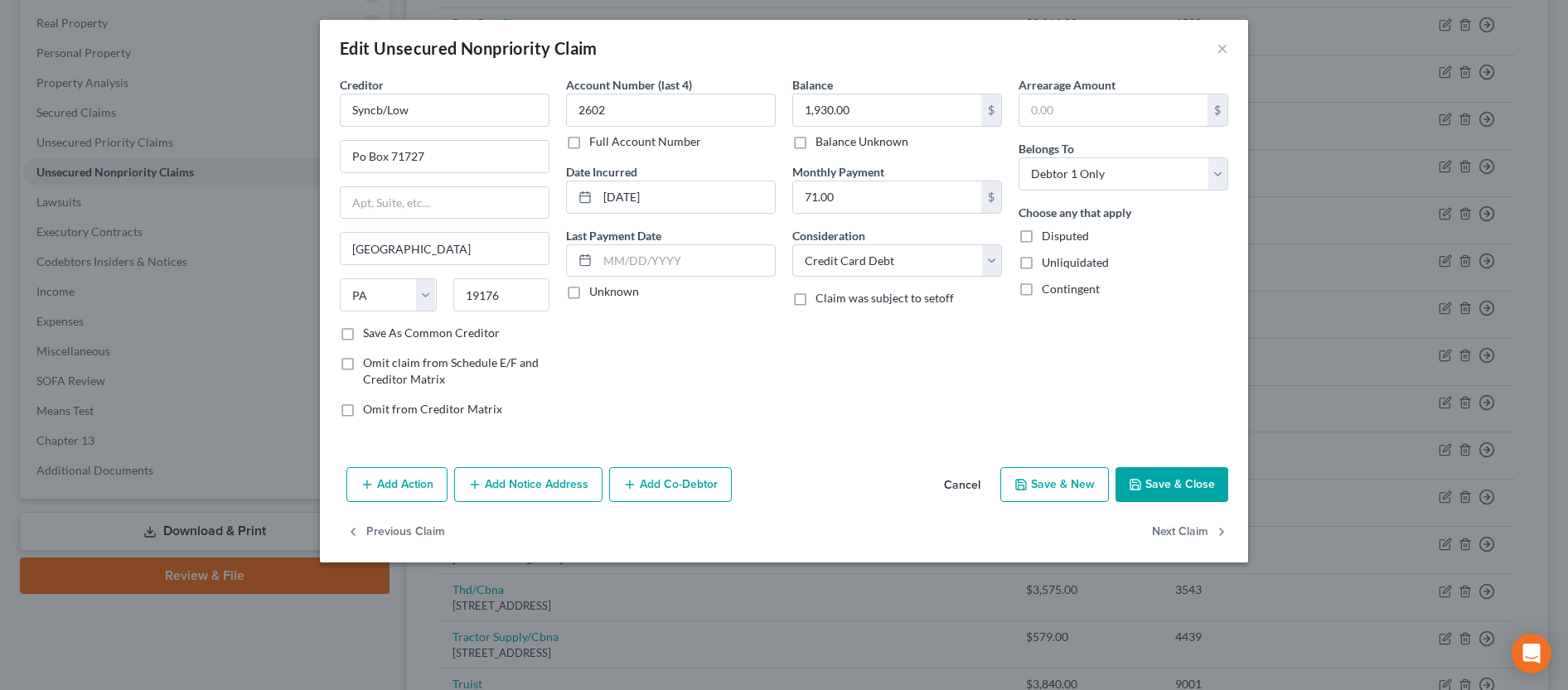
click at [1203, 489] on button "Save & Close" at bounding box center [1172, 484] width 113 height 35
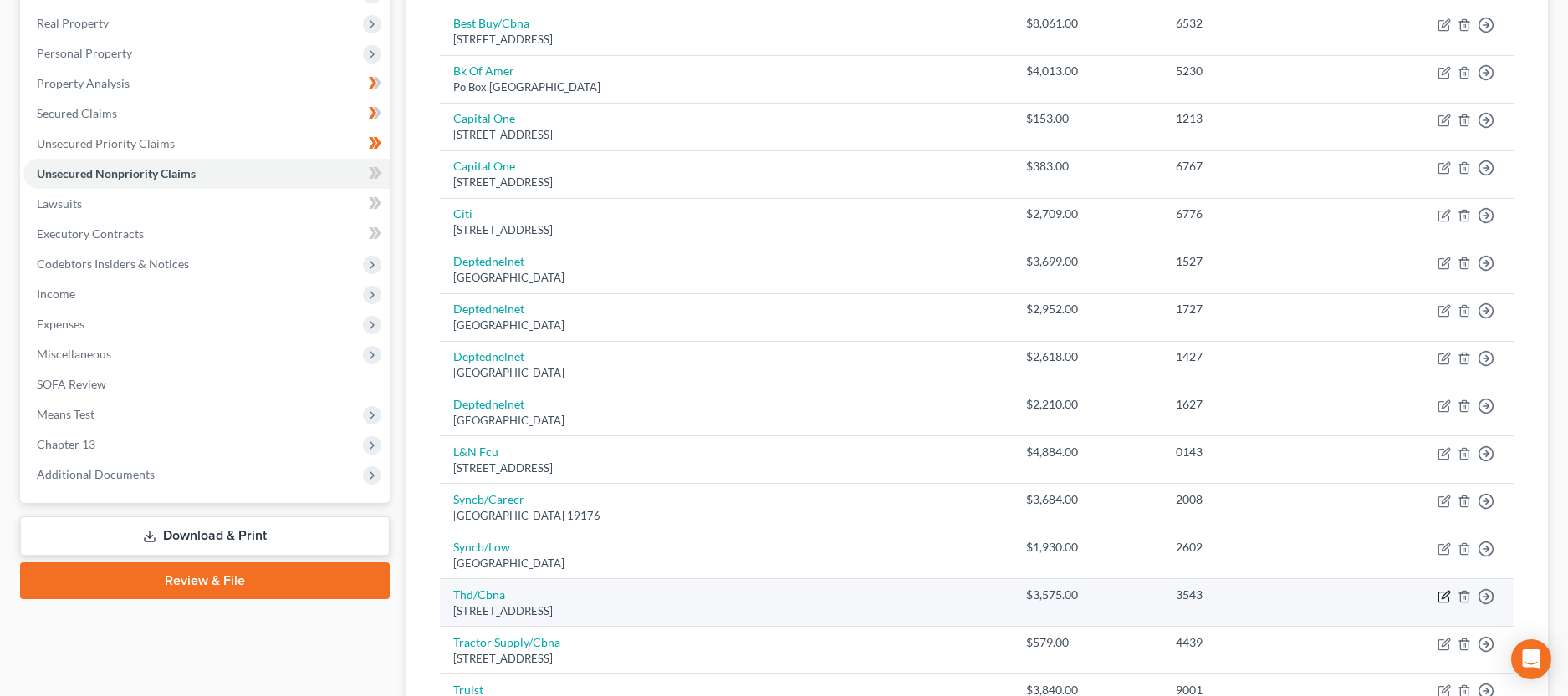
click at [1440, 599] on icon "button" at bounding box center [1444, 597] width 10 height 10
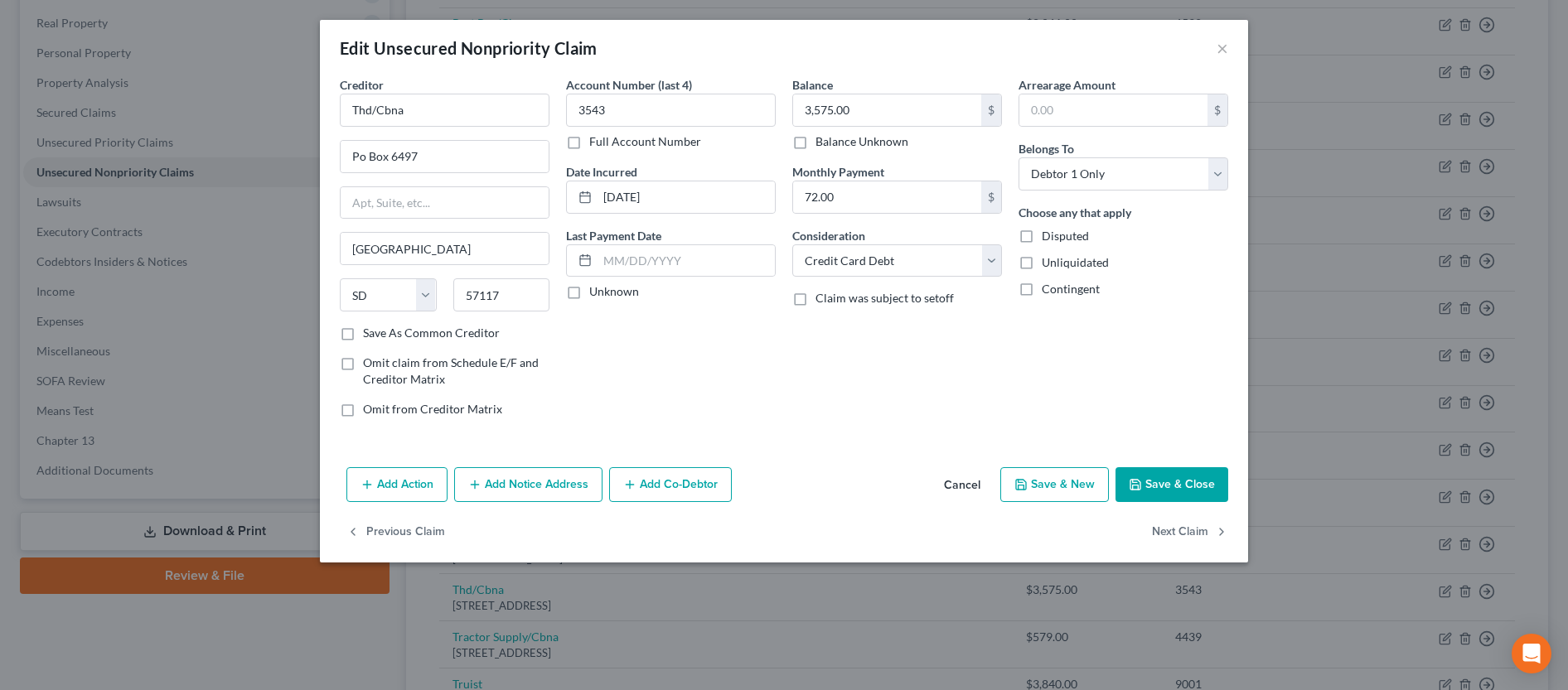
click at [1142, 476] on button "Save & Close" at bounding box center [1172, 484] width 113 height 35
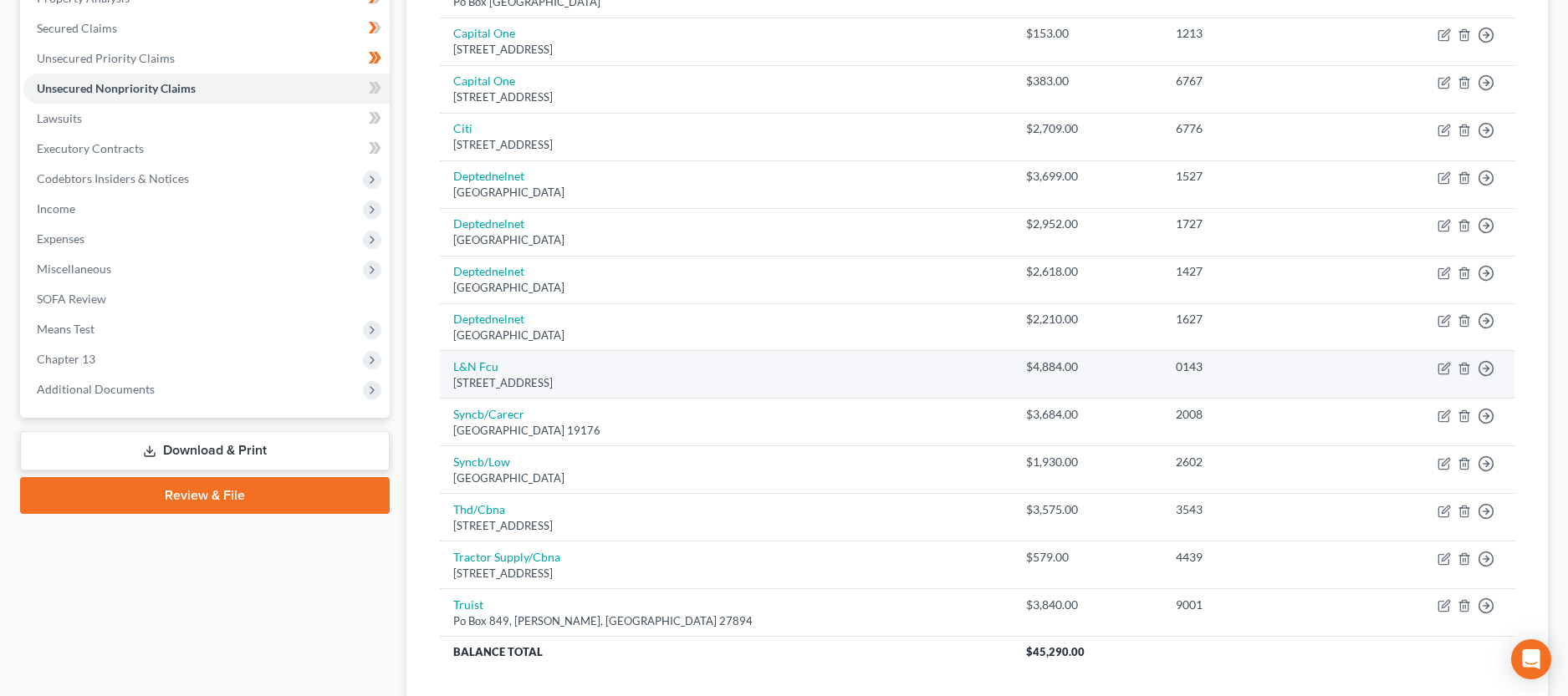
scroll to position [426, 0]
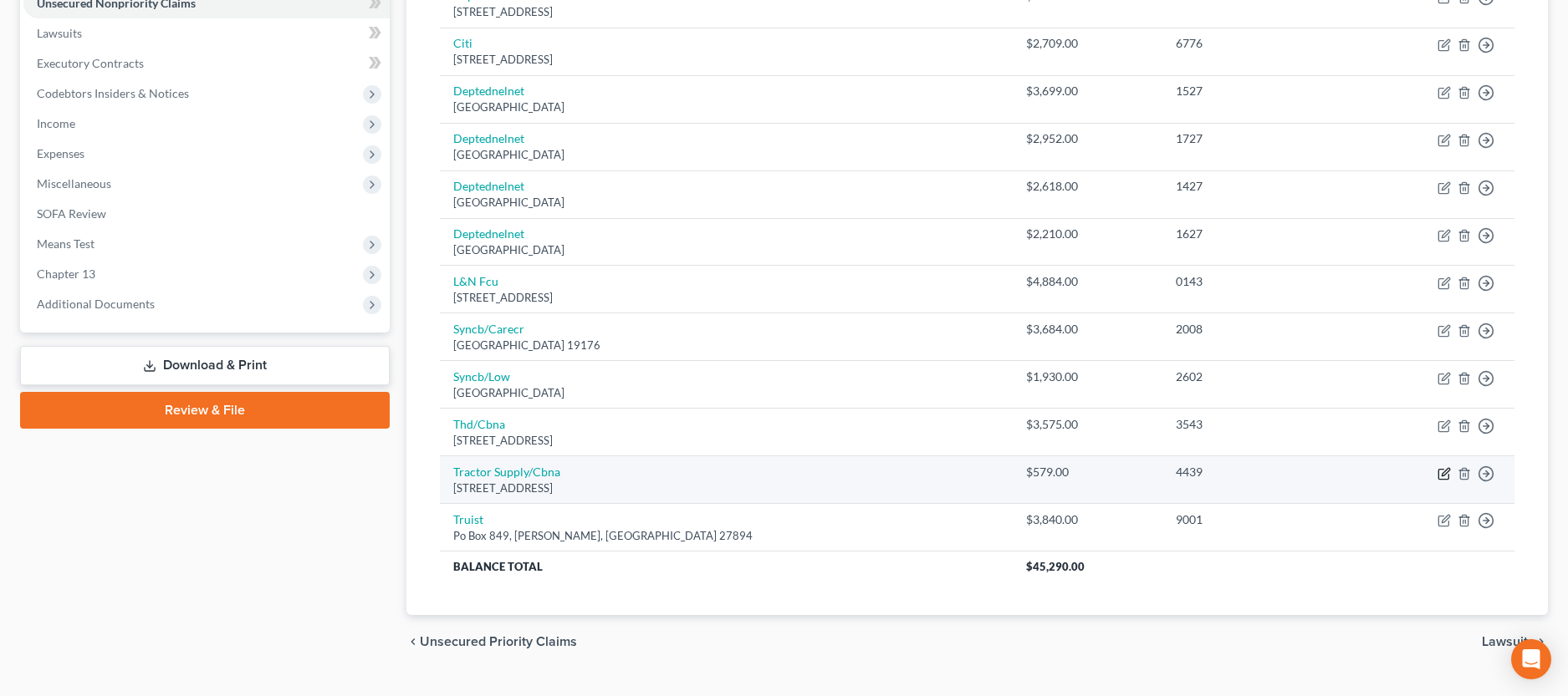
click at [1443, 476] on icon "button" at bounding box center [1444, 473] width 13 height 13
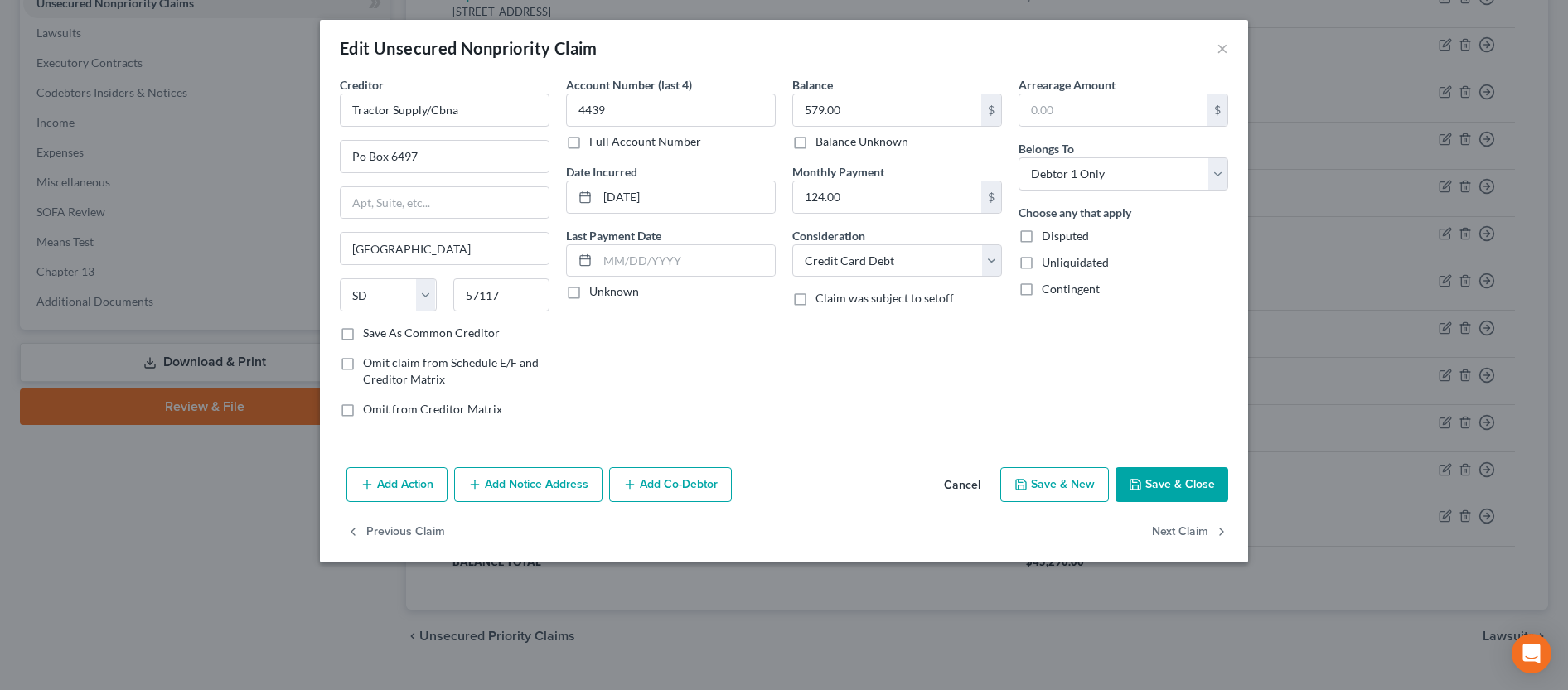
click at [1161, 488] on button "Save & Close" at bounding box center [1172, 484] width 113 height 35
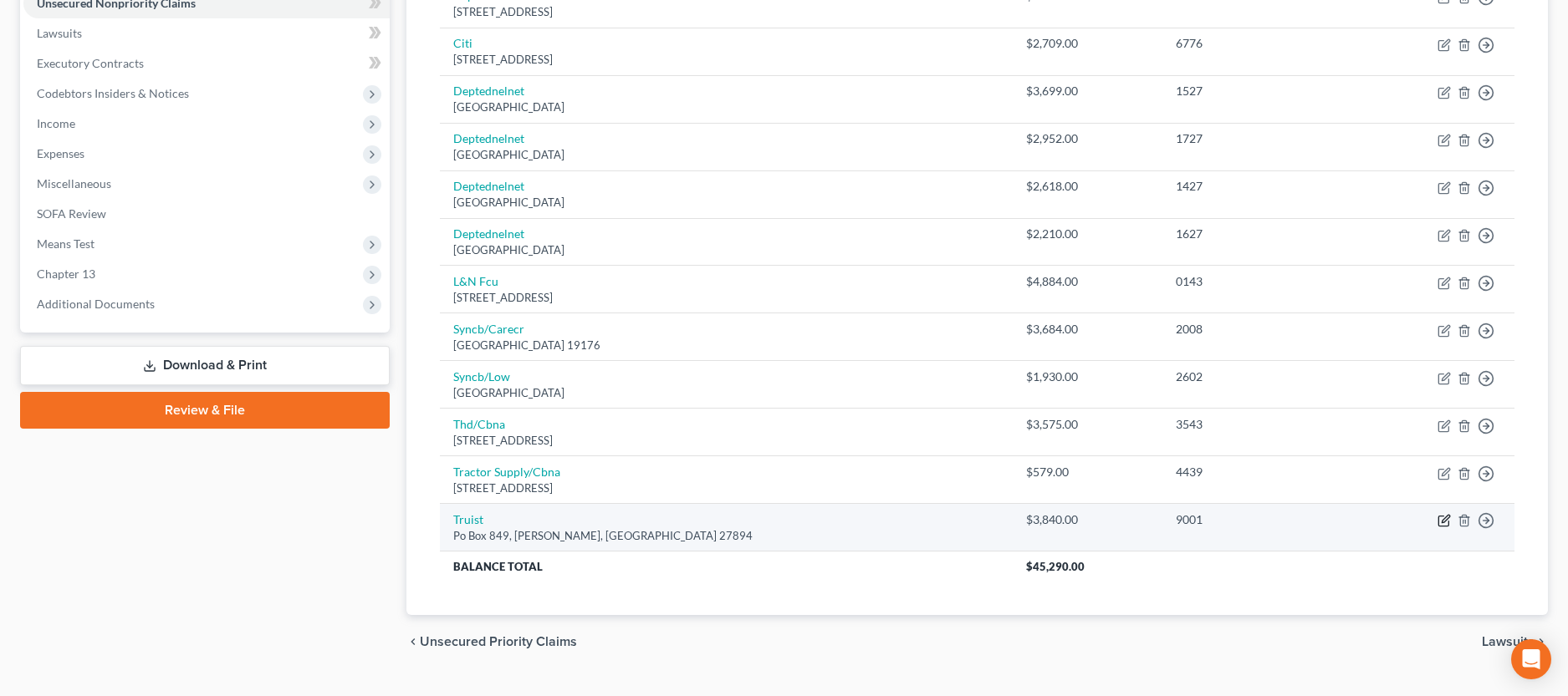
click at [1442, 524] on icon "button" at bounding box center [1444, 520] width 13 height 13
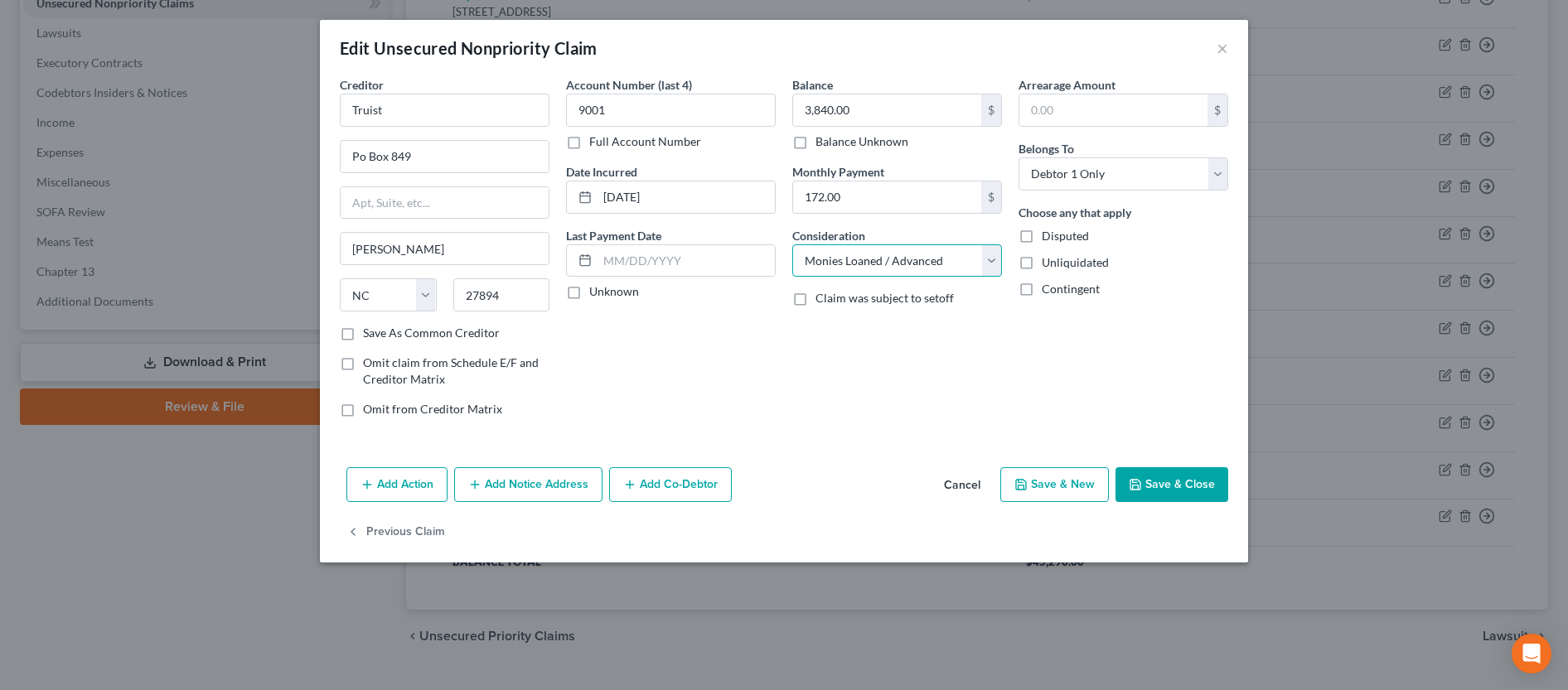
click option "Monies Loaned / Advanced" at bounding box center [0, 0] width 0 height 0
click at [1188, 484] on button "Save & Close" at bounding box center [1172, 484] width 113 height 35
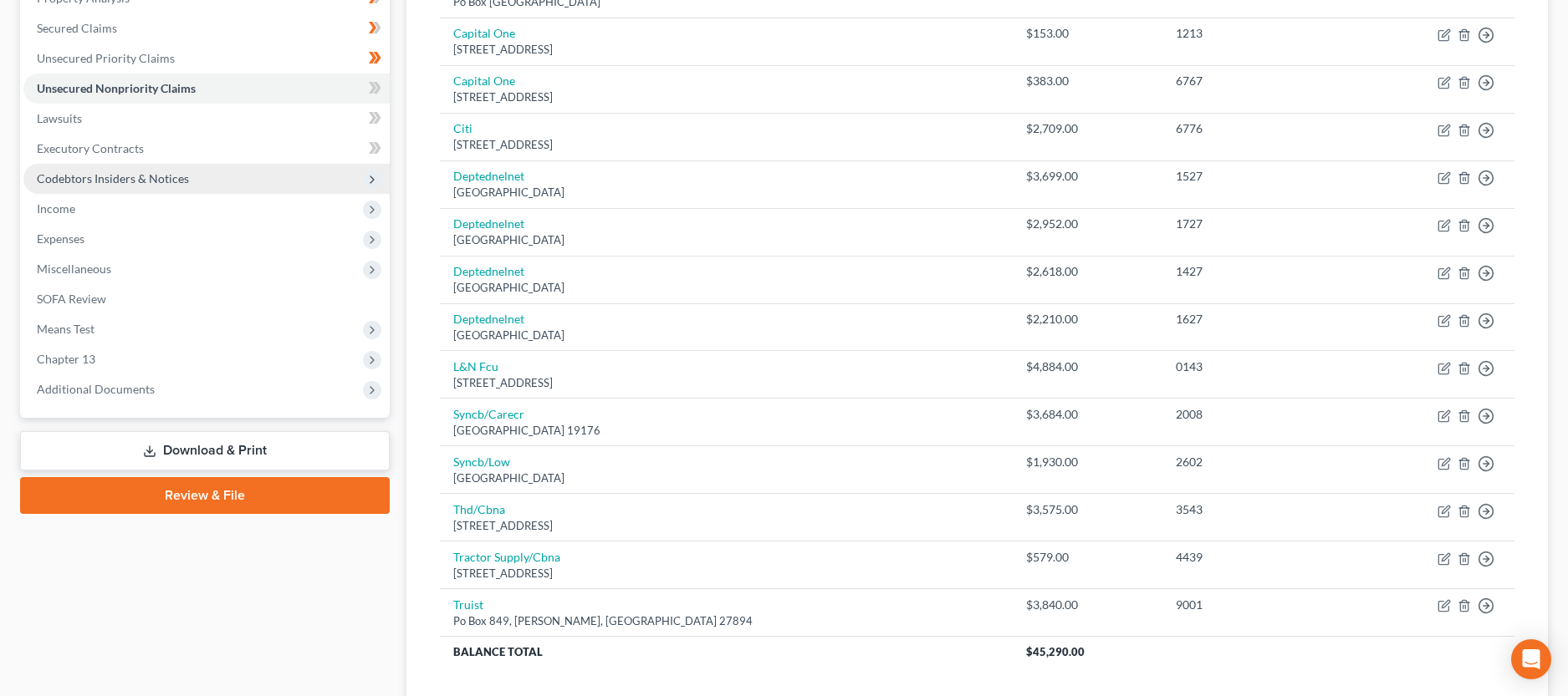
scroll to position [85, 0]
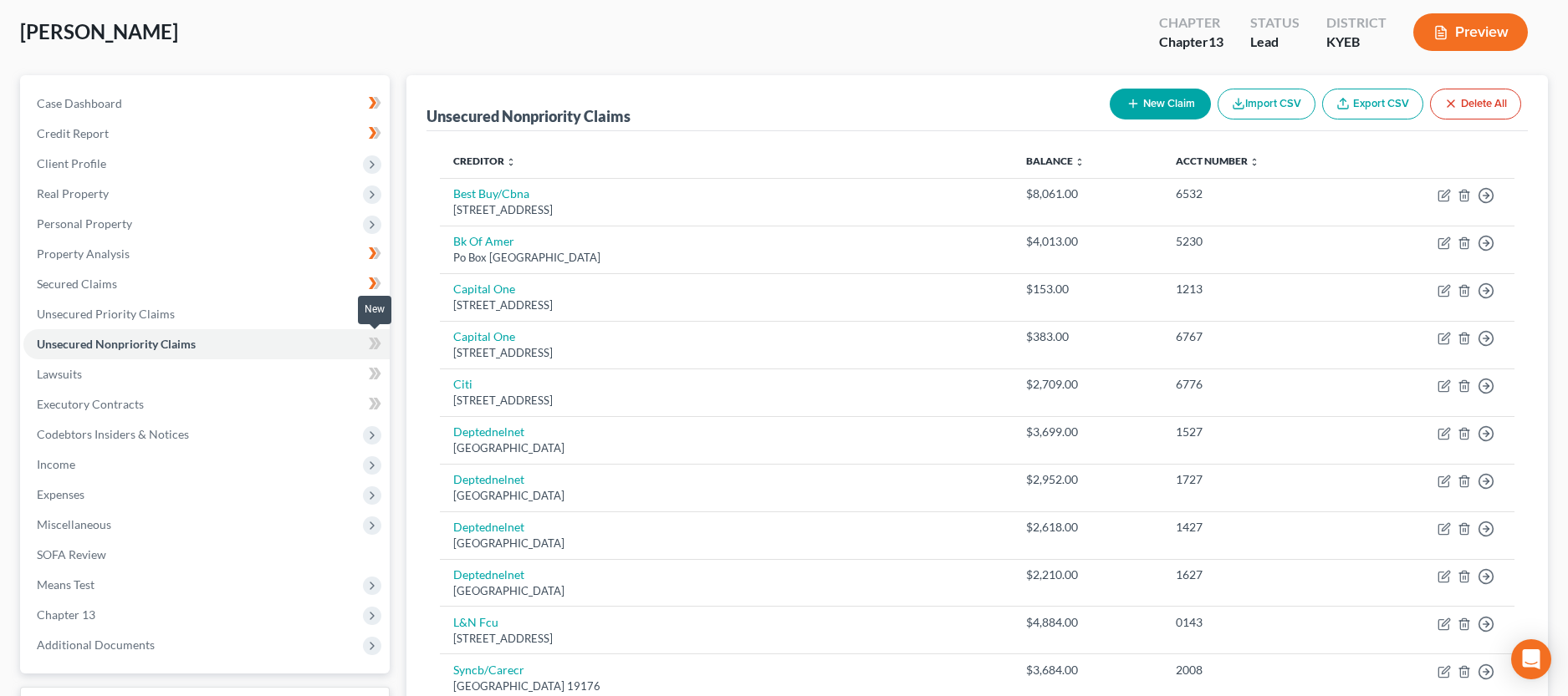
click at [377, 341] on icon at bounding box center [377, 343] width 8 height 11
click at [207, 383] on link "Lawsuits" at bounding box center [207, 375] width 366 height 30
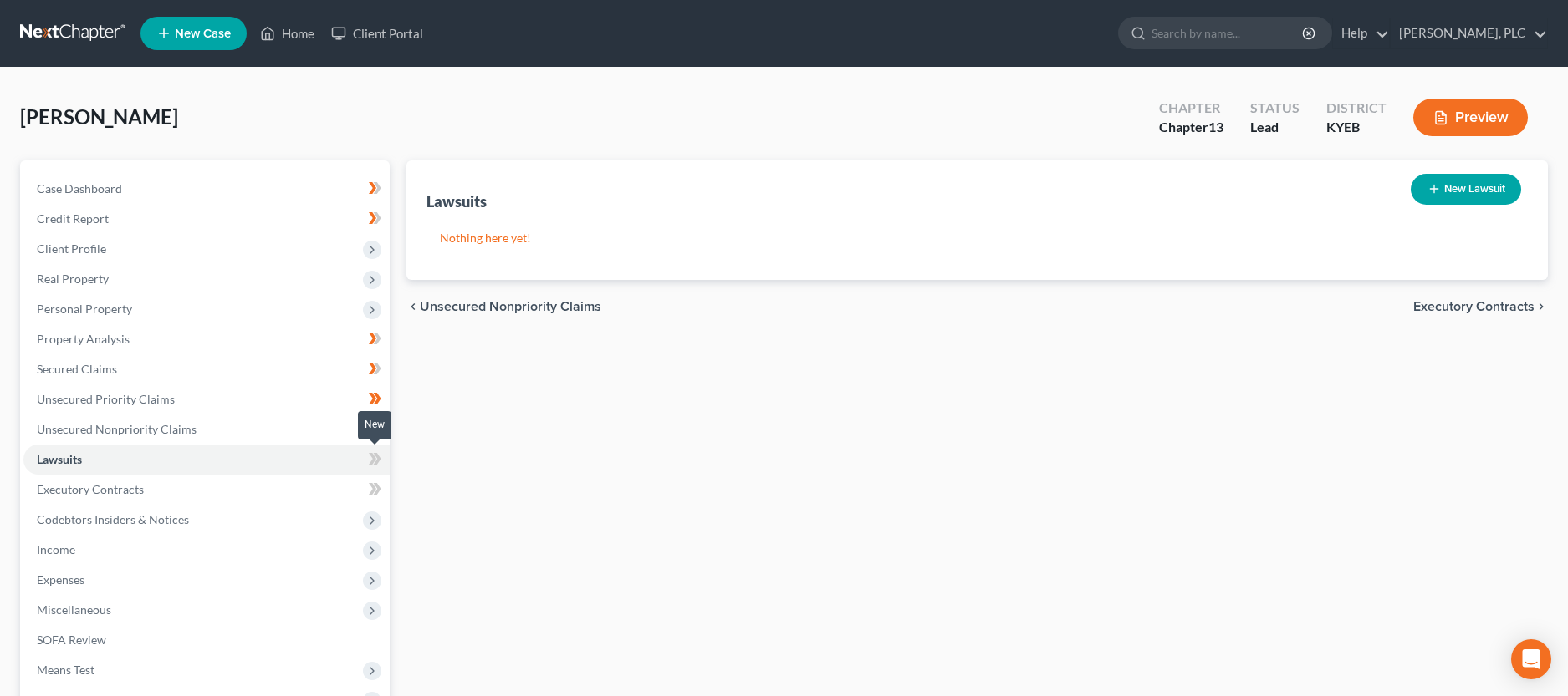
click at [369, 459] on icon at bounding box center [375, 459] width 12 height 21
click at [369, 486] on icon at bounding box center [375, 490] width 12 height 21
click at [373, 523] on icon at bounding box center [371, 520] width 13 height 13
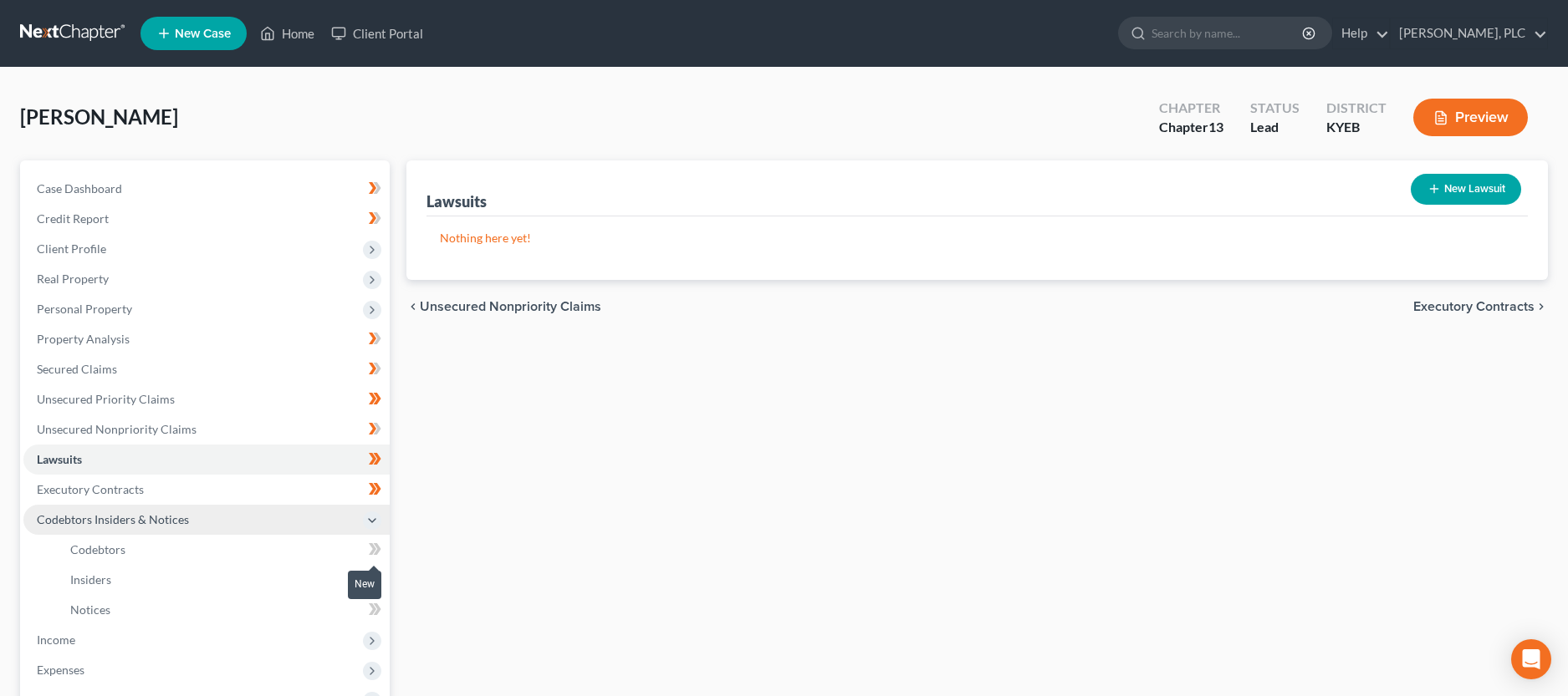
click at [381, 551] on icon at bounding box center [375, 550] width 12 height 21
click at [378, 571] on icon at bounding box center [375, 580] width 12 height 21
click at [378, 599] on icon at bounding box center [375, 610] width 12 height 21
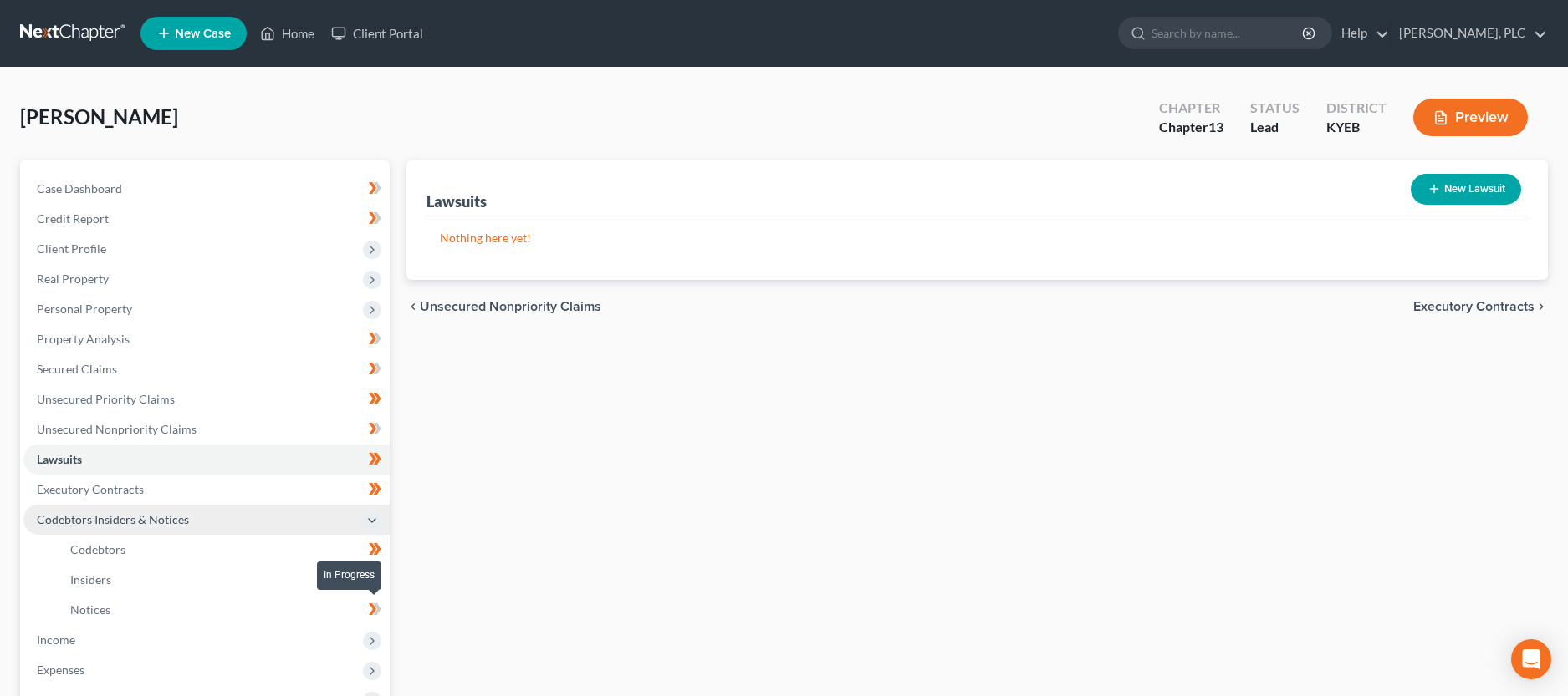
click at [378, 599] on icon at bounding box center [375, 610] width 12 height 21
click at [245, 636] on span "Income" at bounding box center [207, 640] width 366 height 30
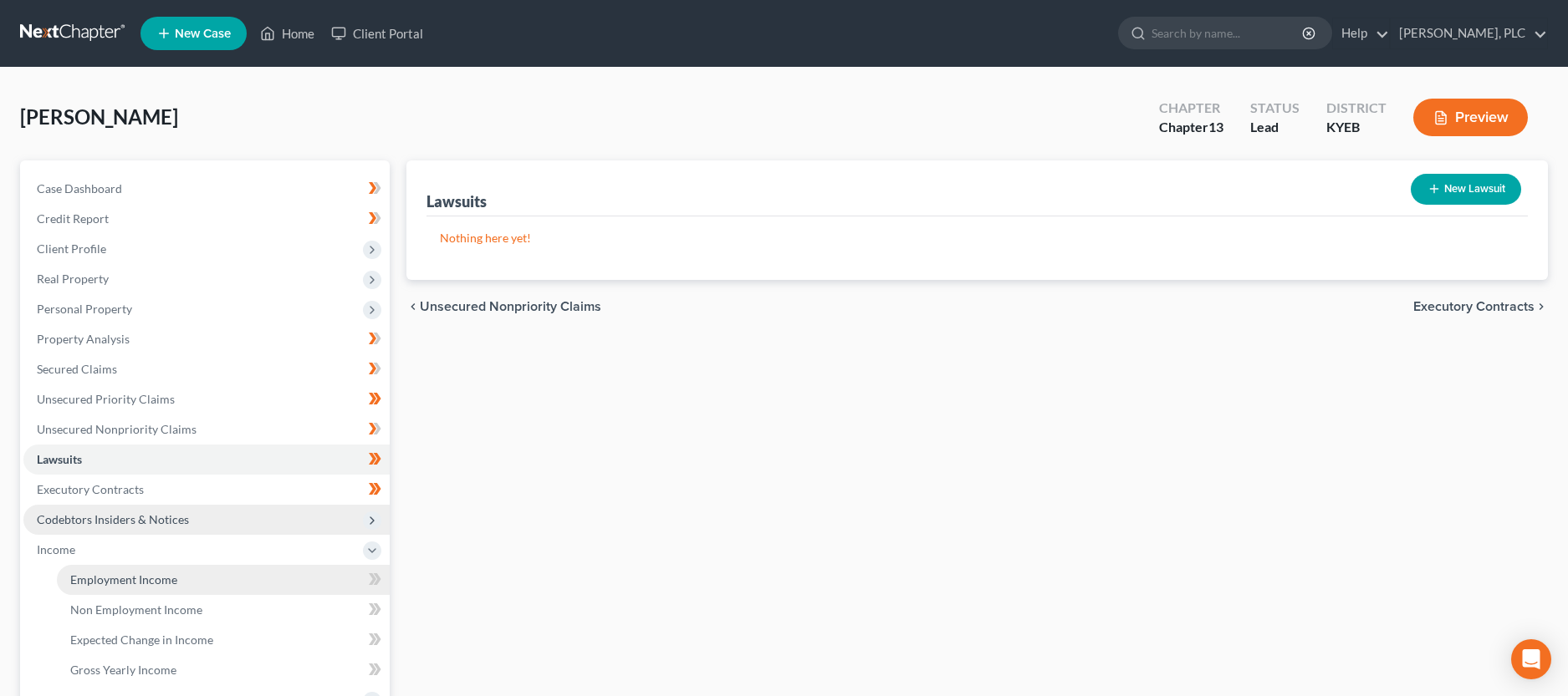
click at [241, 583] on link "Employment Income" at bounding box center [223, 580] width 333 height 30
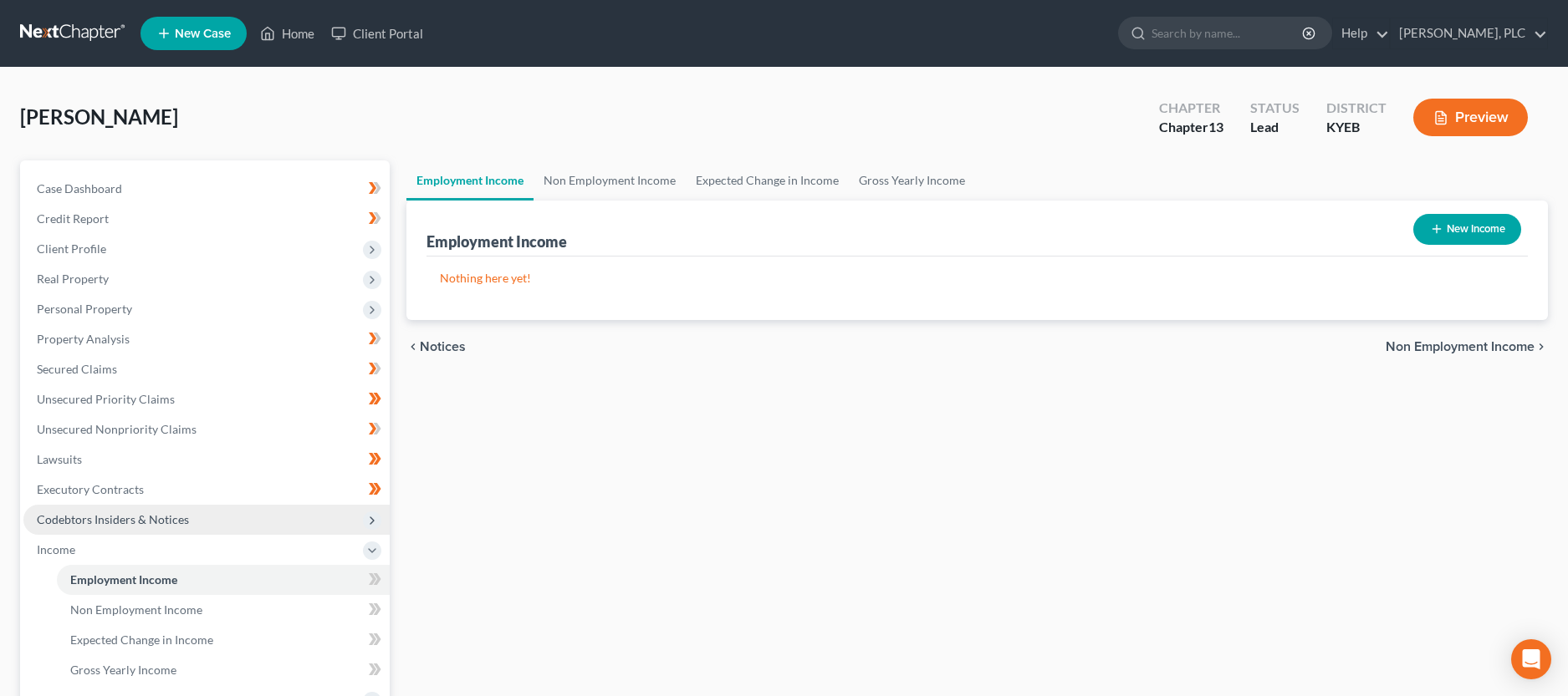
click at [1438, 235] on icon "button" at bounding box center [1436, 228] width 13 height 13
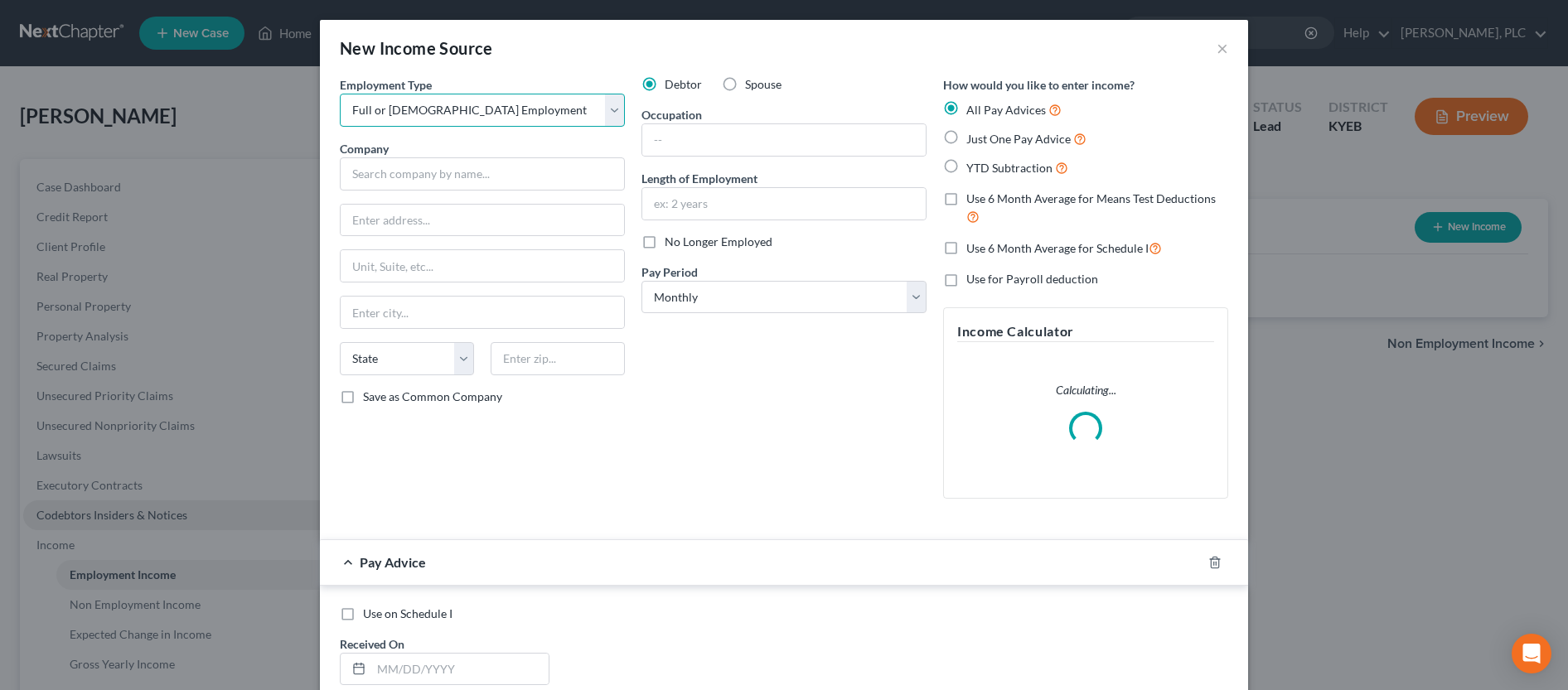
click option "Full or Part Time Employment" at bounding box center [0, 0] width 0 height 0
click at [440, 178] on input "text" at bounding box center [482, 174] width 285 height 33
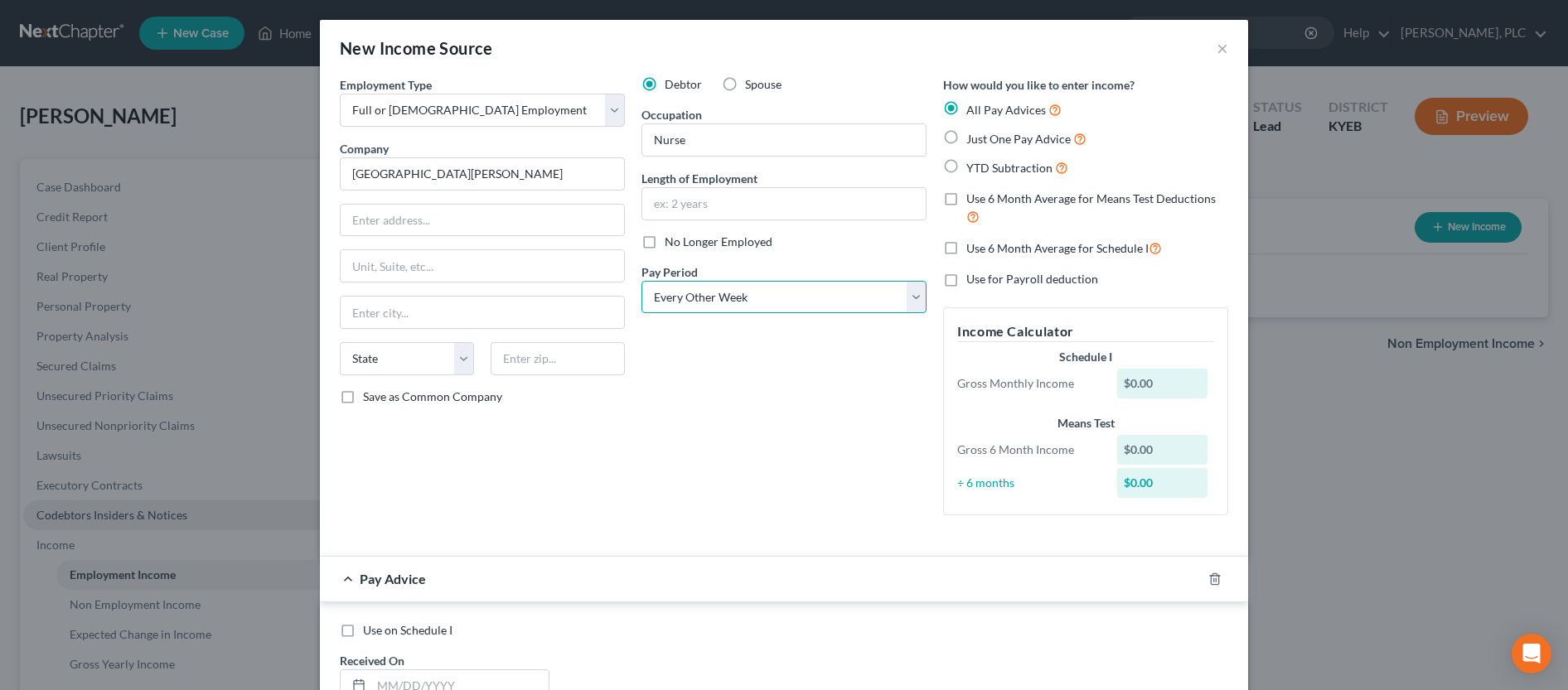
click option "Every Other Week" at bounding box center [0, 0] width 0 height 0
click at [966, 160] on label "YTD Subtraction" at bounding box center [1017, 168] width 102 height 19
click at [973, 160] on input "YTD Subtraction" at bounding box center [978, 163] width 10 height 10
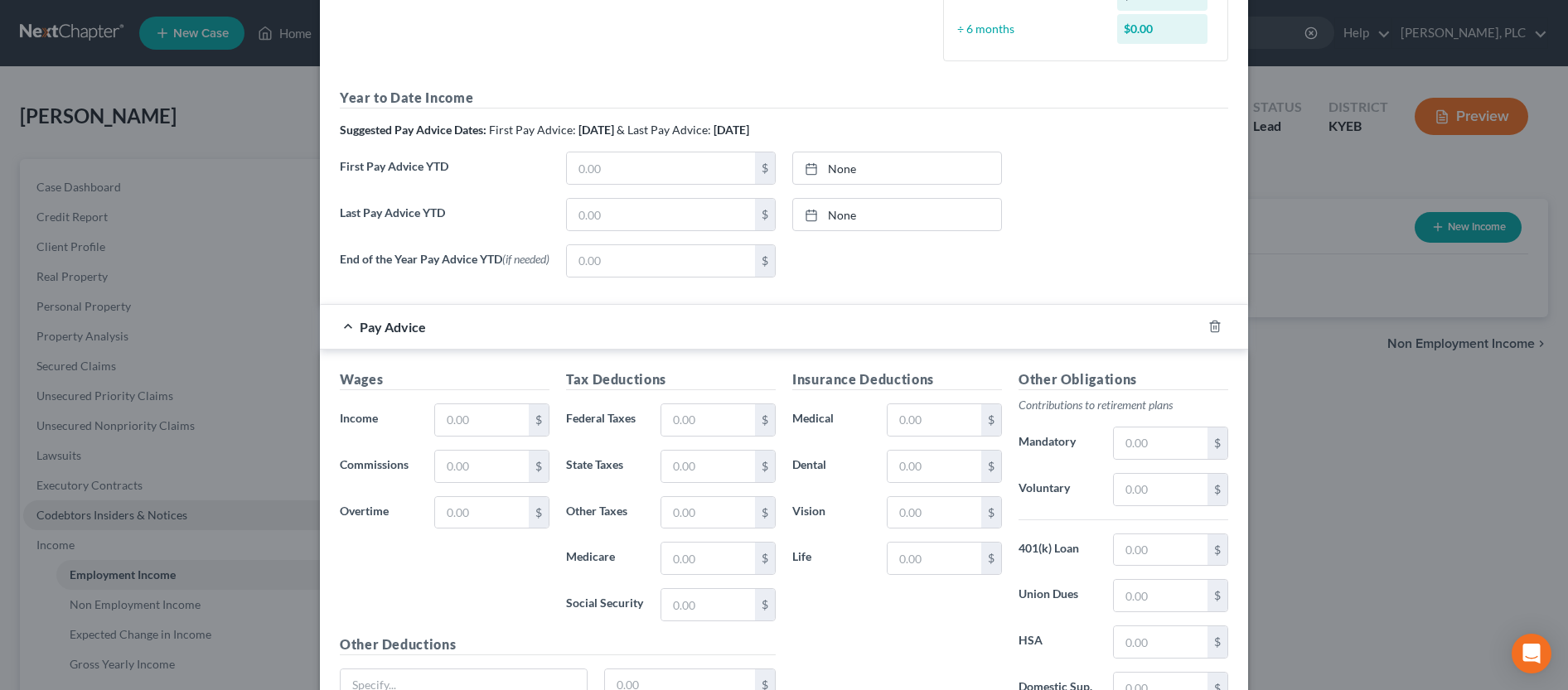
scroll to position [422, 0]
click at [472, 408] on input "text" at bounding box center [482, 419] width 93 height 31
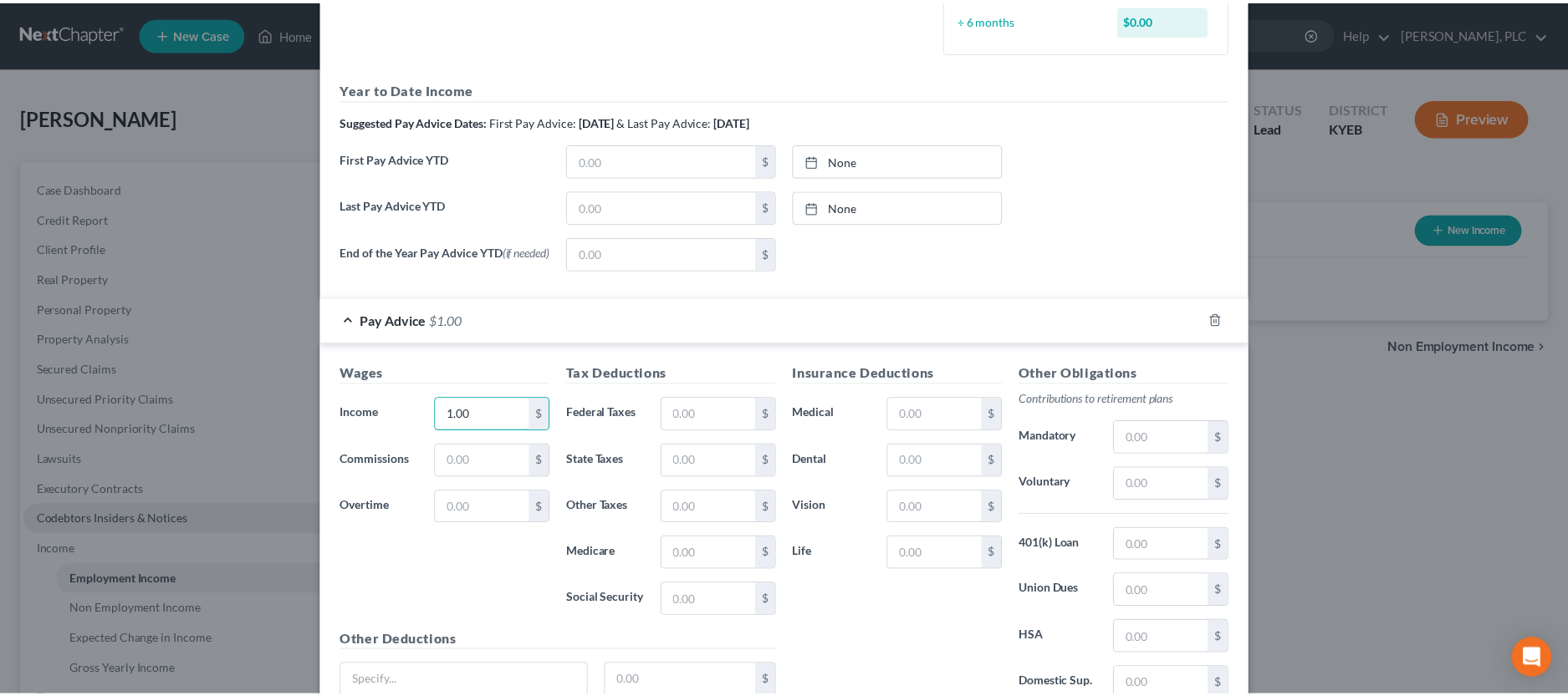
scroll to position [663, 0]
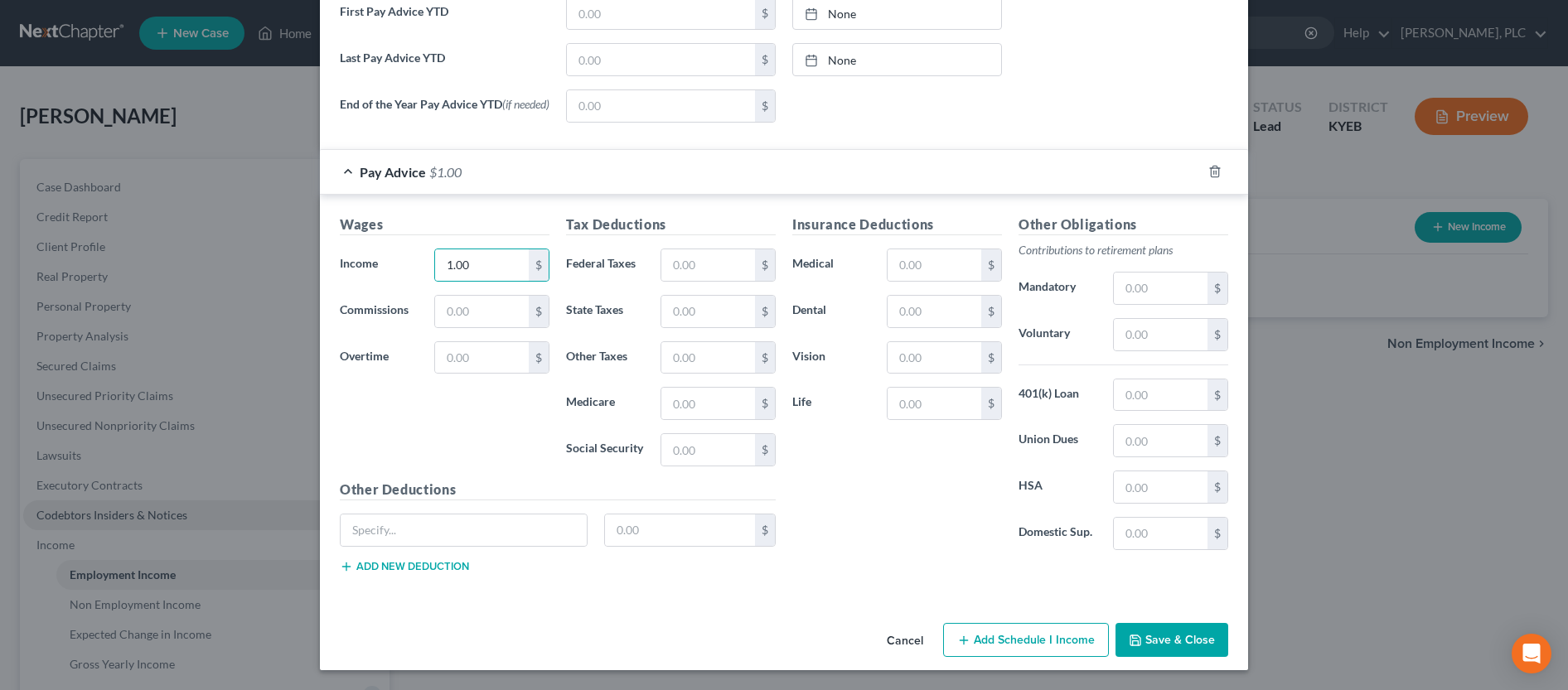
click at [1151, 636] on button "Save & Close" at bounding box center [1172, 641] width 113 height 35
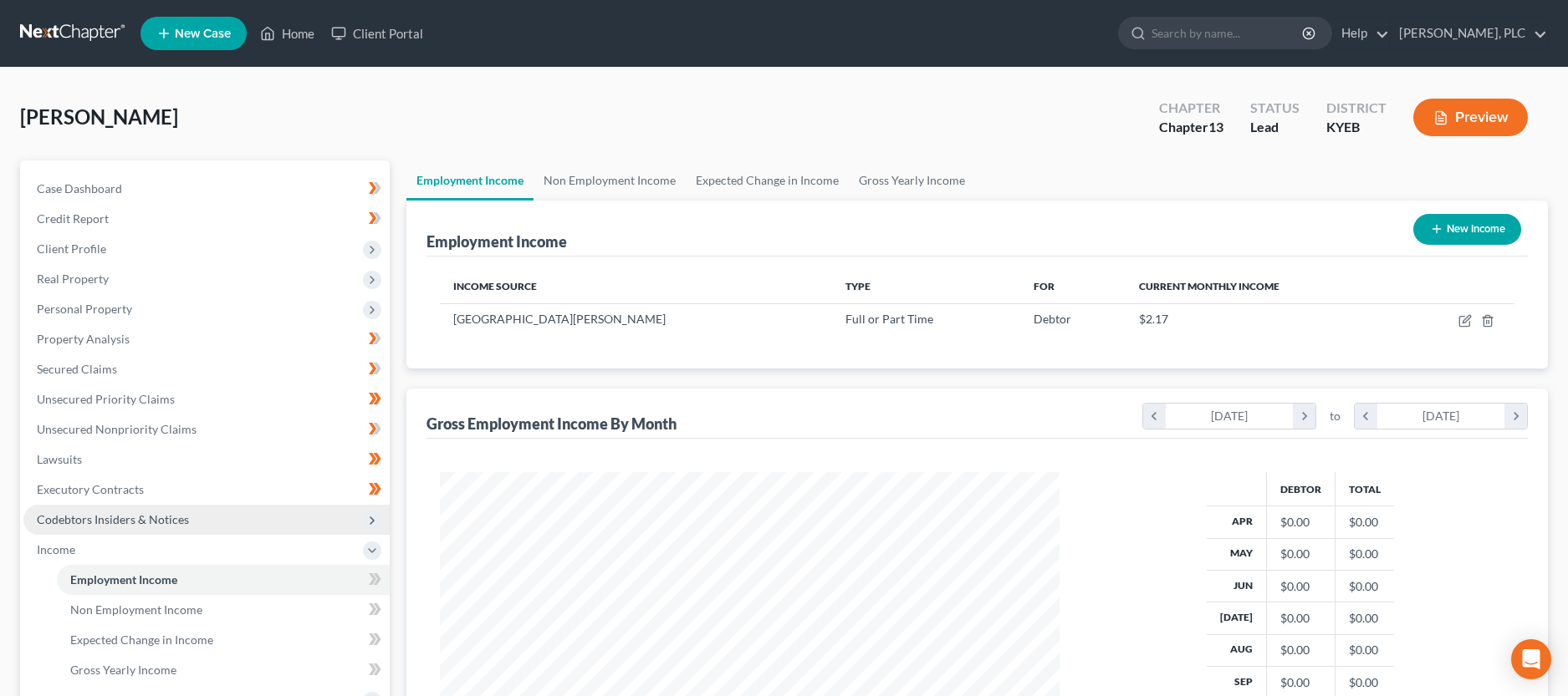
scroll to position [306, 647]
click at [329, 605] on link "Non Employment Income" at bounding box center [223, 610] width 333 height 30
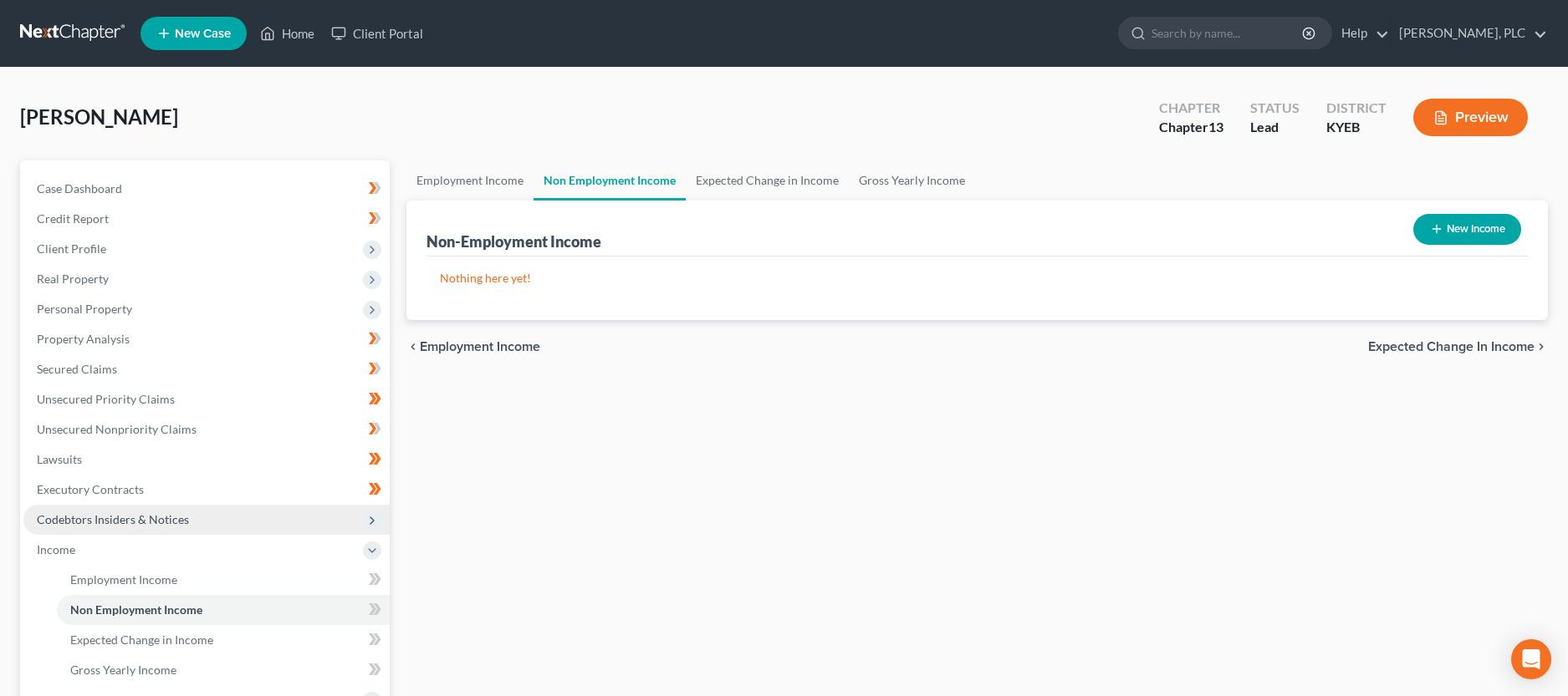
click at [1428, 228] on button "New Income" at bounding box center [1468, 230] width 108 height 31
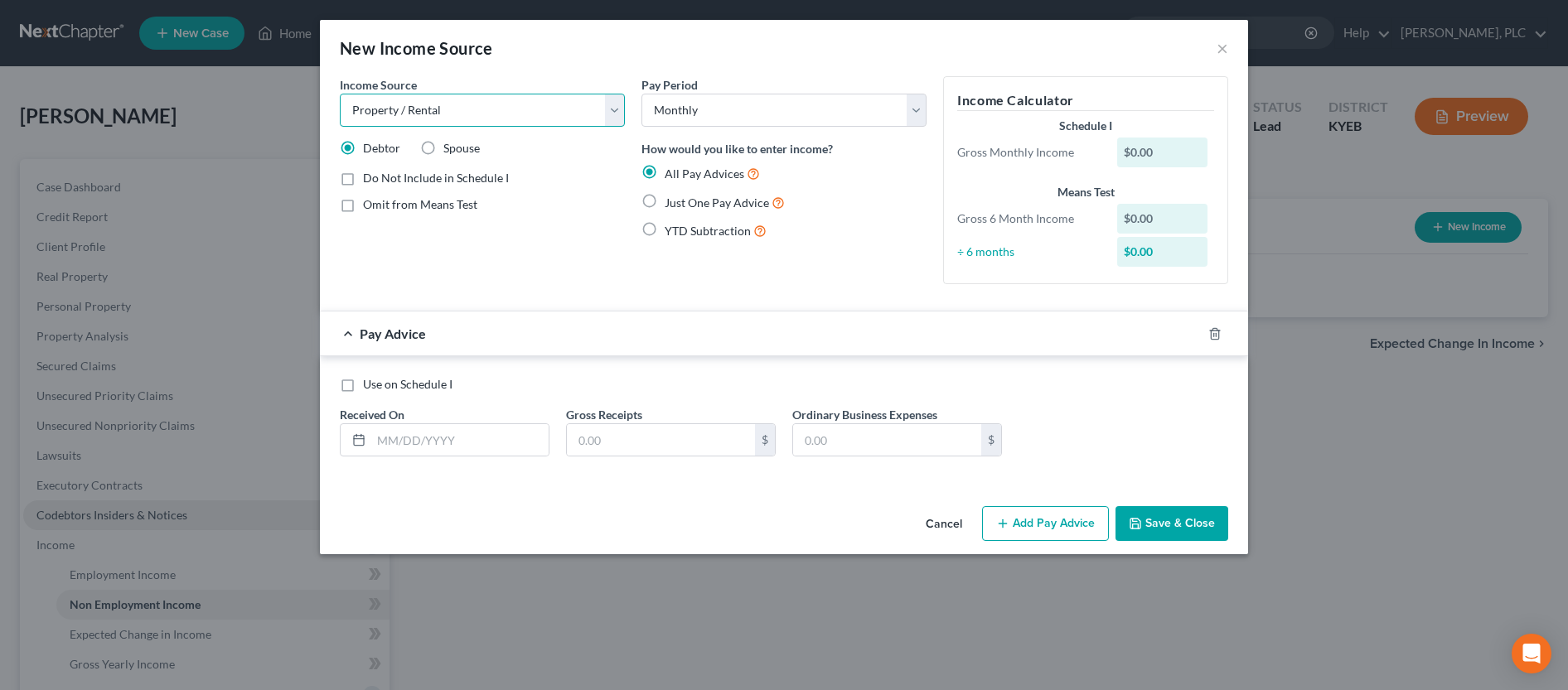
click option "Property / Rental" at bounding box center [0, 0] width 0 height 0
click at [665, 204] on label "Just One Pay Advice" at bounding box center [724, 203] width 120 height 19
click at [671, 204] on input "Just One Pay Advice" at bounding box center [676, 199] width 10 height 10
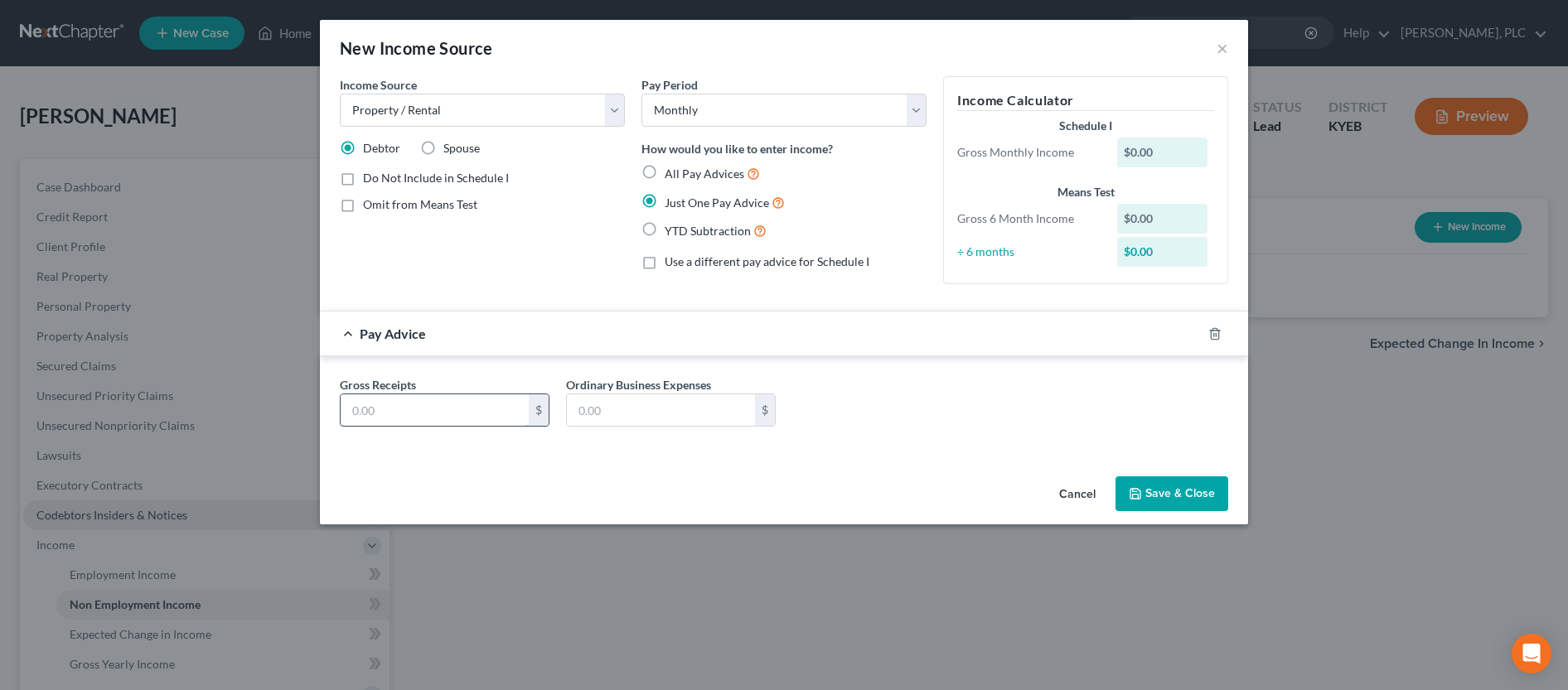
click at [495, 408] on input "text" at bounding box center [434, 410] width 188 height 31
click at [1167, 496] on button "Save & Close" at bounding box center [1172, 494] width 113 height 35
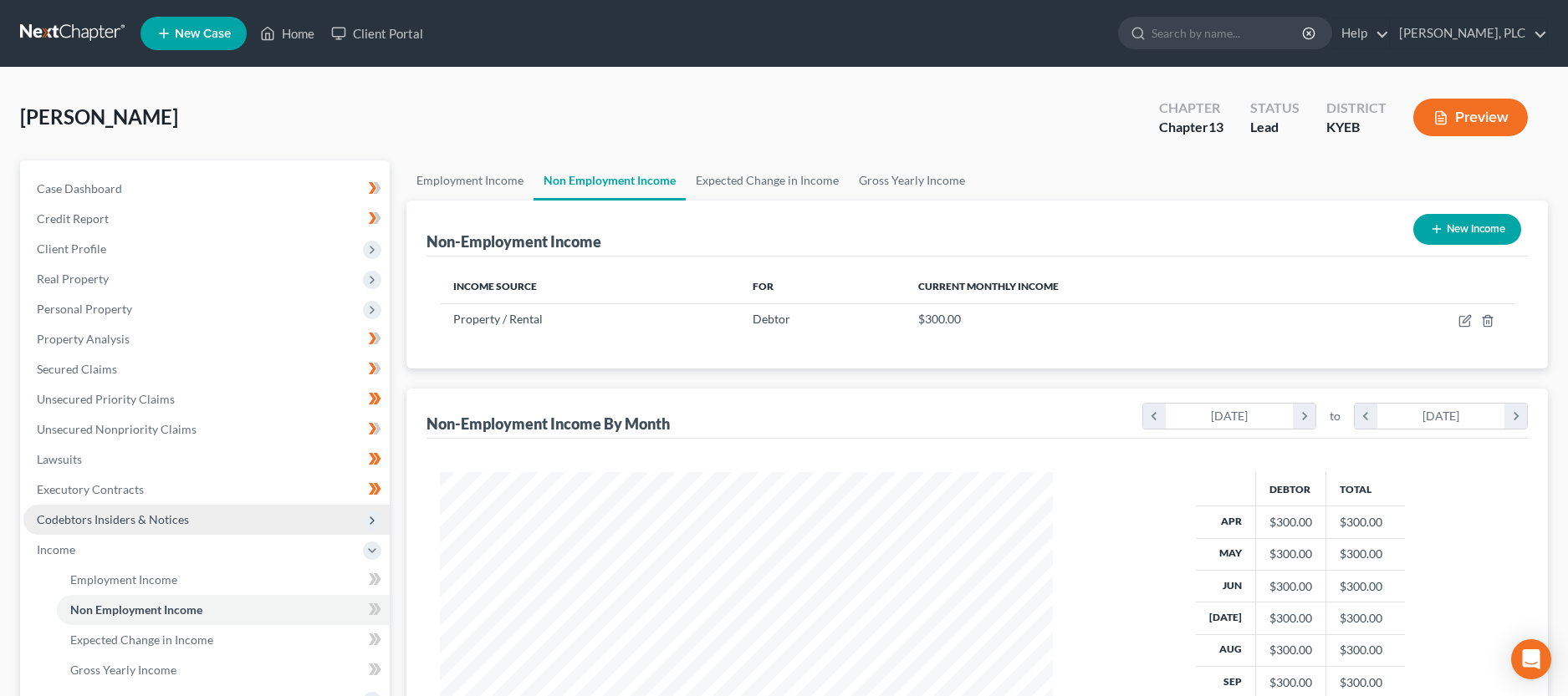
click at [1459, 229] on button "New Income" at bounding box center [1468, 230] width 108 height 31
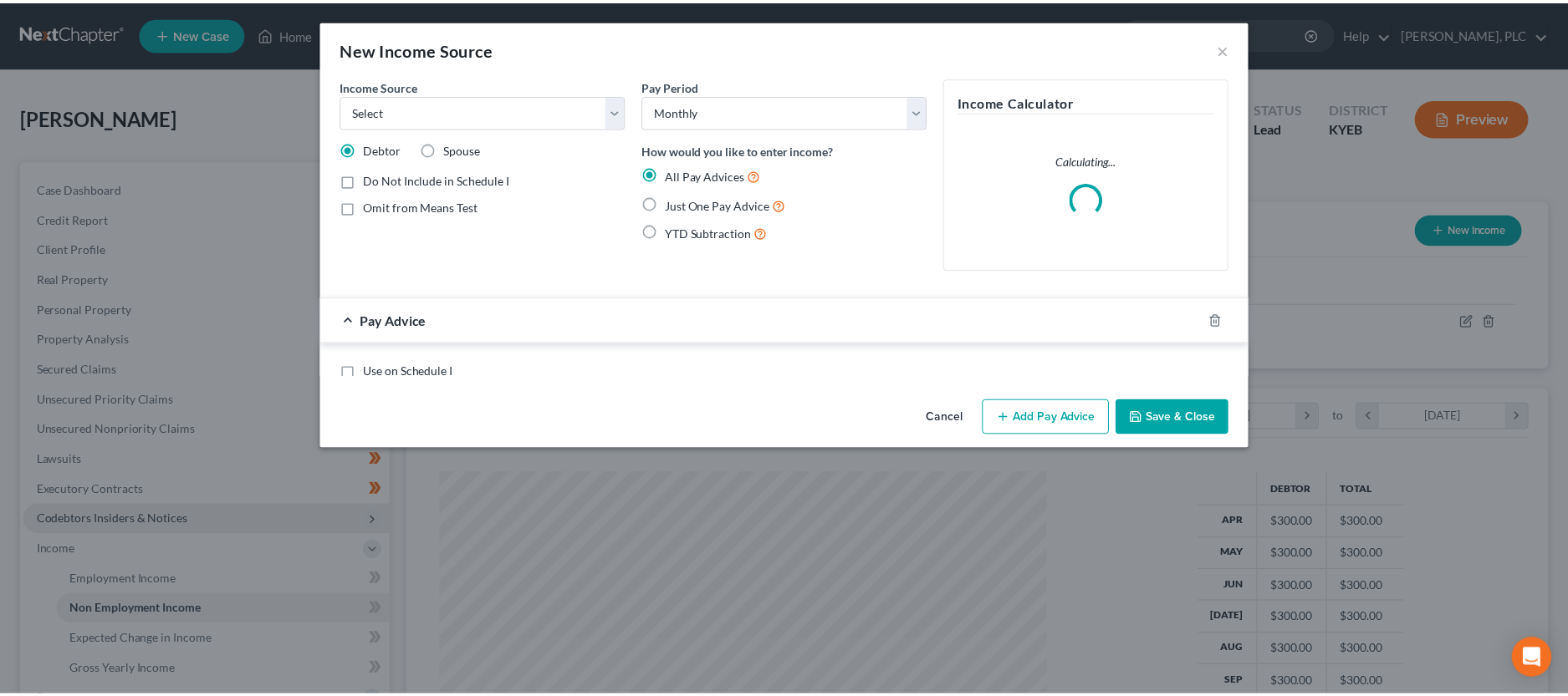
scroll to position [309, 653]
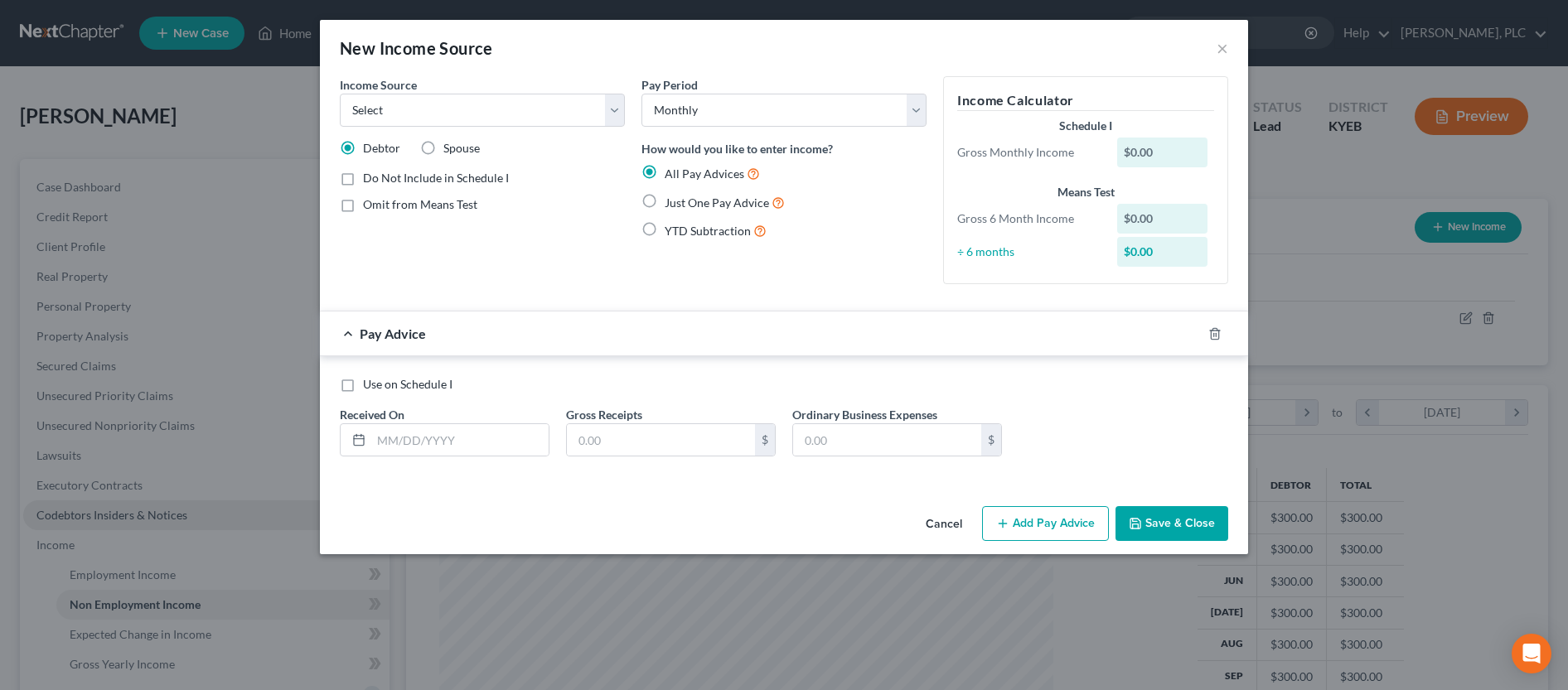
click at [443, 144] on label "Spouse" at bounding box center [461, 148] width 36 height 16
click at [450, 144] on input "Spouse" at bounding box center [455, 145] width 10 height 10
click option "Social Security / Social Security Disability" at bounding box center [0, 0] width 0 height 0
click at [665, 201] on label "Just One Pay Advice" at bounding box center [724, 203] width 120 height 19
click at [671, 201] on input "Just One Pay Advice" at bounding box center [676, 199] width 10 height 10
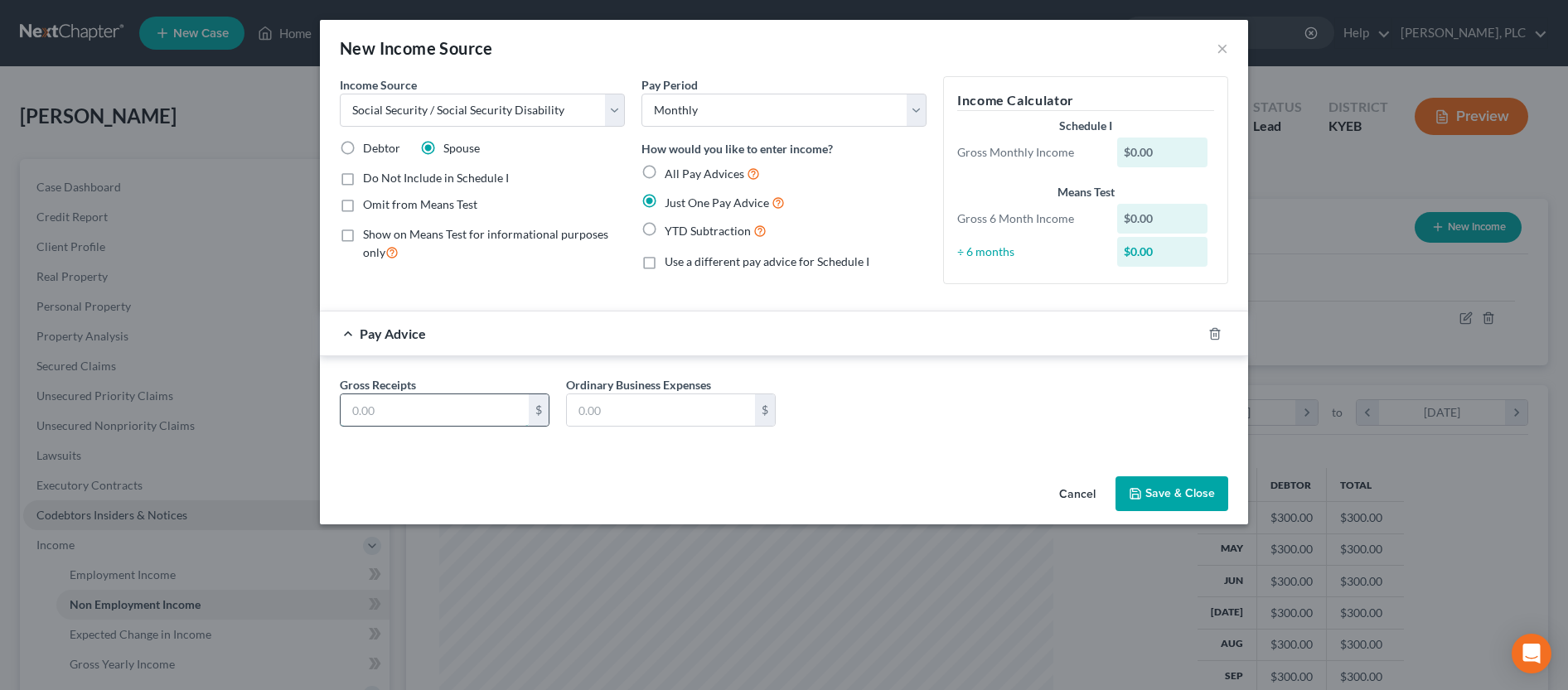
click at [489, 416] on input "text" at bounding box center [434, 410] width 188 height 31
click at [1186, 503] on button "Save & Close" at bounding box center [1172, 494] width 113 height 35
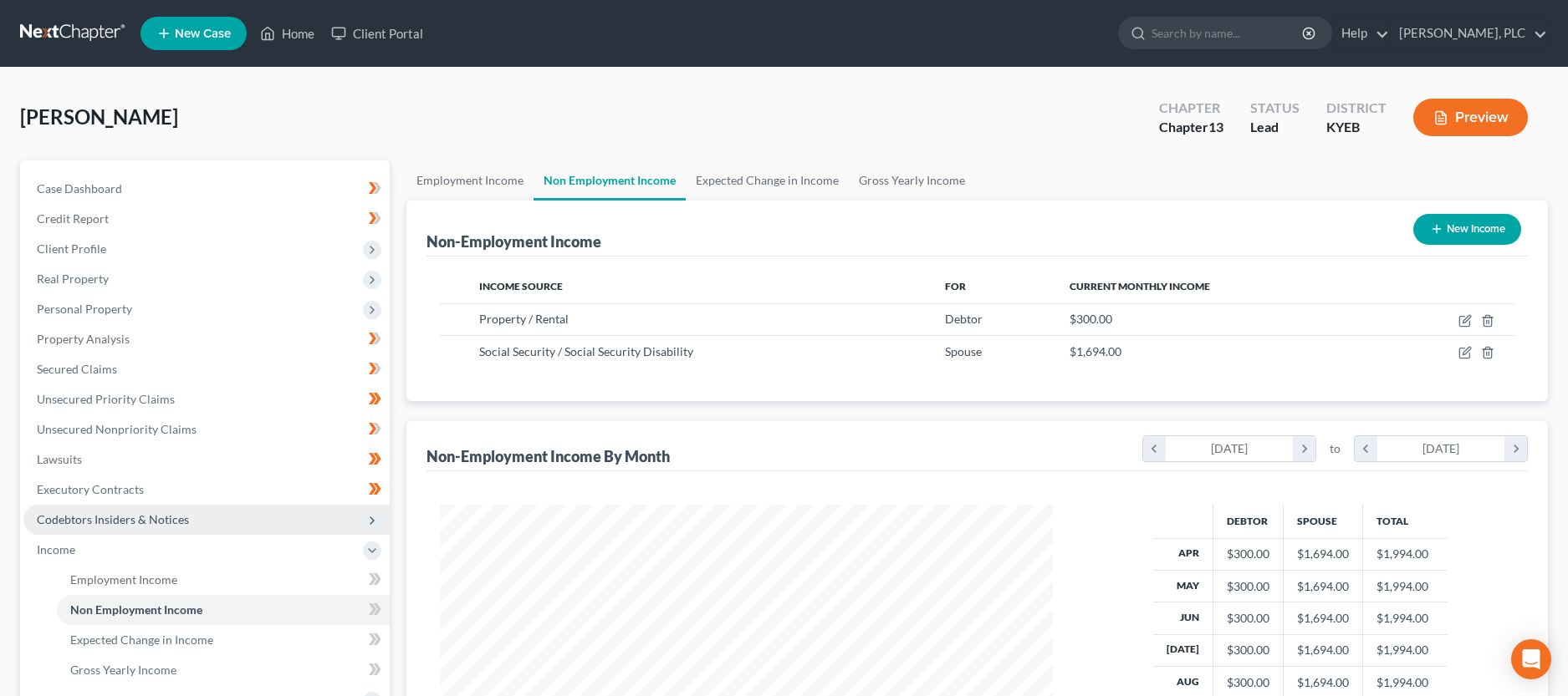
scroll to position [341, 0]
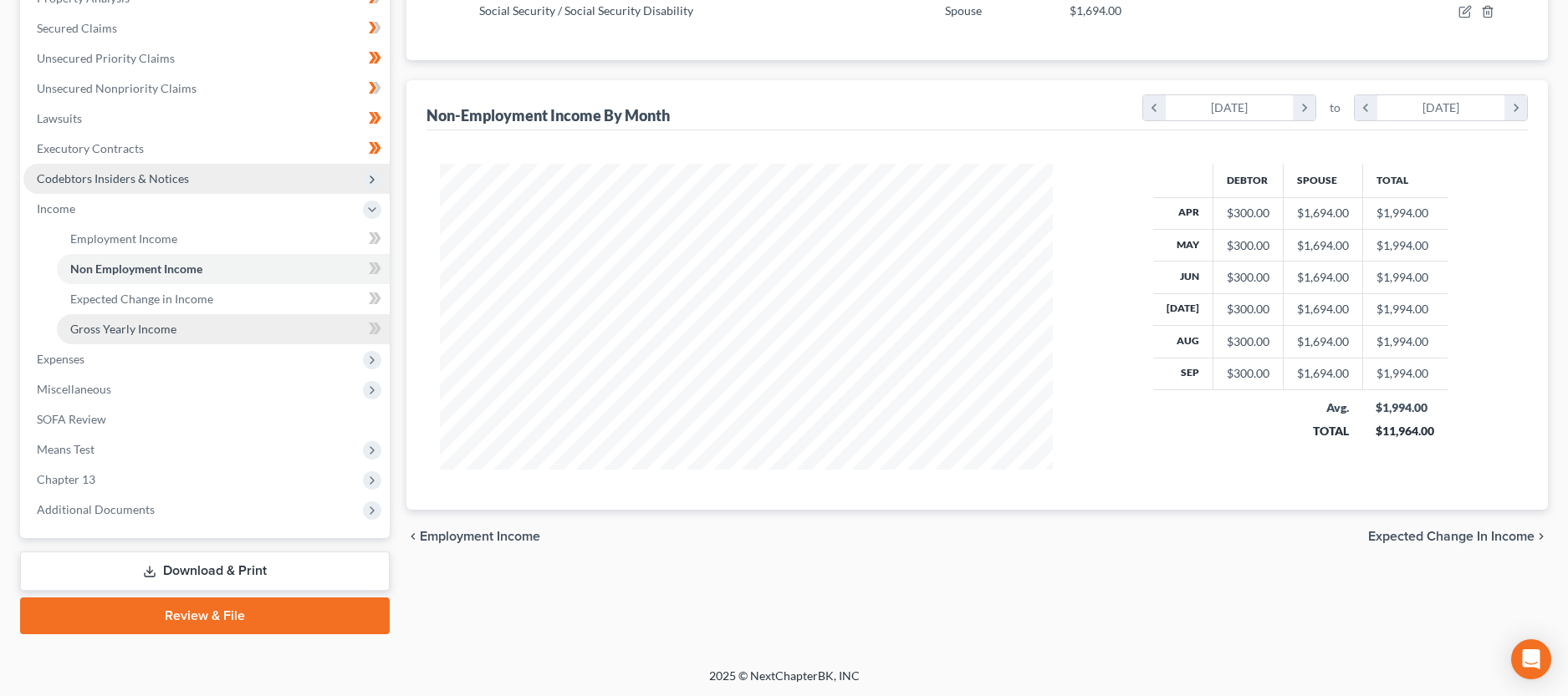
click at [339, 325] on link "Gross Yearly Income" at bounding box center [223, 329] width 333 height 30
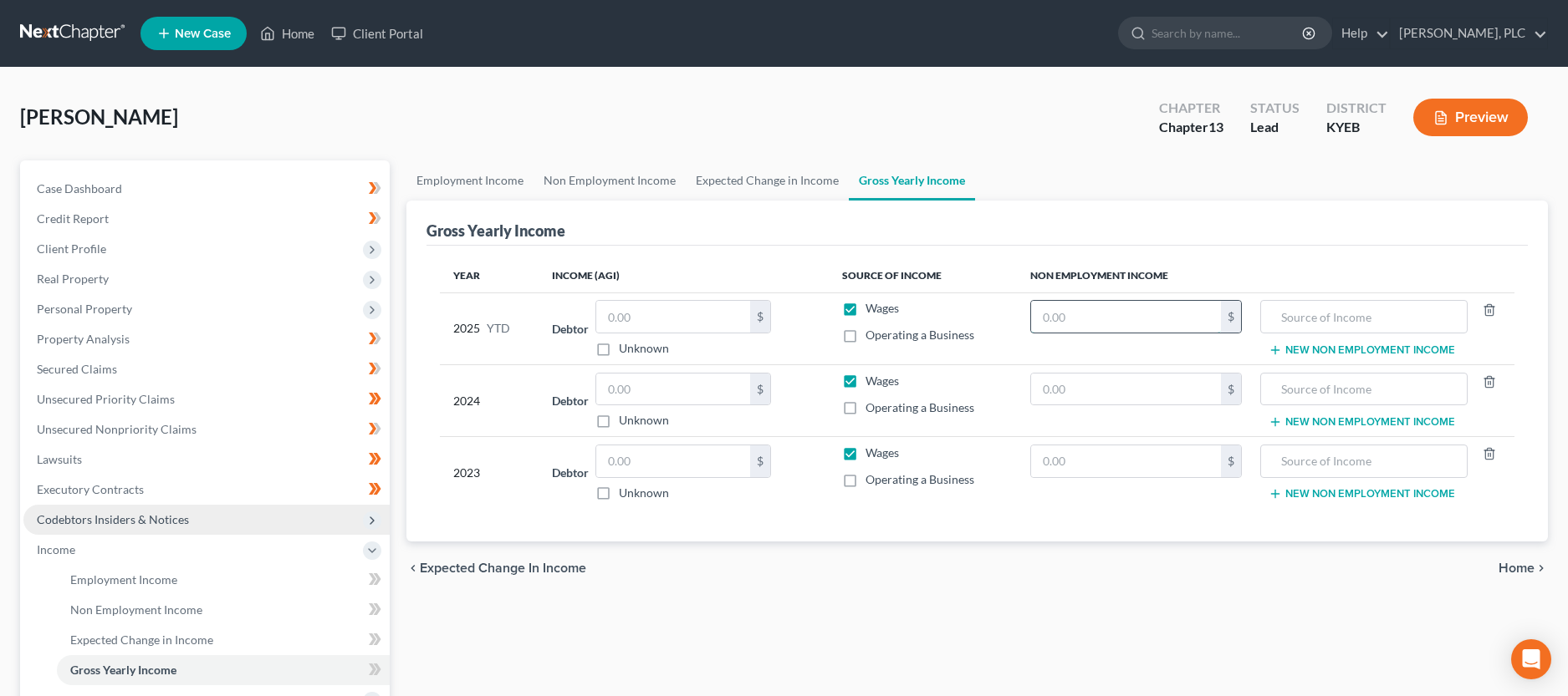
click at [1110, 316] on input "text" at bounding box center [1126, 316] width 191 height 31
click at [1363, 324] on input "text" at bounding box center [1364, 316] width 189 height 31
click at [1364, 348] on button "New Non Employment Income" at bounding box center [1362, 349] width 187 height 13
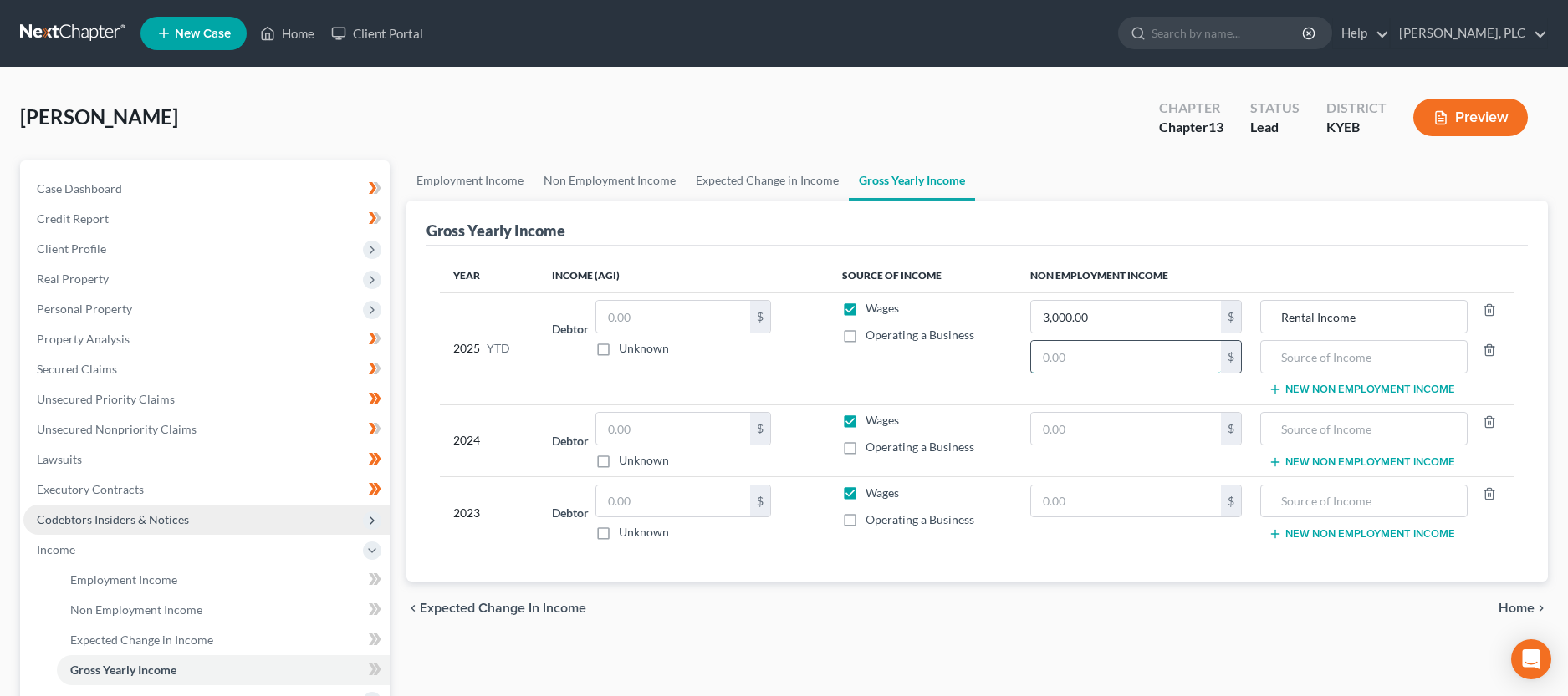
click at [1188, 368] on input "text" at bounding box center [1126, 357] width 191 height 31
click at [1133, 356] on input "text" at bounding box center [1126, 357] width 191 height 31
click at [1280, 352] on input "text" at bounding box center [1364, 357] width 189 height 31
click at [1187, 433] on input "text" at bounding box center [1126, 429] width 191 height 31
click at [1334, 435] on input "text" at bounding box center [1364, 429] width 189 height 31
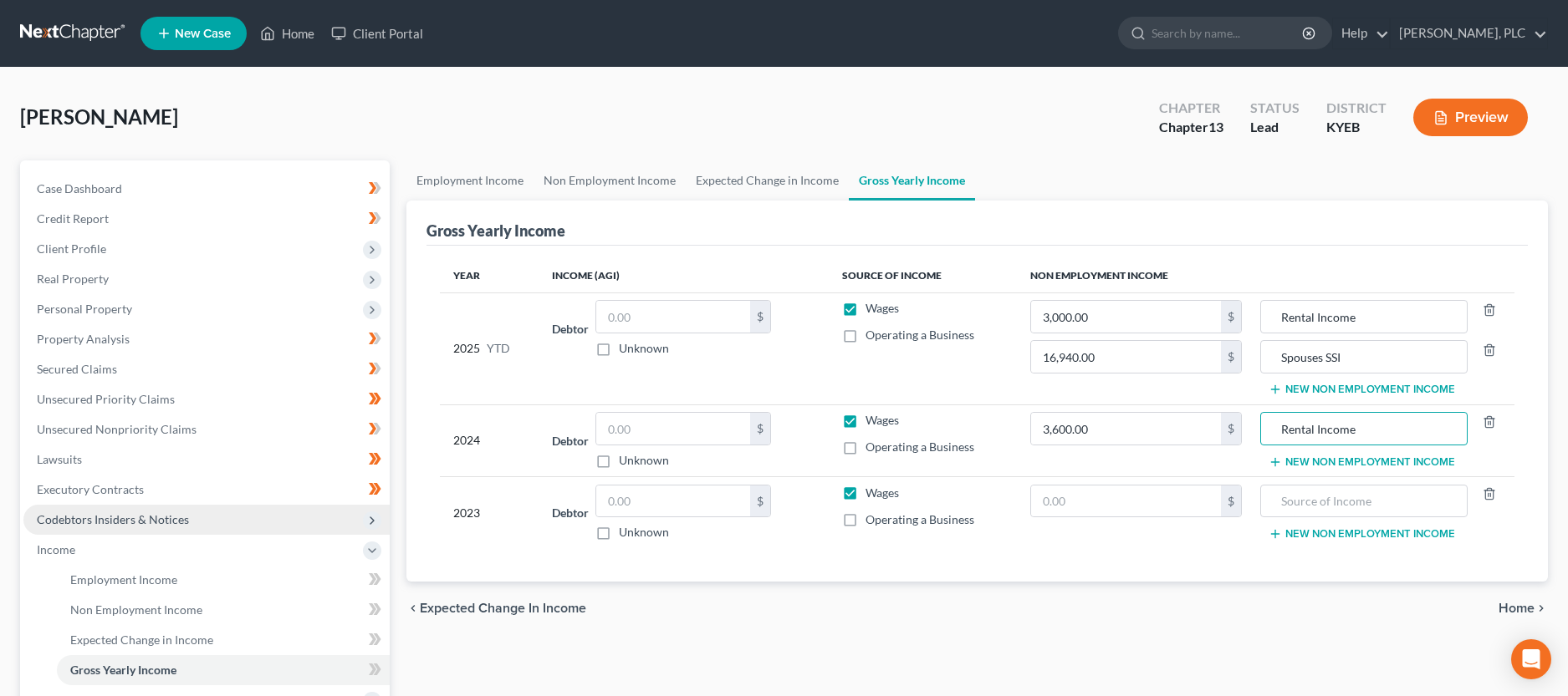
click at [1365, 461] on button "New Non Employment Income" at bounding box center [1362, 462] width 187 height 13
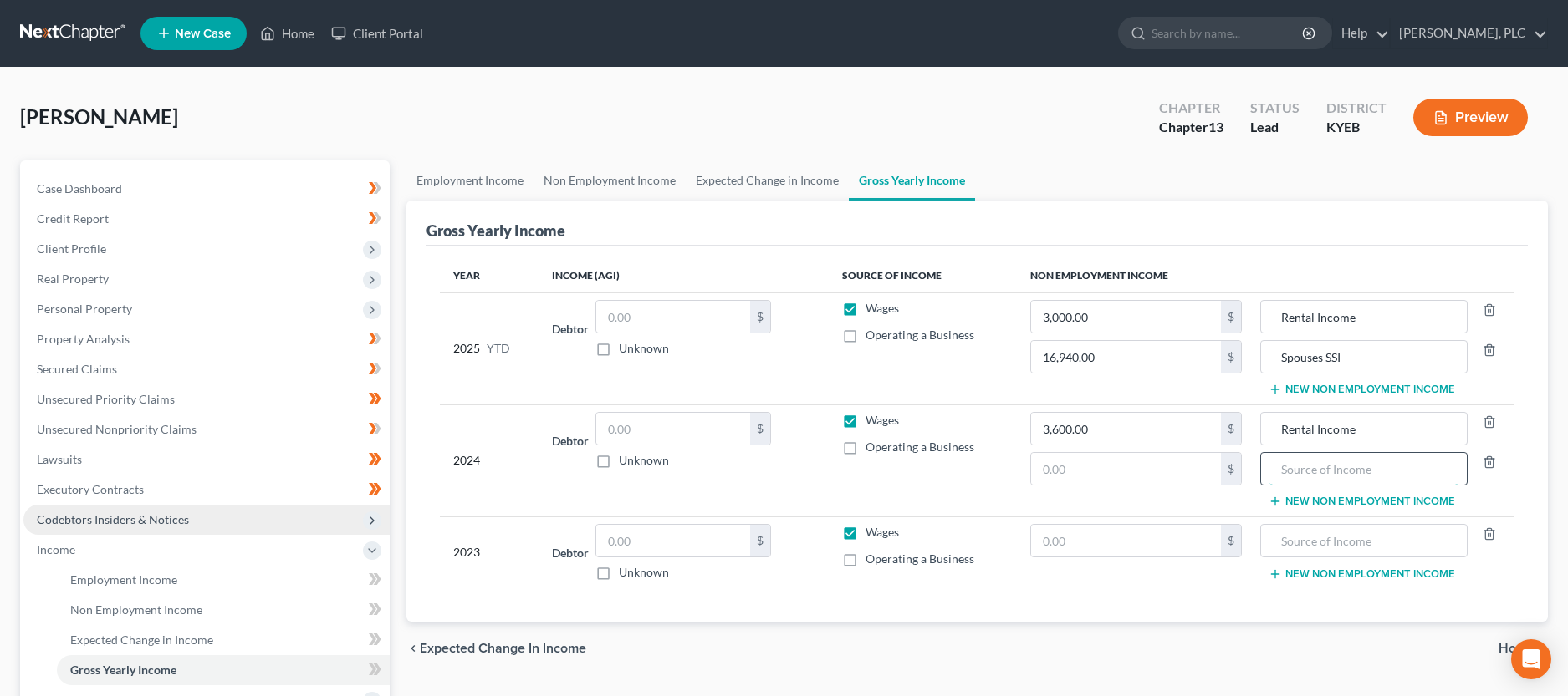
click at [1348, 469] on input "text" at bounding box center [1364, 469] width 189 height 31
click at [1178, 537] on input "text" at bounding box center [1126, 541] width 191 height 31
click at [1300, 578] on button "New Non Employment Income" at bounding box center [1362, 574] width 187 height 13
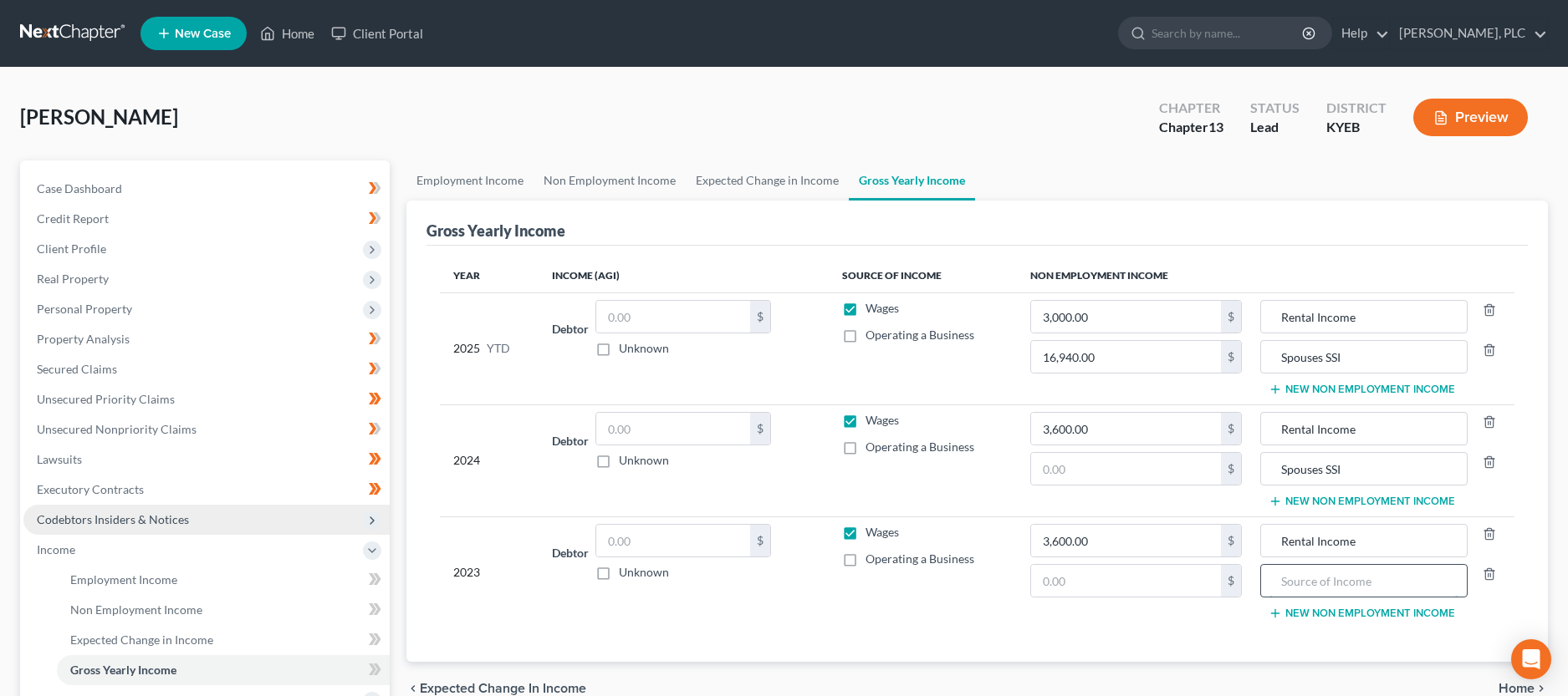
click at [1303, 585] on input "text" at bounding box center [1364, 581] width 189 height 31
click at [1085, 467] on input "text" at bounding box center [1126, 469] width 191 height 31
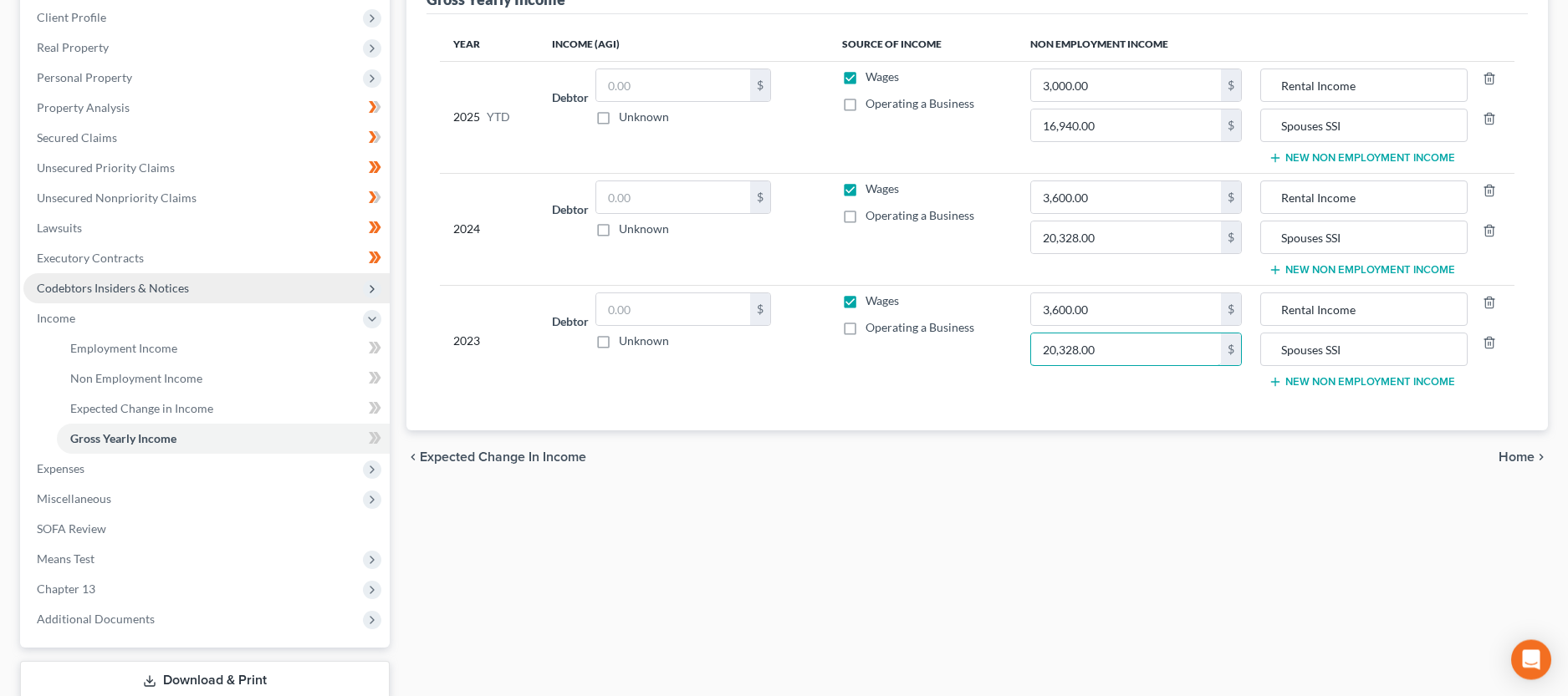
scroll to position [256, 0]
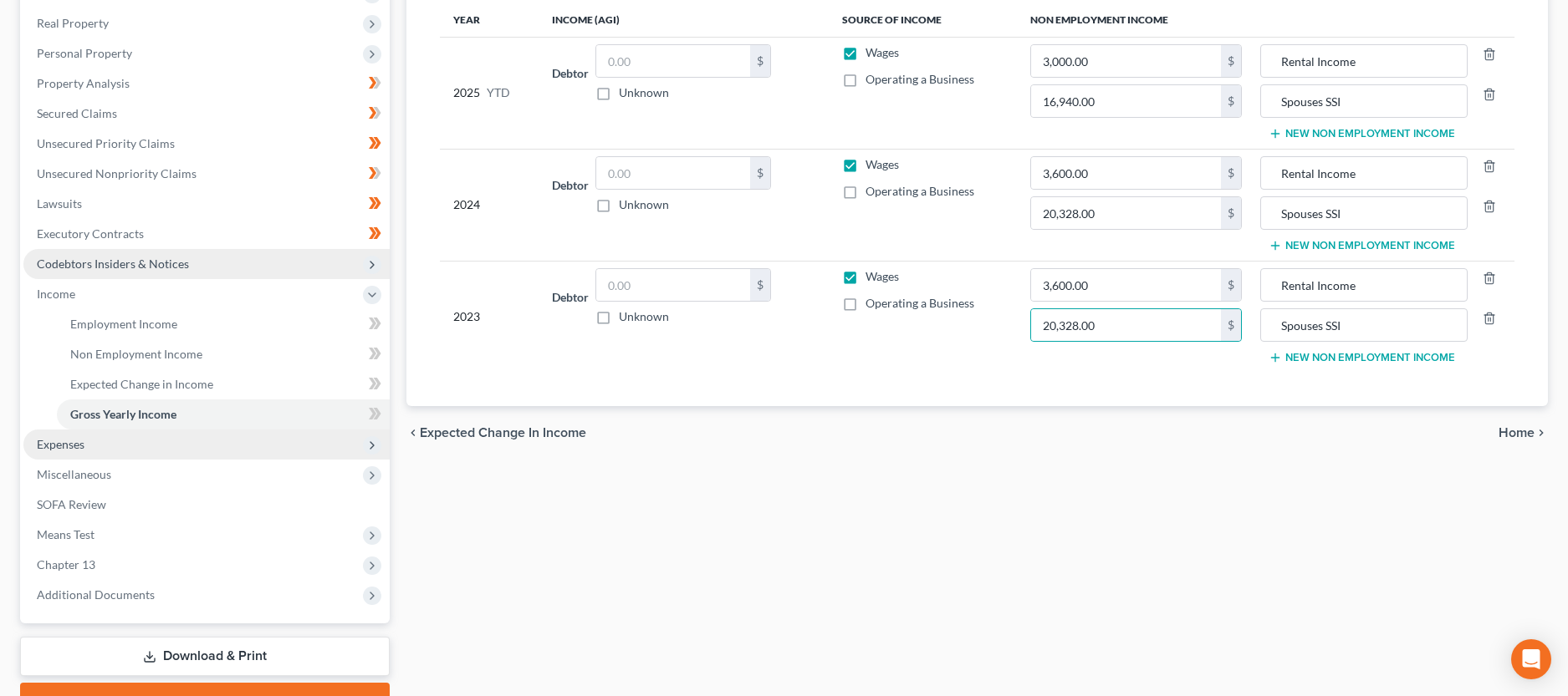
click at [68, 446] on span "Expenses" at bounding box center [60, 444] width 48 height 14
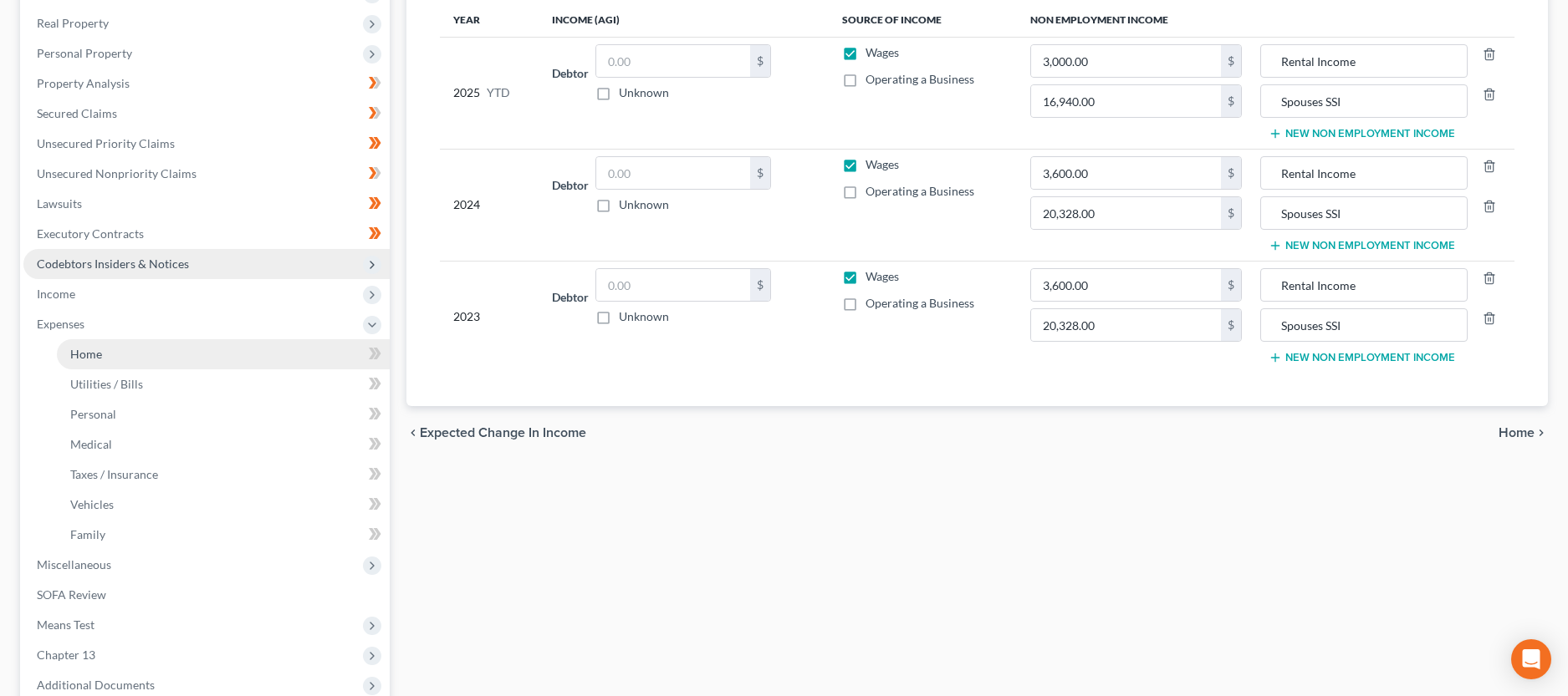
click at [82, 358] on span "Home" at bounding box center [86, 354] width 31 height 14
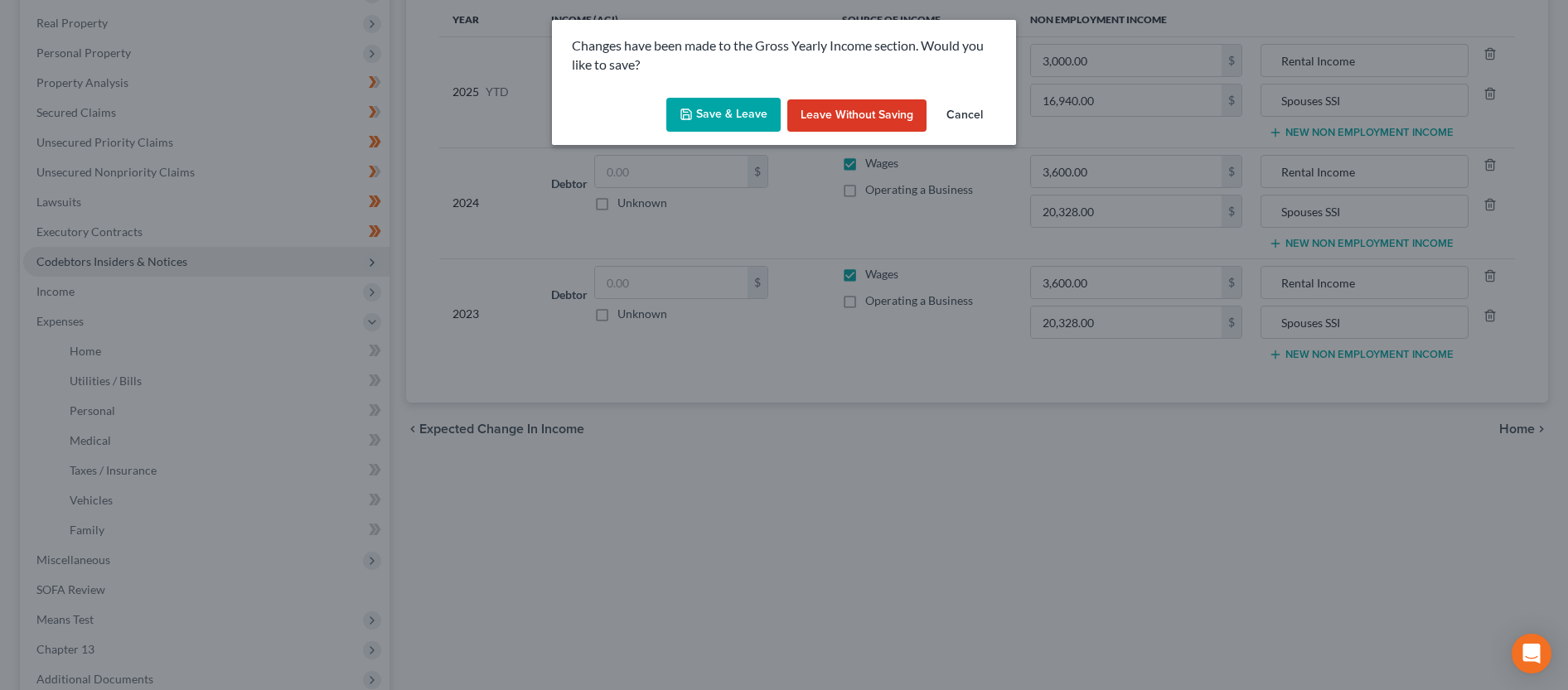
click at [708, 124] on button "Save & Leave" at bounding box center [724, 115] width 114 height 35
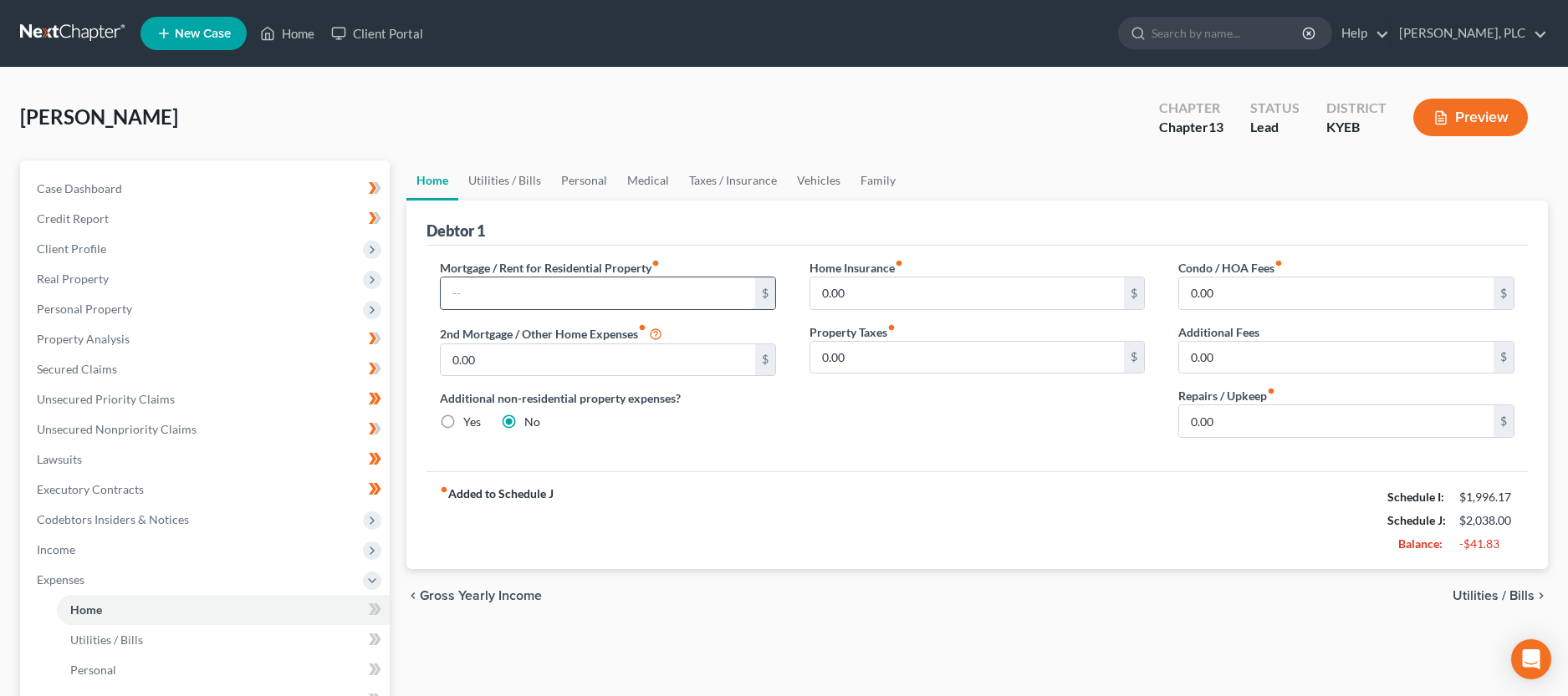
click at [542, 301] on input "text" at bounding box center [598, 294] width 315 height 31
click at [1216, 419] on input "0.00" at bounding box center [1336, 421] width 315 height 31
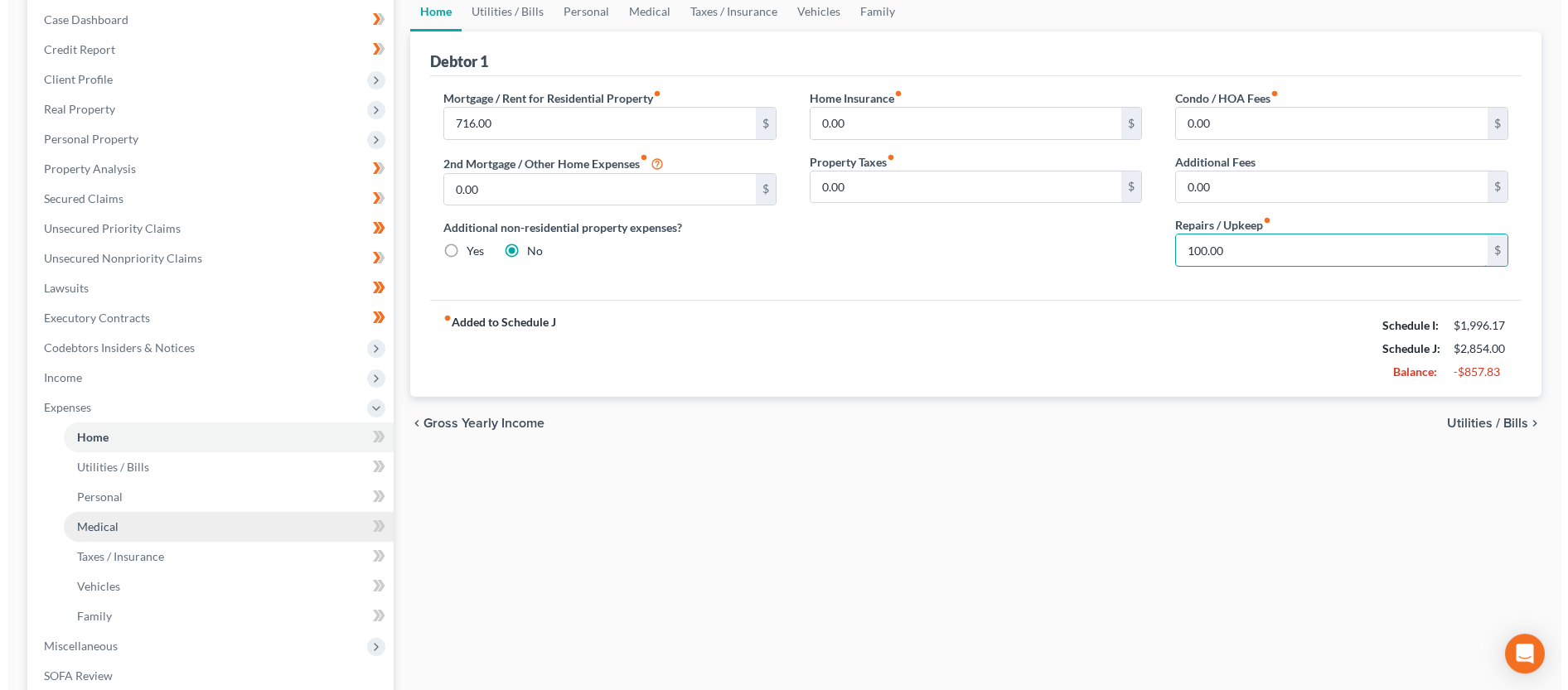
scroll to position [169, 0]
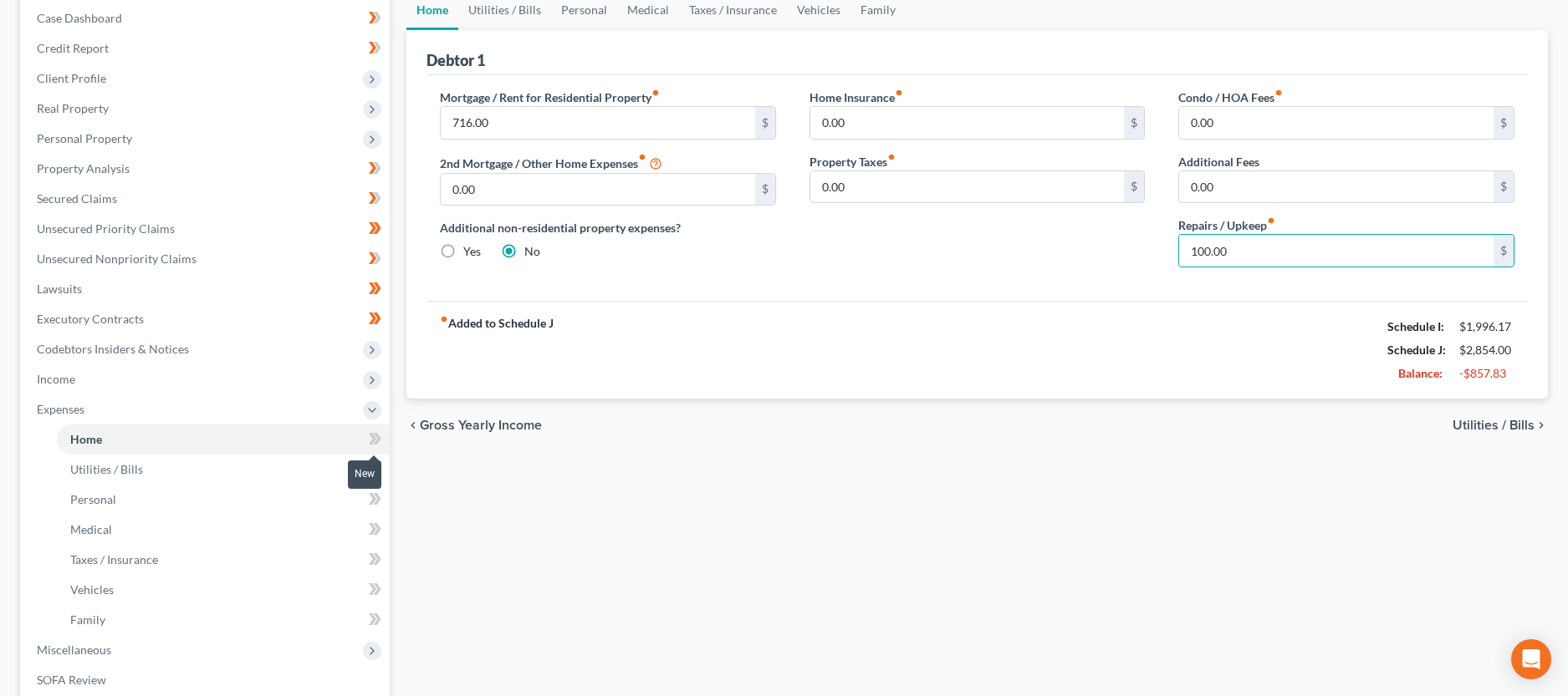
click at [378, 436] on icon at bounding box center [377, 438] width 8 height 11
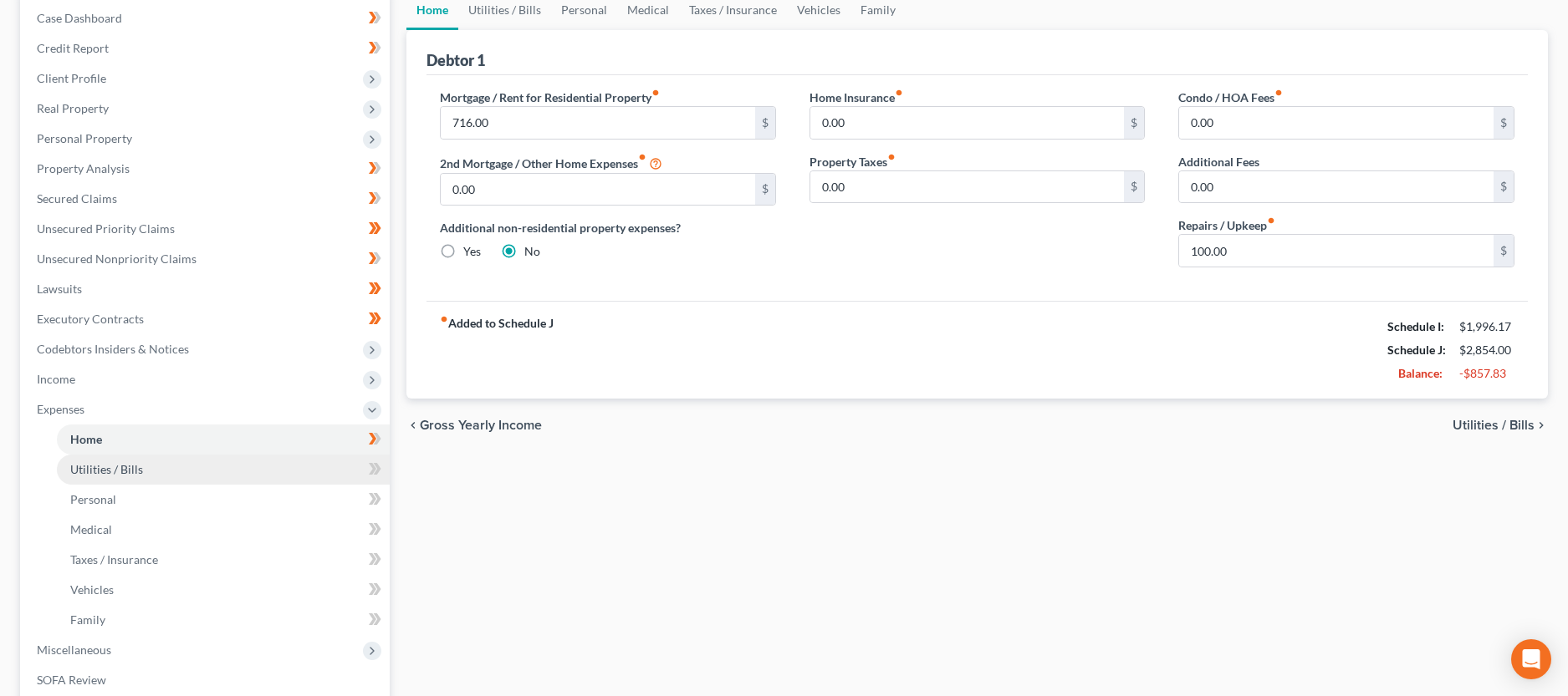
click at [270, 472] on link "Utilities / Bills" at bounding box center [223, 470] width 333 height 30
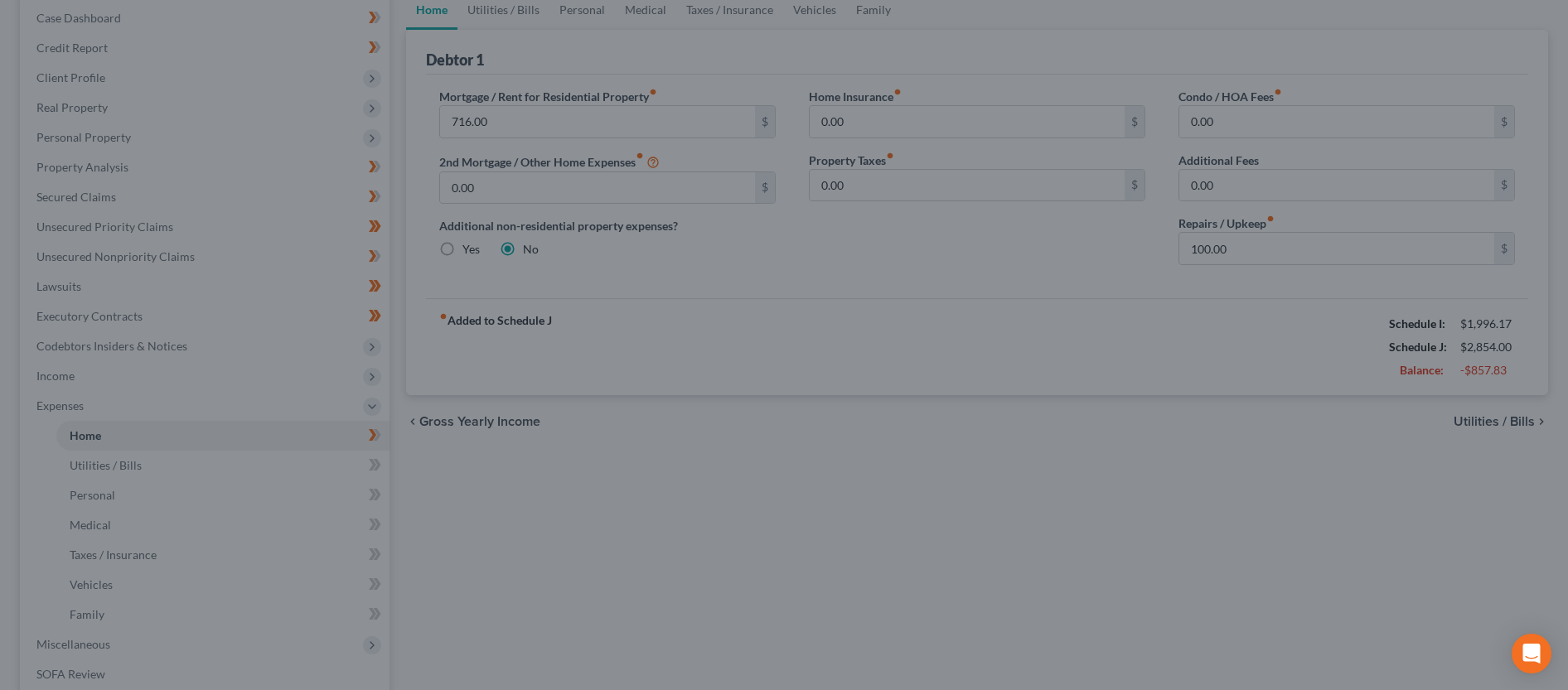
click at [99, 462] on div at bounding box center [784, 345] width 1568 height 690
click at [101, 430] on div at bounding box center [784, 345] width 1568 height 690
click at [92, 460] on div at bounding box center [784, 345] width 1568 height 690
click at [304, 443] on div at bounding box center [784, 345] width 1568 height 690
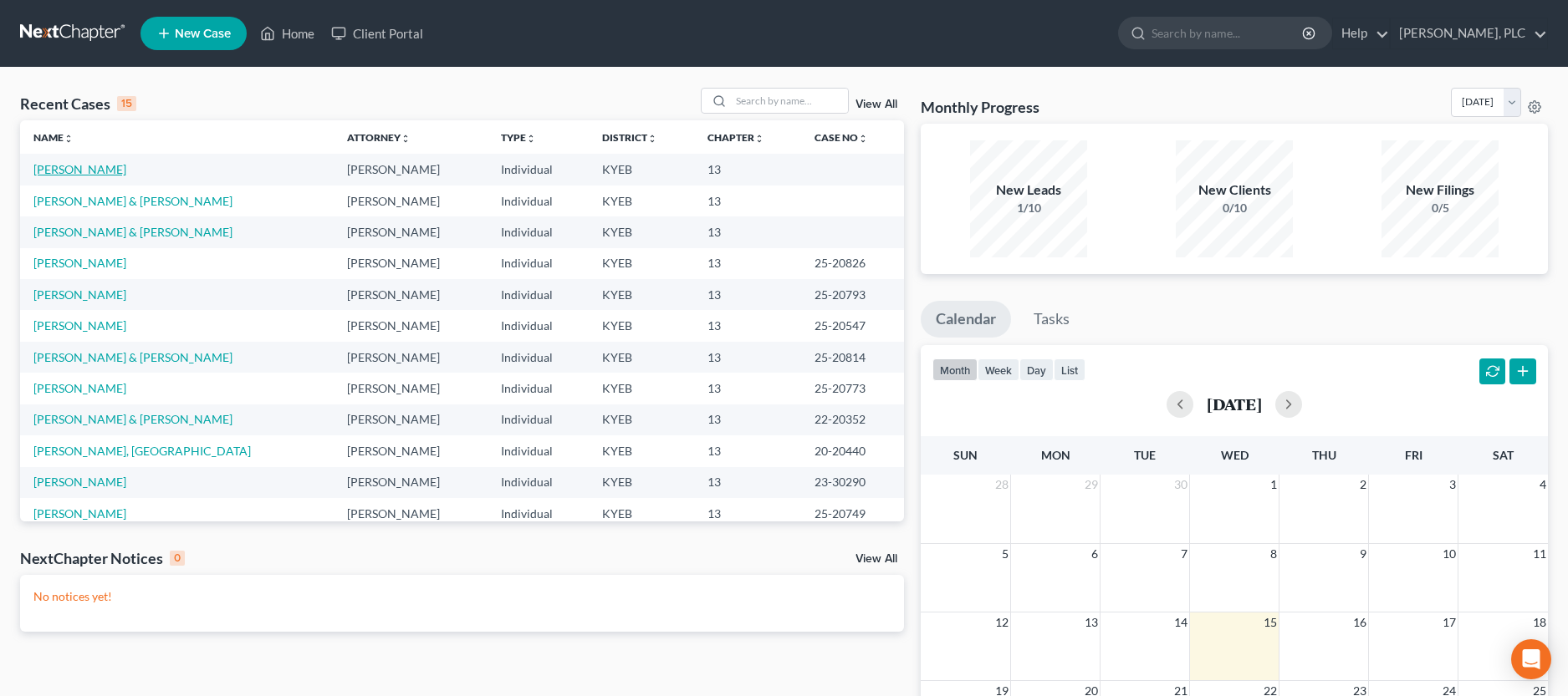
click at [90, 172] on link "[PERSON_NAME]" at bounding box center [79, 169] width 93 height 14
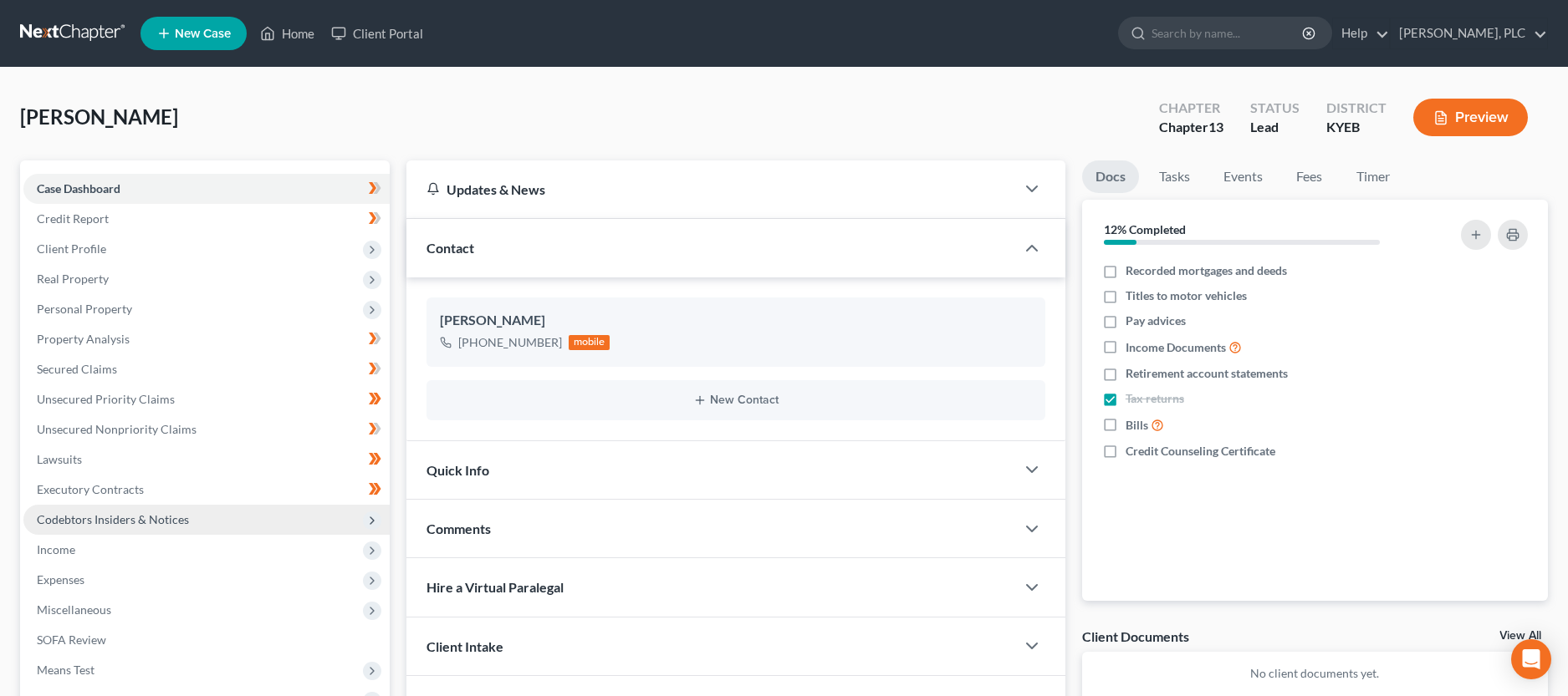
scroll to position [85, 0]
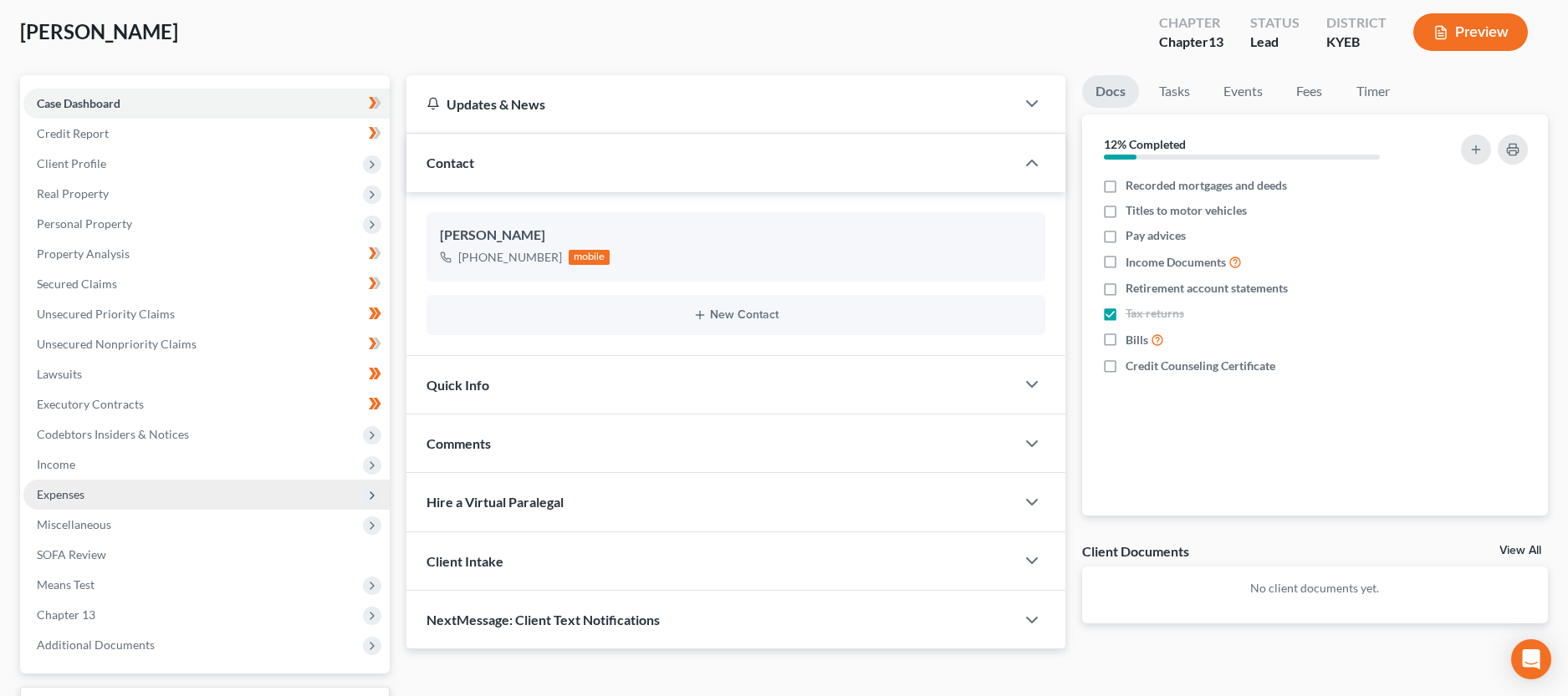
click at [120, 490] on span "Expenses" at bounding box center [207, 495] width 366 height 30
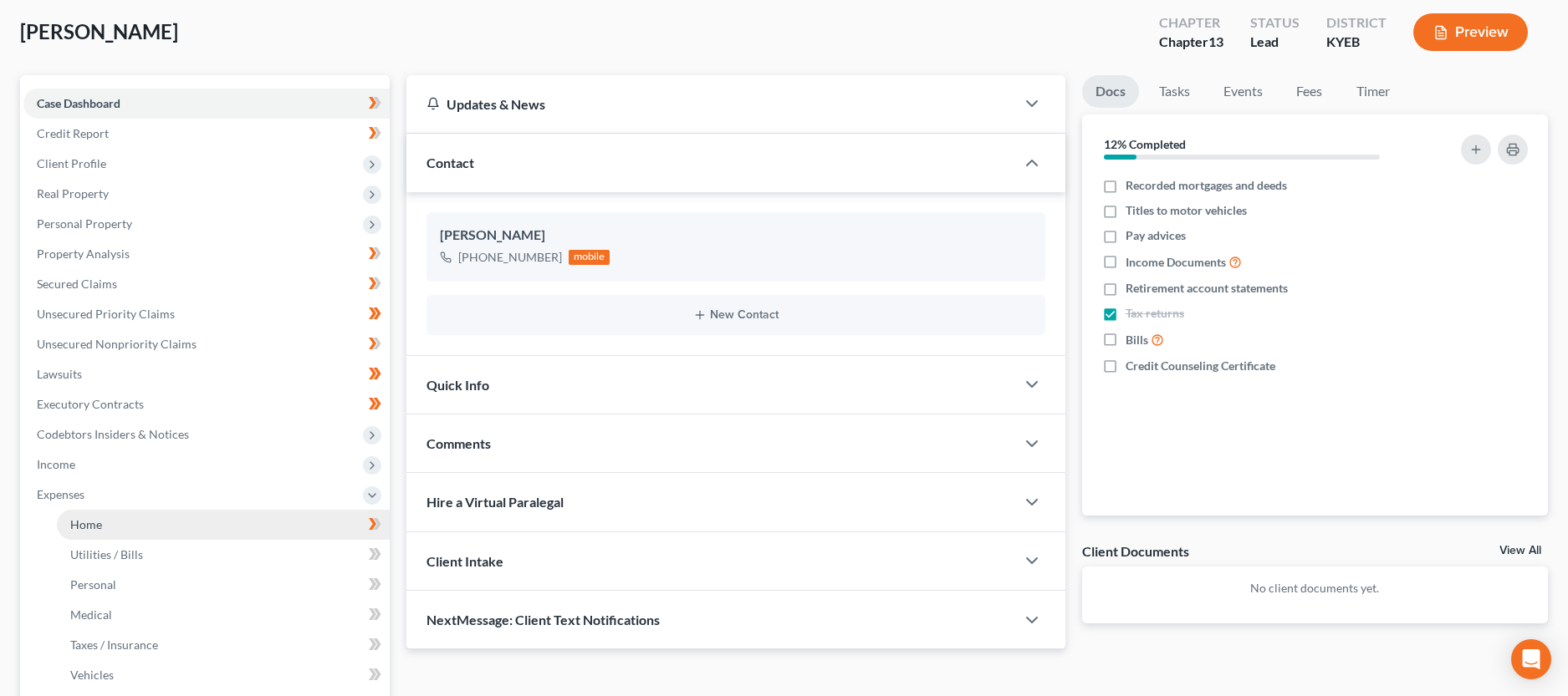
click at [119, 532] on link "Home" at bounding box center [223, 524] width 333 height 30
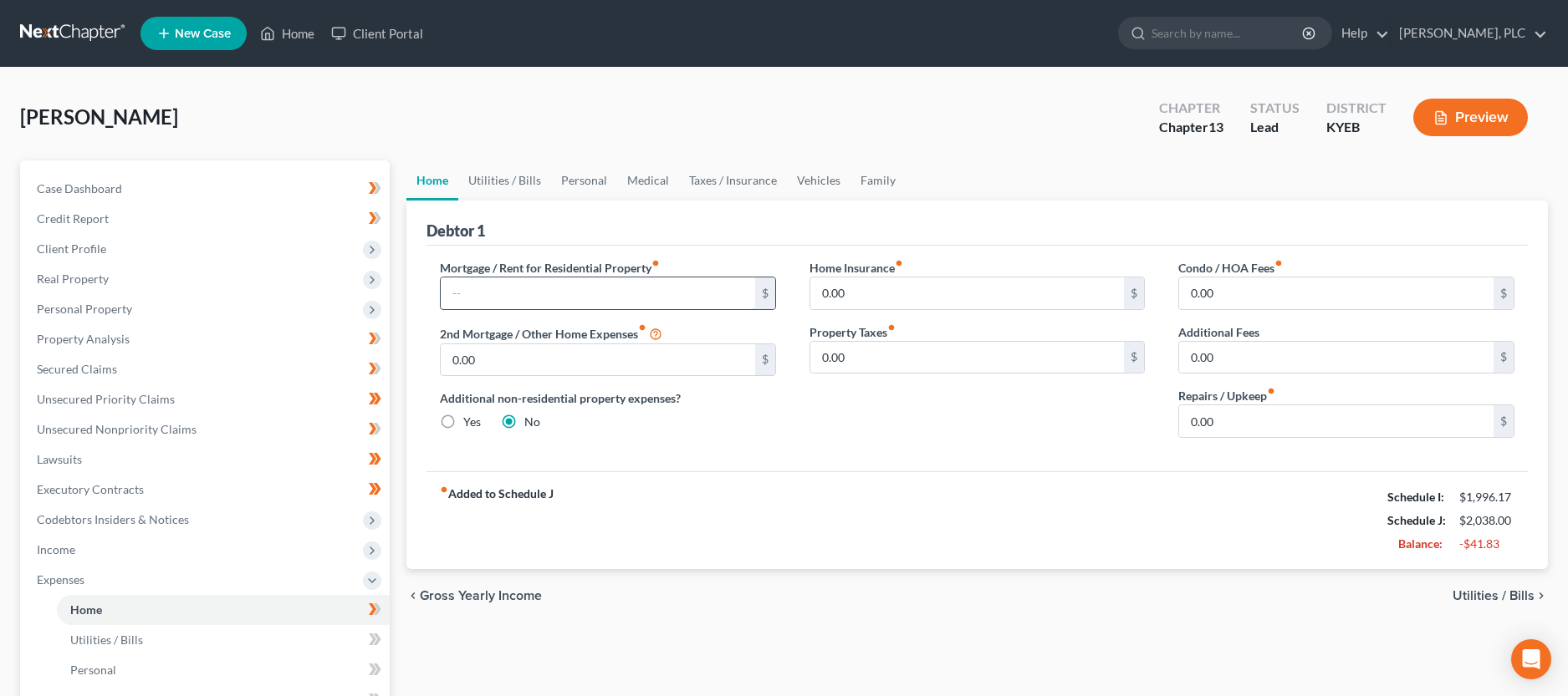
click at [514, 288] on input "text" at bounding box center [598, 294] width 315 height 31
type input "714.00"
click at [1289, 427] on input "0.00" at bounding box center [1336, 421] width 315 height 31
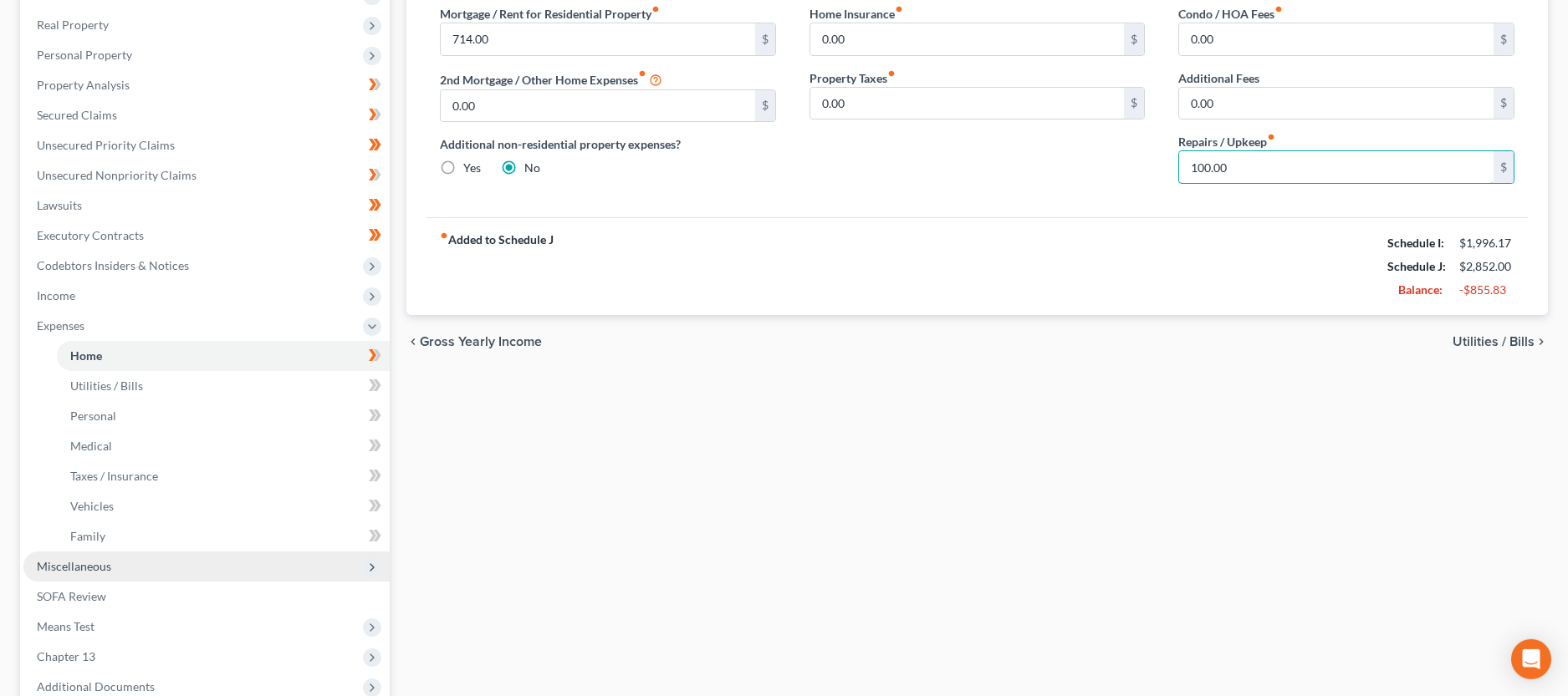
scroll to position [256, 0]
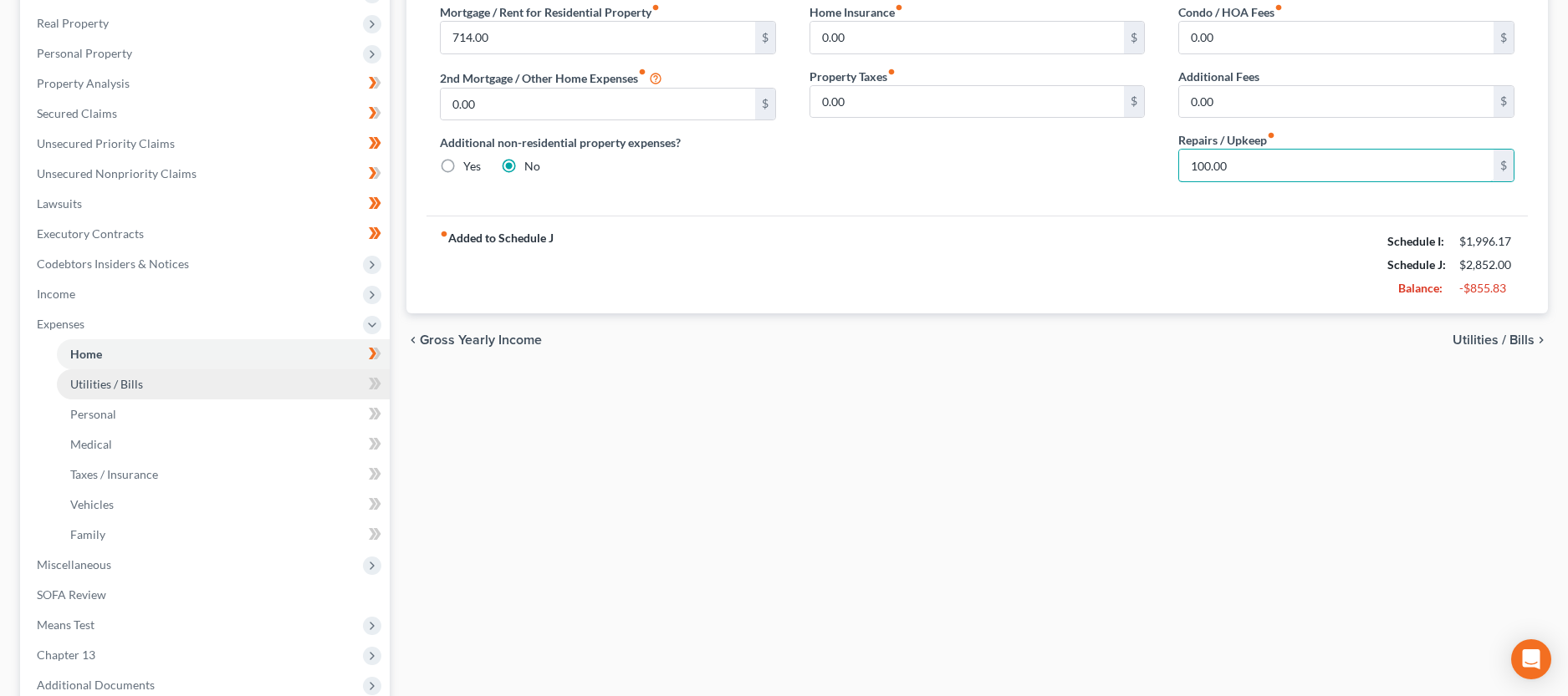
type input "100.00"
click at [194, 387] on link "Utilities / Bills" at bounding box center [223, 384] width 333 height 30
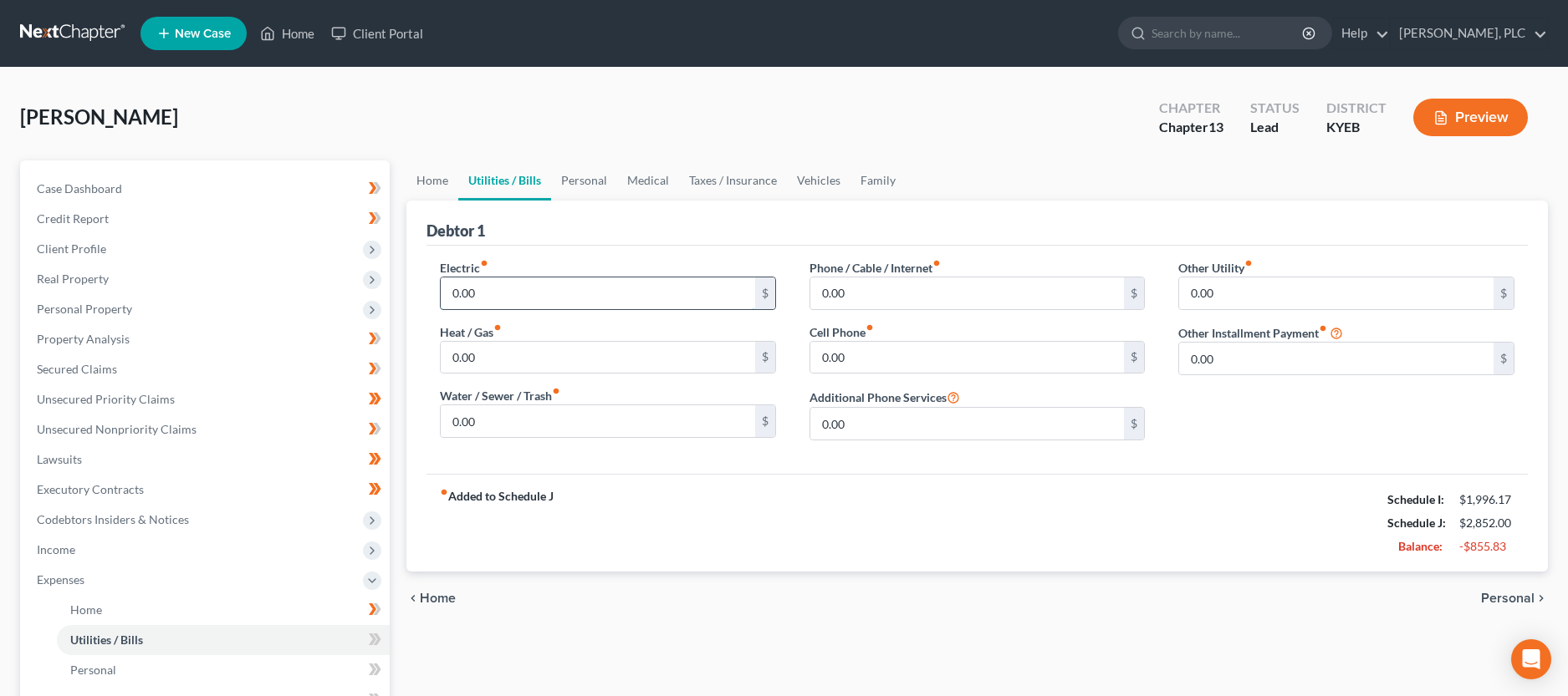
click at [517, 294] on input "0.00" at bounding box center [598, 294] width 315 height 31
type input "200.00"
click at [529, 424] on input "0.00" at bounding box center [598, 421] width 315 height 31
type input "100.00"
click at [913, 355] on input "0.00" at bounding box center [967, 358] width 315 height 31
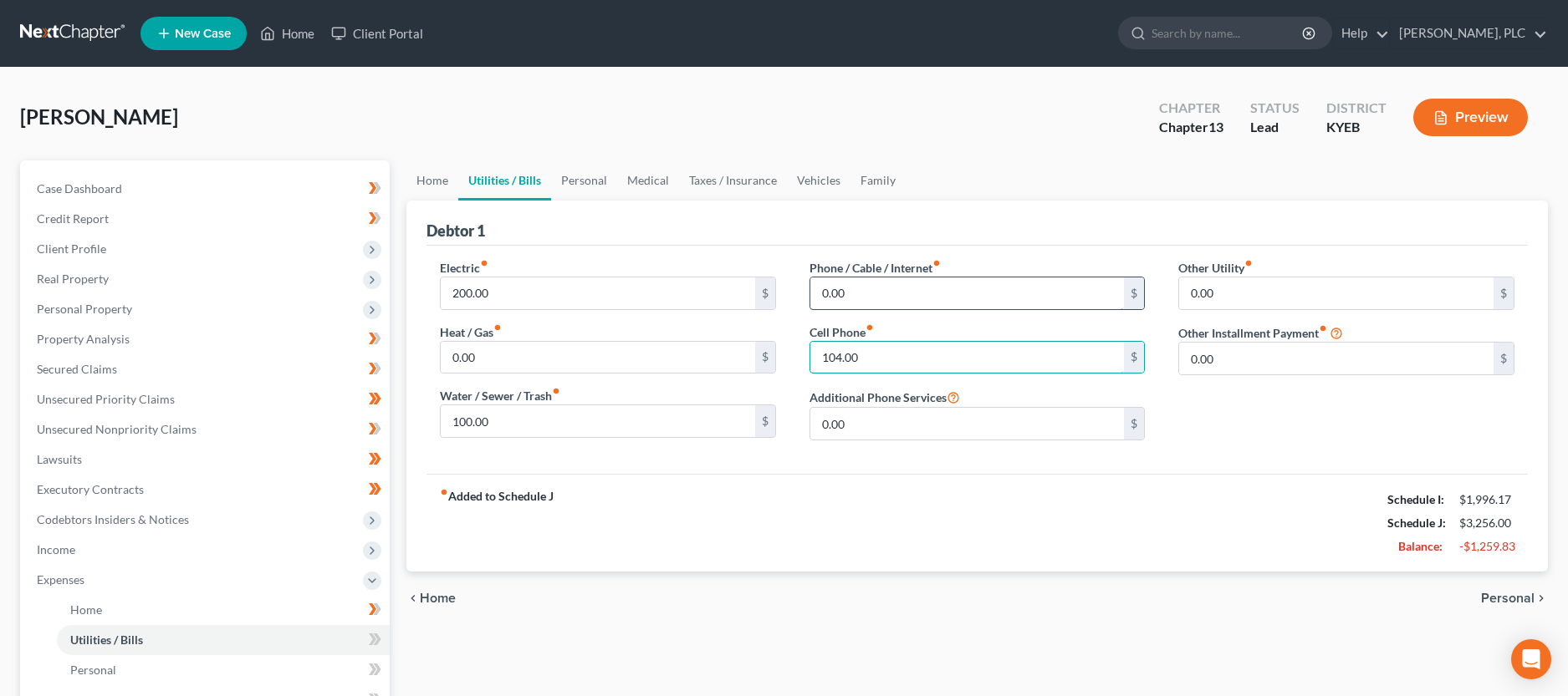
type input "104.00"
click at [905, 300] on input "0.00" at bounding box center [967, 294] width 315 height 31
type input "91.00"
click at [369, 640] on icon at bounding box center [375, 640] width 12 height 21
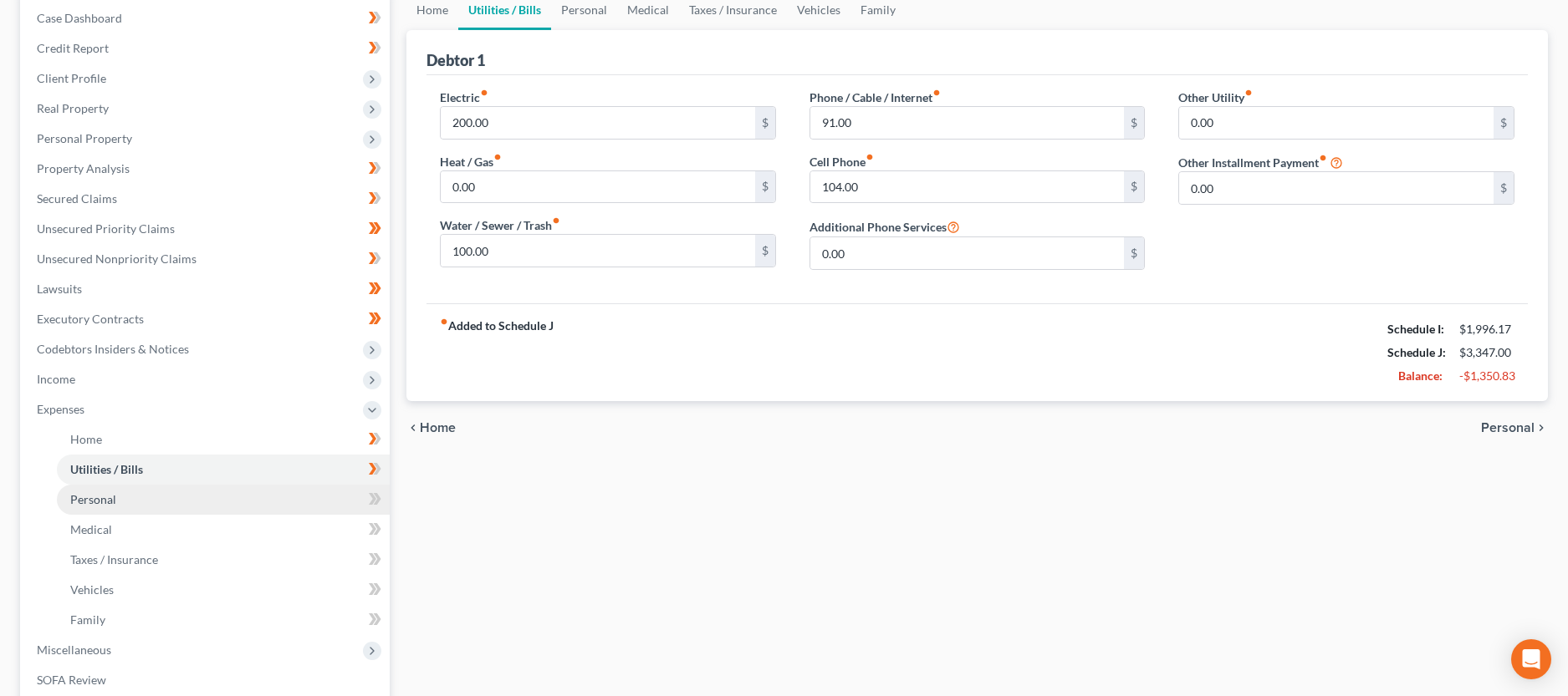
click at [159, 503] on link "Personal" at bounding box center [223, 500] width 333 height 30
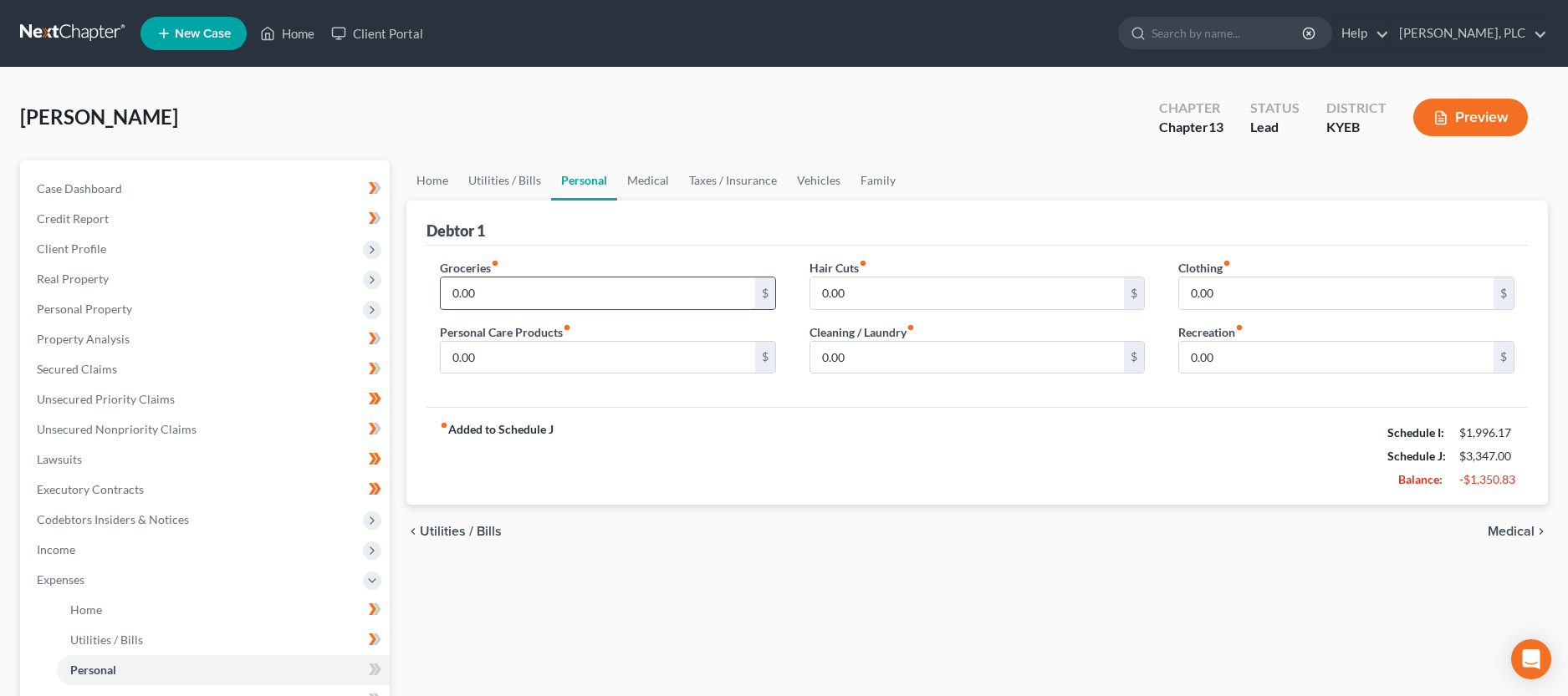
click at [517, 280] on input "0.00" at bounding box center [598, 294] width 315 height 31
type input "1,500.00"
click at [1213, 284] on input "0.00" at bounding box center [1336, 294] width 315 height 31
type input "100.00"
click at [860, 358] on input "0.00" at bounding box center [967, 358] width 315 height 31
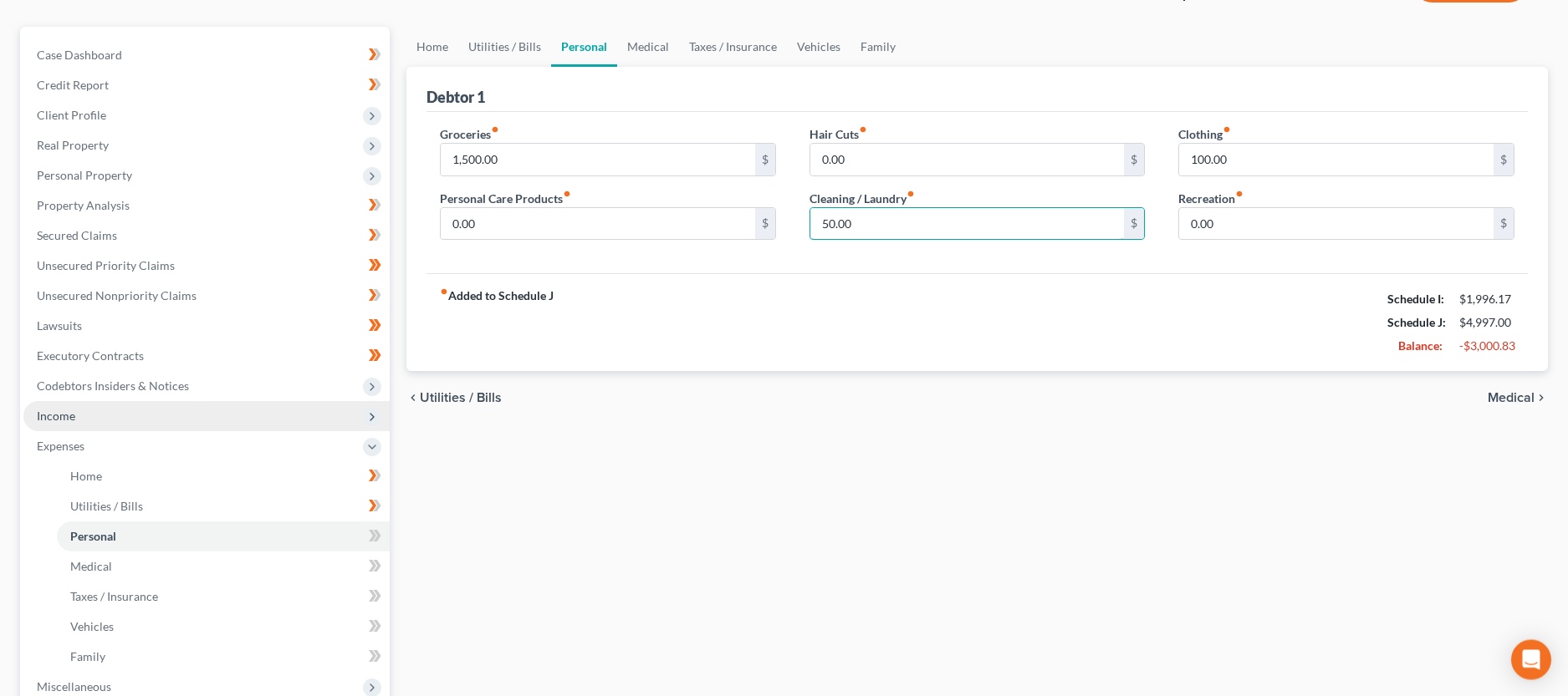
scroll to position [256, 0]
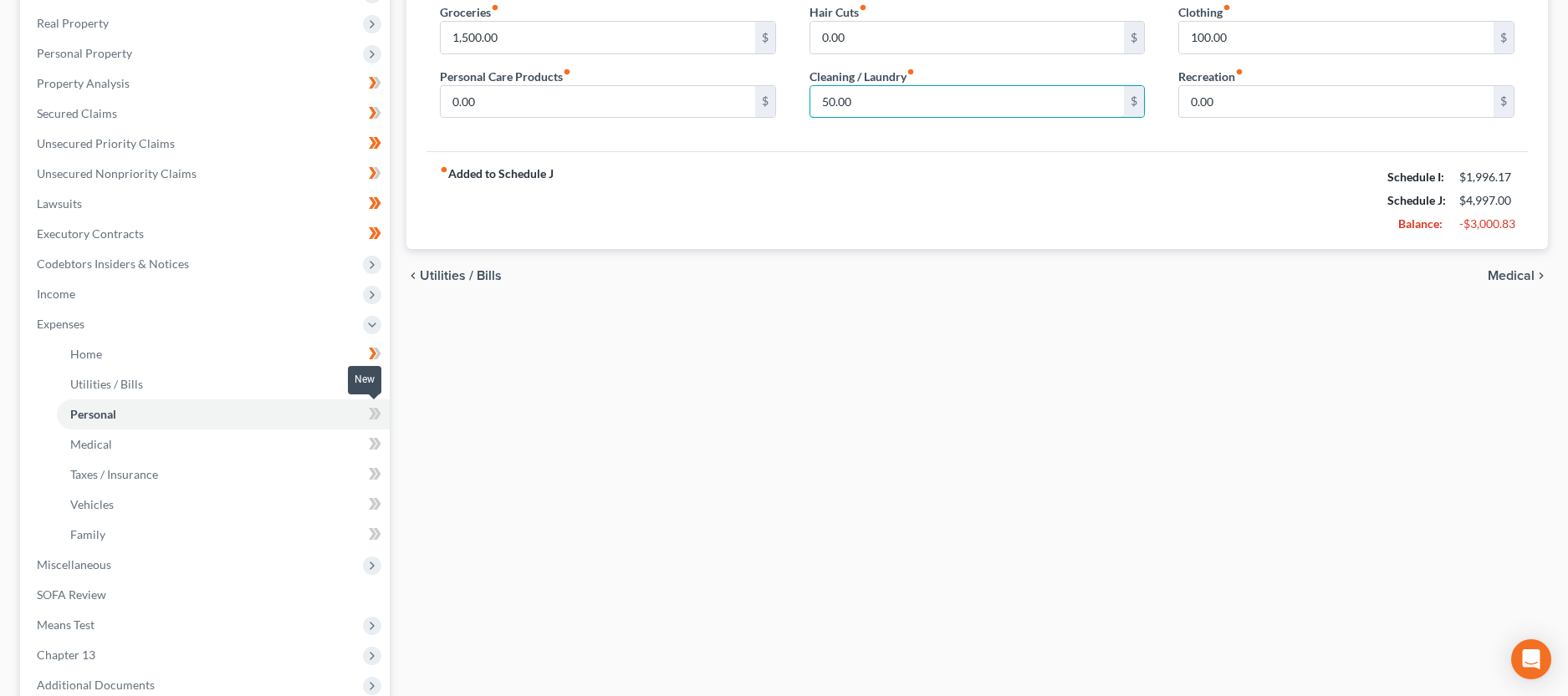
type input "50.00"
click at [370, 409] on icon at bounding box center [375, 415] width 12 height 21
click at [173, 439] on link "Medical" at bounding box center [223, 444] width 333 height 30
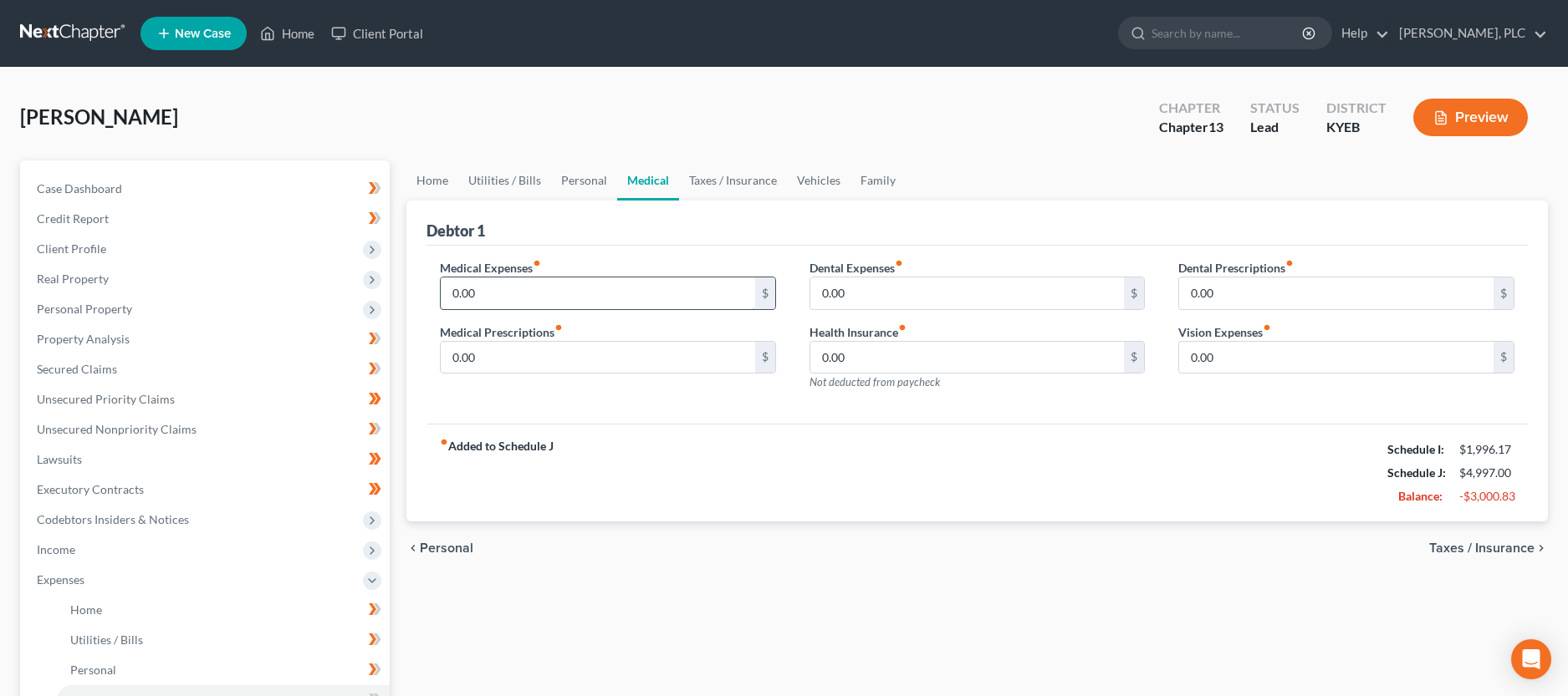
click at [523, 298] on input "0.00" at bounding box center [598, 294] width 315 height 31
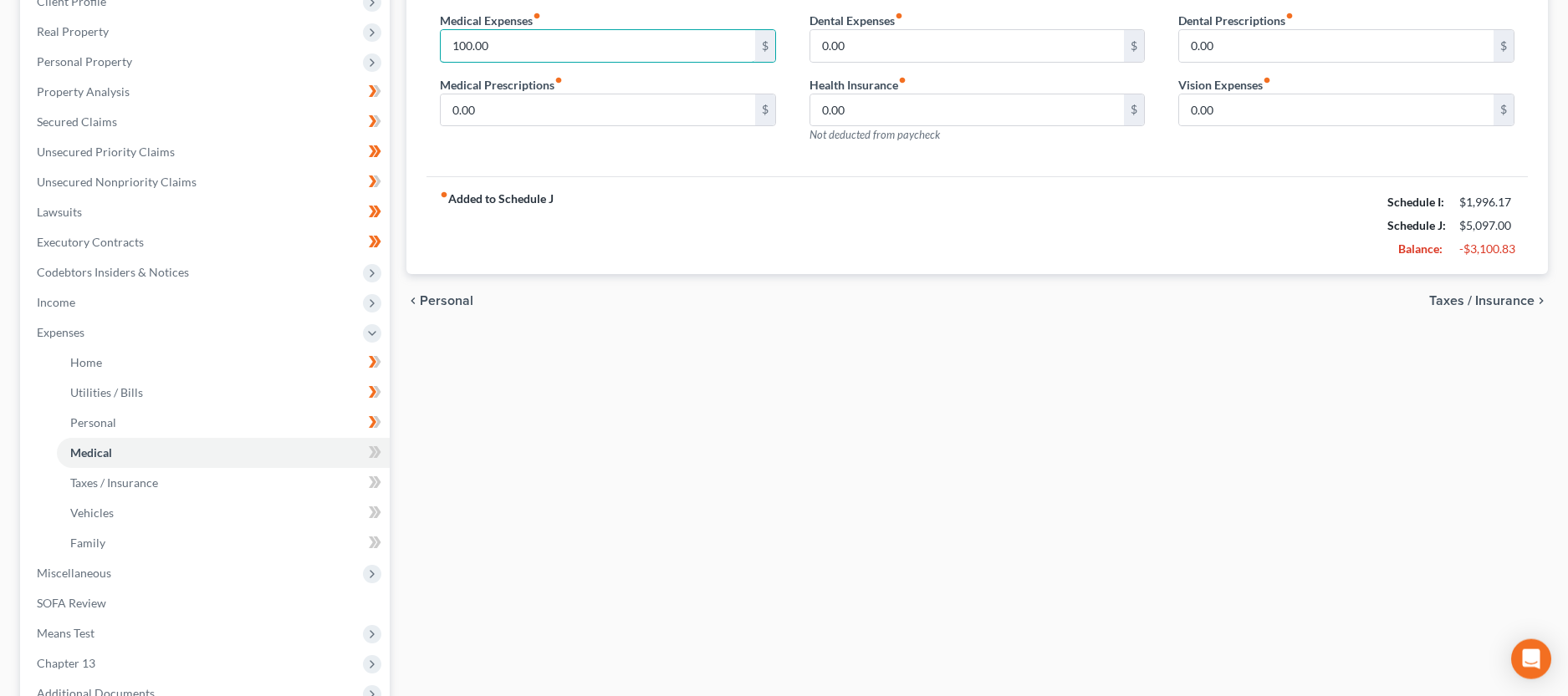
scroll to position [256, 0]
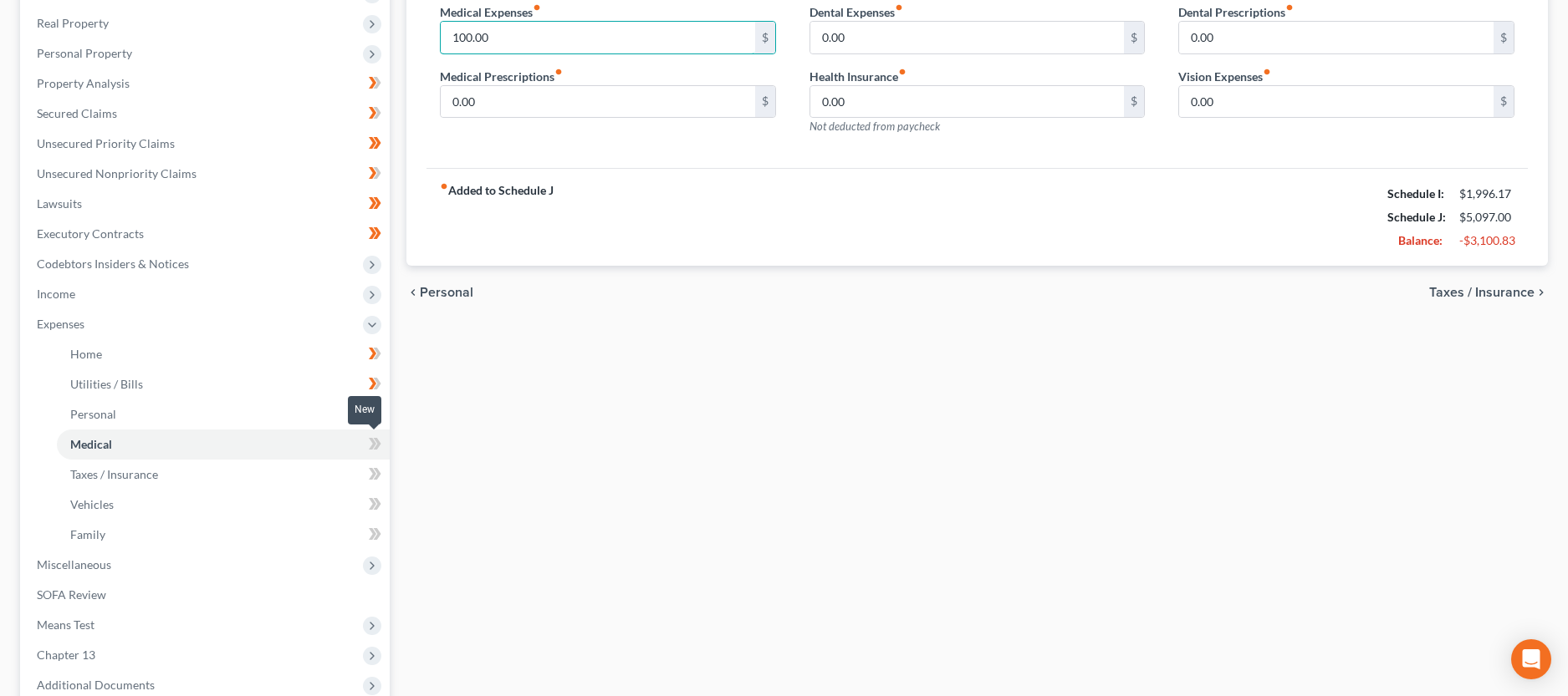
type input "100.00"
click at [374, 446] on icon at bounding box center [372, 443] width 8 height 11
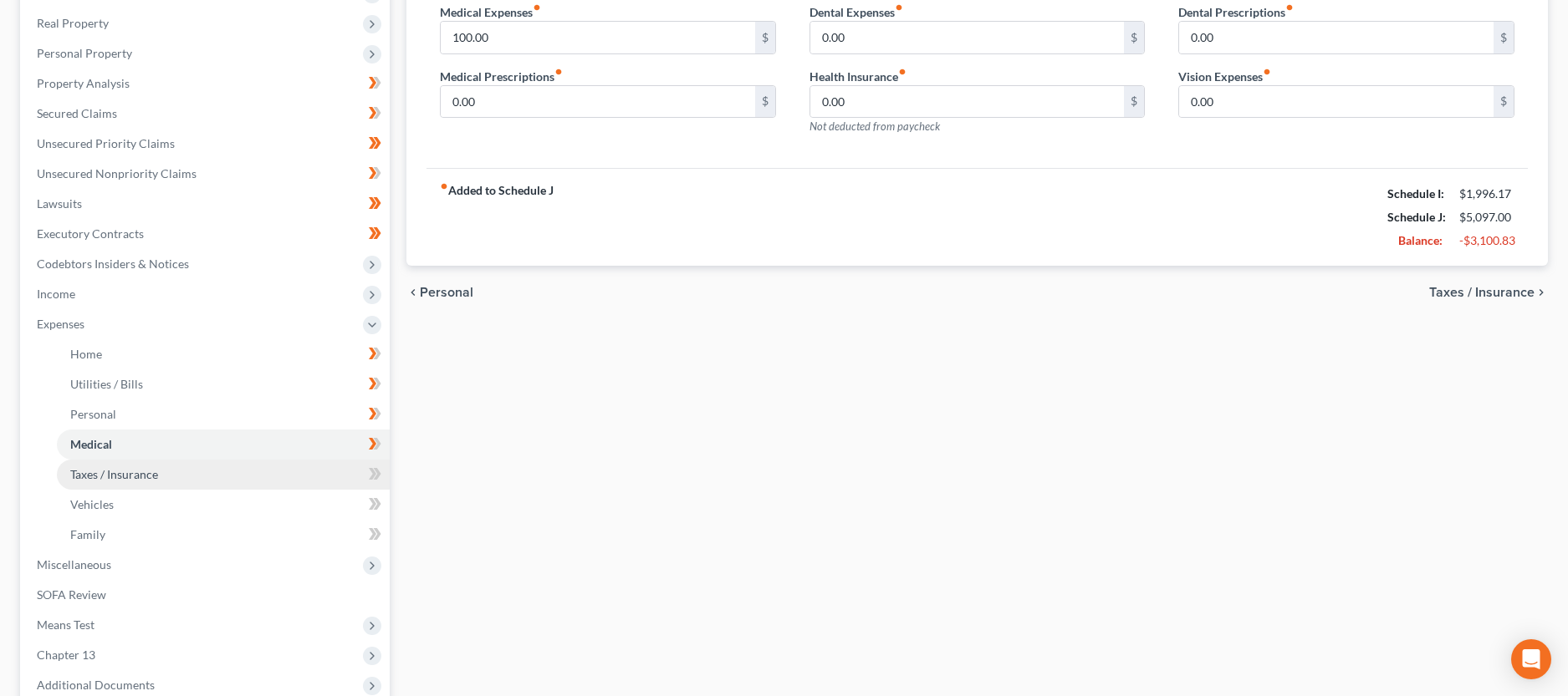
click at [234, 473] on link "Taxes / Insurance" at bounding box center [223, 475] width 333 height 30
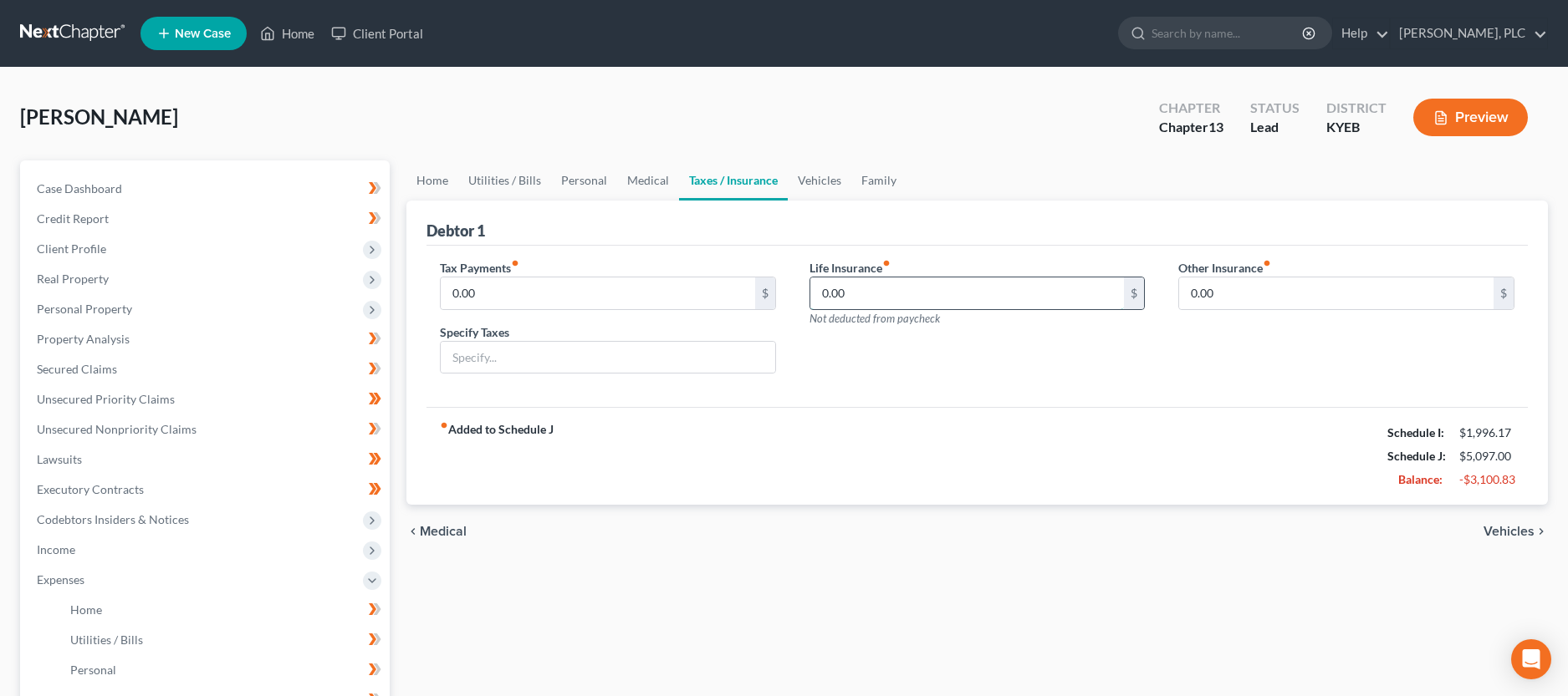
click at [903, 283] on input "0.00" at bounding box center [967, 294] width 315 height 31
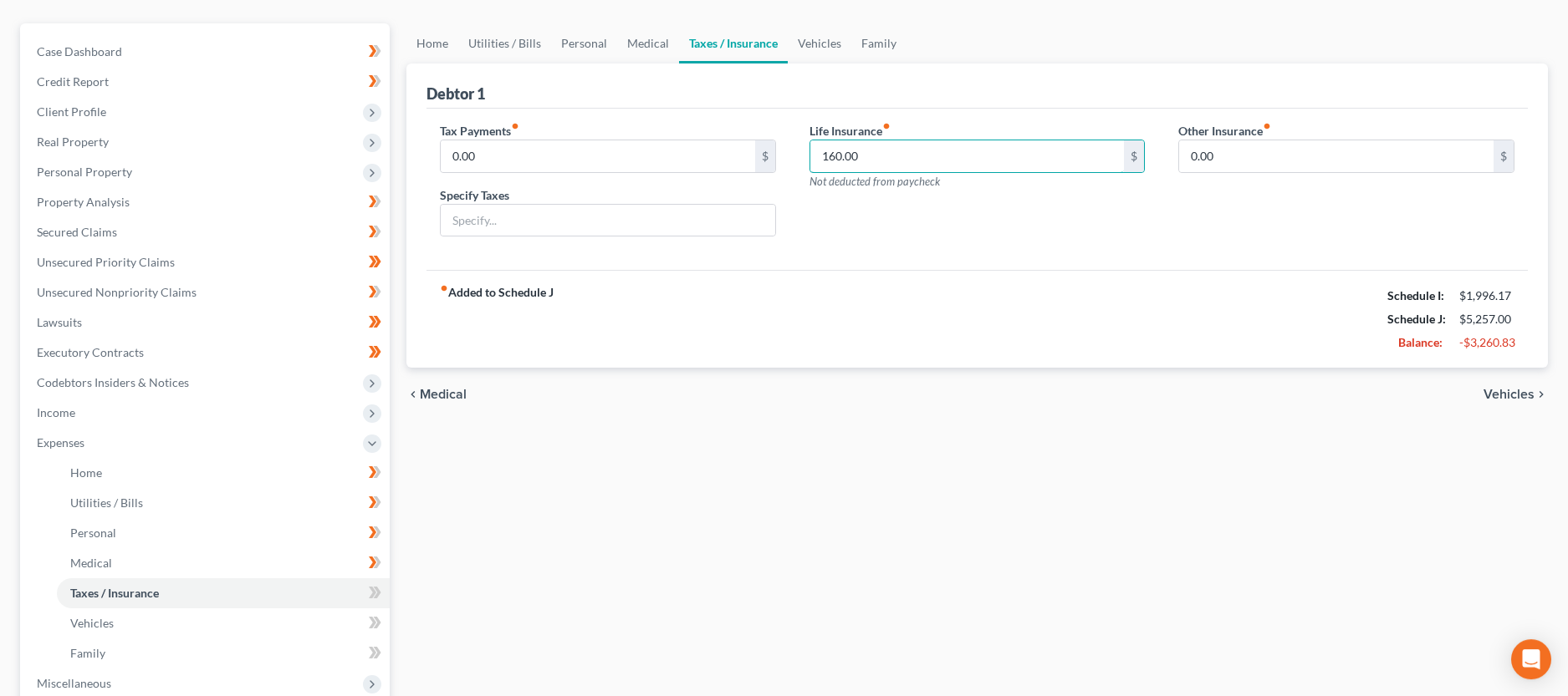
scroll to position [341, 0]
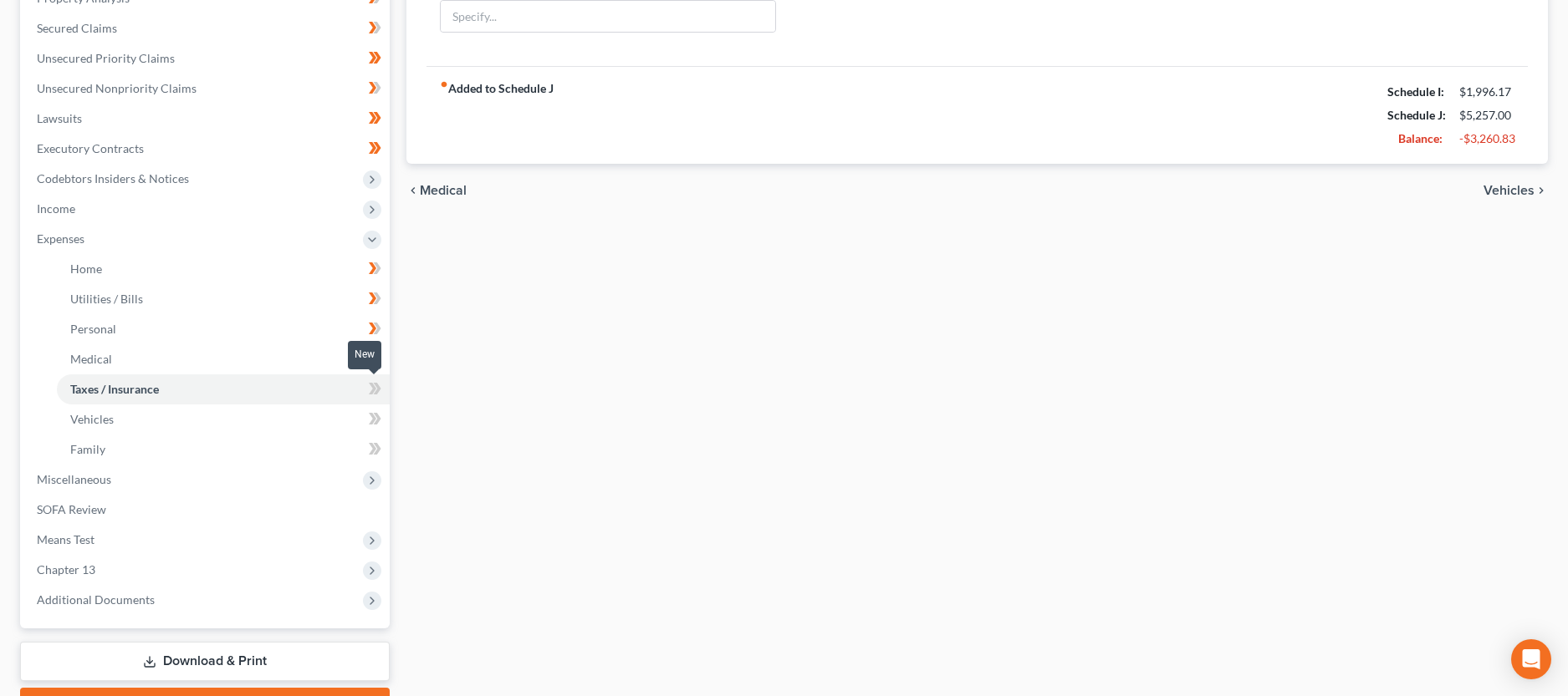
type input "160.00"
click at [368, 387] on span at bounding box center [376, 391] width 30 height 25
click at [241, 427] on link "Vehicles" at bounding box center [223, 419] width 333 height 30
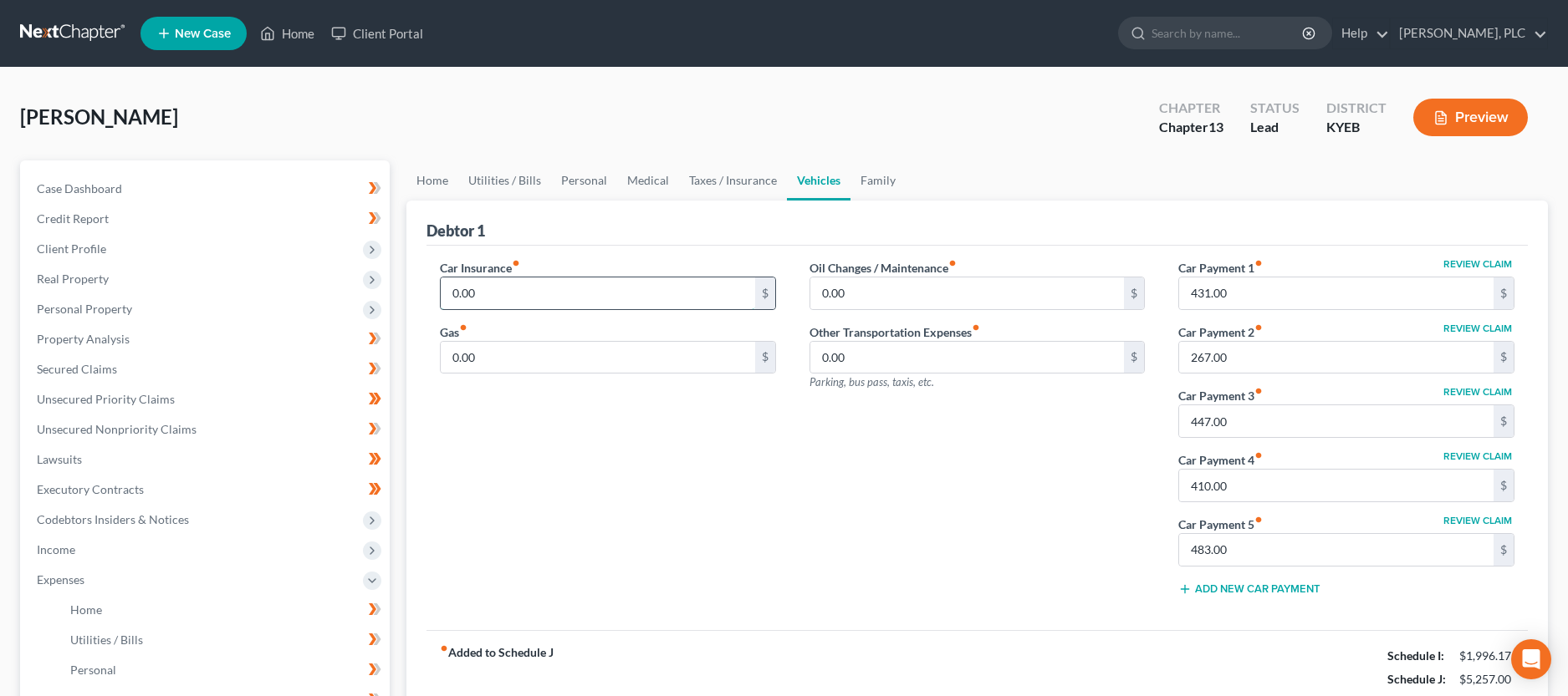
click at [499, 307] on input "0.00" at bounding box center [598, 294] width 315 height 31
type input "300.00"
click at [486, 344] on input "0.00" at bounding box center [598, 358] width 315 height 31
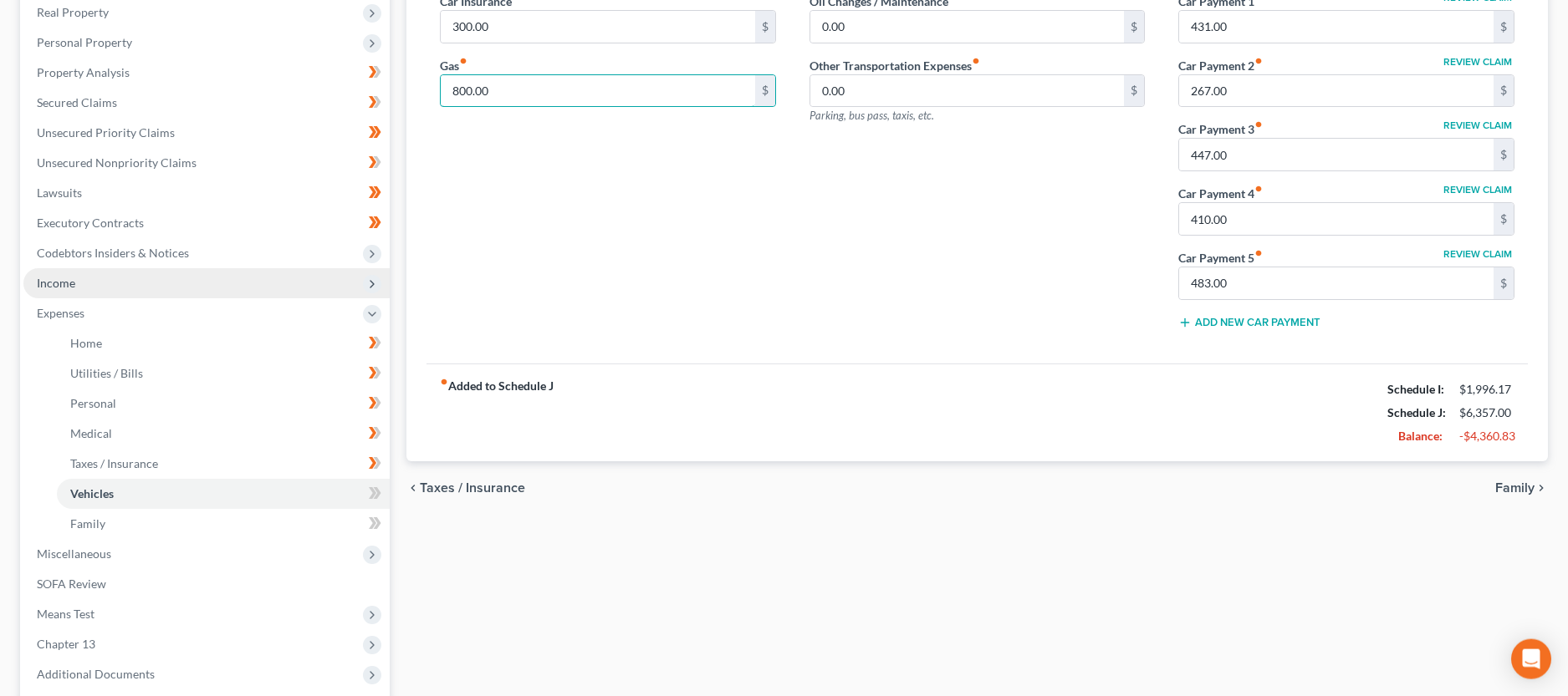
scroll to position [341, 0]
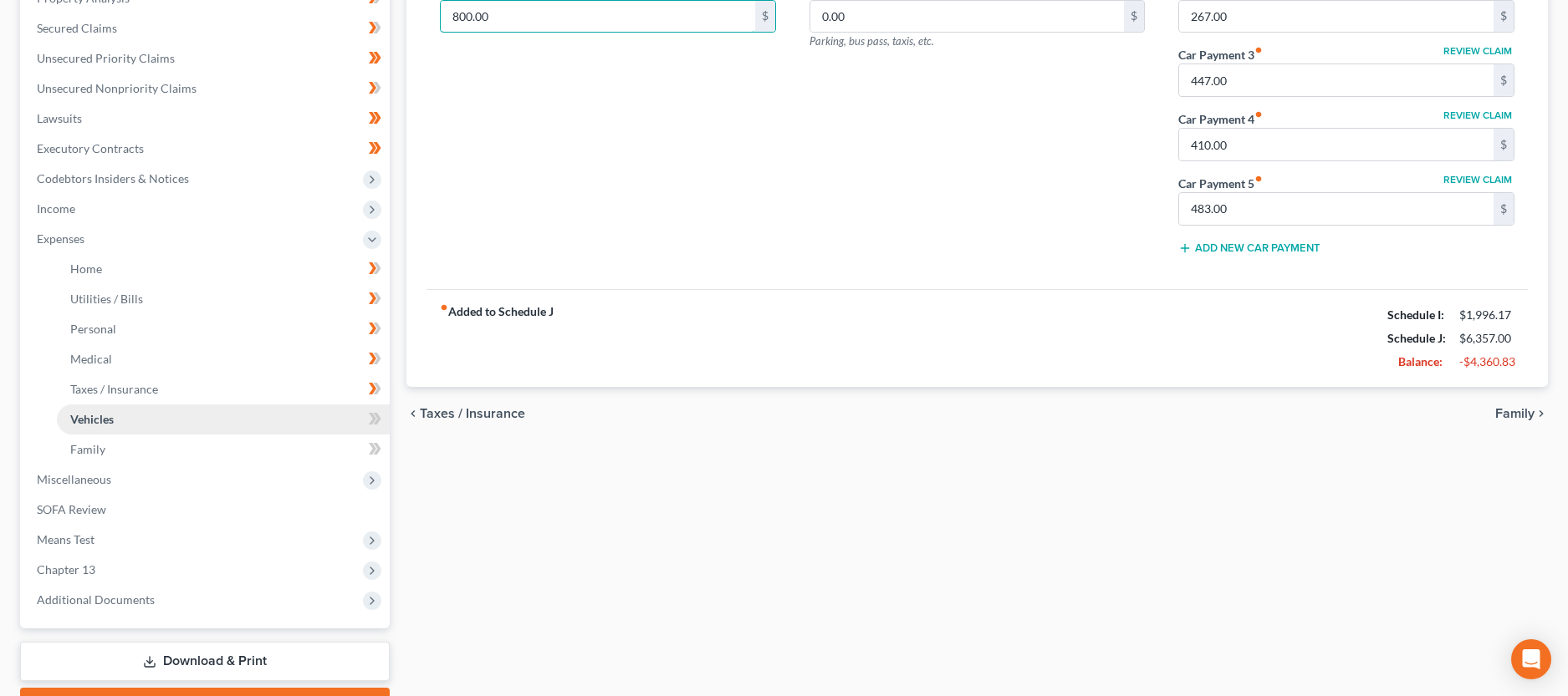
type input "800.00"
click at [288, 429] on link "Vehicles" at bounding box center [223, 419] width 333 height 30
click at [369, 418] on icon at bounding box center [375, 419] width 12 height 21
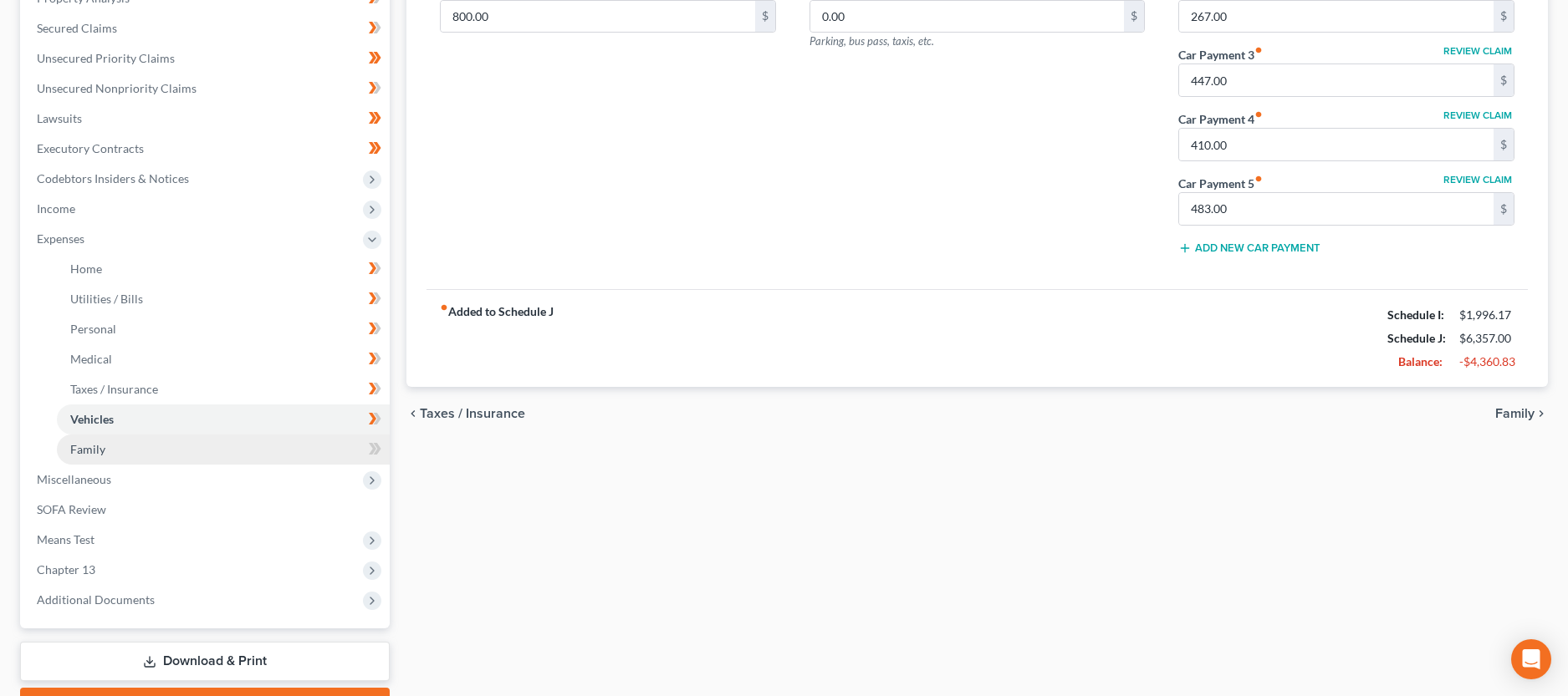
click at [306, 450] on link "Family" at bounding box center [223, 449] width 333 height 30
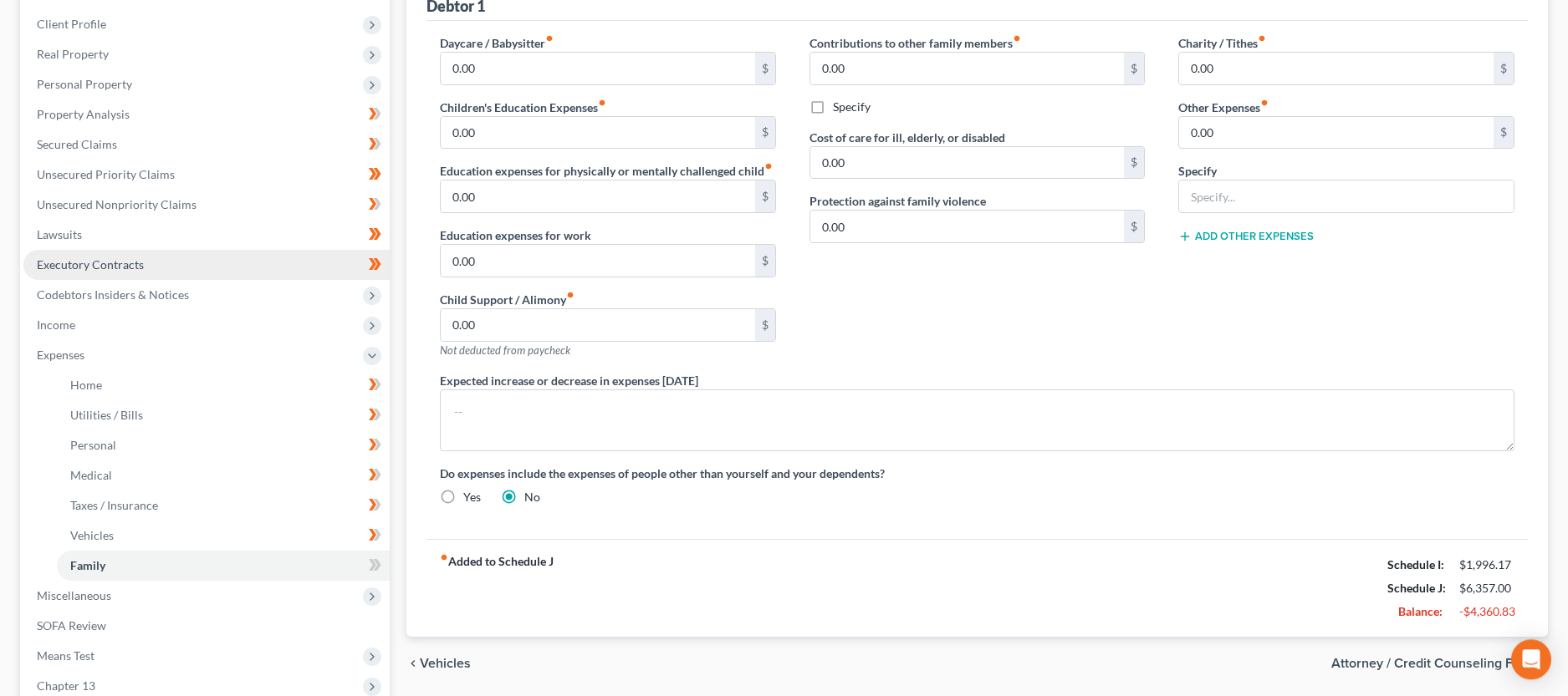
scroll to position [256, 0]
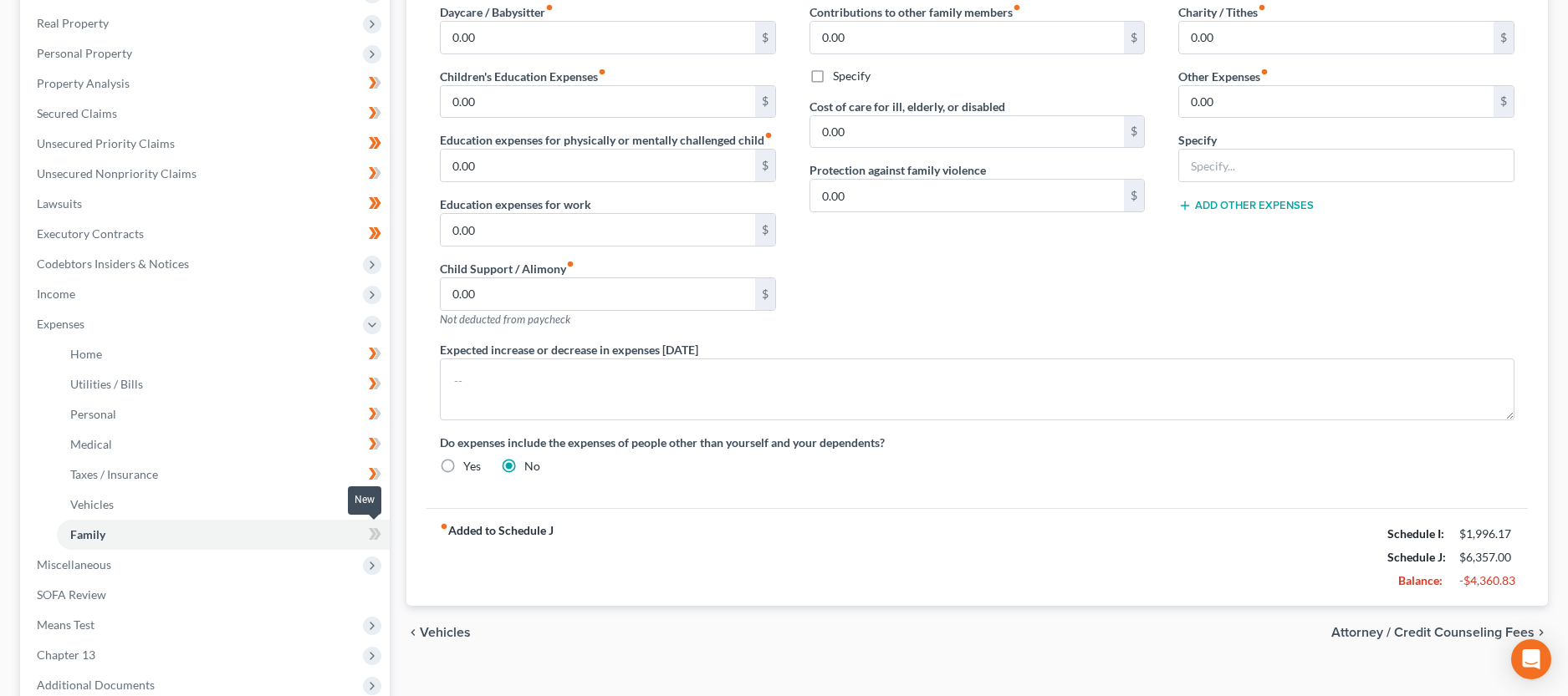
click at [371, 530] on icon at bounding box center [372, 534] width 8 height 11
click at [276, 564] on span "Miscellaneous" at bounding box center [207, 564] width 366 height 30
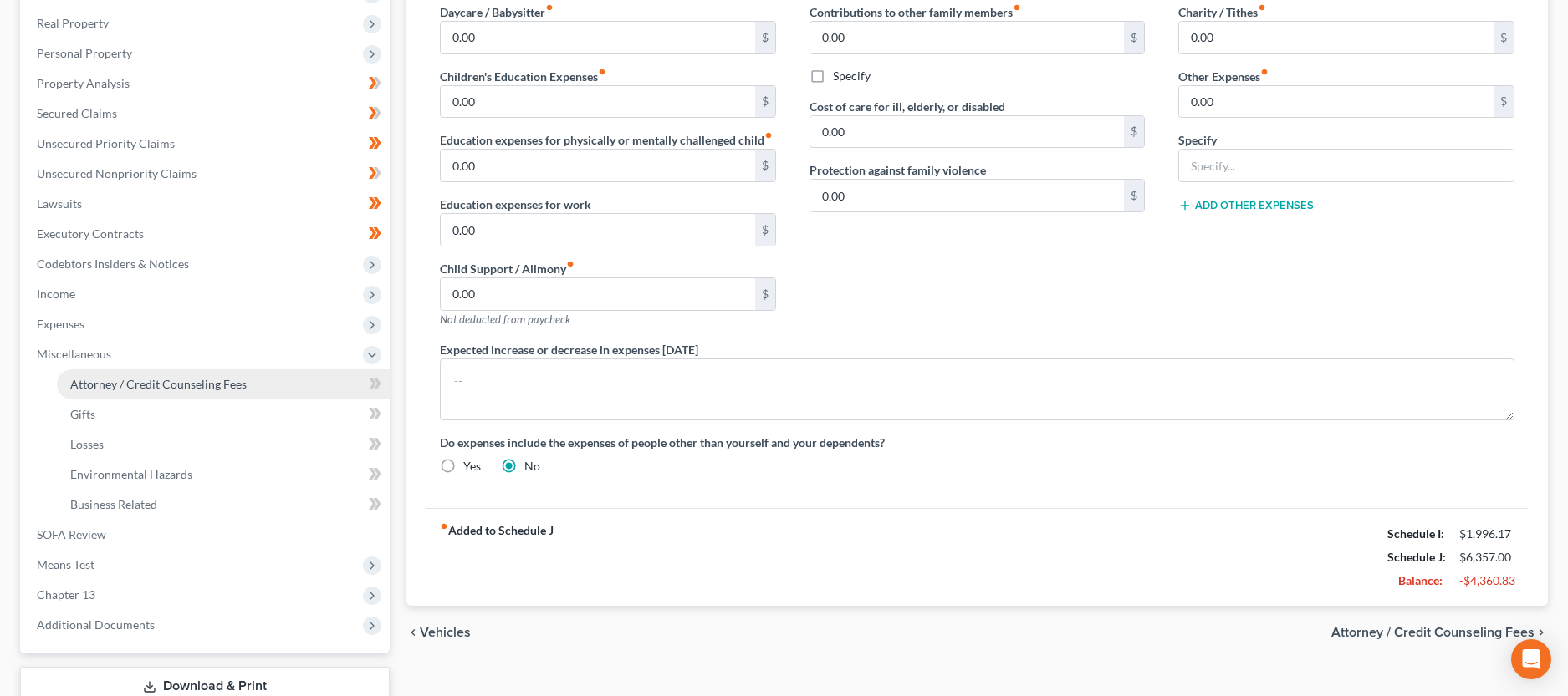
click at [350, 389] on link "Attorney / Credit Counseling Fees" at bounding box center [223, 384] width 333 height 30
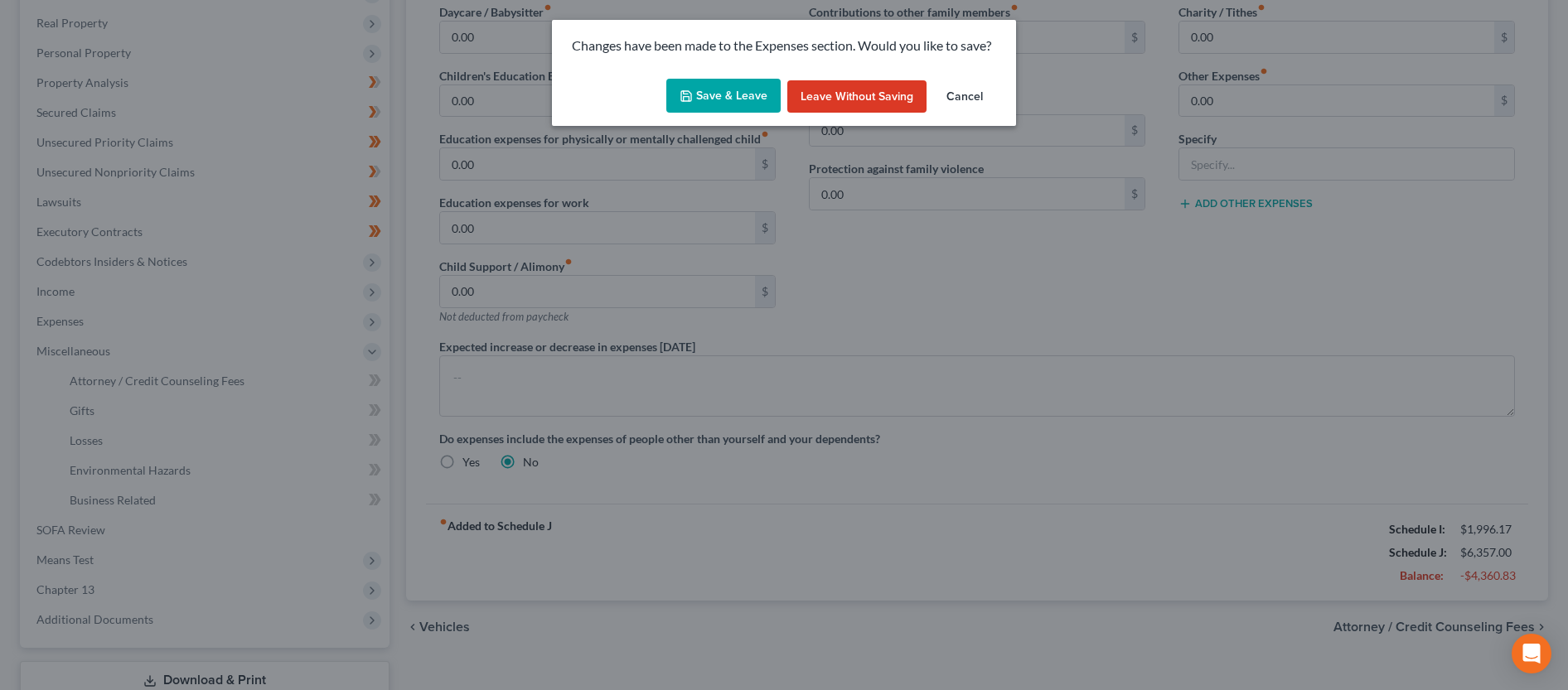
click at [723, 82] on button "Save & Leave" at bounding box center [724, 96] width 114 height 35
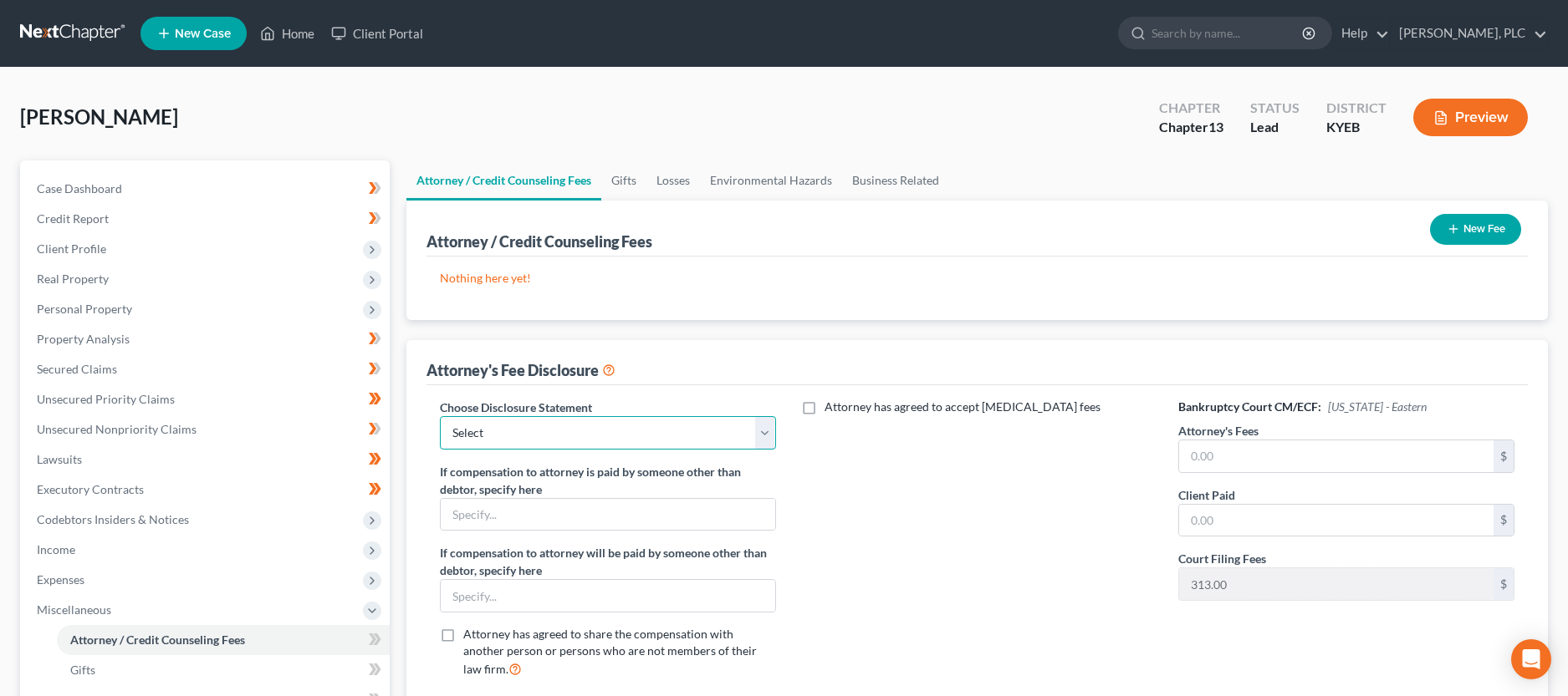
select select "3"
click option "Attorney Fee Disclosure (Chapter 13)" at bounding box center [0, 0] width 0 height 0
click at [1296, 451] on input "text" at bounding box center [1336, 456] width 315 height 31
type input "4,500.00"
click at [1475, 230] on button "New Fee" at bounding box center [1476, 230] width 92 height 31
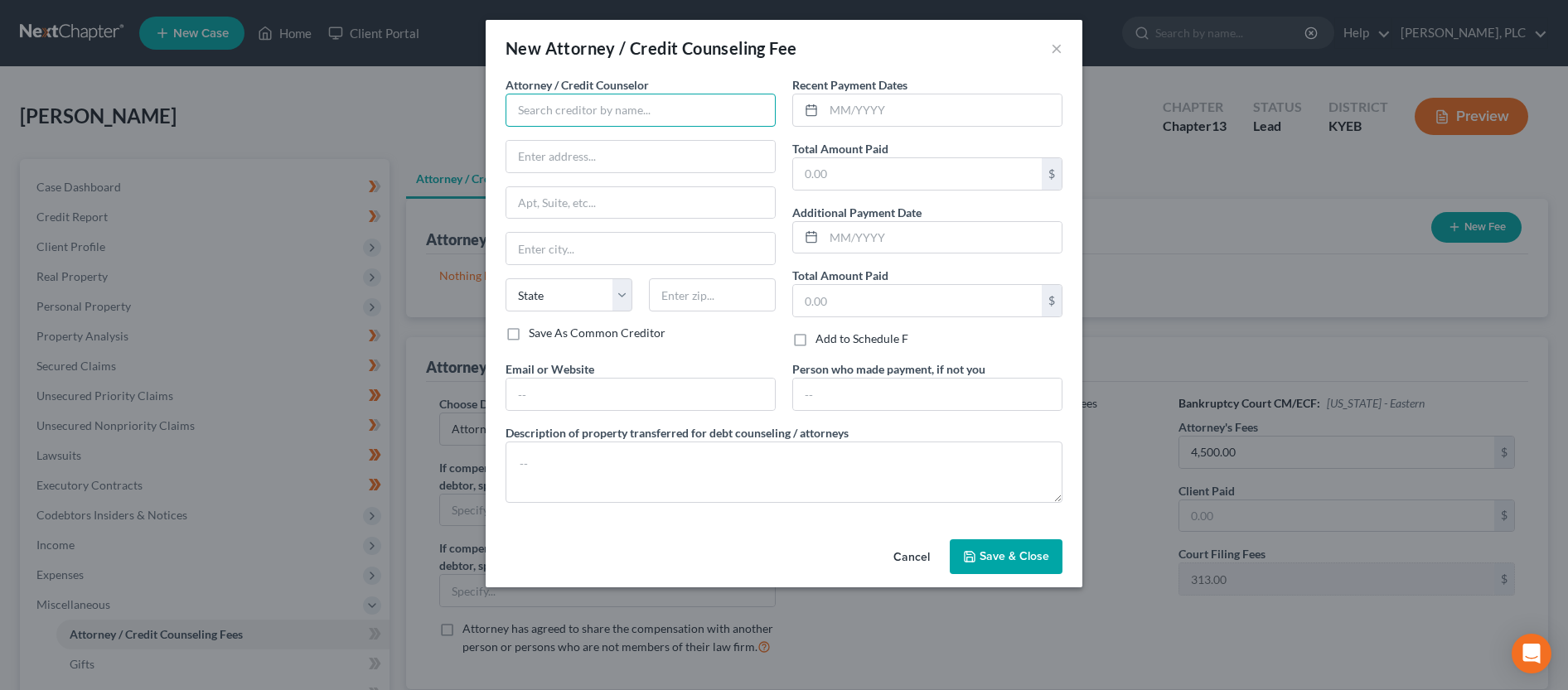
click at [660, 123] on input "text" at bounding box center [640, 110] width 270 height 33
click at [622, 133] on div "[PERSON_NAME]" at bounding box center [605, 139] width 173 height 16
type input "[PERSON_NAME]"
type input "[STREET_ADDRESS]"
type input "[PERSON_NAME]"
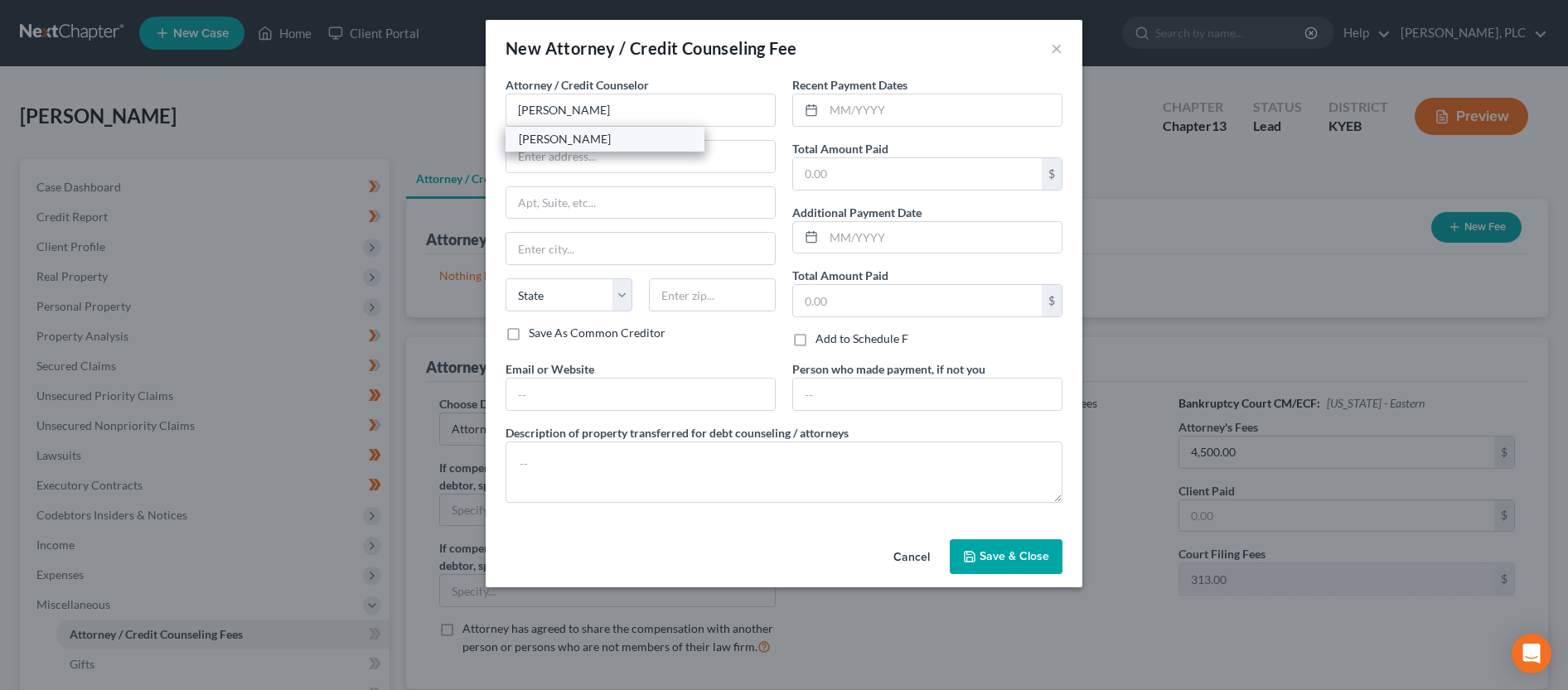
select select "18"
type input "41094"
click at [888, 112] on input "text" at bounding box center [942, 110] width 237 height 31
type input "10/2025"
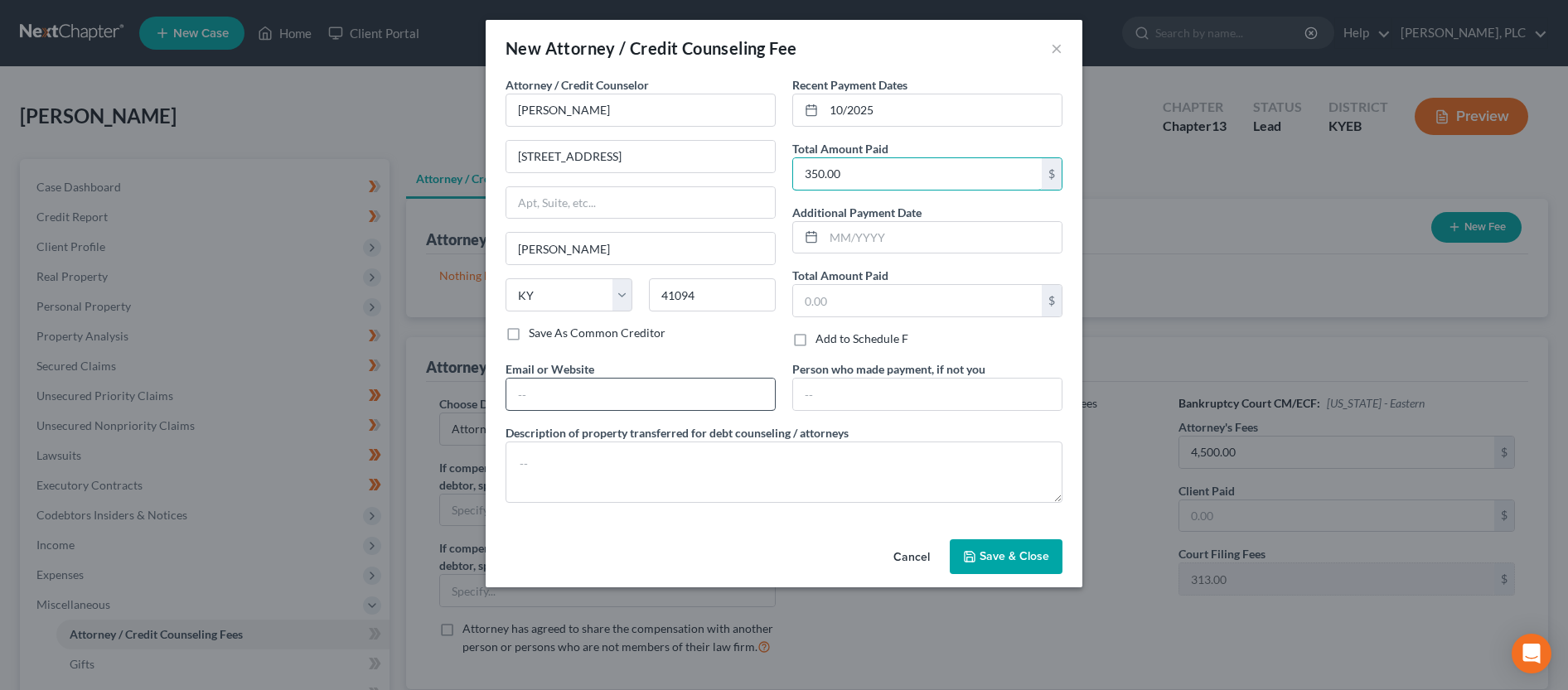
type input "350.00"
click at [609, 392] on input "text" at bounding box center [640, 395] width 269 height 31
type input "[EMAIL_ADDRESS][DOMAIN_NAME]"
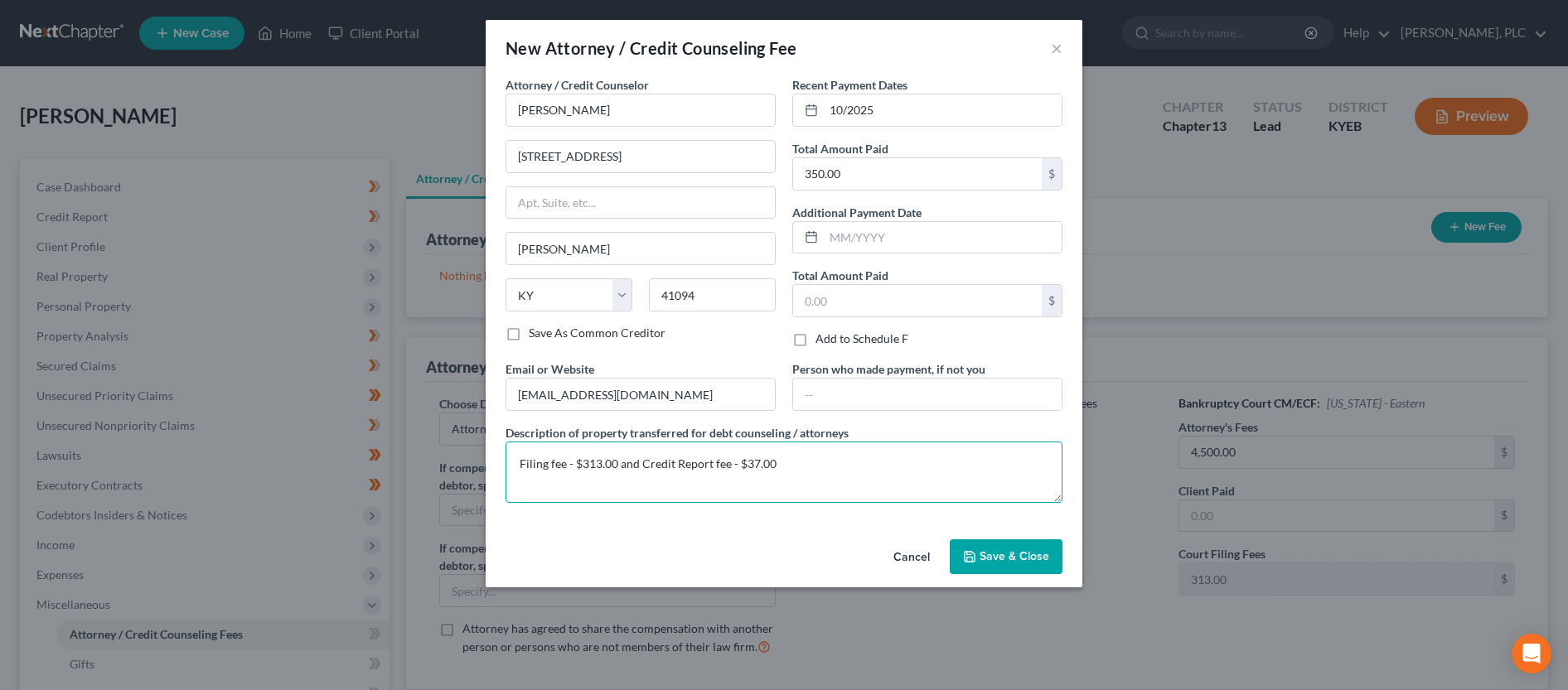
type textarea "Filing fee - $313.00 and Credit Report fee - $37.00"
click at [947, 561] on div "Cancel Save & Close" at bounding box center [783, 560] width 597 height 54
click at [948, 561] on div "Cancel Save & Close" at bounding box center [783, 560] width 597 height 54
click at [956, 560] on button "Save & Close" at bounding box center [1006, 557] width 113 height 35
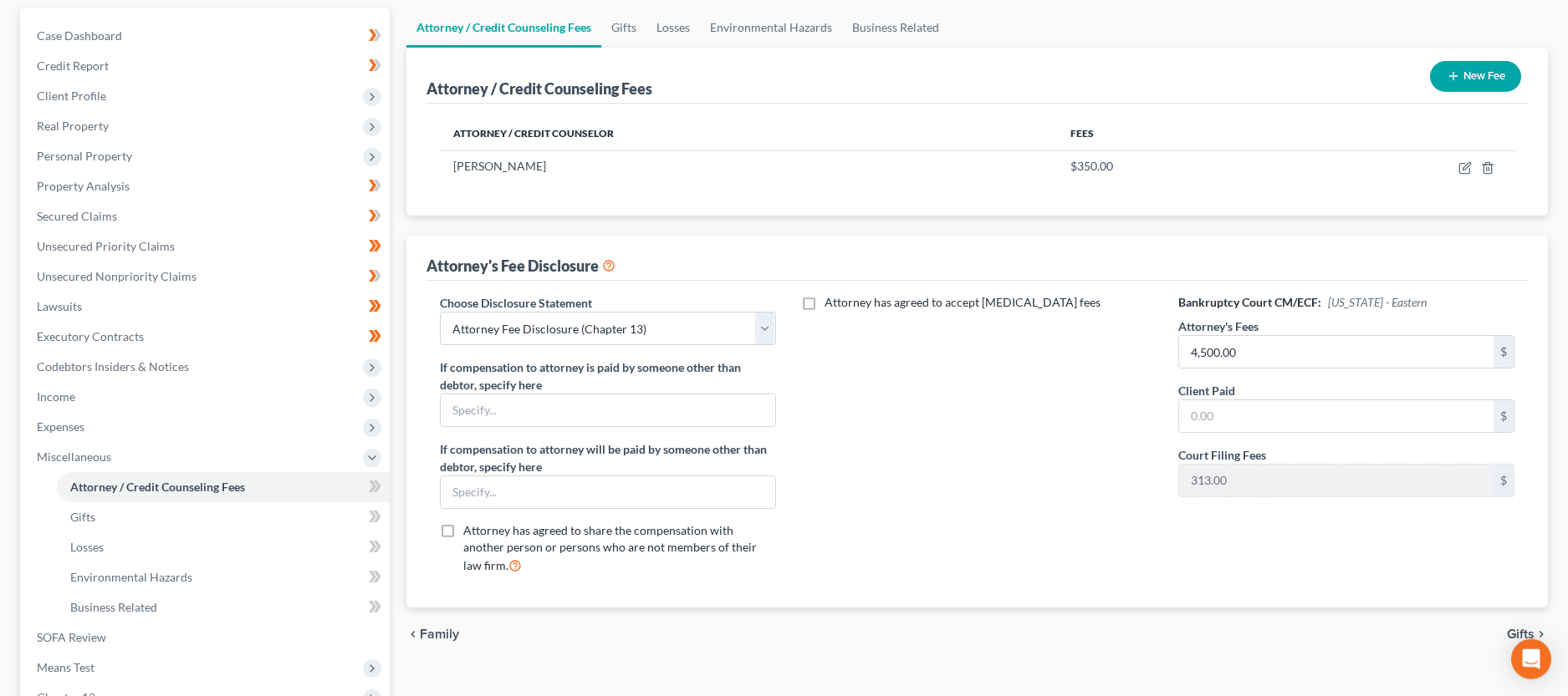
scroll to position [171, 0]
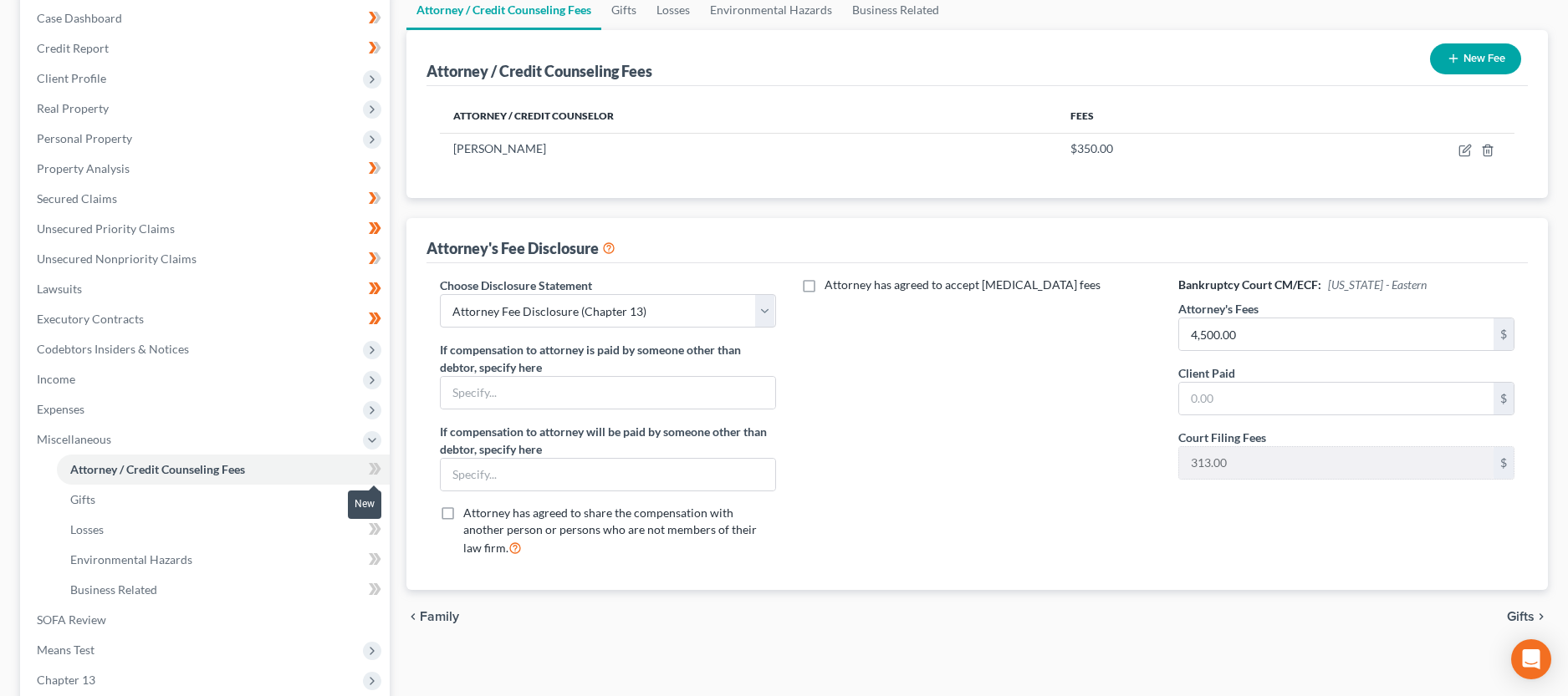
click at [376, 475] on icon at bounding box center [375, 470] width 12 height 21
click at [356, 501] on link "Gifts" at bounding box center [223, 500] width 333 height 30
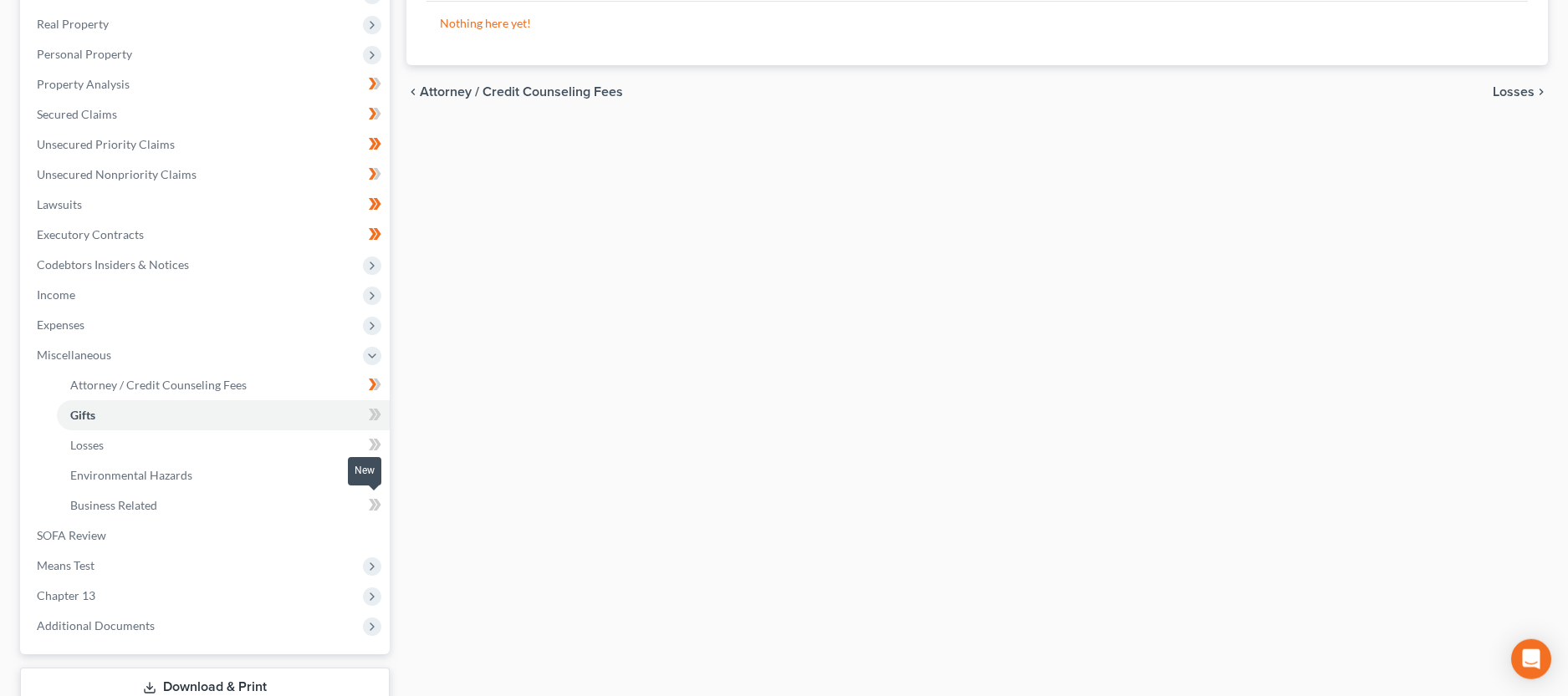
scroll to position [341, 0]
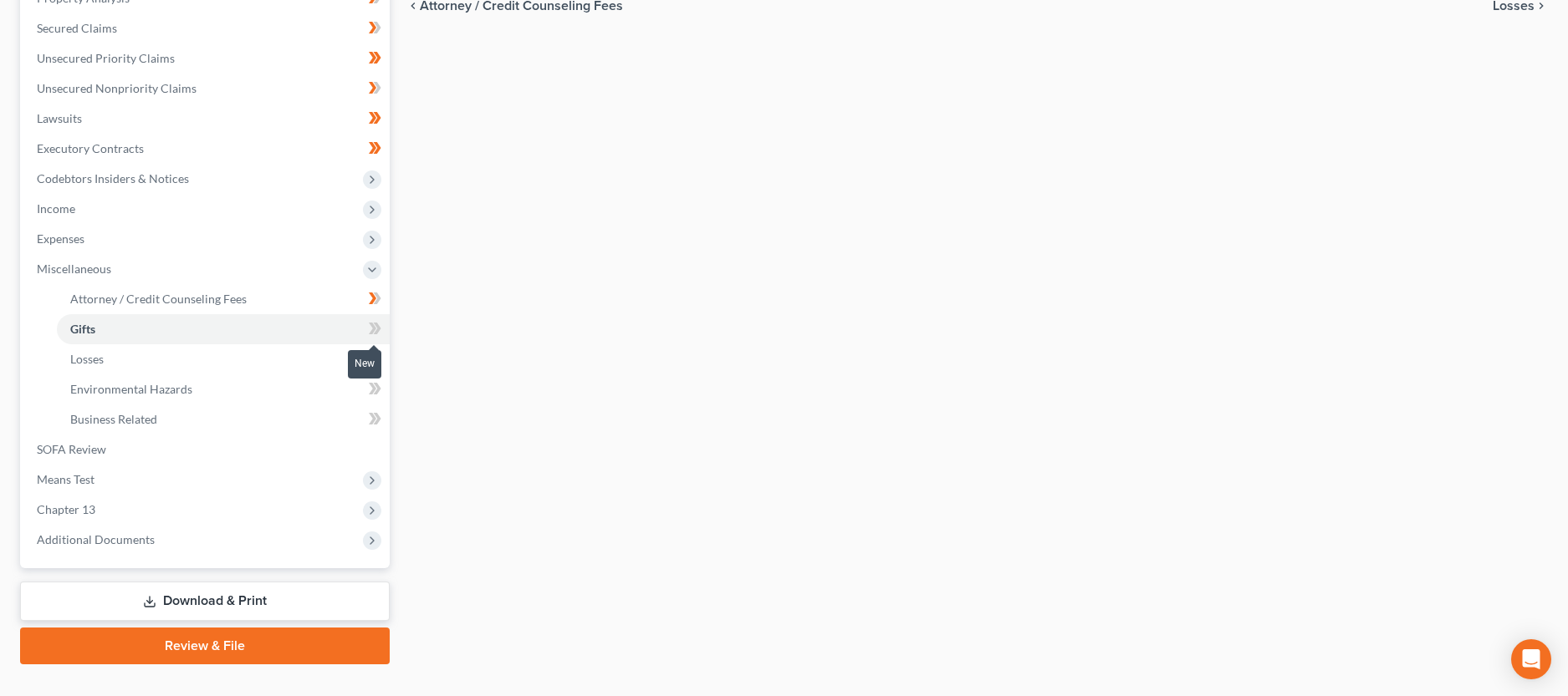
click at [378, 332] on icon at bounding box center [377, 328] width 8 height 11
click at [379, 354] on icon at bounding box center [375, 359] width 12 height 21
click at [383, 385] on span at bounding box center [376, 391] width 30 height 25
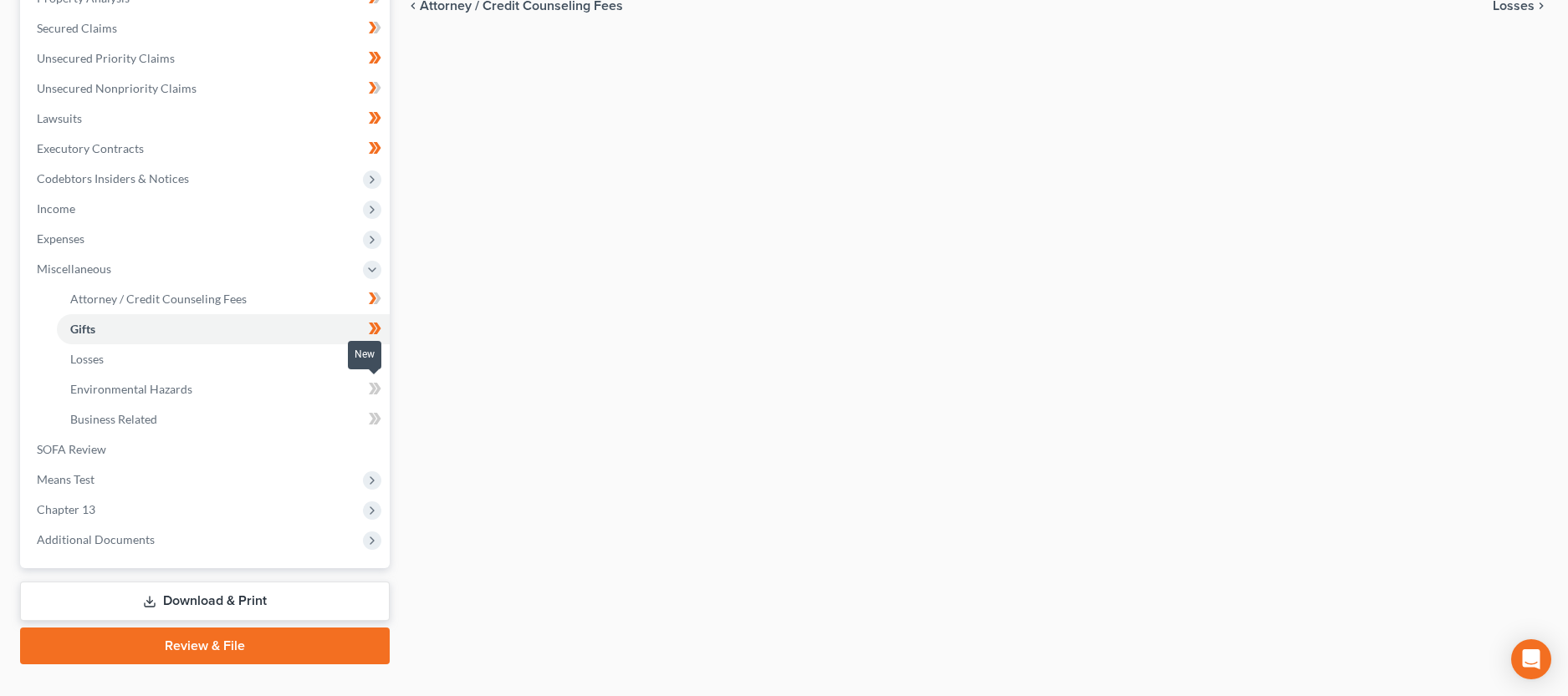
click at [383, 385] on span at bounding box center [376, 391] width 30 height 25
click at [382, 425] on span at bounding box center [376, 421] width 30 height 25
click at [102, 457] on link "SOFA Review" at bounding box center [207, 449] width 366 height 30
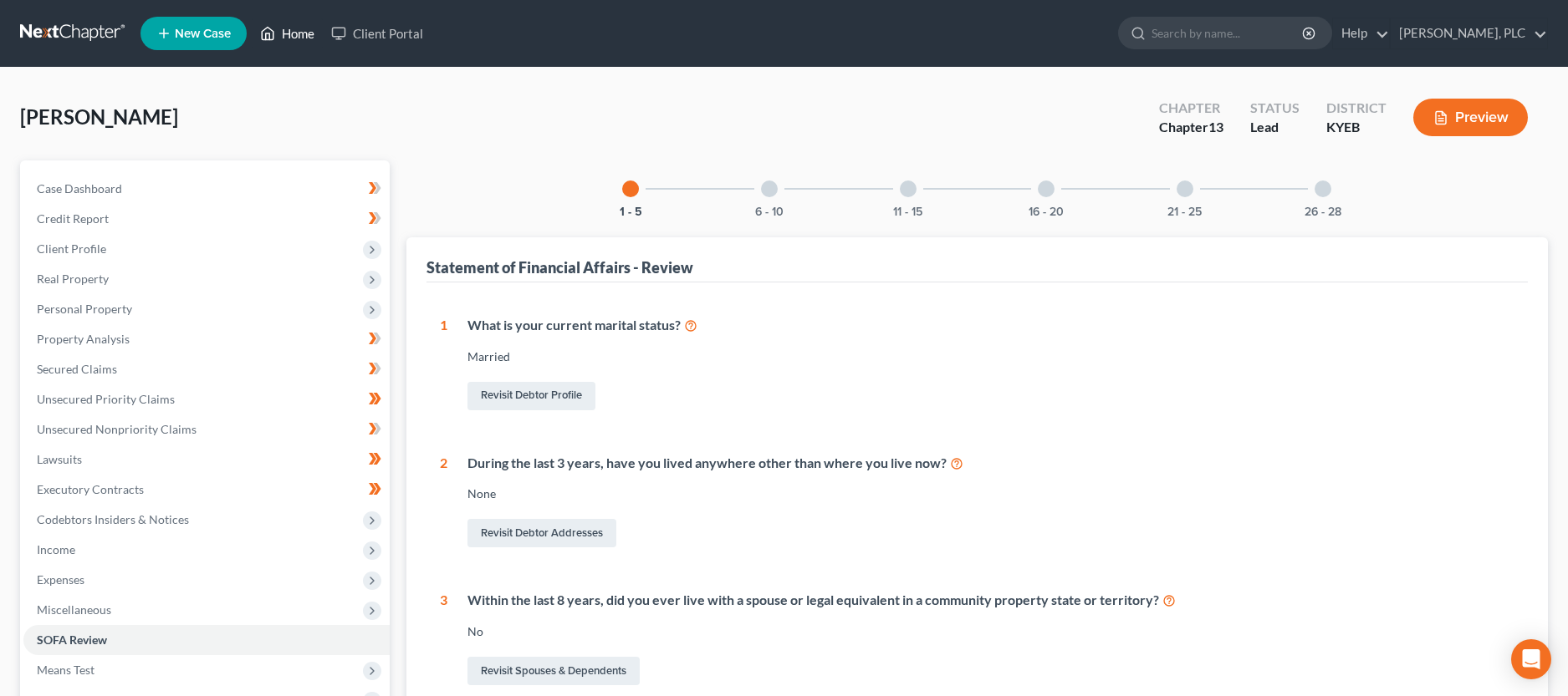
click at [298, 41] on link "Home" at bounding box center [288, 33] width 71 height 30
